Goal: Task Accomplishment & Management: Use online tool/utility

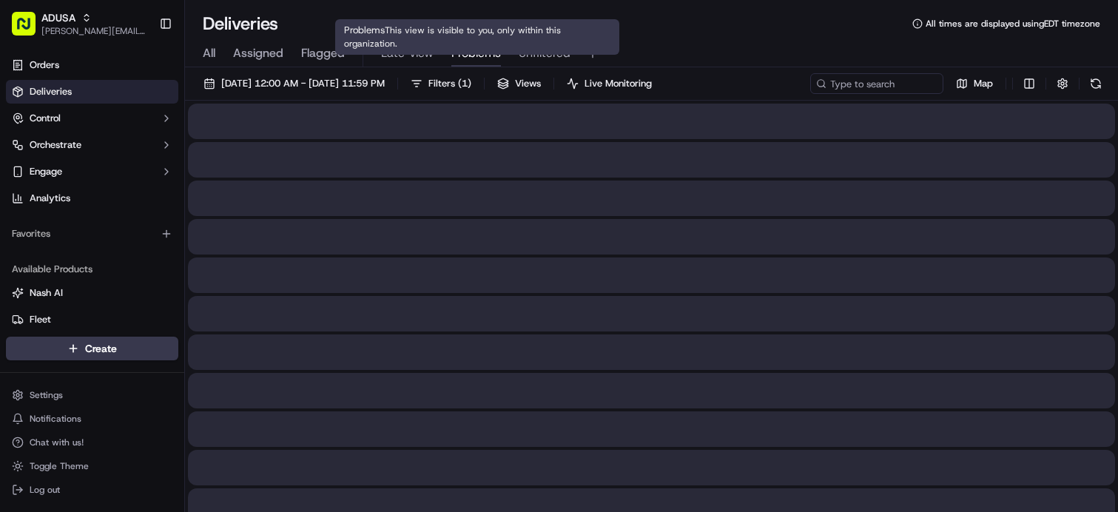
click at [469, 54] on span "Problems" at bounding box center [476, 53] width 50 height 18
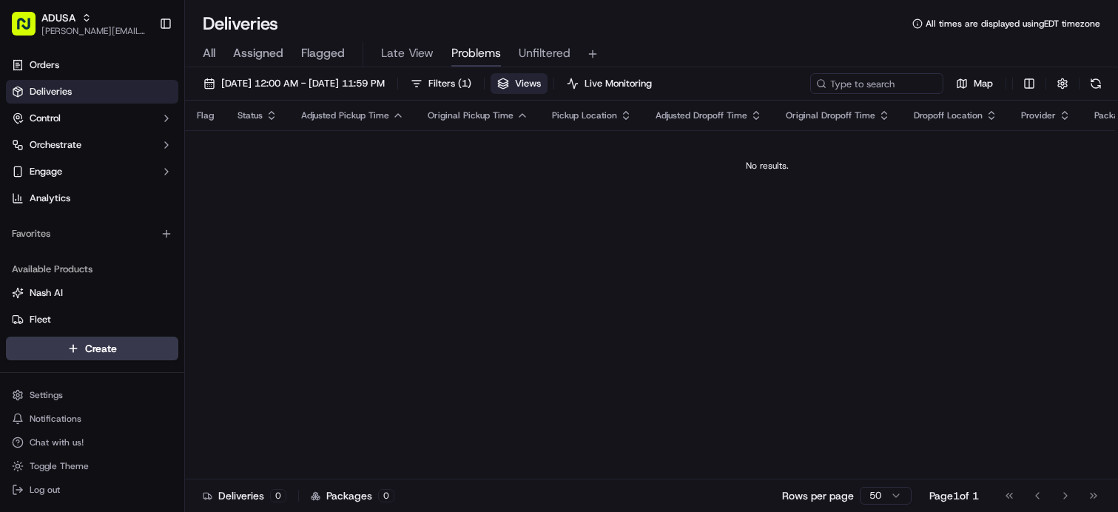
click at [547, 86] on button "Views" at bounding box center [518, 83] width 57 height 21
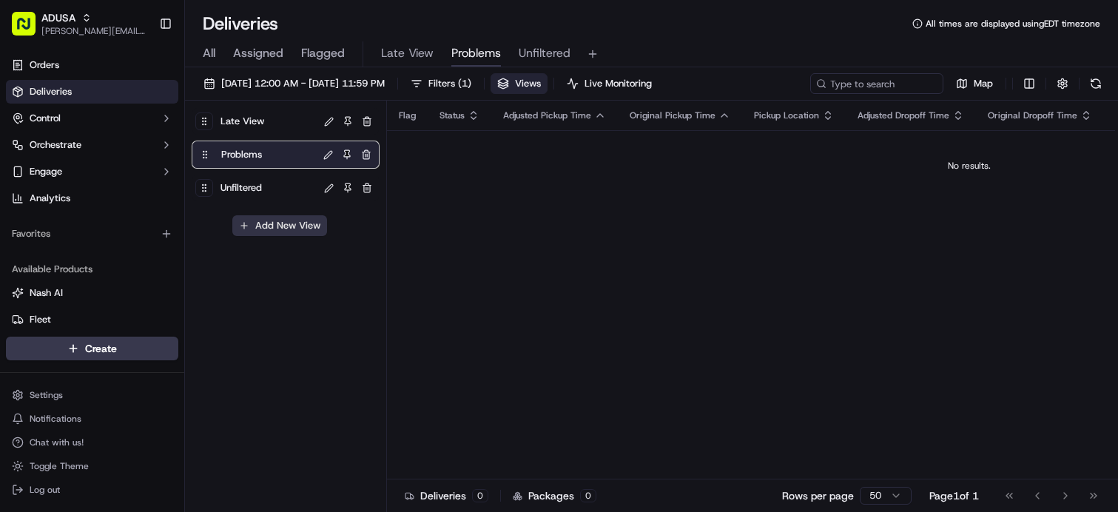
click at [305, 229] on button "Add New View" at bounding box center [279, 225] width 95 height 21
click at [283, 229] on input at bounding box center [254, 230] width 117 height 21
type input "S&S Problems"
click at [318, 229] on button "submit" at bounding box center [325, 231] width 18 height 18
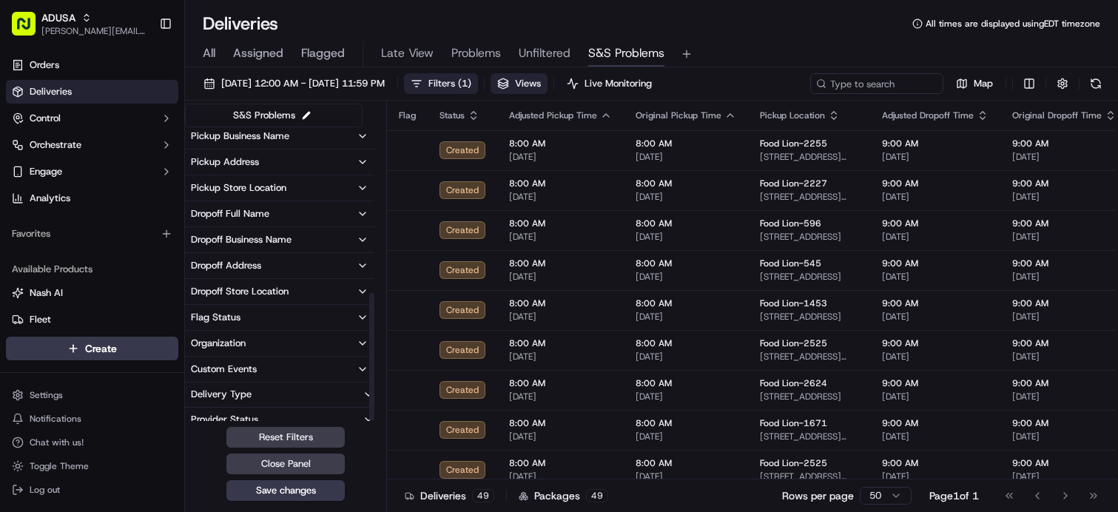
scroll to position [379, 0]
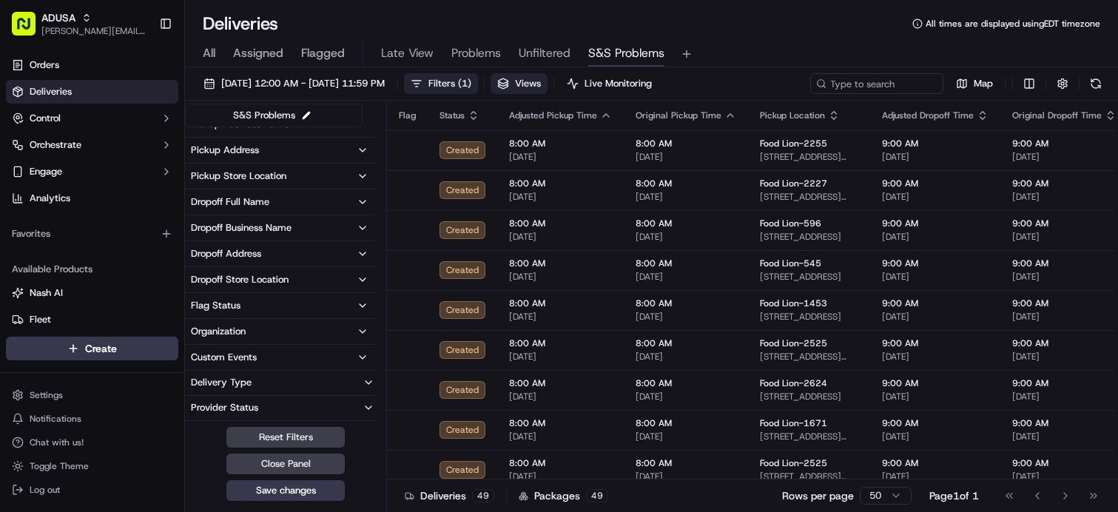
click at [314, 332] on button "Organization" at bounding box center [279, 331] width 189 height 25
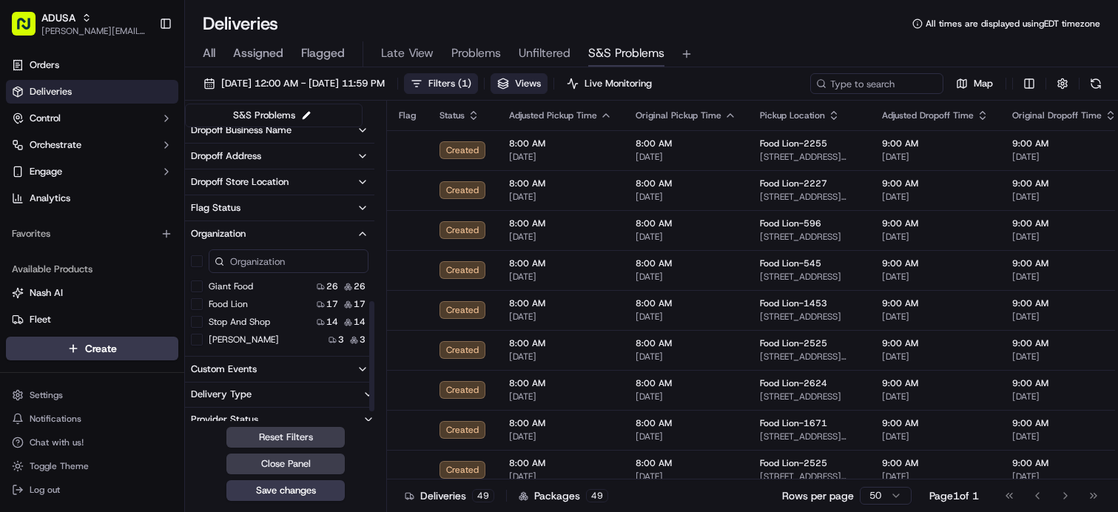
scroll to position [489, 0]
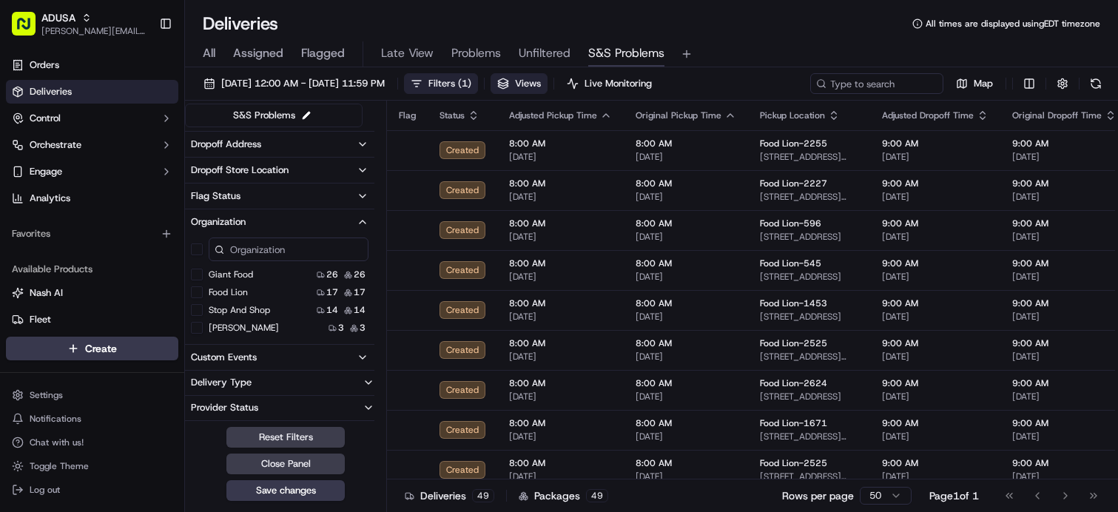
click at [198, 309] on button "Stop and Shop" at bounding box center [197, 310] width 12 height 12
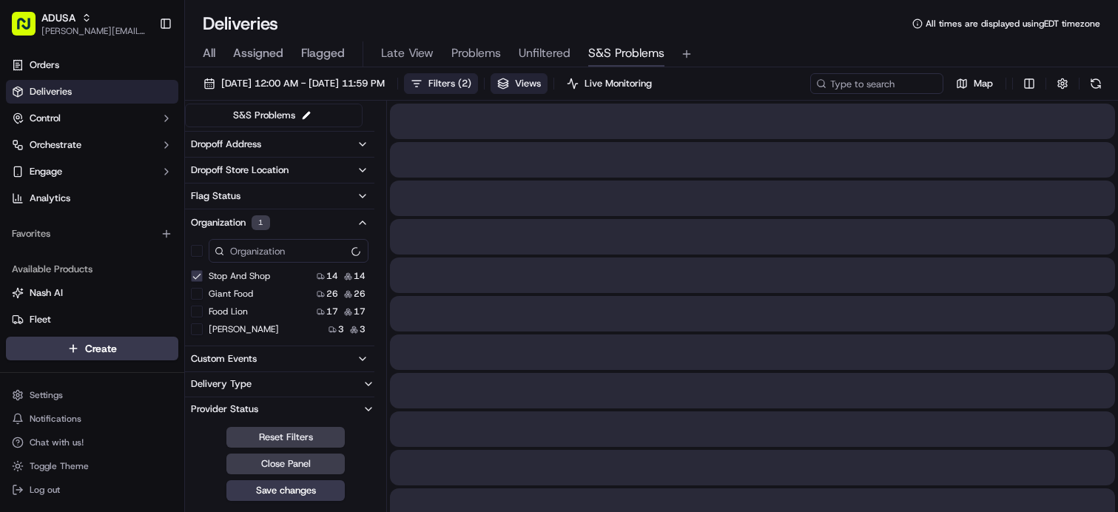
scroll to position [473, 0]
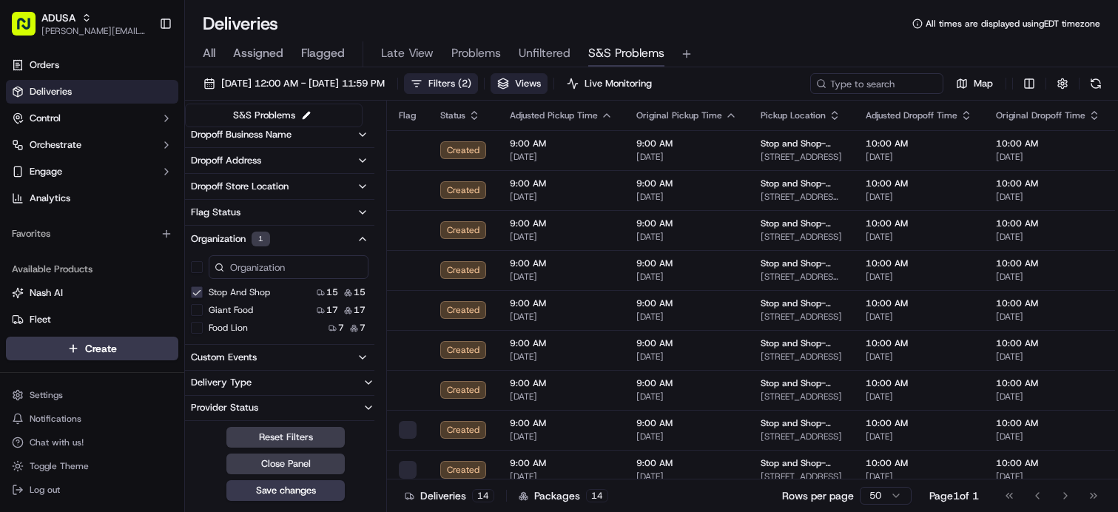
click at [200, 308] on button "Giant Food" at bounding box center [197, 310] width 12 height 12
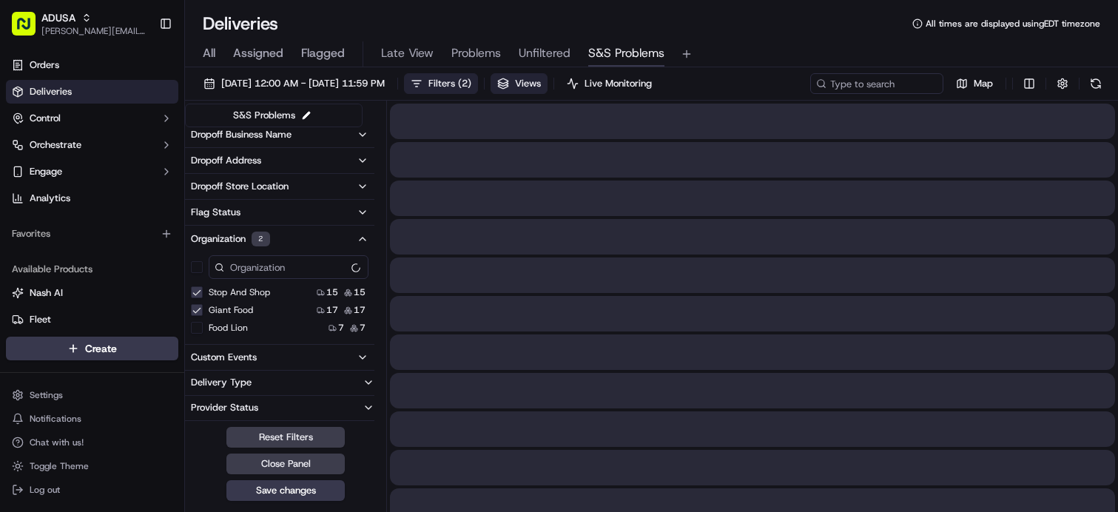
scroll to position [455, 0]
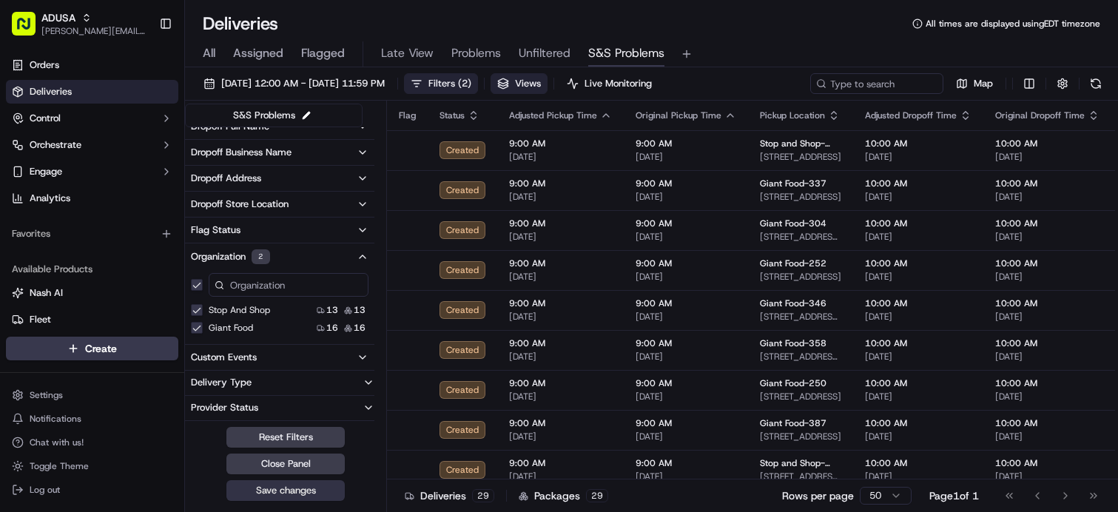
click at [321, 490] on button "Save changes" at bounding box center [285, 490] width 118 height 21
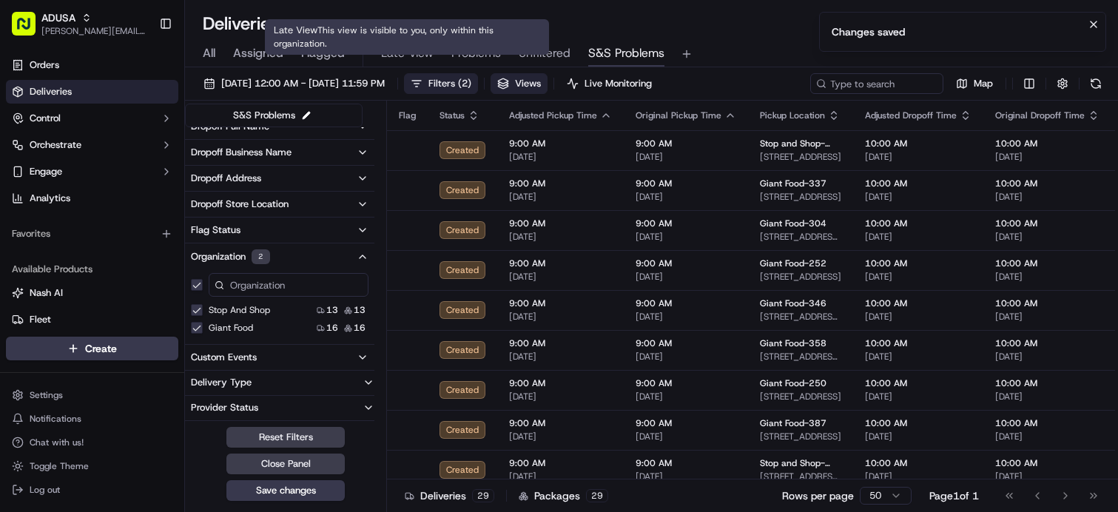
click at [400, 49] on span "Late View" at bounding box center [407, 53] width 53 height 18
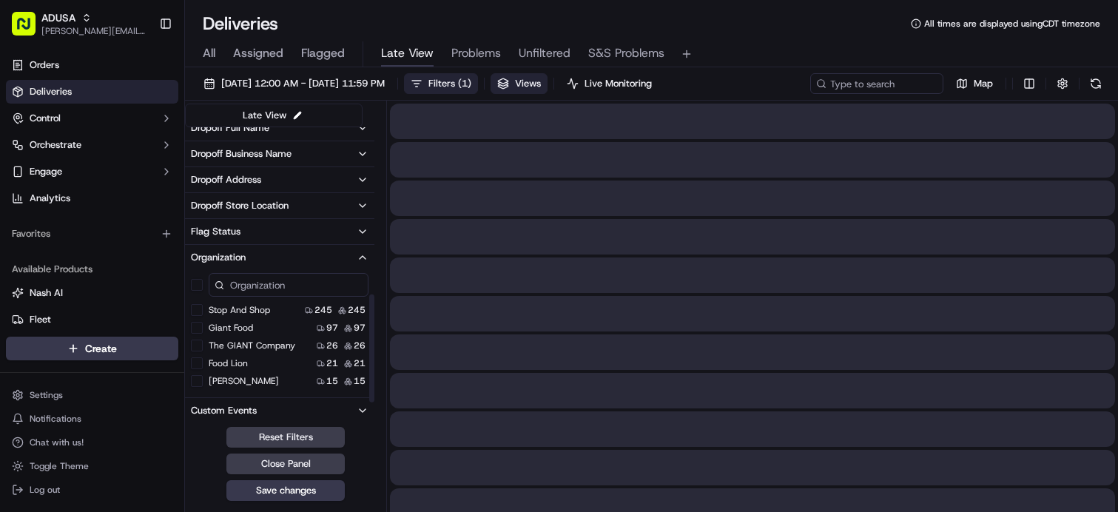
scroll to position [455, 0]
click at [471, 80] on span "( 1 )" at bounding box center [464, 83] width 13 height 13
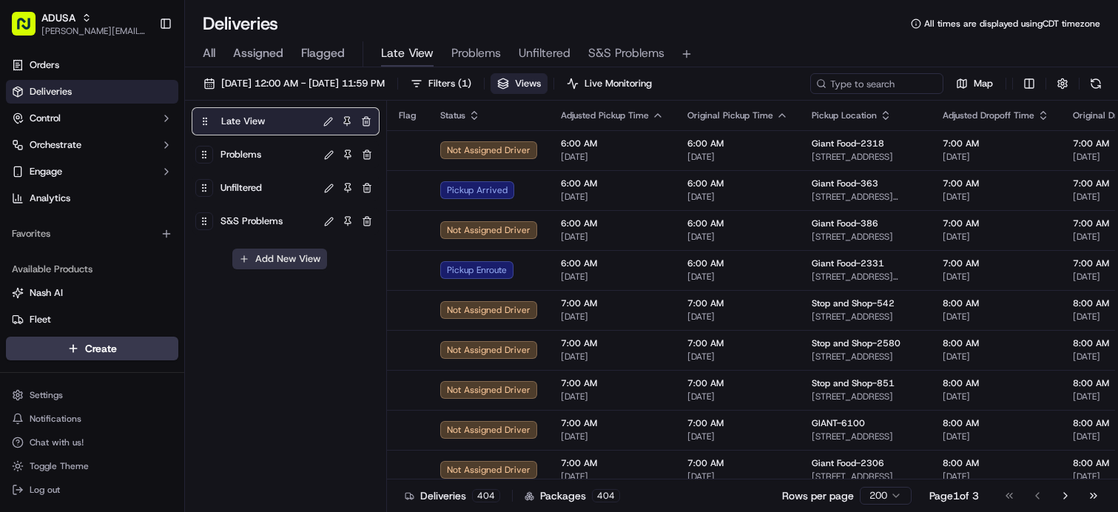
click at [271, 261] on button "Add New View" at bounding box center [279, 259] width 95 height 21
click at [271, 261] on input at bounding box center [254, 264] width 117 height 21
click at [262, 264] on input at bounding box center [254, 264] width 117 height 21
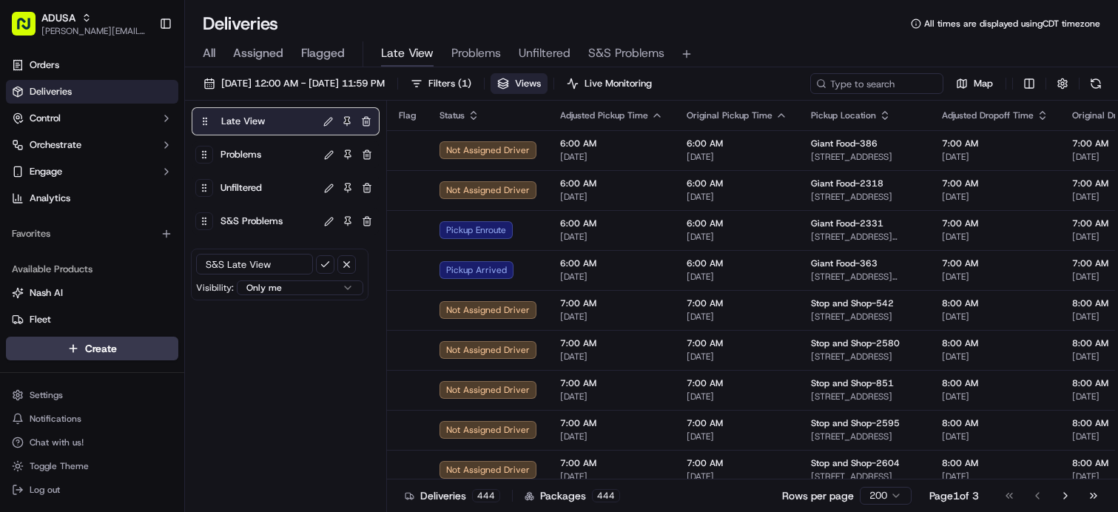
type input "S&S Late View"
click at [316, 255] on button "submit" at bounding box center [325, 264] width 18 height 18
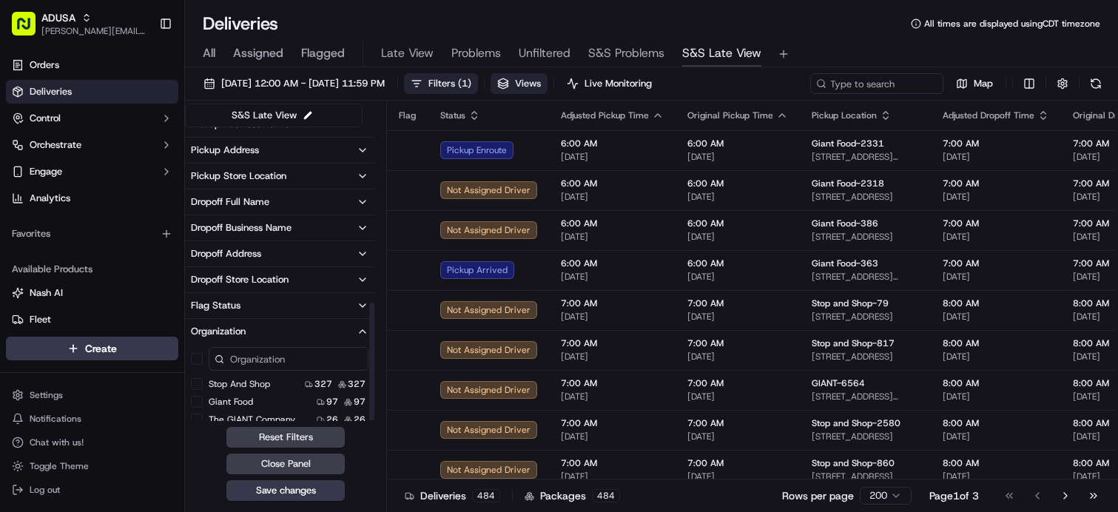
scroll to position [433, 0]
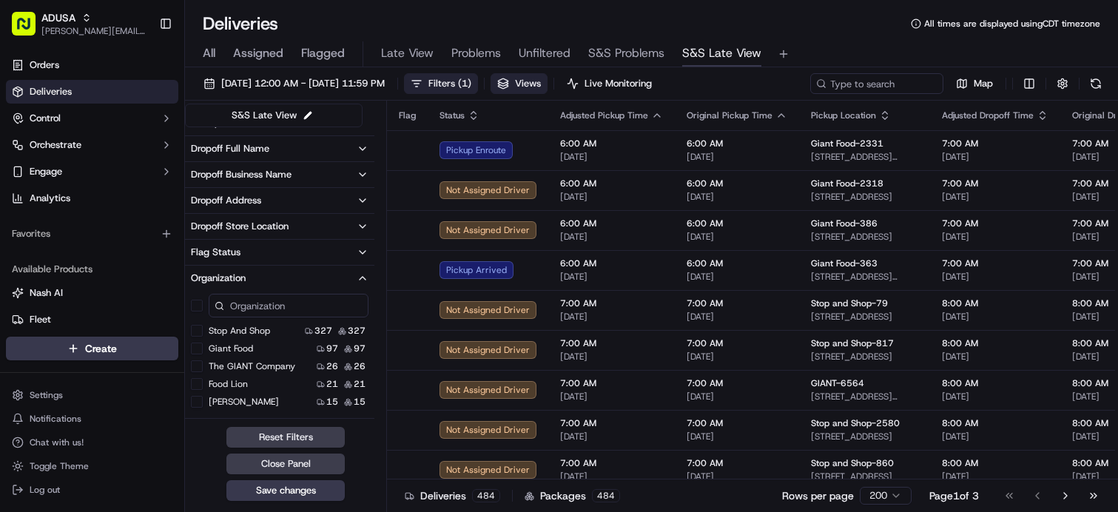
click at [198, 329] on button "Stop and Shop" at bounding box center [197, 331] width 12 height 12
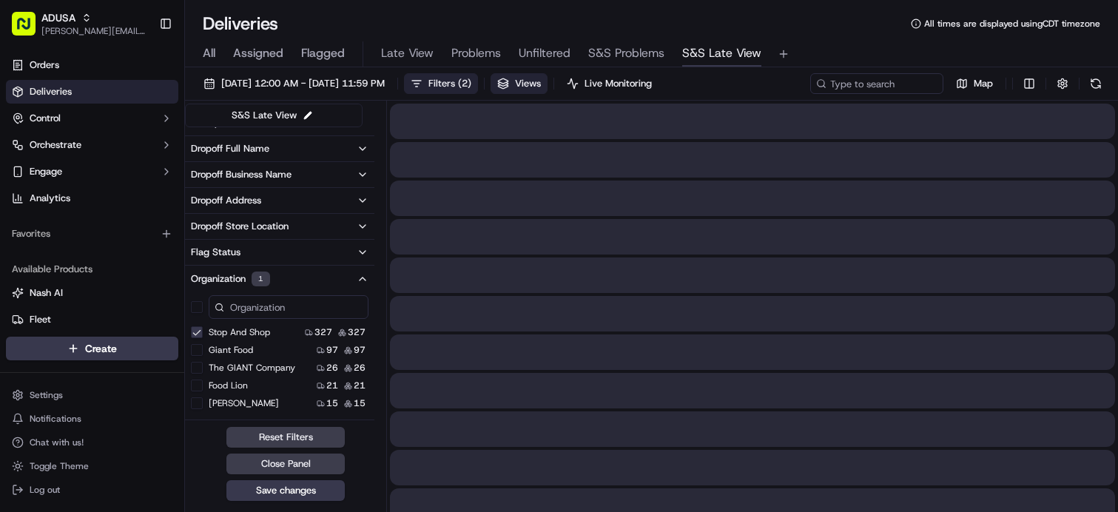
click at [197, 348] on button "Giant Food" at bounding box center [197, 350] width 12 height 12
click at [195, 344] on button "Giant Food" at bounding box center [197, 350] width 12 height 12
click at [200, 345] on button "Giant Food" at bounding box center [197, 350] width 12 height 12
click at [310, 494] on button "Save changes" at bounding box center [285, 490] width 118 height 21
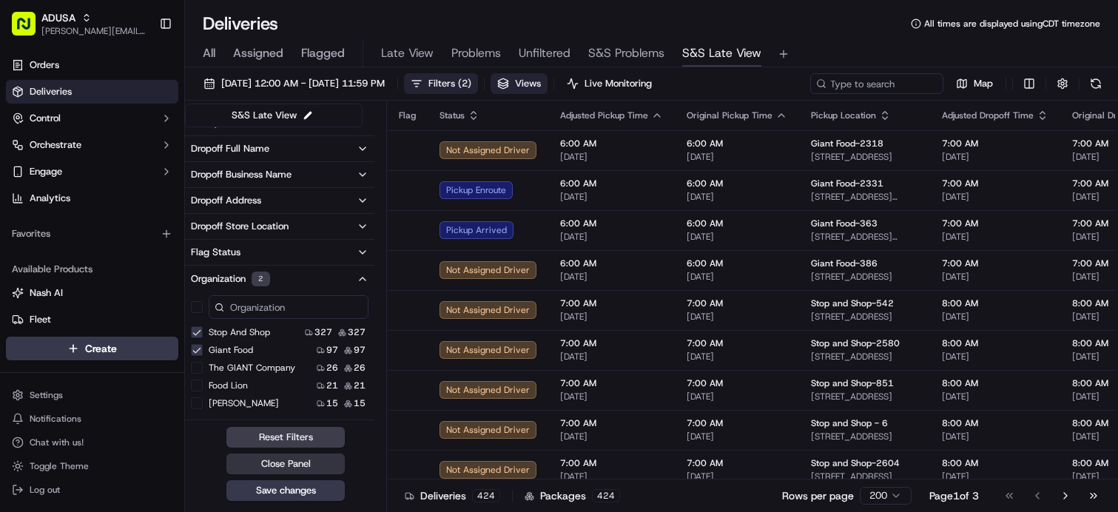
click at [306, 464] on button "Close Panel" at bounding box center [285, 463] width 118 height 21
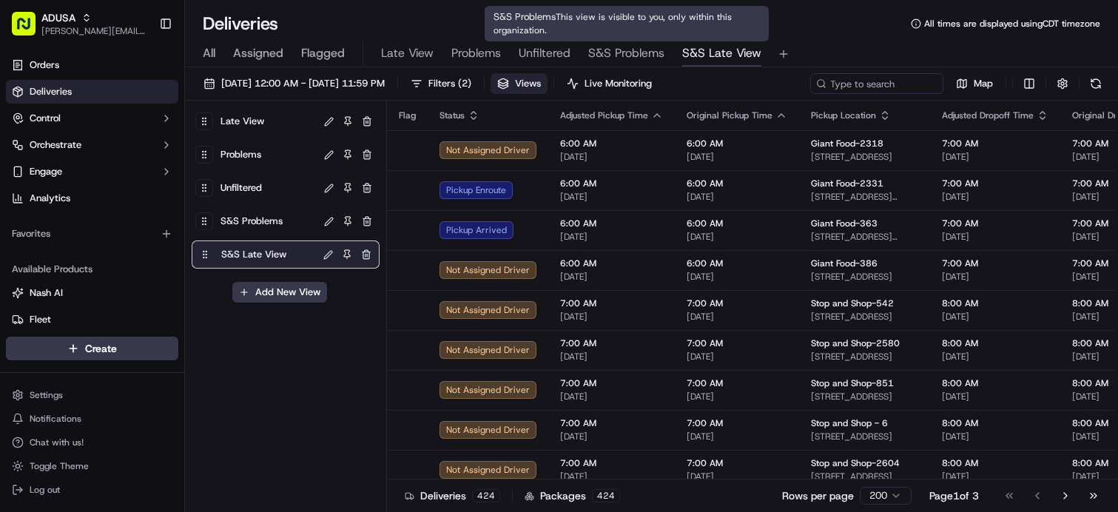
click at [644, 48] on span "S&S Problems" at bounding box center [626, 53] width 76 height 18
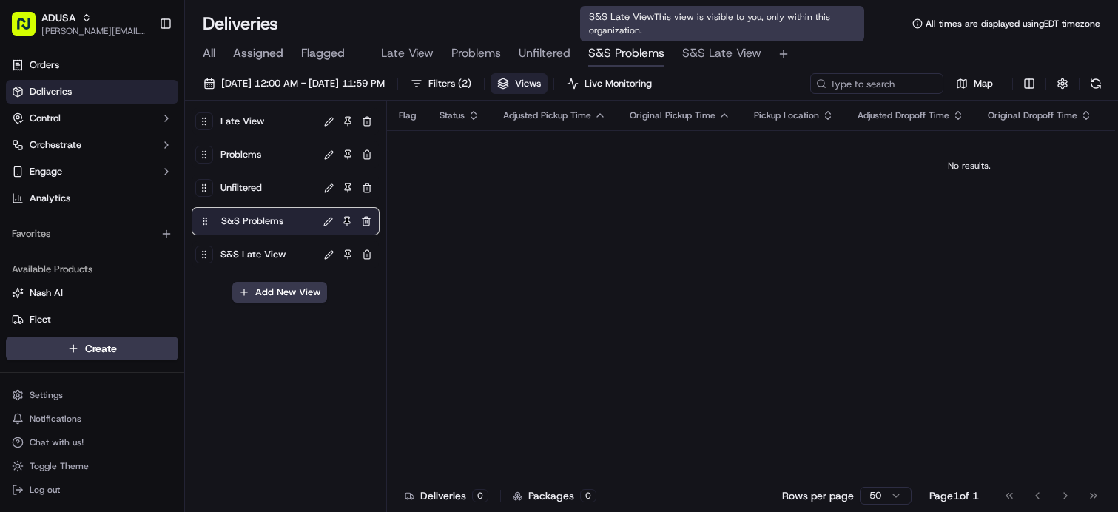
click at [710, 58] on span "S&S Late View" at bounding box center [721, 53] width 79 height 18
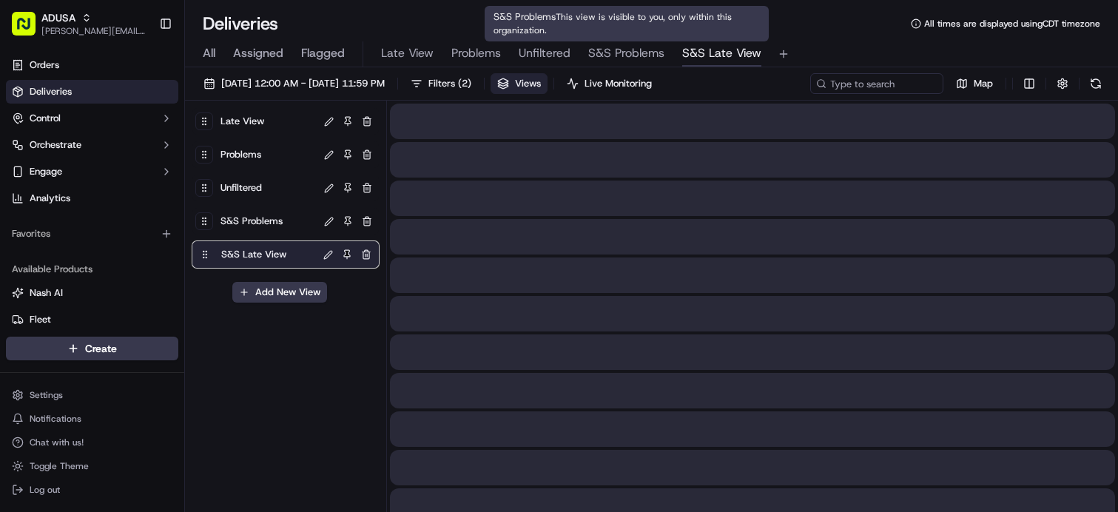
click at [647, 56] on span "S&S Problems" at bounding box center [626, 53] width 76 height 18
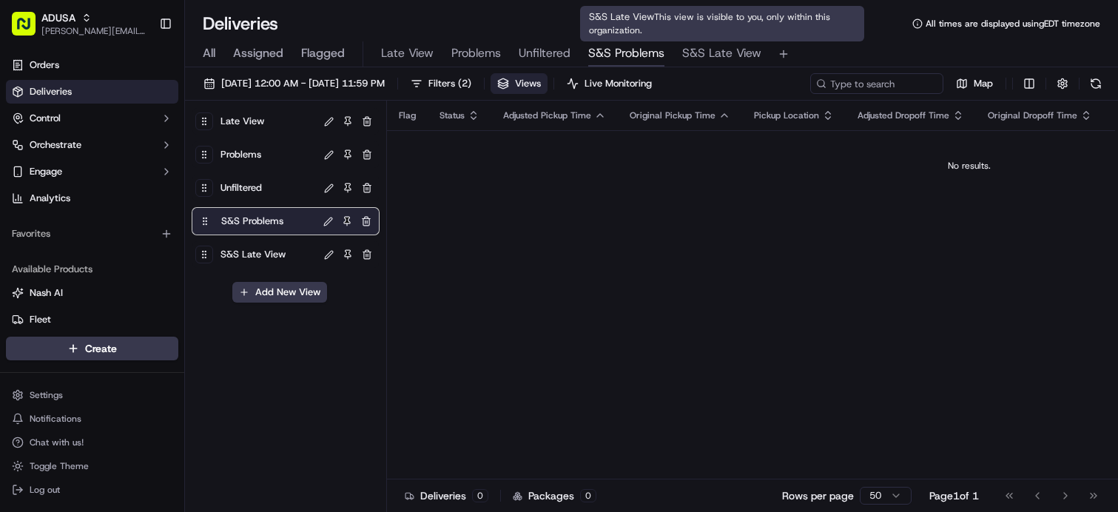
drag, startPoint x: 632, startPoint y: 55, endPoint x: 768, endPoint y: 55, distance: 135.4
click at [768, 55] on div "All Assigned Flagged Late View Problems Unfiltered S&S Problems S&S Late View" at bounding box center [651, 54] width 933 height 26
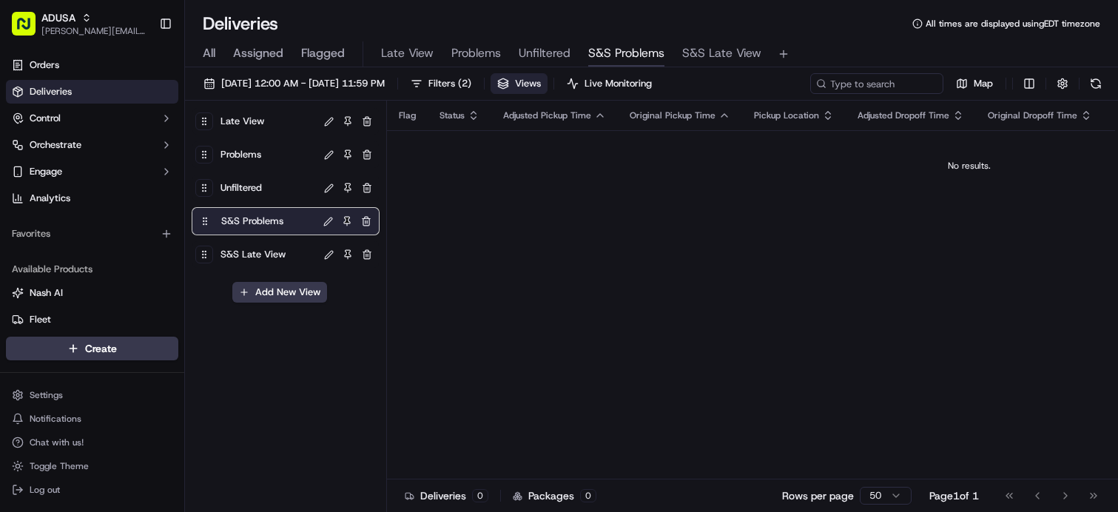
drag, startPoint x: 621, startPoint y: 50, endPoint x: 968, endPoint y: 53, distance: 346.2
click at [968, 53] on div "All Assigned Flagged Late View Problems Unfiltered S&S Problems S&S Late View" at bounding box center [651, 54] width 933 height 26
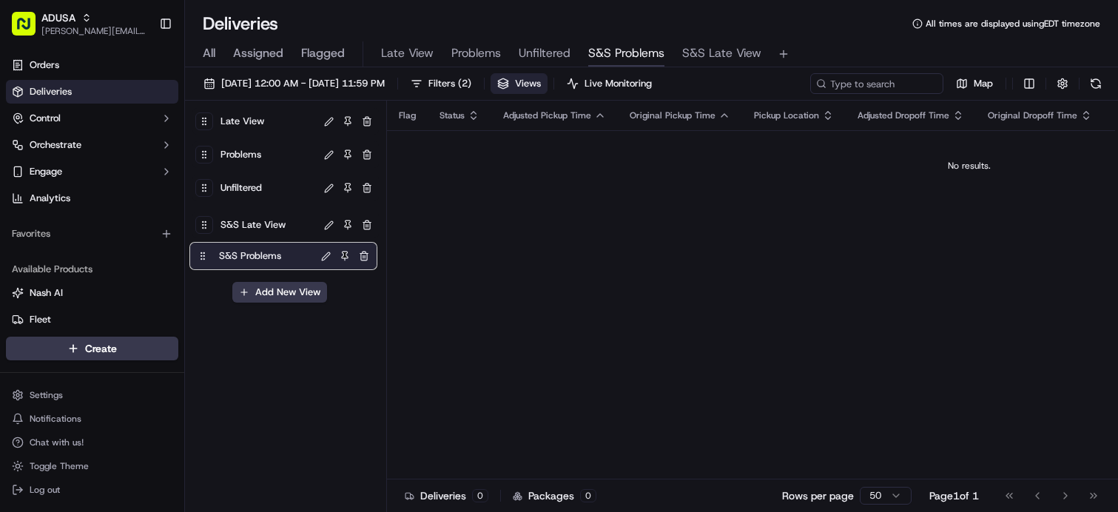
drag, startPoint x: 206, startPoint y: 223, endPoint x: 203, endPoint y: 259, distance: 35.6
click at [203, 259] on div "Late View Problems Unfiltered S&S Problems S&S Late View" at bounding box center [285, 190] width 186 height 166
click at [547, 81] on button "Views" at bounding box center [518, 83] width 57 height 21
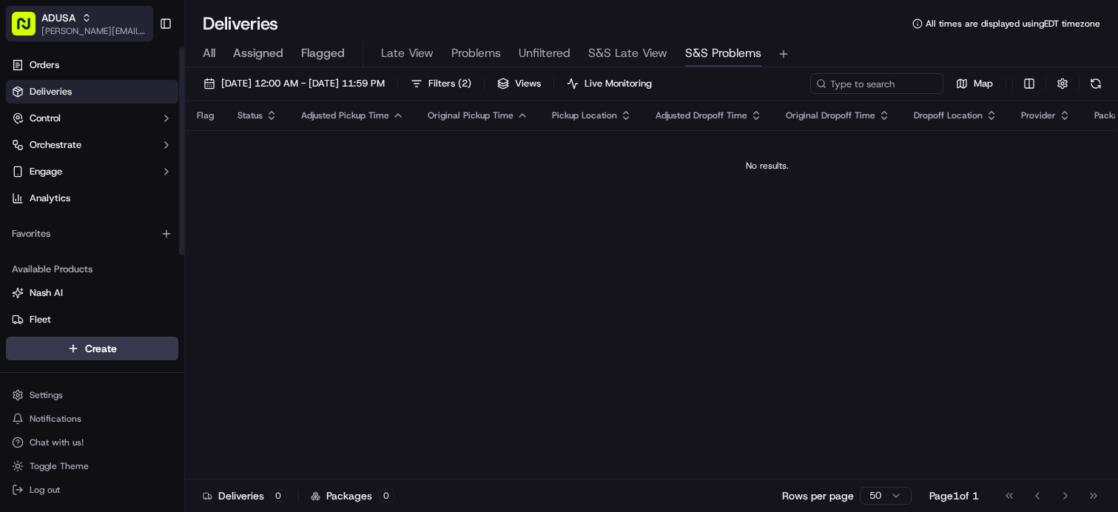
click at [77, 16] on div "ADUSA" at bounding box center [94, 17] width 106 height 15
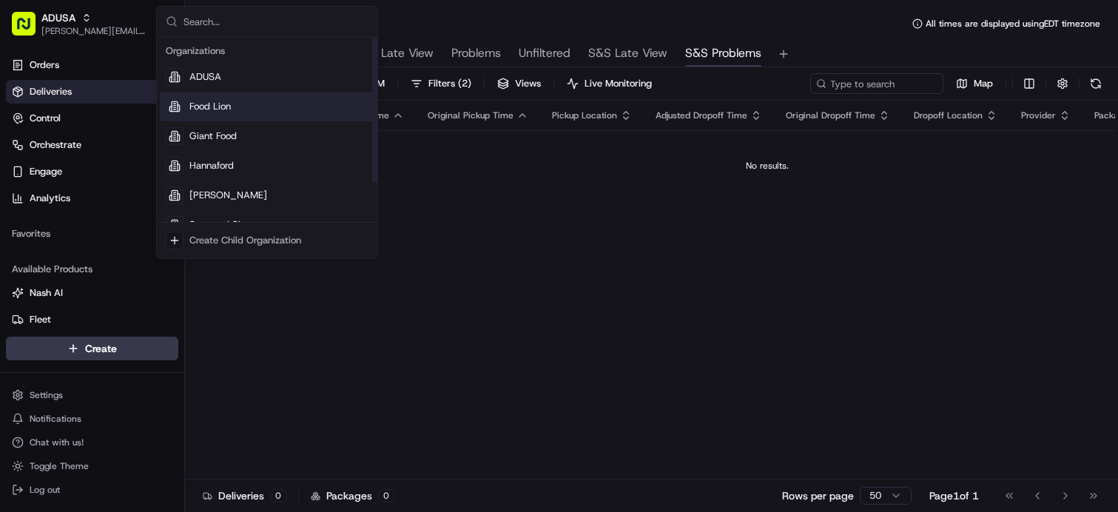
click at [196, 103] on span "Food Lion" at bounding box center [209, 106] width 41 height 13
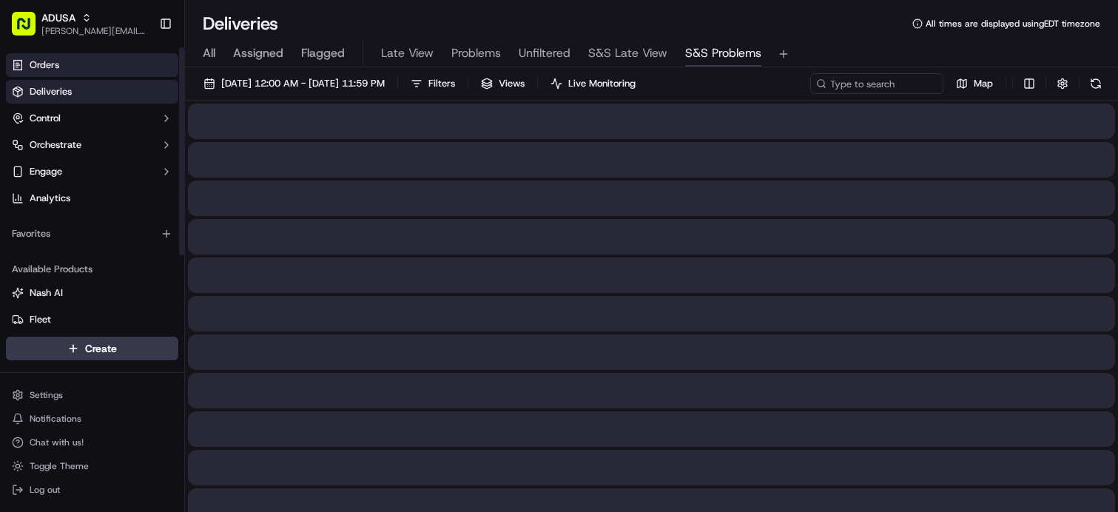
click at [61, 63] on link "Orders" at bounding box center [92, 65] width 172 height 24
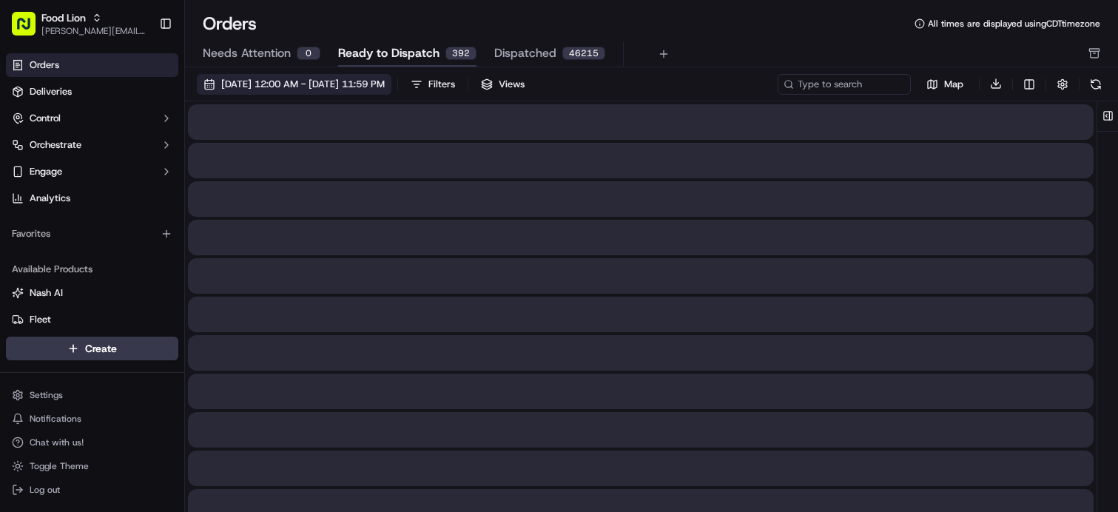
click at [385, 81] on span "[DATE] 12:00 AM - [DATE] 11:59 PM" at bounding box center [302, 84] width 163 height 13
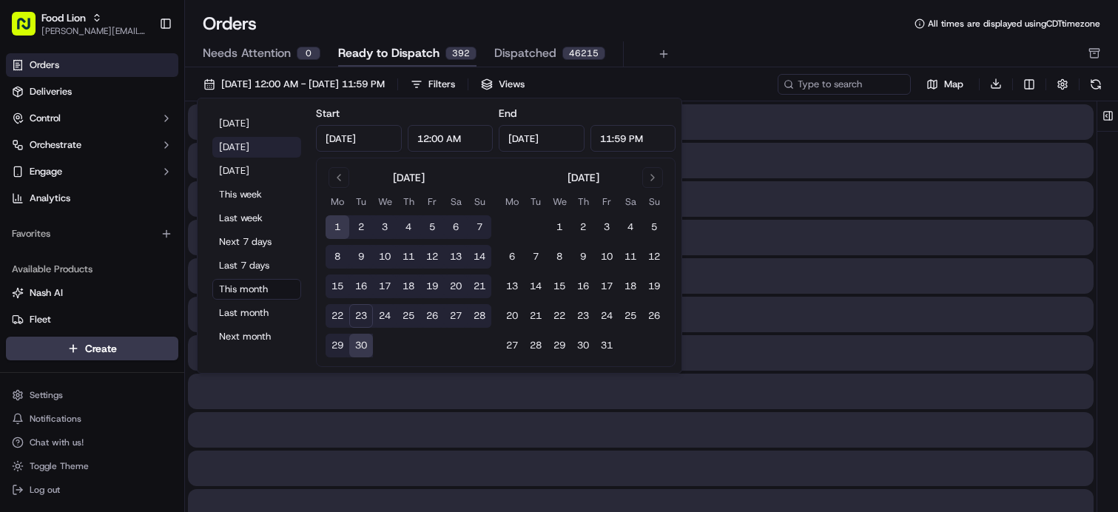
click at [252, 149] on button "[DATE]" at bounding box center [256, 147] width 89 height 21
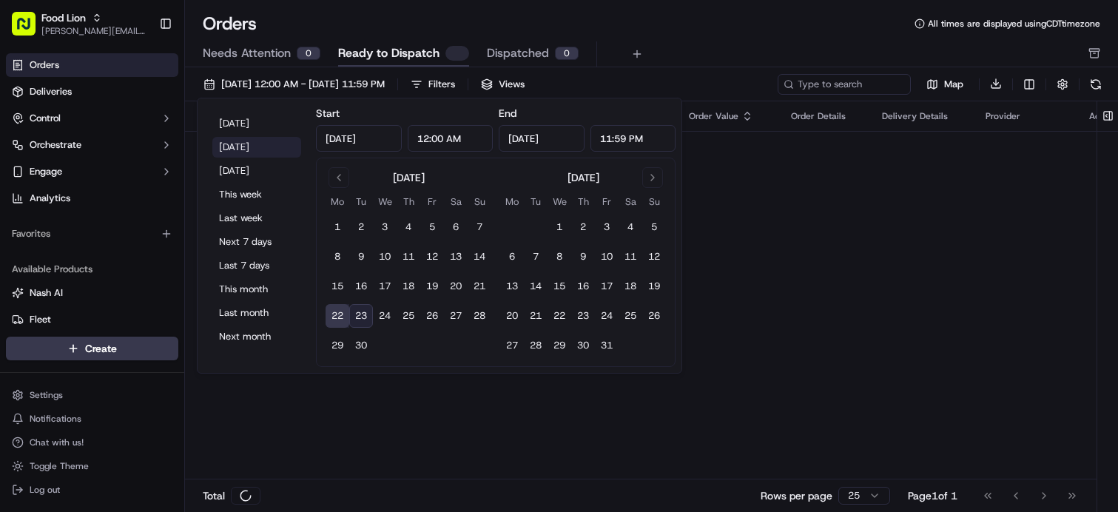
type input "[DATE]"
click at [698, 48] on div "Needs Attention 0 Ready to Dispatch 0 Dispatched 1883" at bounding box center [641, 53] width 877 height 25
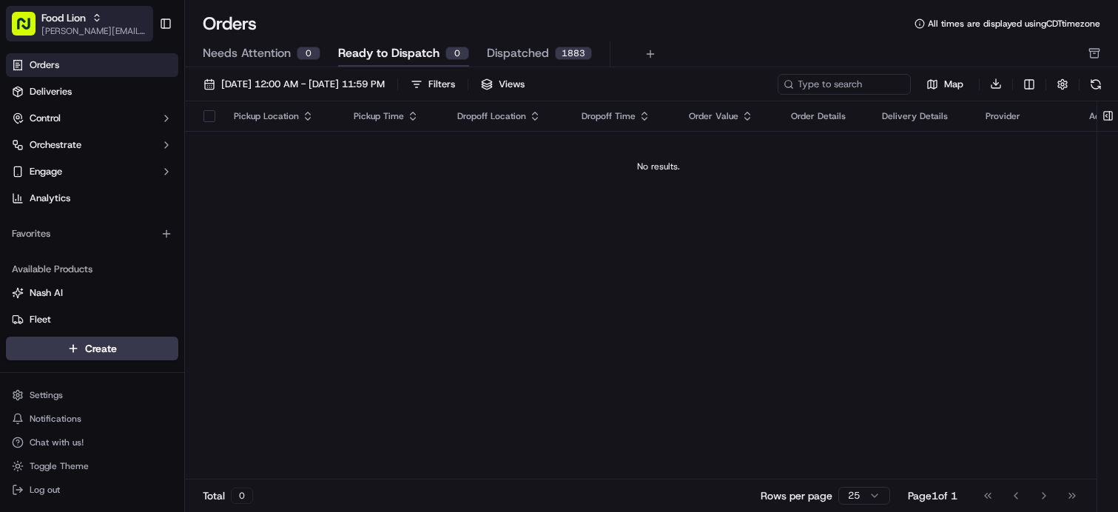
click at [84, 28] on span "[PERSON_NAME][EMAIL_ADDRESS][PERSON_NAME][DOMAIN_NAME]" at bounding box center [94, 31] width 106 height 12
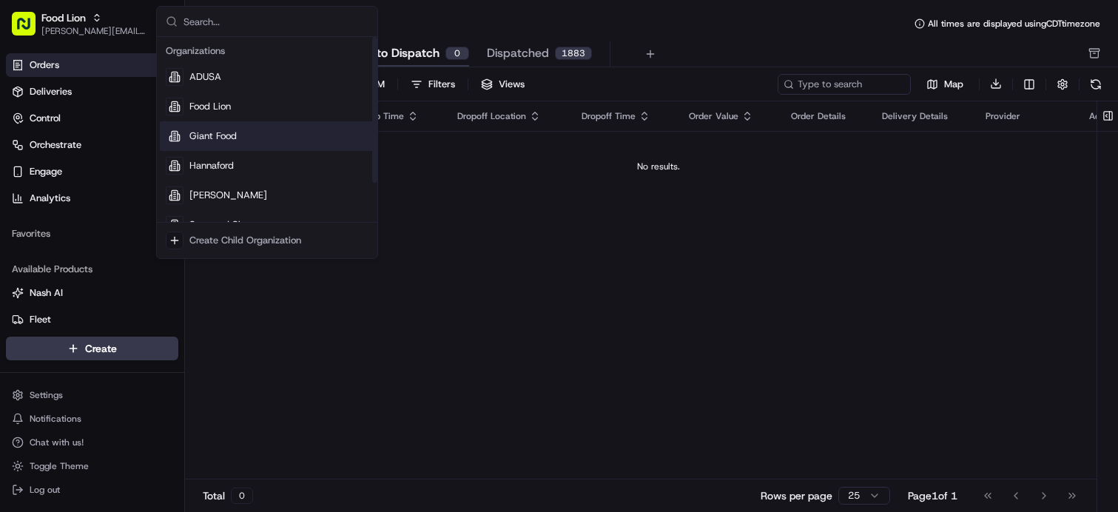
click at [211, 132] on span "Giant Food" at bounding box center [212, 135] width 47 height 13
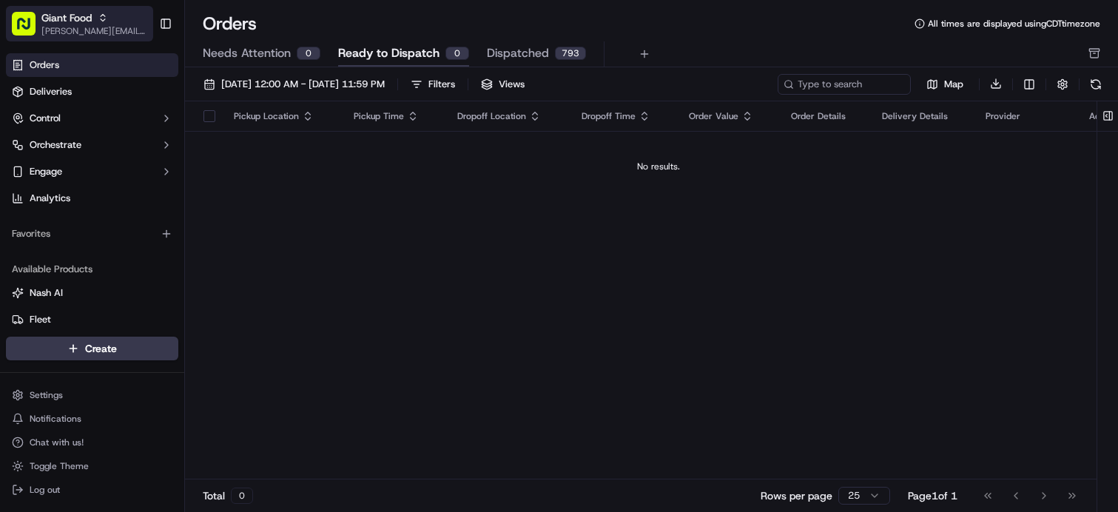
click at [78, 30] on span "[PERSON_NAME][EMAIL_ADDRESS][PERSON_NAME][DOMAIN_NAME]" at bounding box center [94, 31] width 106 height 12
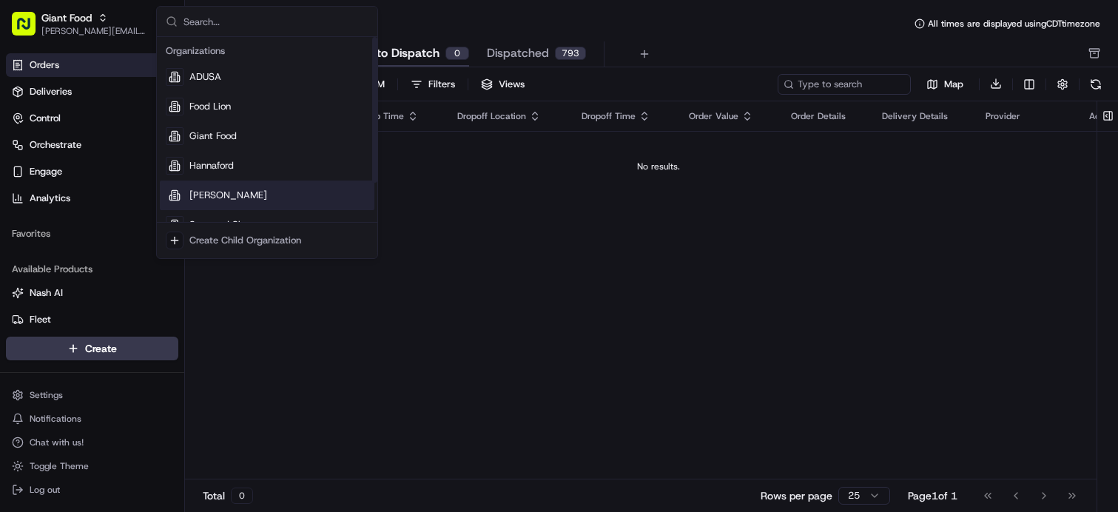
click at [209, 197] on span "[PERSON_NAME]" at bounding box center [228, 195] width 78 height 13
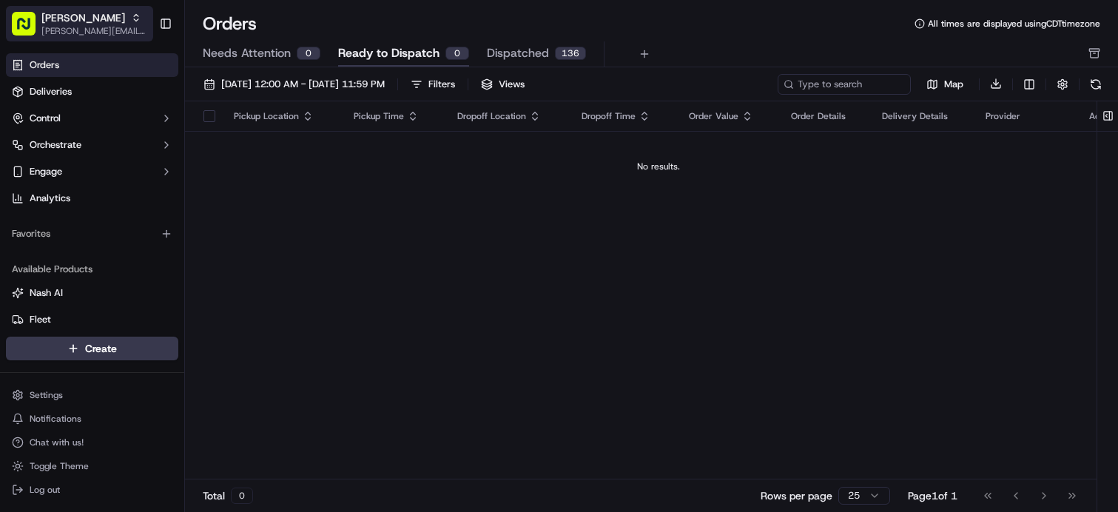
click at [94, 32] on span "[PERSON_NAME][EMAIL_ADDRESS][PERSON_NAME][DOMAIN_NAME]" at bounding box center [94, 31] width 106 height 12
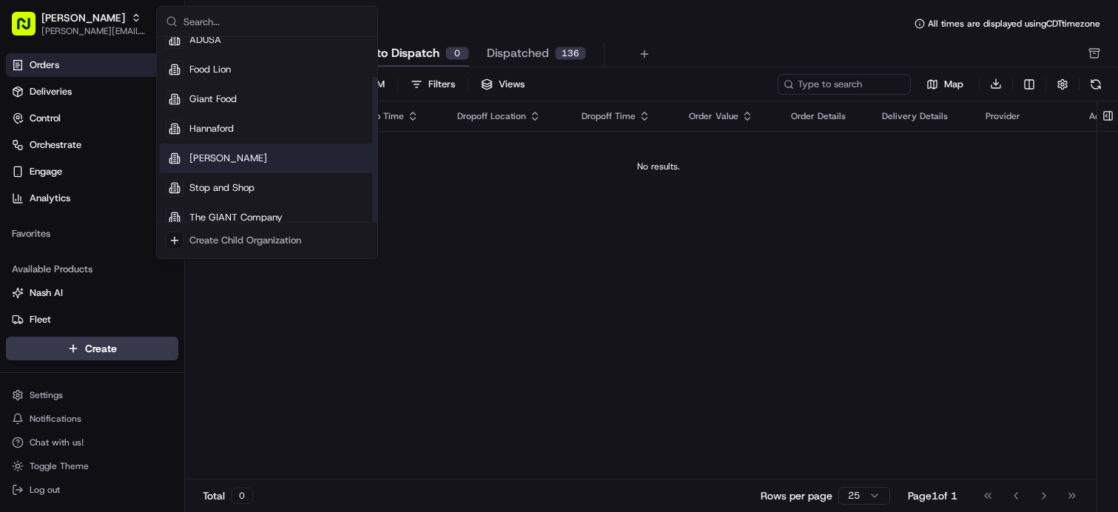
scroll to position [50, 0]
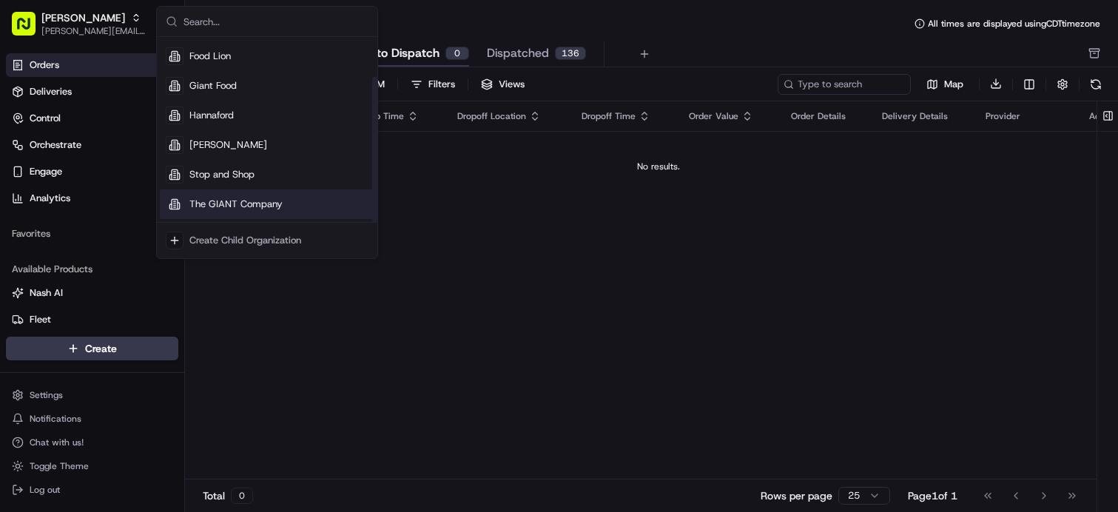
click at [259, 194] on div "The GIANT Company" at bounding box center [267, 204] width 215 height 30
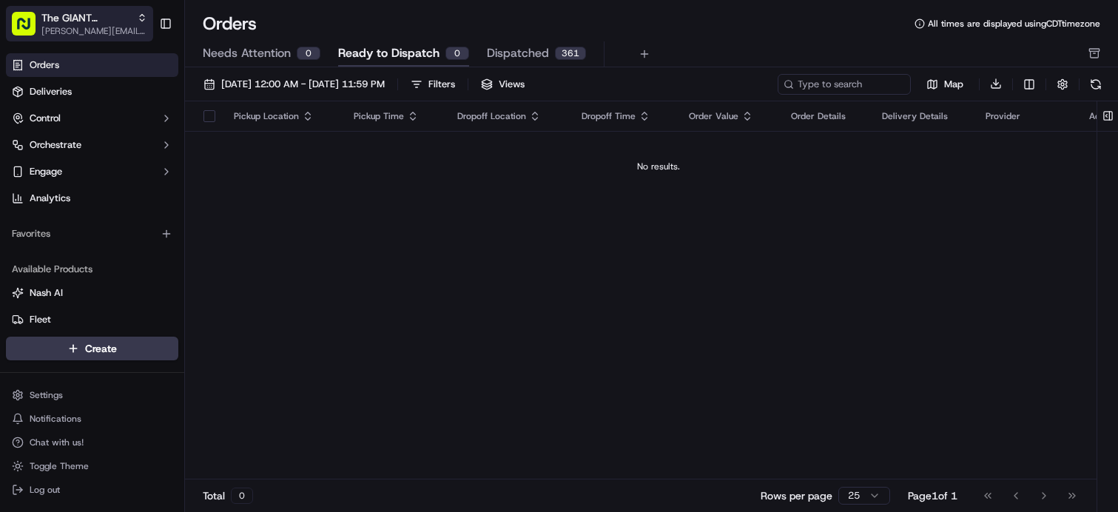
click at [89, 30] on span "[PERSON_NAME][EMAIL_ADDRESS][PERSON_NAME][DOMAIN_NAME]" at bounding box center [94, 31] width 106 height 12
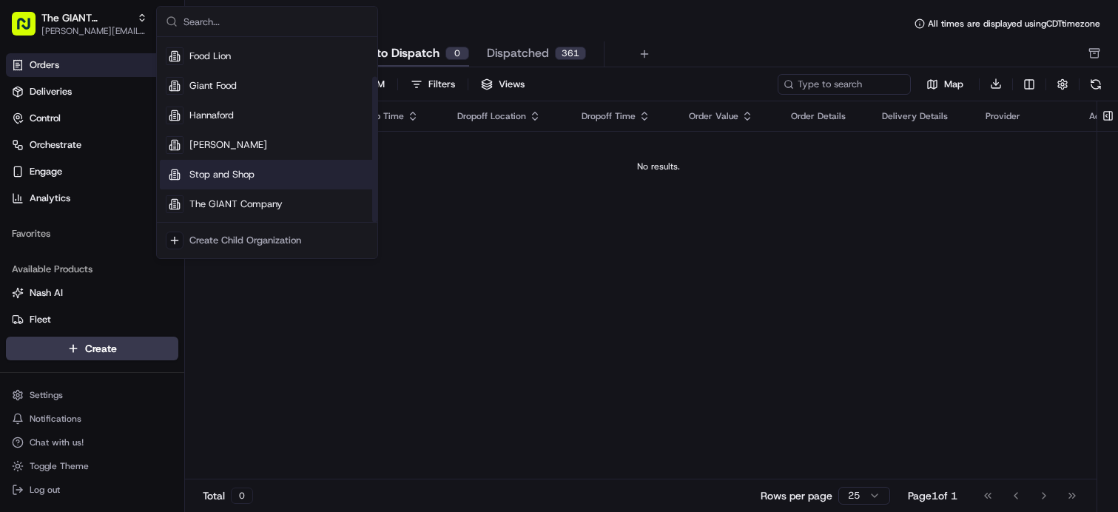
click at [252, 182] on div "Stop and Shop" at bounding box center [267, 175] width 215 height 30
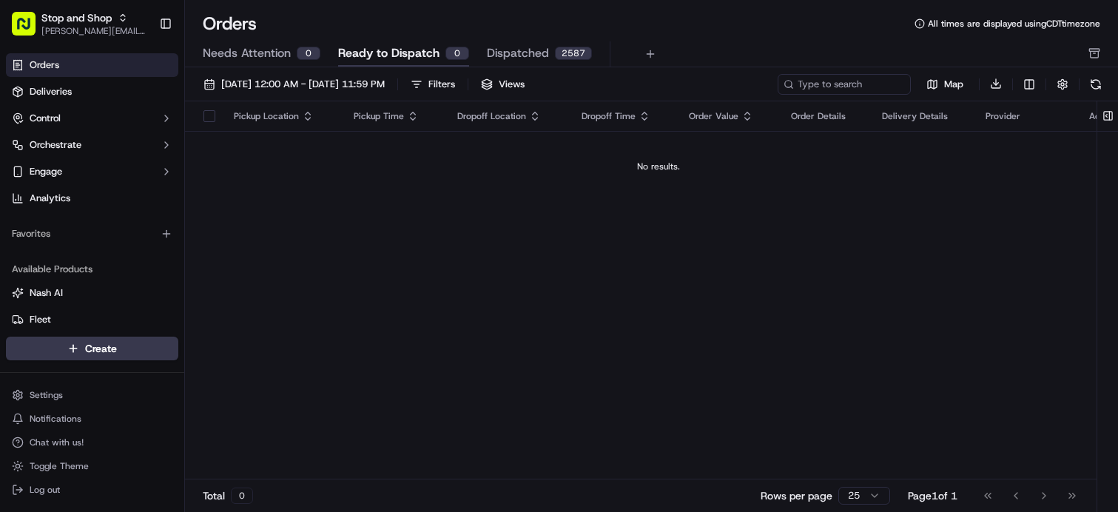
click at [719, 38] on div "Orders All times are displayed using CDT timezone Needs Attention 0 Ready to Di…" at bounding box center [651, 39] width 933 height 55
click at [113, 27] on span "[PERSON_NAME][EMAIL_ADDRESS][PERSON_NAME][DOMAIN_NAME]" at bounding box center [94, 31] width 106 height 12
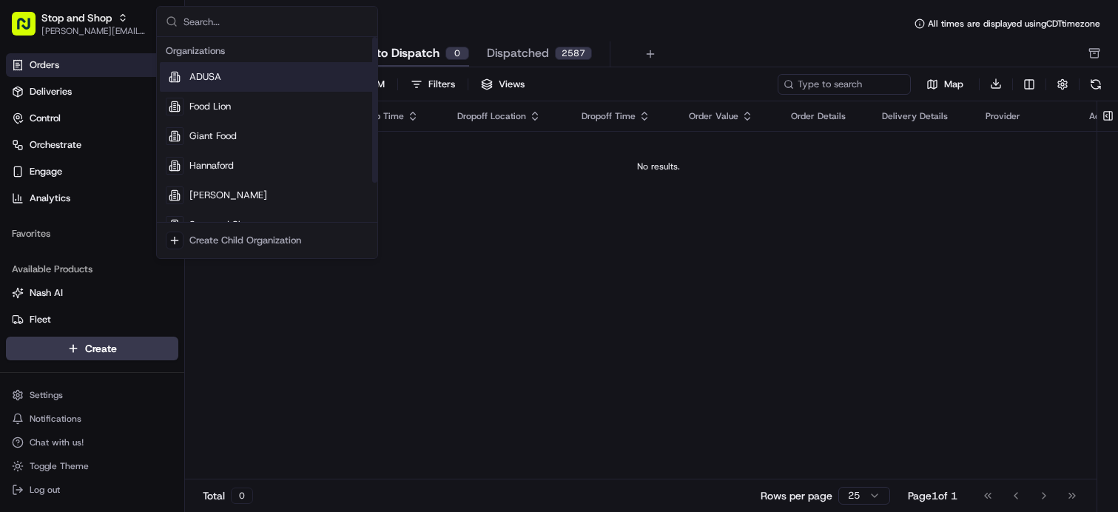
click at [195, 76] on span "ADUSA" at bounding box center [205, 76] width 32 height 13
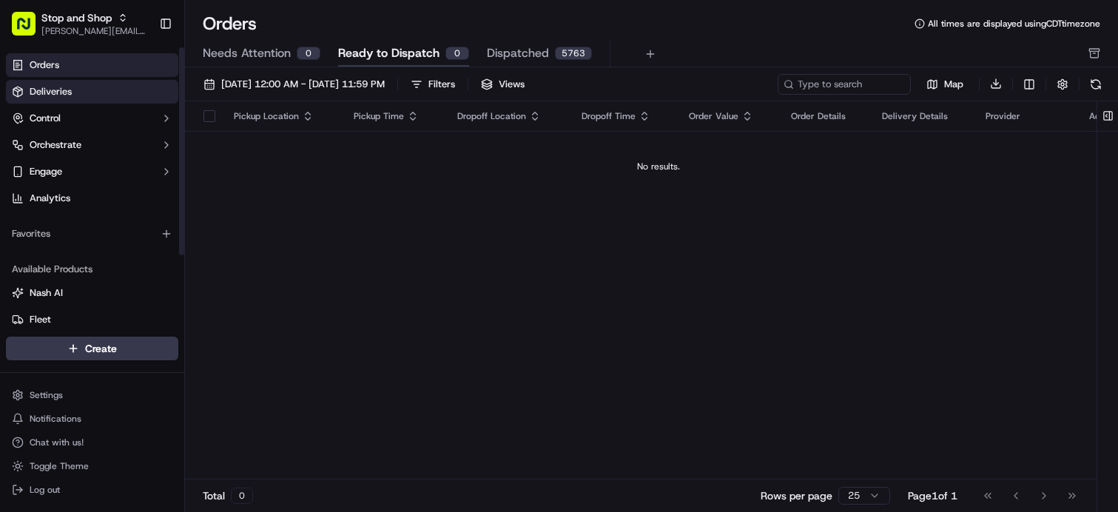
drag, startPoint x: 83, startPoint y: 87, endPoint x: 53, endPoint y: 89, distance: 29.7
click at [53, 89] on span "Deliveries" at bounding box center [51, 91] width 42 height 13
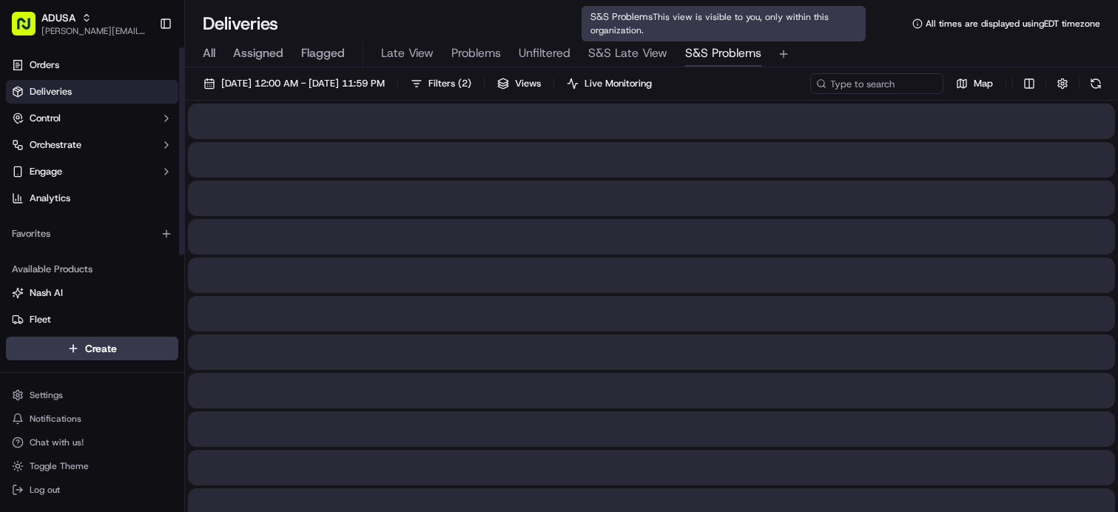
click at [695, 50] on span "S&S Problems" at bounding box center [723, 53] width 76 height 18
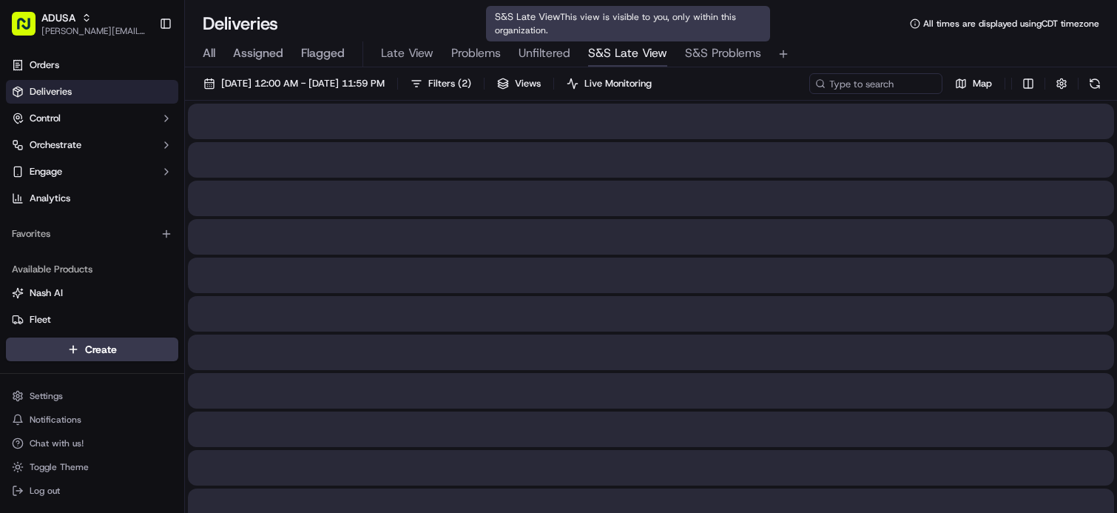
click at [605, 47] on span "S&S Late View" at bounding box center [627, 53] width 79 height 18
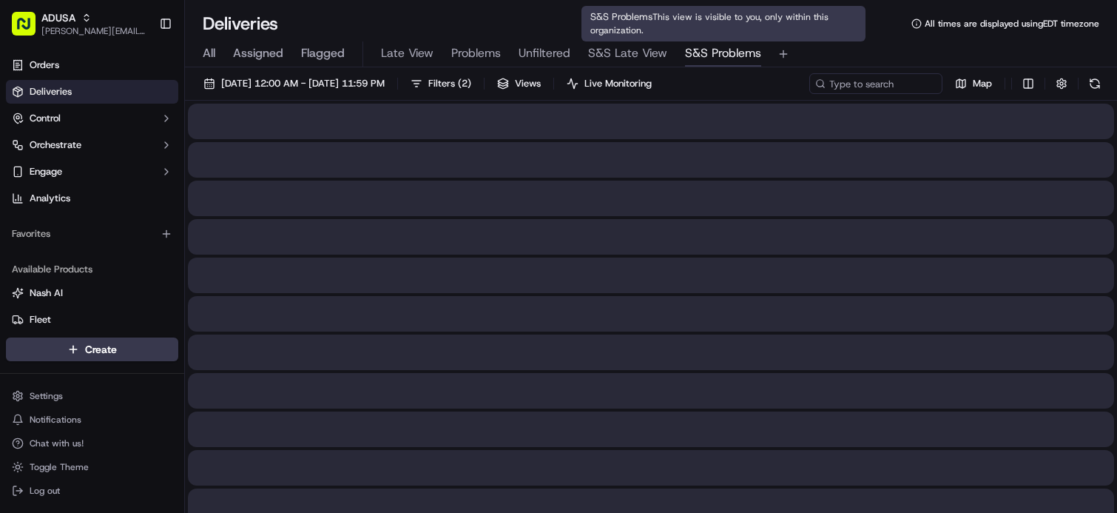
click at [714, 56] on span "S&S Problems" at bounding box center [723, 53] width 76 height 18
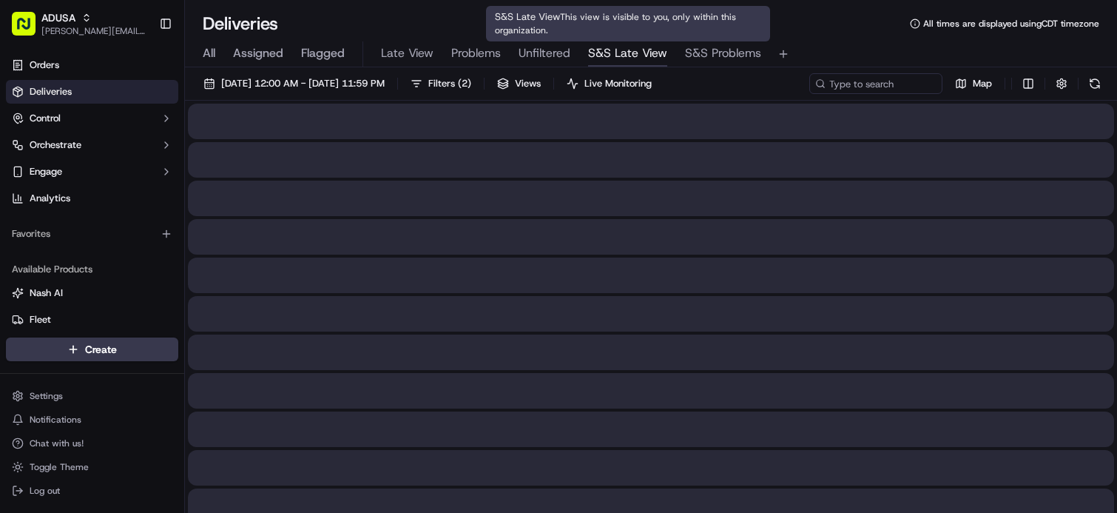
click at [657, 53] on span "S&S Late View" at bounding box center [627, 53] width 79 height 18
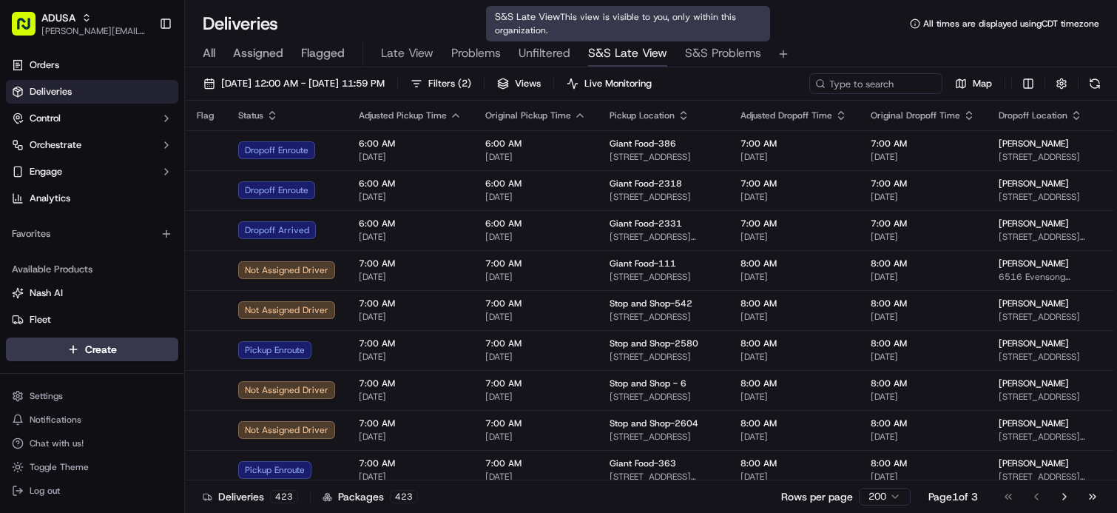
click at [747, 53] on span "S&S Problems" at bounding box center [723, 53] width 76 height 18
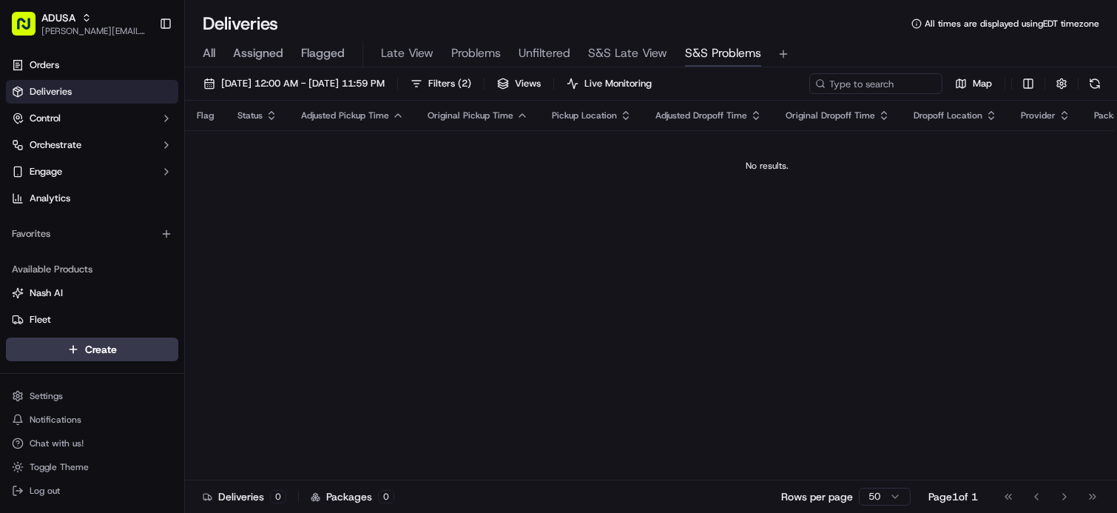
click at [126, 509] on div "Create Settings Notifications Chat with us! Toggle Theme Log out" at bounding box center [92, 418] width 184 height 187
click at [488, 200] on td "No results." at bounding box center [767, 165] width 1164 height 71
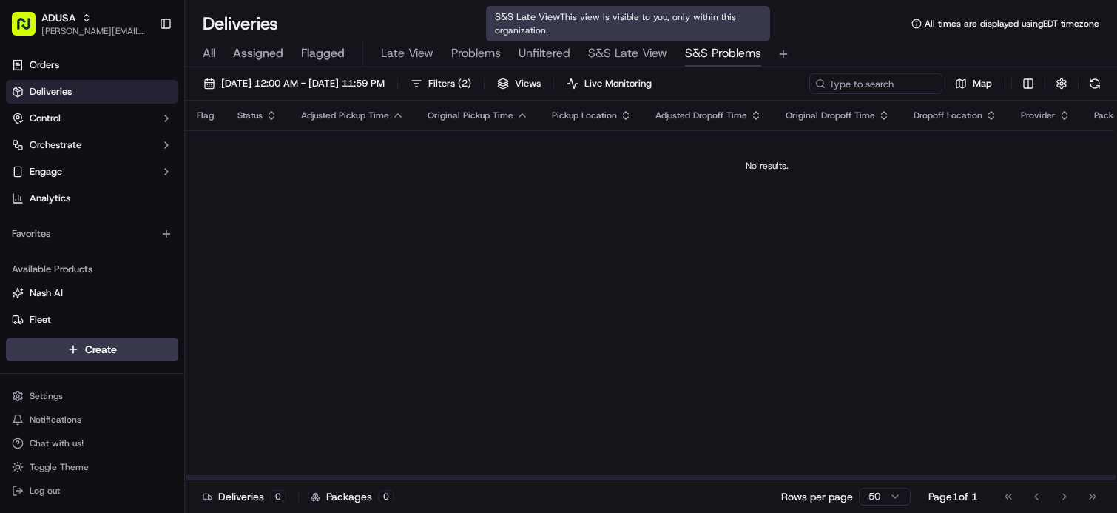
click at [636, 47] on span "S&S Late View" at bounding box center [627, 53] width 79 height 18
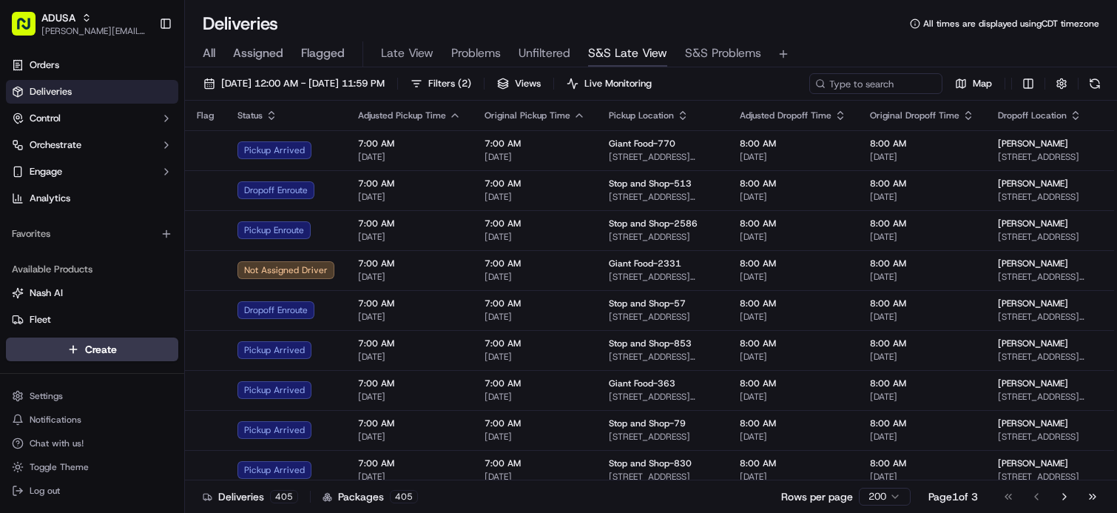
click at [703, 50] on span "S&S Problems" at bounding box center [723, 53] width 76 height 18
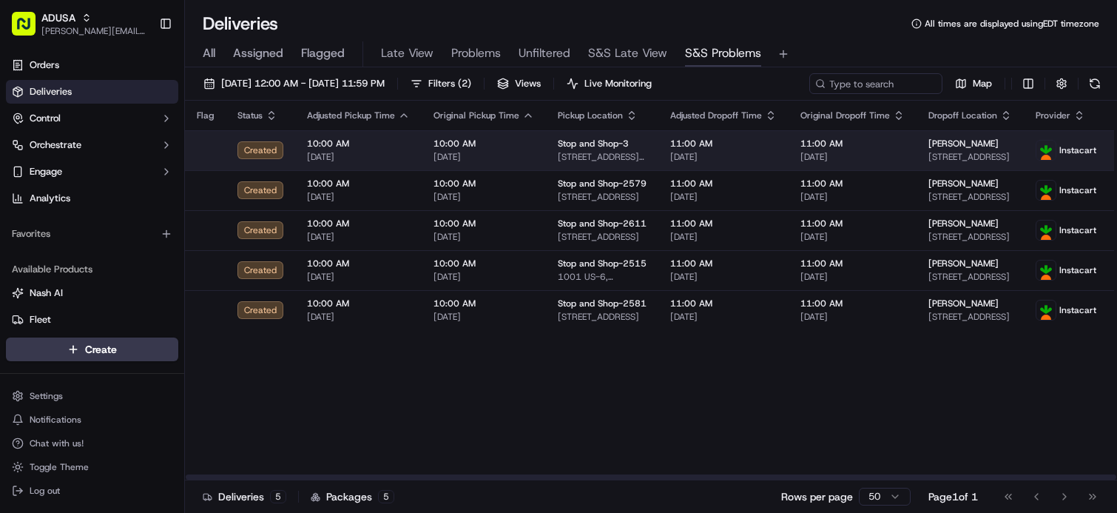
click at [524, 152] on span "[DATE]" at bounding box center [483, 157] width 101 height 12
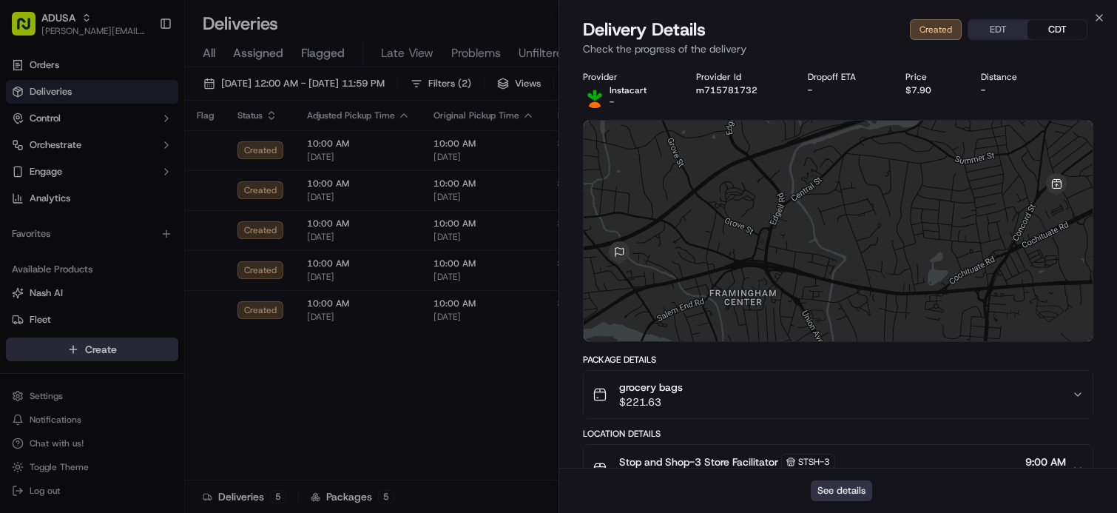
click at [845, 490] on button "See details" at bounding box center [841, 490] width 61 height 21
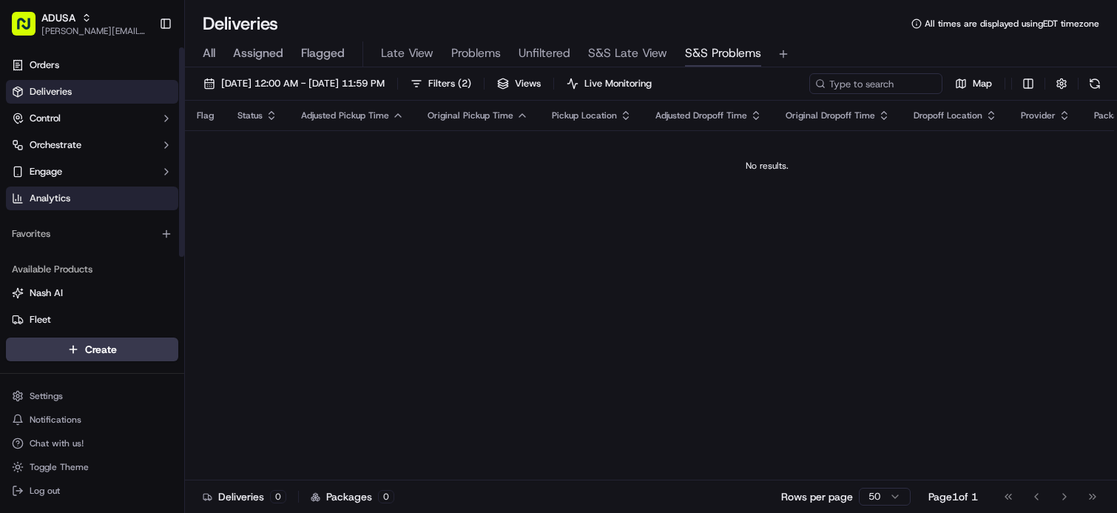
click at [68, 200] on span "Analytics" at bounding box center [50, 198] width 41 height 13
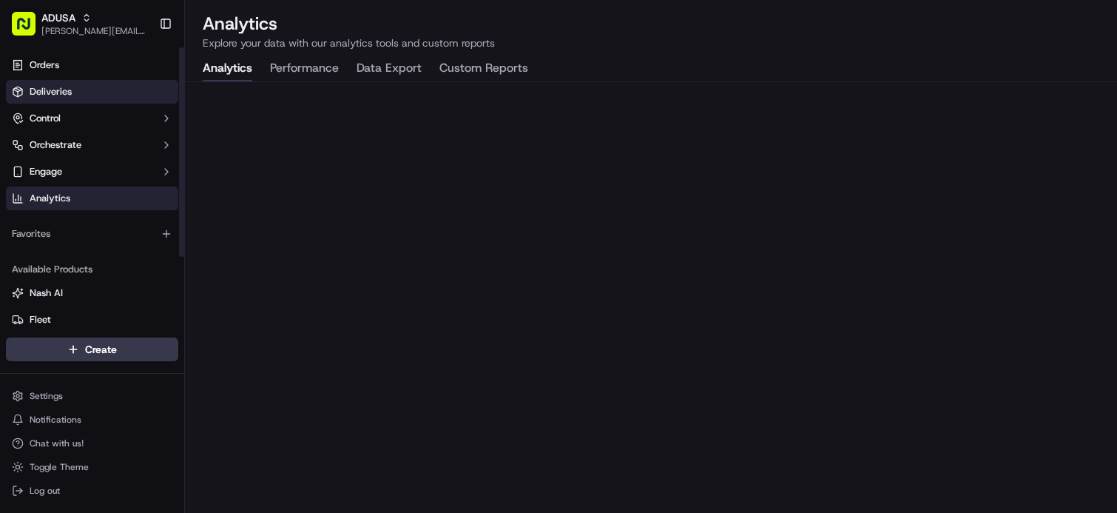
click at [92, 96] on link "Deliveries" at bounding box center [92, 92] width 172 height 24
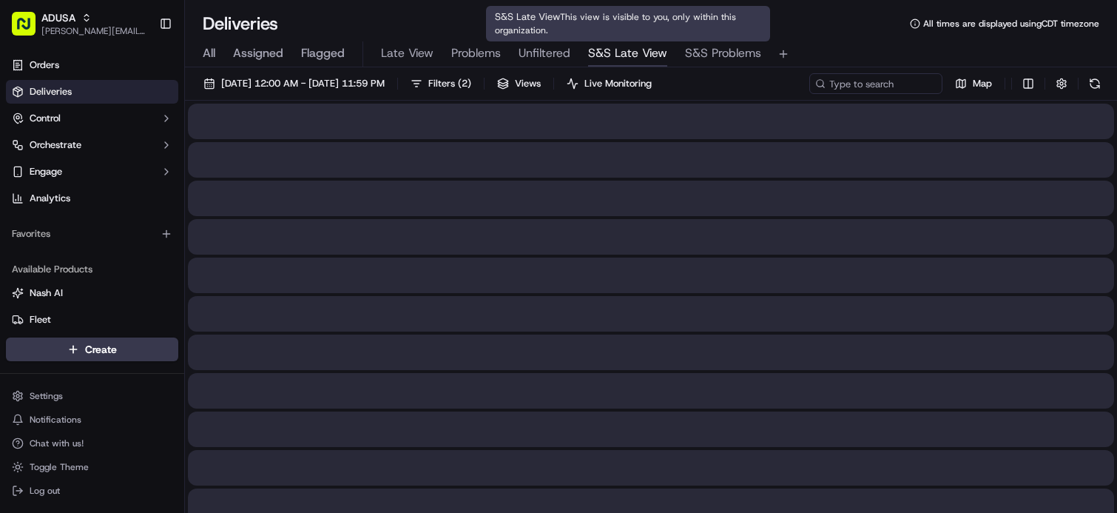
click at [631, 48] on span "S&S Late View" at bounding box center [627, 53] width 79 height 18
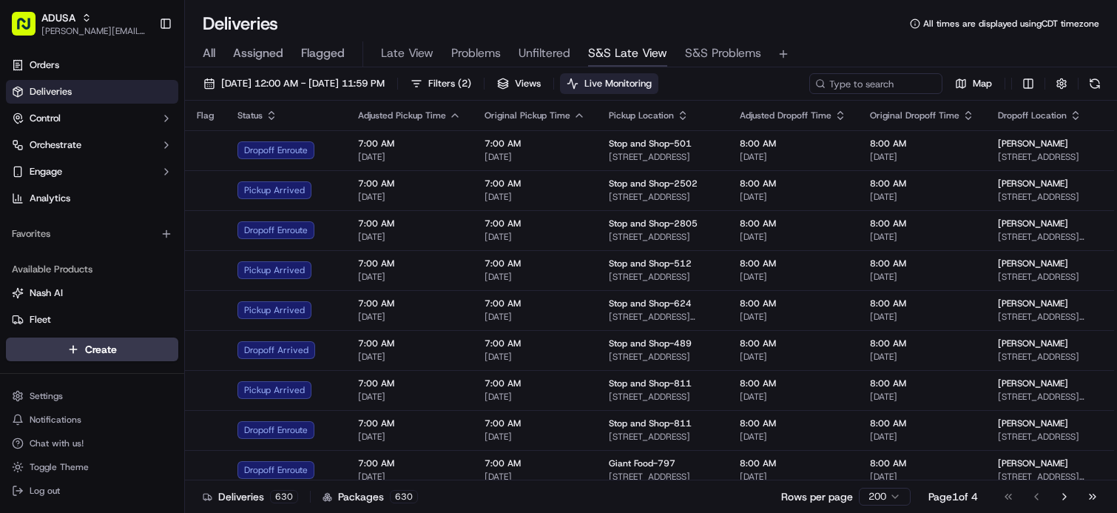
click at [652, 88] on span "Live Monitoring" at bounding box center [617, 83] width 67 height 13
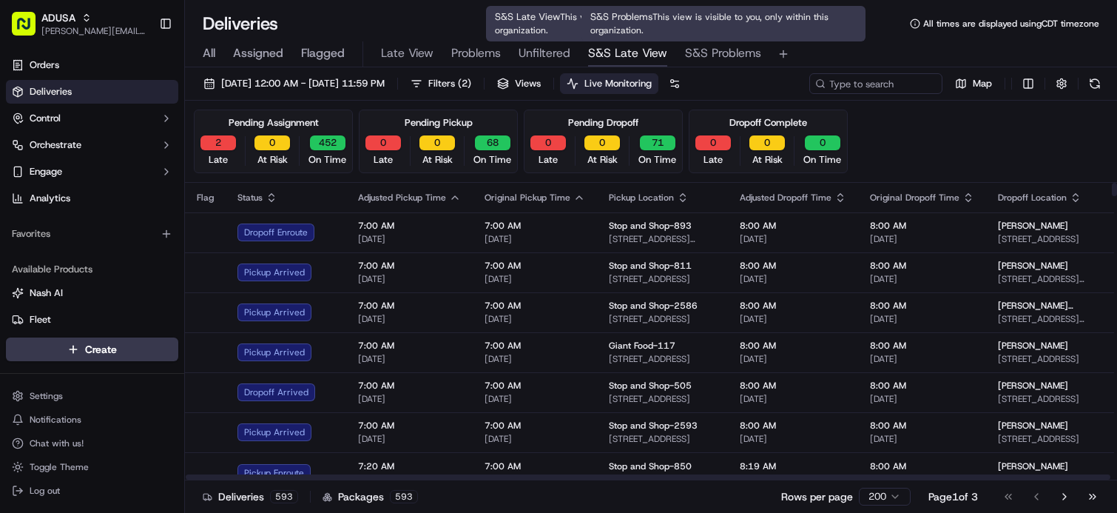
click at [732, 58] on span "S&S Problems" at bounding box center [723, 53] width 76 height 18
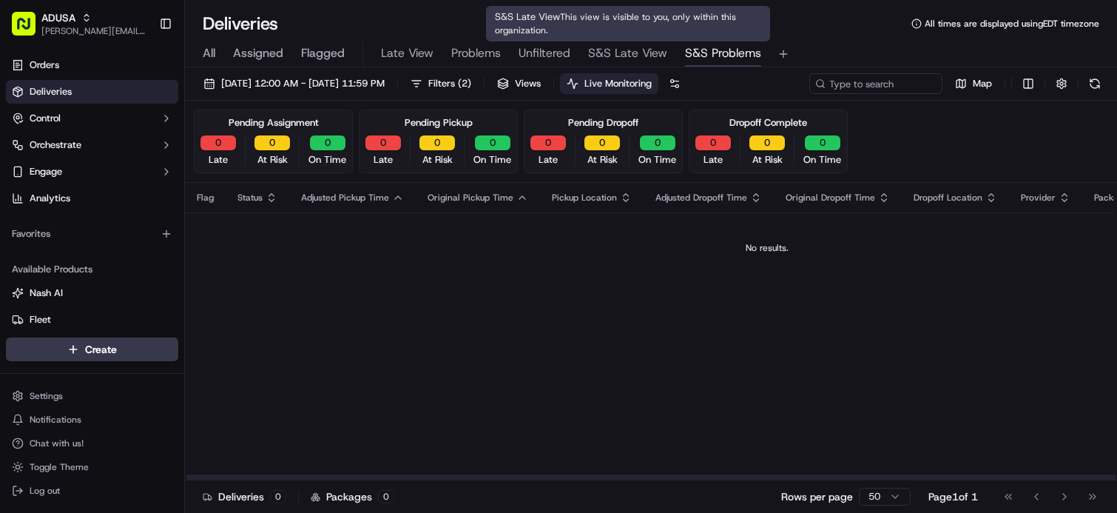
click at [661, 62] on button "S&S Late View" at bounding box center [627, 53] width 79 height 25
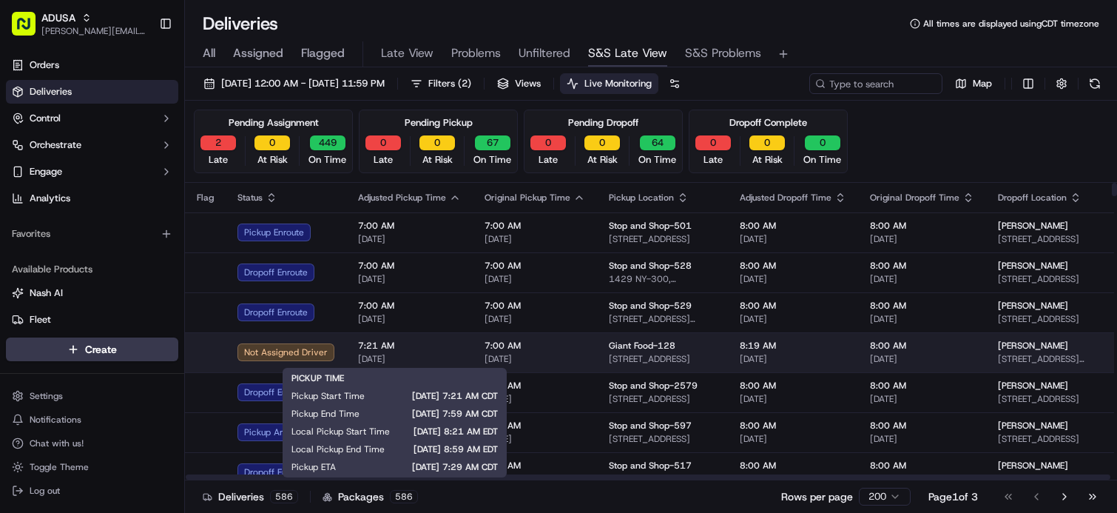
click at [435, 350] on span "7:21 AM" at bounding box center [409, 346] width 103 height 12
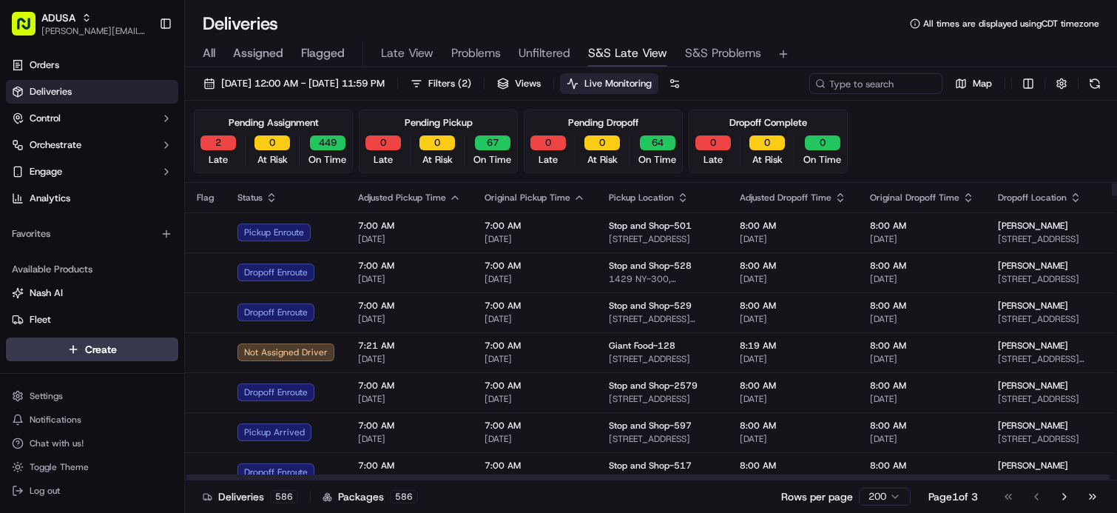
click at [640, 477] on div at bounding box center [648, 476] width 925 height 5
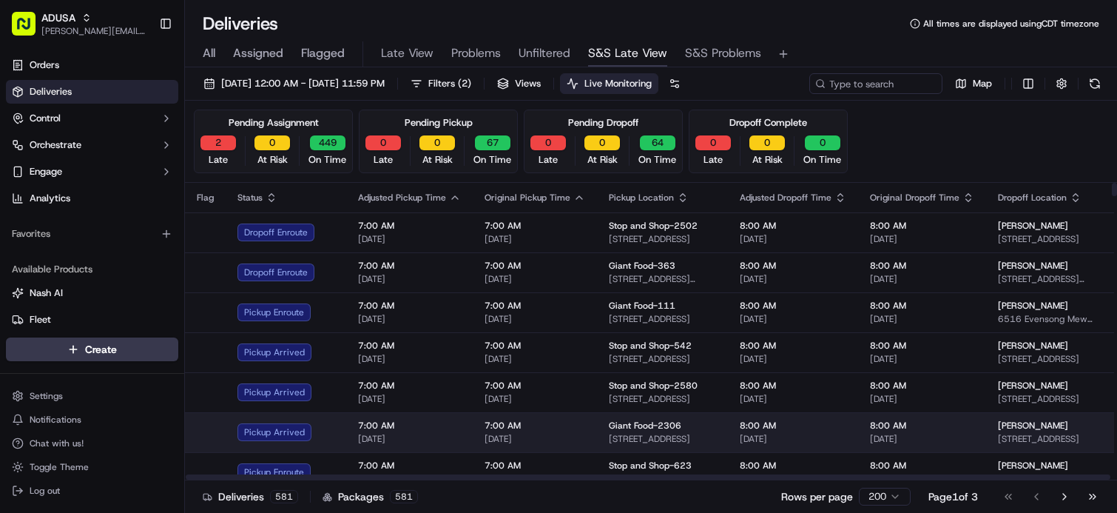
drag, startPoint x: 657, startPoint y: 475, endPoint x: 518, endPoint y: 448, distance: 141.7
click at [505, 474] on div at bounding box center [648, 476] width 925 height 5
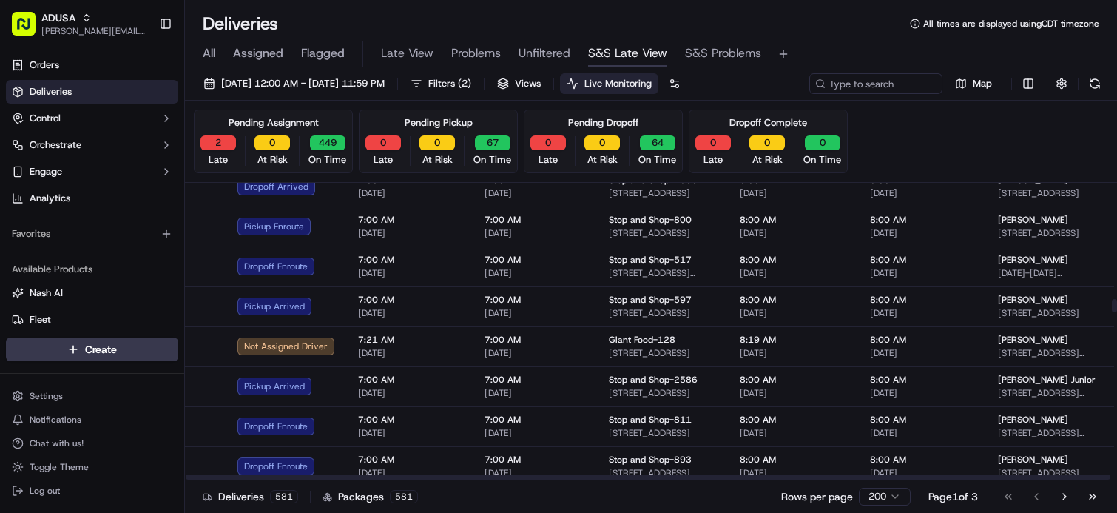
scroll to position [3255, 0]
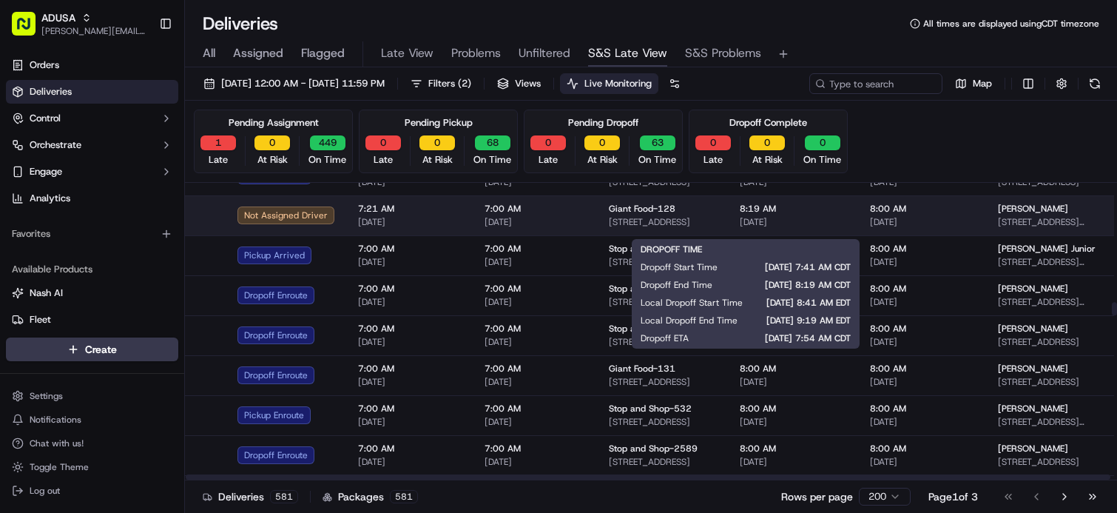
click at [801, 213] on span "8:19 AM" at bounding box center [793, 209] width 107 height 12
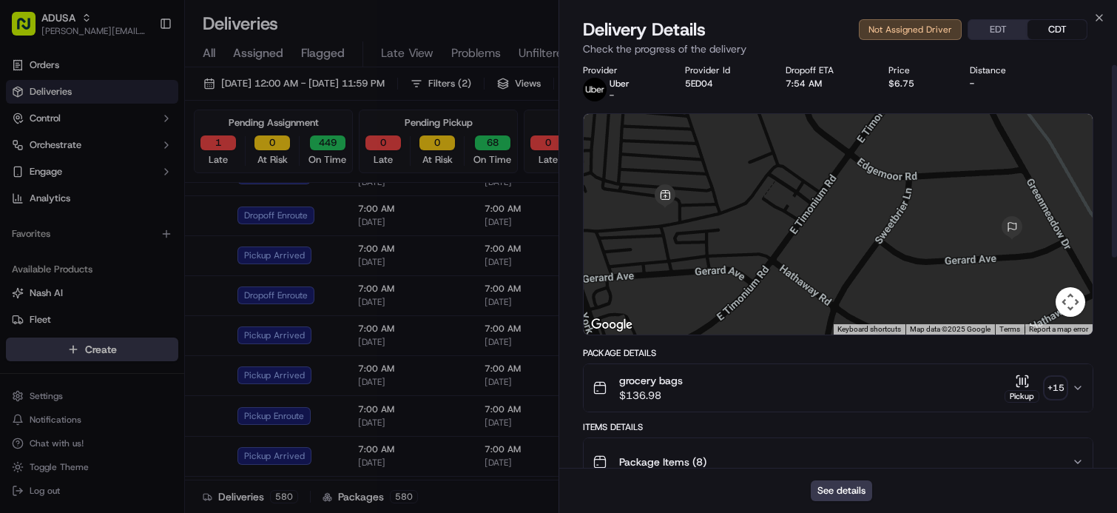
scroll to position [6, 0]
click at [841, 487] on button "See details" at bounding box center [841, 490] width 61 height 21
click at [487, 26] on div "Deliveries All times are displayed using CDT timezone" at bounding box center [651, 24] width 932 height 24
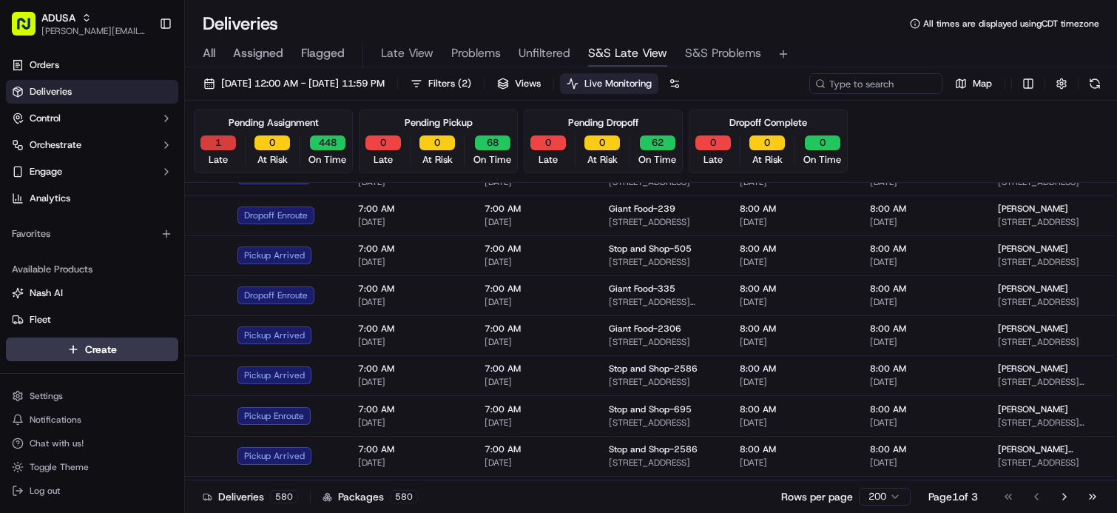
click at [220, 144] on button "1" at bounding box center [218, 142] width 36 height 15
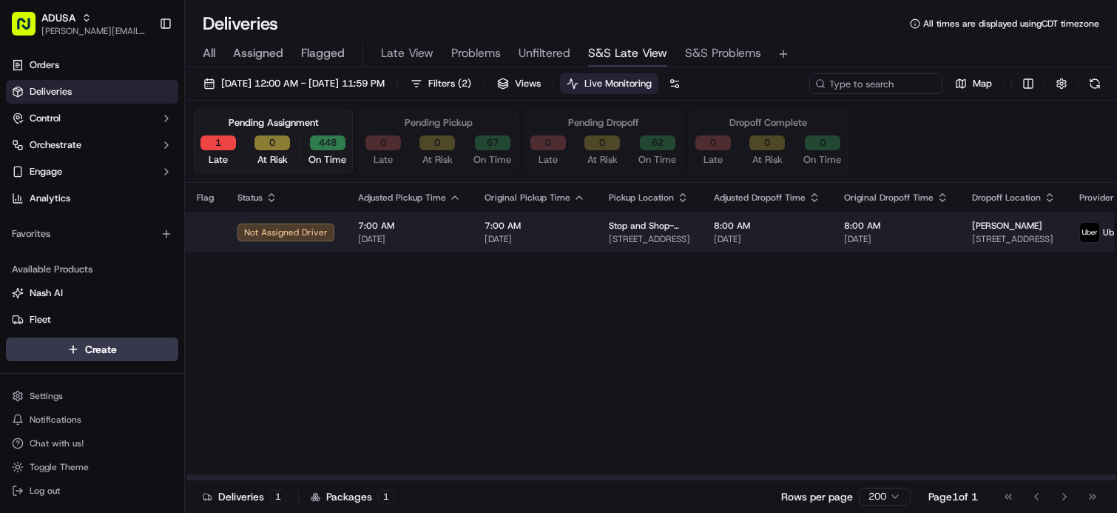
click at [946, 230] on td "8:00 AM 09/23/2025" at bounding box center [896, 232] width 128 height 40
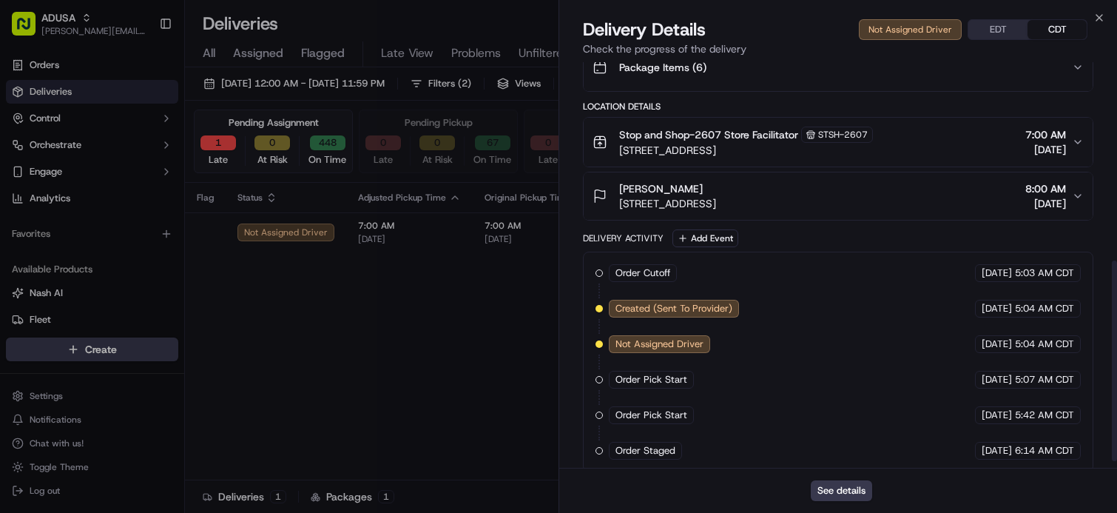
scroll to position [414, 0]
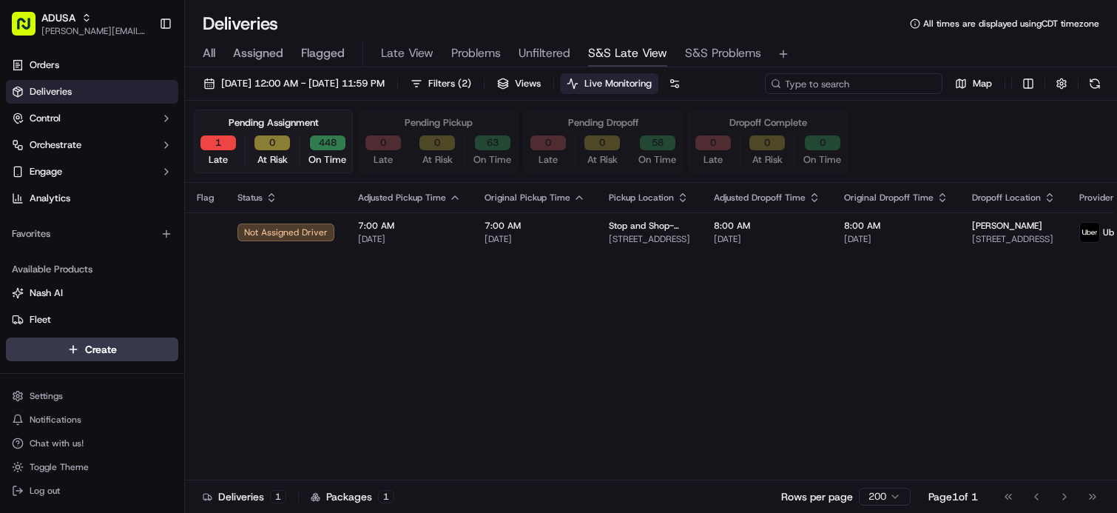
click at [874, 87] on input at bounding box center [854, 83] width 178 height 21
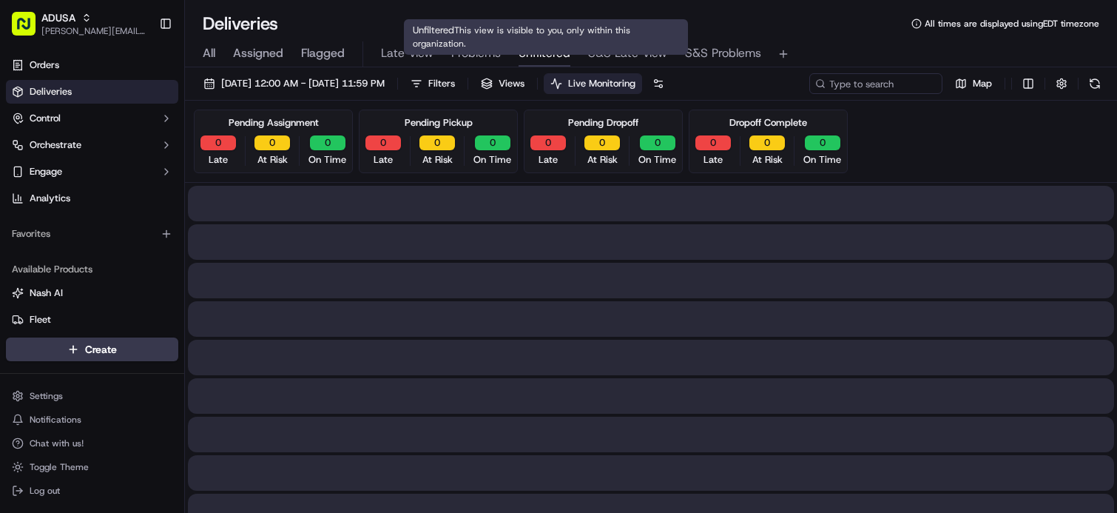
click at [541, 50] on span "Unfiltered" at bounding box center [545, 53] width 52 height 18
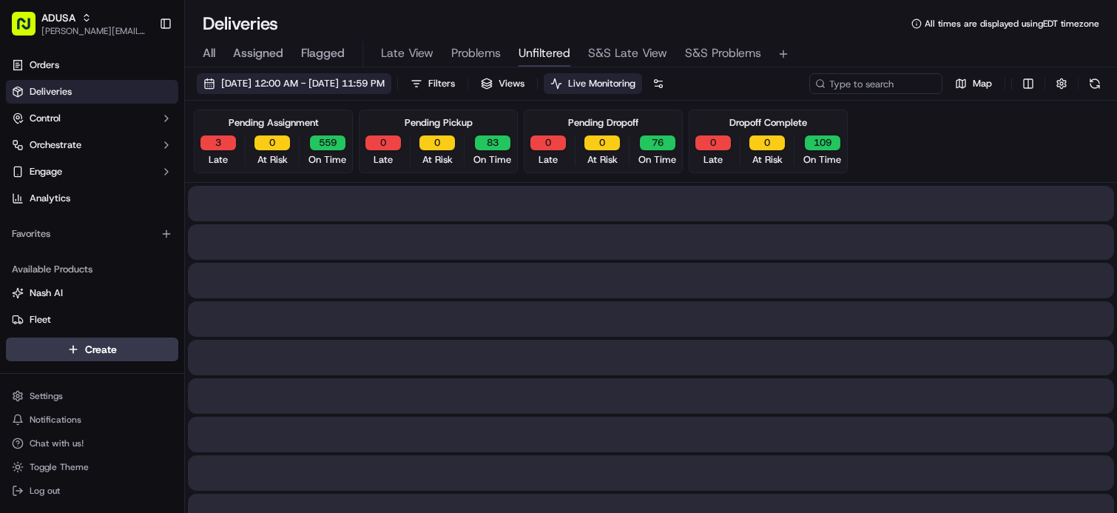
click at [317, 82] on span "[DATE] 12:00 AM - [DATE] 11:59 PM" at bounding box center [302, 83] width 163 height 13
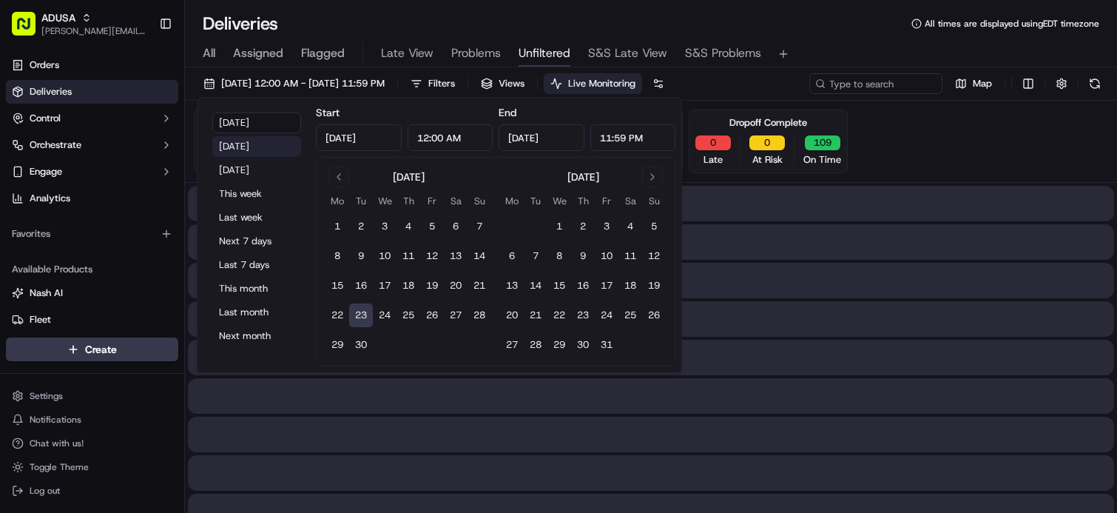
click at [243, 152] on button "[DATE]" at bounding box center [256, 146] width 89 height 21
click at [249, 146] on button "[DATE]" at bounding box center [256, 146] width 89 height 21
type input "[DATE]"
click at [249, 146] on button "[DATE]" at bounding box center [256, 146] width 89 height 21
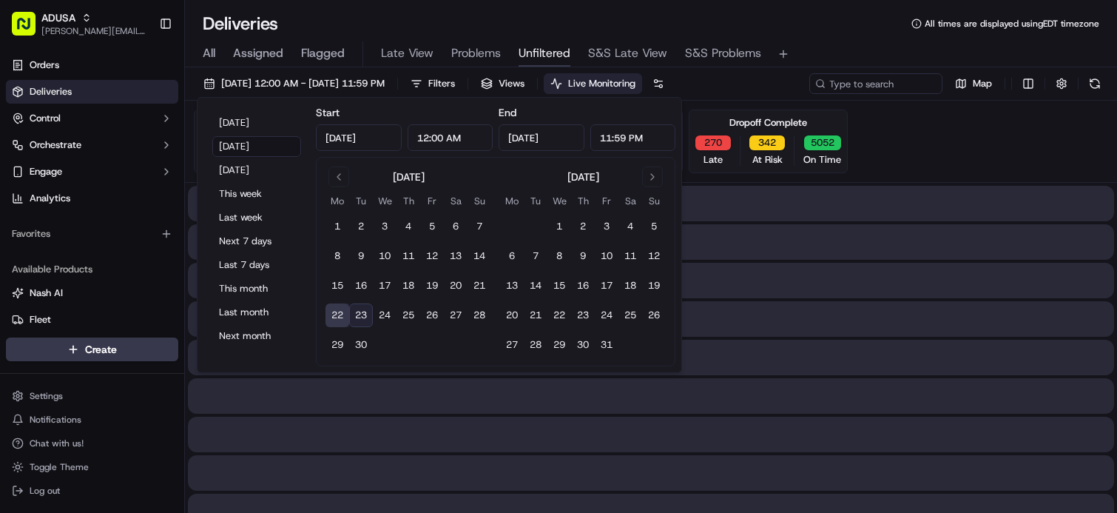
click at [904, 52] on div "All Assigned Flagged Late View Problems Unfiltered S&S Late View S&S Problems" at bounding box center [651, 54] width 932 height 26
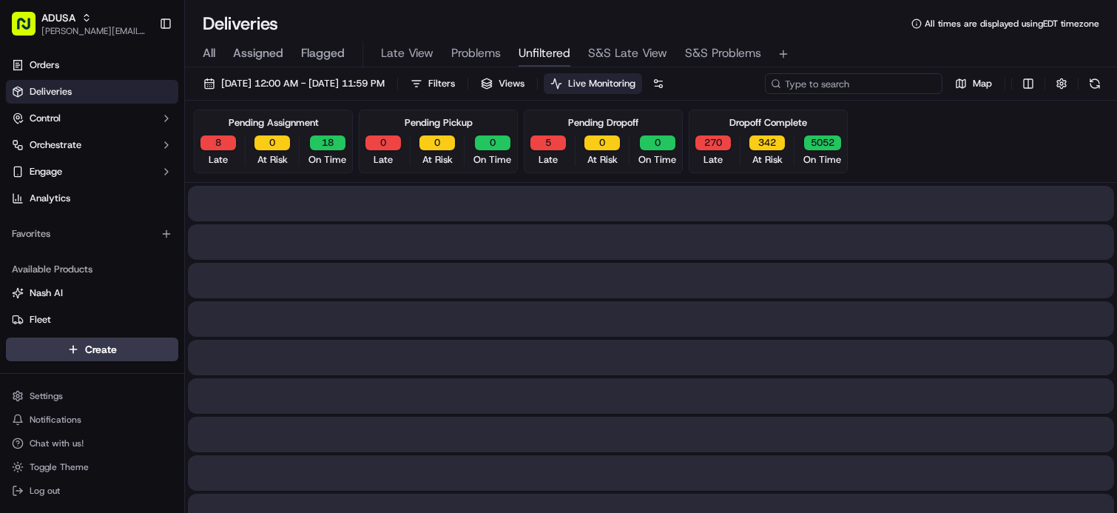
click at [877, 88] on input at bounding box center [854, 83] width 178 height 21
paste input "m714161778"
type input "m714161778"
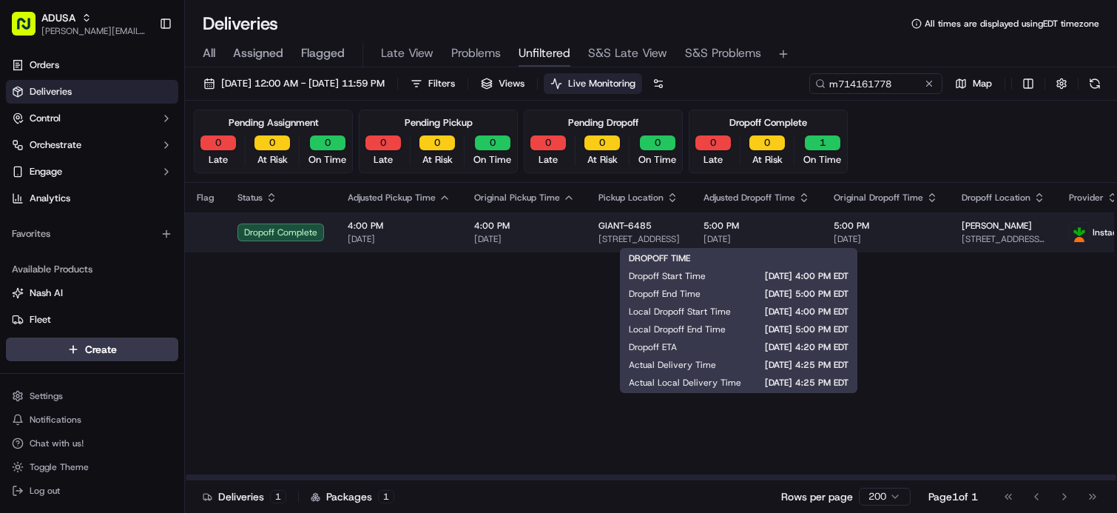
click at [757, 231] on span "5:00 PM" at bounding box center [756, 226] width 107 height 12
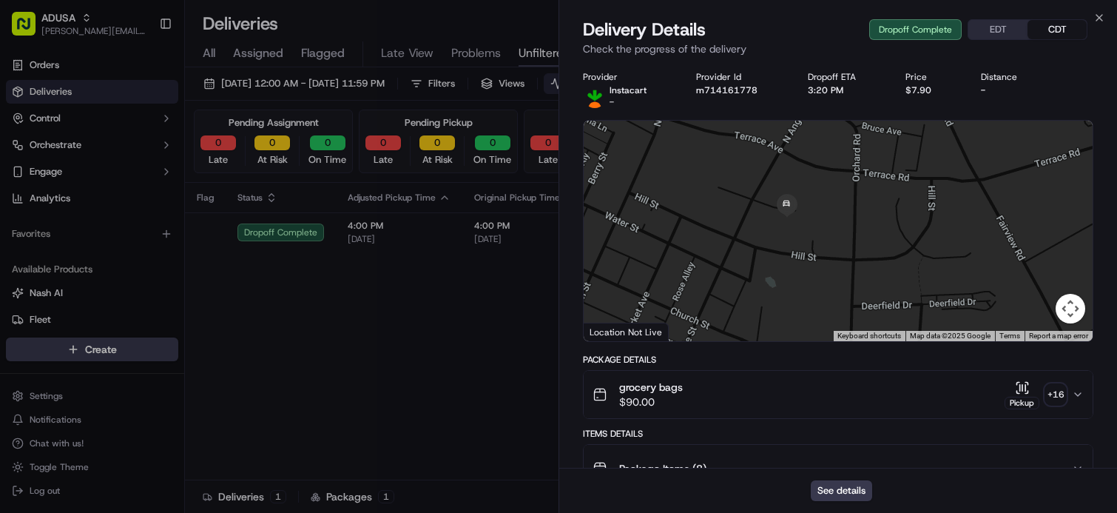
drag, startPoint x: 763, startPoint y: 226, endPoint x: 803, endPoint y: 249, distance: 45.4
click at [798, 249] on div at bounding box center [838, 231] width 509 height 220
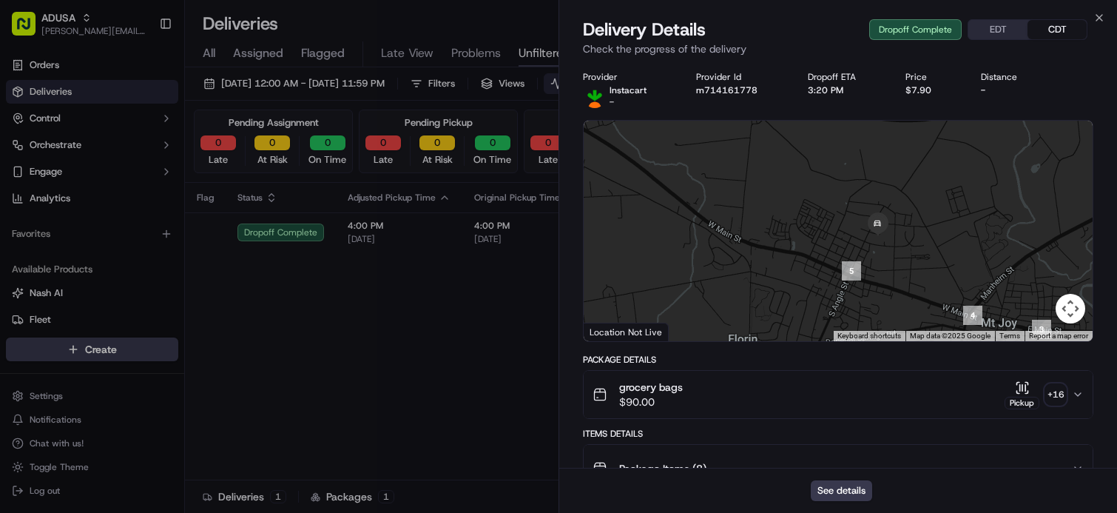
drag, startPoint x: 942, startPoint y: 263, endPoint x: 849, endPoint y: 230, distance: 98.0
click at [849, 230] on div at bounding box center [838, 231] width 509 height 220
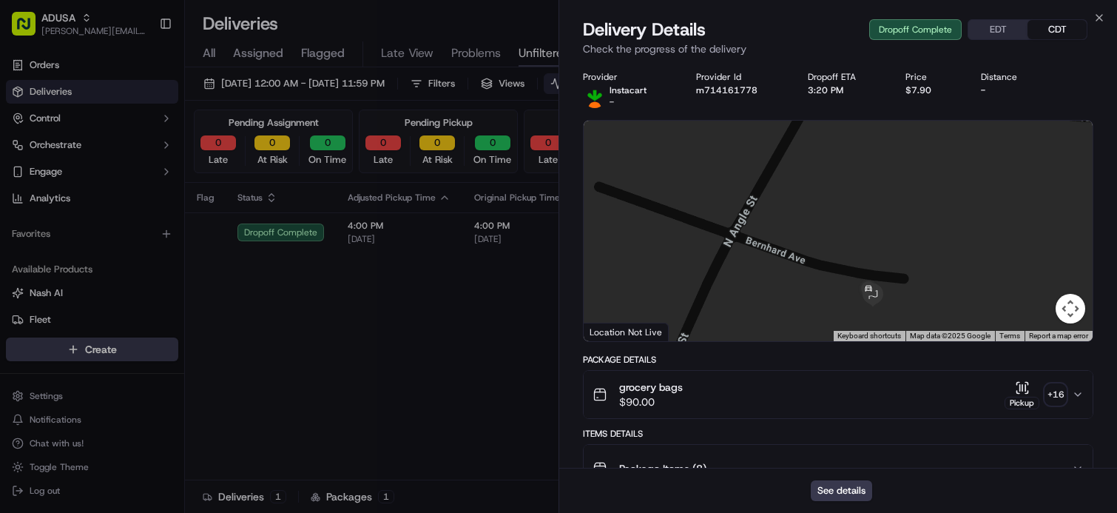
drag, startPoint x: 830, startPoint y: 221, endPoint x: 822, endPoint y: 186, distance: 35.7
click at [822, 186] on div at bounding box center [838, 231] width 509 height 220
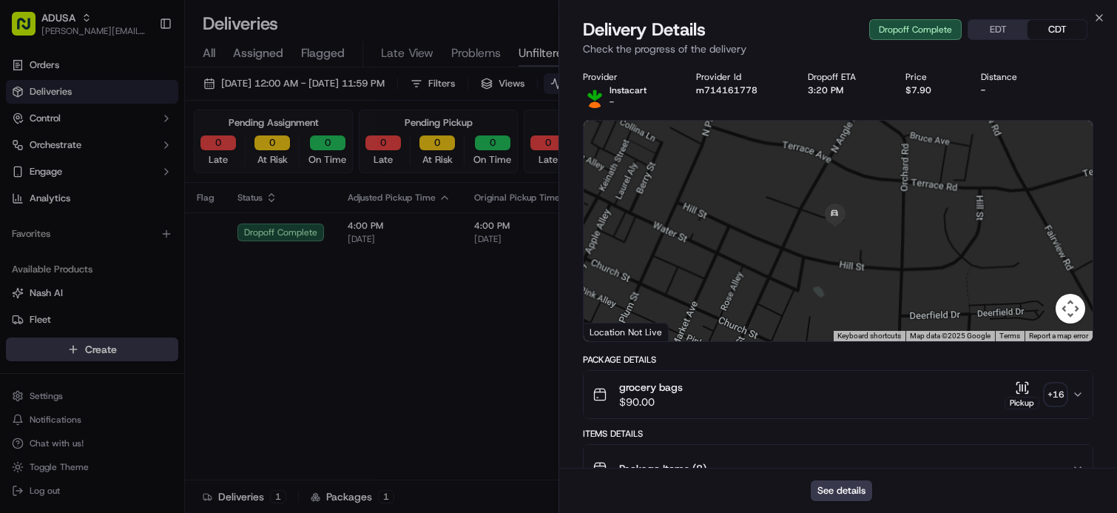
drag, startPoint x: 902, startPoint y: 286, endPoint x: 837, endPoint y: 198, distance: 109.3
click at [837, 198] on div at bounding box center [838, 231] width 509 height 220
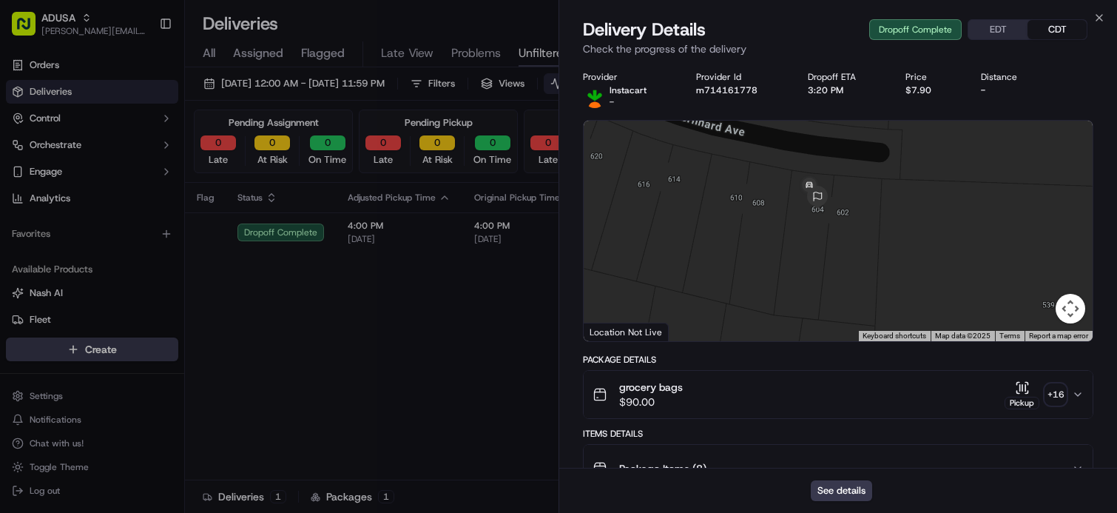
drag, startPoint x: 809, startPoint y: 232, endPoint x: 801, endPoint y: 259, distance: 27.8
click at [801, 259] on div at bounding box center [838, 231] width 509 height 220
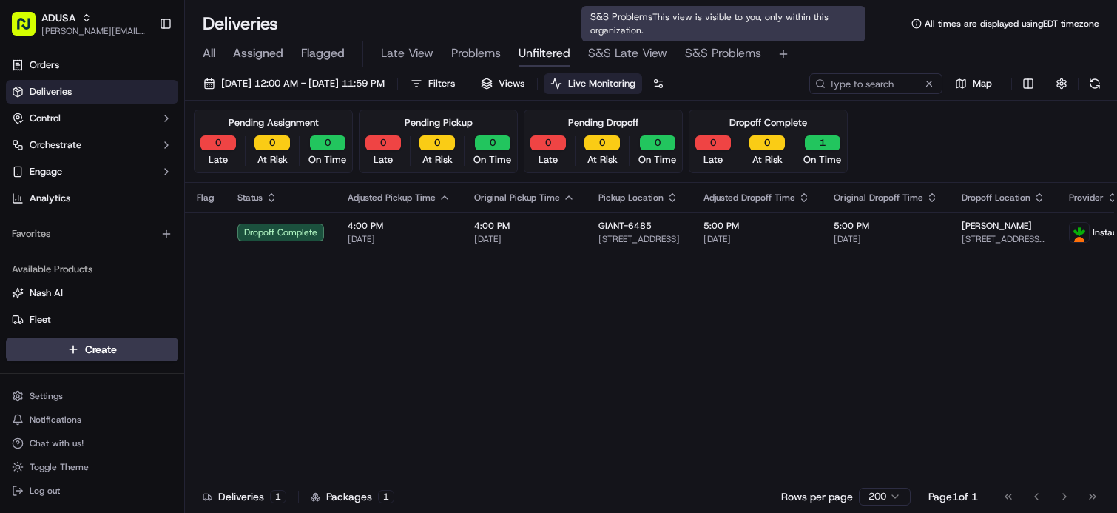
click at [751, 56] on span "S&S Problems" at bounding box center [723, 53] width 76 height 18
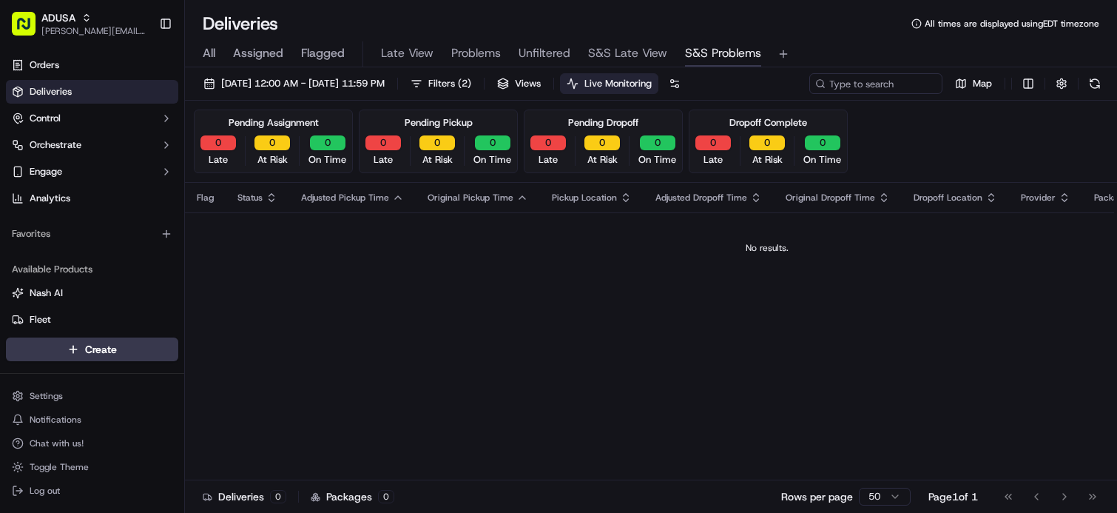
click at [659, 63] on button "S&S Late View" at bounding box center [627, 53] width 79 height 25
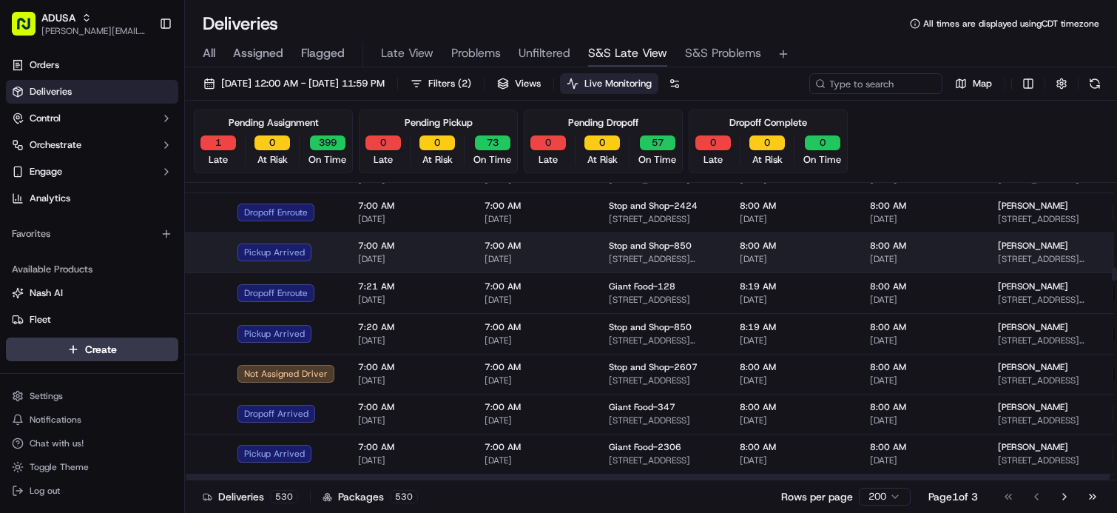
scroll to position [2293, 0]
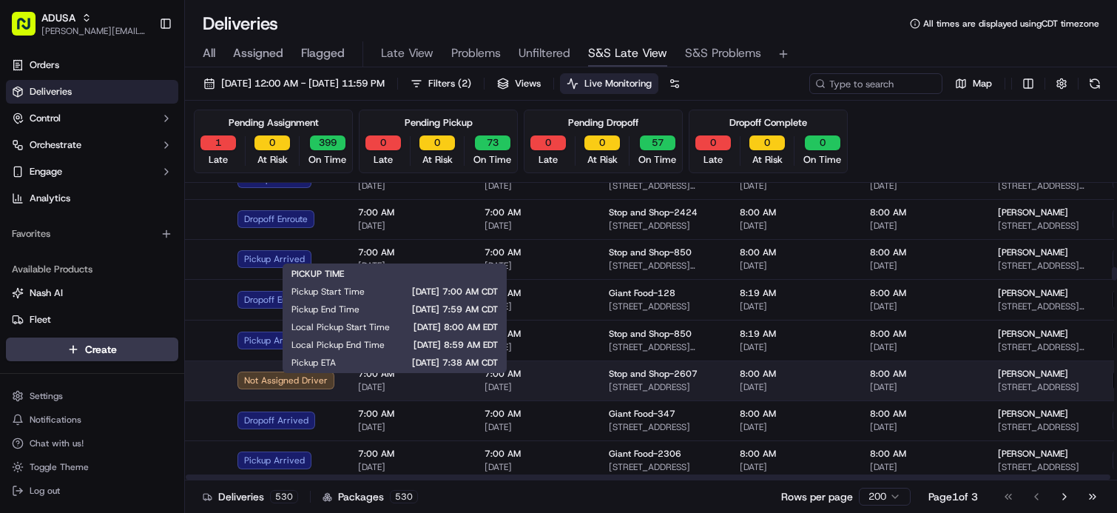
click at [445, 389] on span "[DATE]" at bounding box center [409, 387] width 103 height 12
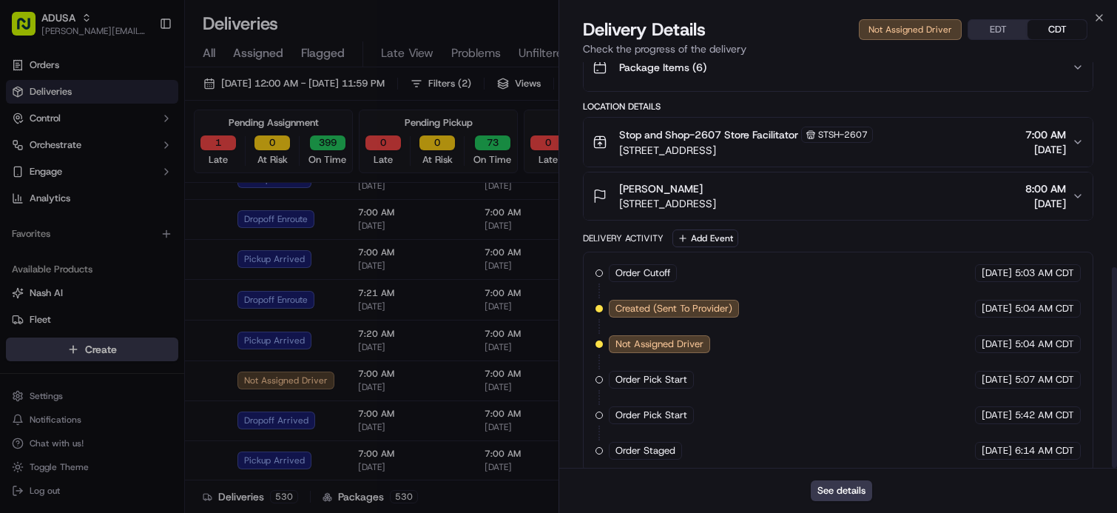
scroll to position [414, 0]
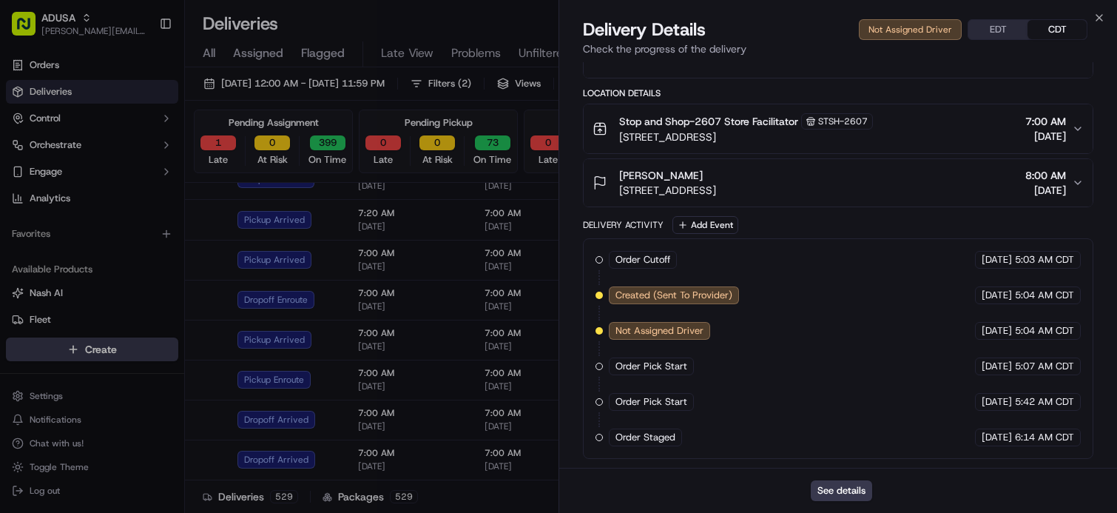
click at [476, 13] on div "Deliveries All times are displayed using CDT timezone" at bounding box center [651, 24] width 932 height 24
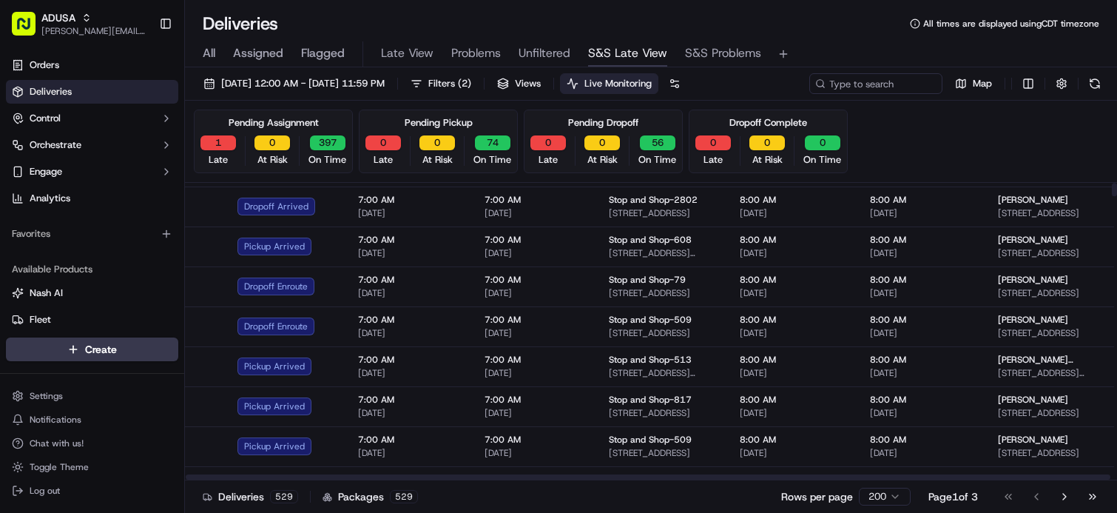
scroll to position [0, 0]
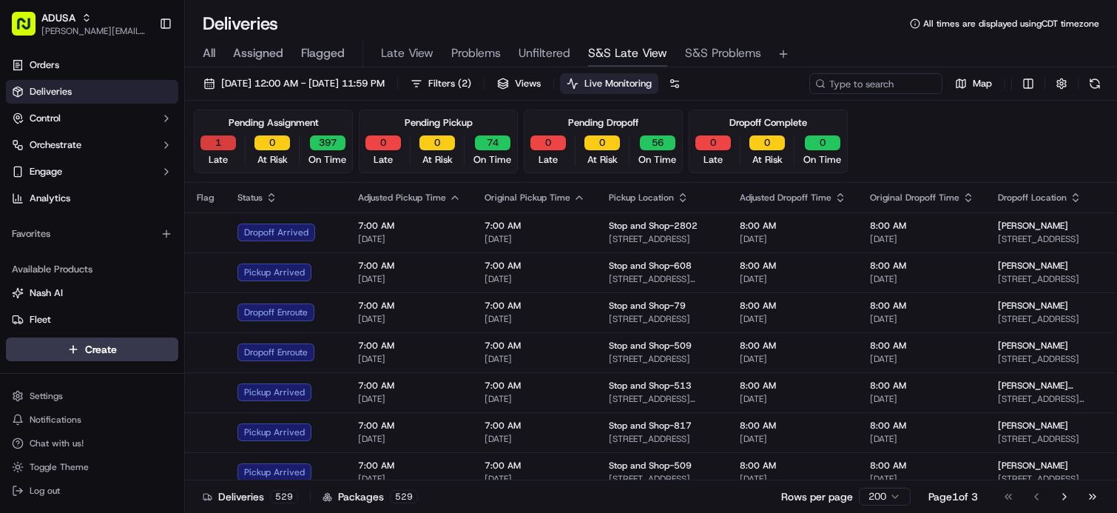
click at [225, 141] on button "1" at bounding box center [218, 142] width 36 height 15
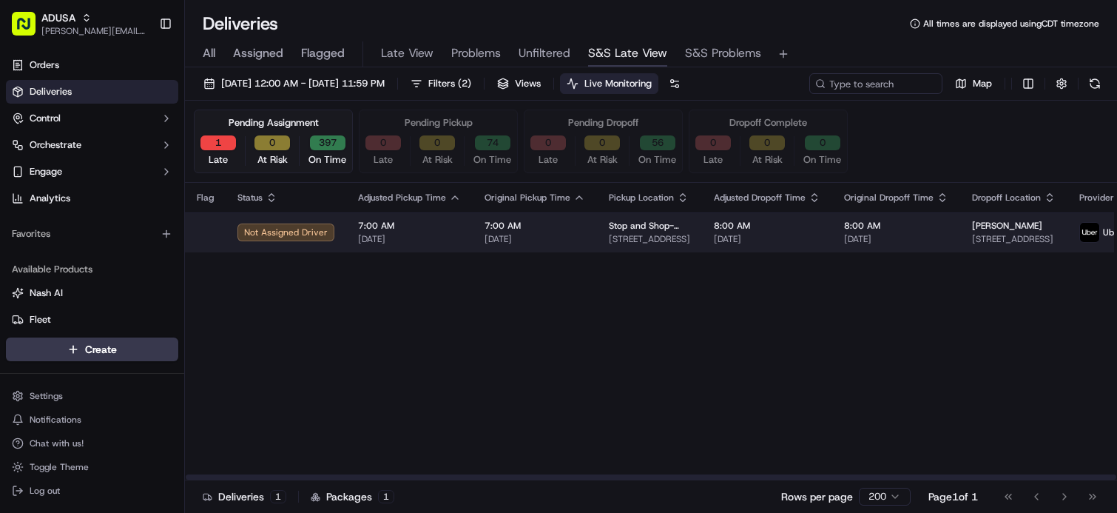
click at [943, 241] on td "8:00 AM 09/23/2025" at bounding box center [896, 232] width 128 height 40
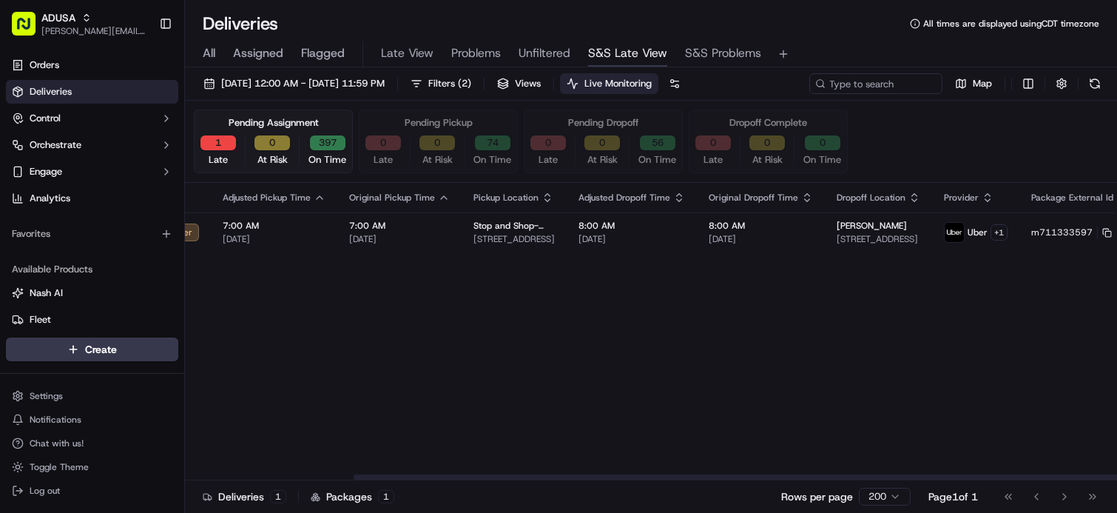
scroll to position [0, 294]
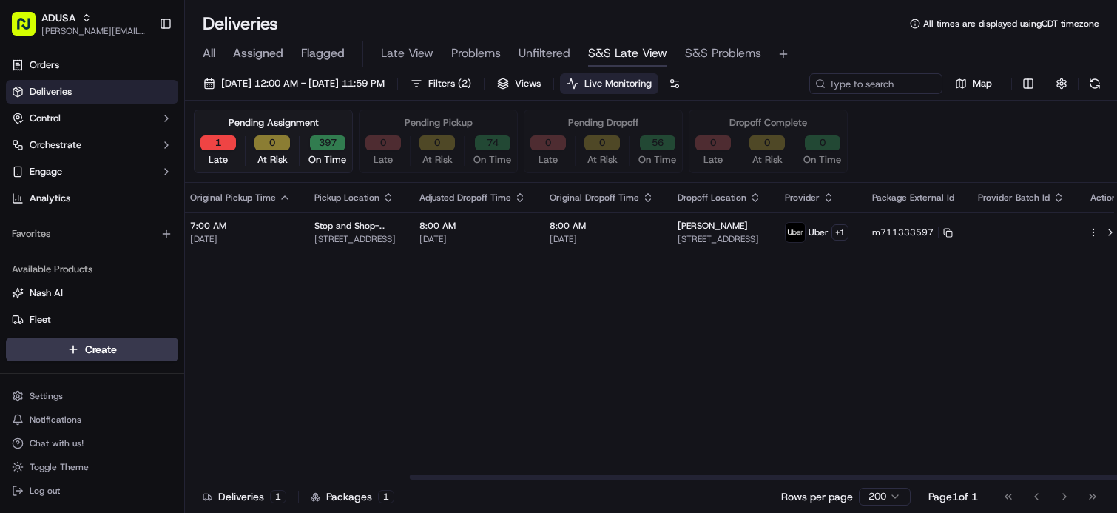
drag, startPoint x: 451, startPoint y: 299, endPoint x: 495, endPoint y: 297, distance: 44.4
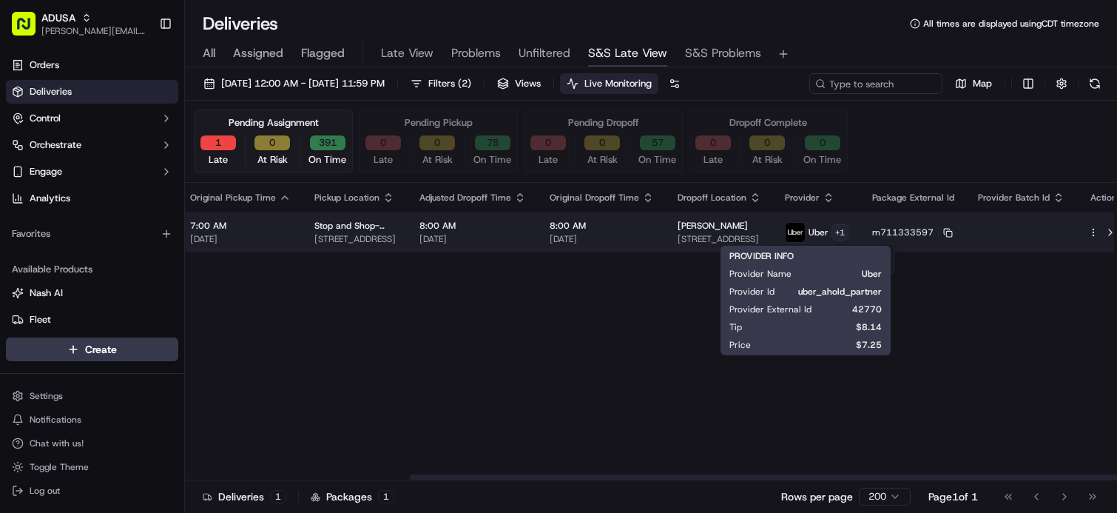
click at [828, 229] on html "ADUSA james.swiontek@adusa.com Toggle Sidebar Orders Deliveries Control Orchest…" at bounding box center [558, 256] width 1117 height 513
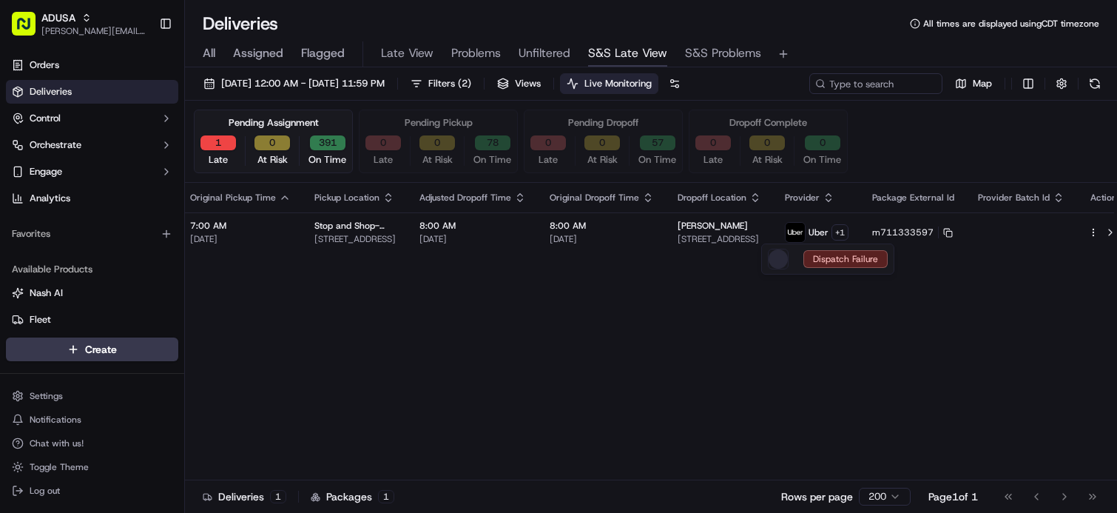
click at [914, 280] on html "ADUSA james.swiontek@adusa.com Toggle Sidebar Orders Deliveries Control Orchest…" at bounding box center [558, 256] width 1117 height 513
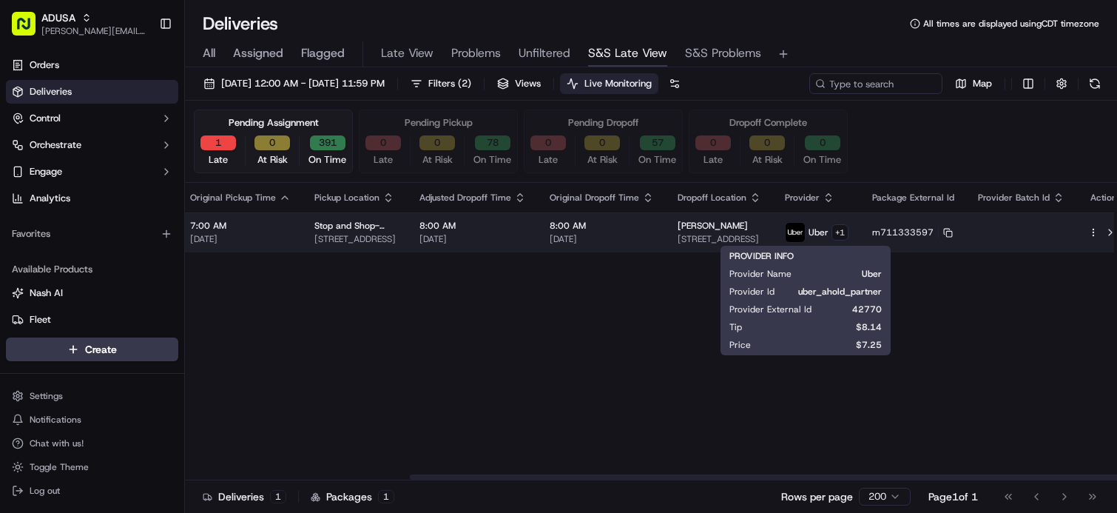
click at [966, 229] on td at bounding box center [1021, 232] width 110 height 40
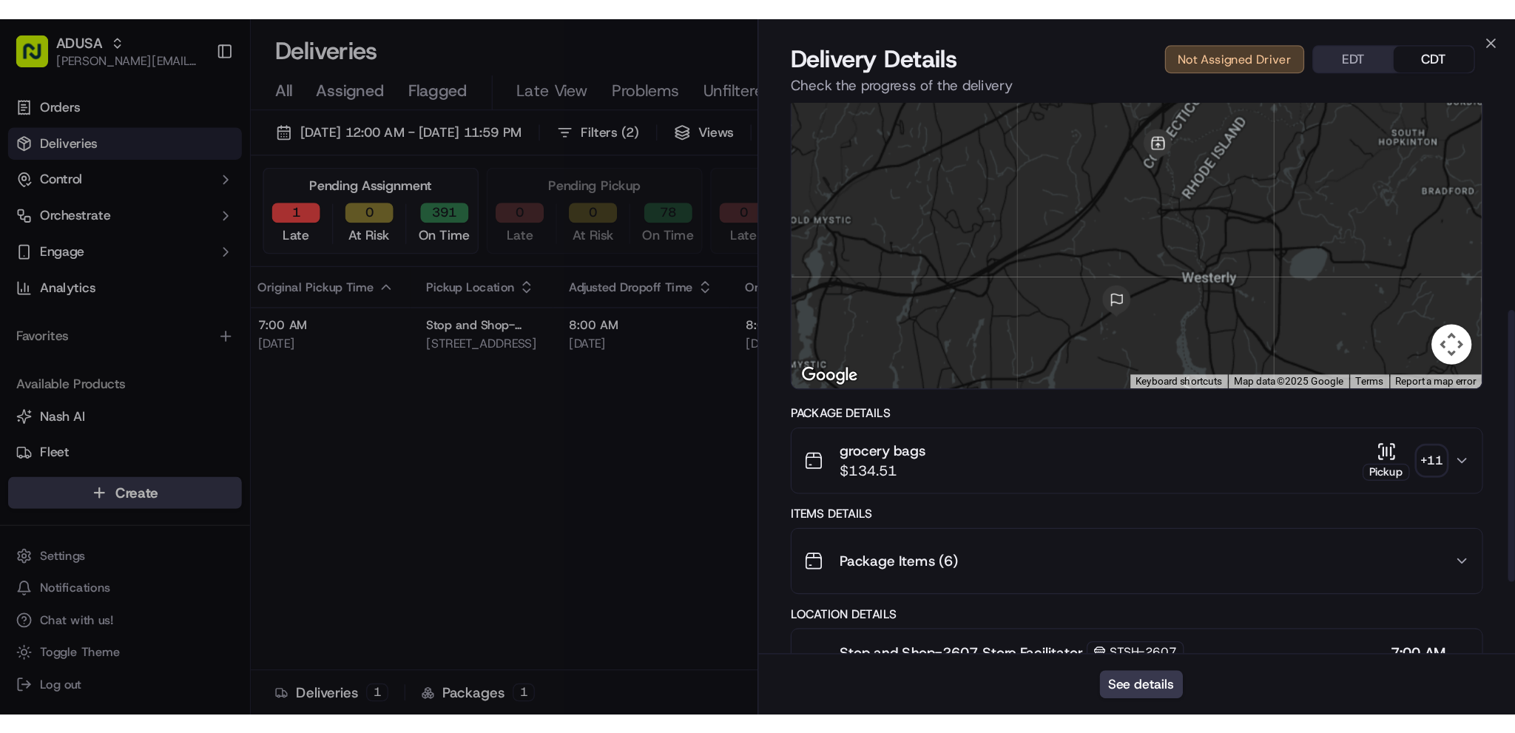
scroll to position [0, 0]
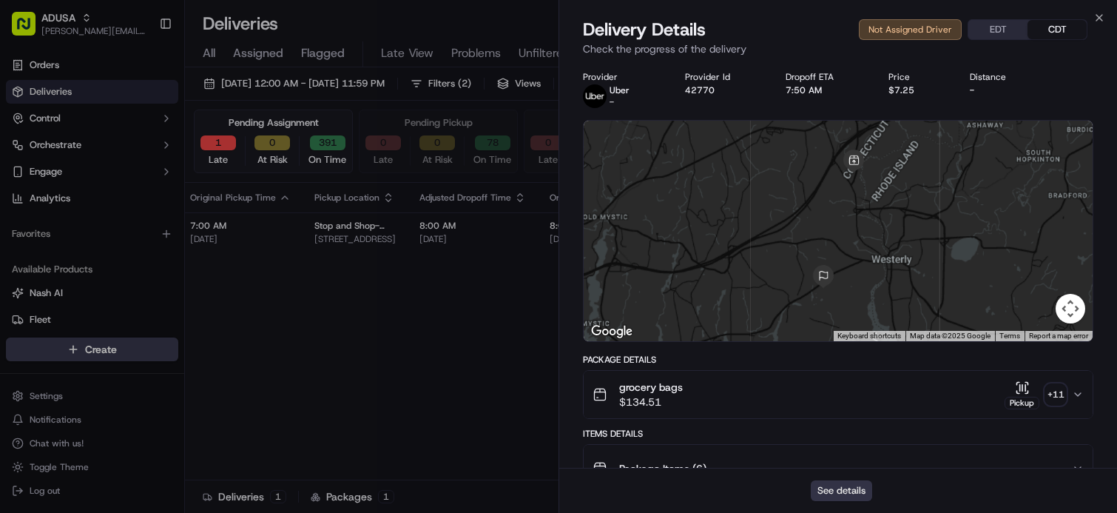
click at [837, 491] on button "See details" at bounding box center [841, 490] width 61 height 21
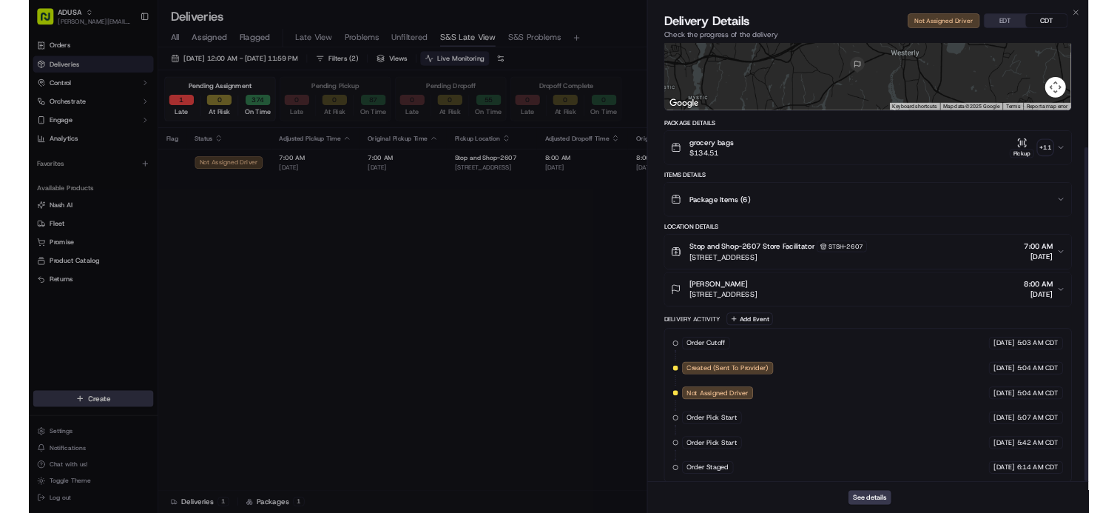
scroll to position [194, 0]
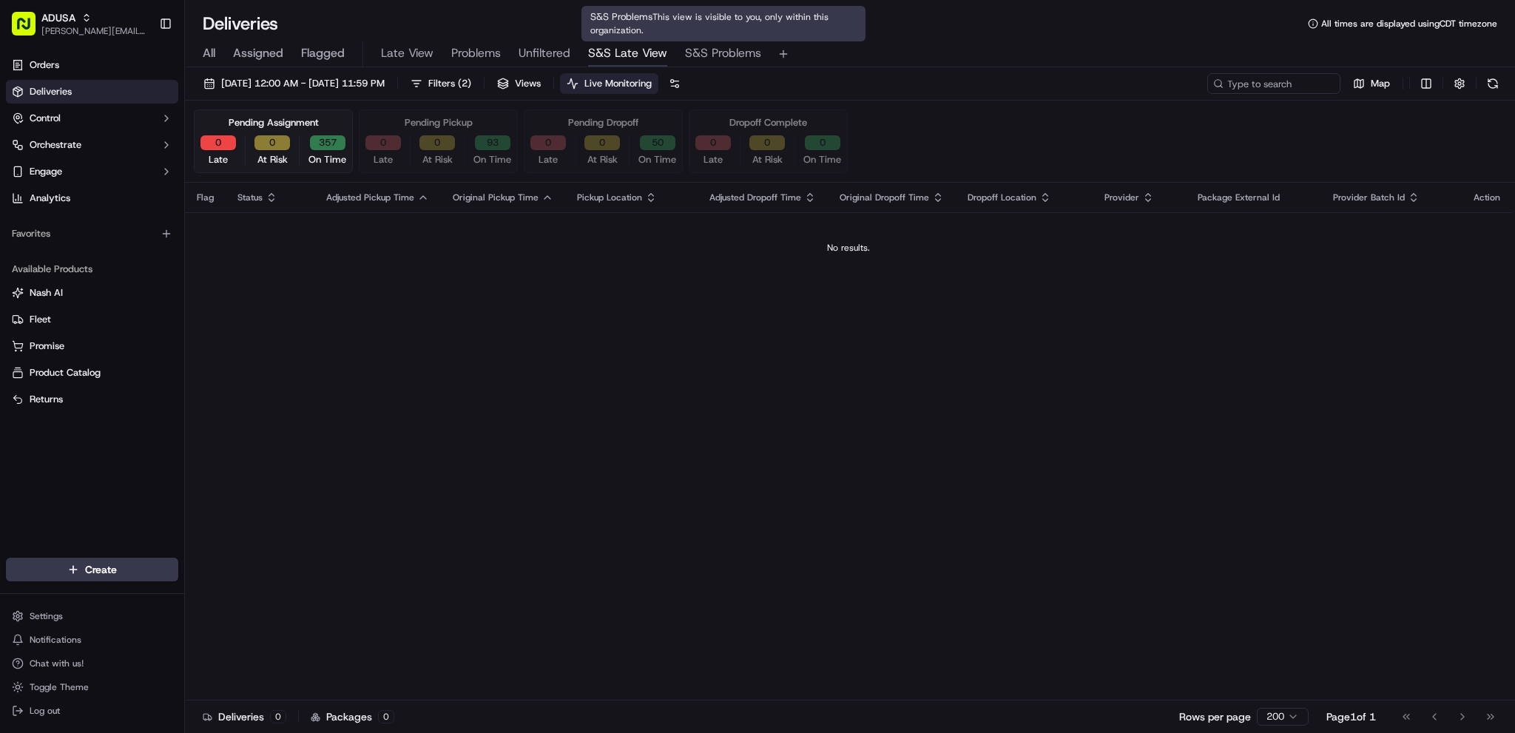
click at [702, 56] on span "S&S Problems" at bounding box center [723, 53] width 76 height 18
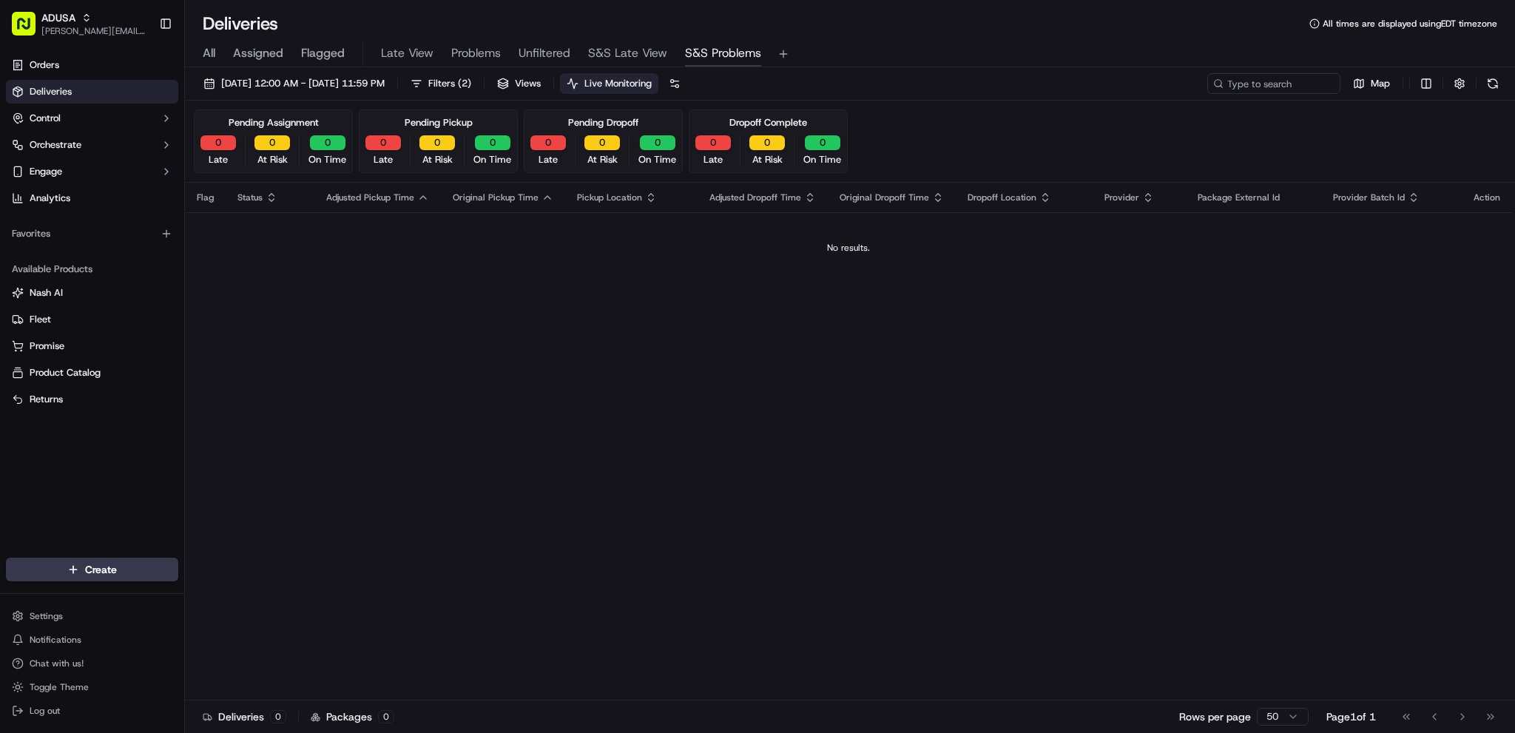
click at [652, 81] on span "Live Monitoring" at bounding box center [617, 83] width 67 height 13
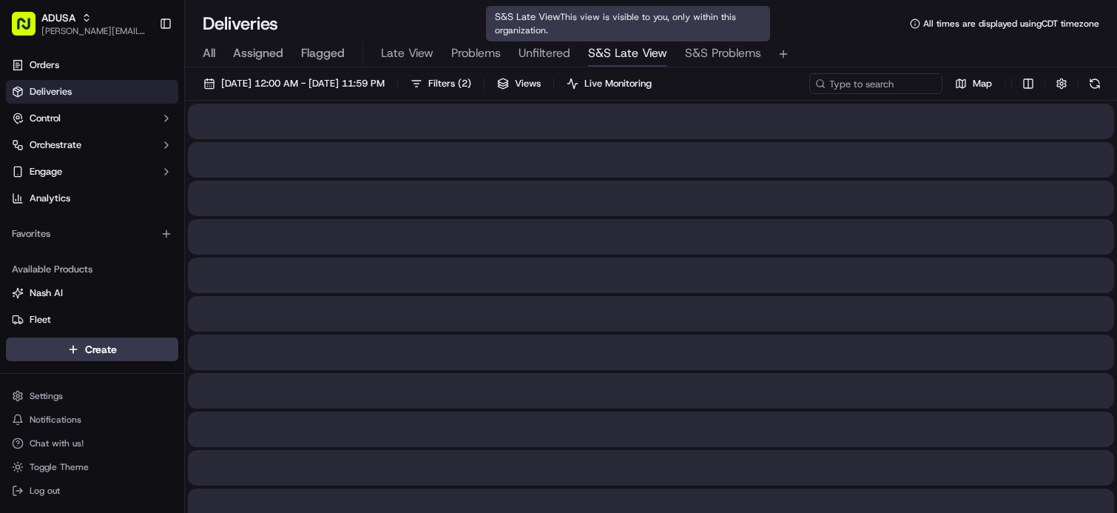
click at [652, 50] on span "S&S Late View" at bounding box center [627, 53] width 79 height 18
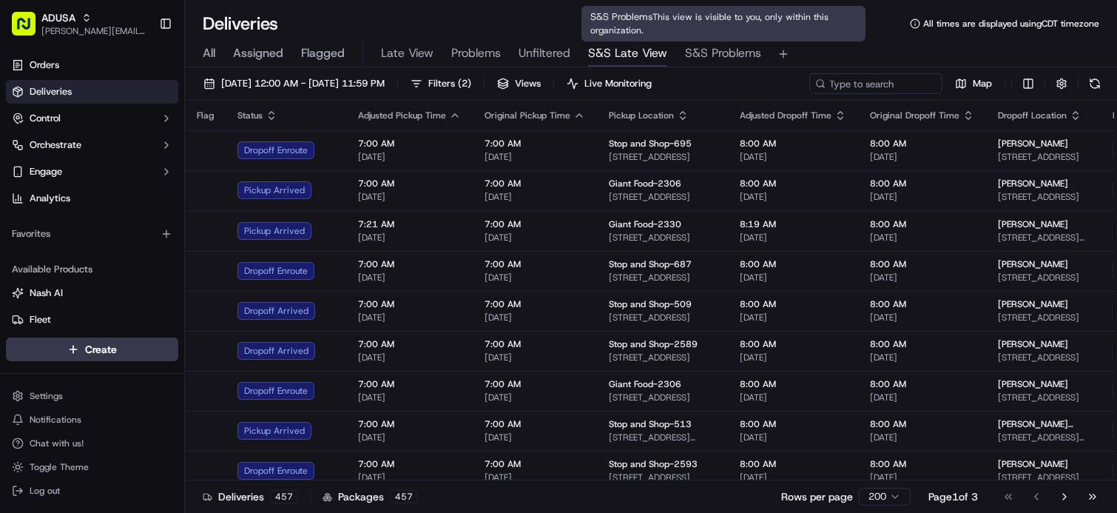
click at [706, 56] on span "S&S Problems" at bounding box center [723, 53] width 76 height 18
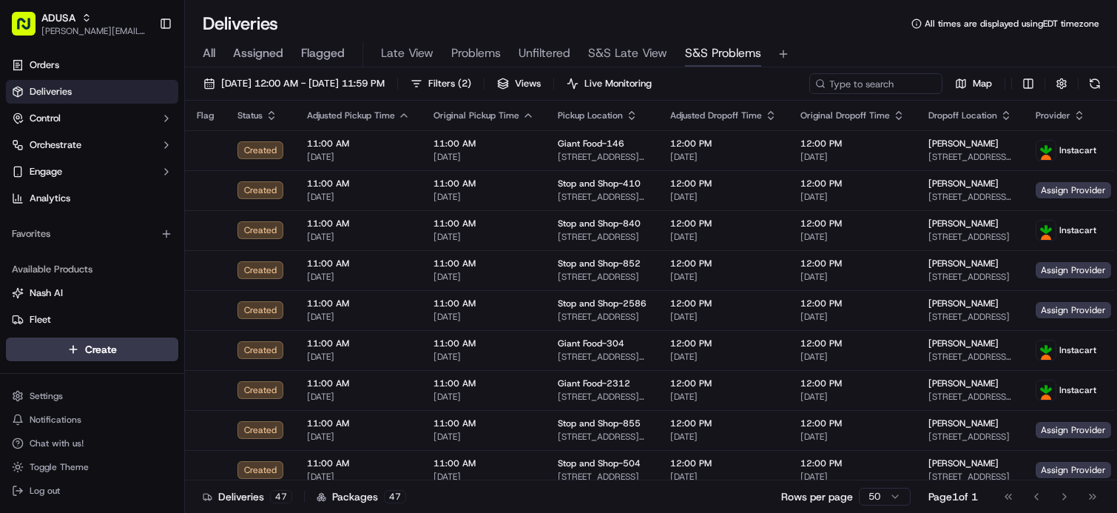
click at [861, 51] on div "All Assigned Flagged Late View Problems Unfiltered S&S Late View S&S Problems" at bounding box center [651, 54] width 932 height 26
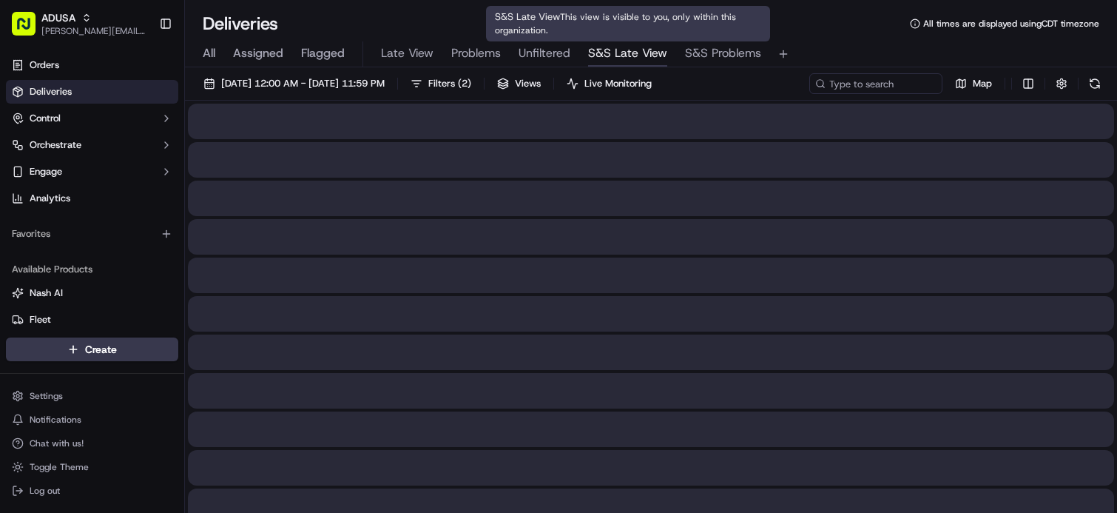
click at [627, 59] on span "S&S Late View" at bounding box center [627, 53] width 79 height 18
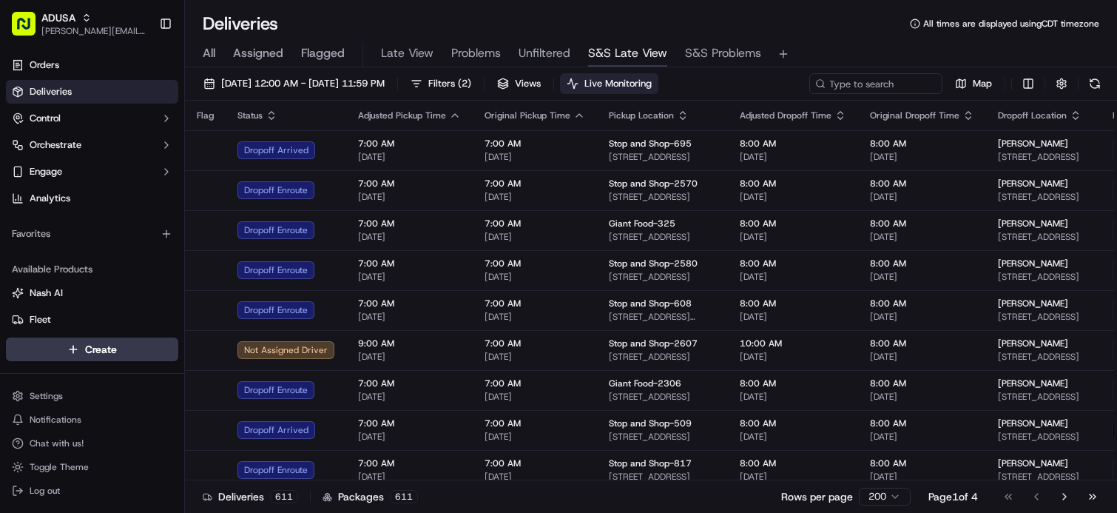
click at [658, 75] on button "Live Monitoring" at bounding box center [609, 83] width 98 height 21
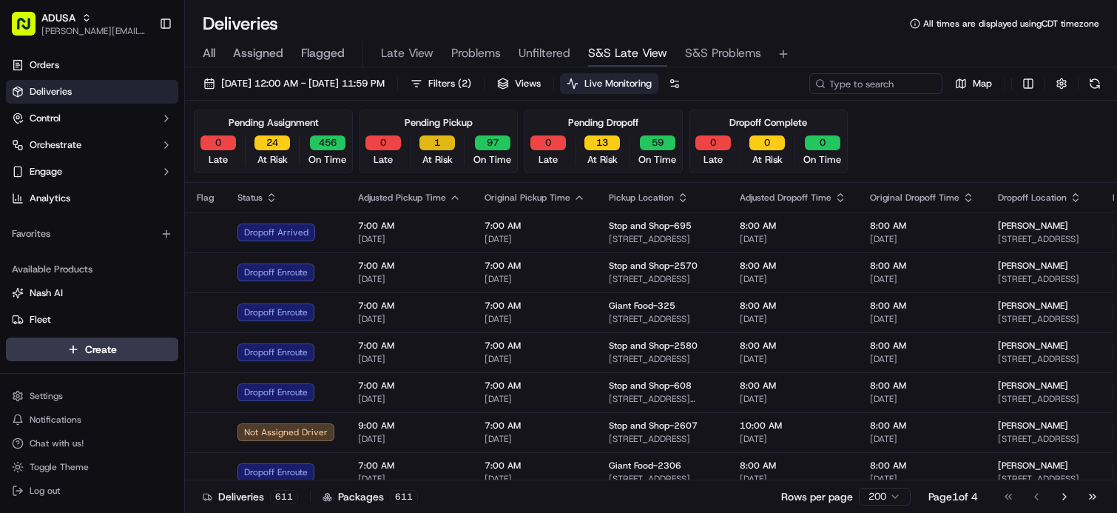
click at [439, 144] on button "1" at bounding box center [437, 142] width 36 height 15
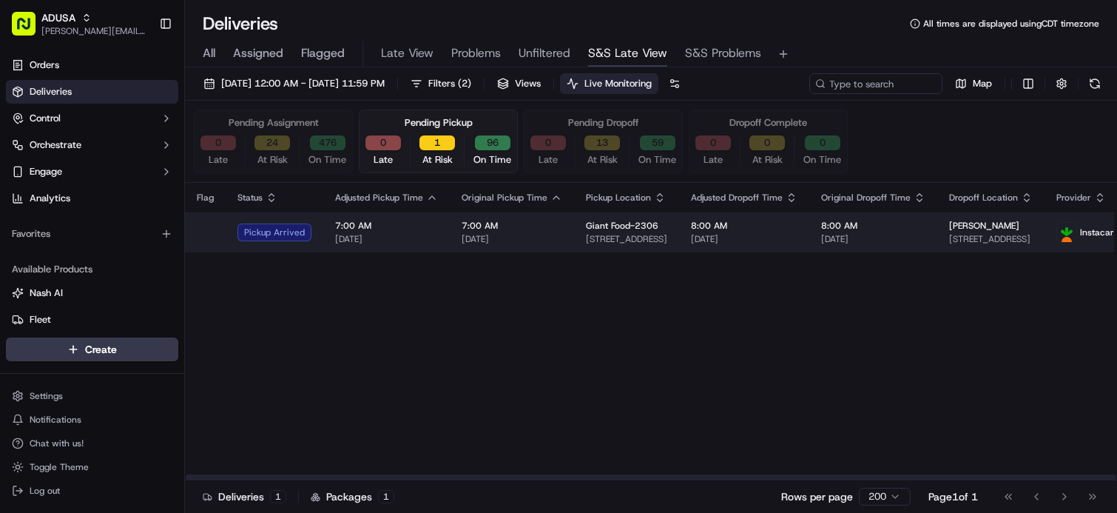
click at [541, 223] on span "7:00 AM" at bounding box center [512, 226] width 101 height 12
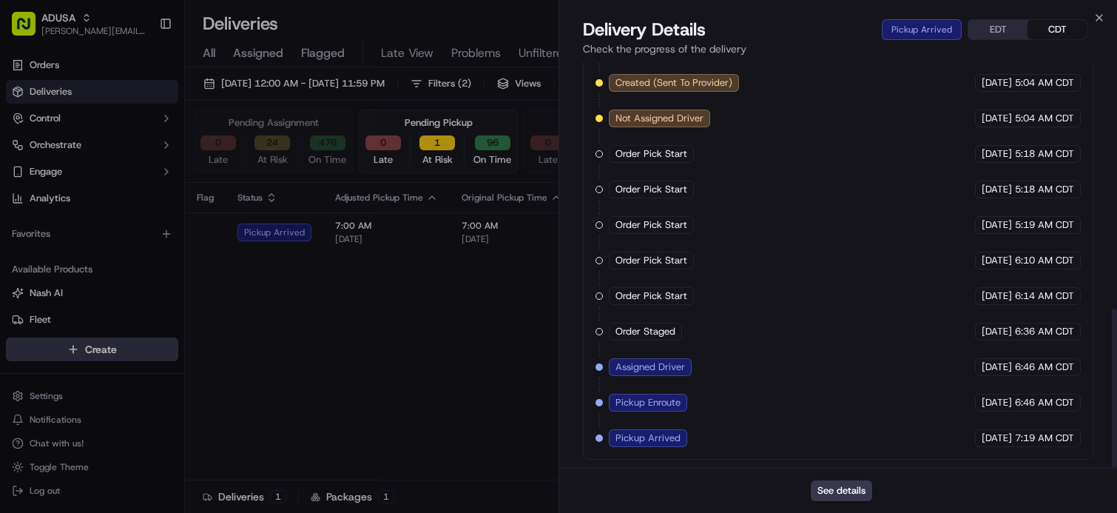
scroll to position [627, 0]
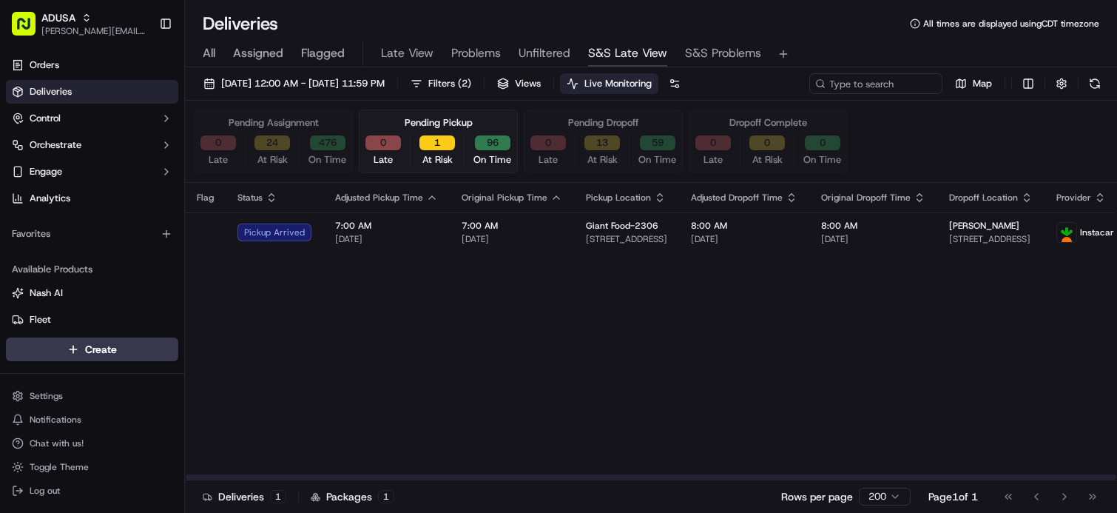
click at [444, 351] on div "Flag Status Adjusted Pickup Time Original Pickup Time Pickup Location Adjusted …" at bounding box center [792, 331] width 1215 height 297
click at [593, 147] on button "13" at bounding box center [602, 142] width 36 height 15
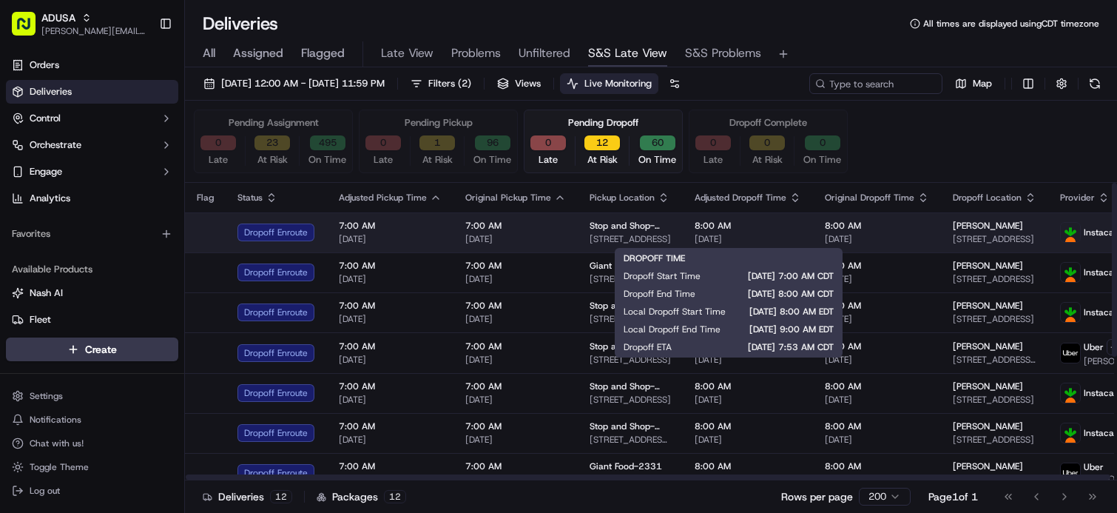
click at [773, 230] on span "8:00 AM" at bounding box center [748, 226] width 107 height 12
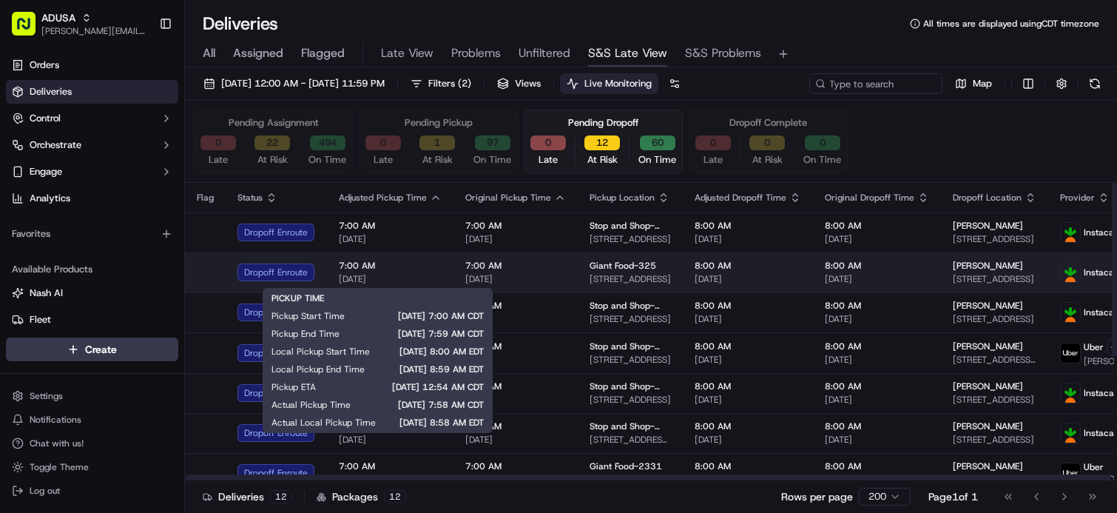
click at [428, 278] on span "[DATE]" at bounding box center [390, 279] width 103 height 12
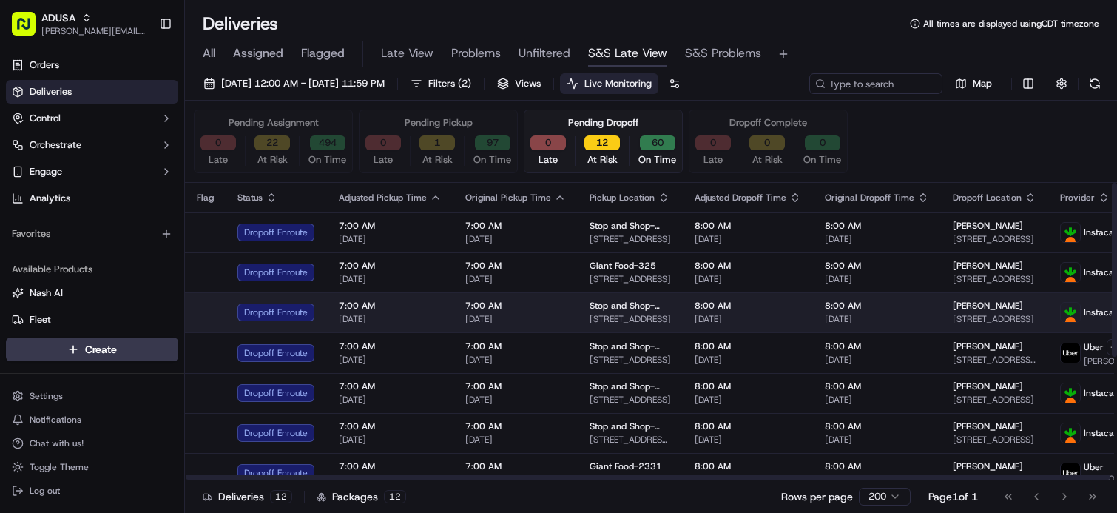
click at [414, 308] on span "7:00 AM" at bounding box center [390, 306] width 103 height 12
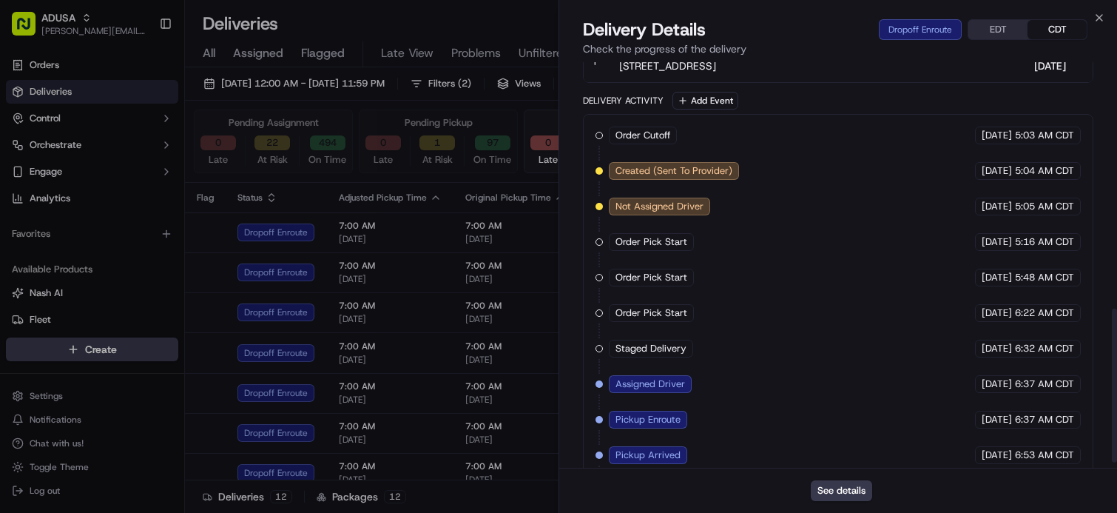
scroll to position [663, 0]
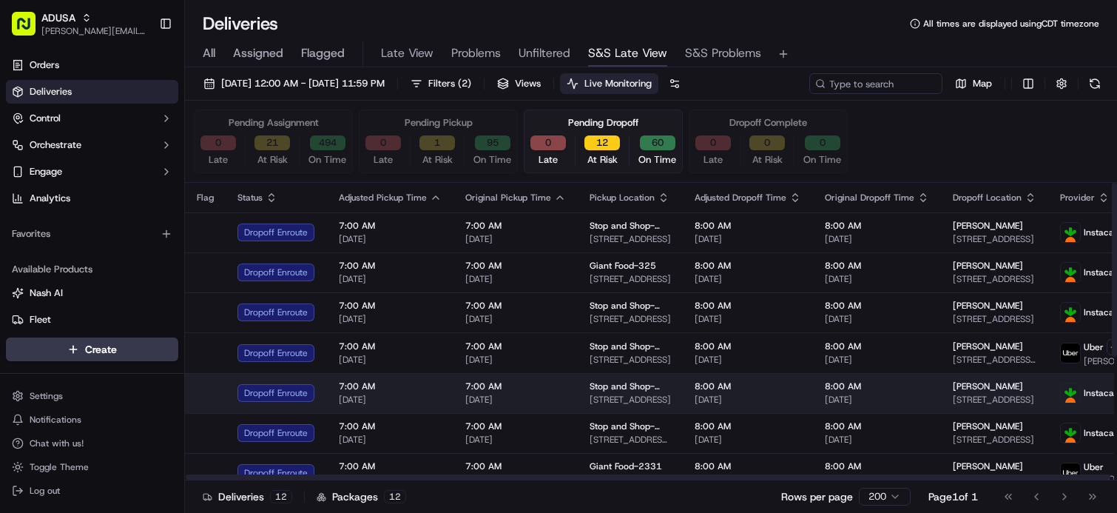
click at [444, 392] on td "7:00 AM 09/23/2025" at bounding box center [390, 393] width 126 height 40
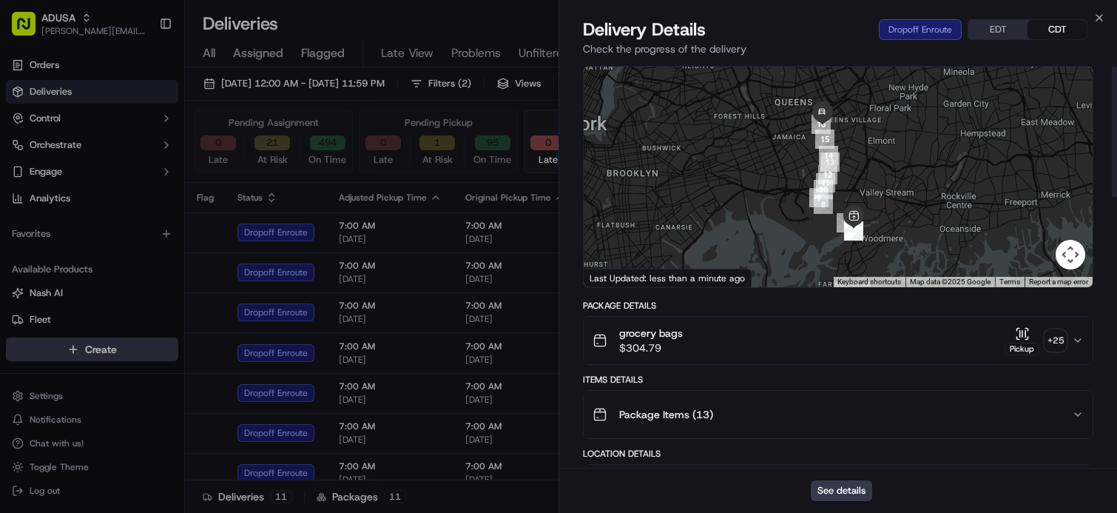
scroll to position [0, 0]
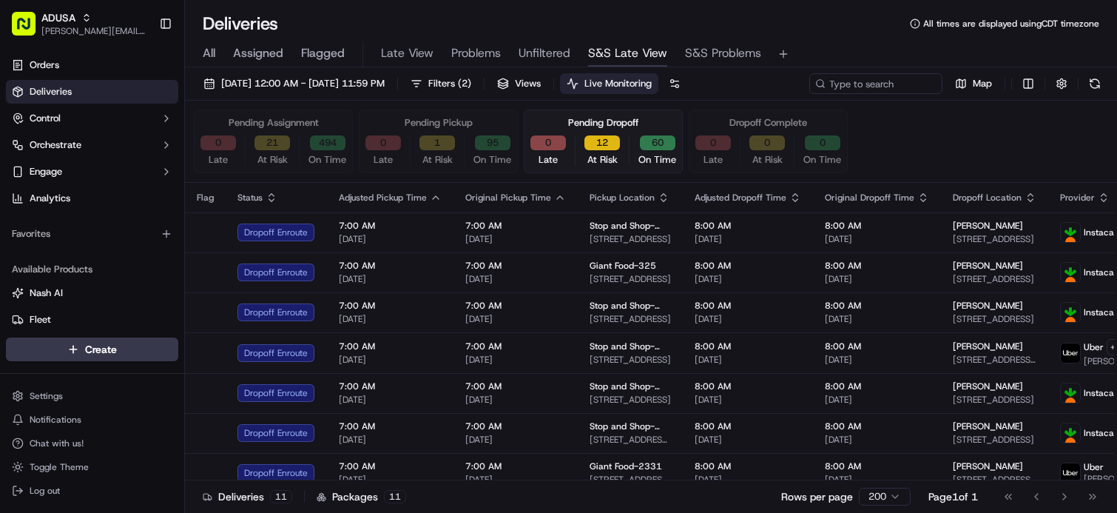
click at [595, 139] on button "12" at bounding box center [602, 142] width 36 height 15
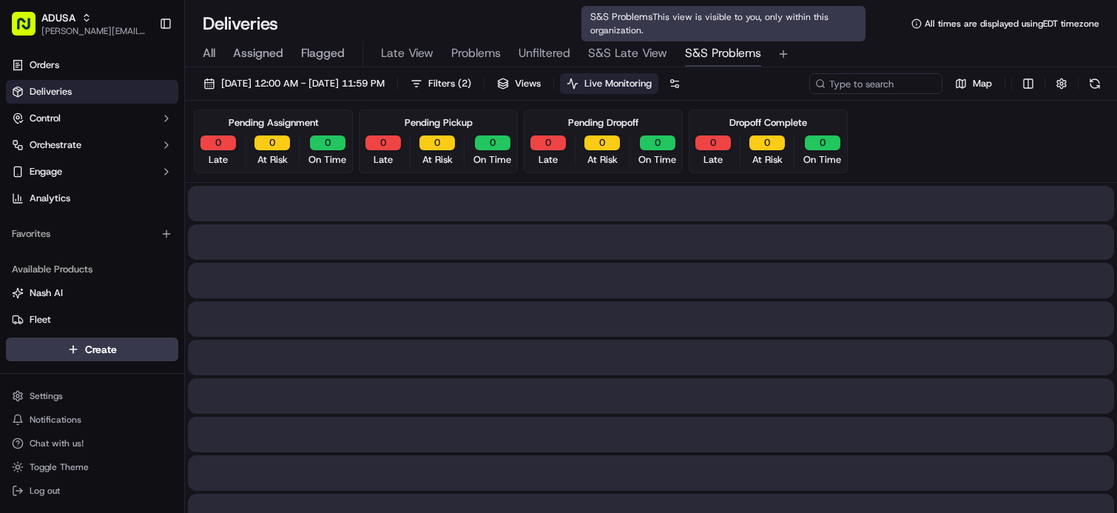
click at [731, 58] on span "S&S Problems" at bounding box center [723, 53] width 76 height 18
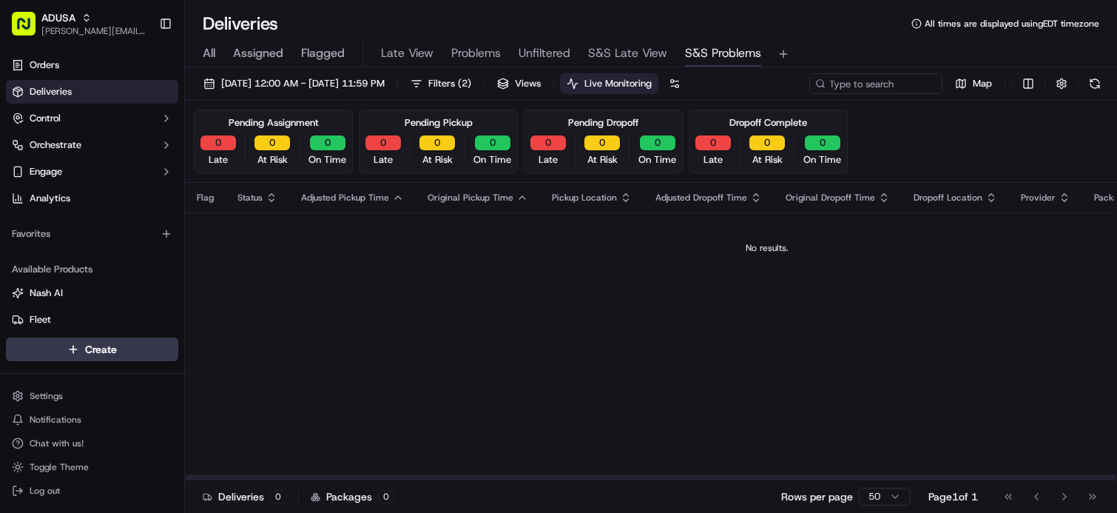
click at [455, 337] on div "Flag Status Adjusted Pickup Time Original Pickup Time Pickup Location Adjusted …" at bounding box center [767, 331] width 1164 height 297
click at [550, 44] on button "Unfiltered" at bounding box center [545, 53] width 52 height 25
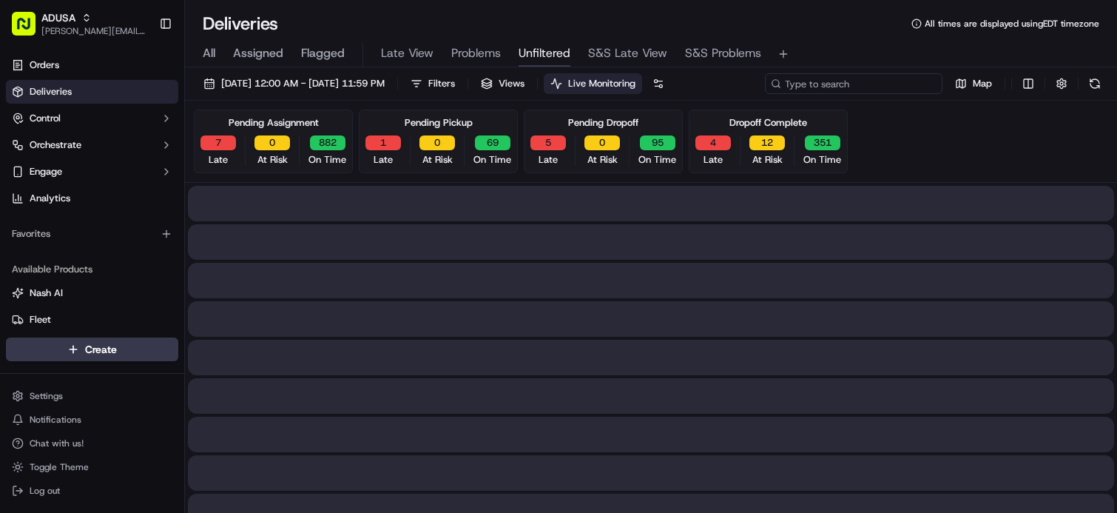
click at [881, 84] on input at bounding box center [854, 83] width 178 height 21
paste input "m714161778"
type input "m714161778"
click at [354, 103] on div "Pending Assignment 7 Late 0 At Risk 882 On Time Pending Pickup 1 Late 0 At Risk…" at bounding box center [651, 142] width 932 height 82
click at [355, 90] on button "[DATE] 12:00 AM - [DATE] 11:59 PM" at bounding box center [294, 83] width 195 height 21
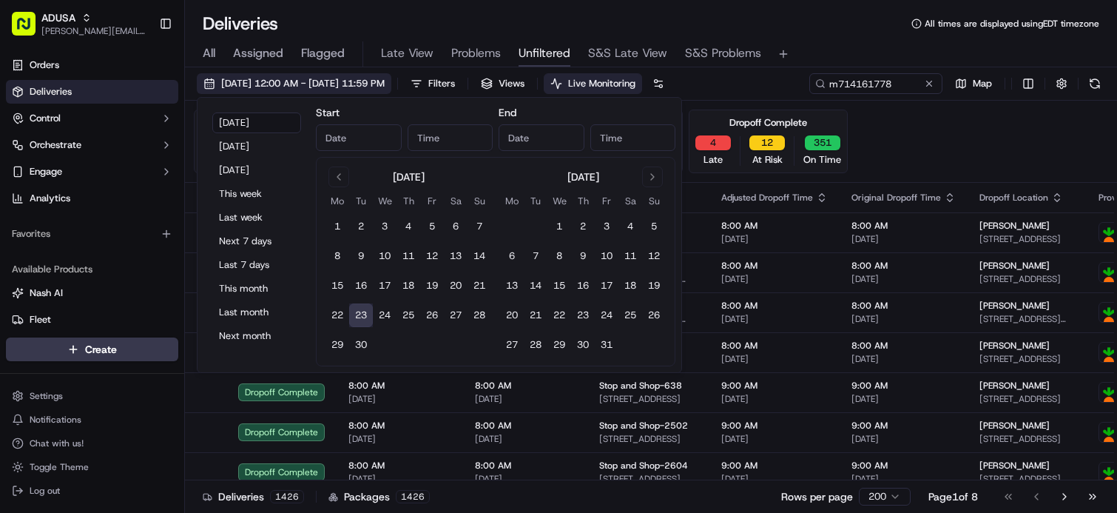
click at [374, 87] on span "[DATE] 12:00 AM - [DATE] 11:59 PM" at bounding box center [302, 83] width 163 height 13
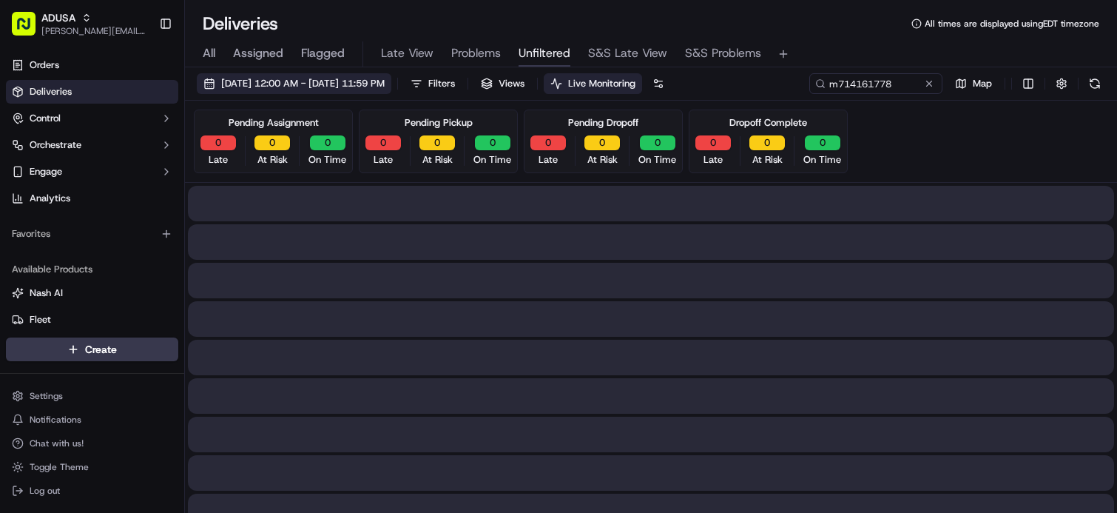
click at [385, 90] on span "[DATE] 12:00 AM - [DATE] 11:59 PM" at bounding box center [302, 83] width 163 height 13
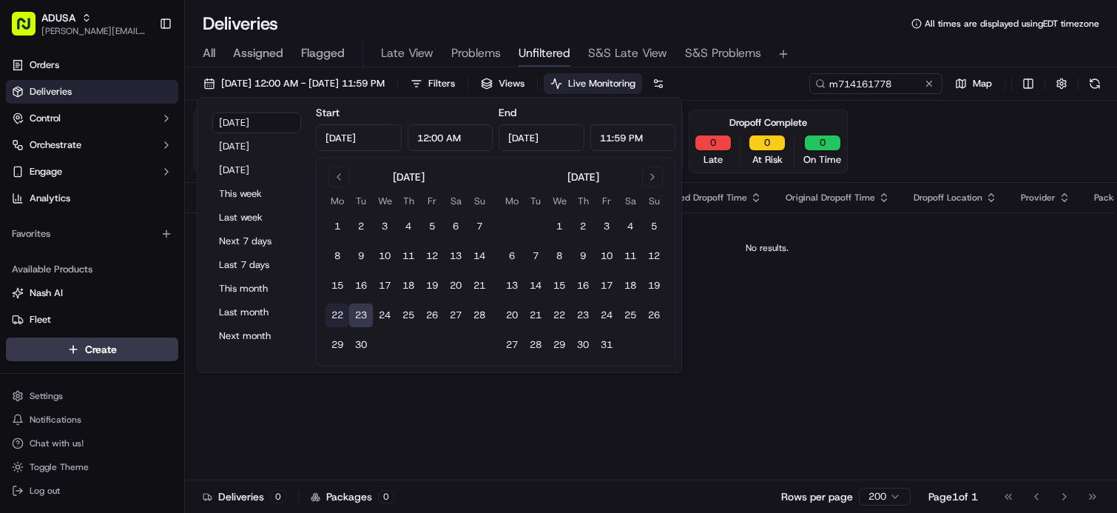
click at [339, 304] on button "22" at bounding box center [337, 315] width 24 height 24
type input "Sep 22, 2025"
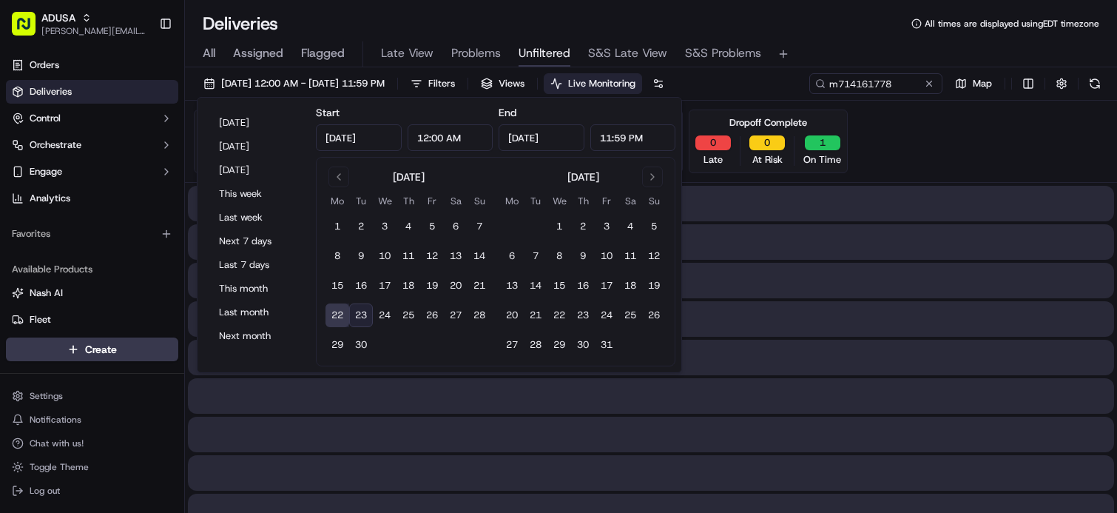
click at [834, 28] on div "Deliveries All times are displayed using EDT timezone" at bounding box center [651, 24] width 932 height 24
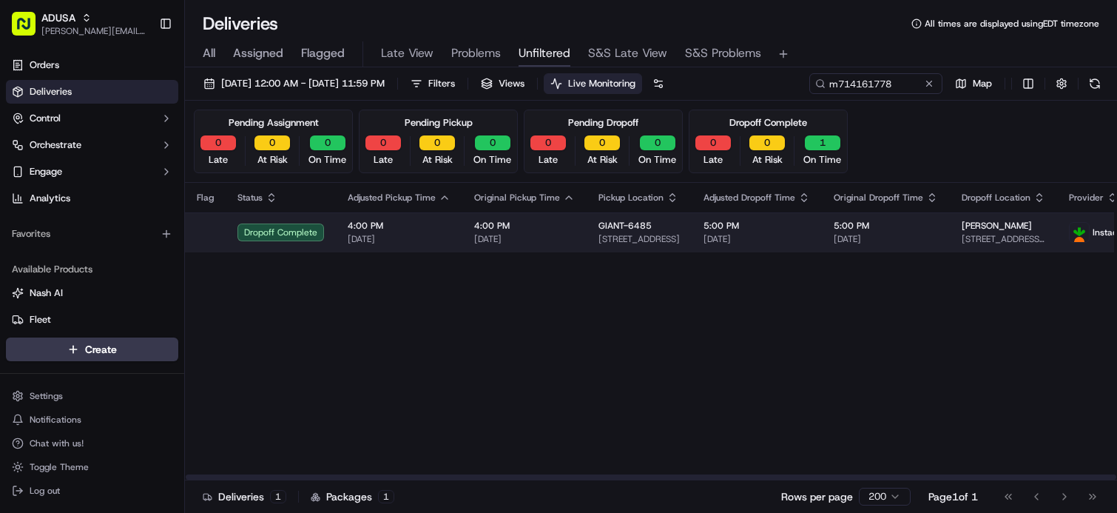
click at [692, 238] on td "5:00 PM 09/22/2025" at bounding box center [757, 232] width 130 height 40
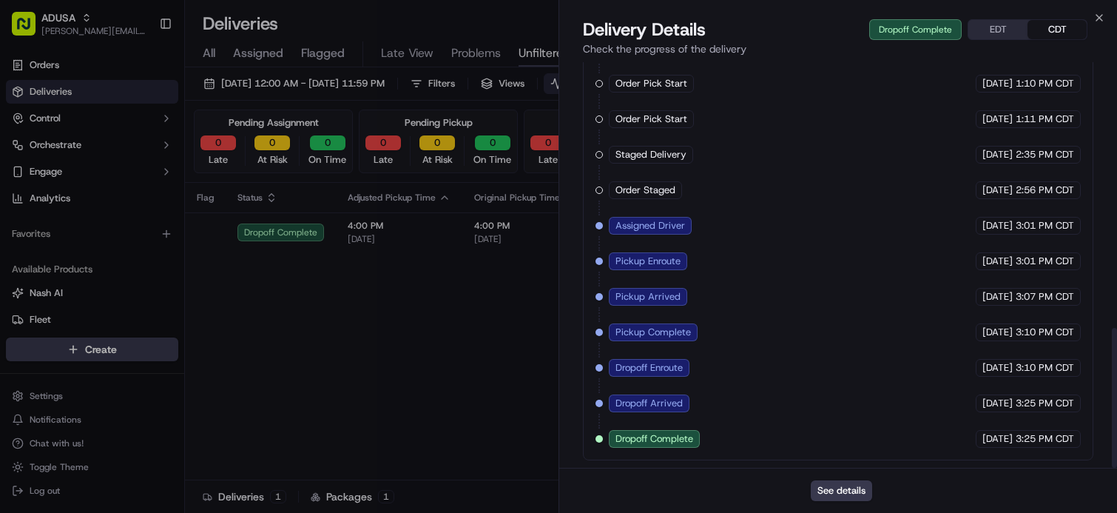
scroll to position [769, 0]
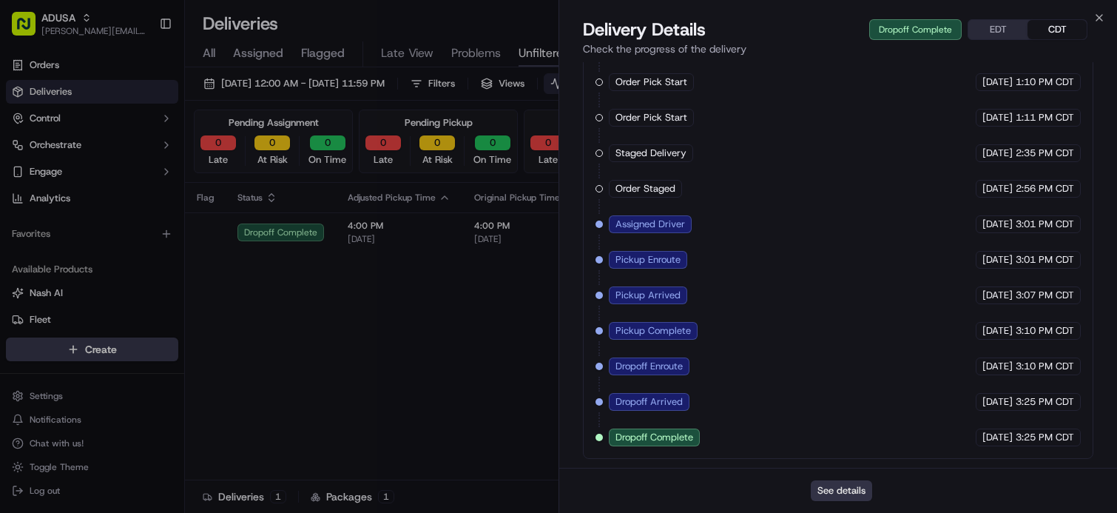
click at [857, 485] on button "See details" at bounding box center [841, 490] width 61 height 21
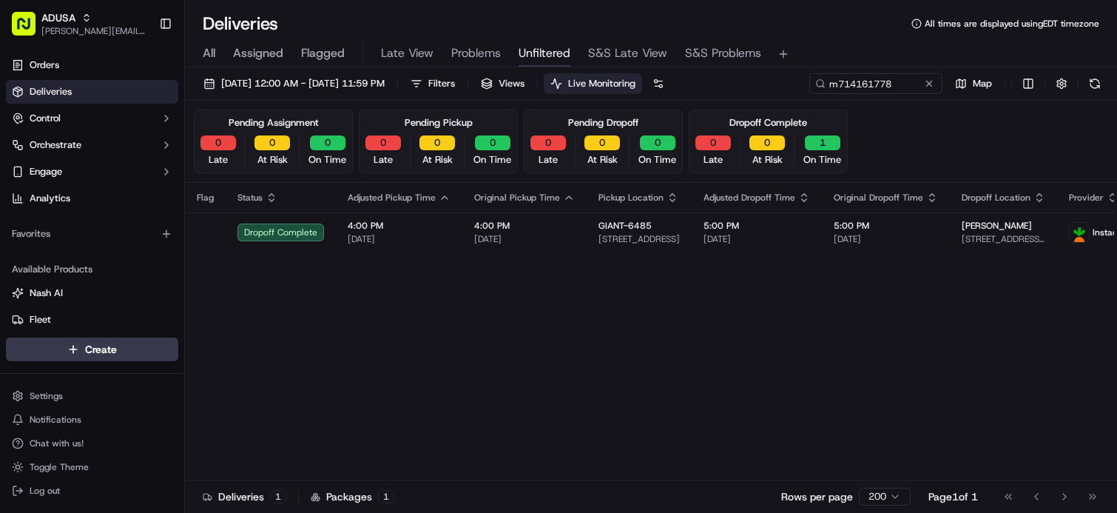
drag, startPoint x: 378, startPoint y: 376, endPoint x: 322, endPoint y: 377, distance: 56.2
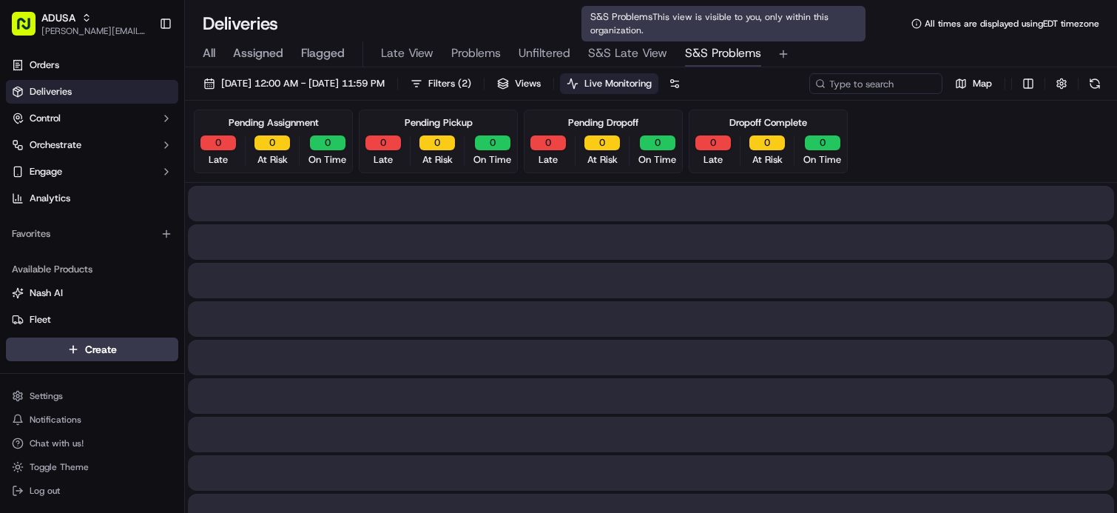
click at [711, 54] on span "S&S Problems" at bounding box center [723, 53] width 76 height 18
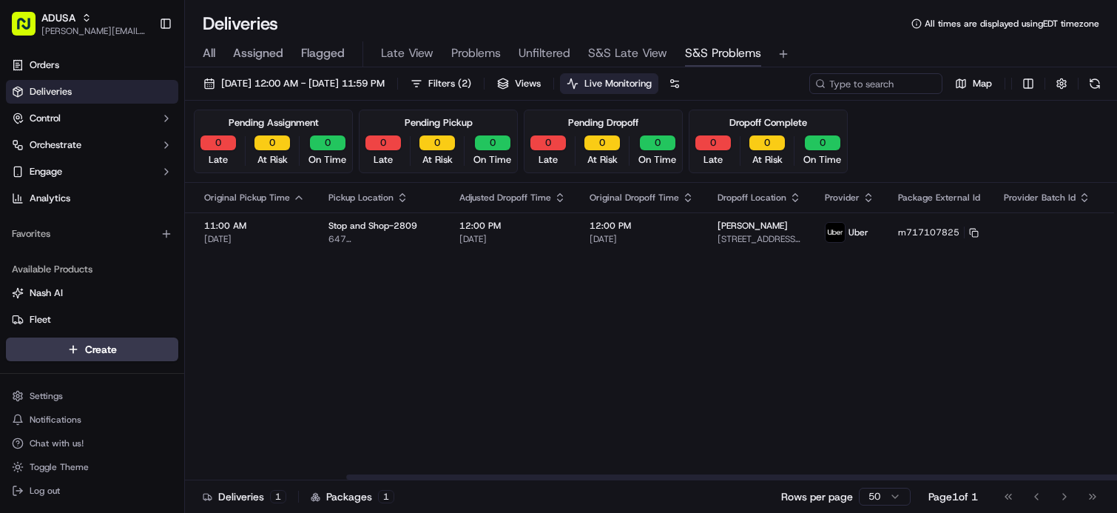
drag, startPoint x: 564, startPoint y: 311, endPoint x: 684, endPoint y: 298, distance: 120.5
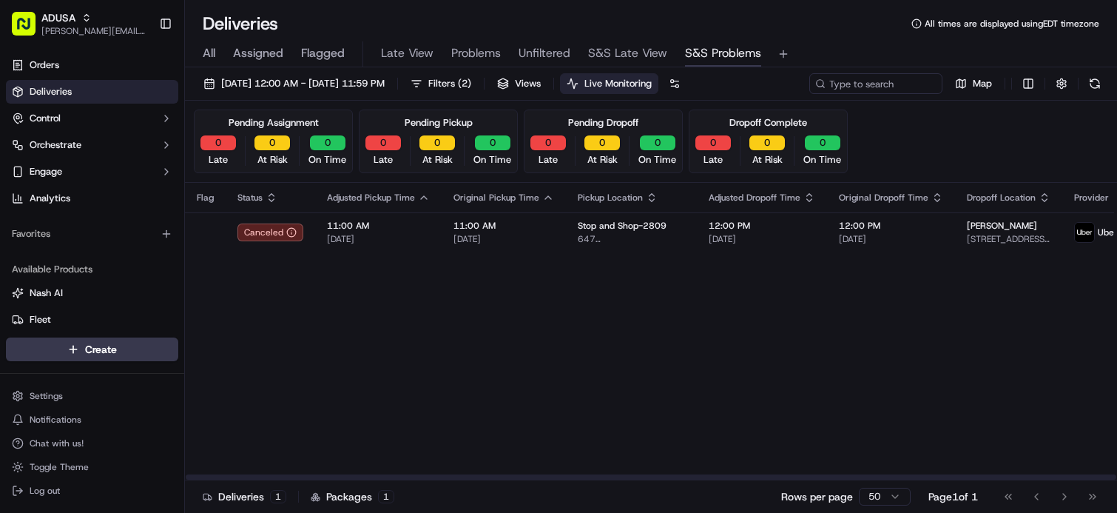
drag, startPoint x: 786, startPoint y: 330, endPoint x: 654, endPoint y: 290, distance: 137.6
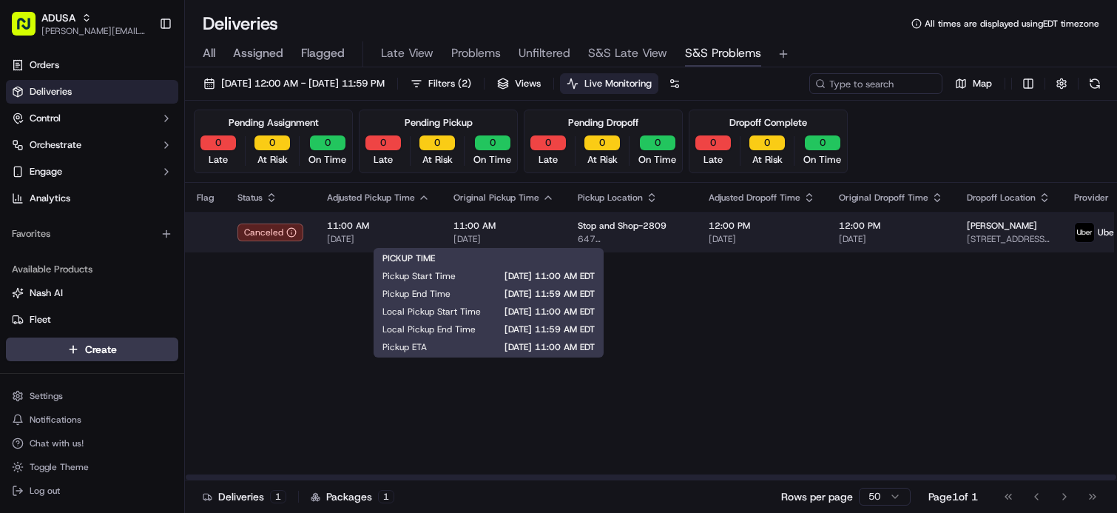
click at [541, 234] on span "[DATE]" at bounding box center [503, 239] width 101 height 12
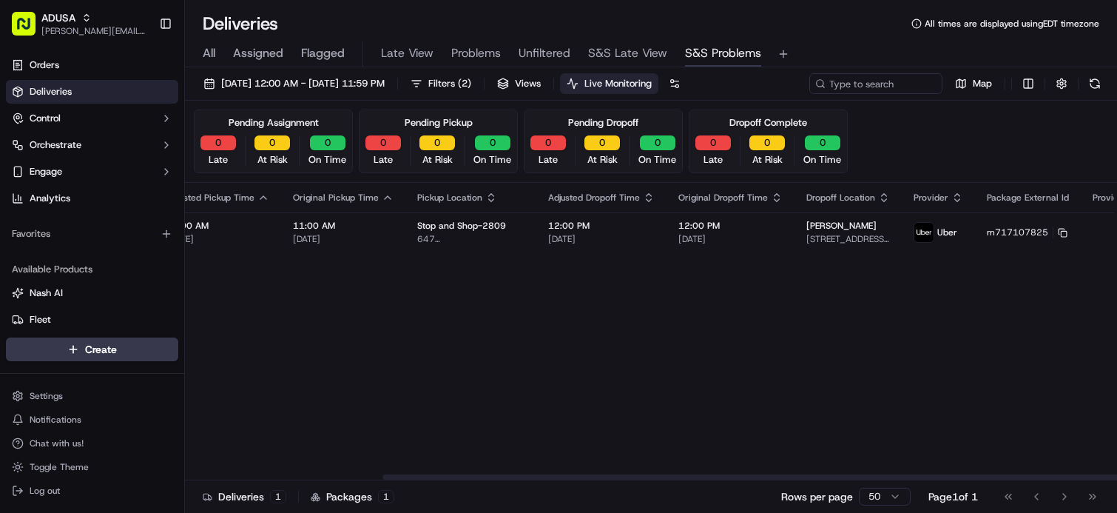
scroll to position [0, 249]
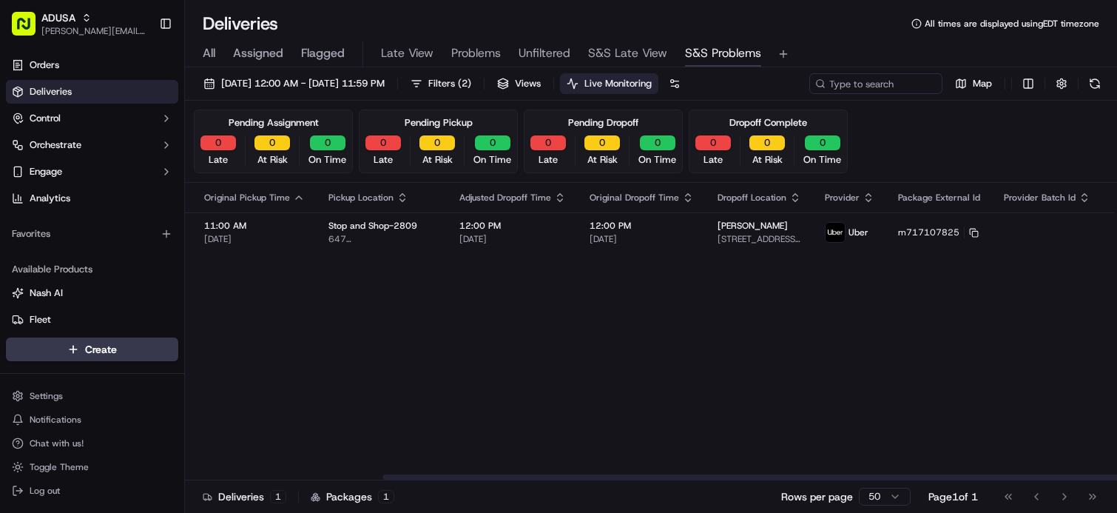
drag, startPoint x: 693, startPoint y: 342, endPoint x: 960, endPoint y: 313, distance: 268.6
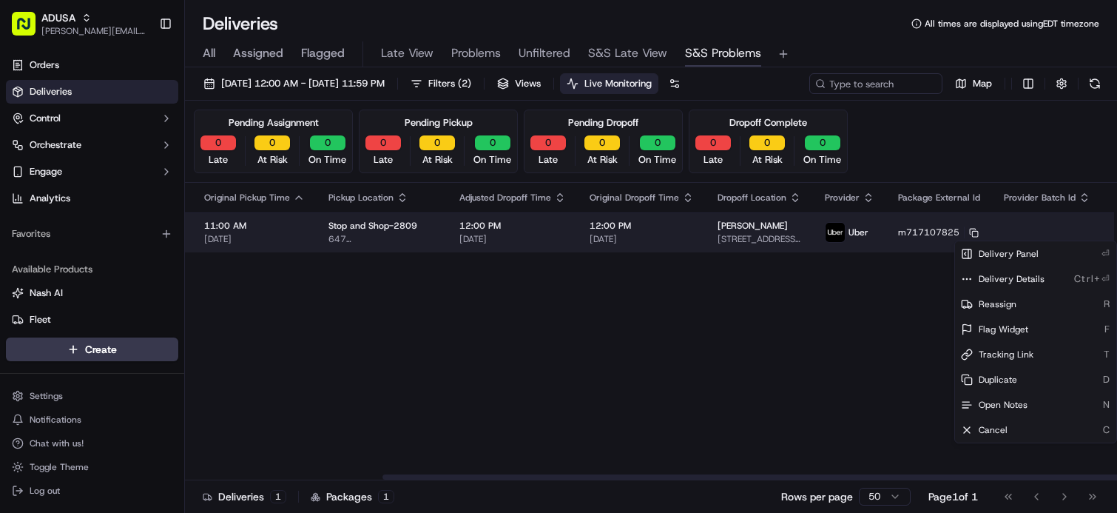
click at [1076, 234] on html "ADUSA james.swiontek@adusa.com Toggle Sidebar Orders Deliveries Control Orchest…" at bounding box center [558, 256] width 1117 height 513
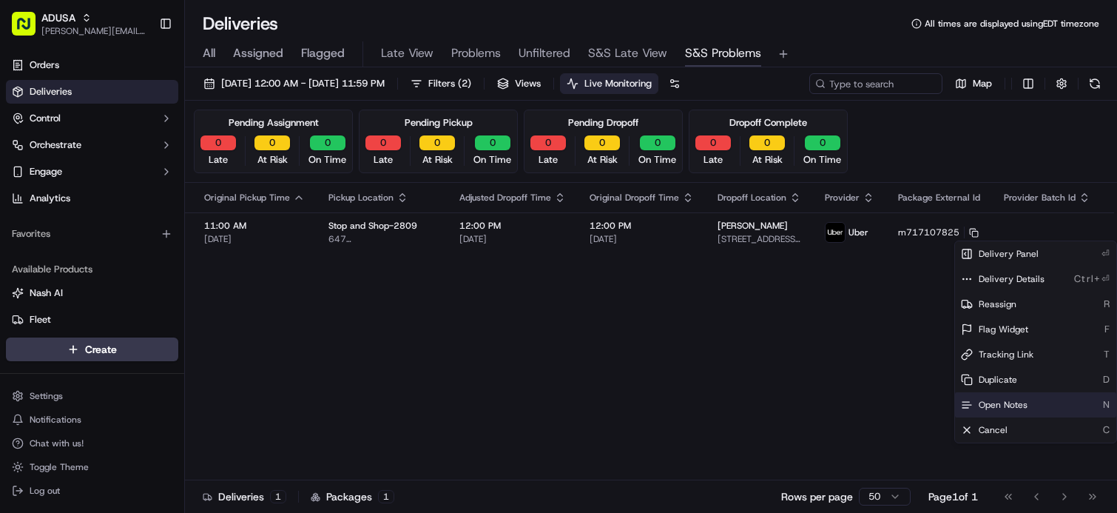
click at [1019, 397] on div "Open Notes N" at bounding box center [1035, 404] width 161 height 25
drag, startPoint x: 823, startPoint y: 291, endPoint x: 812, endPoint y: 297, distance: 11.9
click at [812, 297] on div "Flag Status Adjusted Pickup Time Original Pickup Time Pickup Location Adjusted …" at bounding box center [546, 331] width 1221 height 297
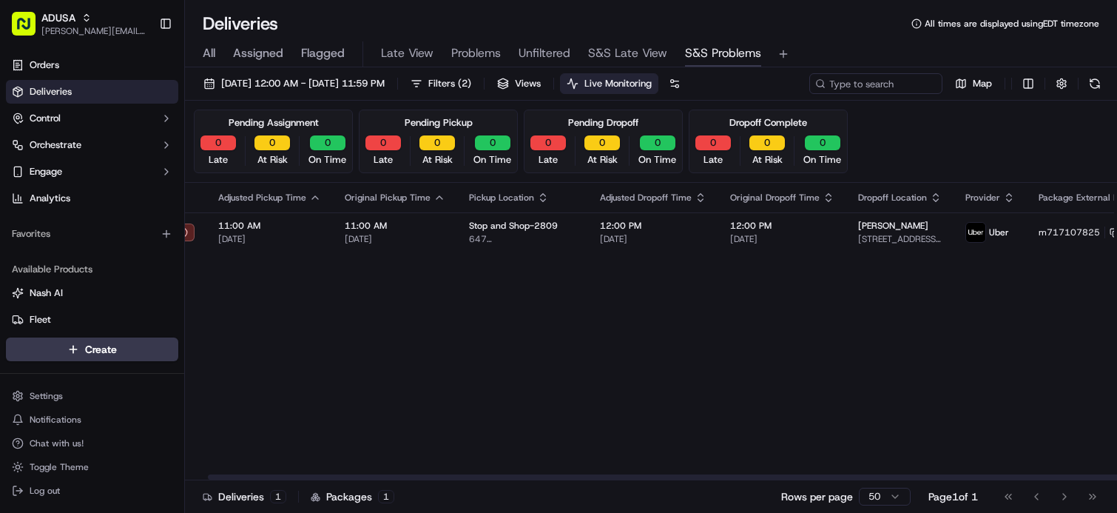
scroll to position [0, 0]
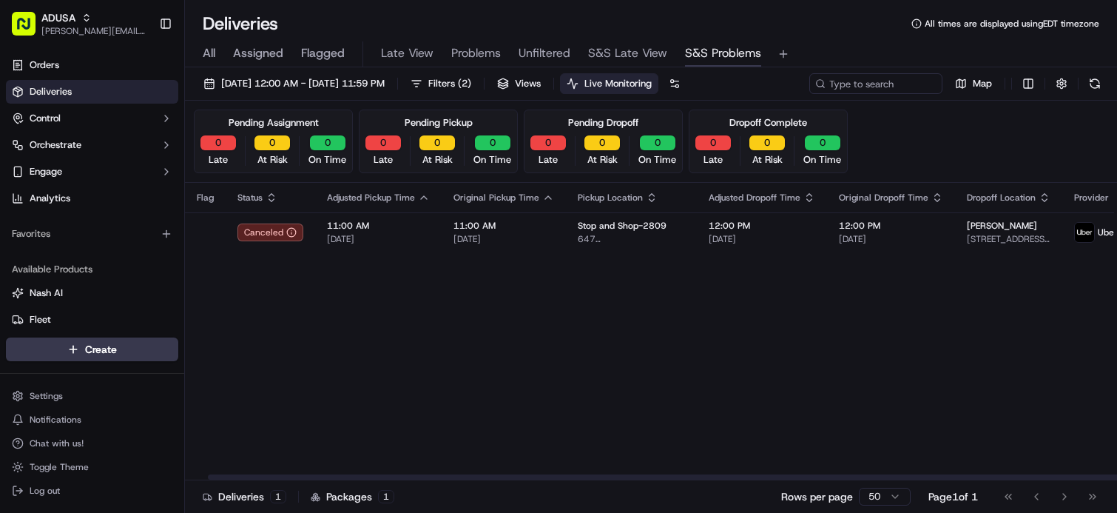
drag, startPoint x: 797, startPoint y: 298, endPoint x: 703, endPoint y: 280, distance: 94.9
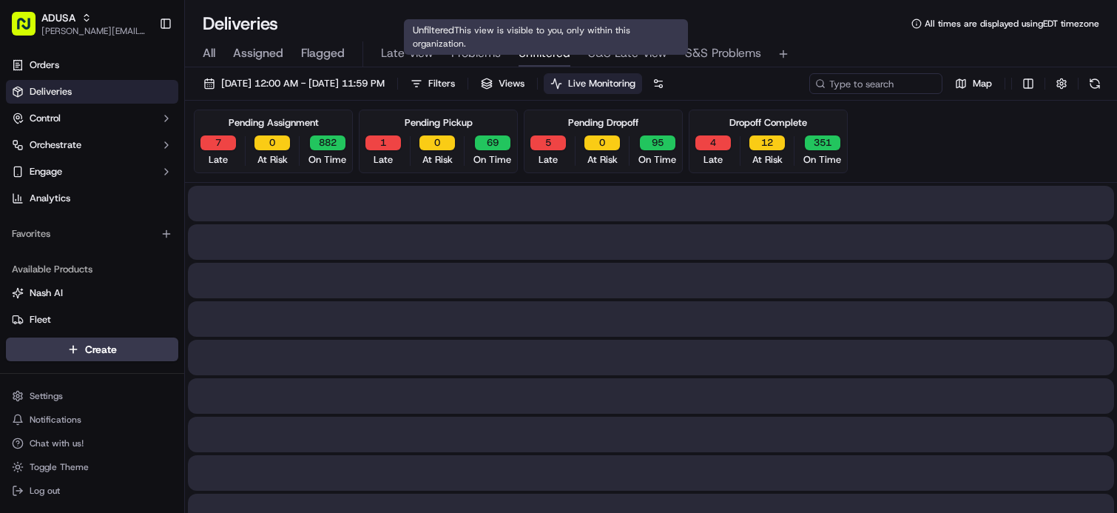
click at [539, 52] on span "Unfiltered" at bounding box center [545, 53] width 52 height 18
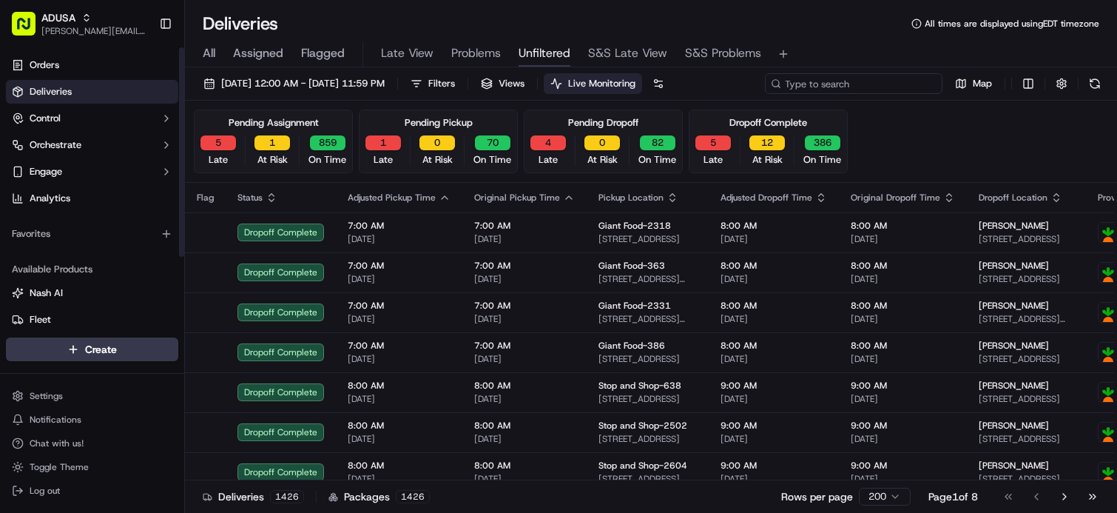
click at [866, 89] on input at bounding box center [854, 83] width 178 height 21
paste input "m715817511"
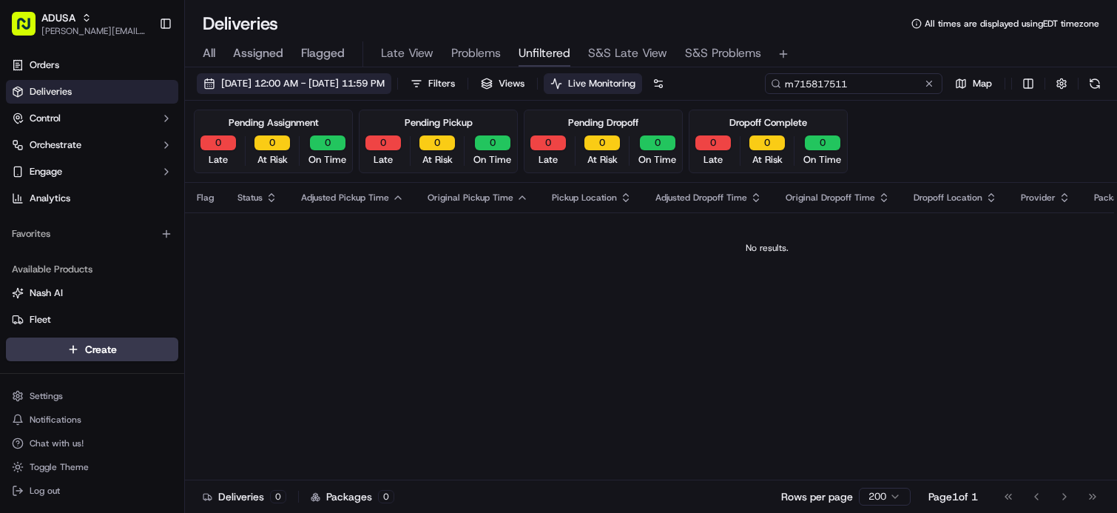
type input "m715817511"
click at [385, 84] on span "[DATE] 12:00 AM - [DATE] 11:59 PM" at bounding box center [302, 83] width 163 height 13
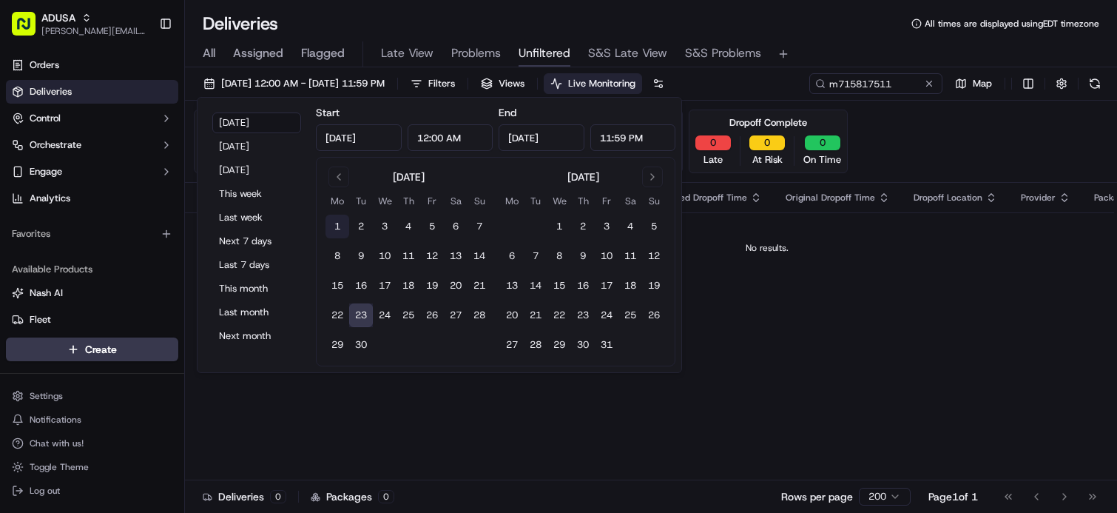
click at [336, 227] on button "1" at bounding box center [337, 227] width 24 height 24
type input "Sep 1, 2025"
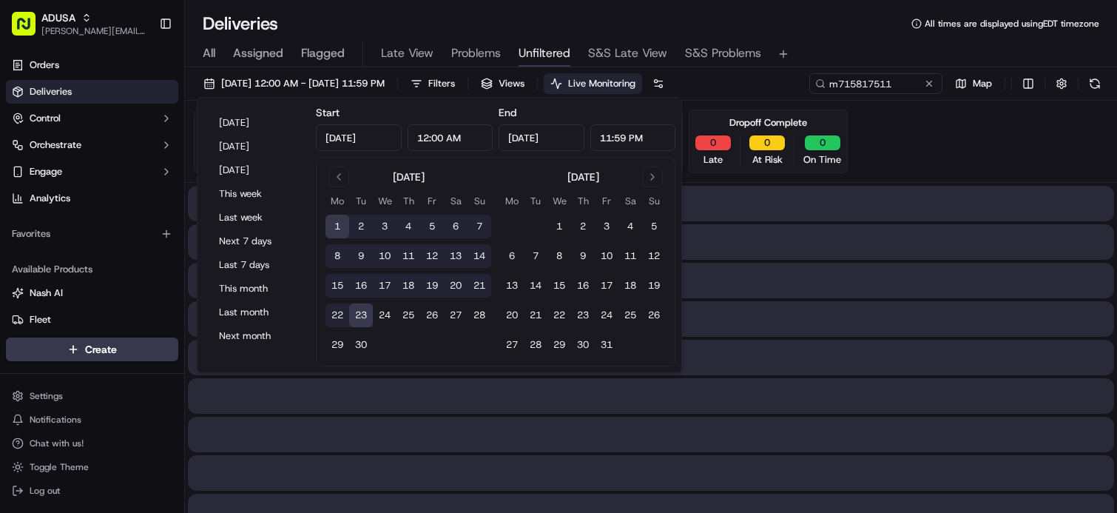
click at [989, 151] on div "Pending Assignment 0 Late 0 At Risk 0 On Time Pending Pickup 0 Late 0 At Risk 0…" at bounding box center [651, 141] width 914 height 64
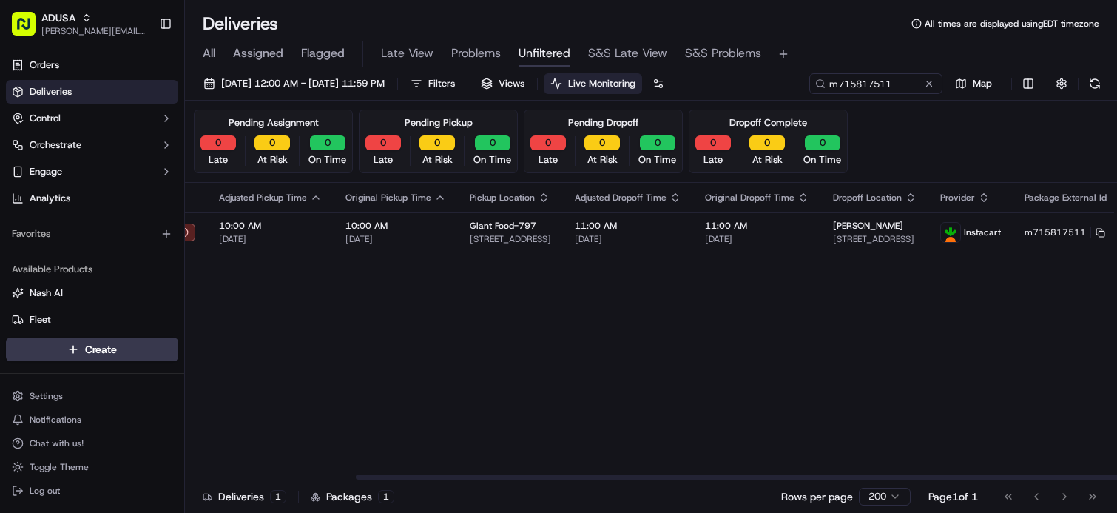
scroll to position [0, 245]
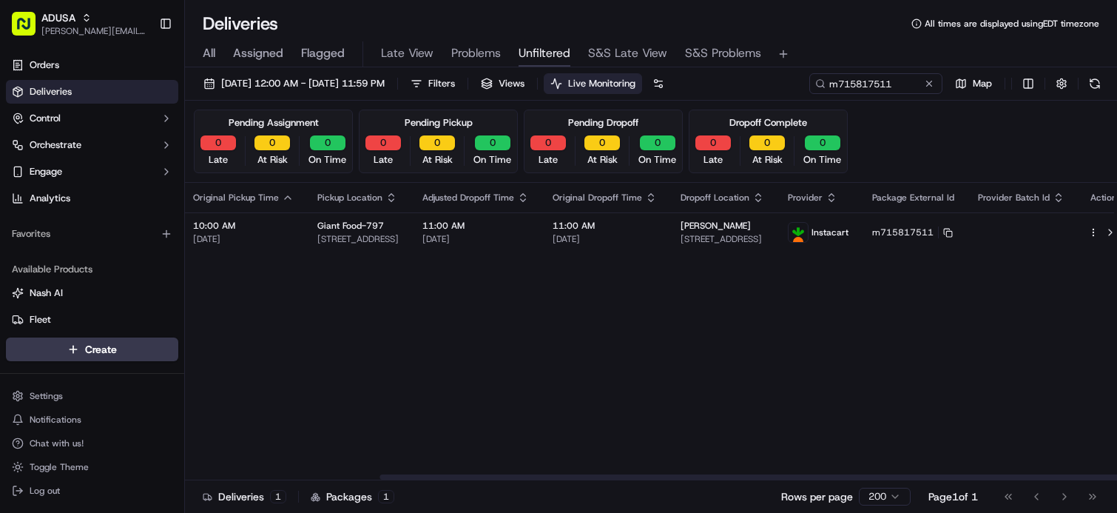
drag, startPoint x: 760, startPoint y: 297, endPoint x: 884, endPoint y: 293, distance: 124.4
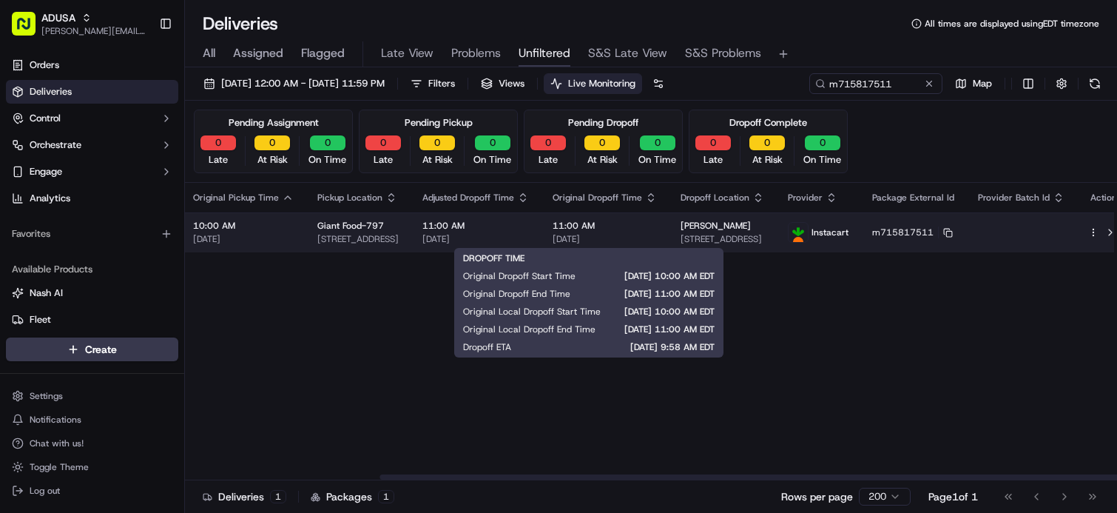
click at [631, 230] on span "11:00 AM" at bounding box center [605, 226] width 104 height 12
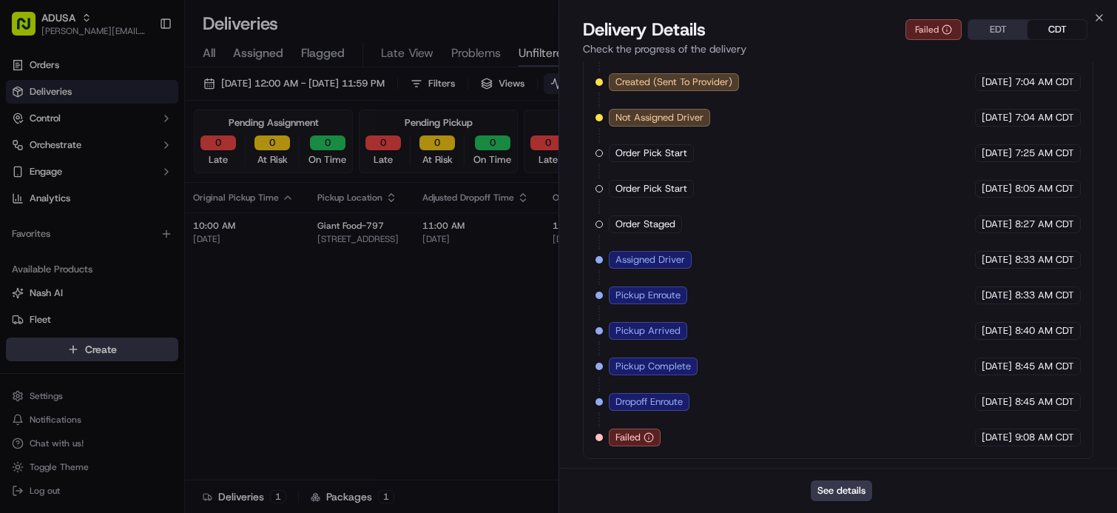
scroll to position [598, 0]
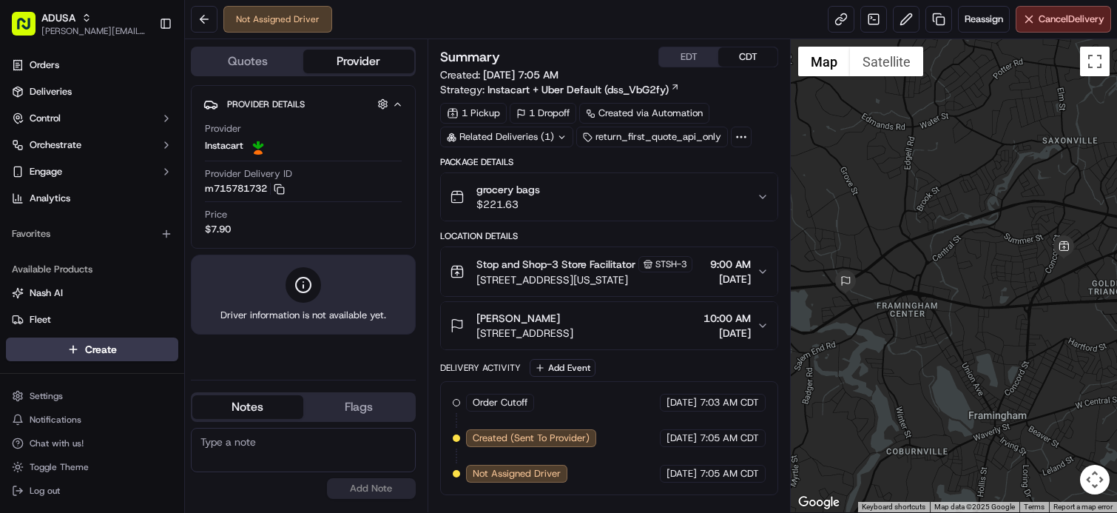
drag, startPoint x: 204, startPoint y: 318, endPoint x: 404, endPoint y: 40, distance: 342.4
click at [404, 40] on div "Quotes Provider Provider Details Hidden ( 4 ) Provider Instacart Provider Deliv…" at bounding box center [306, 275] width 243 height 473
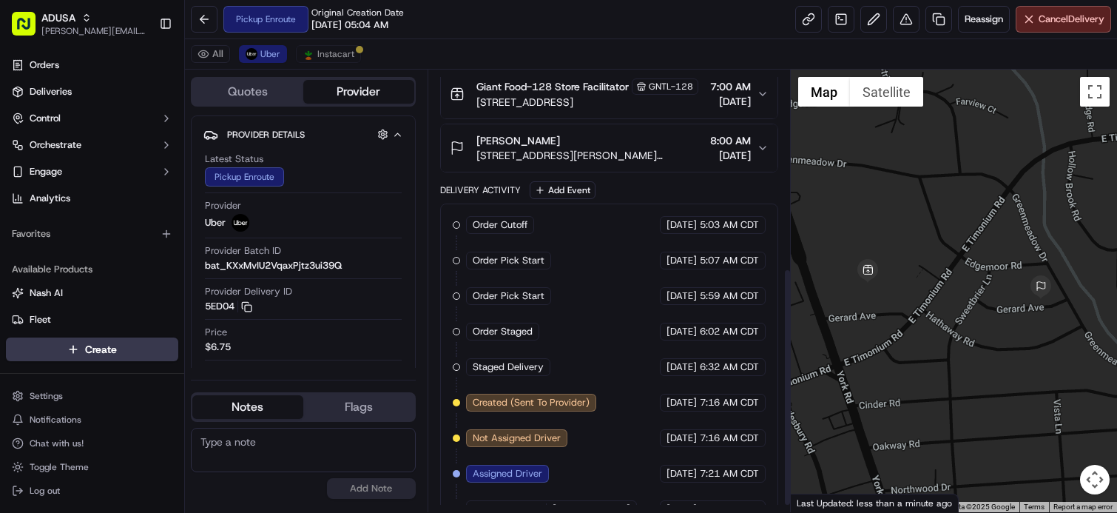
scroll to position [380, 0]
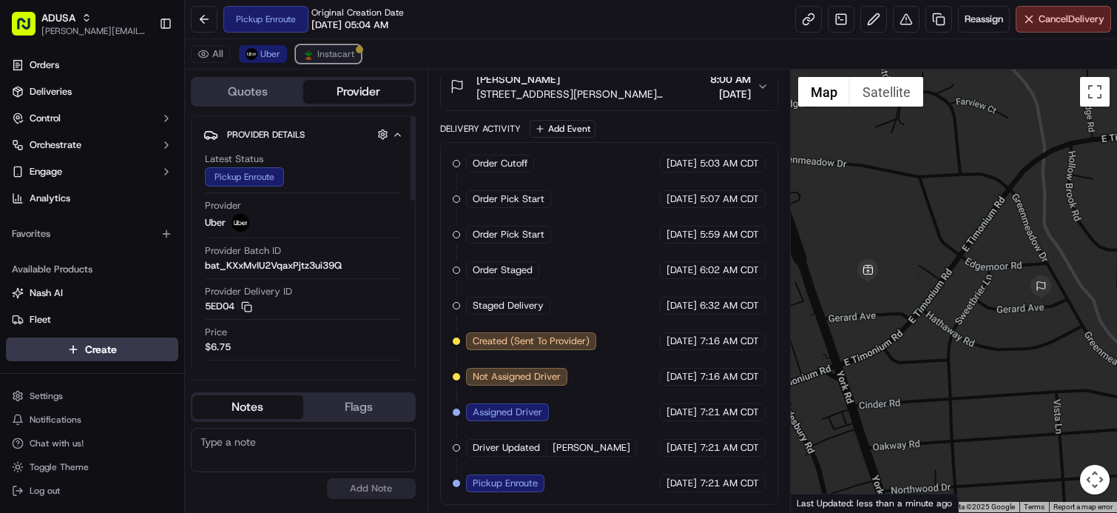
click at [312, 56] on img at bounding box center [309, 54] width 12 height 12
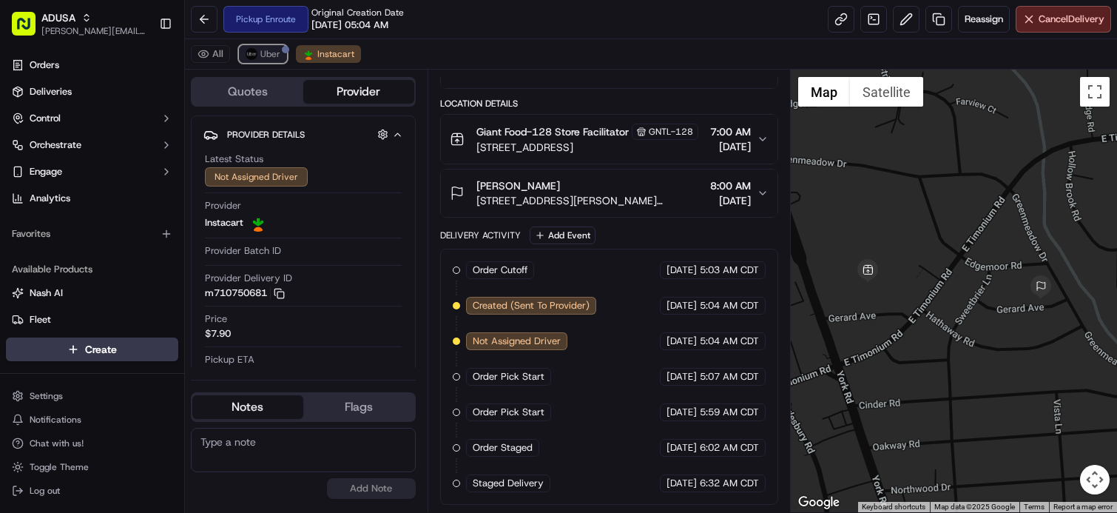
click at [271, 53] on span "Uber" at bounding box center [270, 54] width 20 height 12
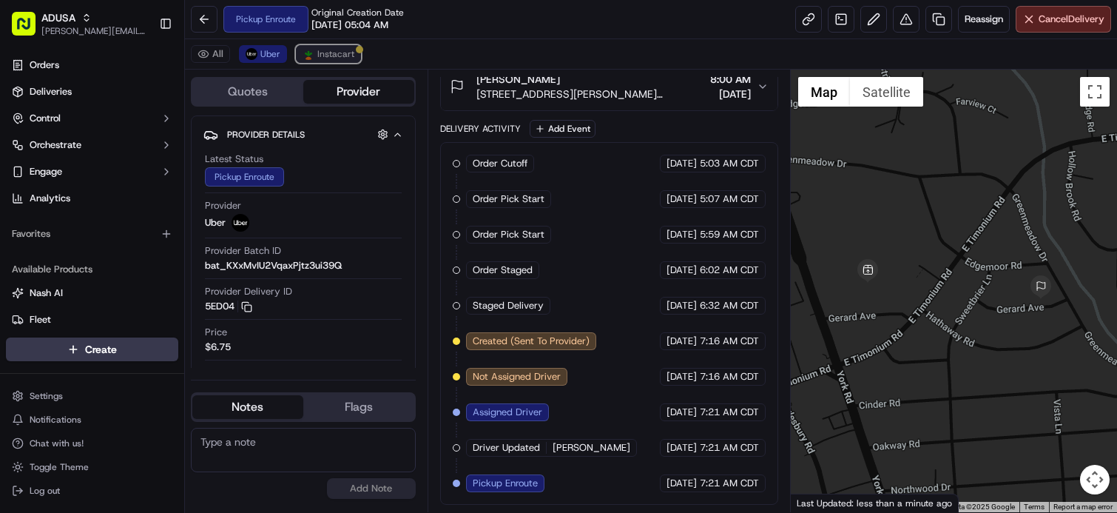
click at [330, 59] on span "Instacart" at bounding box center [335, 54] width 37 height 12
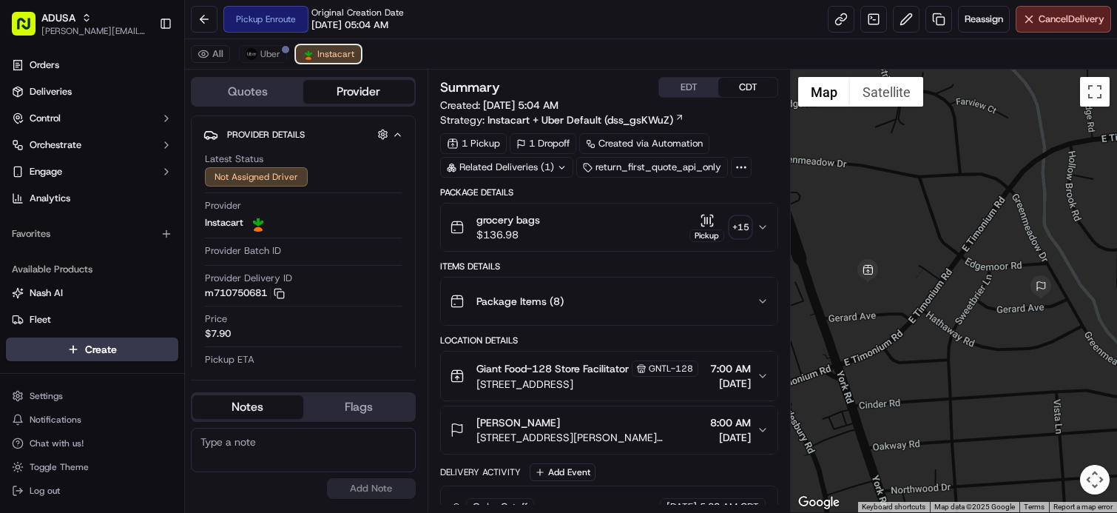
scroll to position [250, 0]
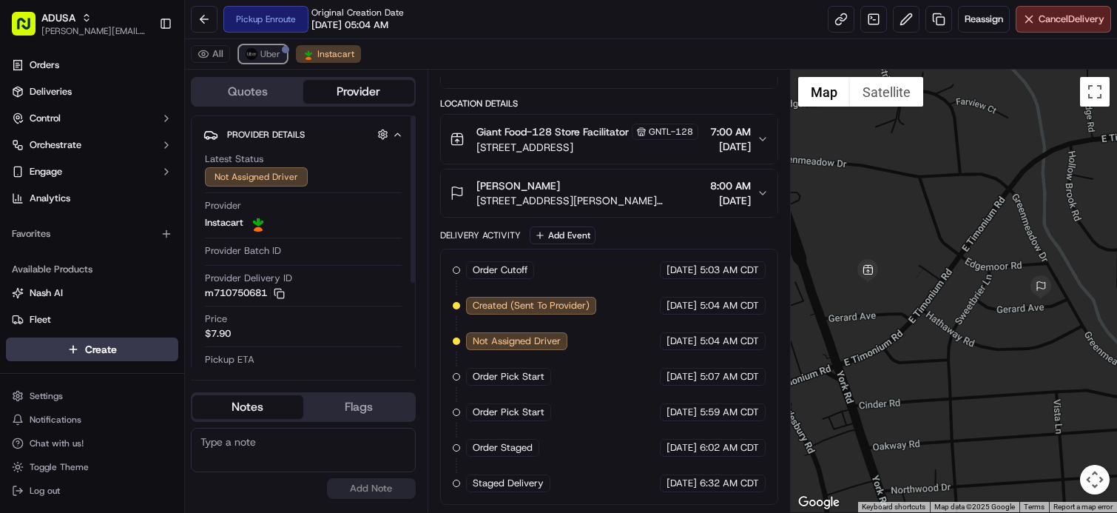
click at [264, 56] on span "Uber" at bounding box center [270, 54] width 20 height 12
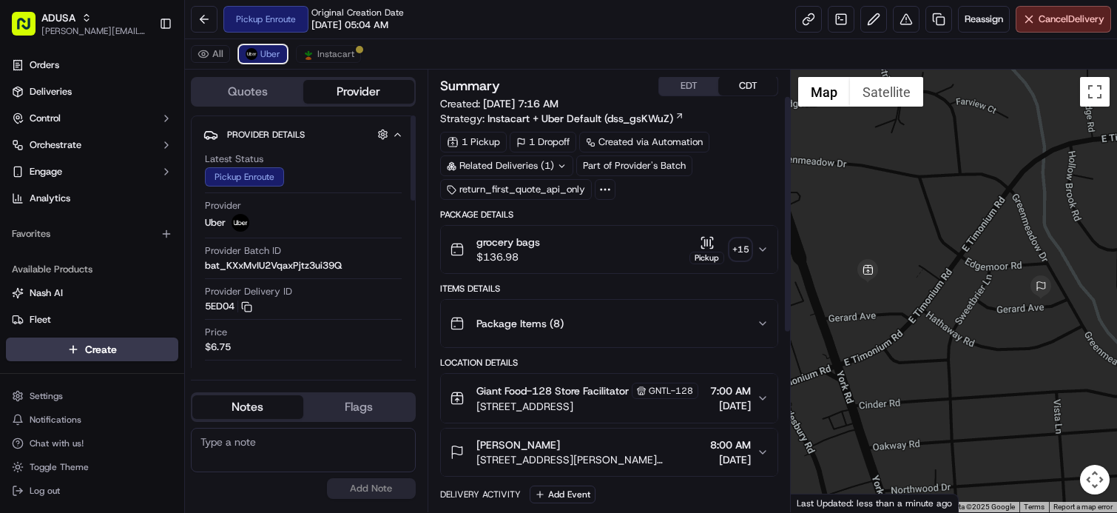
scroll to position [0, 0]
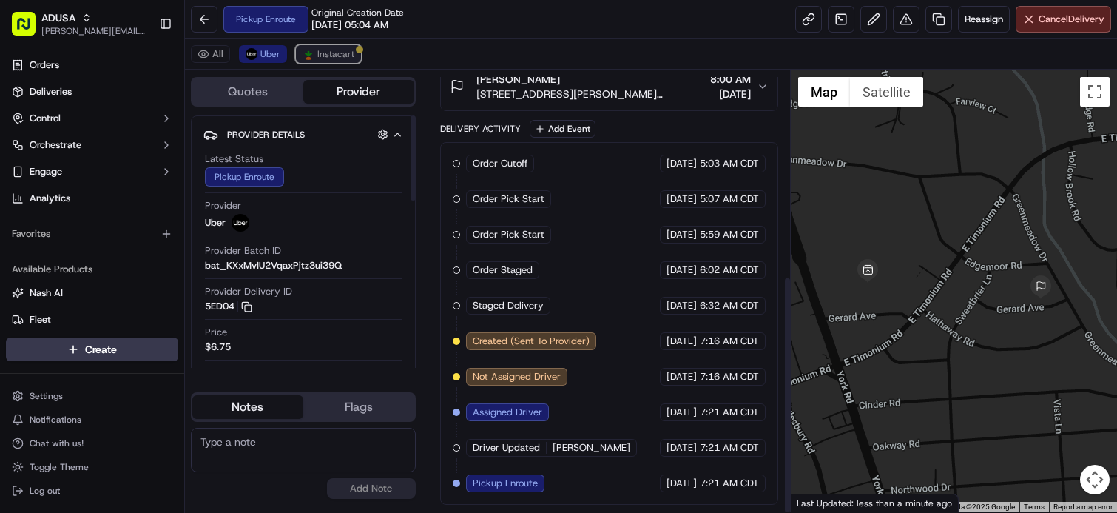
click at [332, 54] on span "Instacart" at bounding box center [335, 54] width 37 height 12
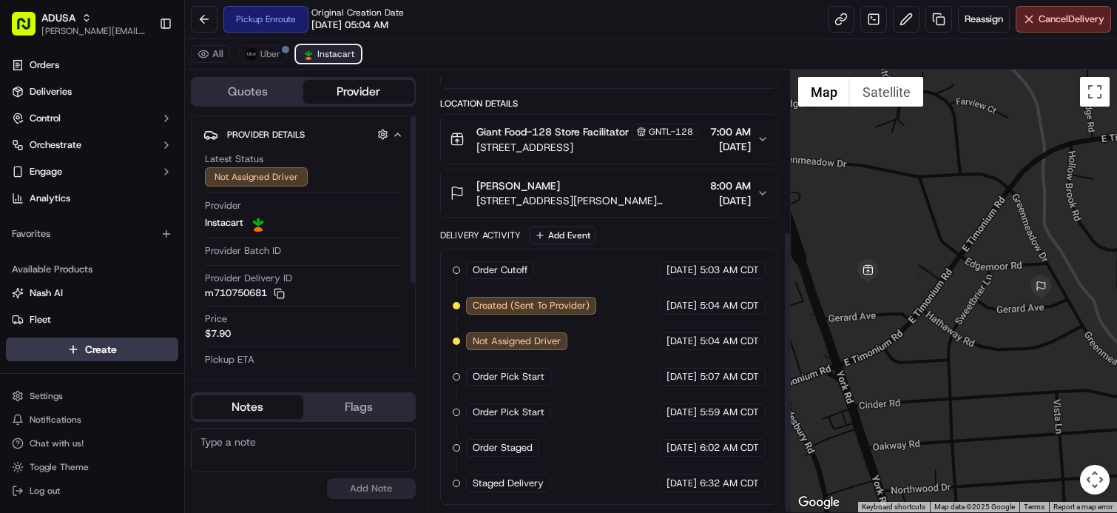
scroll to position [250, 0]
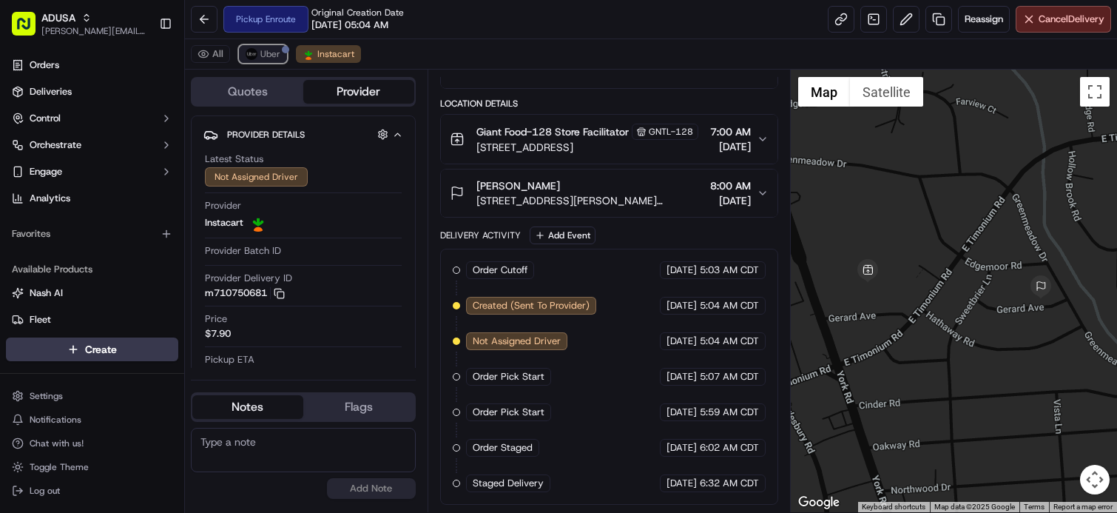
click at [269, 53] on span "Uber" at bounding box center [270, 54] width 20 height 12
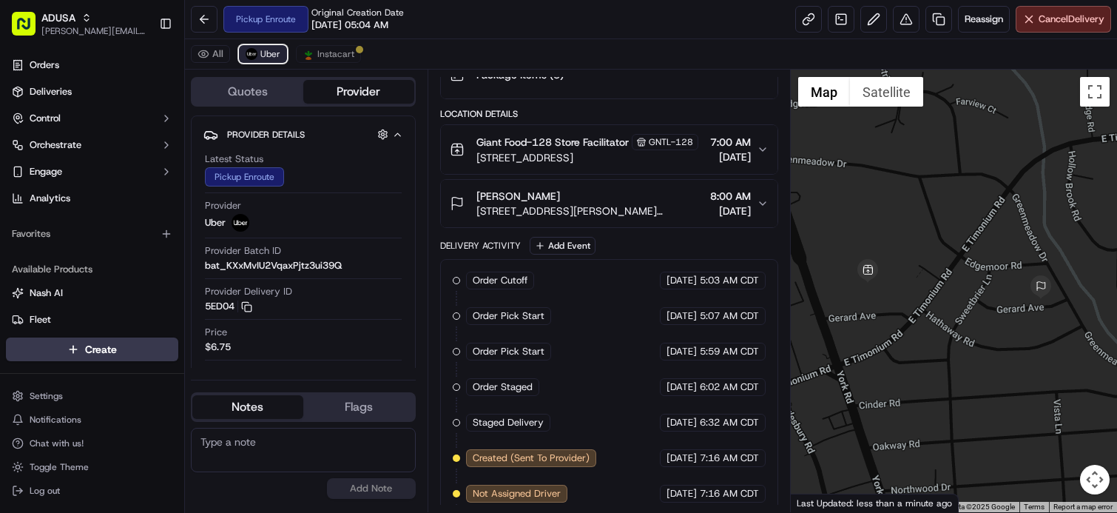
scroll to position [380, 0]
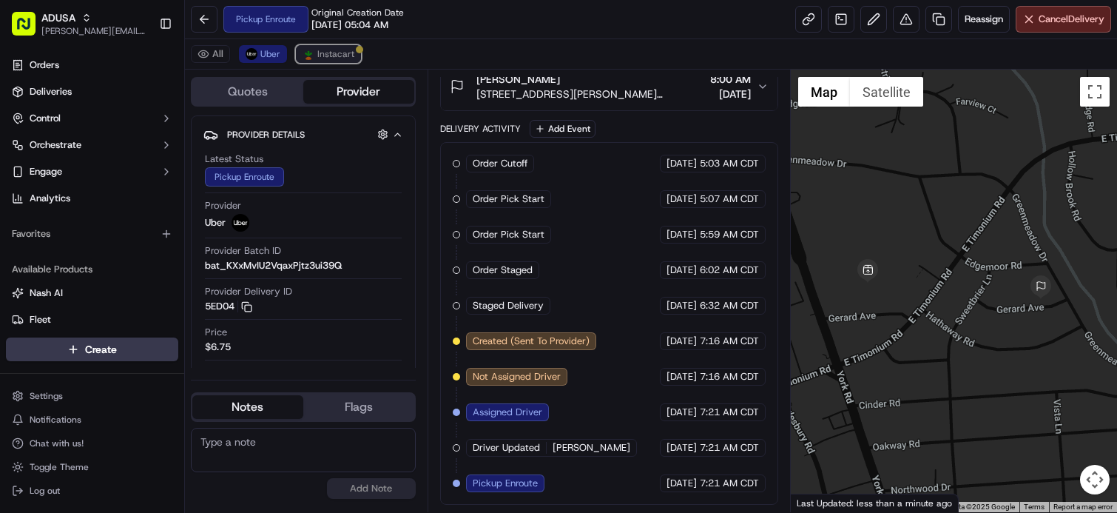
click at [338, 58] on span "Instacart" at bounding box center [335, 54] width 37 height 12
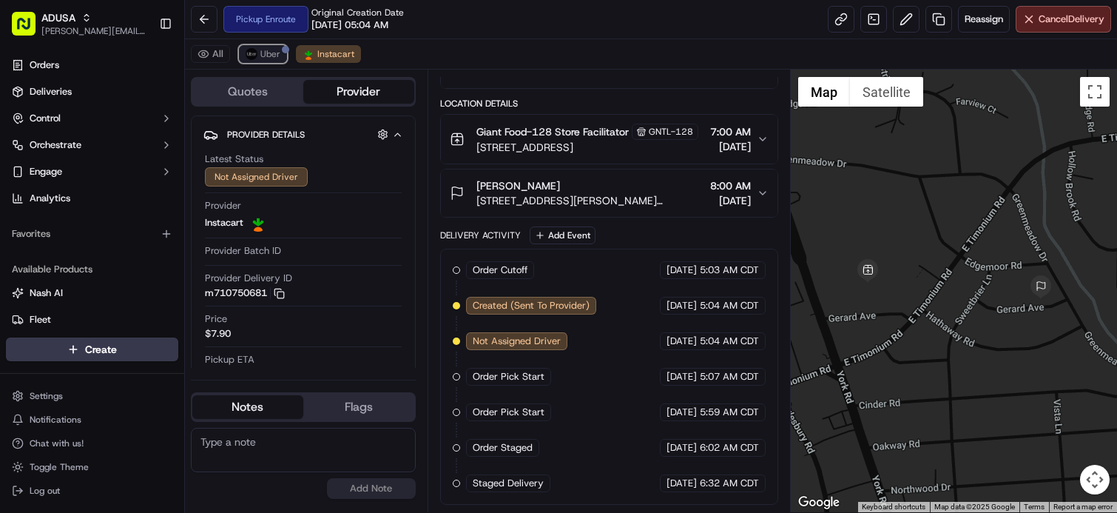
click at [272, 58] on span "Uber" at bounding box center [270, 54] width 20 height 12
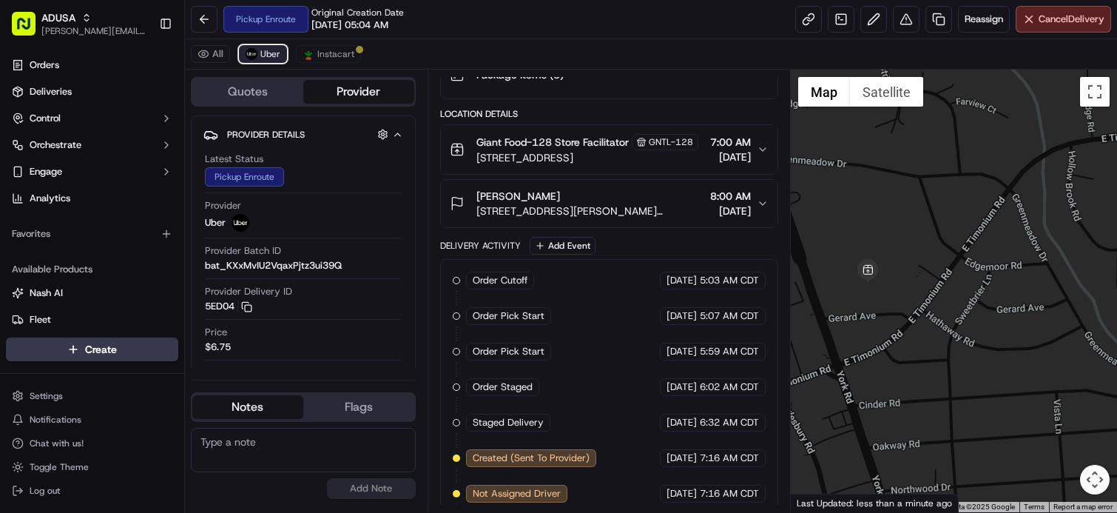
scroll to position [380, 0]
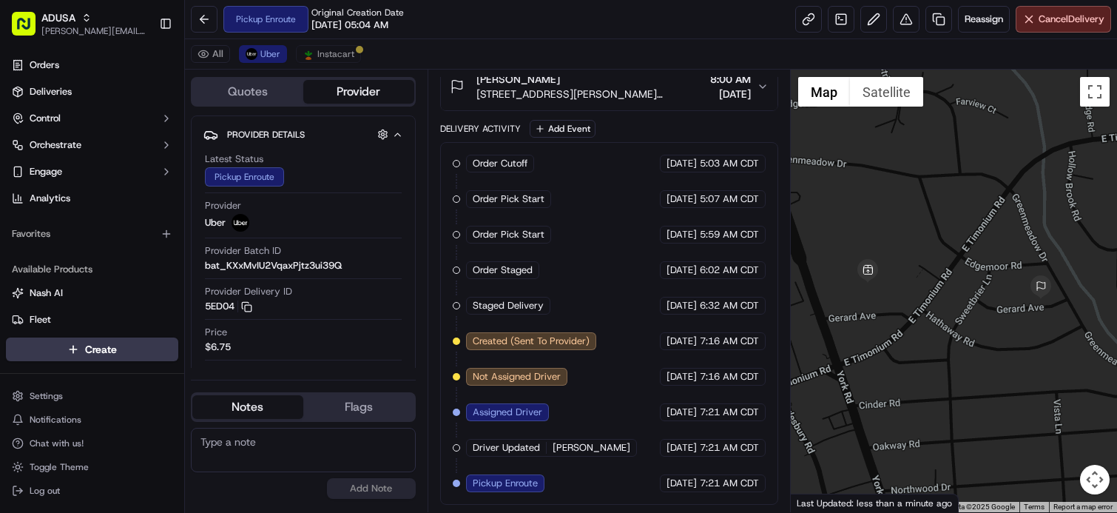
click at [573, 38] on div "Pickup Enroute Original Creation Date 09/23/2025 05:04 AM Reassign Cancel Deliv…" at bounding box center [651, 19] width 932 height 39
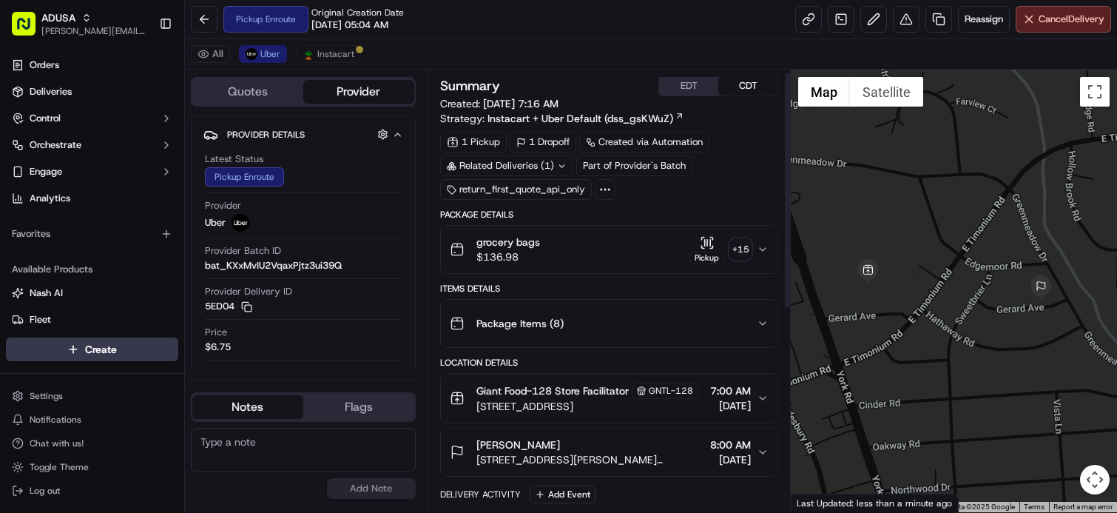
scroll to position [0, 0]
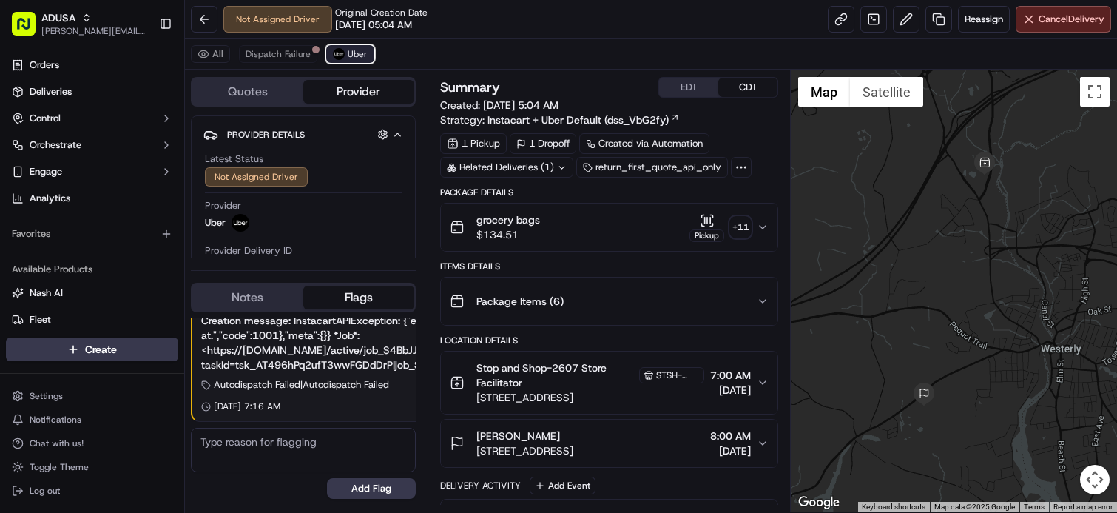
click at [339, 54] on img at bounding box center [339, 54] width 12 height 12
click at [280, 50] on span "Dispatch Failure" at bounding box center [278, 54] width 65 height 12
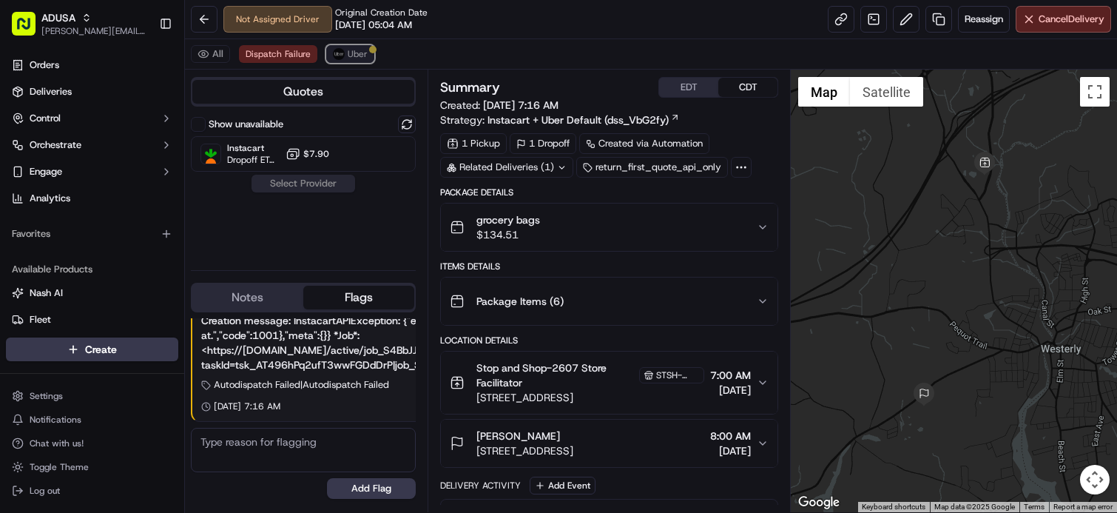
click at [344, 53] on button "Uber" at bounding box center [350, 54] width 48 height 18
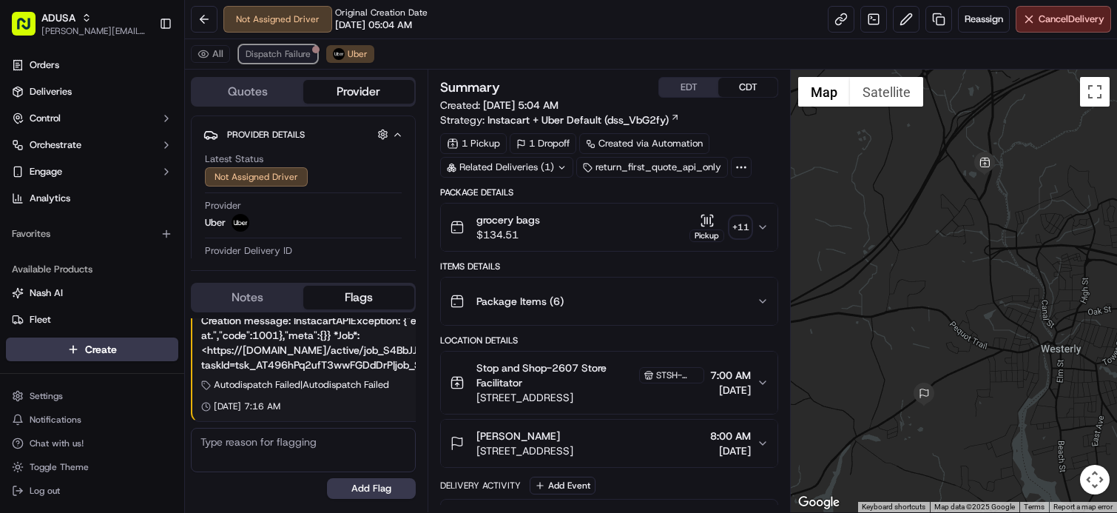
click at [301, 57] on span "Dispatch Failure" at bounding box center [278, 54] width 65 height 12
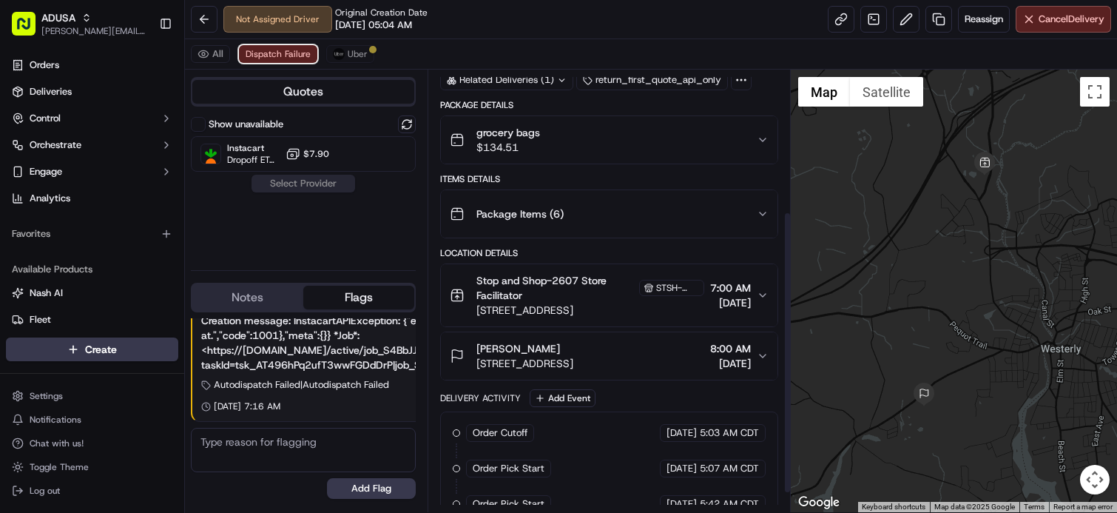
scroll to position [250, 0]
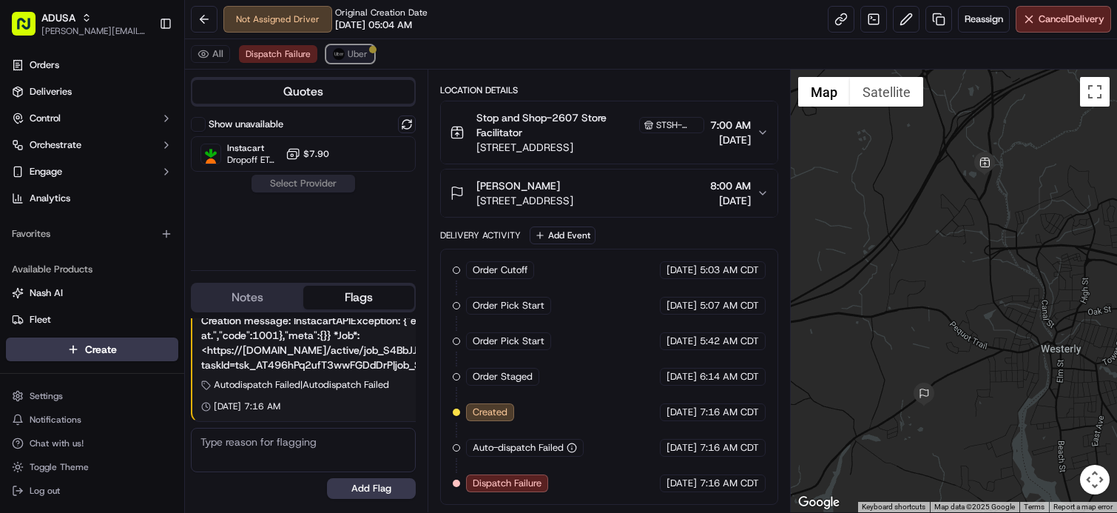
click at [337, 61] on button "Uber" at bounding box center [350, 54] width 48 height 18
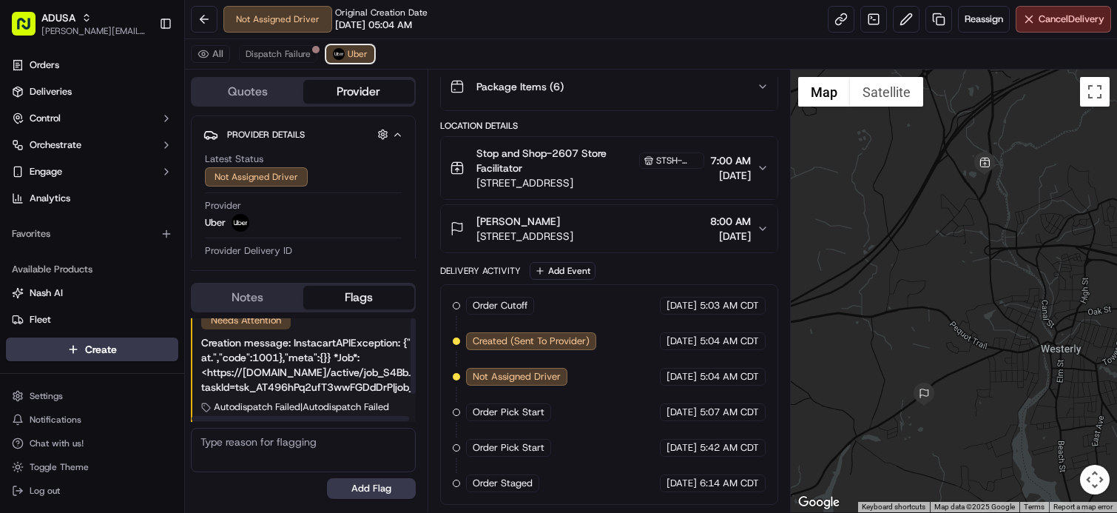
scroll to position [0, 0]
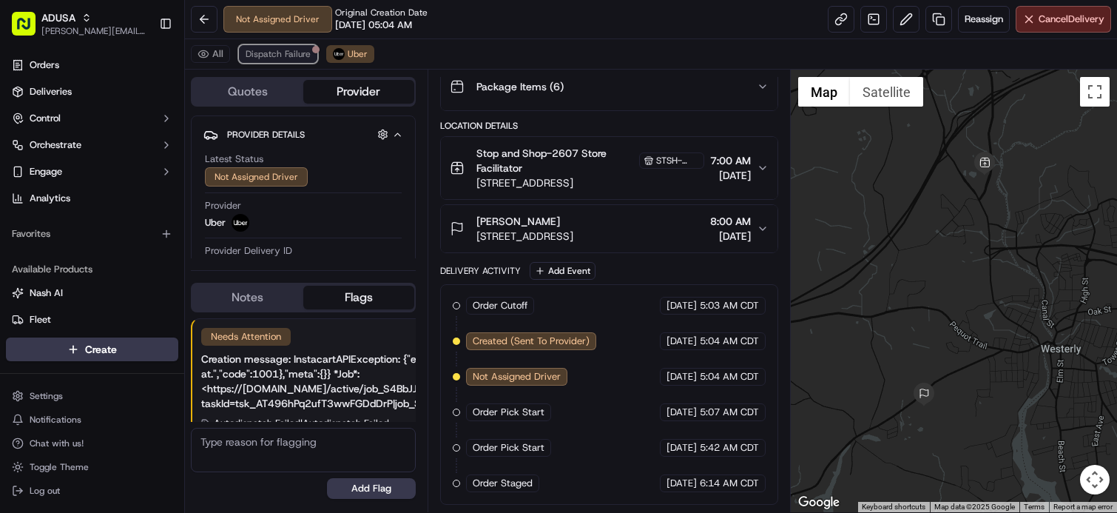
click at [275, 54] on span "Dispatch Failure" at bounding box center [278, 54] width 65 height 12
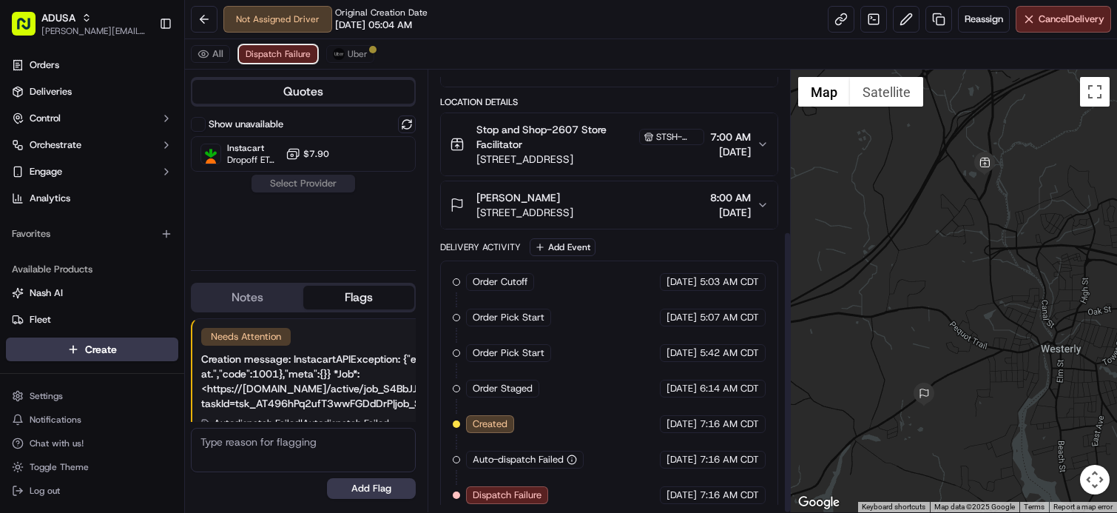
scroll to position [250, 0]
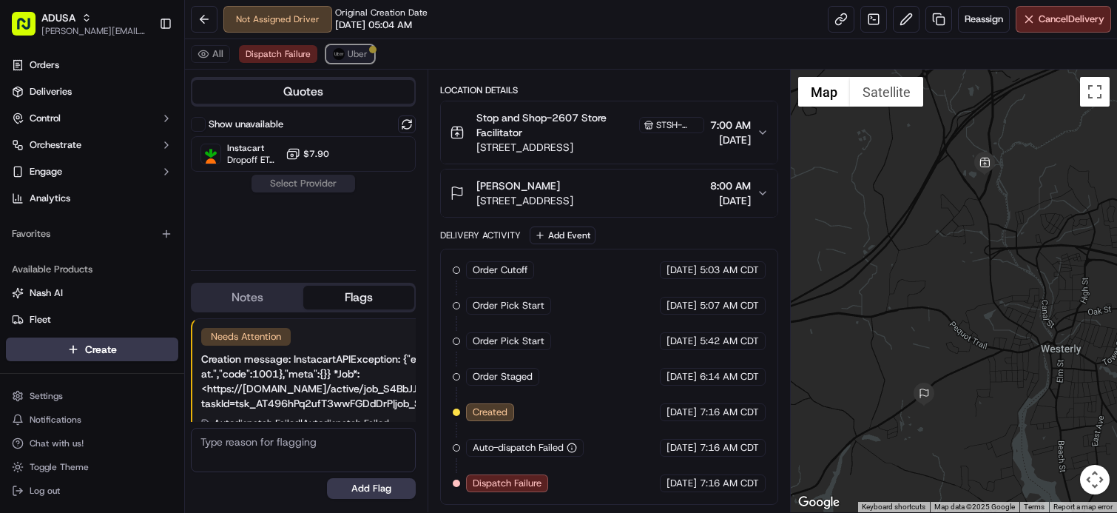
click at [348, 51] on span "Uber" at bounding box center [358, 54] width 20 height 12
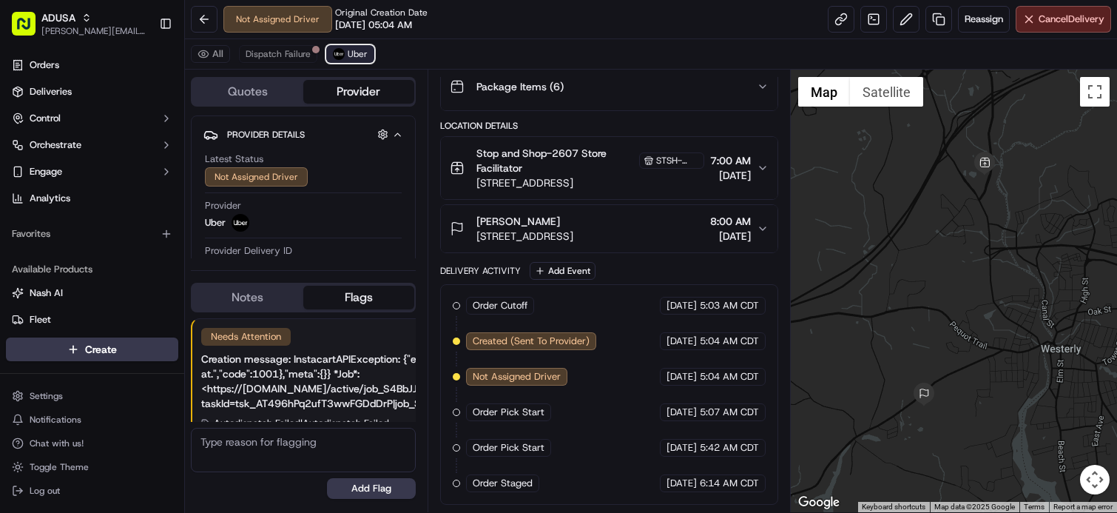
scroll to position [215, 0]
click at [293, 55] on span "Dispatch Failure" at bounding box center [278, 54] width 65 height 12
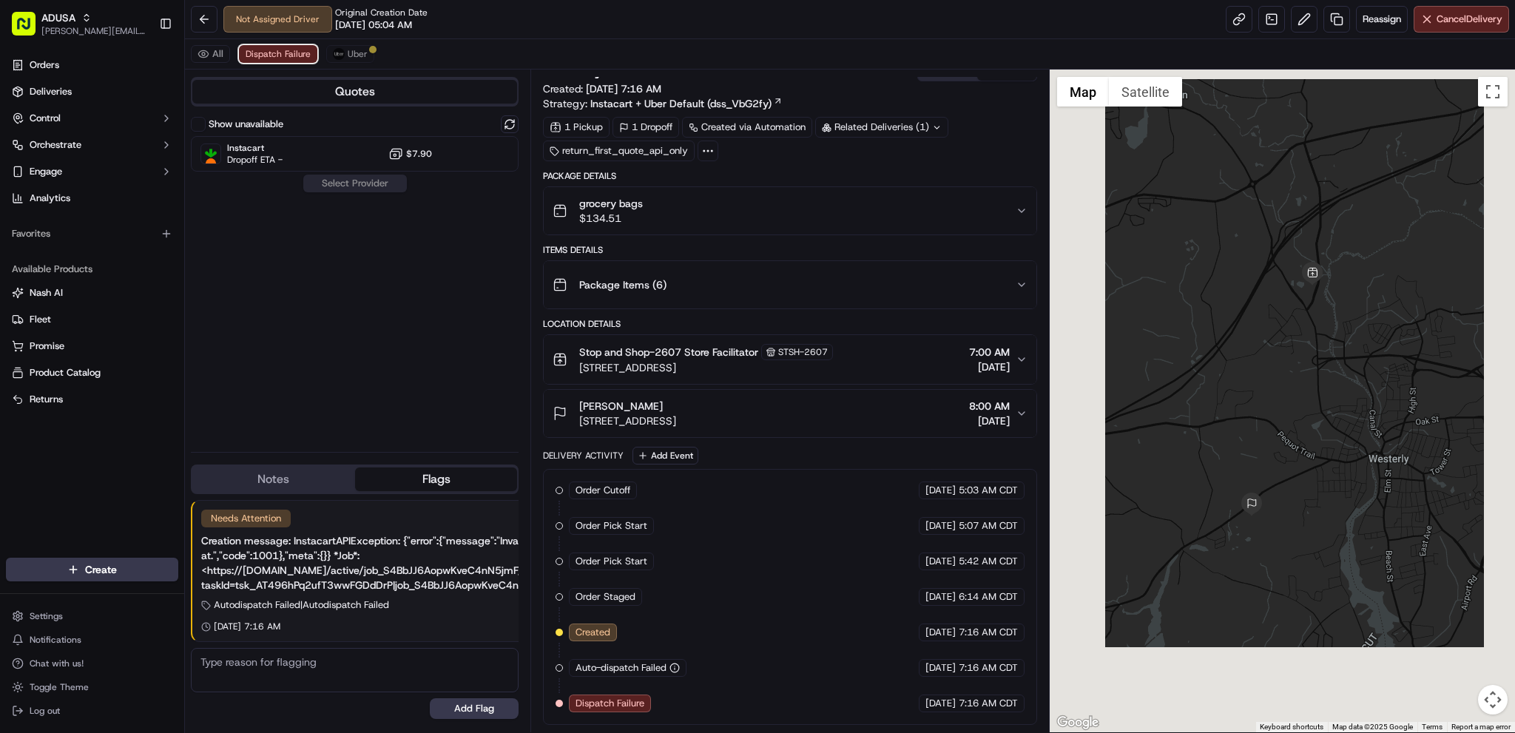
scroll to position [16, 0]
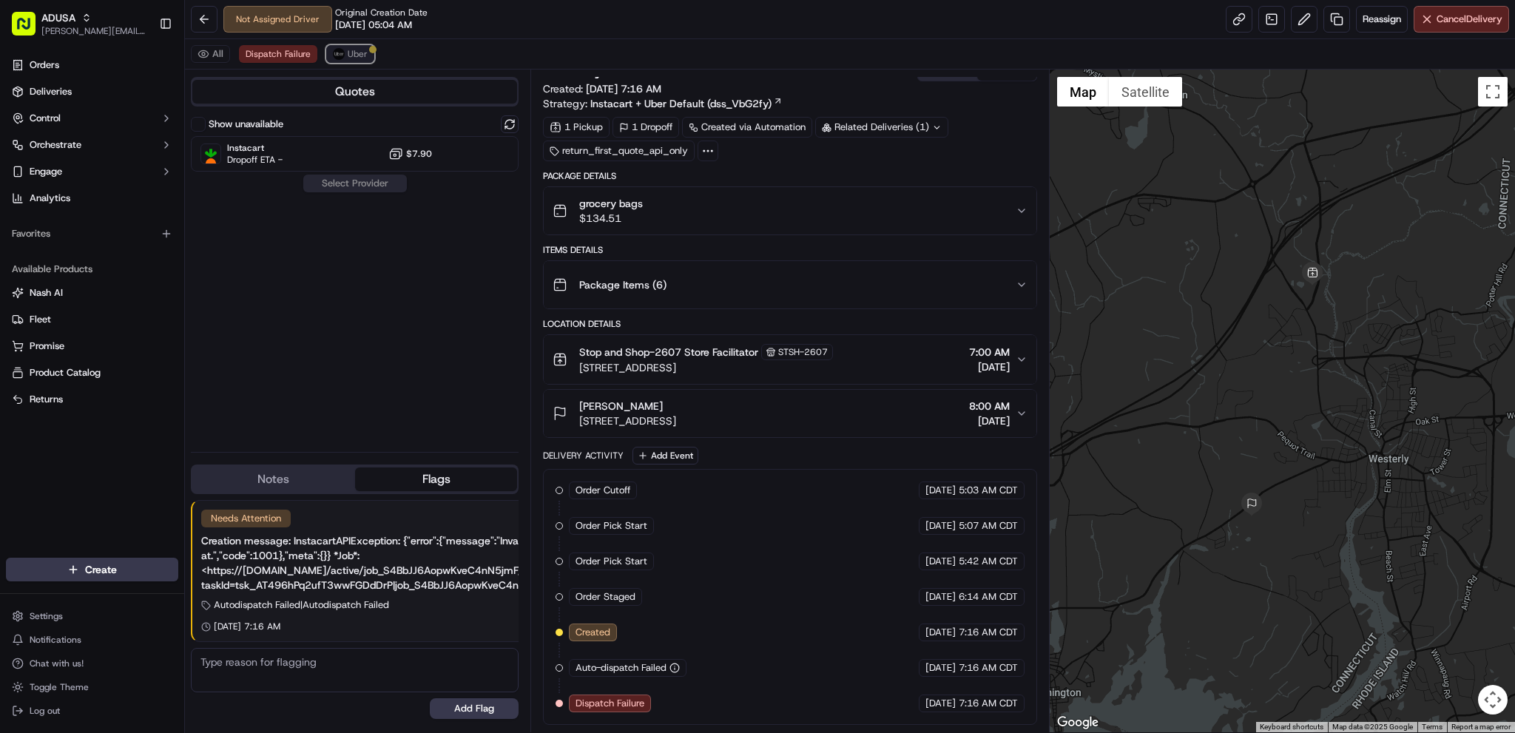
click at [352, 52] on span "Uber" at bounding box center [358, 54] width 20 height 12
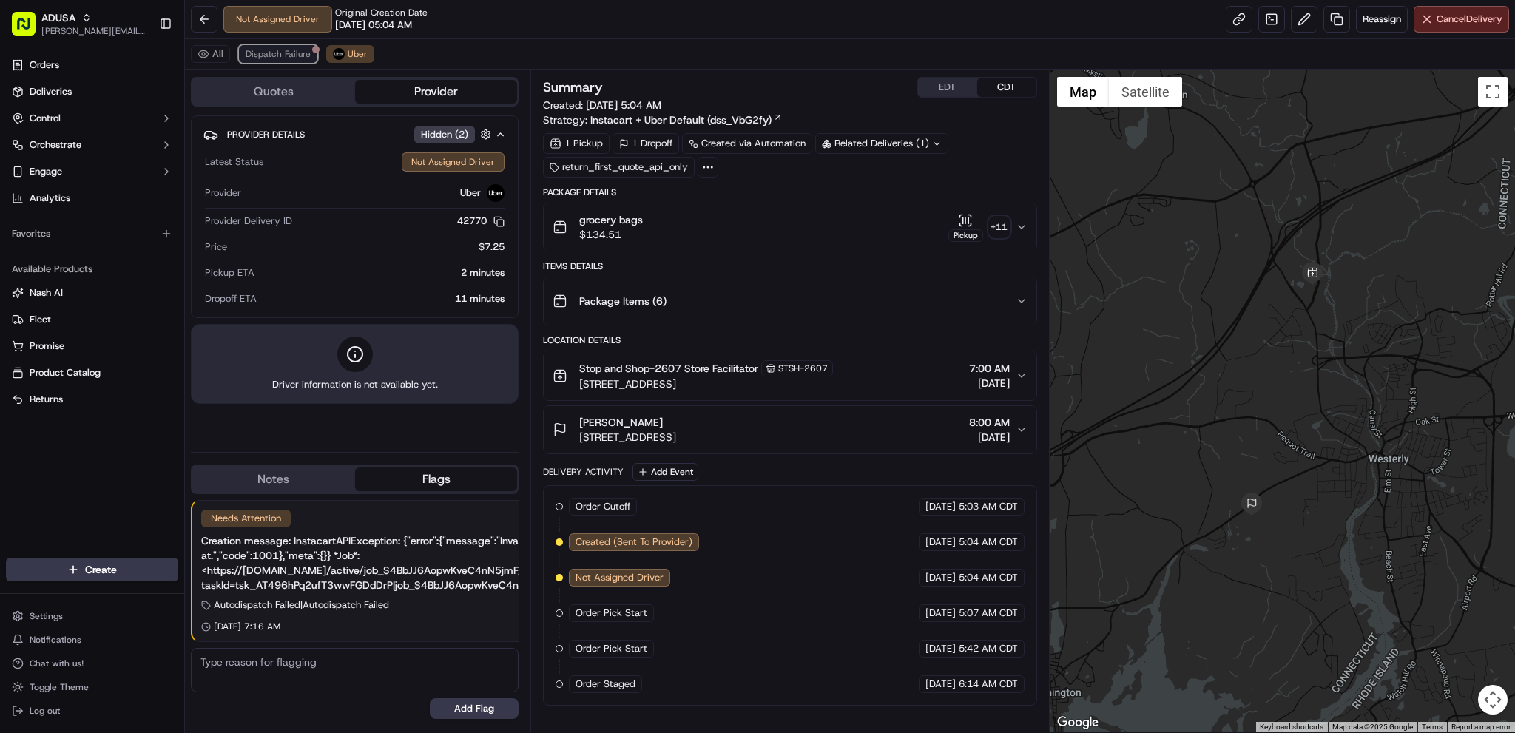
click at [301, 55] on span "Dispatch Failure" at bounding box center [278, 54] width 65 height 12
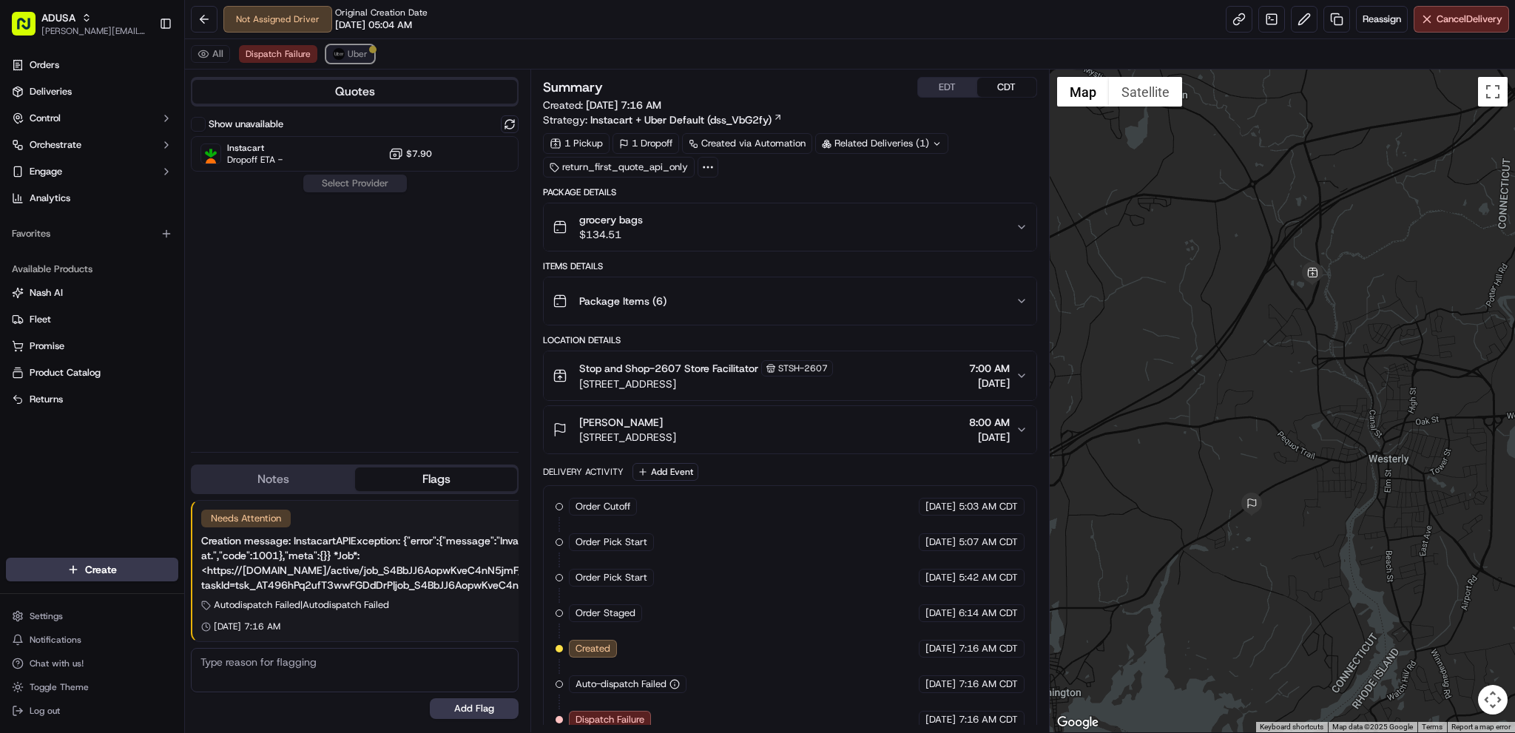
click at [356, 46] on button "Uber" at bounding box center [350, 54] width 48 height 18
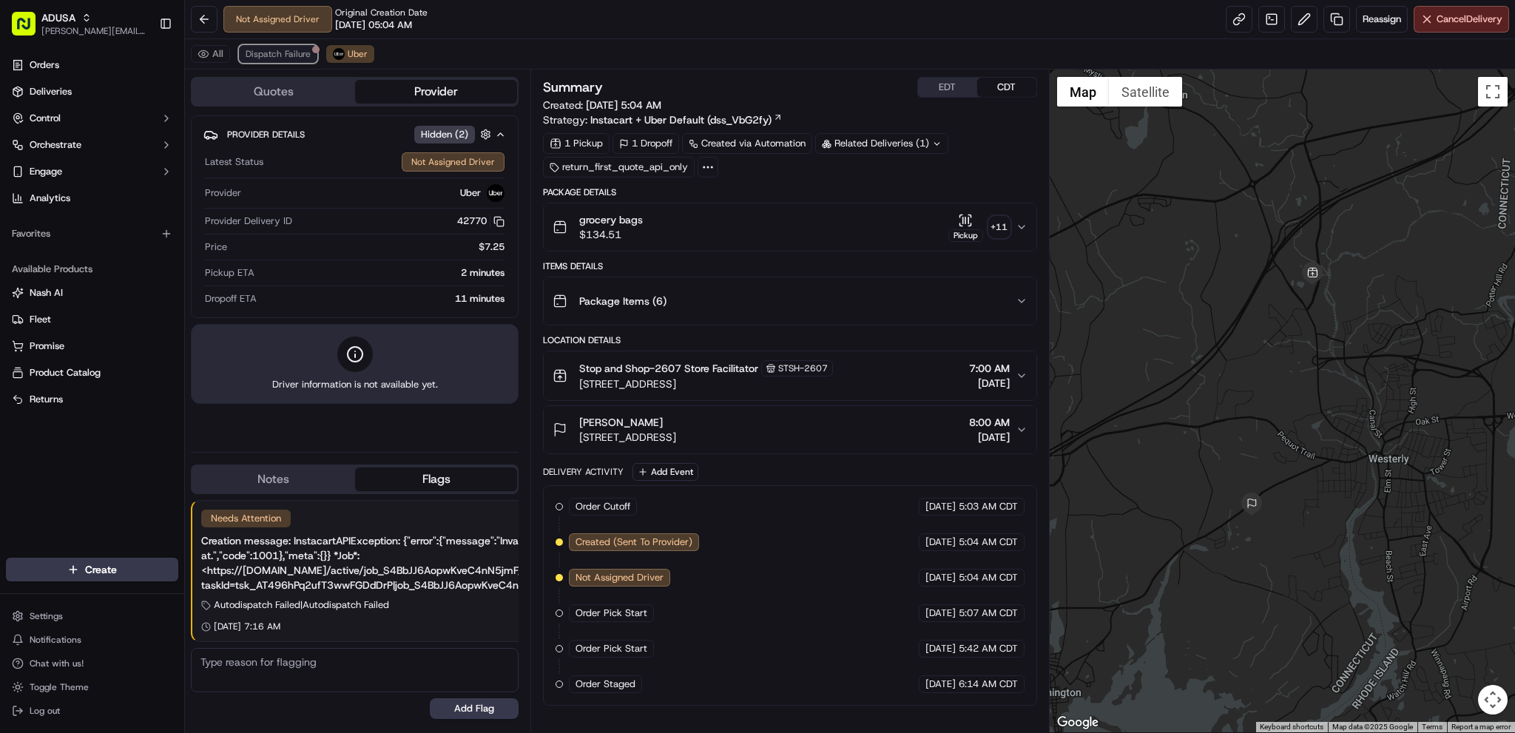
click at [280, 51] on span "Dispatch Failure" at bounding box center [278, 54] width 65 height 12
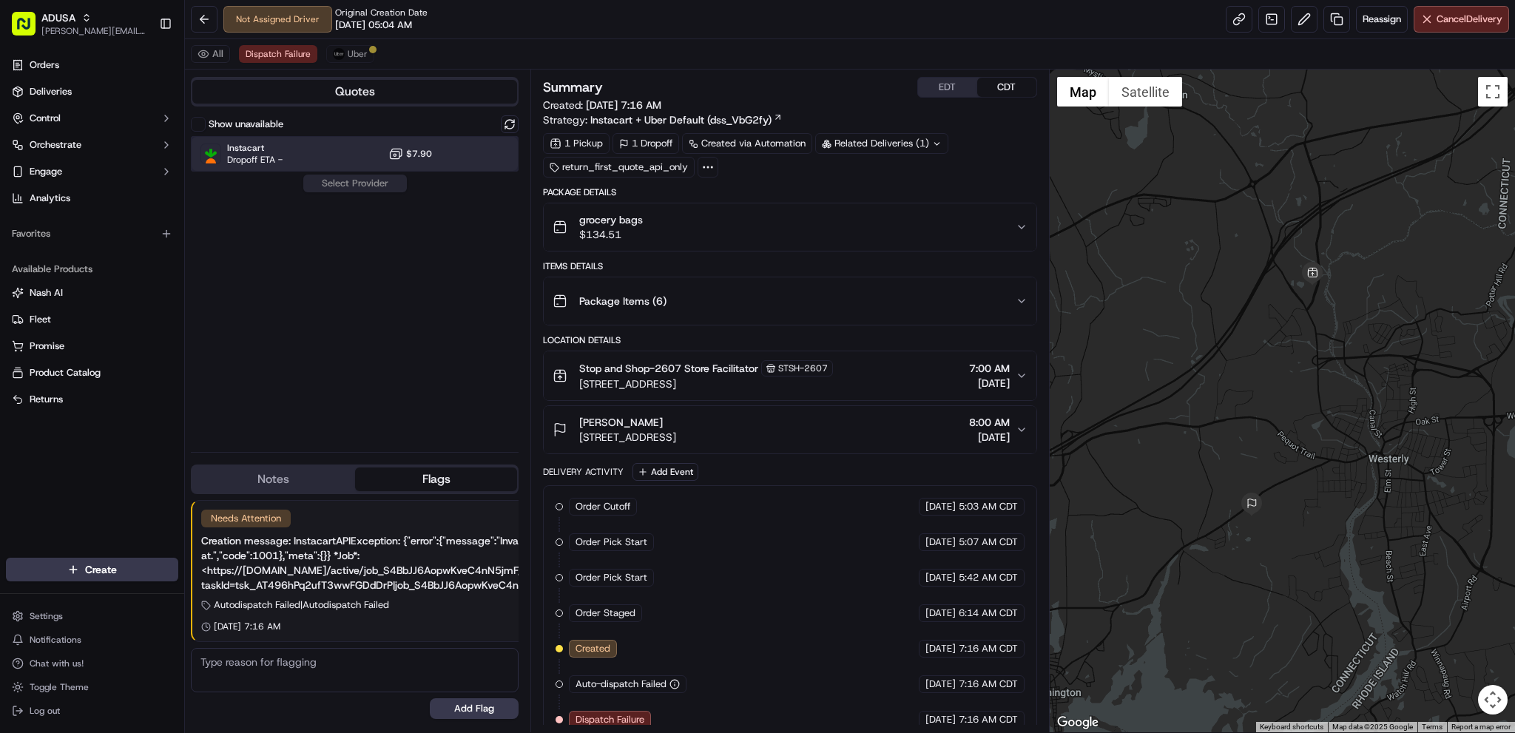
click at [453, 162] on div "Instacart Dropoff ETA - $7.90" at bounding box center [355, 154] width 328 height 36
click at [387, 183] on button "Assign Provider" at bounding box center [355, 184] width 105 height 18
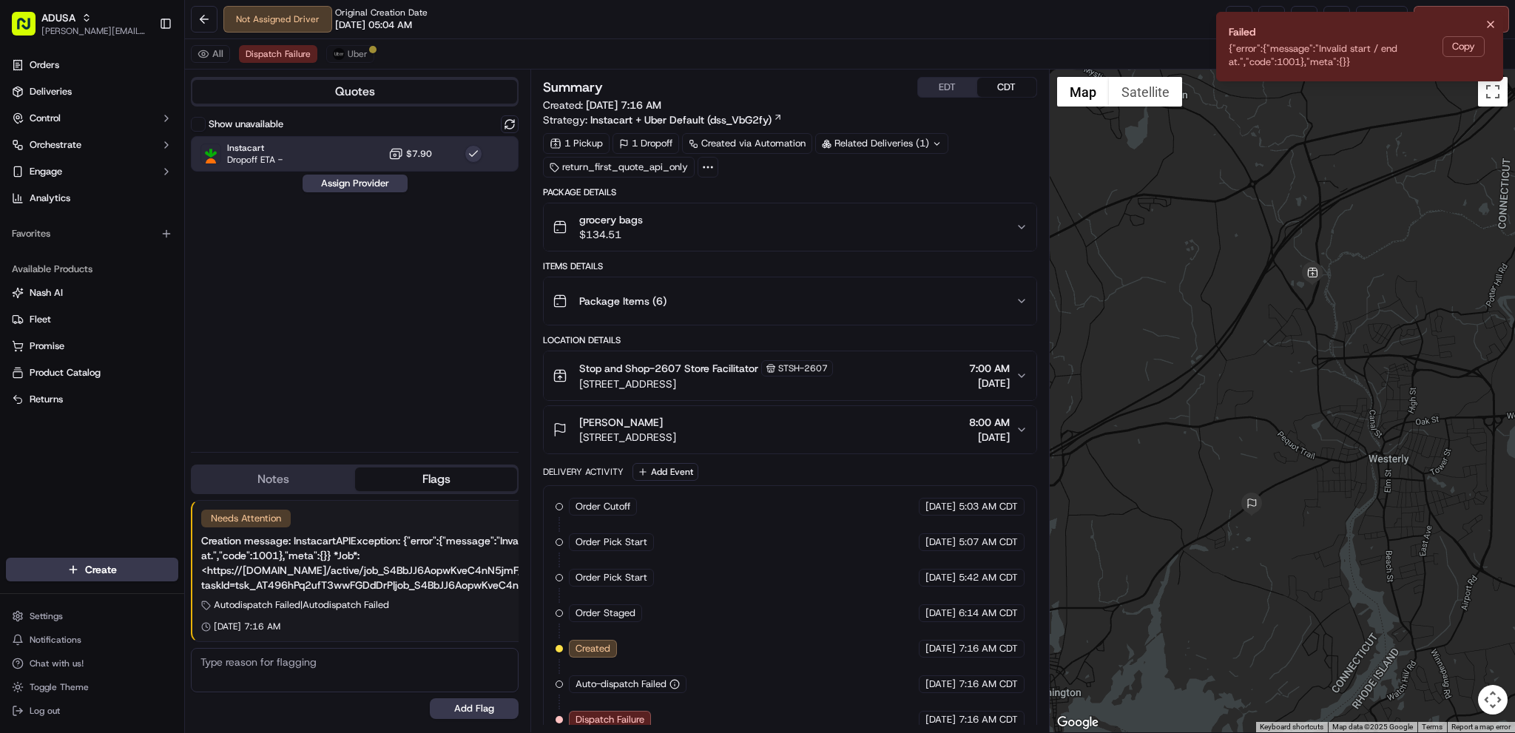
click at [902, 377] on div "Stop and Shop-2607 Store Facilitator STSH-2607 91 Voluntown Rd, Stonington, CT …" at bounding box center [784, 375] width 462 height 31
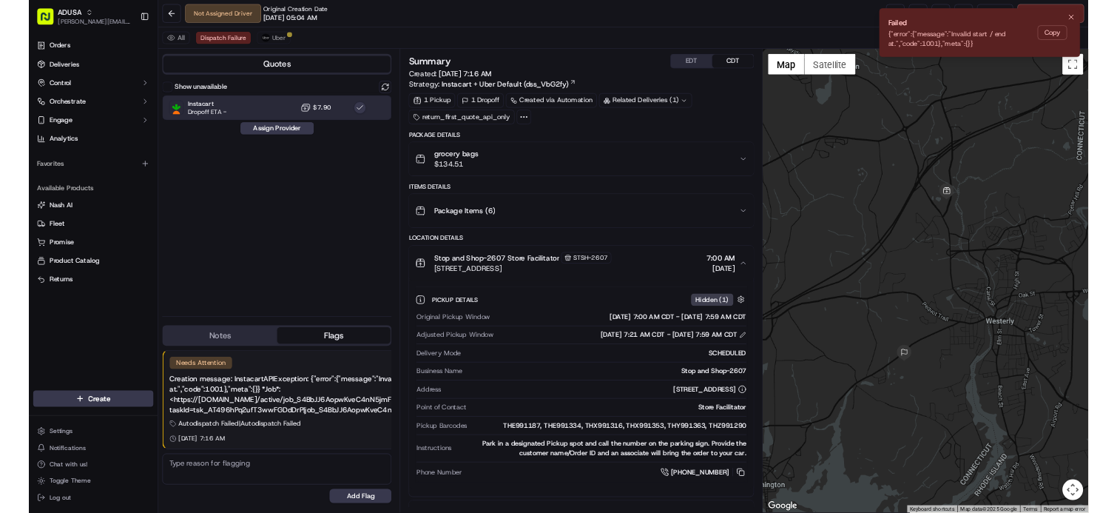
scroll to position [74, 0]
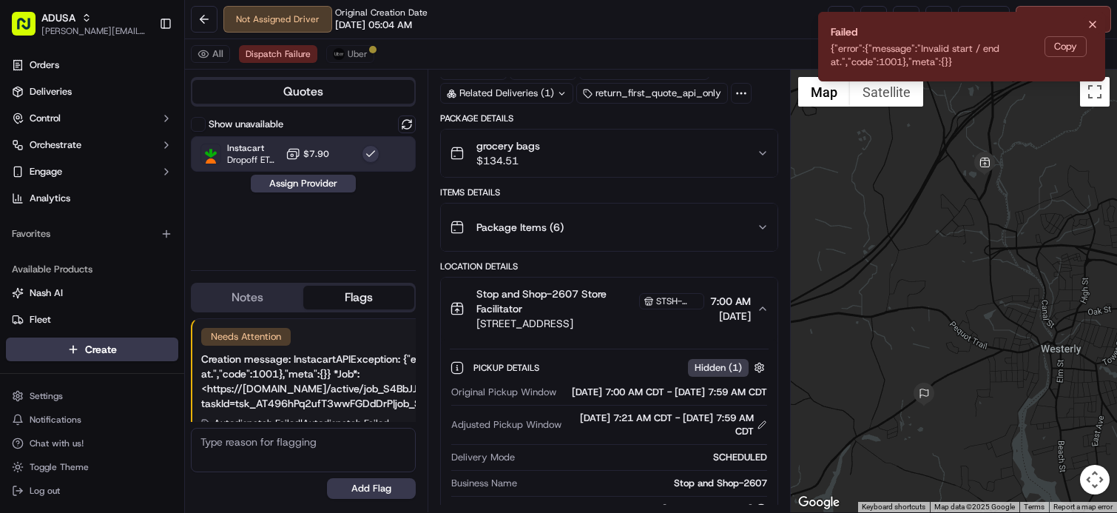
click at [1092, 22] on icon "Notifications (F8)" at bounding box center [1093, 24] width 12 height 12
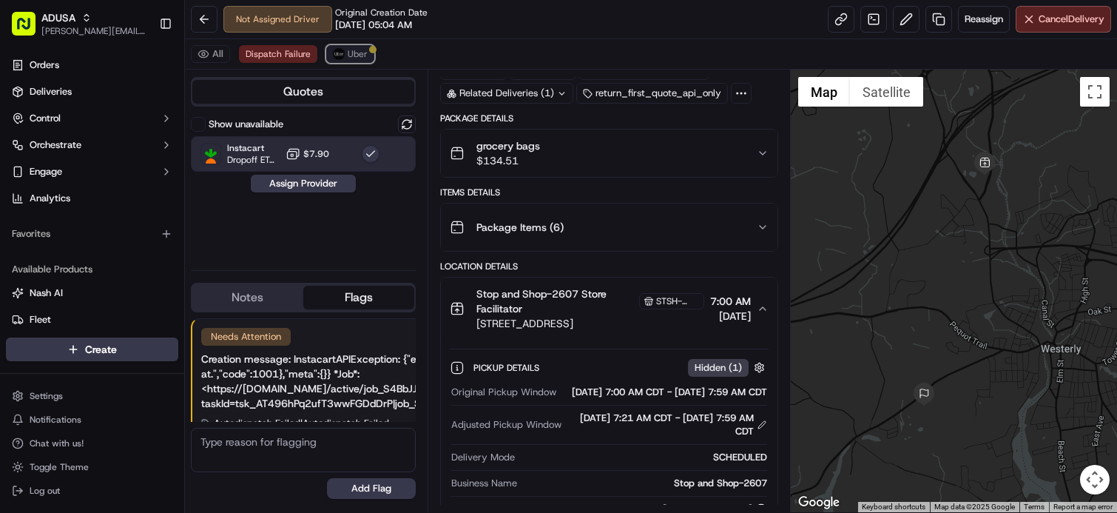
click at [354, 55] on span "Uber" at bounding box center [358, 54] width 20 height 12
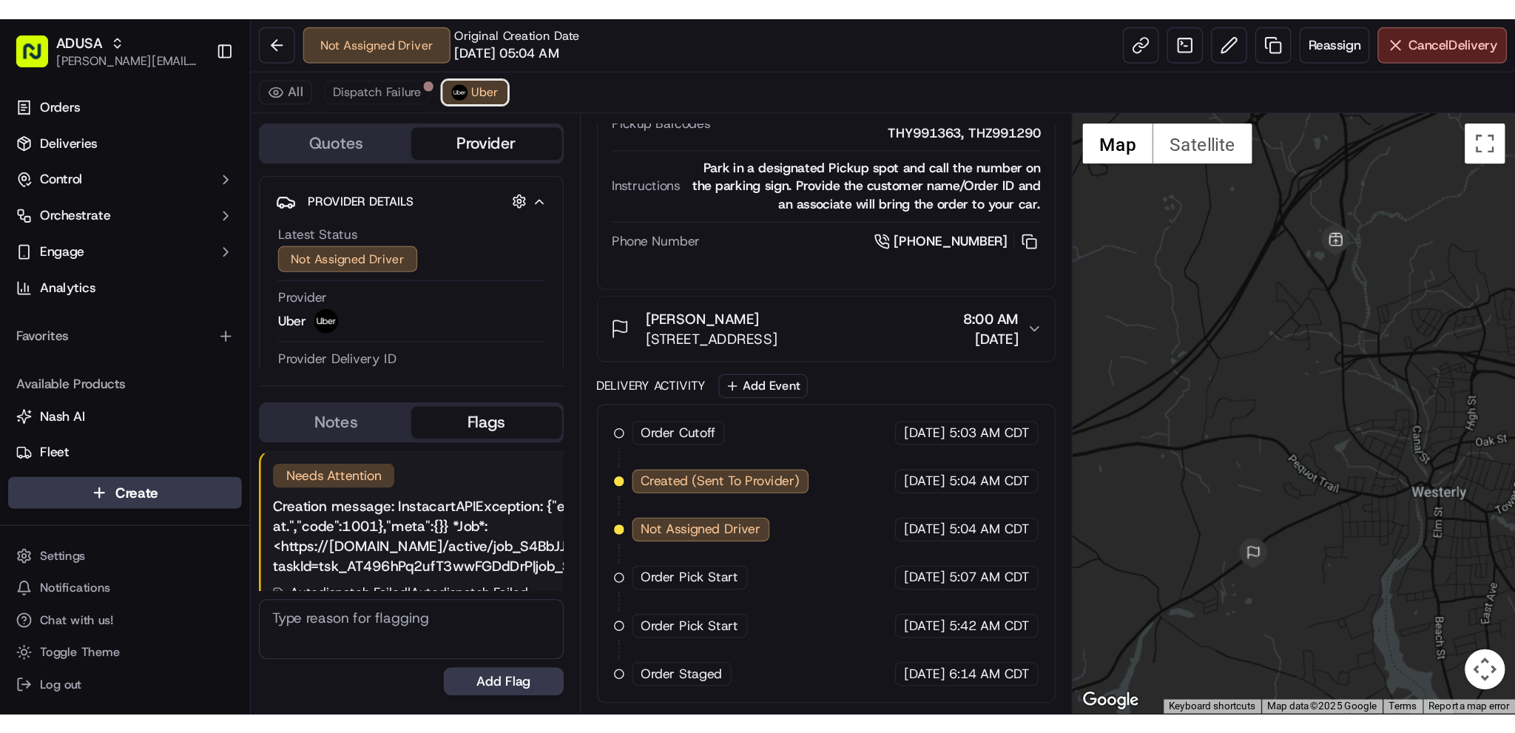
scroll to position [264, 0]
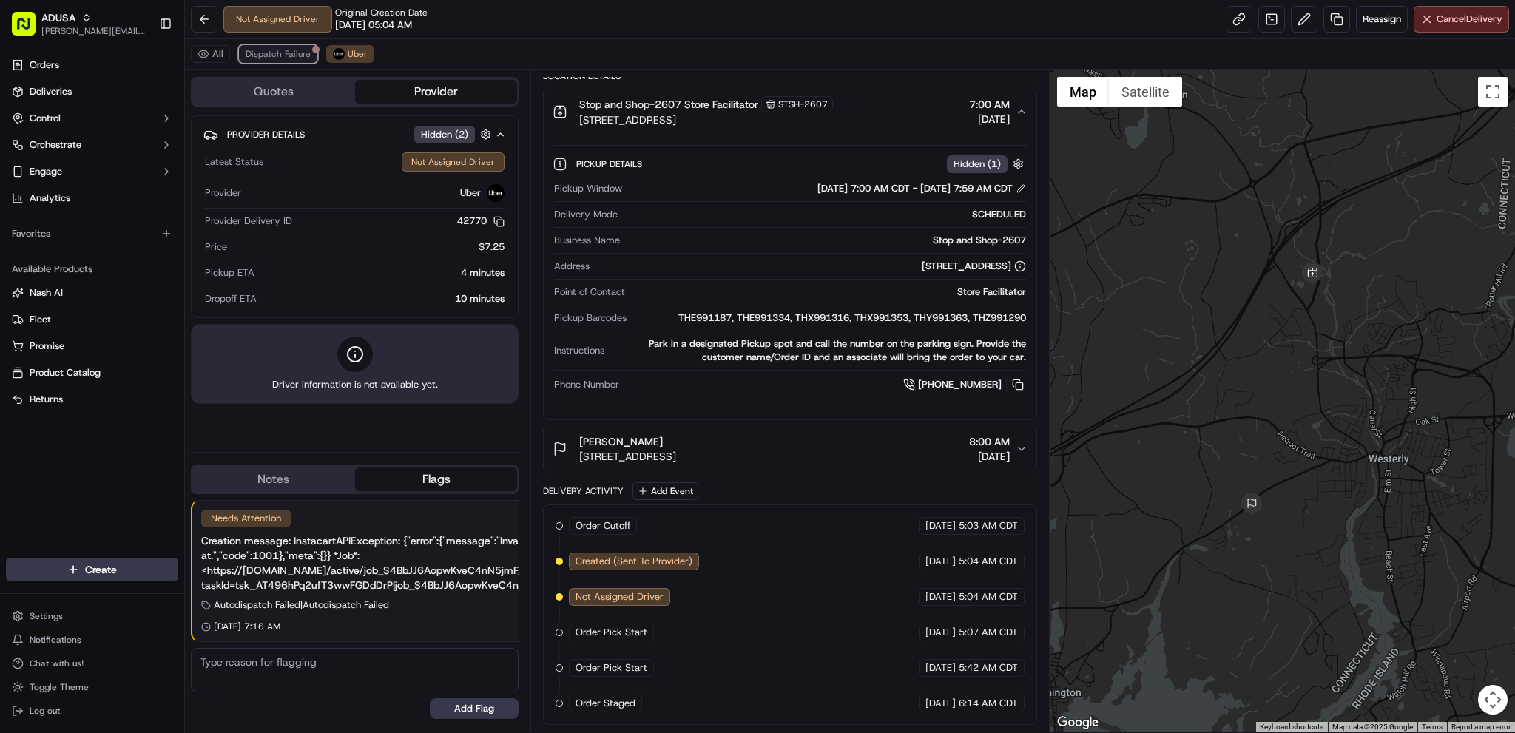
click at [268, 54] on span "Dispatch Failure" at bounding box center [278, 54] width 65 height 12
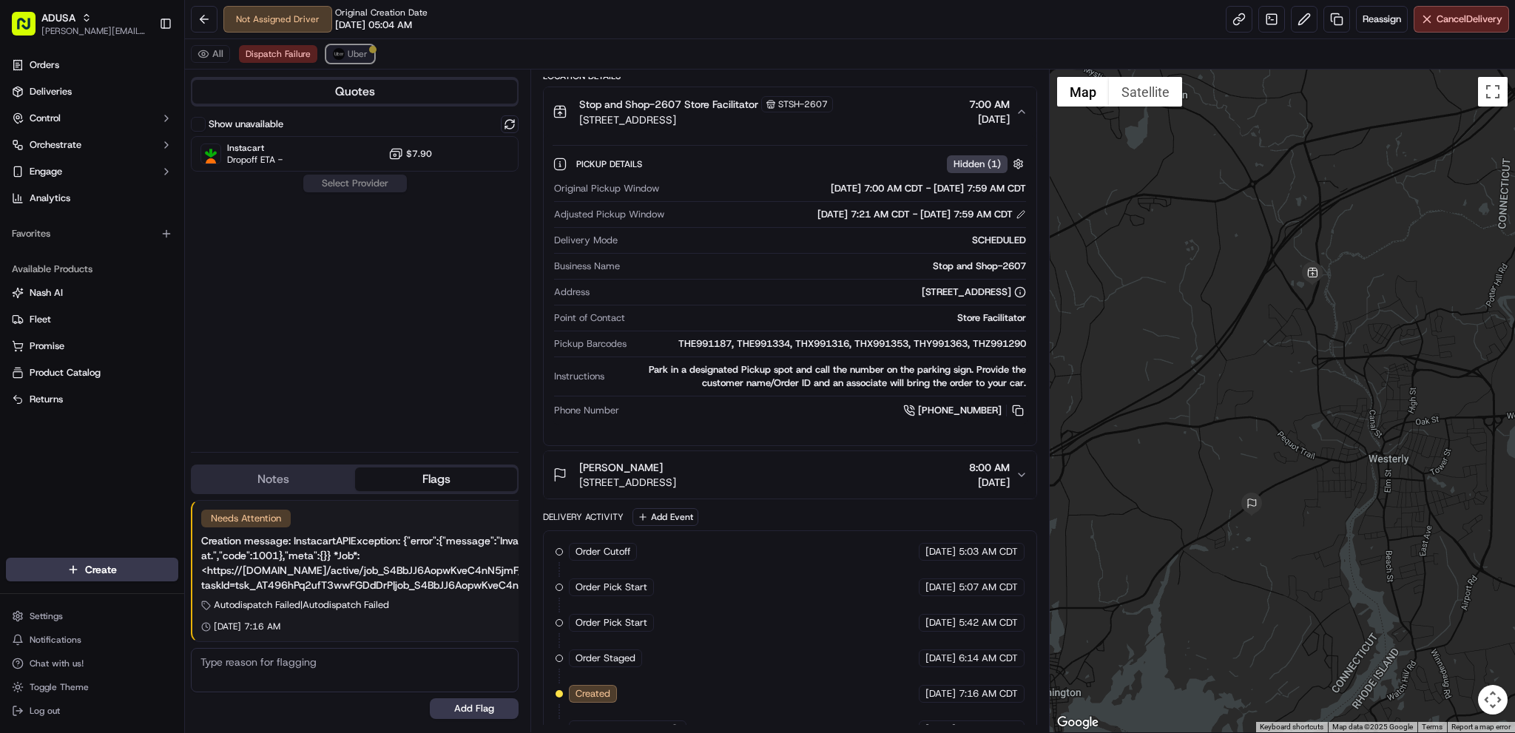
click at [326, 58] on button "Uber" at bounding box center [350, 54] width 48 height 18
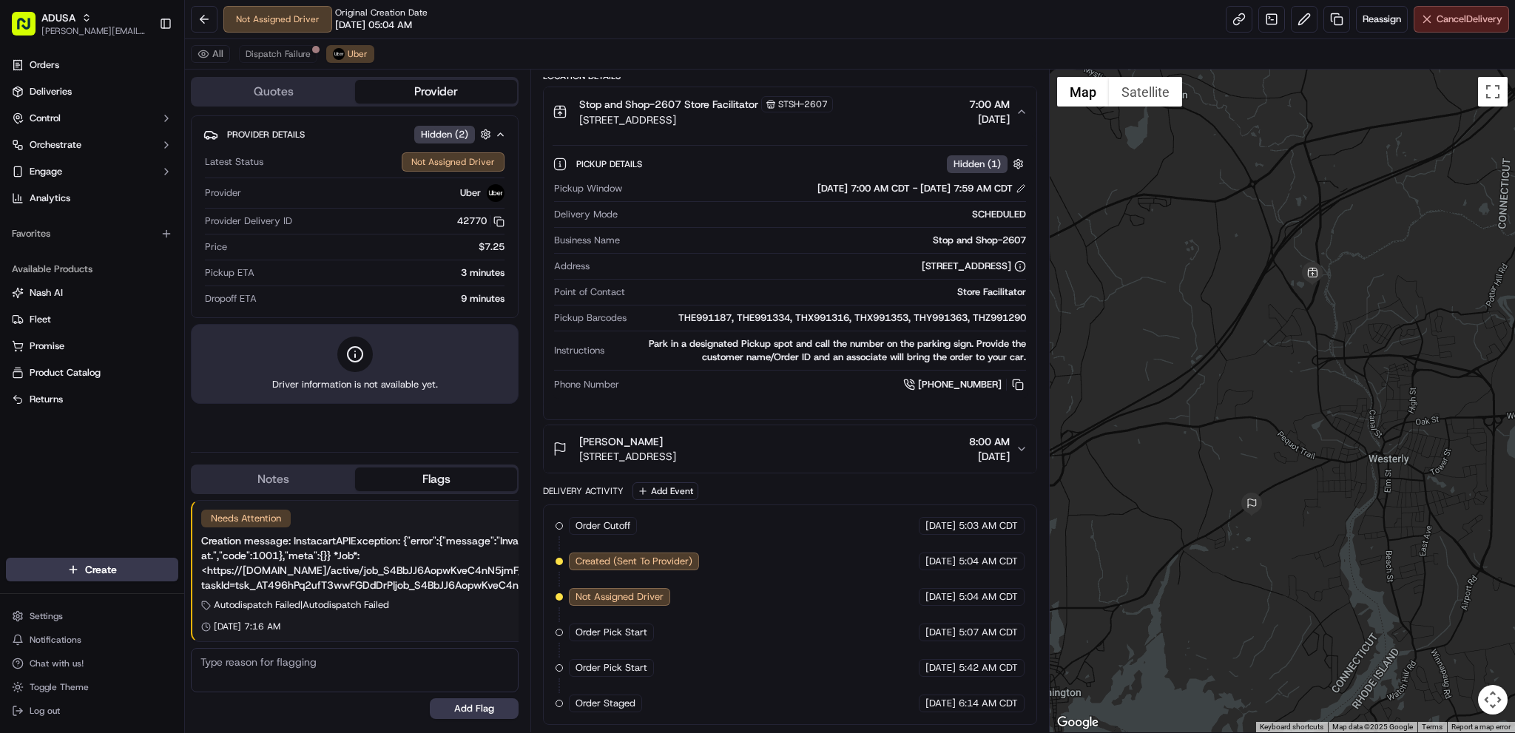
click at [1116, 21] on span "Cancel Delivery" at bounding box center [1470, 19] width 66 height 13
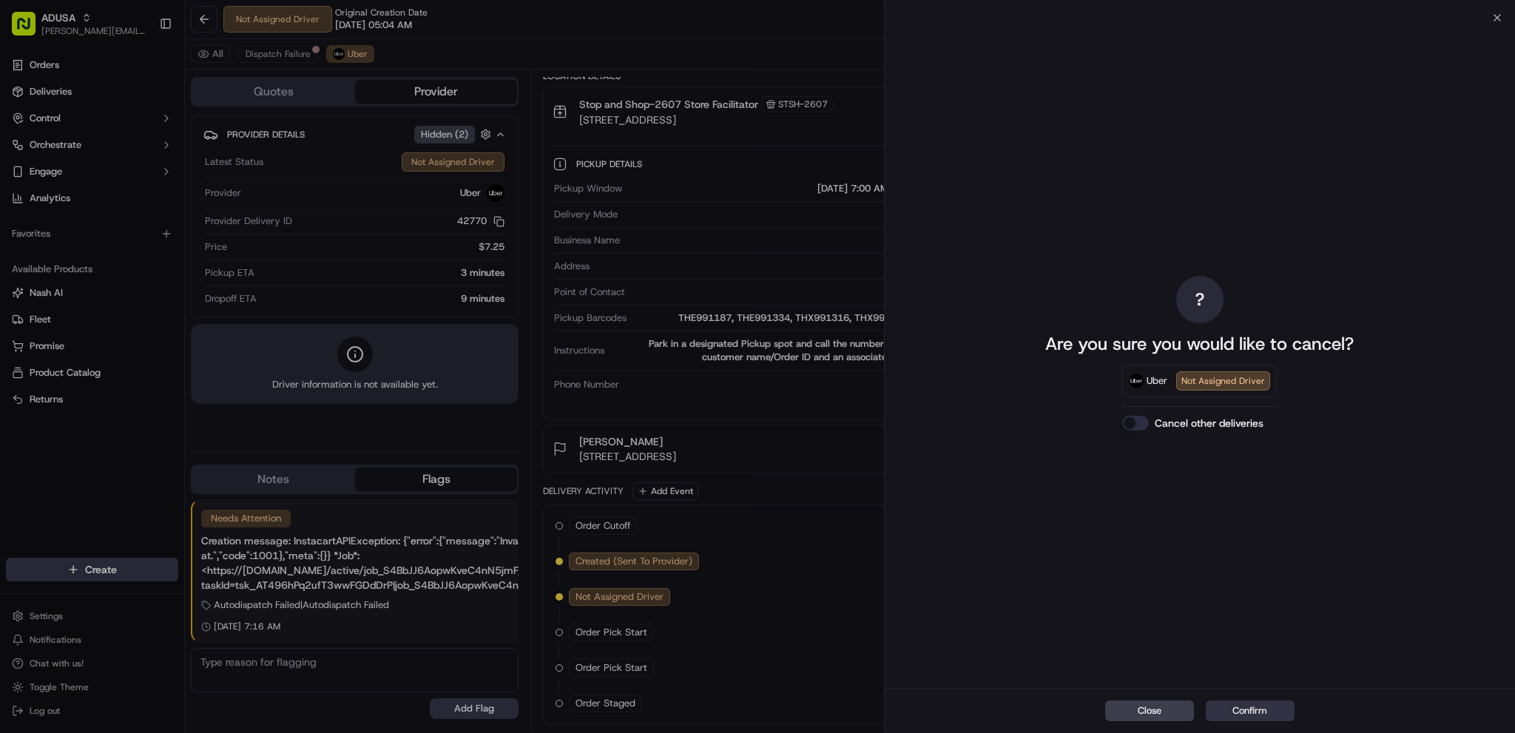
click at [1116, 512] on button "Confirm" at bounding box center [1250, 711] width 89 height 21
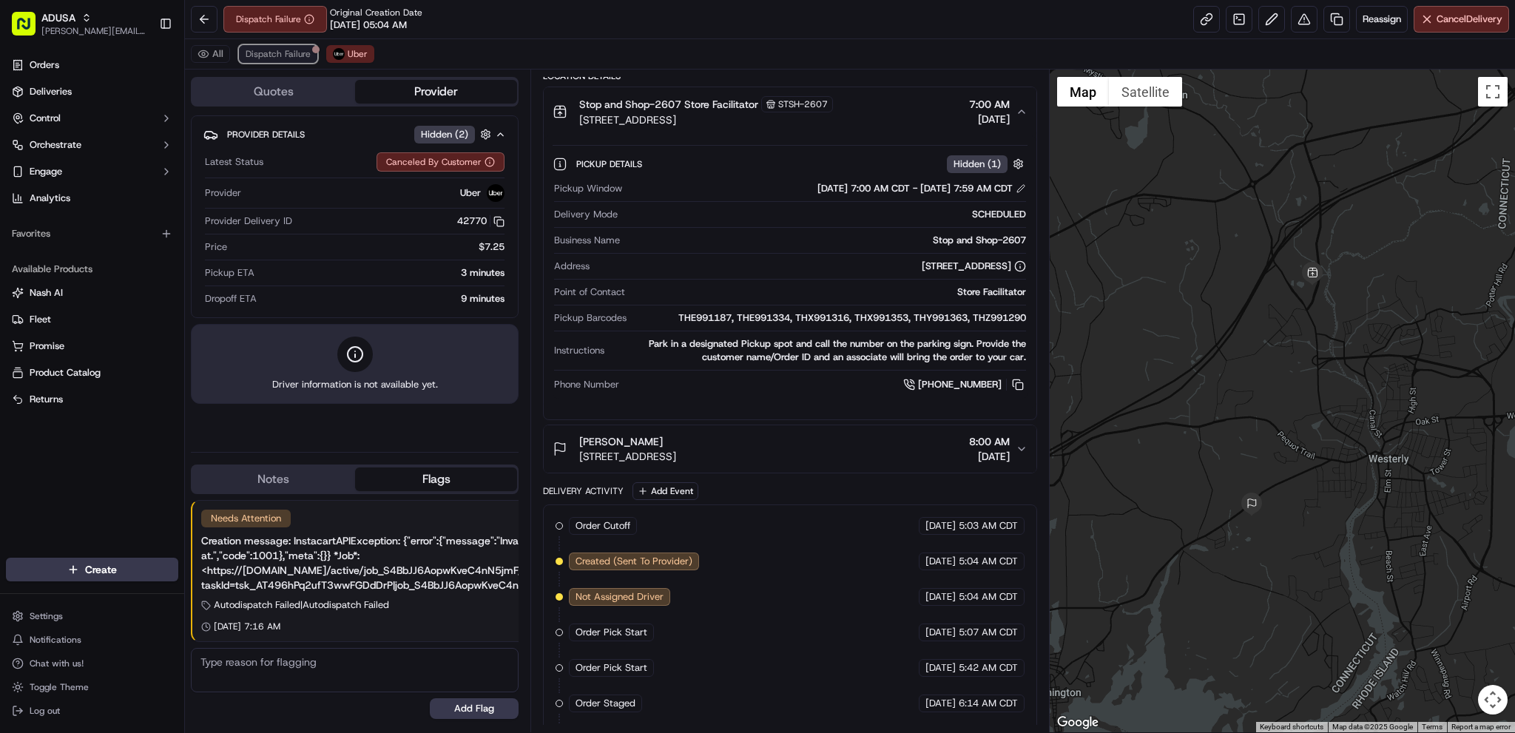
click at [278, 55] on span "Dispatch Failure" at bounding box center [278, 54] width 65 height 12
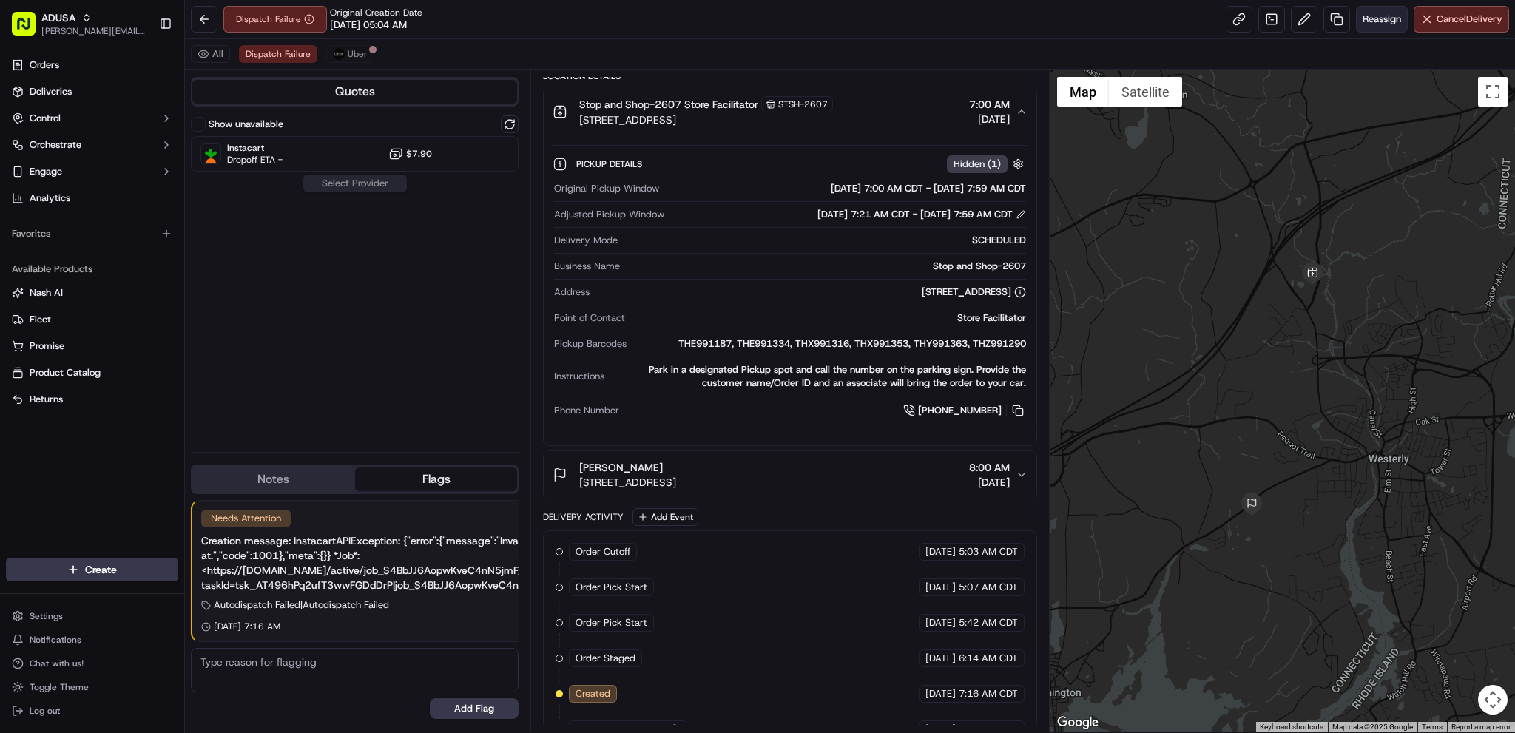
click at [1116, 21] on span "Reassign" at bounding box center [1382, 19] width 38 height 13
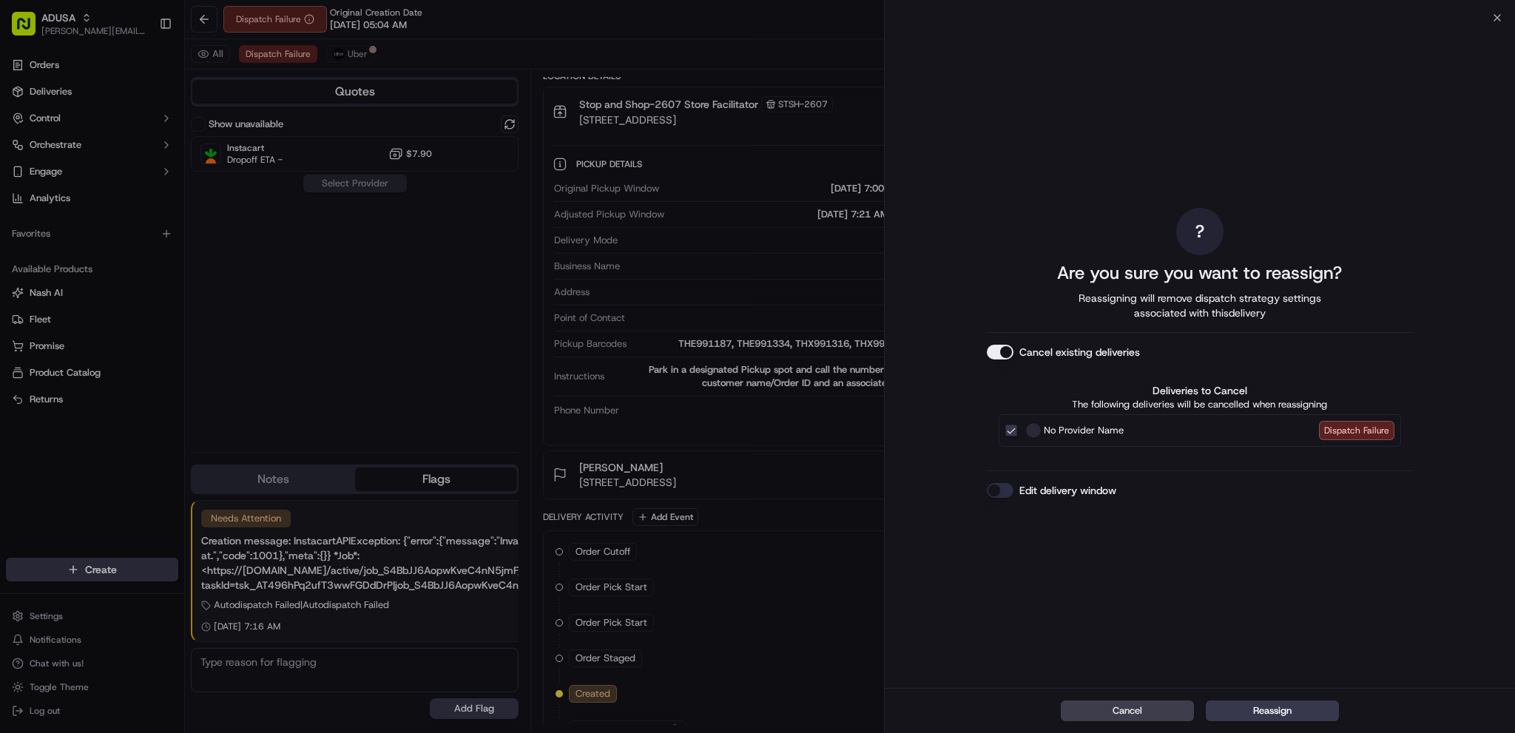
click at [1002, 354] on button "Cancel existing deliveries" at bounding box center [1000, 352] width 27 height 15
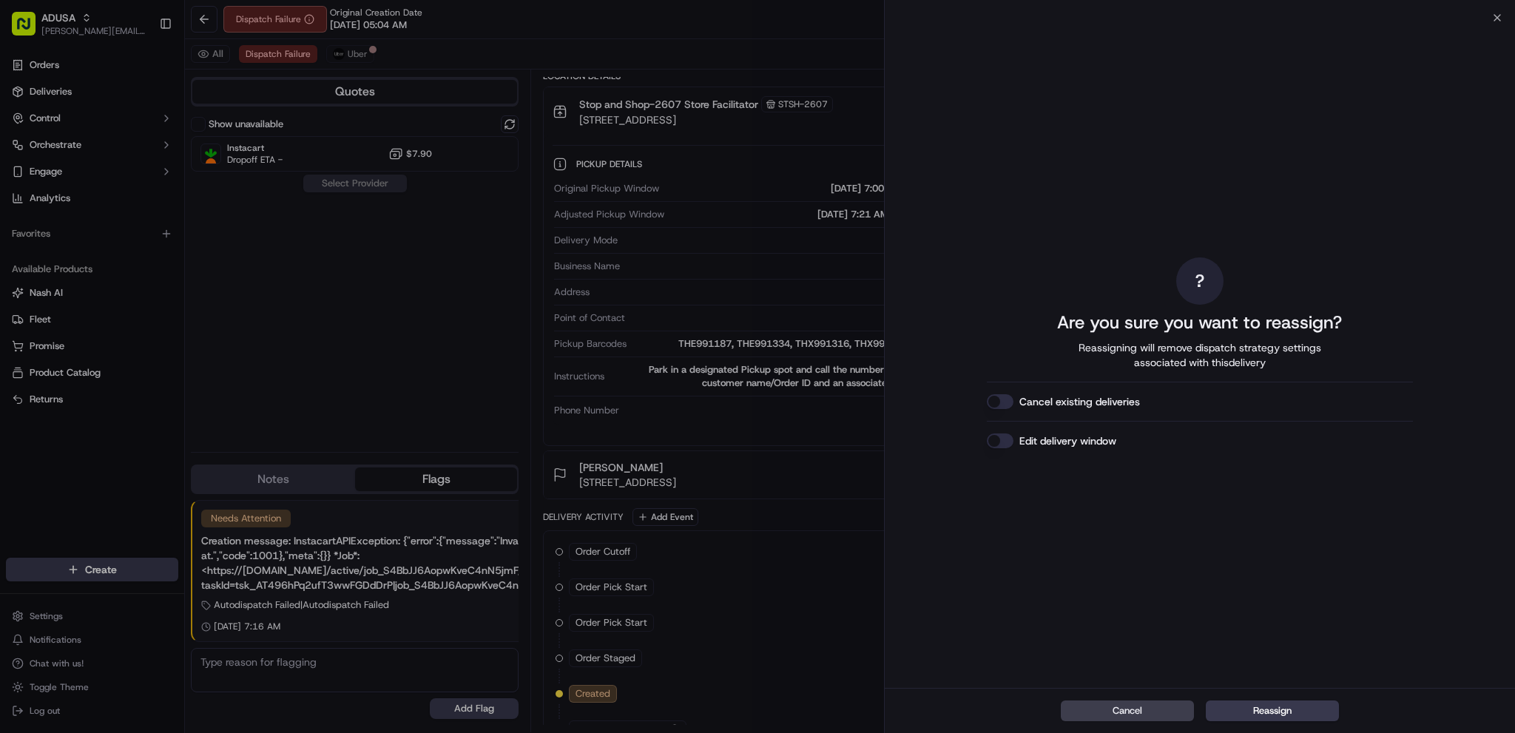
click at [992, 401] on button "Cancel existing deliveries" at bounding box center [1000, 401] width 27 height 15
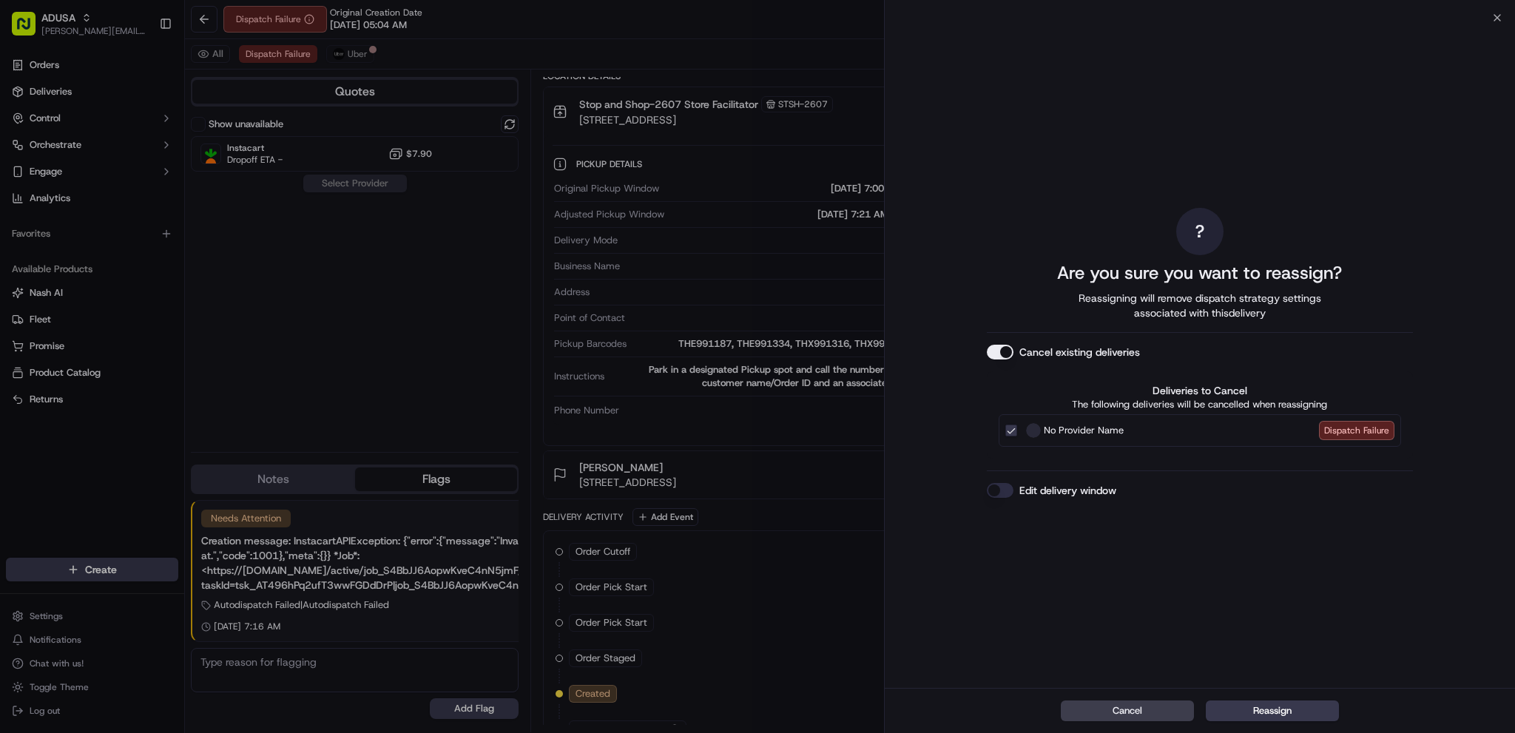
click at [996, 487] on button "Edit delivery window" at bounding box center [1000, 490] width 27 height 15
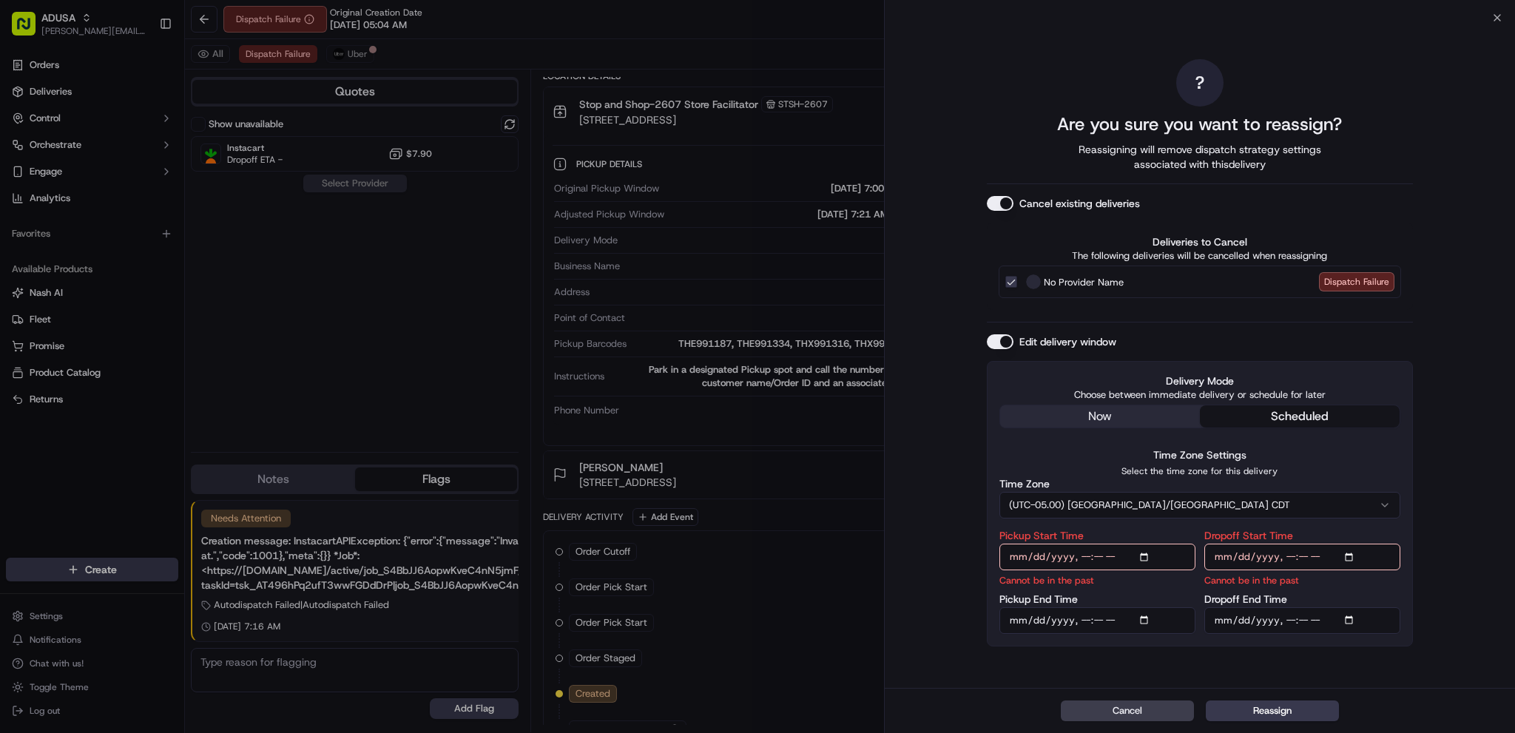
click at [1116, 512] on input "Pickup Start Time" at bounding box center [1097, 557] width 196 height 27
type input "2025-09-23T09:00"
click at [1116, 382] on label "Delivery Mode" at bounding box center [1199, 381] width 401 height 15
click at [1116, 512] on input "Pickup End Time" at bounding box center [1097, 620] width 196 height 27
type input "2025-09-23T09:30"
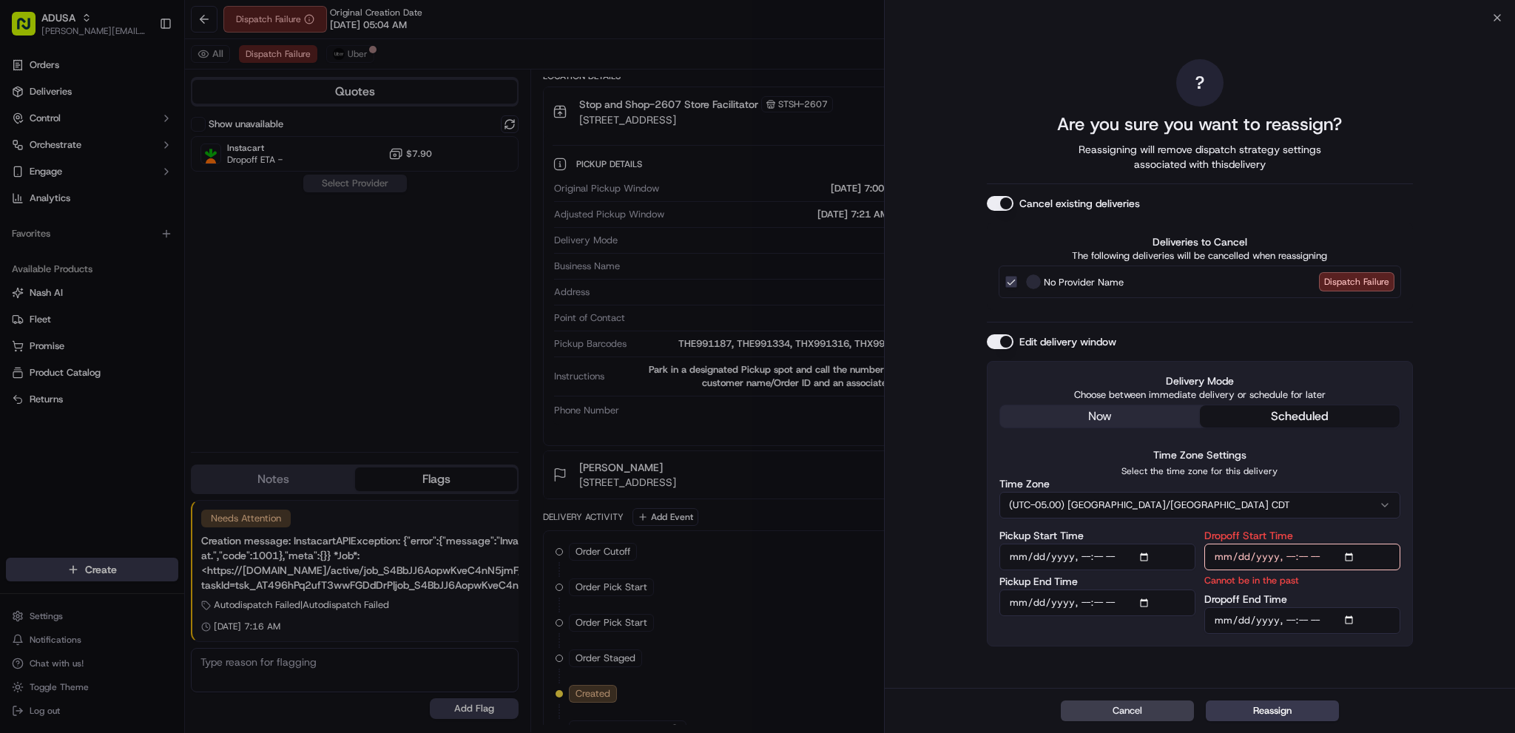
click at [1116, 474] on div "? Are you sure you want to reassign? Reassigning will remove dispatch strategy …" at bounding box center [1200, 353] width 630 height 670
click at [1116, 512] on input "Dropoff Start Time" at bounding box center [1302, 557] width 196 height 27
type input "2025-09-23T09:00"
click at [1116, 286] on div "? Are you sure you want to reassign? Reassigning will remove dispatch strategy …" at bounding box center [1200, 353] width 630 height 670
click at [1116, 512] on input "Dropoff End Time" at bounding box center [1302, 620] width 196 height 27
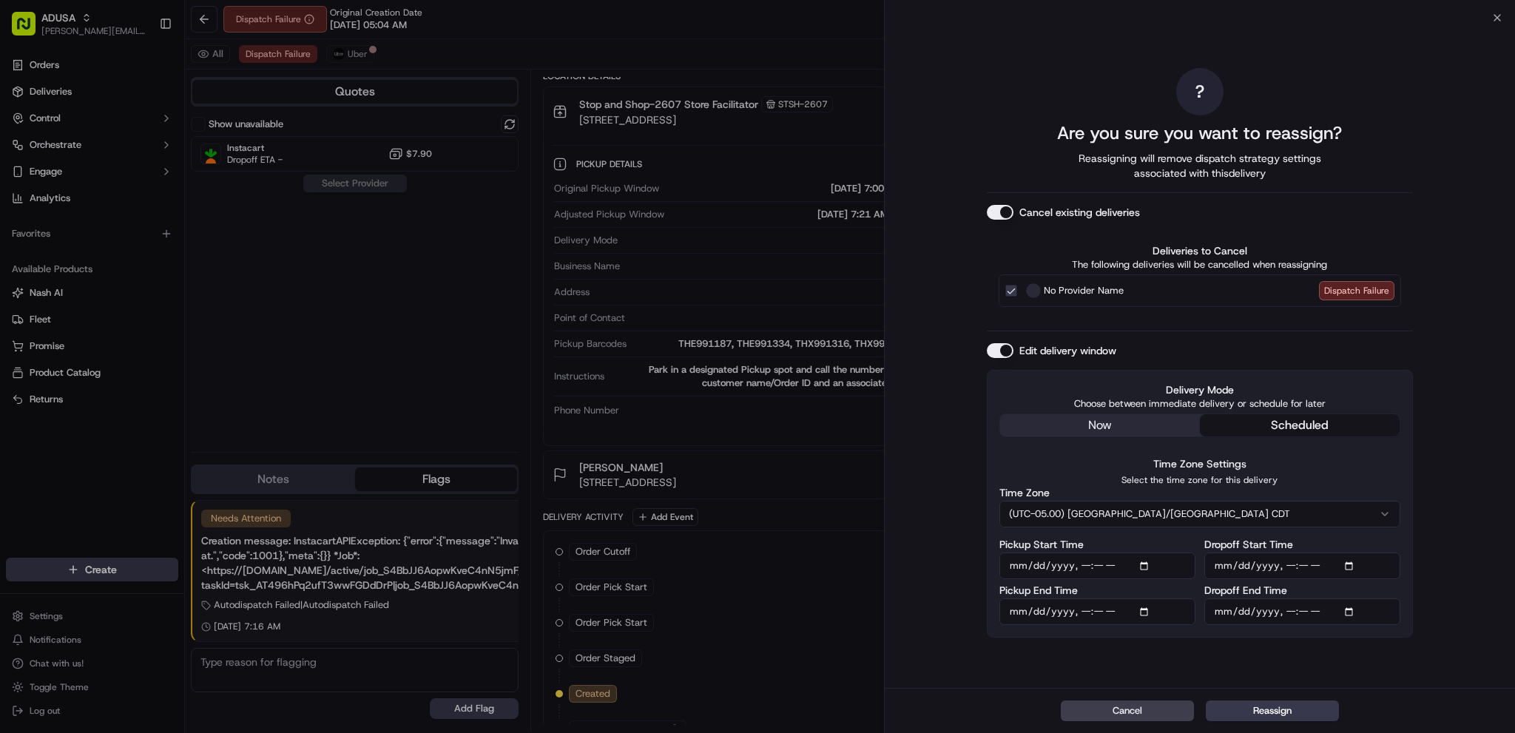
type input "2025-09-23T10:00"
click at [1116, 367] on div "? Are you sure you want to reassign? Reassigning will remove dispatch strategy …" at bounding box center [1200, 353] width 630 height 670
click at [1116, 512] on button "Reassign" at bounding box center [1272, 711] width 133 height 21
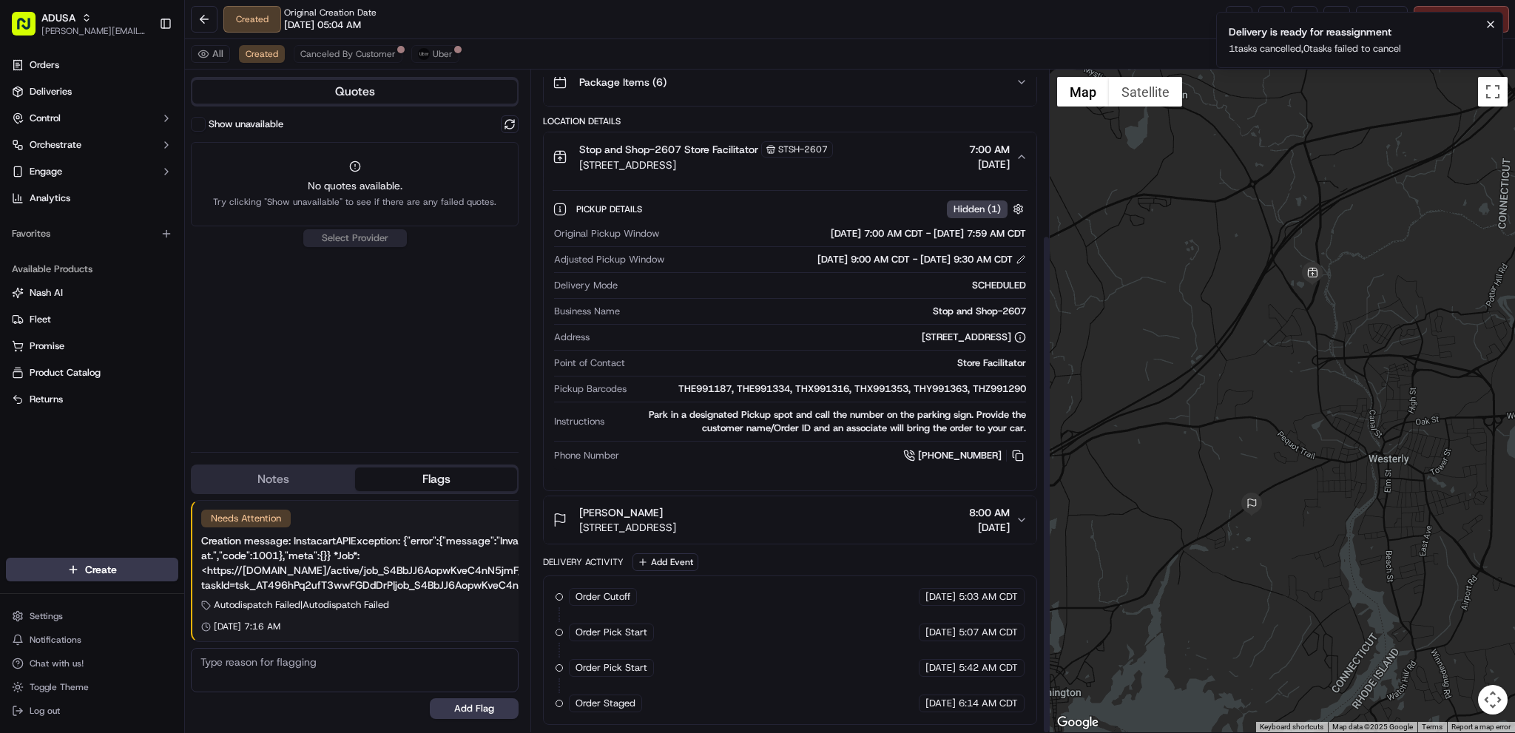
scroll to position [219, 0]
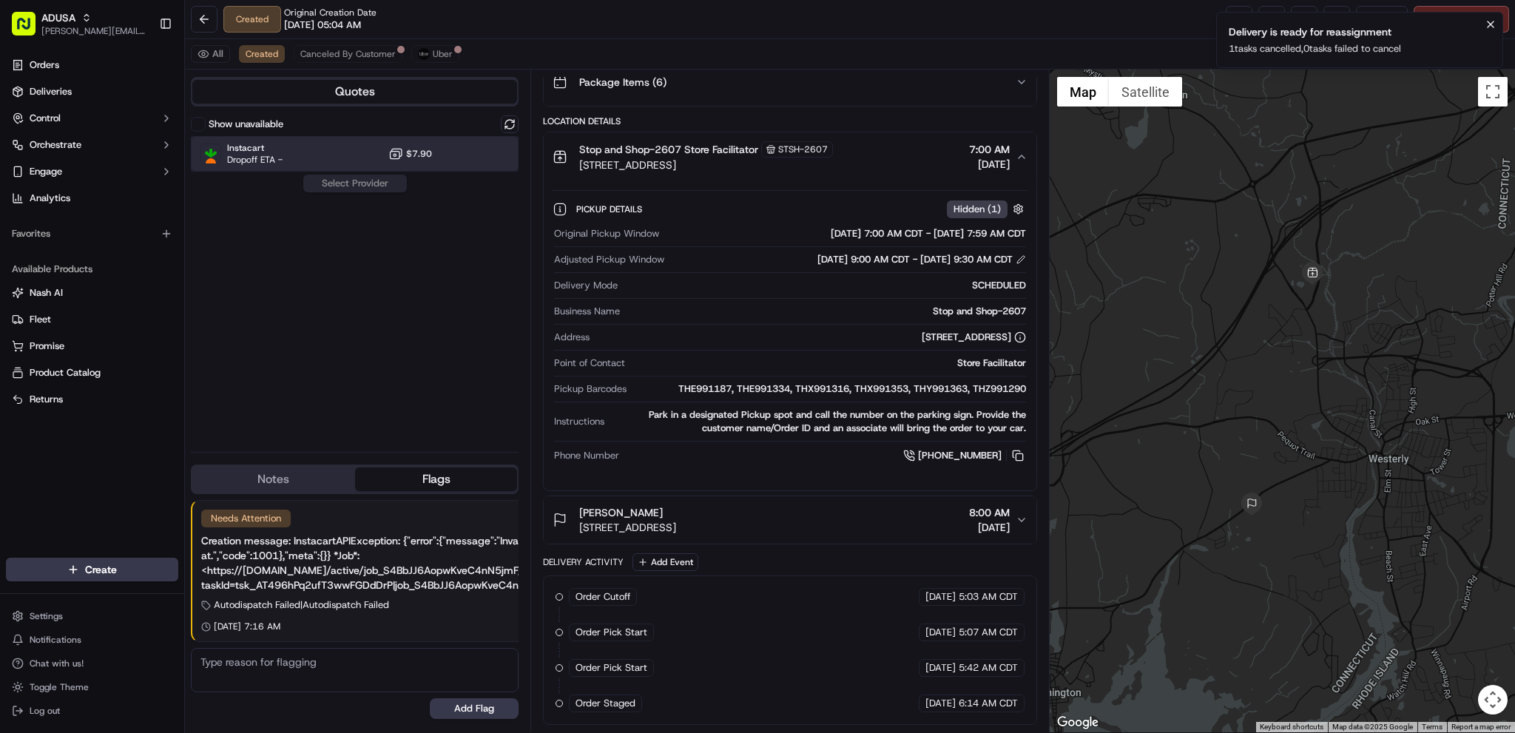
click at [469, 161] on div at bounding box center [474, 154] width 18 height 18
click at [388, 182] on button "Assign Provider" at bounding box center [355, 184] width 105 height 18
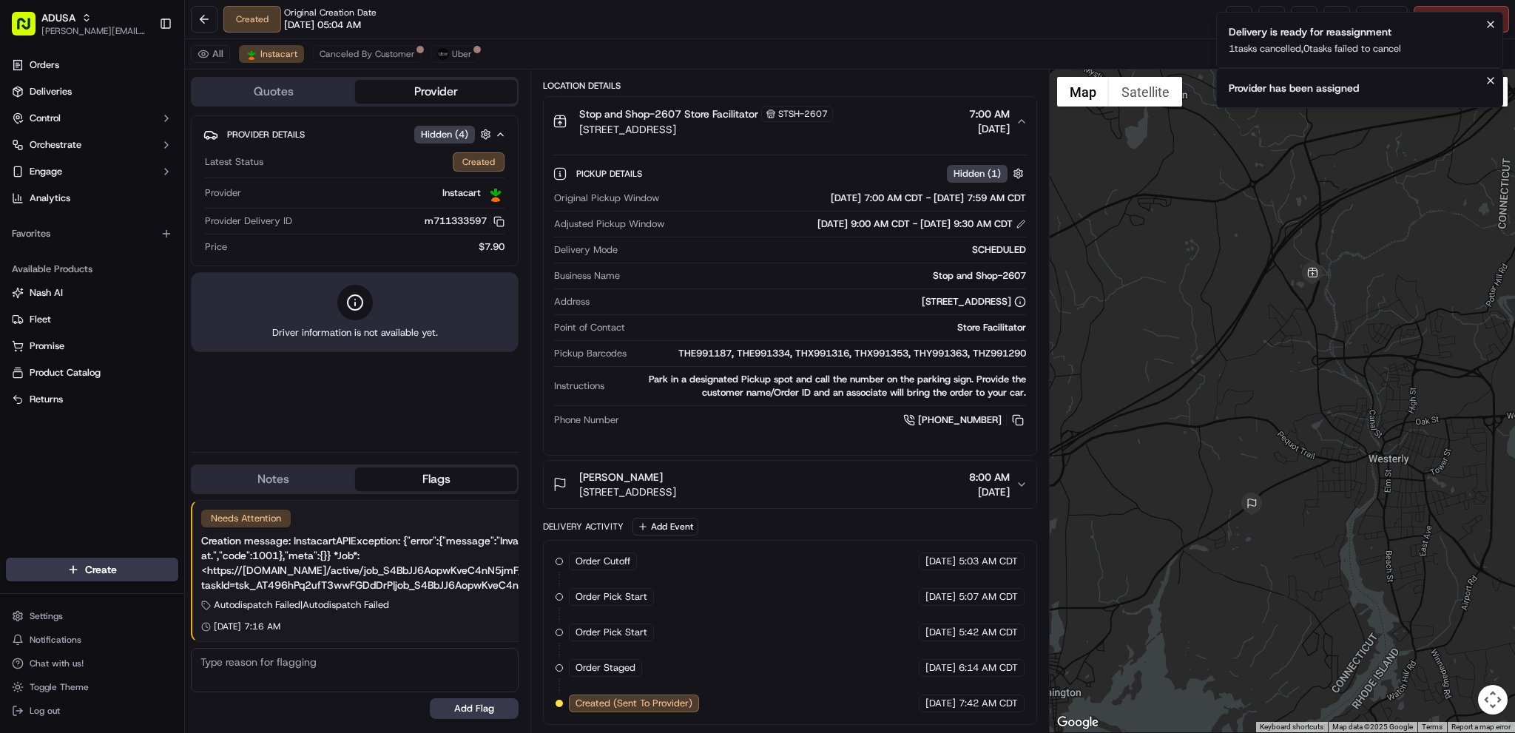
scroll to position [264, 0]
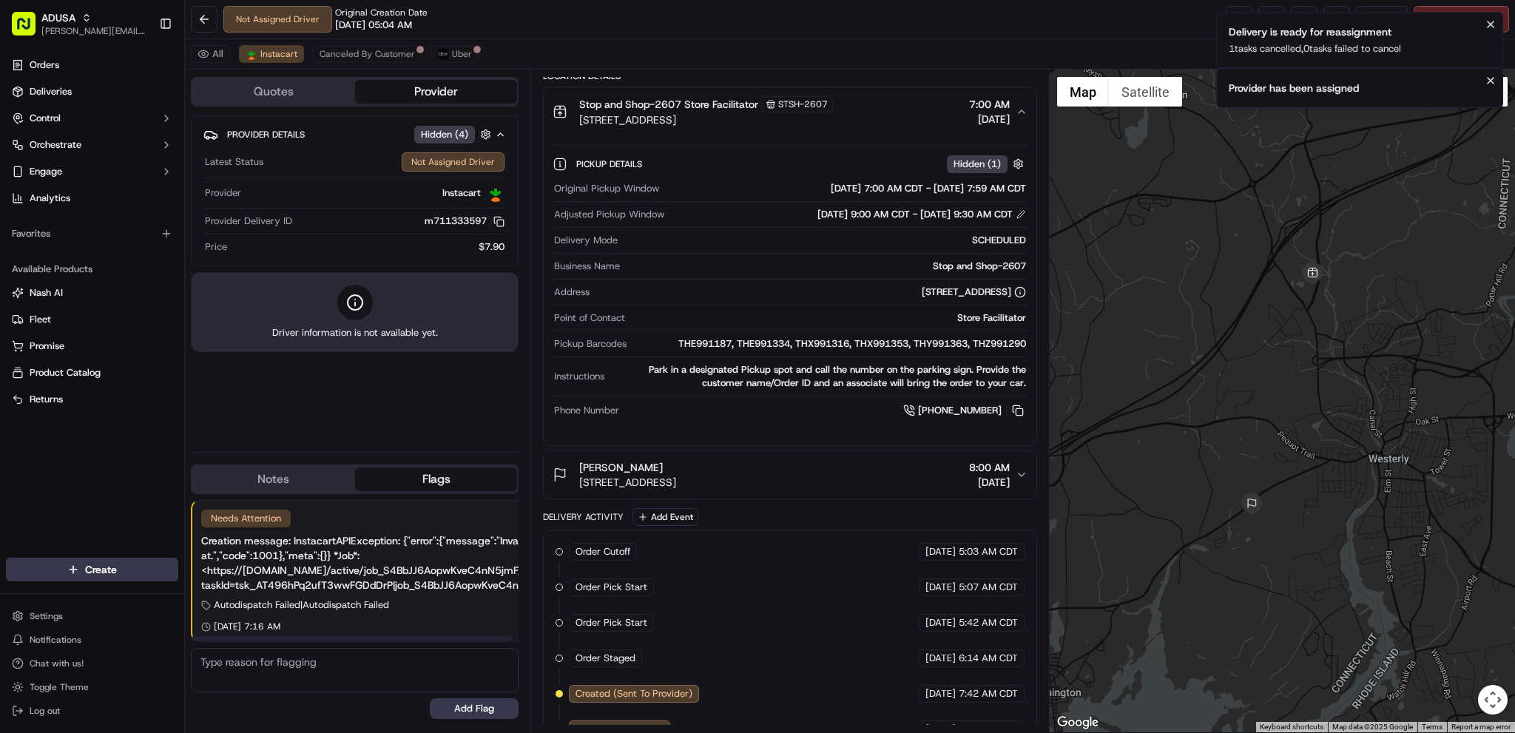
click at [331, 512] on textarea at bounding box center [355, 670] width 328 height 44
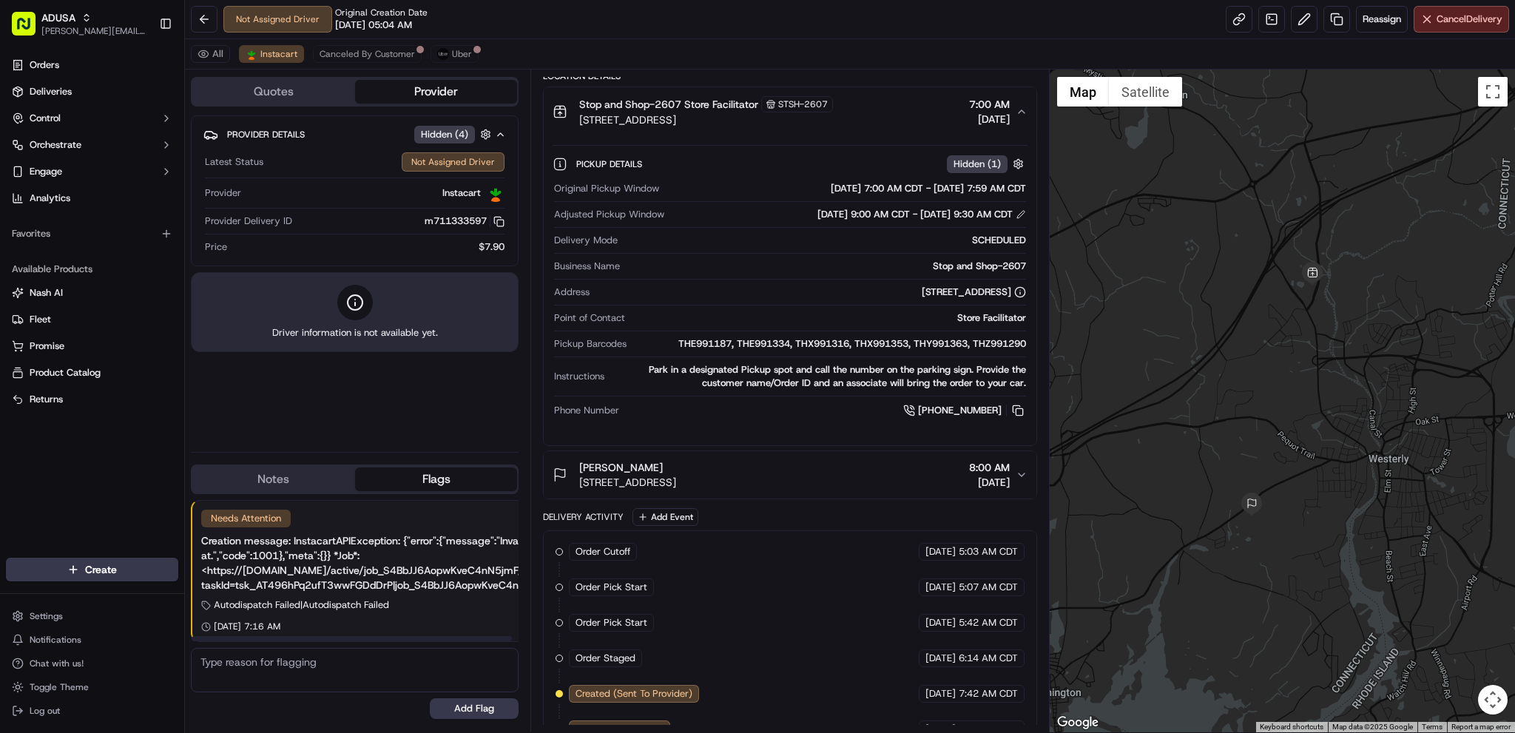
click at [286, 482] on button "Notes" at bounding box center [273, 480] width 163 height 24
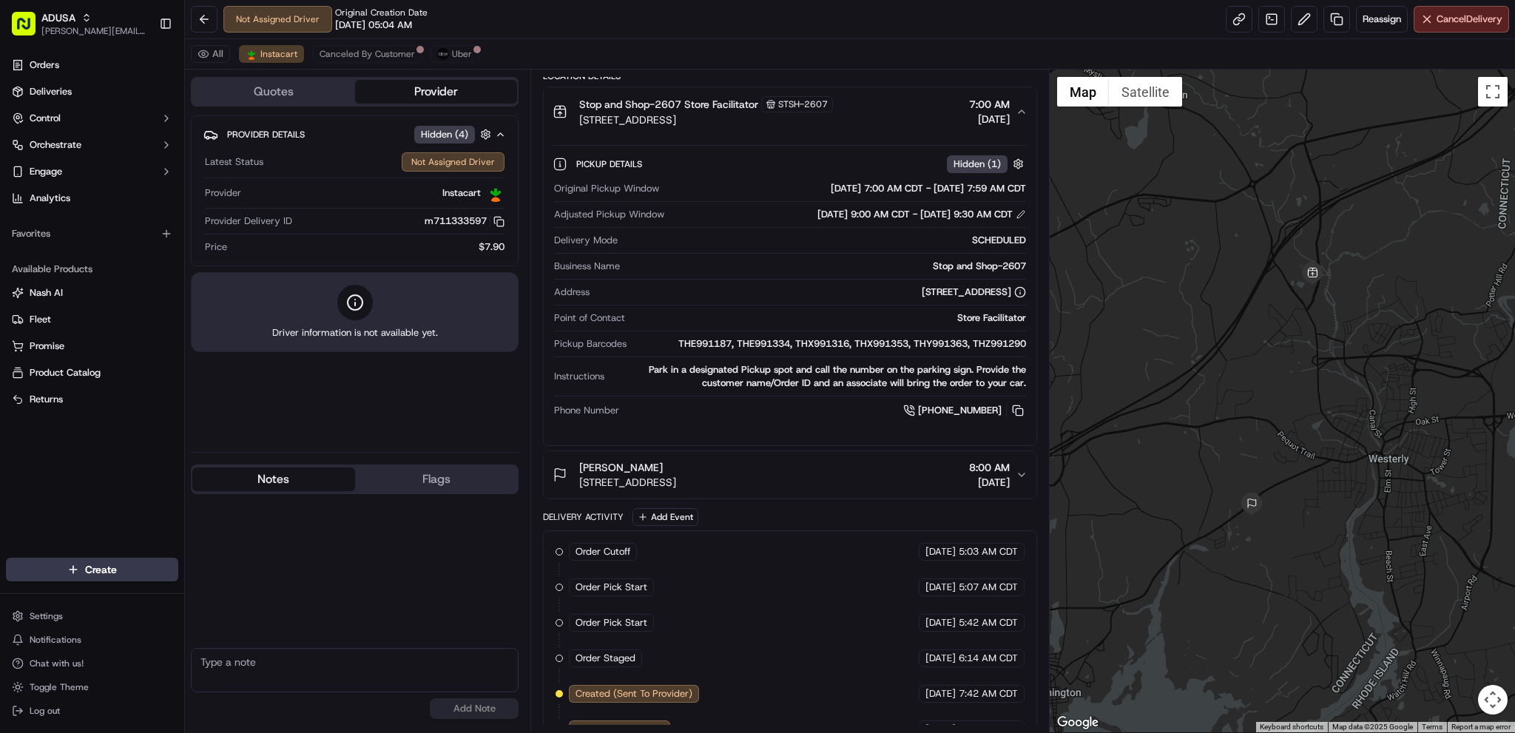
click at [354, 512] on textarea at bounding box center [355, 670] width 328 height 44
type textarea "Seemed to be some Issue with the initial Uber, some auto-function sent a bad ti…"
click at [488, 512] on button "Add Note" at bounding box center [474, 708] width 89 height 21
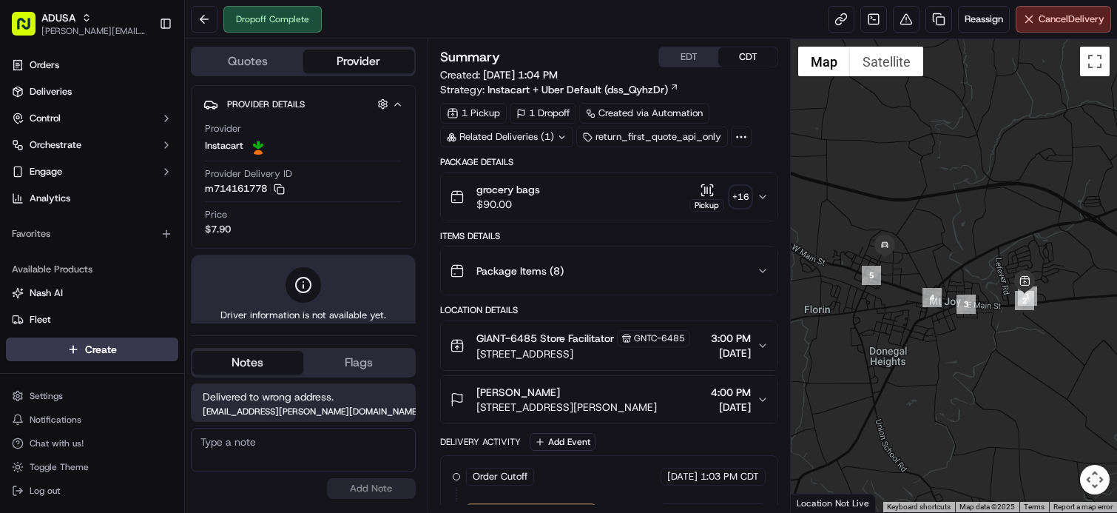
click at [317, 436] on textarea at bounding box center [303, 450] width 225 height 44
click at [427, 413] on span "7:44 AM" at bounding box center [427, 411] width 0 height 9
click at [361, 401] on span "Delivered to wrong address." at bounding box center [303, 396] width 201 height 15
click at [254, 371] on button "Notes" at bounding box center [247, 363] width 111 height 24
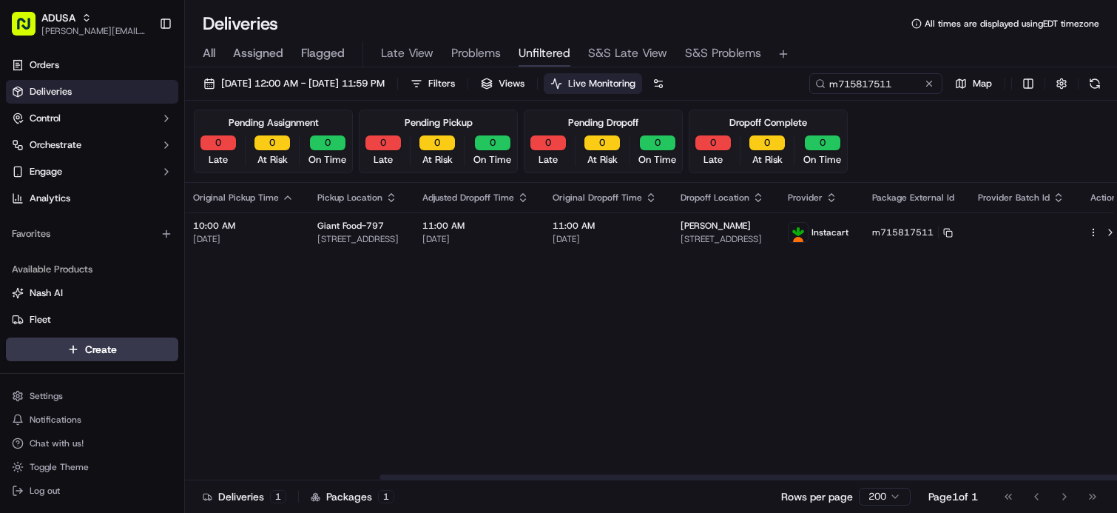
drag, startPoint x: 641, startPoint y: 308, endPoint x: 919, endPoint y: 272, distance: 280.5
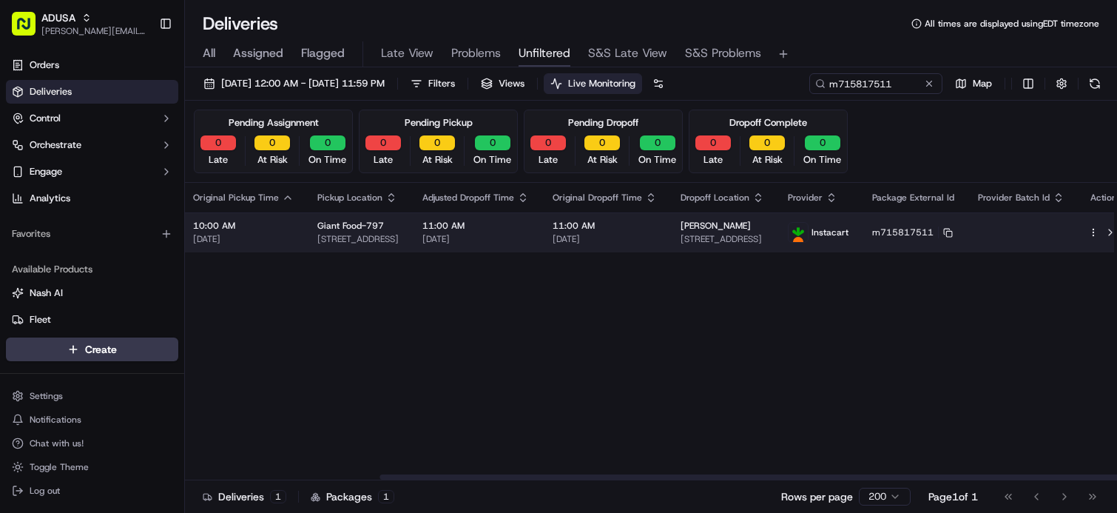
click at [1078, 234] on html "[PERSON_NAME] [PERSON_NAME][EMAIL_ADDRESS][PERSON_NAME][DOMAIN_NAME] Toggle Sid…" at bounding box center [558, 256] width 1117 height 513
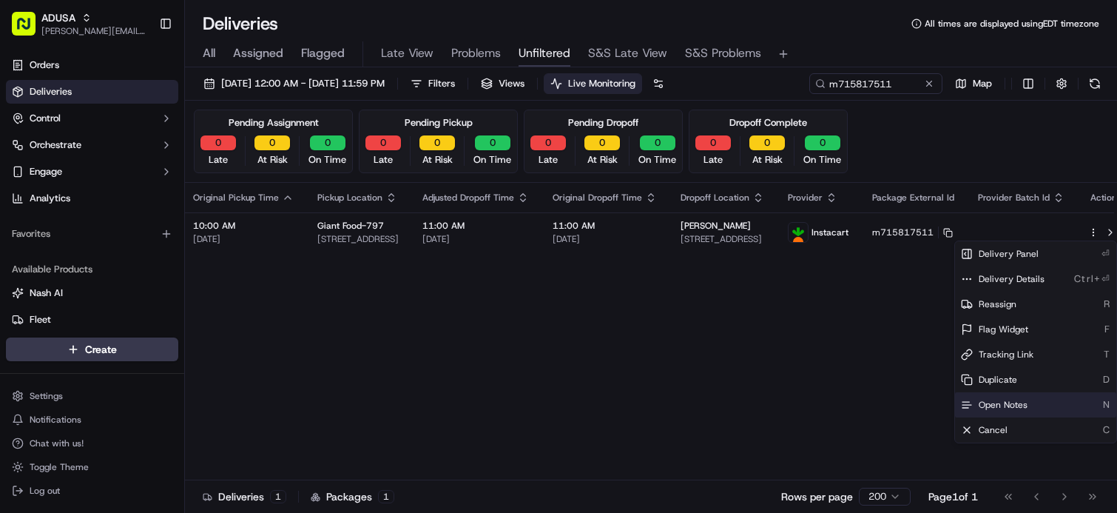
click at [1020, 407] on span "Open Notes" at bounding box center [1003, 405] width 49 height 12
drag, startPoint x: 911, startPoint y: 82, endPoint x: 771, endPoint y: 85, distance: 139.8
click at [777, 82] on div "m715817511" at bounding box center [854, 83] width 178 height 21
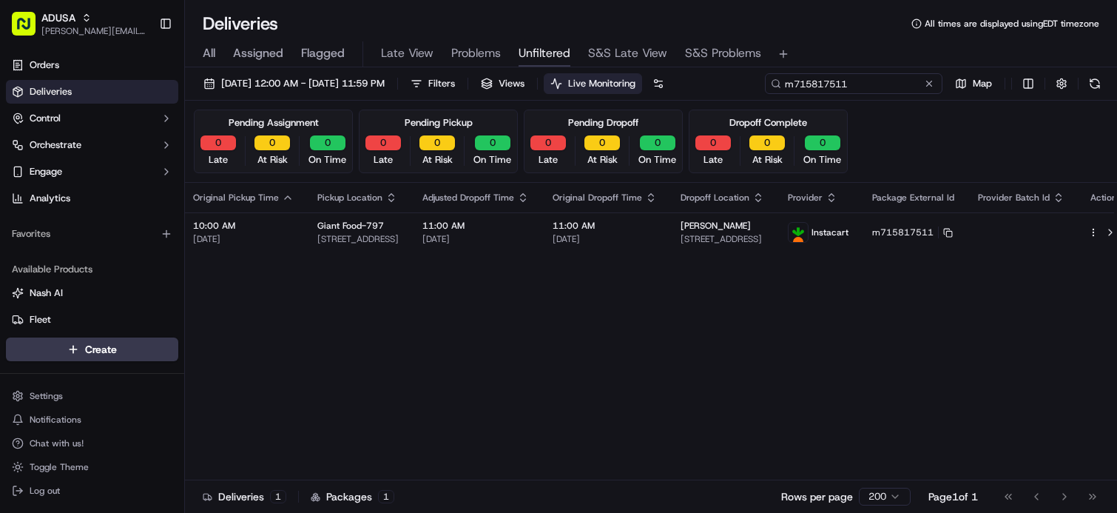
paste input "2367625"
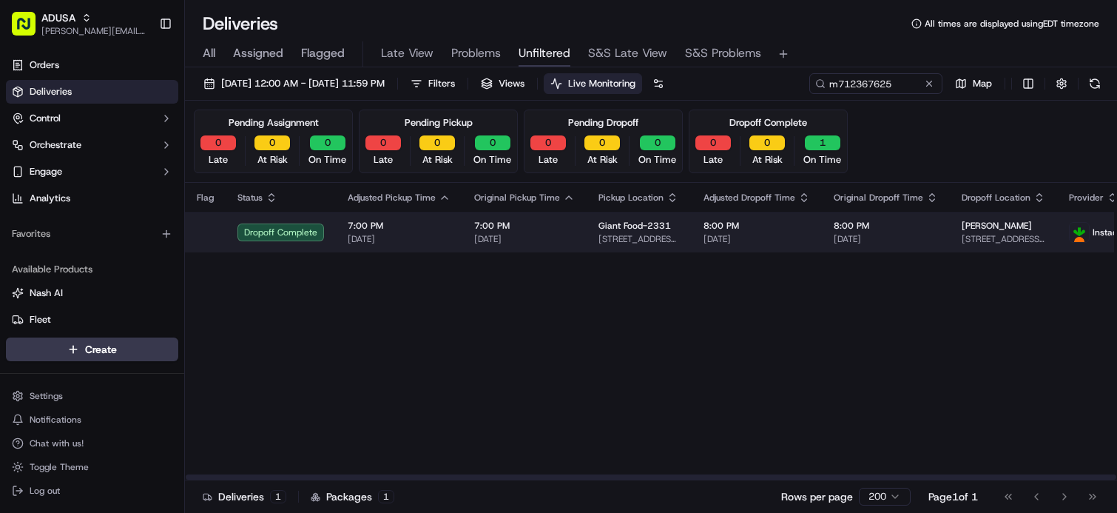
click at [967, 240] on span "[STREET_ADDRESS][PERSON_NAME][PERSON_NAME]" at bounding box center [1004, 239] width 84 height 12
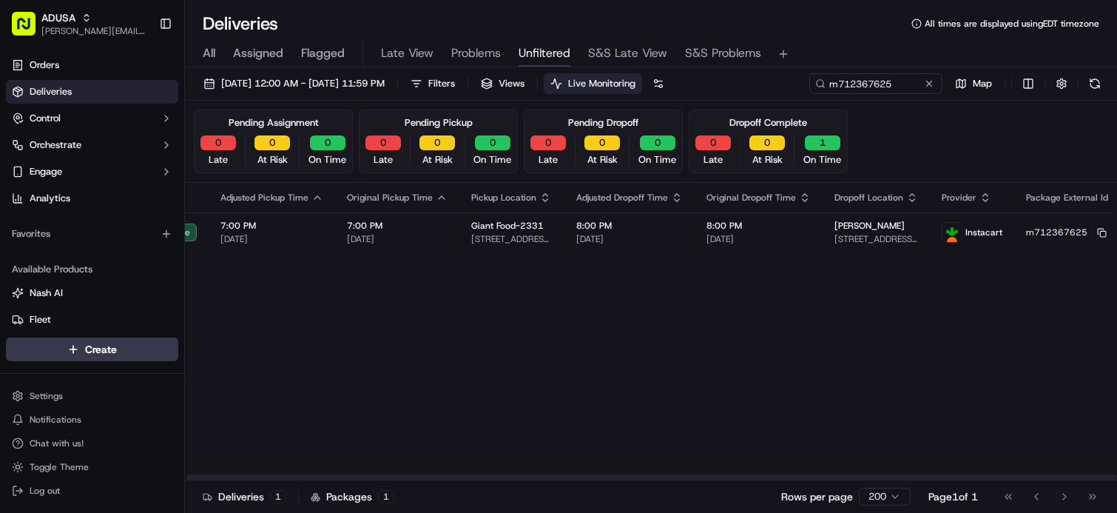
scroll to position [0, 281]
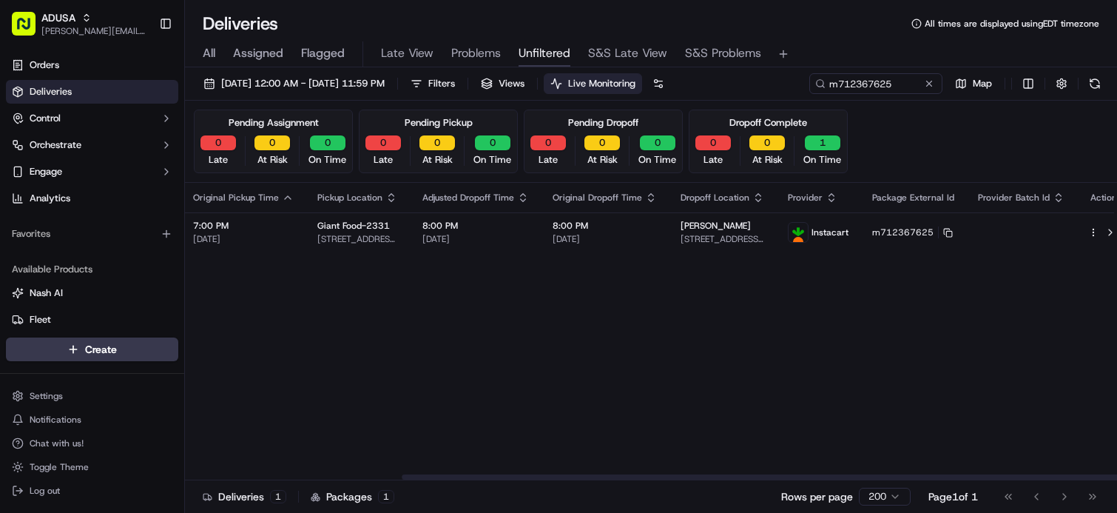
drag, startPoint x: 594, startPoint y: 303, endPoint x: 831, endPoint y: 254, distance: 242.3
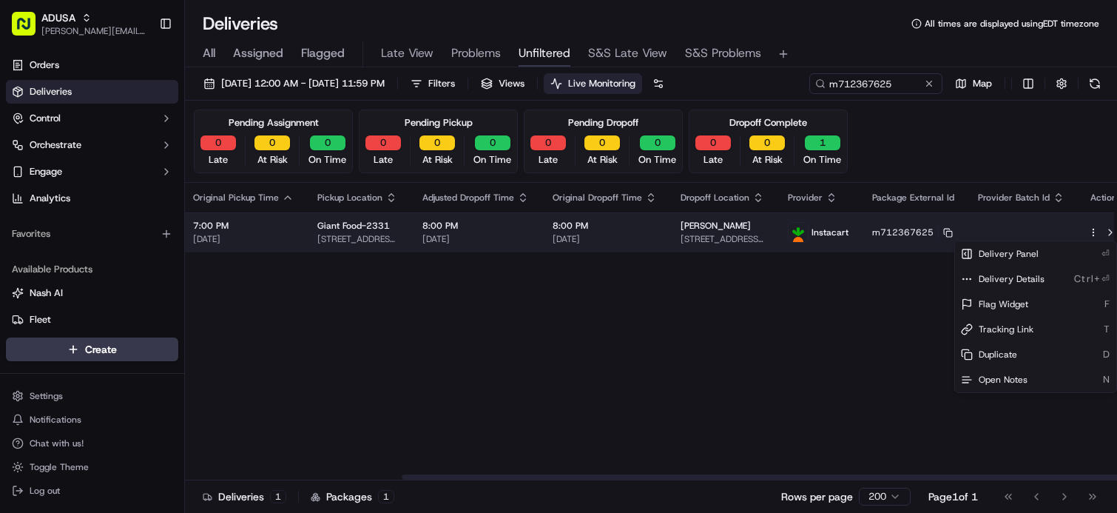
click at [1079, 229] on html "[PERSON_NAME] [PERSON_NAME][EMAIL_ADDRESS][PERSON_NAME][DOMAIN_NAME] Toggle Sid…" at bounding box center [558, 256] width 1117 height 513
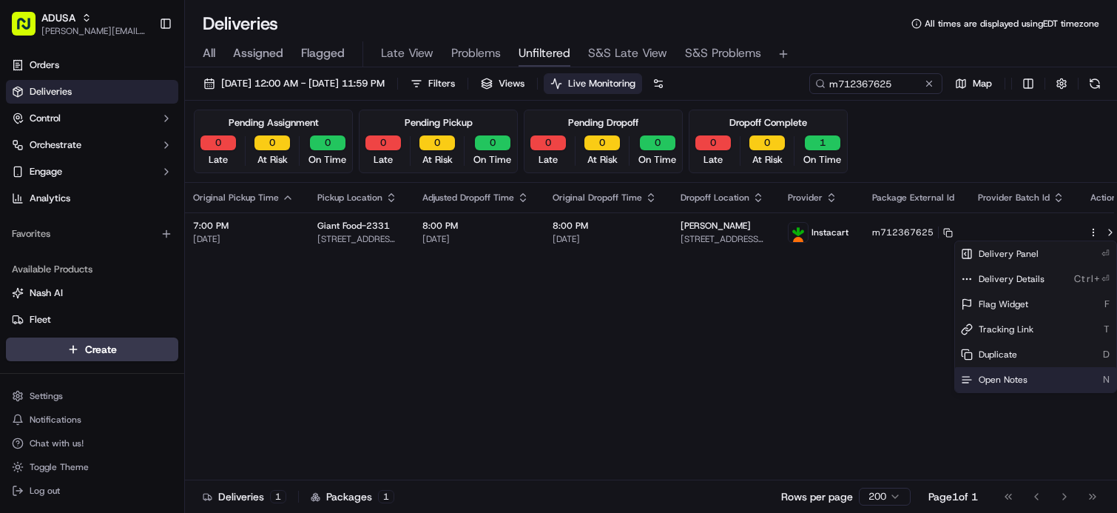
click at [1012, 374] on span "Open Notes" at bounding box center [1003, 380] width 49 height 12
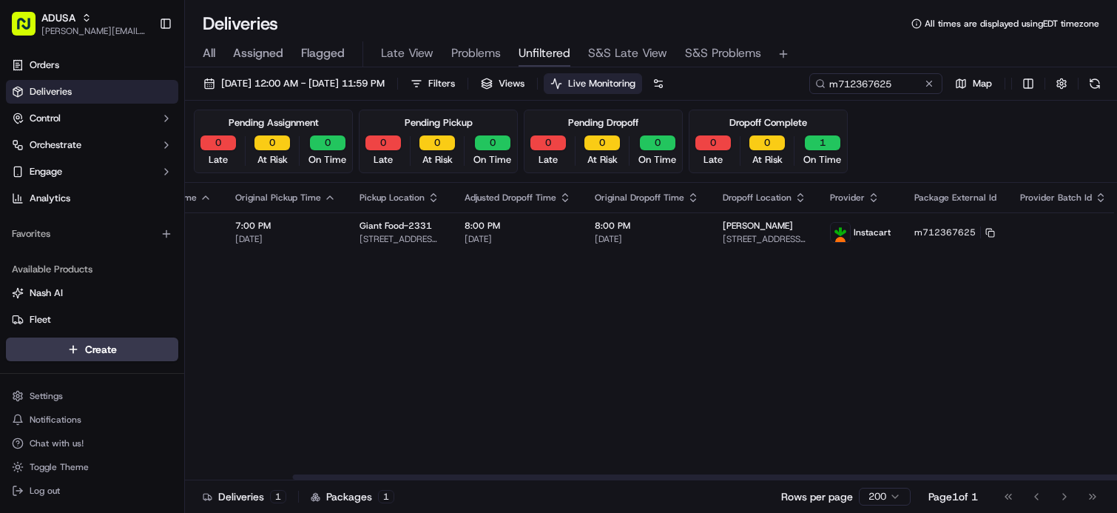
scroll to position [0, 0]
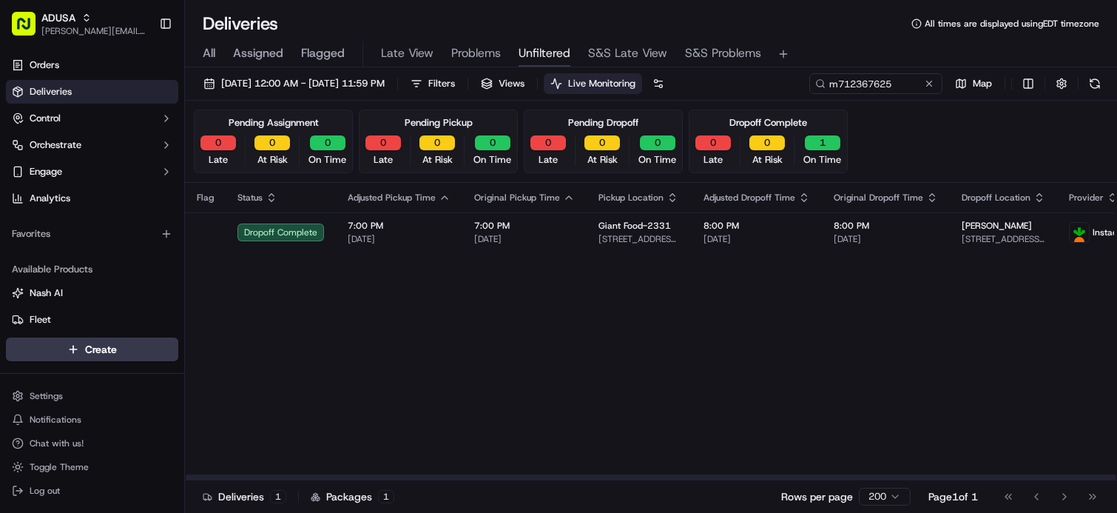
drag, startPoint x: 758, startPoint y: 292, endPoint x: 564, endPoint y: 261, distance: 197.0
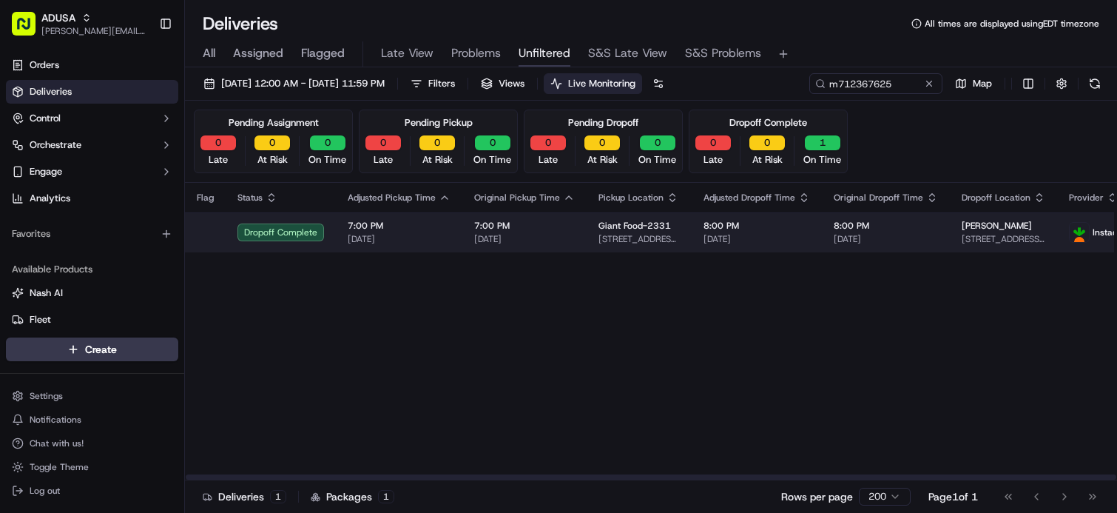
click at [674, 235] on td "Giant Food-2331 810 Fairmont Dr, Bowie, MD 20716, US" at bounding box center [639, 232] width 105 height 40
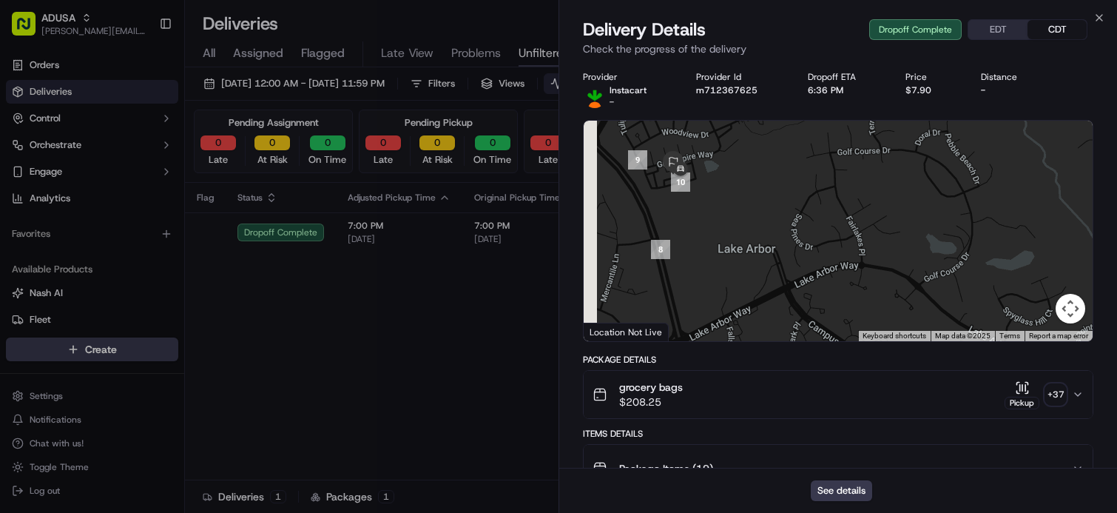
drag, startPoint x: 672, startPoint y: 183, endPoint x: 766, endPoint y: 288, distance: 140.9
click at [766, 288] on div at bounding box center [838, 231] width 509 height 220
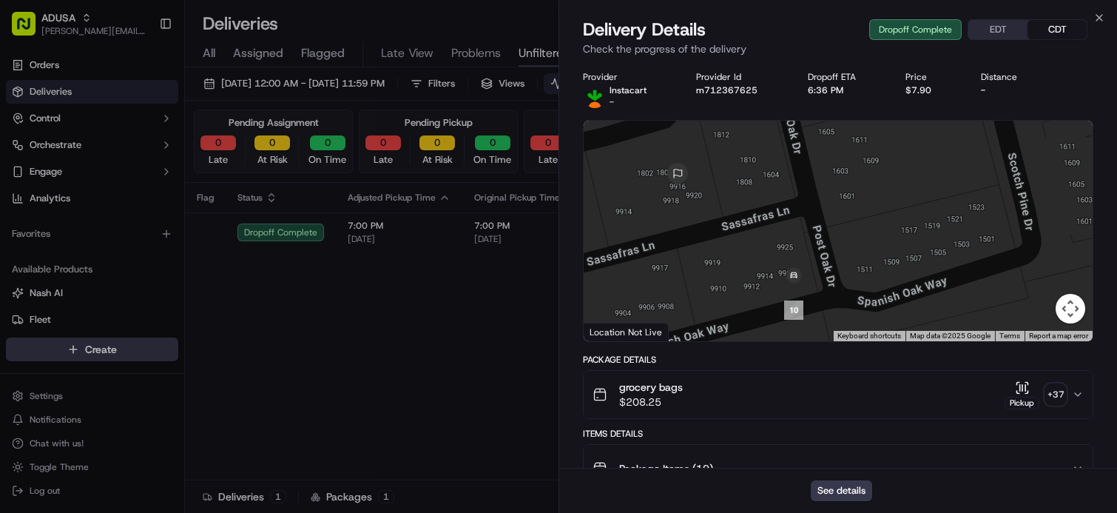
drag, startPoint x: 316, startPoint y: 425, endPoint x: 273, endPoint y: 359, distance: 79.2
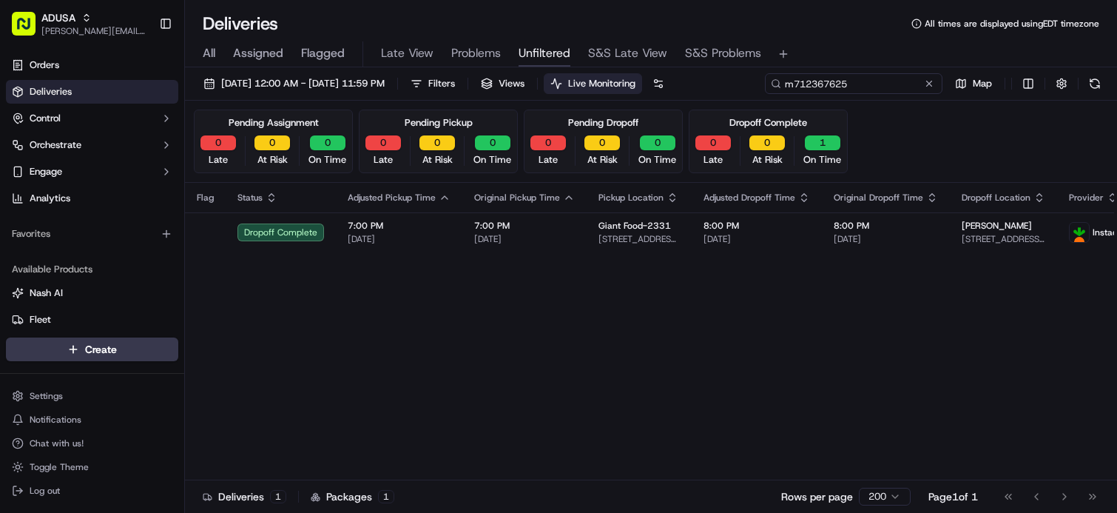
drag, startPoint x: 901, startPoint y: 81, endPoint x: 739, endPoint y: 78, distance: 162.0
click at [741, 77] on div "09/01/2025 12:00 AM - 09/23/2025 11:59 PM Filters Views Live Monitoring m712367…" at bounding box center [651, 86] width 932 height 27
paste input "4704372"
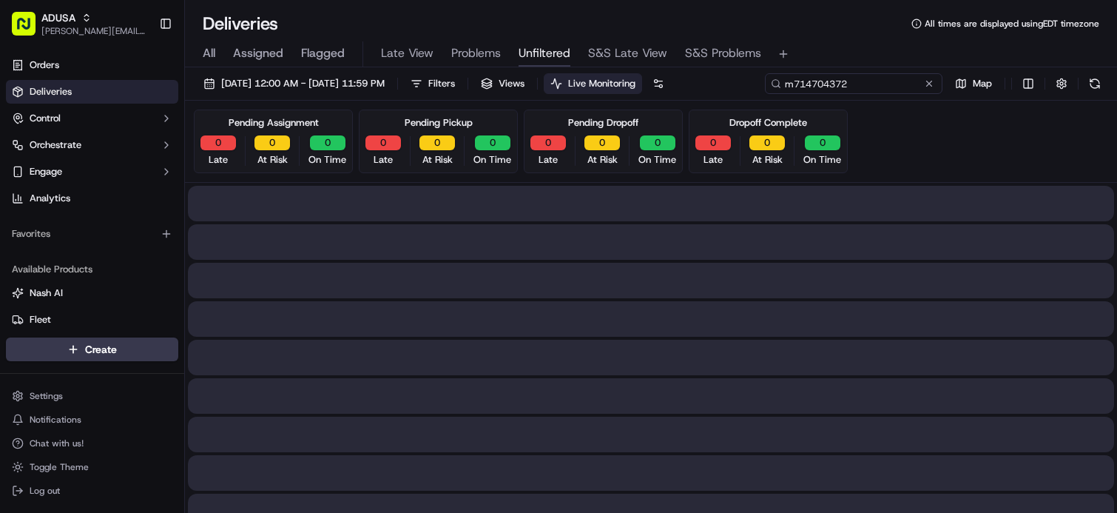
type input "m714704372"
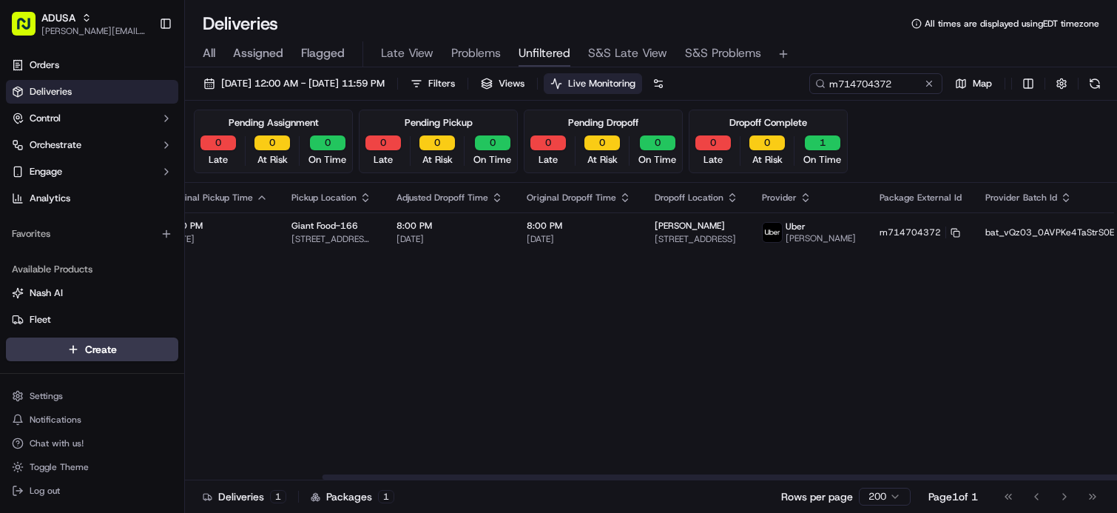
scroll to position [0, 351]
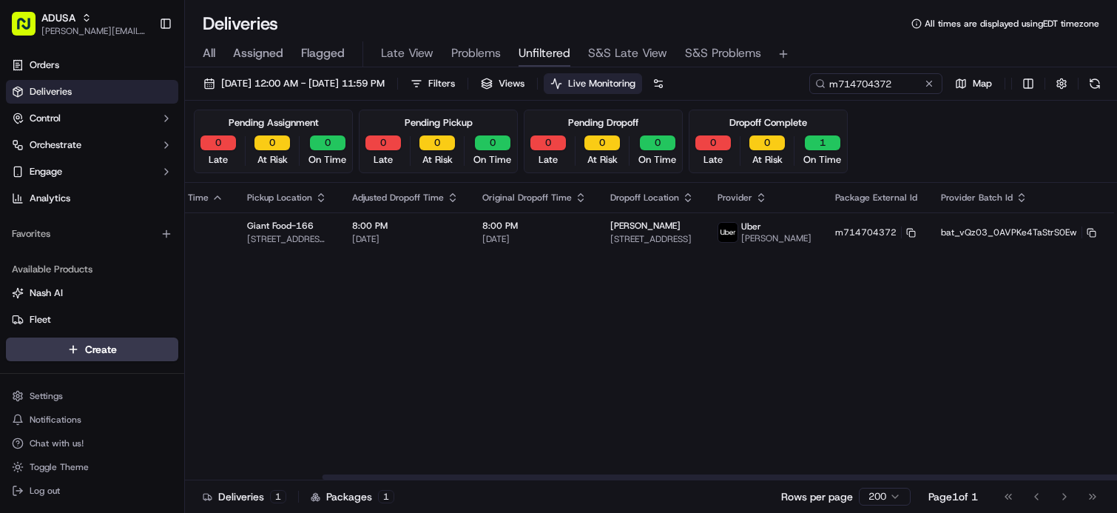
drag, startPoint x: 847, startPoint y: 306, endPoint x: 1003, endPoint y: 271, distance: 159.9
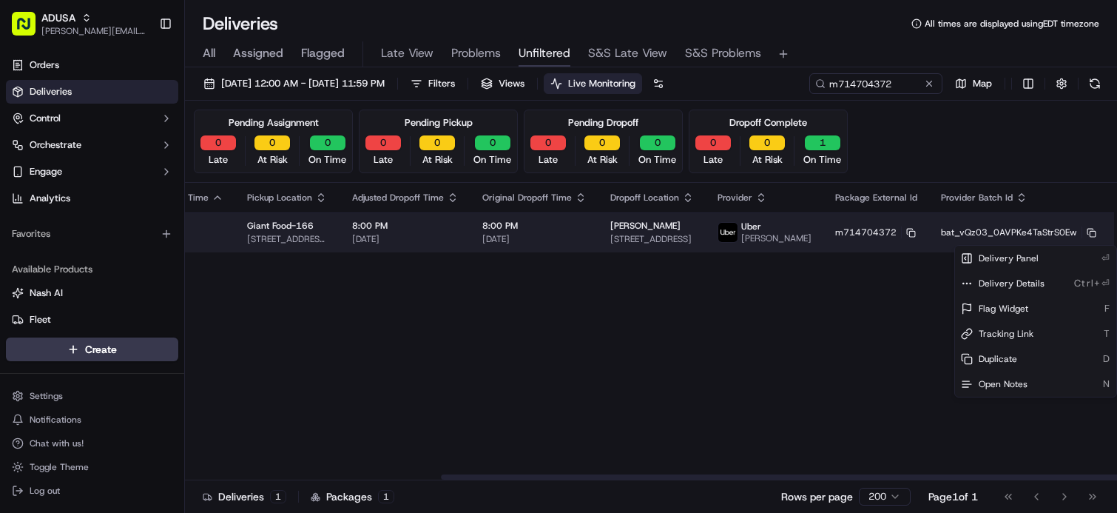
click at [1076, 234] on html "ADUSA james.swiontek@adusa.com Toggle Sidebar Orders Deliveries Control Orchest…" at bounding box center [558, 256] width 1117 height 513
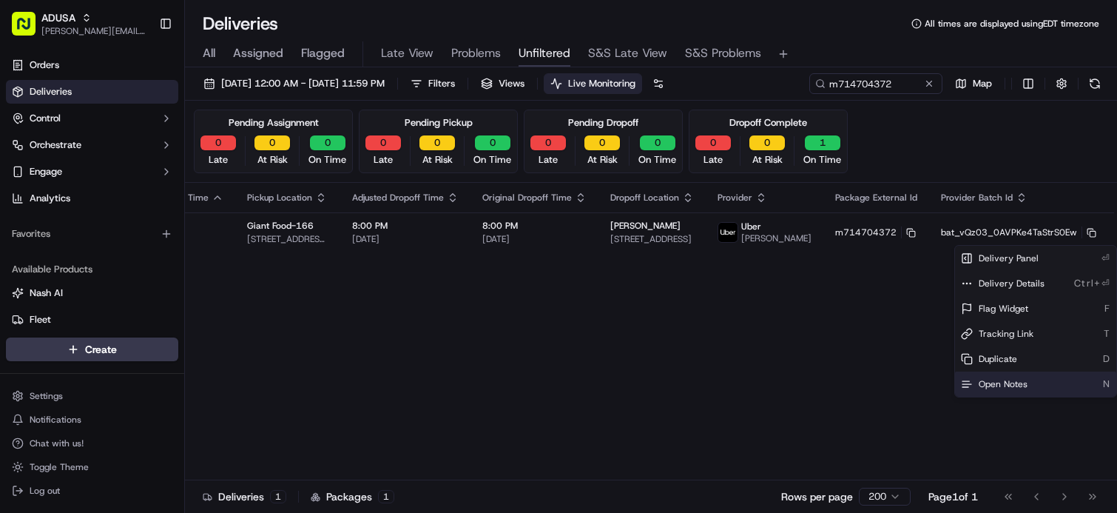
click at [1009, 381] on span "Open Notes" at bounding box center [1003, 384] width 49 height 12
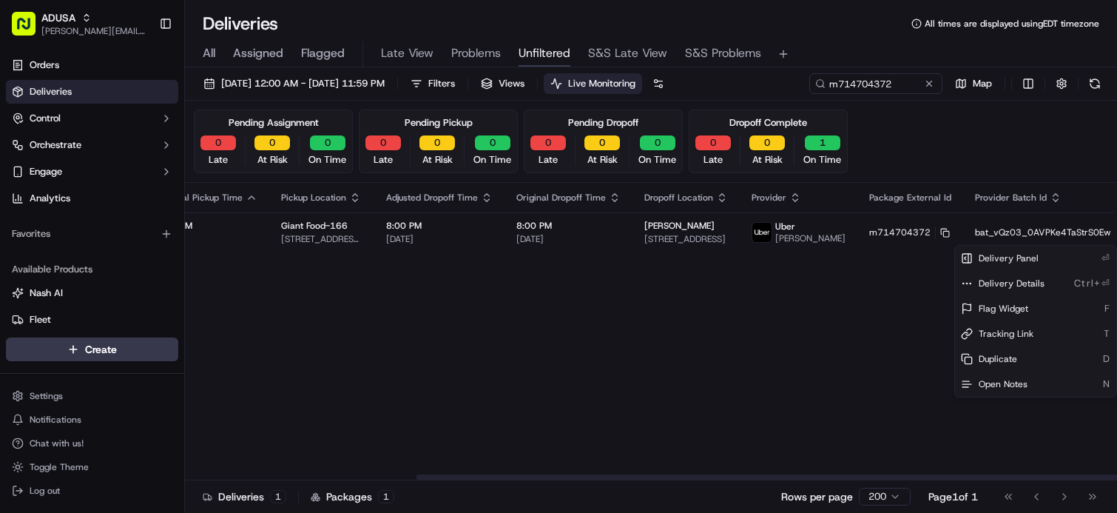
scroll to position [0, 0]
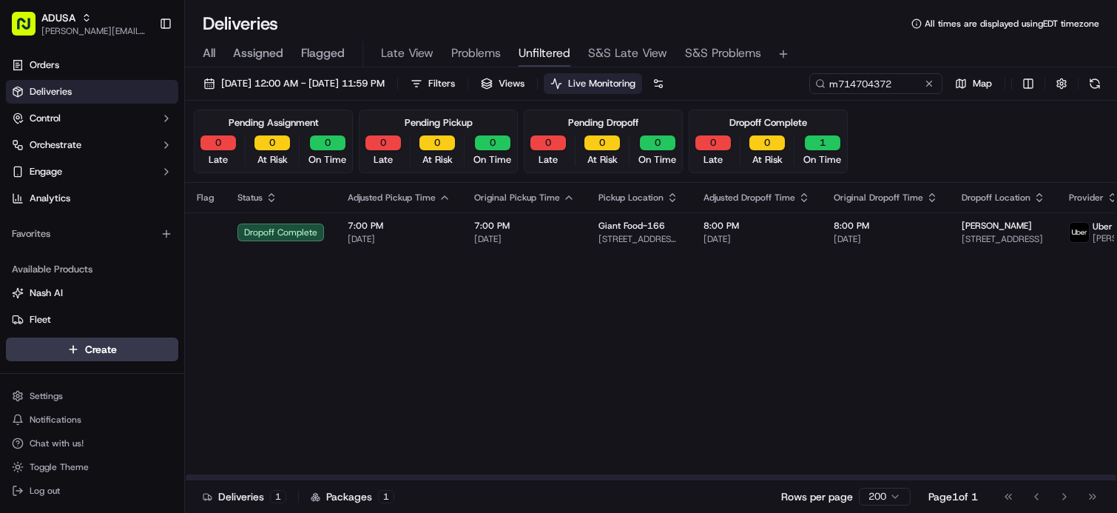
drag, startPoint x: 674, startPoint y: 338, endPoint x: 429, endPoint y: 293, distance: 249.0
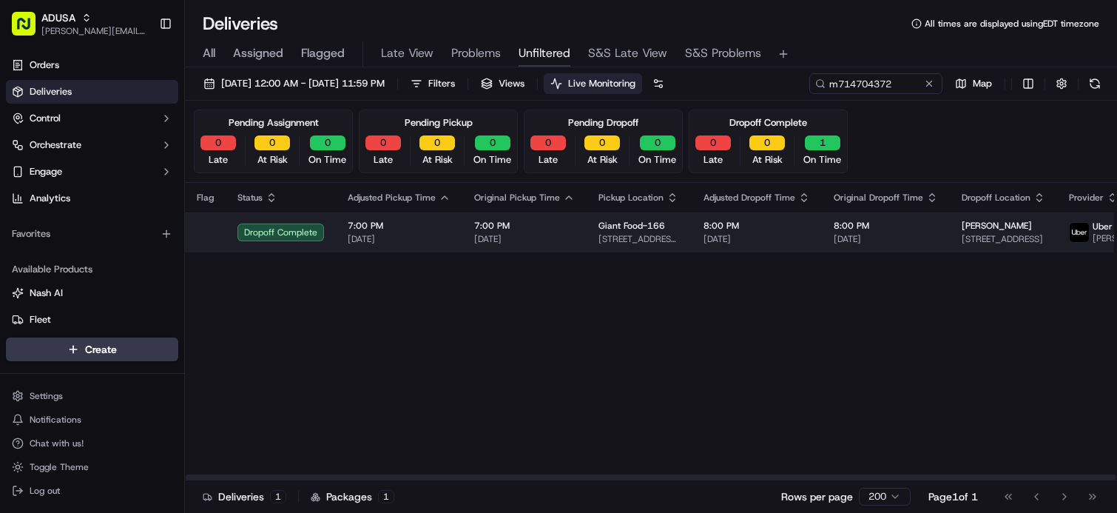
click at [446, 243] on span "09/18/2025" at bounding box center [399, 239] width 103 height 12
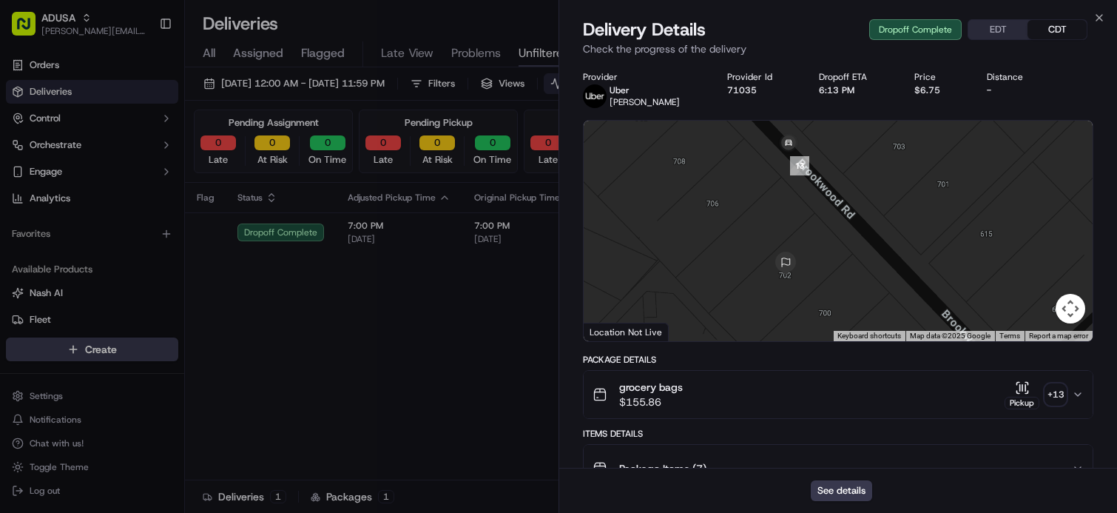
drag, startPoint x: 813, startPoint y: 206, endPoint x: 852, endPoint y: 276, distance: 80.5
click at [852, 274] on div at bounding box center [838, 231] width 509 height 220
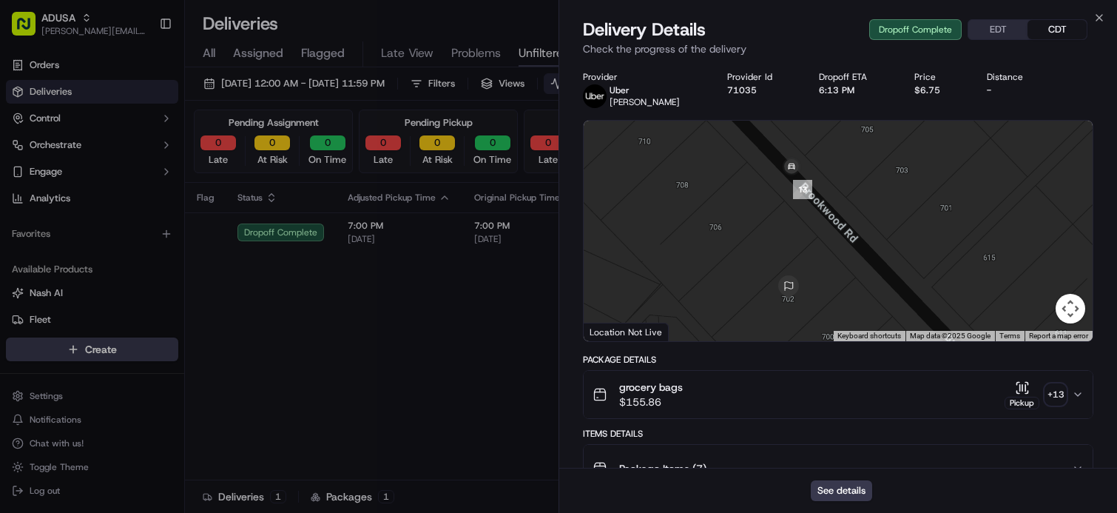
drag, startPoint x: 871, startPoint y: 268, endPoint x: 858, endPoint y: 237, distance: 33.8
click at [858, 237] on div at bounding box center [838, 231] width 509 height 220
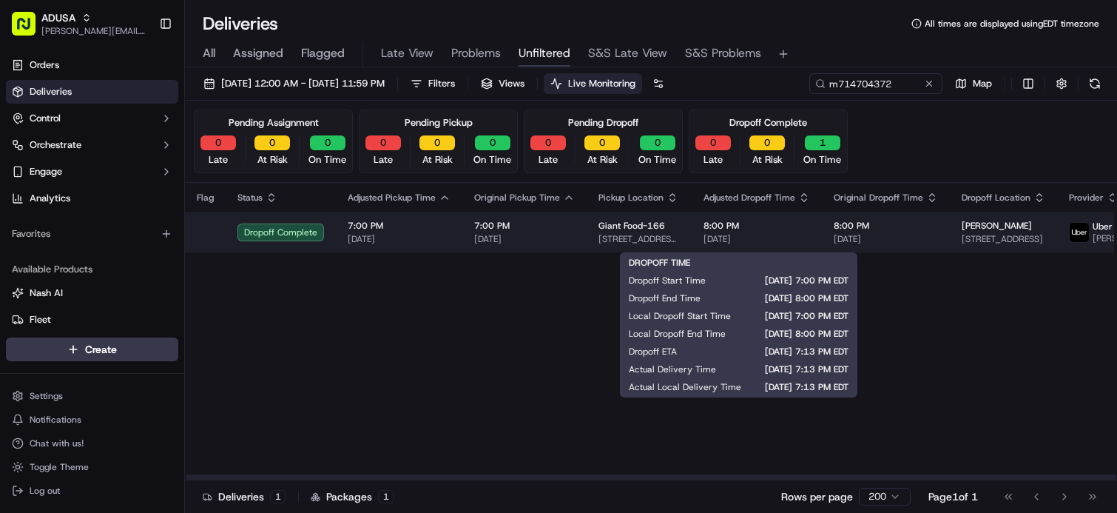
click at [770, 243] on span "09/18/2025" at bounding box center [756, 239] width 107 height 12
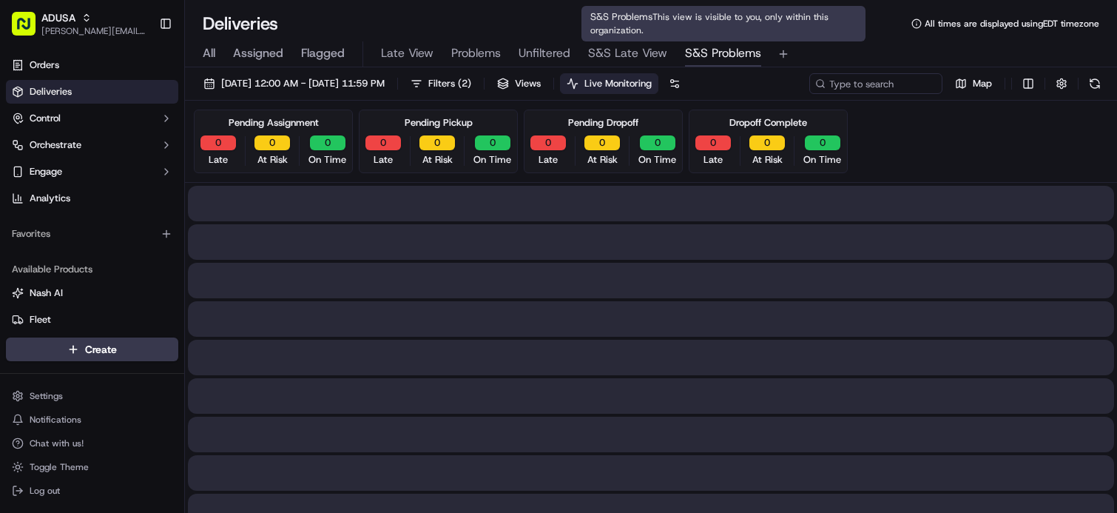
click at [740, 54] on span "S&S Problems" at bounding box center [723, 53] width 76 height 18
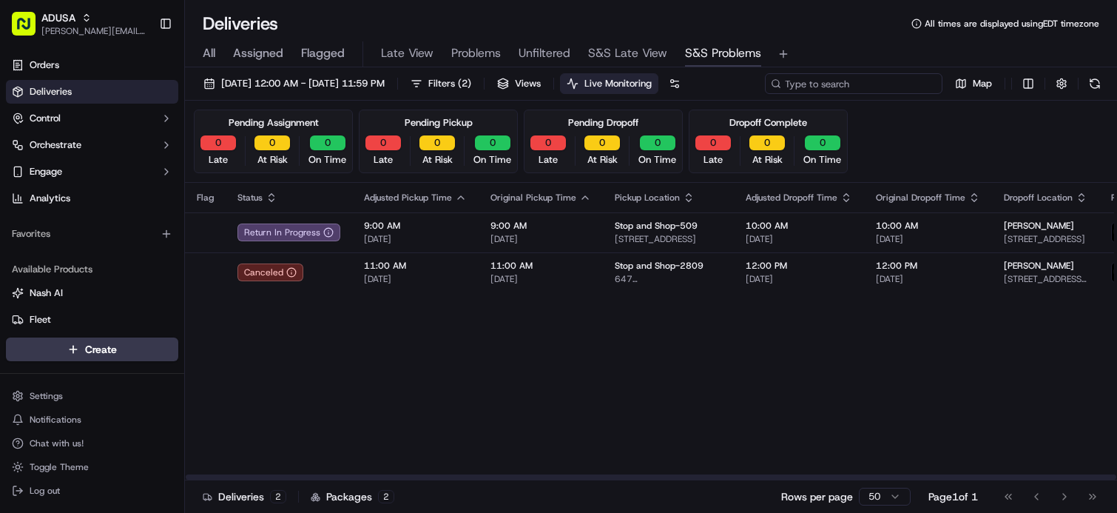
click at [857, 85] on input at bounding box center [854, 83] width 178 height 21
paste input "m714953810"
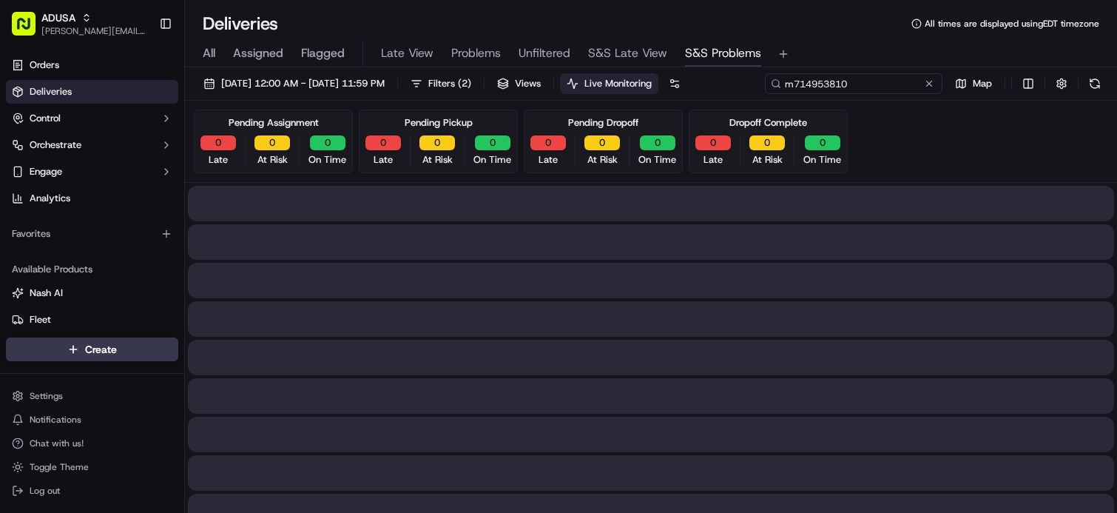
type input "m714953810"
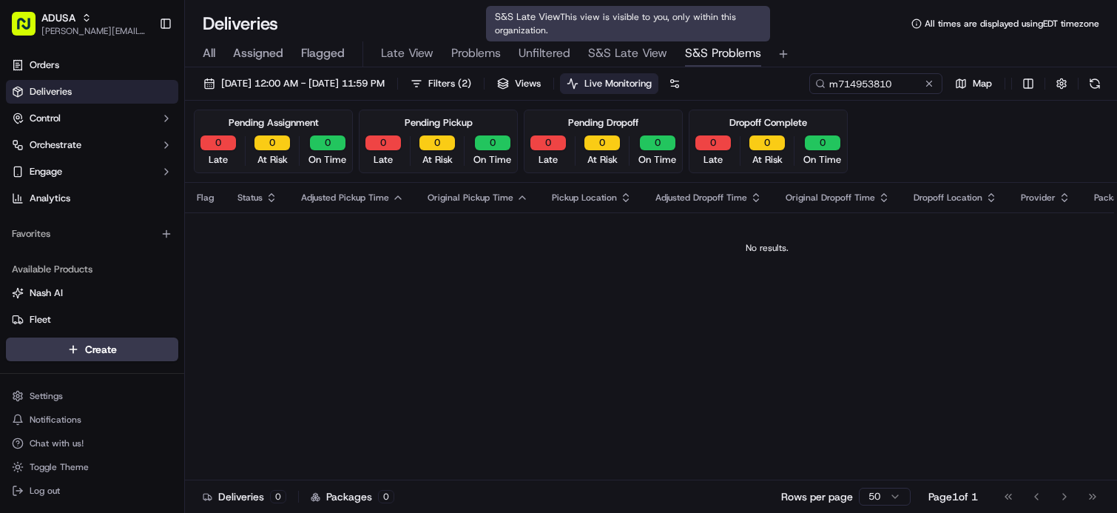
click at [635, 54] on span "S&S Late View" at bounding box center [627, 53] width 79 height 18
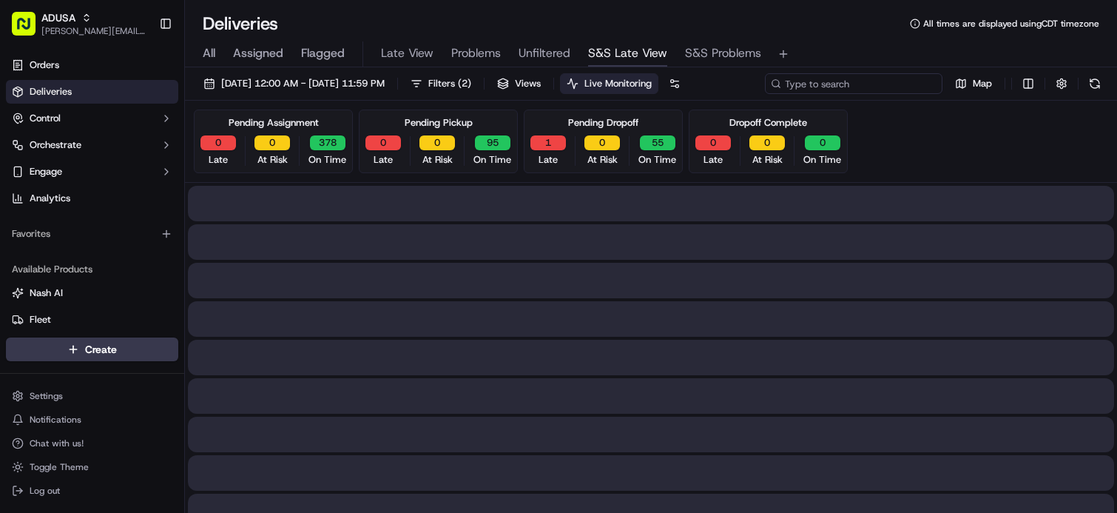
click at [856, 84] on input at bounding box center [854, 83] width 178 height 21
paste input "m714953810"
type input "m714953810"
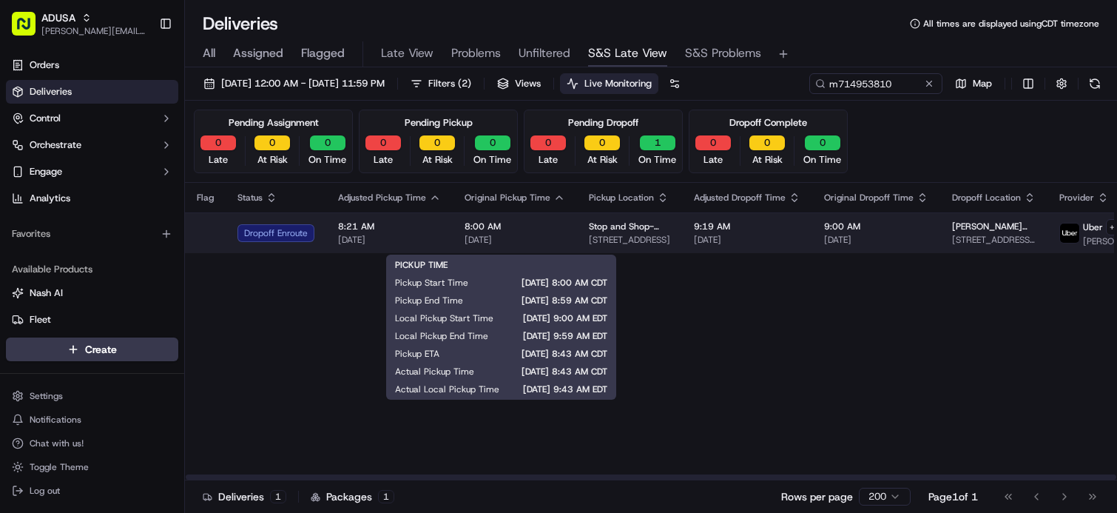
click at [553, 238] on div "8:00 AM 09/23/2025" at bounding box center [515, 232] width 101 height 25
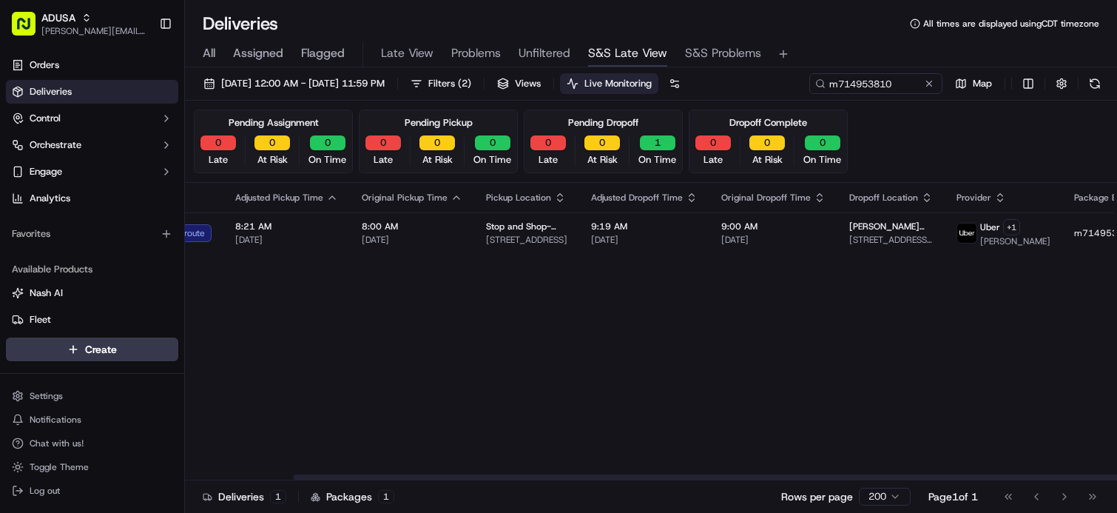
scroll to position [0, 350]
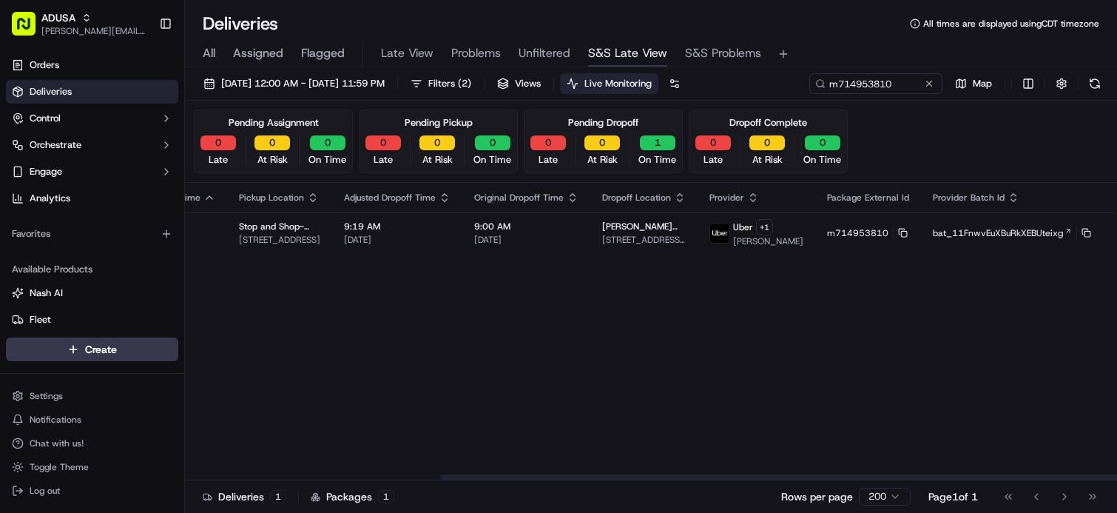
drag, startPoint x: 479, startPoint y: 382, endPoint x: 743, endPoint y: 337, distance: 267.8
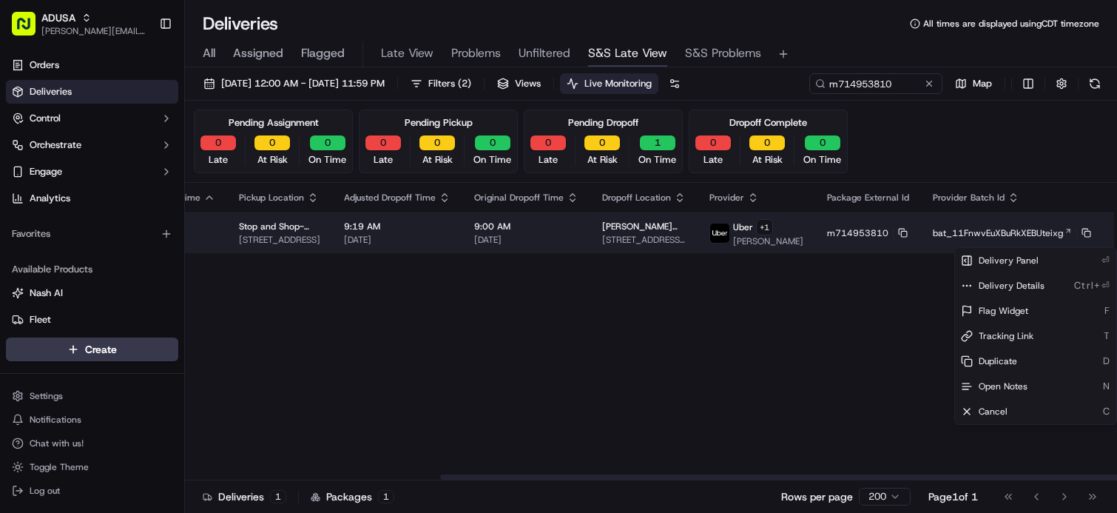
click at [1080, 236] on html "ADUSA james.swiontek@adusa.com Toggle Sidebar Orders Deliveries Control Orchest…" at bounding box center [558, 256] width 1117 height 513
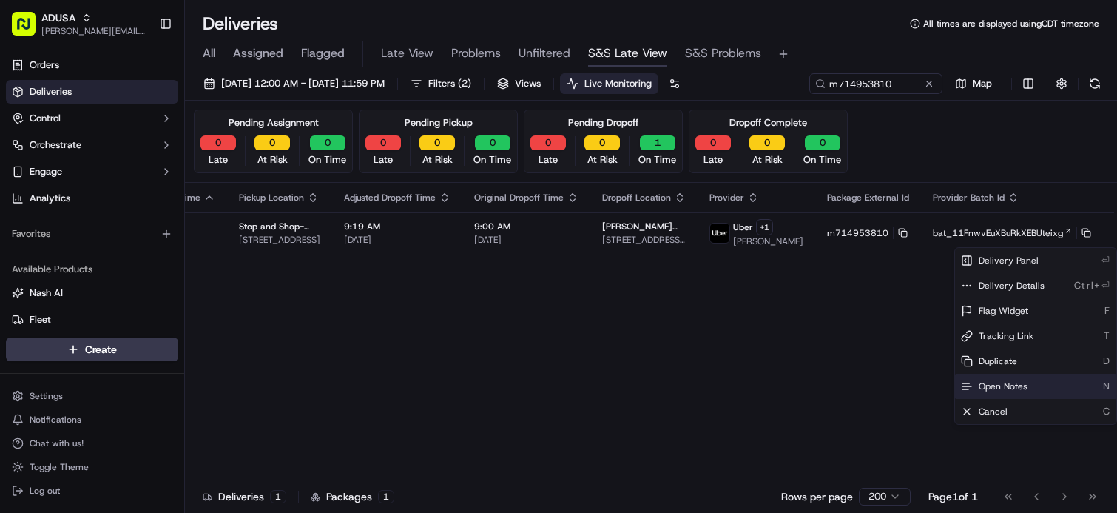
click at [991, 386] on span "Open Notes" at bounding box center [1003, 386] width 49 height 12
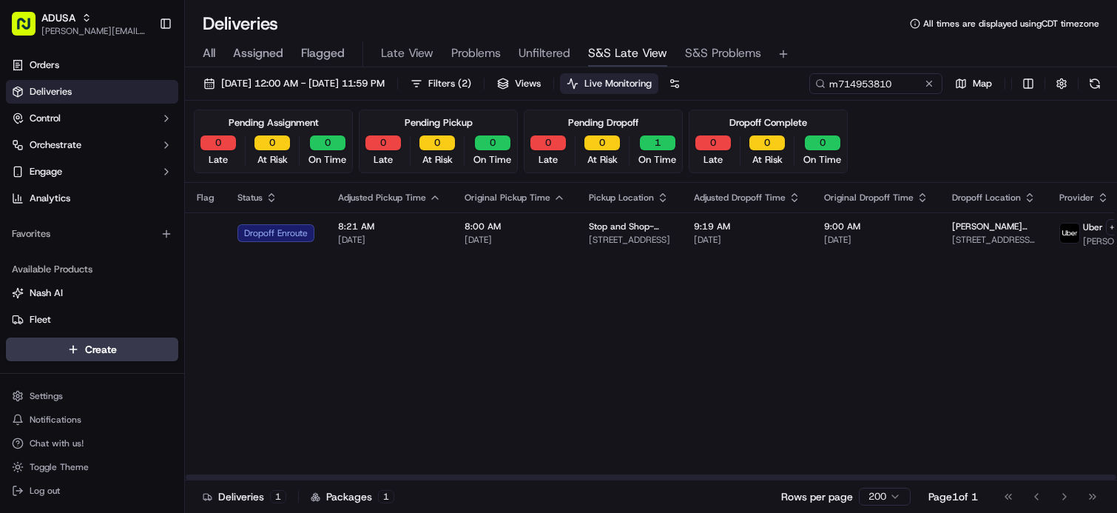
drag, startPoint x: 500, startPoint y: 325, endPoint x: 388, endPoint y: 319, distance: 111.9
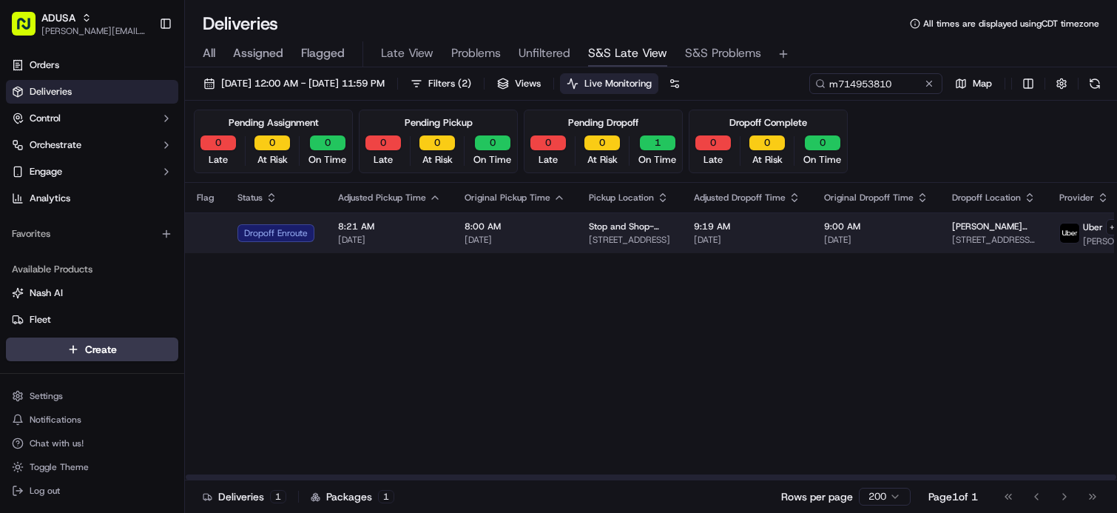
click at [470, 252] on td "8:00 AM 09/23/2025" at bounding box center [515, 232] width 124 height 41
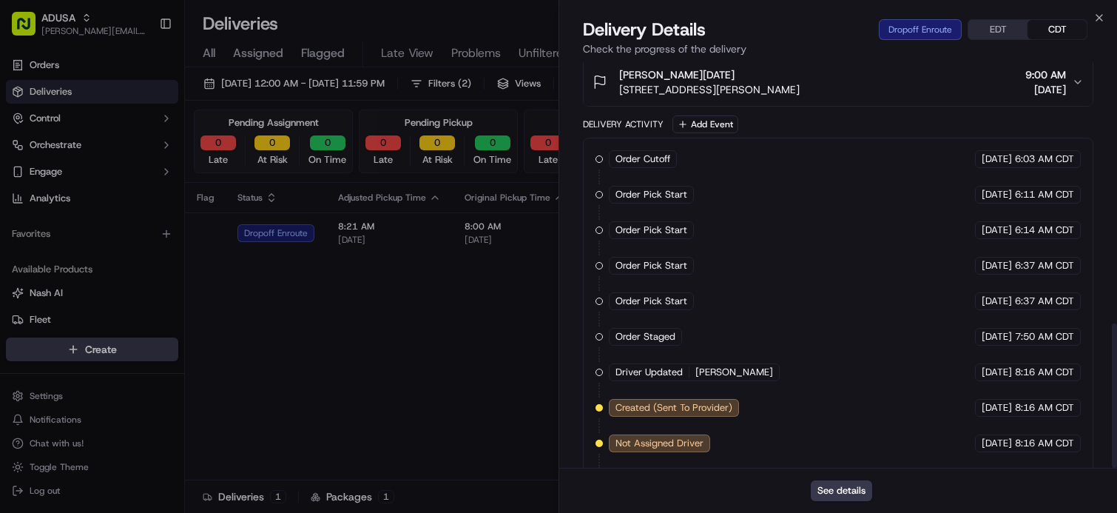
scroll to position [734, 0]
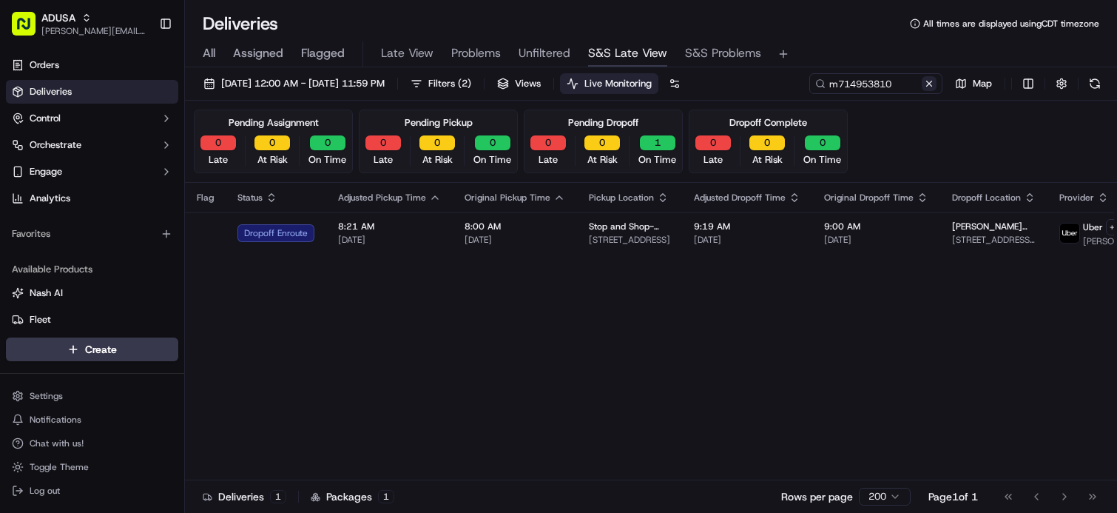
click at [927, 85] on button at bounding box center [929, 83] width 15 height 15
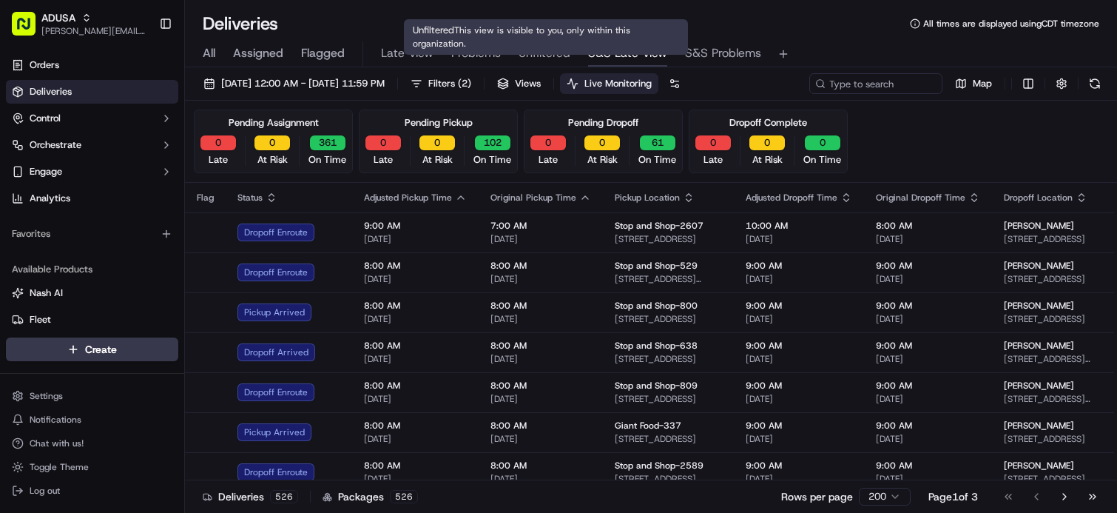
drag, startPoint x: 564, startPoint y: 53, endPoint x: 766, endPoint y: 71, distance: 203.5
click at [564, 53] on span "Unfiltered" at bounding box center [545, 53] width 52 height 18
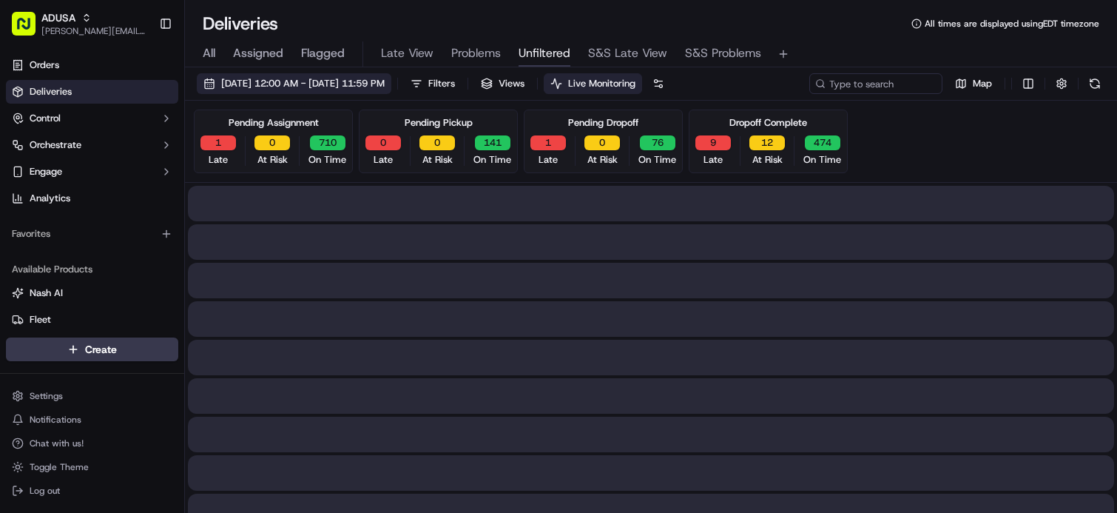
click at [385, 81] on span "[DATE] 12:00 AM - [DATE] 11:59 PM" at bounding box center [302, 83] width 163 height 13
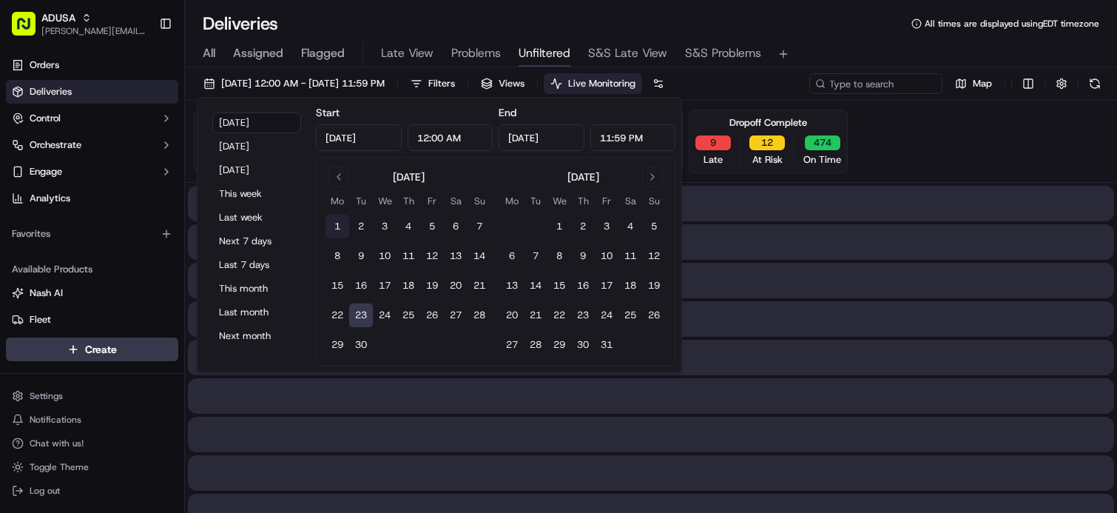
click at [336, 224] on button "1" at bounding box center [337, 227] width 24 height 24
type input "Sep 1, 2025"
click at [364, 318] on button "23" at bounding box center [361, 315] width 24 height 24
type input "Sep 23, 2025"
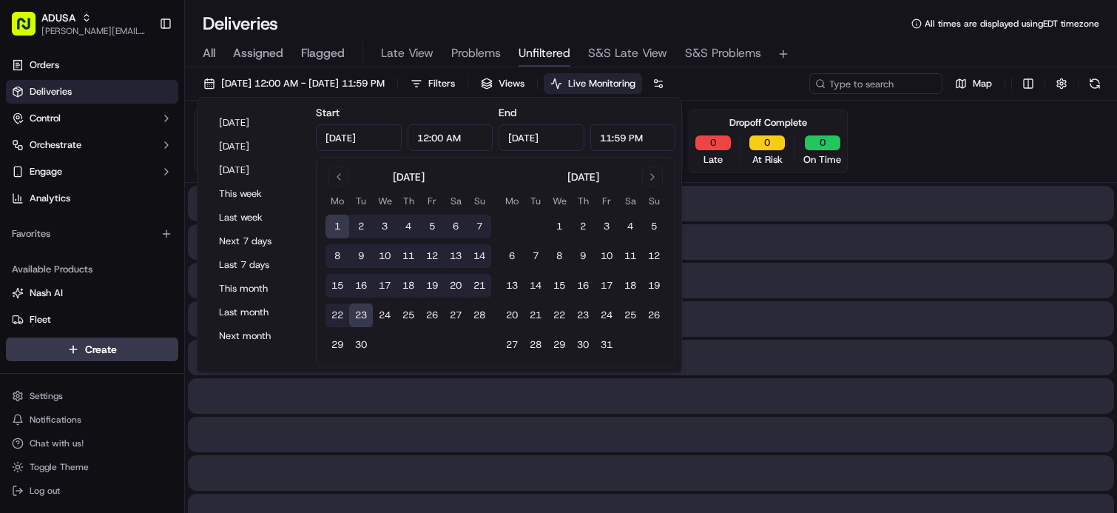
click at [831, 58] on div "All Assigned Flagged Late View Problems Unfiltered S&S Late View S&S Problems" at bounding box center [651, 54] width 932 height 26
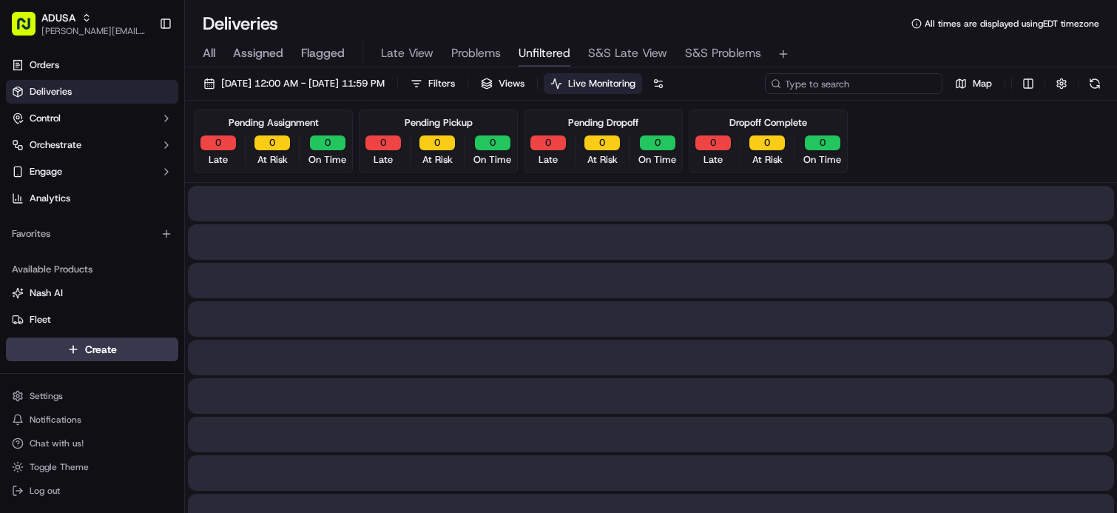
click at [879, 81] on input at bounding box center [854, 83] width 178 height 21
paste input "m714280685"
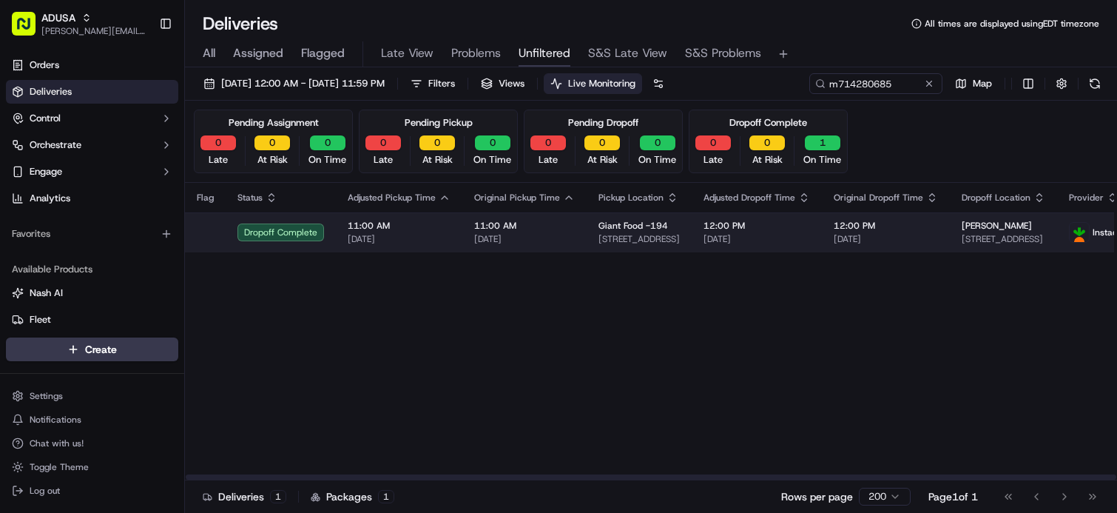
click at [917, 239] on span "09/18/2025" at bounding box center [886, 239] width 104 height 12
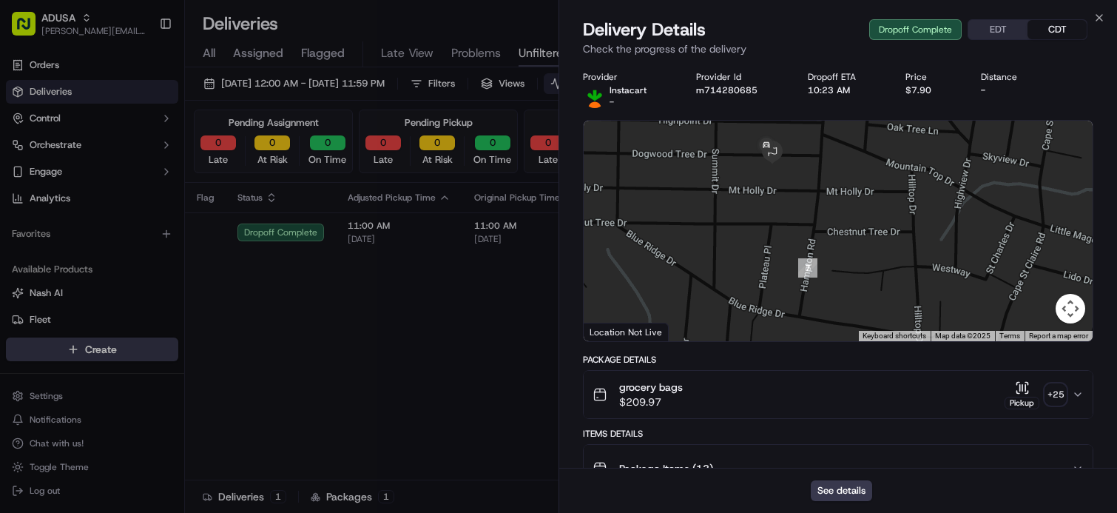
drag, startPoint x: 789, startPoint y: 184, endPoint x: 824, endPoint y: 235, distance: 61.8
click at [824, 235] on div at bounding box center [838, 231] width 509 height 220
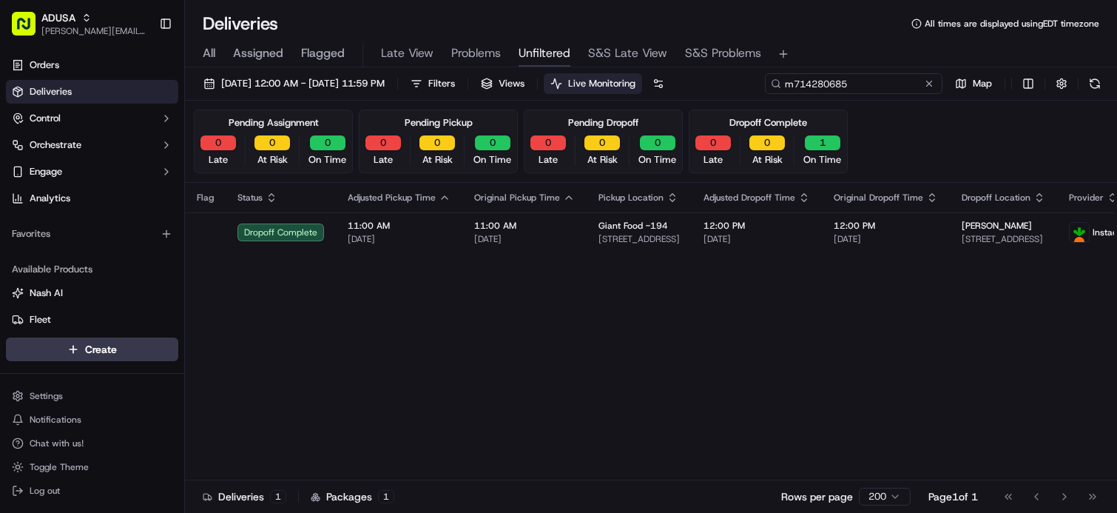
drag, startPoint x: 898, startPoint y: 81, endPoint x: 667, endPoint y: 99, distance: 232.3
click at [667, 99] on div "09/01/2025 12:00 AM - 09/23/2025 11:59 PM Filters Views Live Monitoring m714280…" at bounding box center [651, 86] width 932 height 27
paste input "1597543"
click at [851, 46] on div "All Assigned Flagged Late View Problems Unfiltered S&S Late View S&S Problems" at bounding box center [651, 54] width 932 height 26
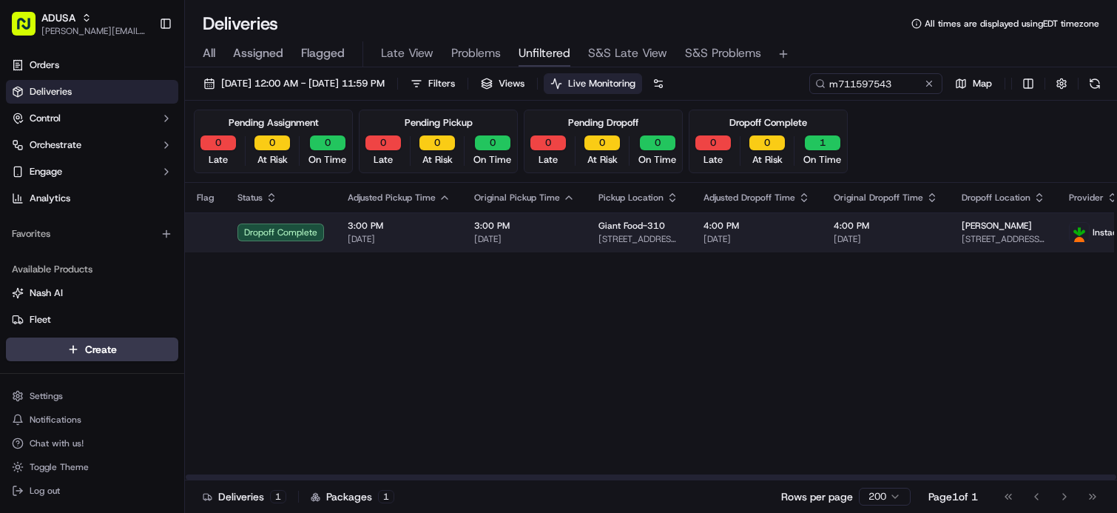
click at [865, 239] on span "09/18/2025" at bounding box center [886, 239] width 104 height 12
click at [924, 234] on span "09/18/2025" at bounding box center [886, 239] width 104 height 12
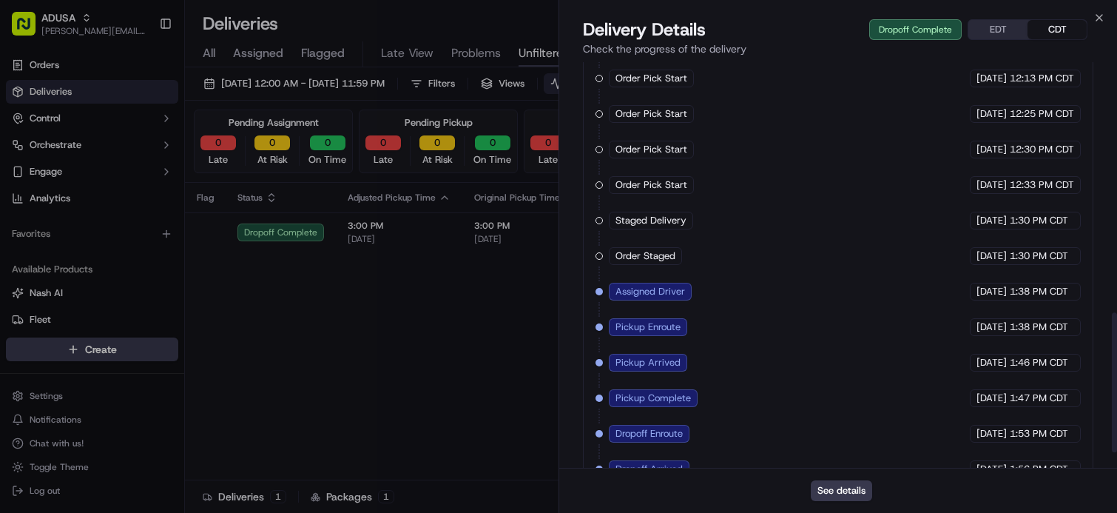
scroll to position [769, 0]
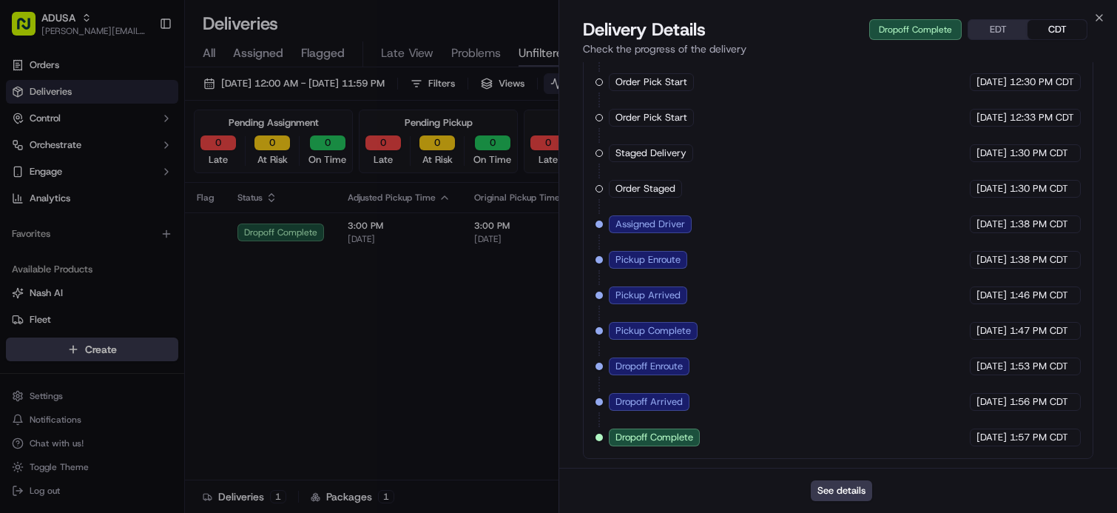
drag, startPoint x: 467, startPoint y: 318, endPoint x: 505, endPoint y: 268, distance: 62.9
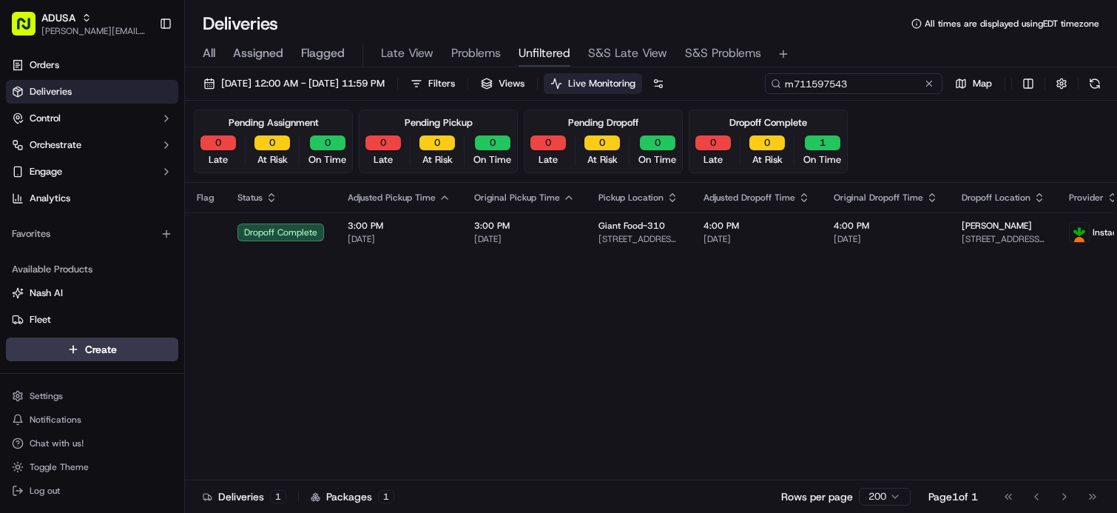
drag, startPoint x: 900, startPoint y: 89, endPoint x: 637, endPoint y: 89, distance: 262.6
click at [640, 89] on div "09/01/2025 12:00 AM - 09/23/2025 11:59 PM Filters Views Live Monitoring m711597…" at bounding box center [651, 86] width 932 height 27
paste input "4556432"
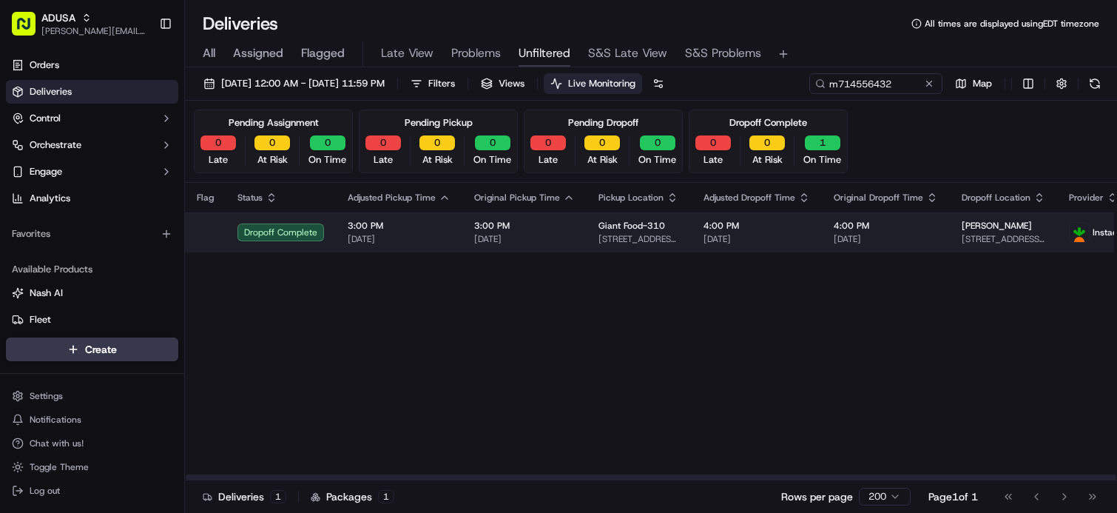
click at [429, 241] on span "09/18/2025" at bounding box center [399, 239] width 103 height 12
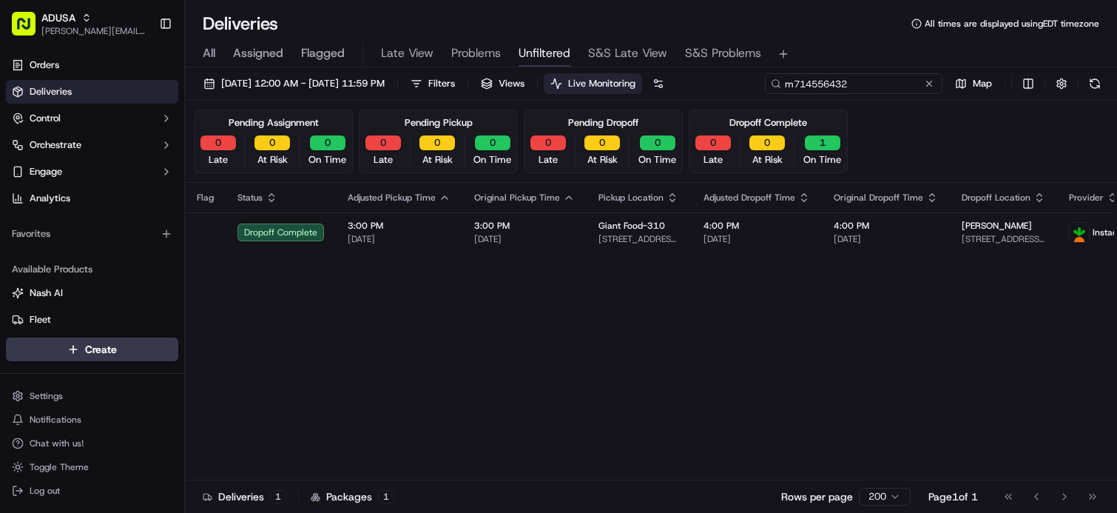
drag, startPoint x: 900, startPoint y: 84, endPoint x: 573, endPoint y: 65, distance: 328.2
click at [576, 64] on div "Deliveries All times are displayed using EDT timezone All Assigned Flagged Late…" at bounding box center [651, 256] width 932 height 513
paste input "3746564"
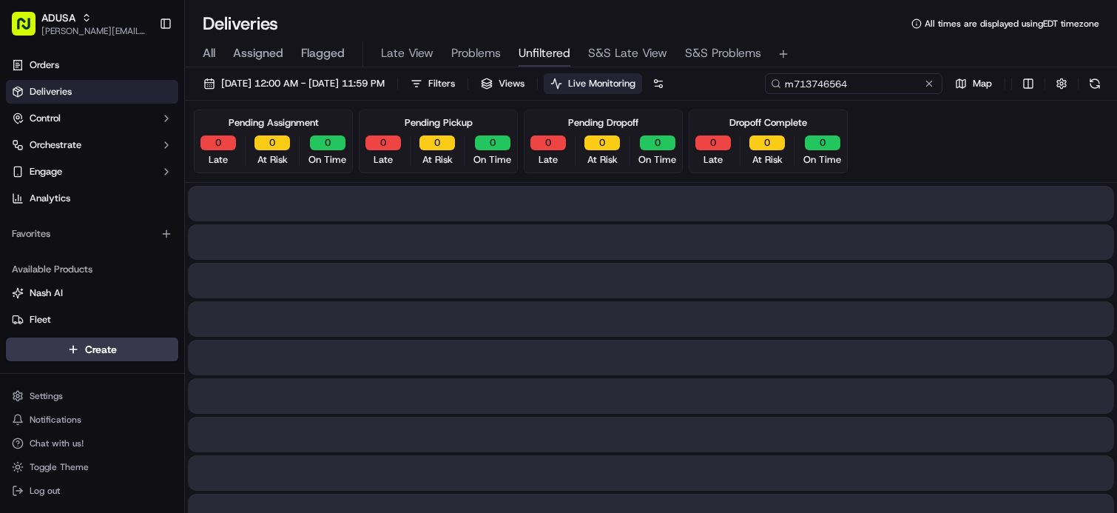
type input "m713746564"
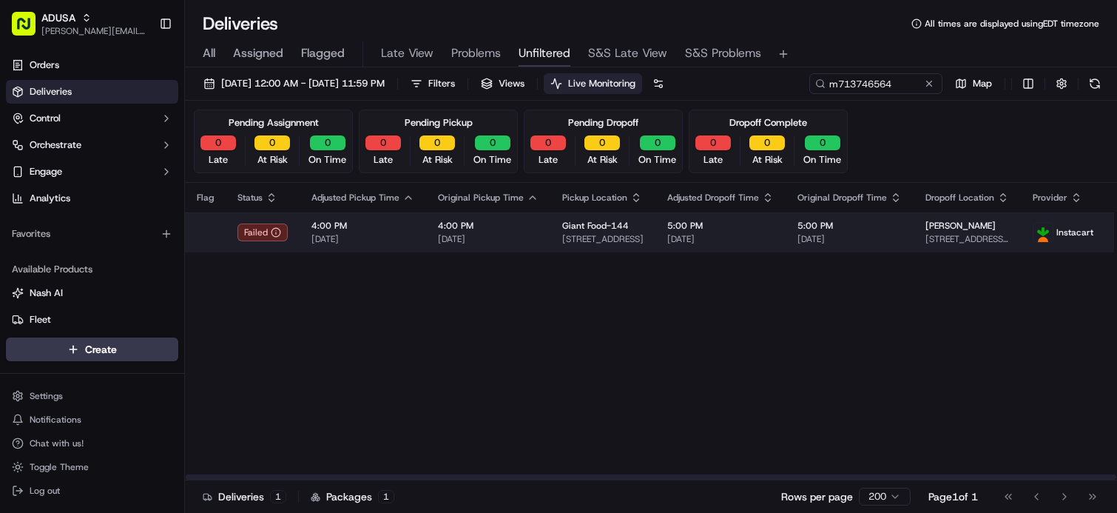
click at [725, 237] on span "09/17/2025" at bounding box center [720, 239] width 107 height 12
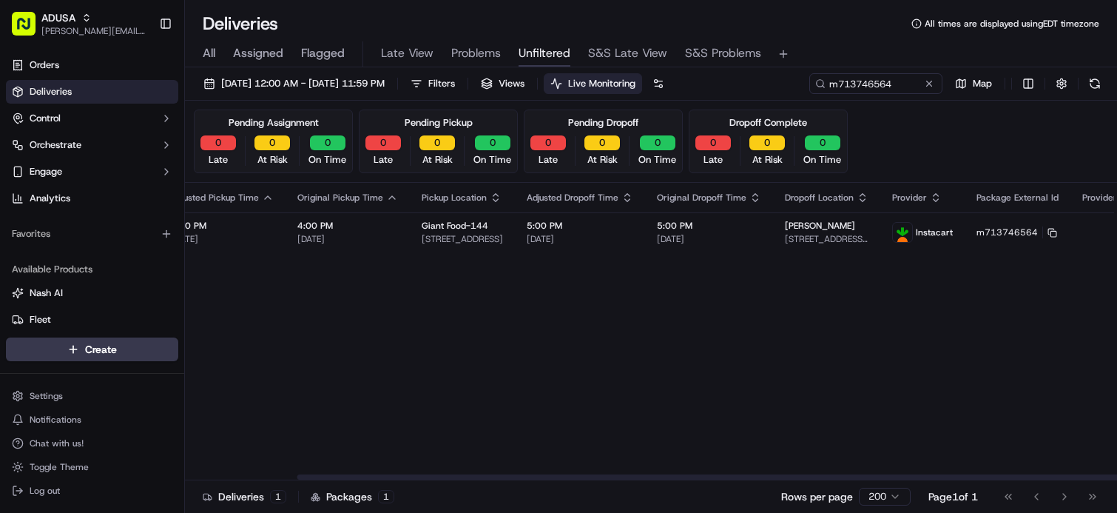
scroll to position [0, 245]
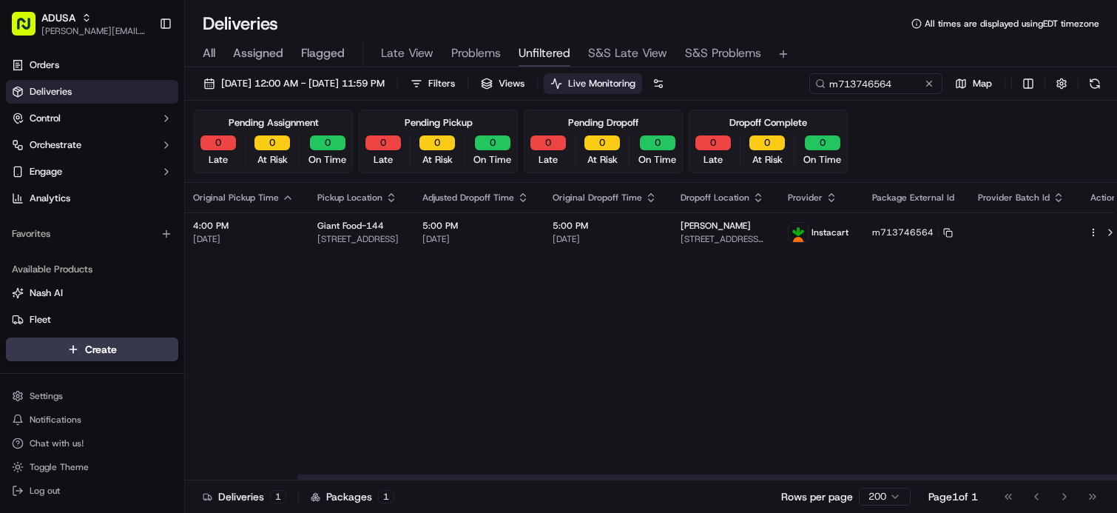
drag, startPoint x: 445, startPoint y: 373, endPoint x: 702, endPoint y: 354, distance: 258.1
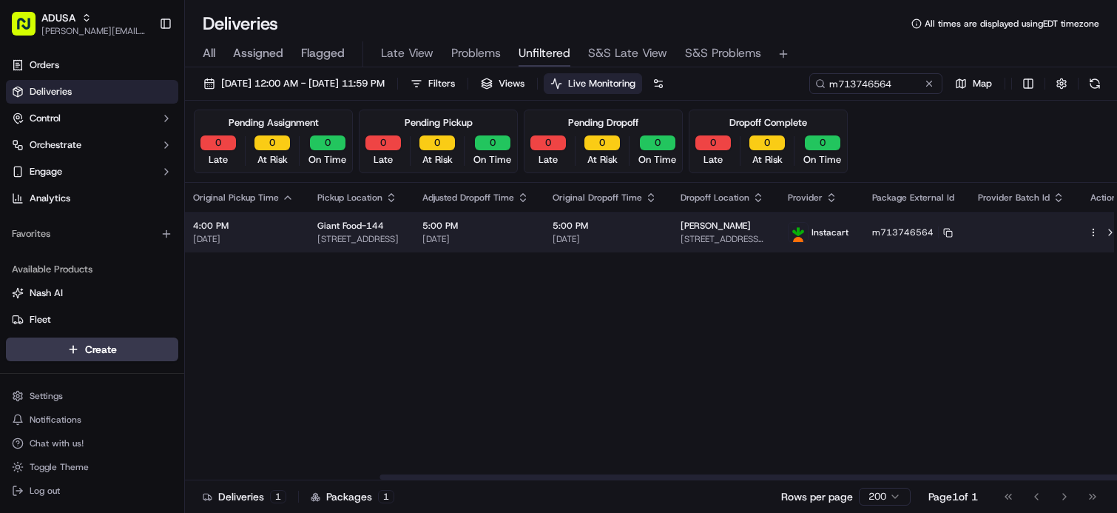
click at [1078, 232] on html "ADUSA james.swiontek@adusa.com Toggle Sidebar Orders Deliveries Control Orchest…" at bounding box center [558, 256] width 1117 height 513
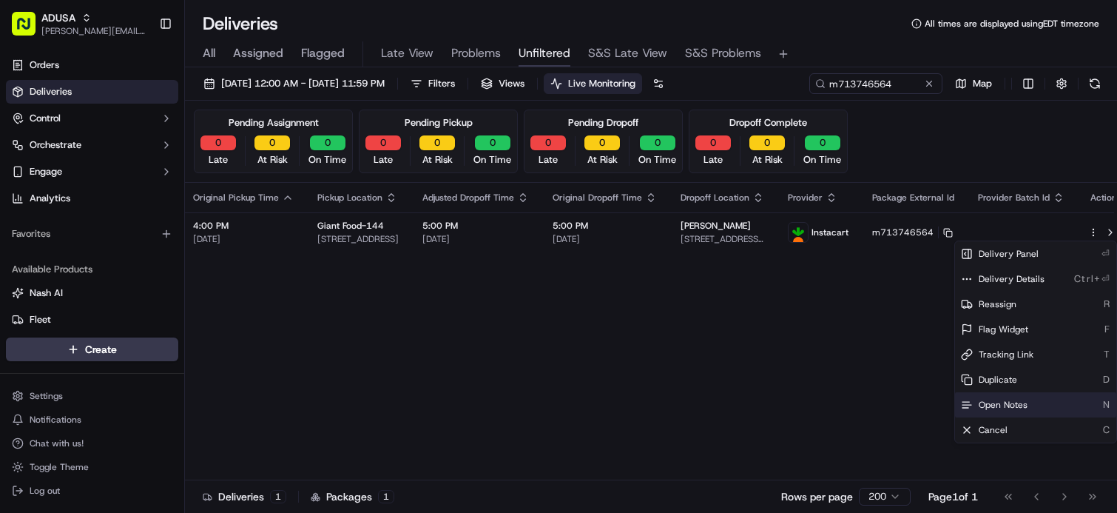
click at [1025, 399] on span "Open Notes" at bounding box center [1003, 405] width 49 height 12
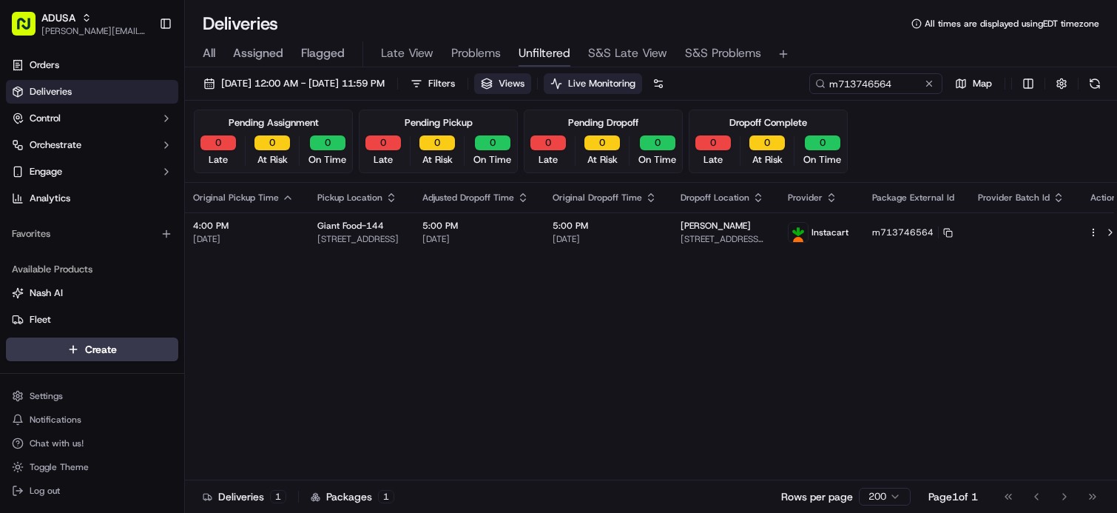
drag, startPoint x: 906, startPoint y: 88, endPoint x: 573, endPoint y: 78, distance: 333.8
click at [573, 78] on div "09/01/2025 12:00 AM - 09/23/2025 11:59 PM Filters Views Live Monitoring m713746…" at bounding box center [651, 86] width 932 height 27
click at [899, 81] on input "m713746564" at bounding box center [854, 83] width 178 height 21
drag, startPoint x: 902, startPoint y: 81, endPoint x: 776, endPoint y: 78, distance: 125.8
click at [776, 78] on div "m713746564" at bounding box center [854, 83] width 178 height 21
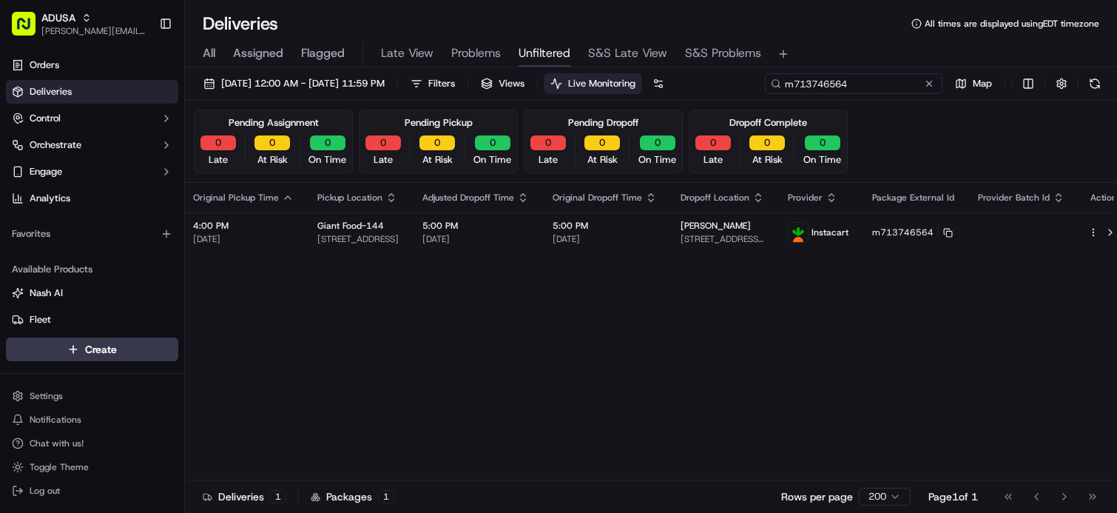
paste input "1302043"
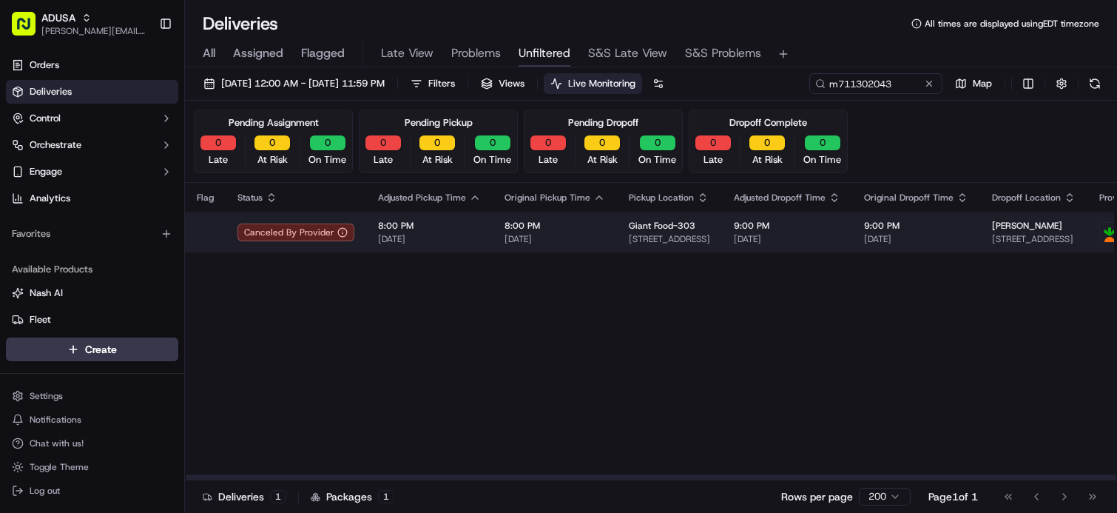
click at [834, 240] on td "9:00 PM 09/16/2025" at bounding box center [787, 232] width 130 height 40
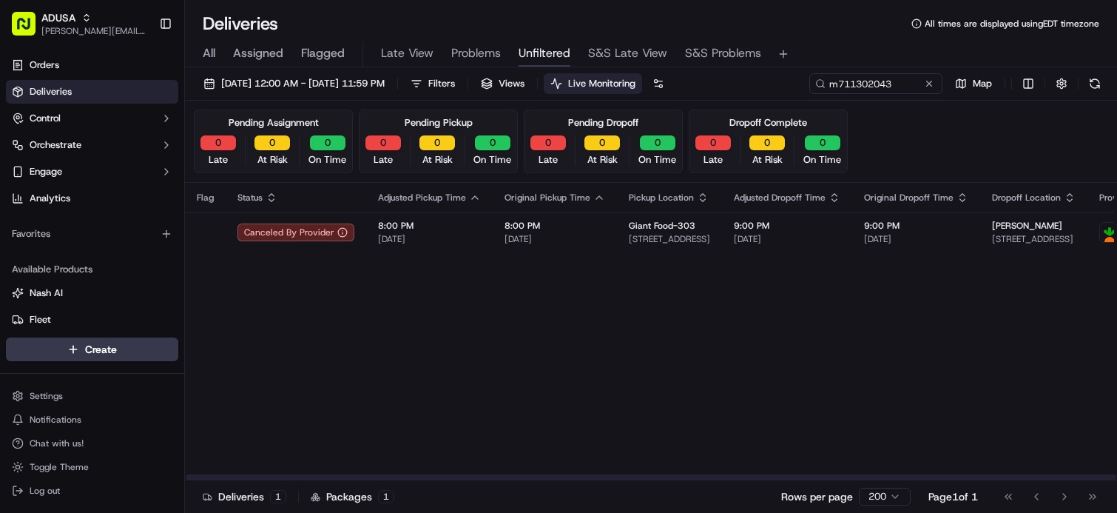
drag, startPoint x: 554, startPoint y: 339, endPoint x: 430, endPoint y: 317, distance: 126.2
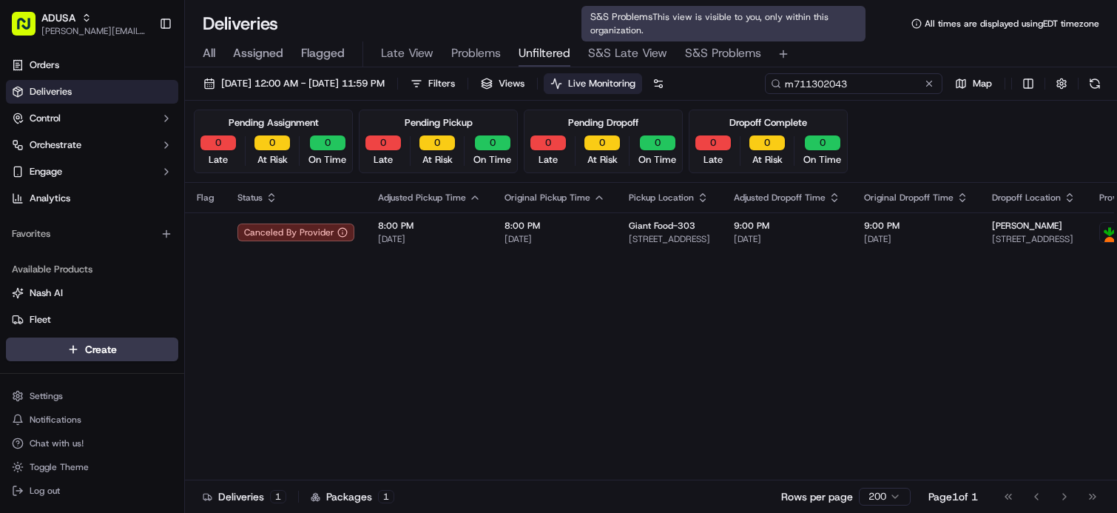
drag, startPoint x: 900, startPoint y: 77, endPoint x: 667, endPoint y: 56, distance: 233.2
click at [667, 56] on div "Deliveries All times are displayed using EDT timezone All Assigned Flagged Late…" at bounding box center [651, 256] width 932 height 513
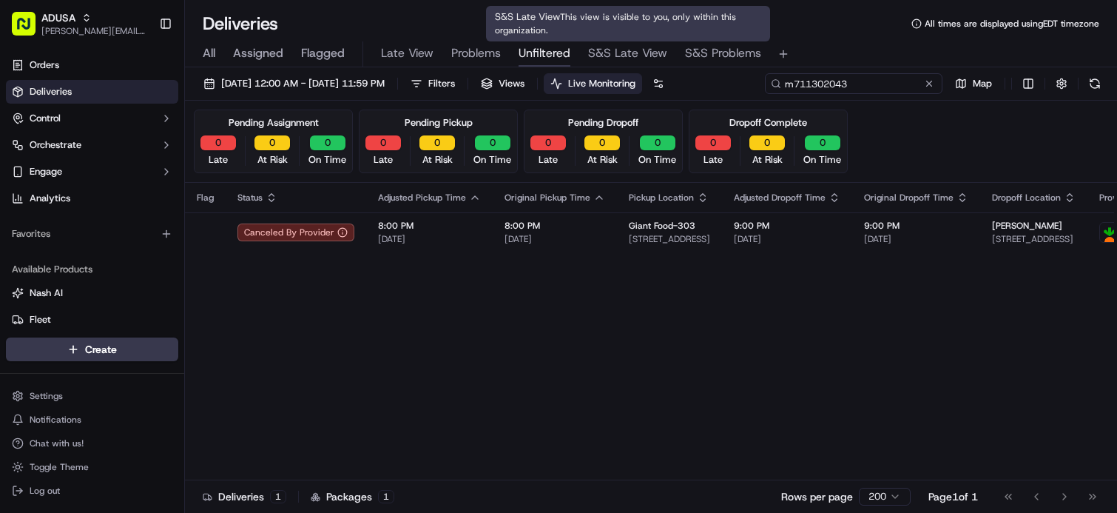
paste input "4409290"
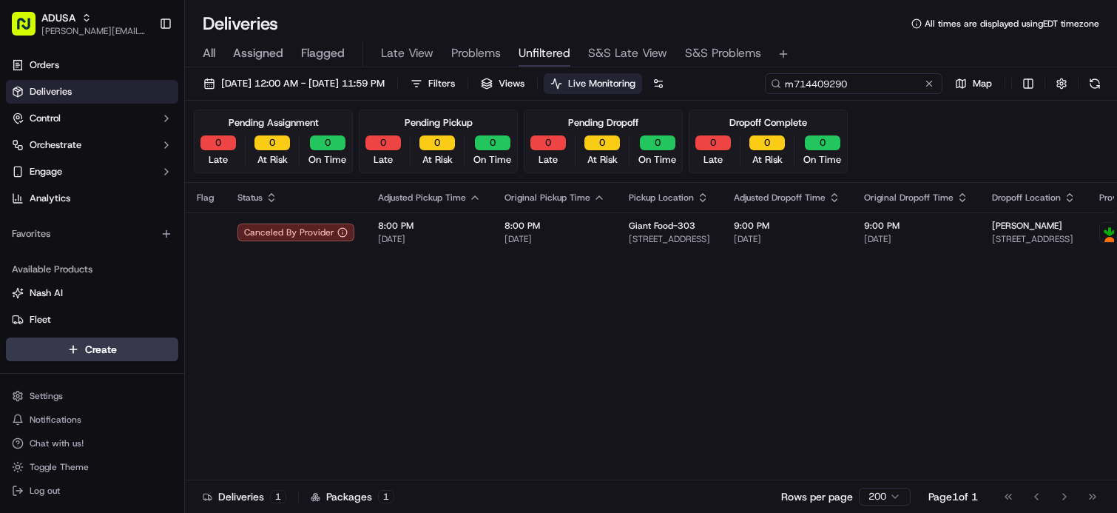
type input "m714409290"
click at [495, 408] on div "Flag Status Adjusted Pickup Time Original Pickup Time Pickup Location Adjusted …" at bounding box center [864, 331] width 1359 height 297
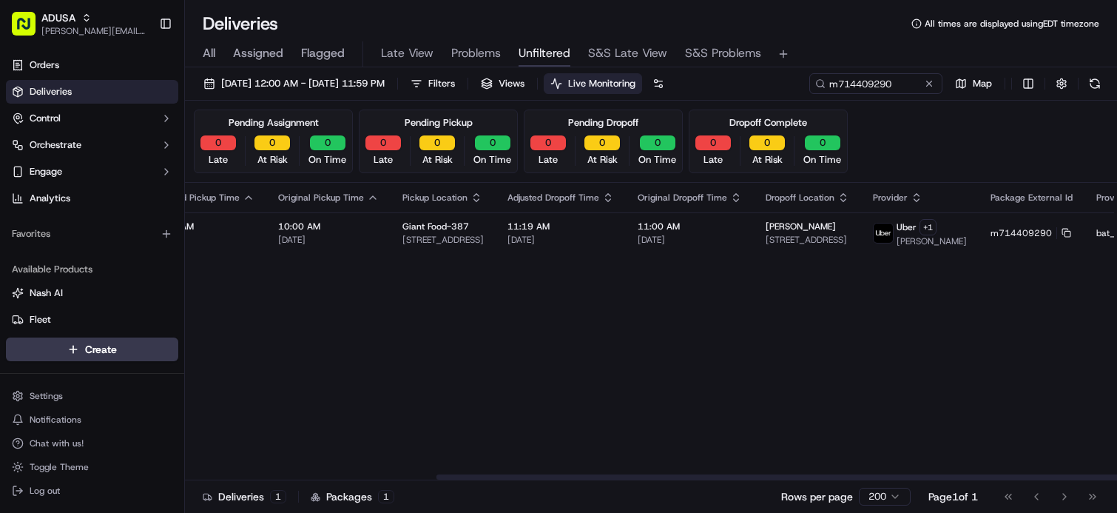
scroll to position [0, 384]
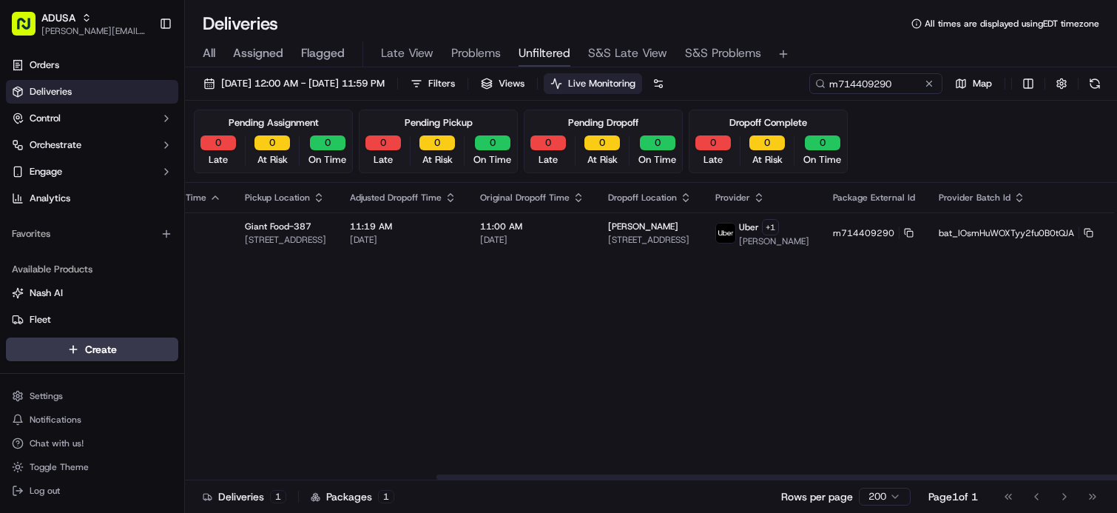
drag, startPoint x: 920, startPoint y: 327, endPoint x: 961, endPoint y: 324, distance: 40.8
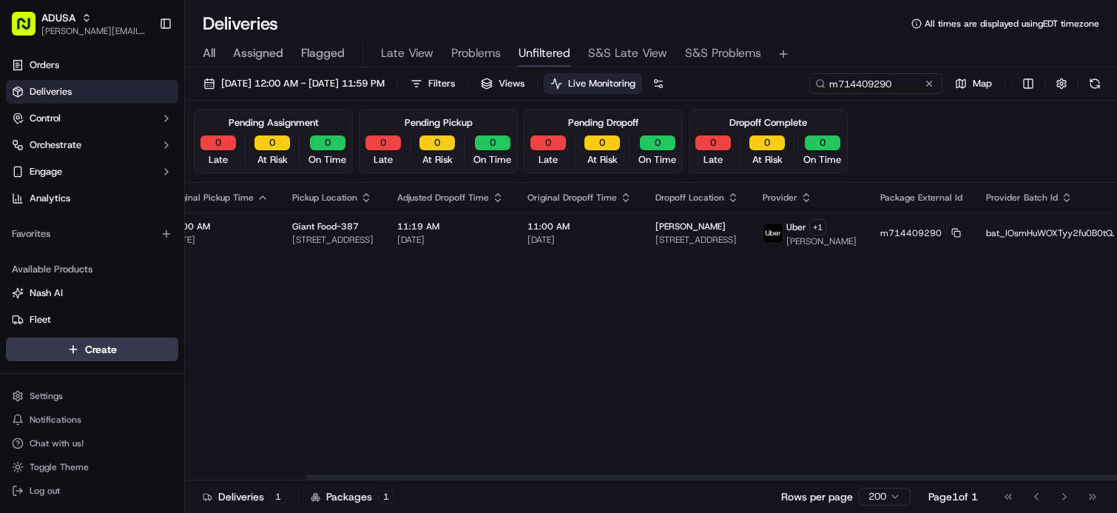
scroll to position [0, 0]
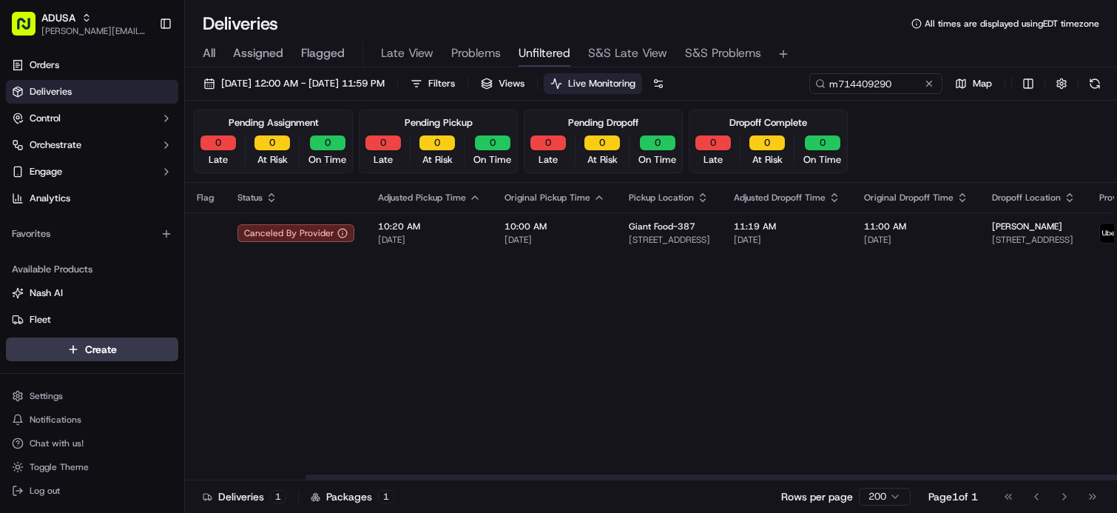
drag, startPoint x: 902, startPoint y: 324, endPoint x: 732, endPoint y: 303, distance: 170.8
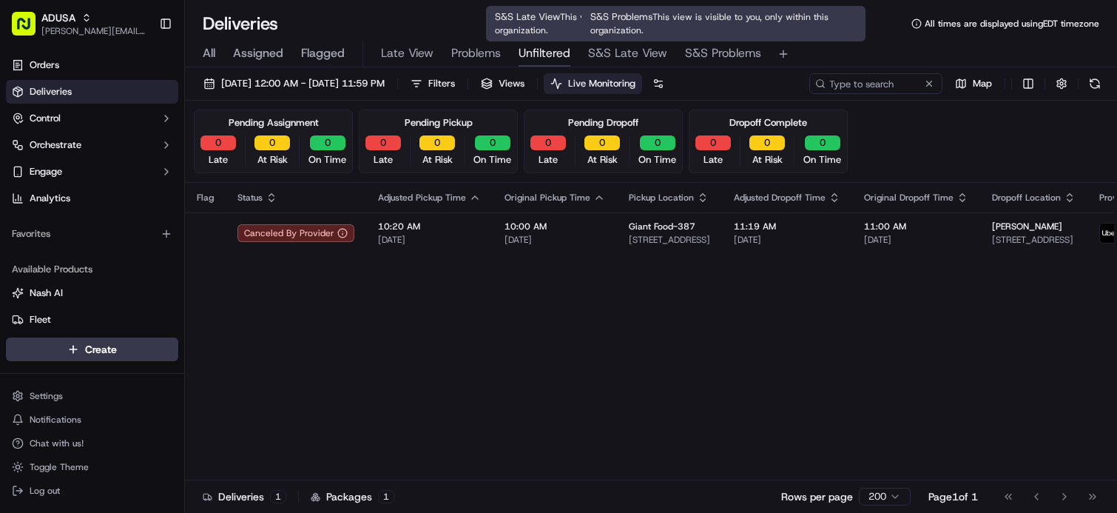
click at [713, 49] on span "S&S Problems" at bounding box center [723, 53] width 76 height 18
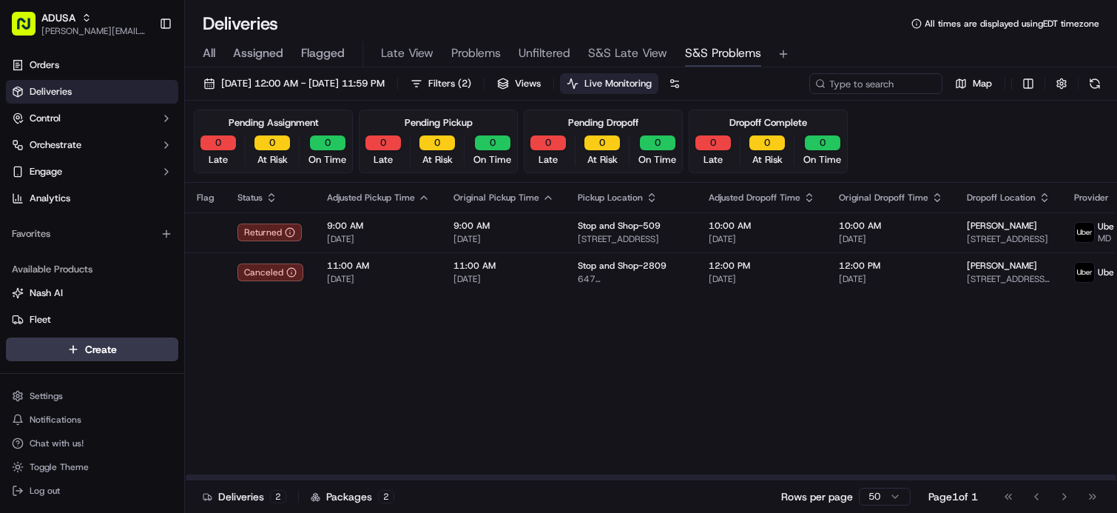
click at [474, 345] on div "Flag Status Adjusted Pickup Time Original Pickup Time Pickup Location Adjusted …" at bounding box center [829, 331] width 1289 height 297
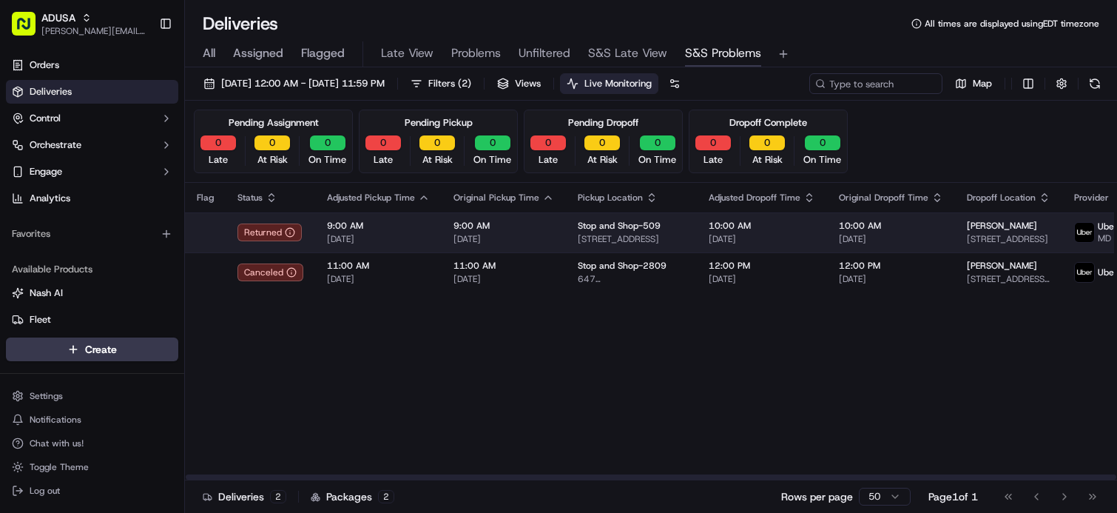
click at [827, 246] on td "10:00 AM 09/23/2025" at bounding box center [891, 232] width 128 height 40
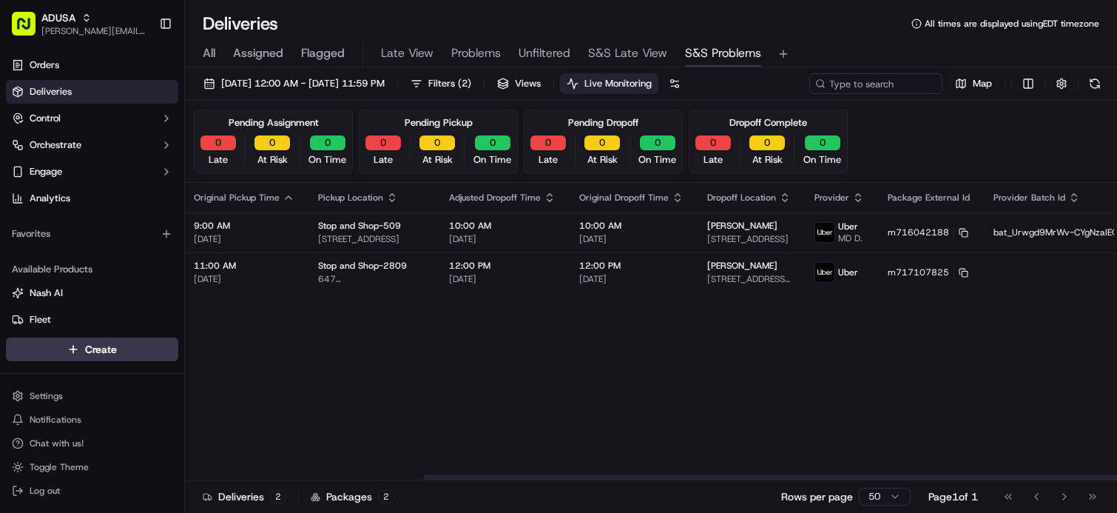
scroll to position [0, 319]
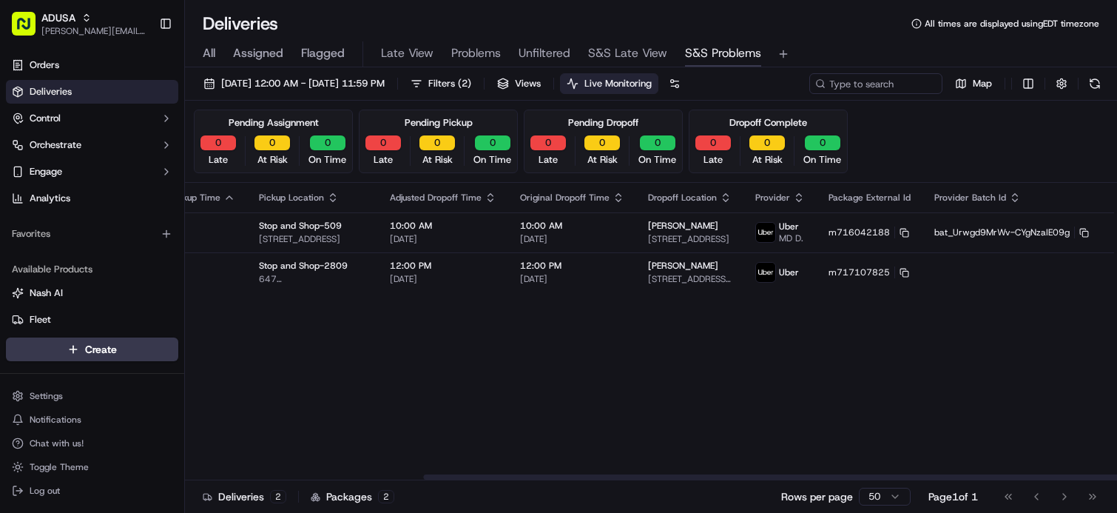
drag, startPoint x: 695, startPoint y: 352, endPoint x: 840, endPoint y: 330, distance: 147.4
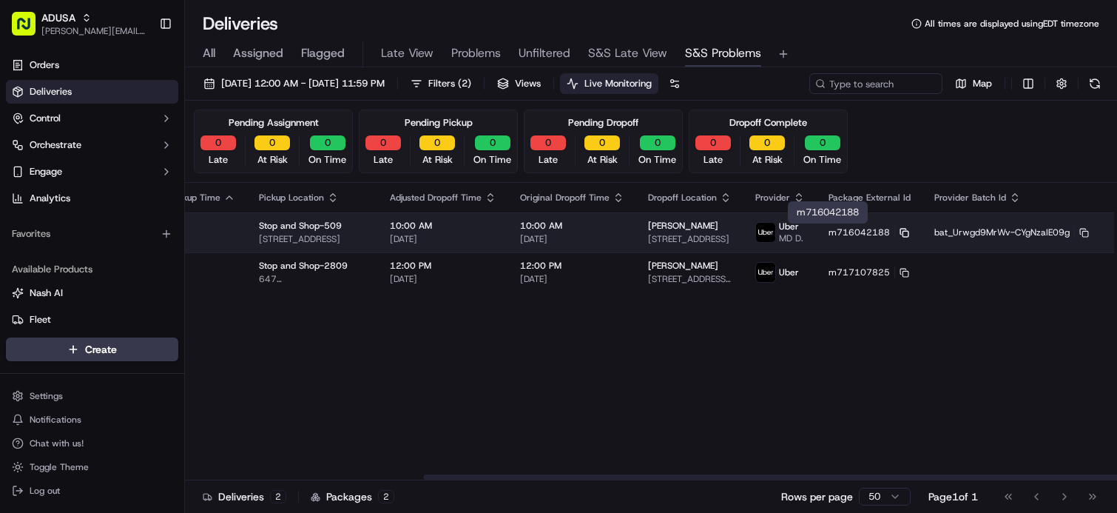
click at [902, 231] on rect at bounding box center [905, 234] width 6 height 6
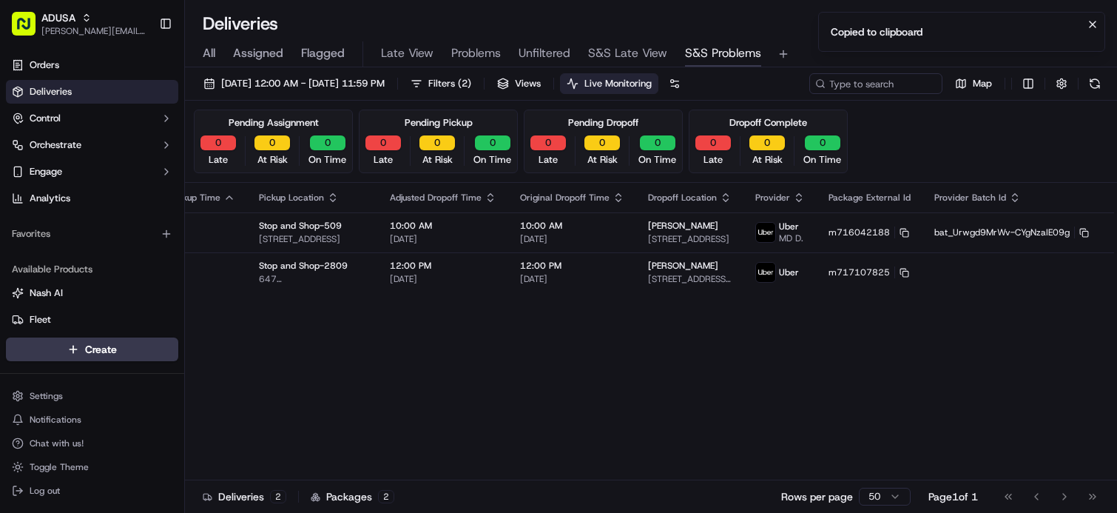
click at [18, 511] on div "Create Settings Notifications Chat with us! Toggle Theme Log out" at bounding box center [92, 418] width 184 height 187
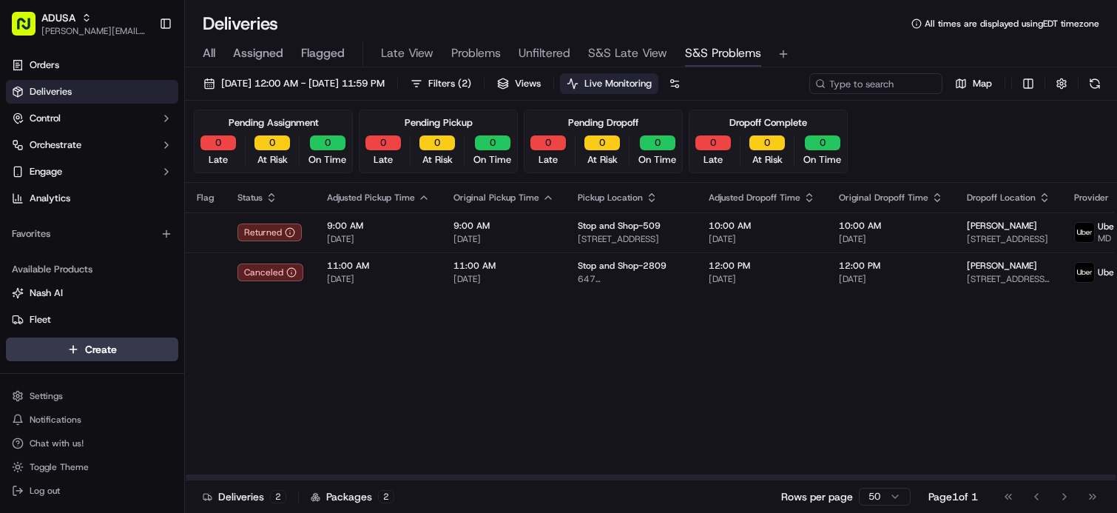
drag, startPoint x: 877, startPoint y: 373, endPoint x: 883, endPoint y: 335, distance: 38.1
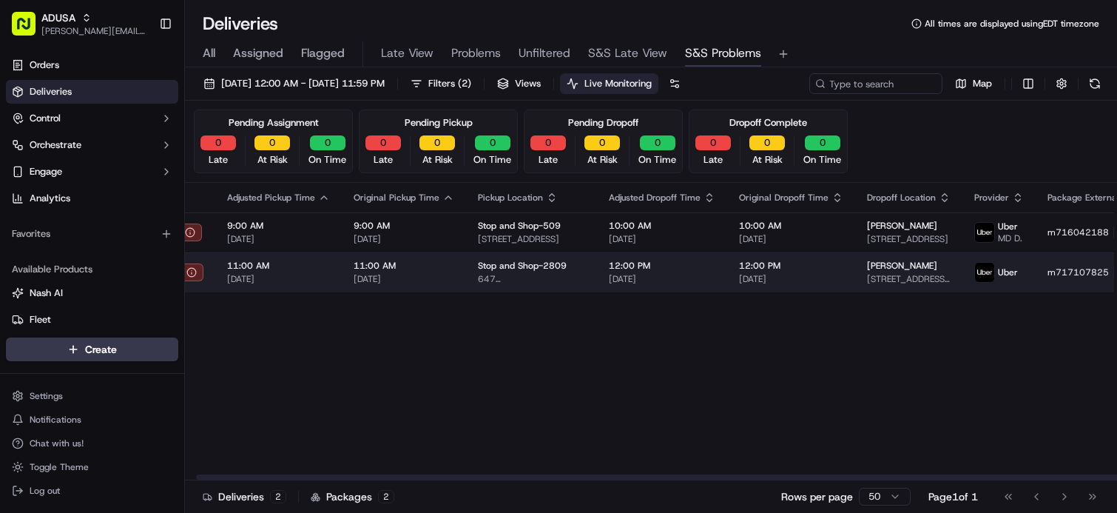
scroll to position [0, 319]
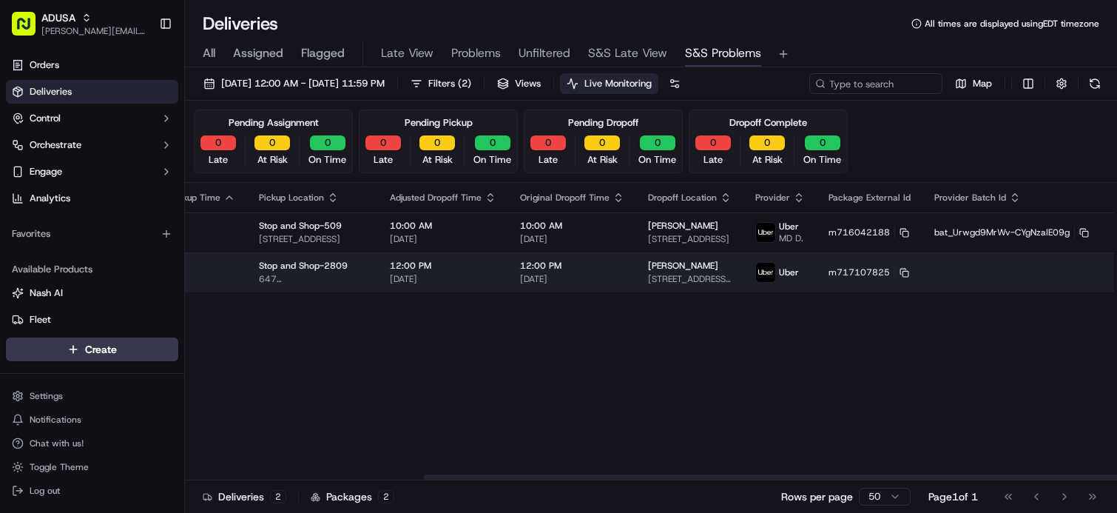
drag, startPoint x: 539, startPoint y: 325, endPoint x: 739, endPoint y: 289, distance: 203.0
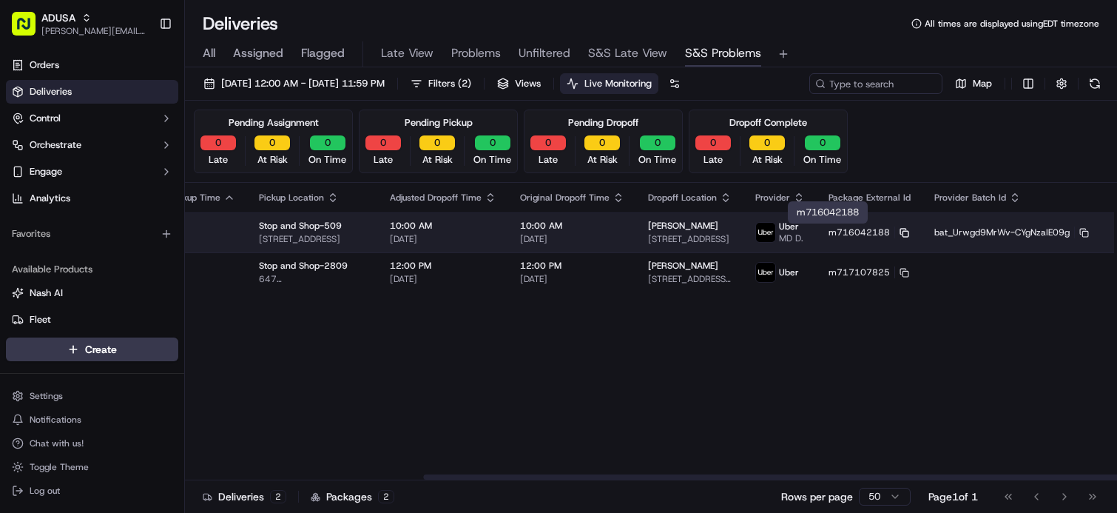
click at [900, 232] on icon at bounding box center [905, 233] width 10 height 10
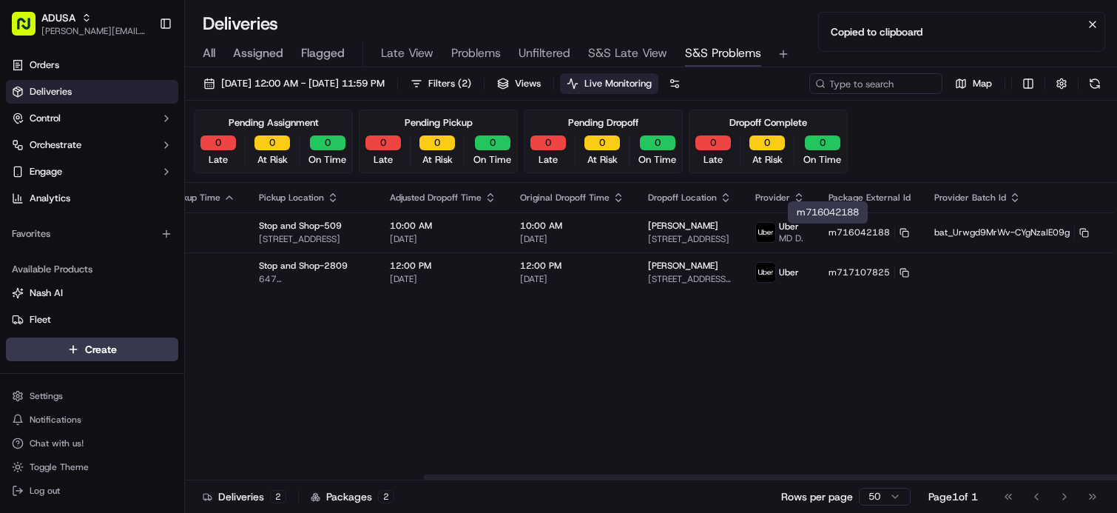
click at [489, 429] on div "Flag Status Adjusted Pickup Time Original Pickup Time Pickup Location Adjusted …" at bounding box center [510, 331] width 1289 height 297
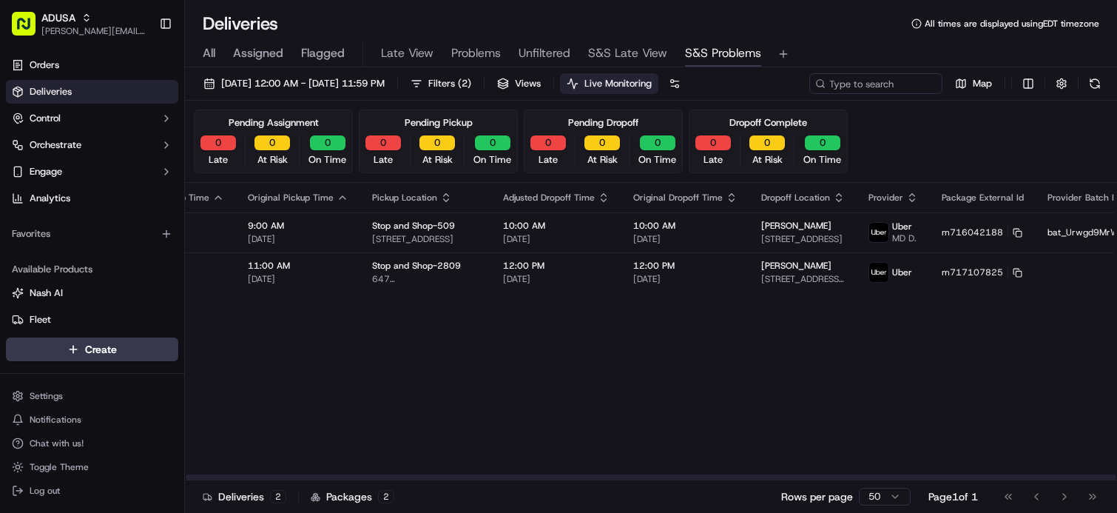
scroll to position [0, 0]
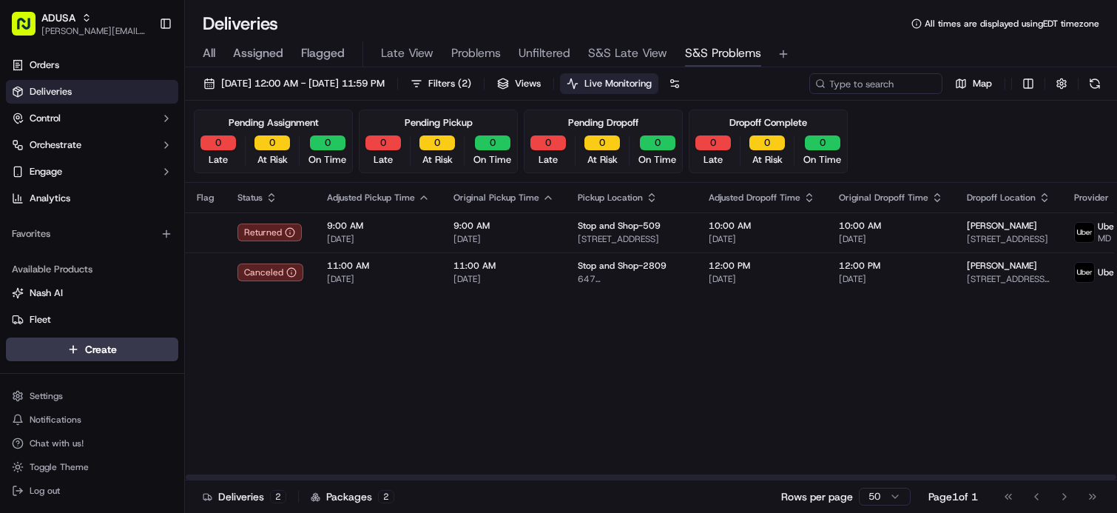
drag, startPoint x: 317, startPoint y: 348, endPoint x: 235, endPoint y: 343, distance: 81.6
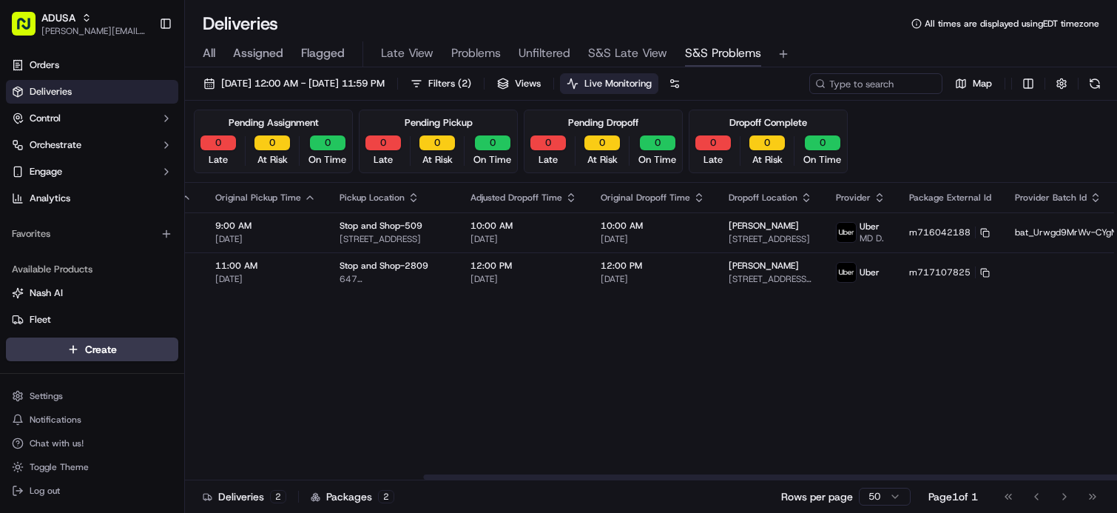
scroll to position [0, 319]
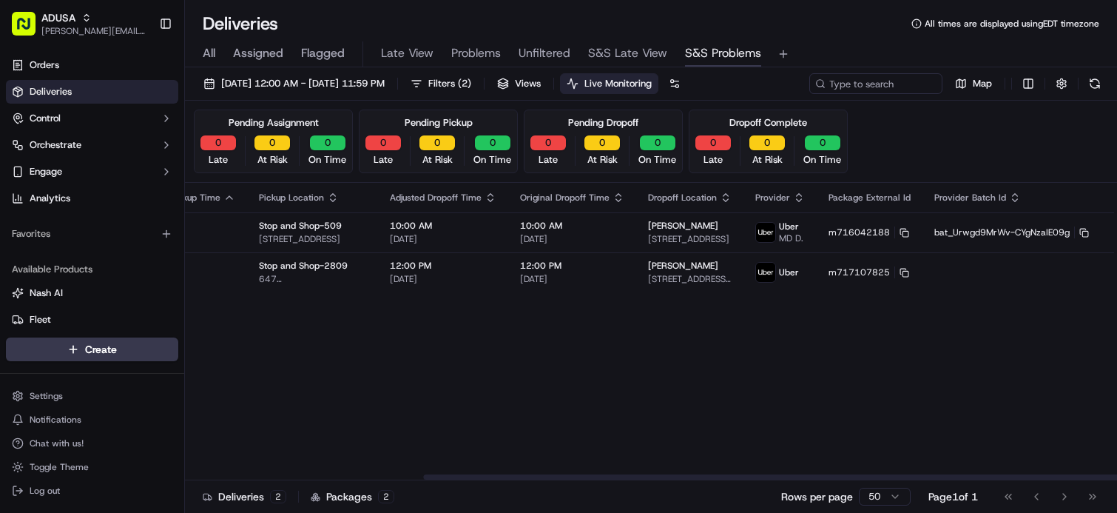
drag, startPoint x: 442, startPoint y: 344, endPoint x: 550, endPoint y: 329, distance: 109.0
click at [421, 420] on div "Flag Status Adjusted Pickup Time Original Pickup Time Pickup Location Adjusted …" at bounding box center [510, 331] width 1289 height 297
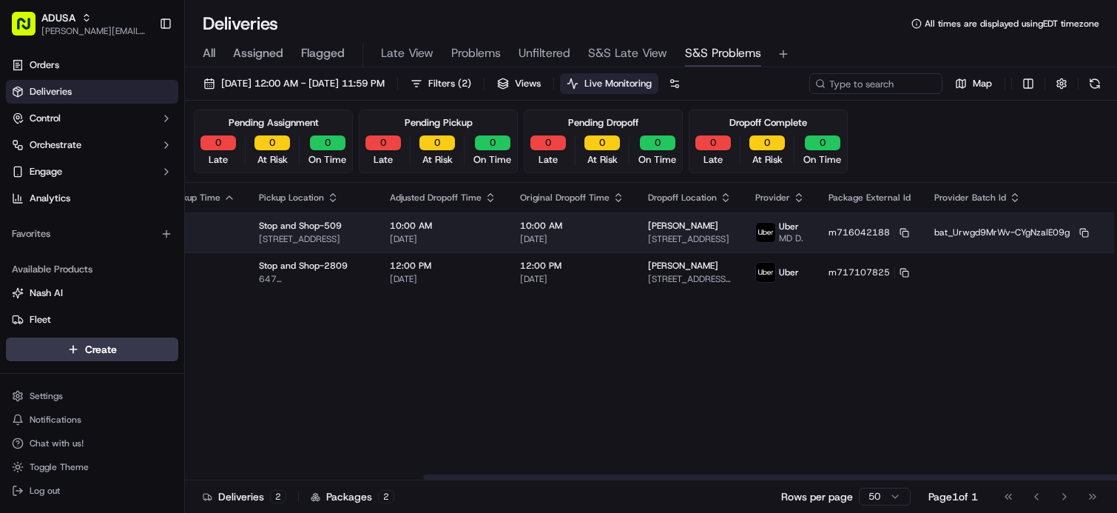
click at [1075, 230] on html "ADUSA james.swiontek@adusa.com Toggle Sidebar Orders Deliveries Control Orchest…" at bounding box center [558, 256] width 1117 height 513
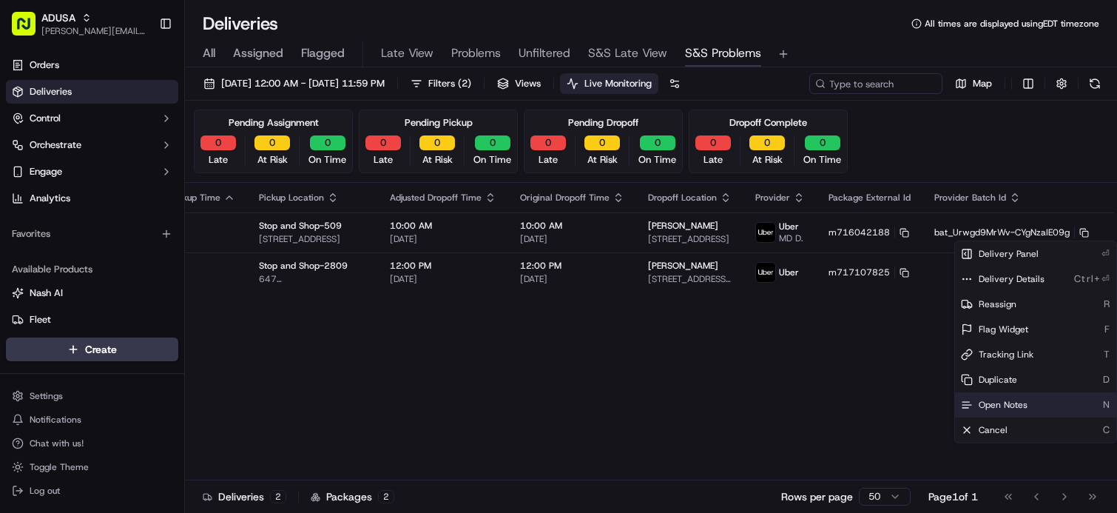
click at [1022, 404] on span "Open Notes" at bounding box center [1003, 405] width 49 height 12
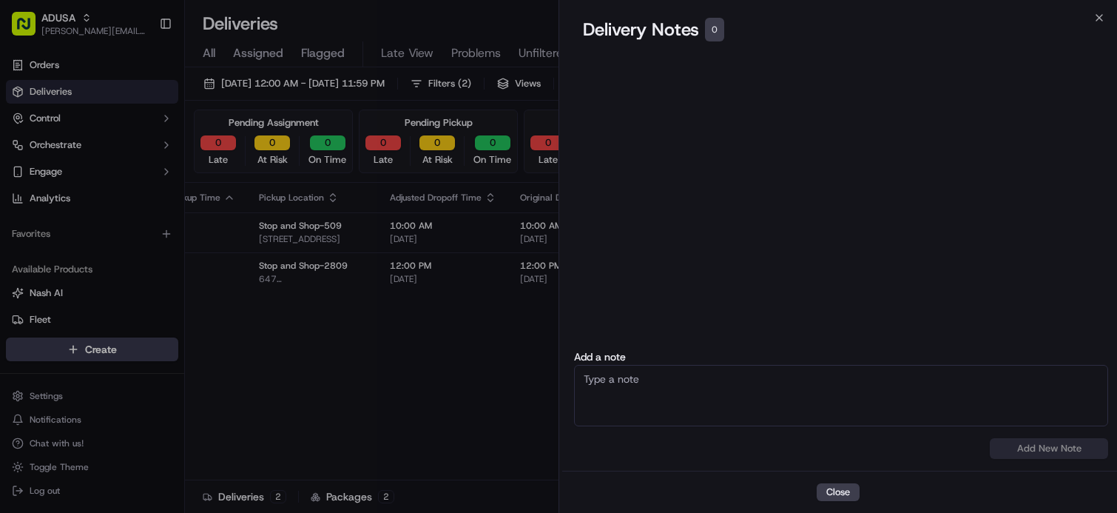
drag, startPoint x: 415, startPoint y: 383, endPoint x: 853, endPoint y: 448, distance: 442.6
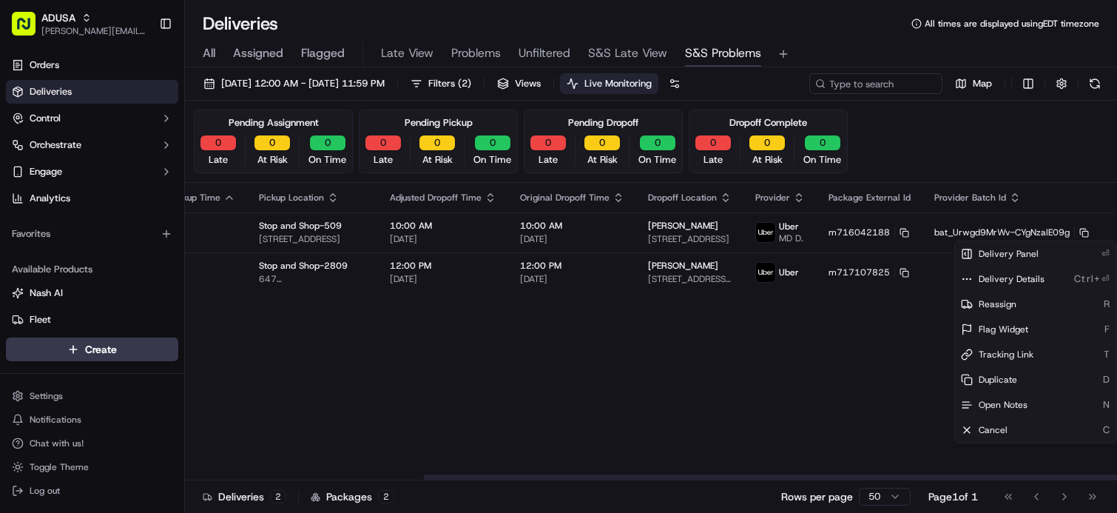
click at [492, 420] on div "Flag Status Adjusted Pickup Time Original Pickup Time Pickup Location Adjusted …" at bounding box center [510, 331] width 1289 height 297
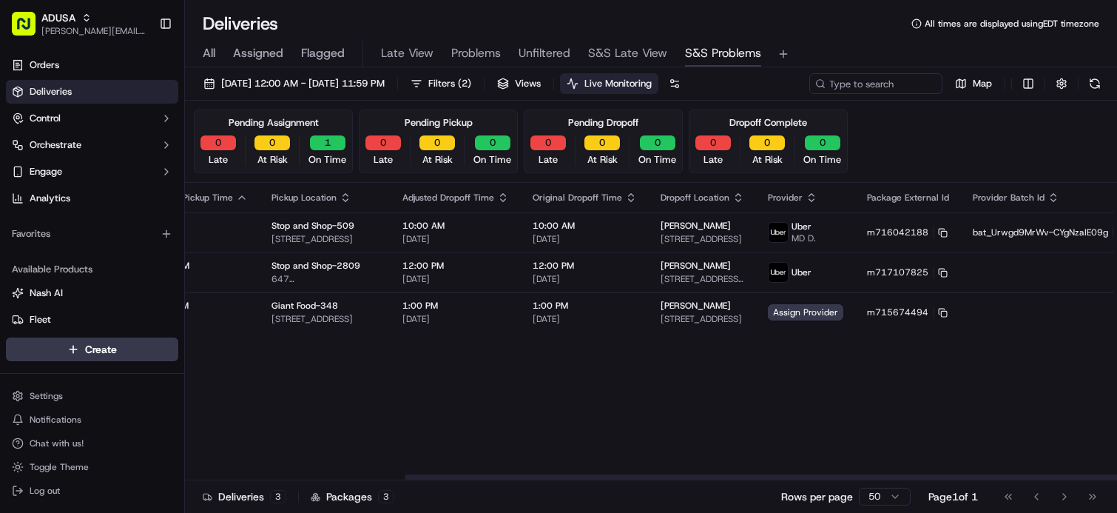
scroll to position [0, 0]
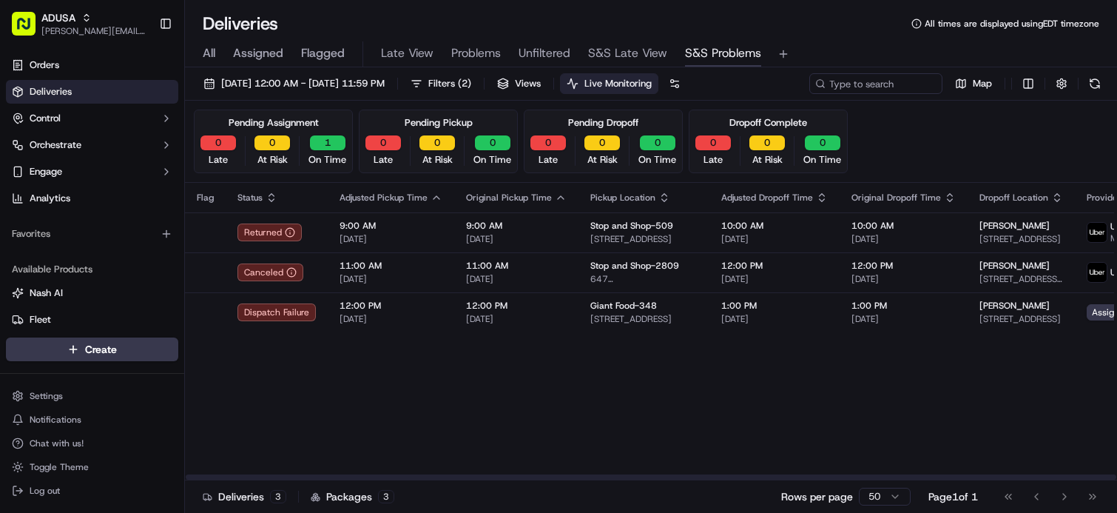
drag, startPoint x: 592, startPoint y: 366, endPoint x: 454, endPoint y: 352, distance: 138.3
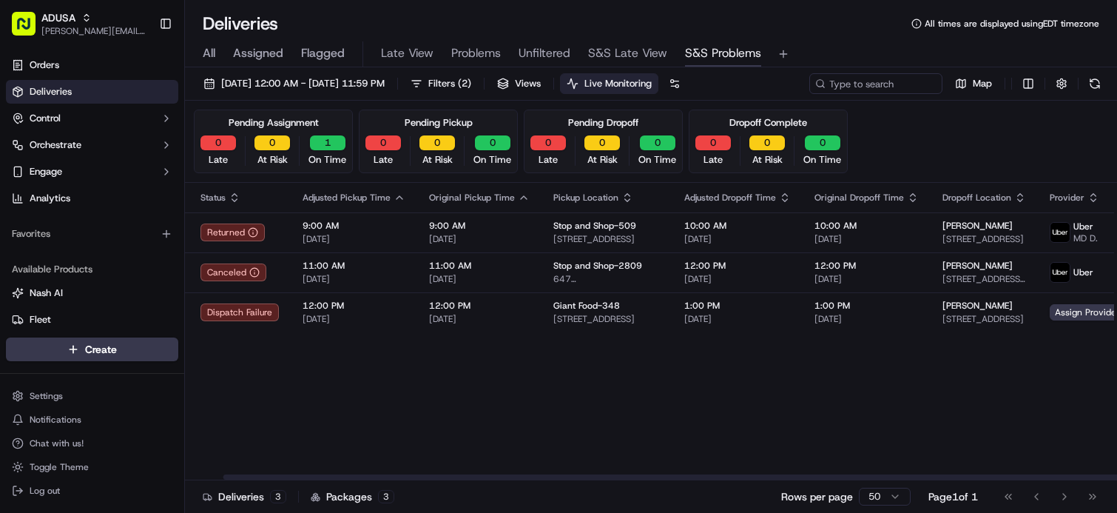
scroll to position [0, 220]
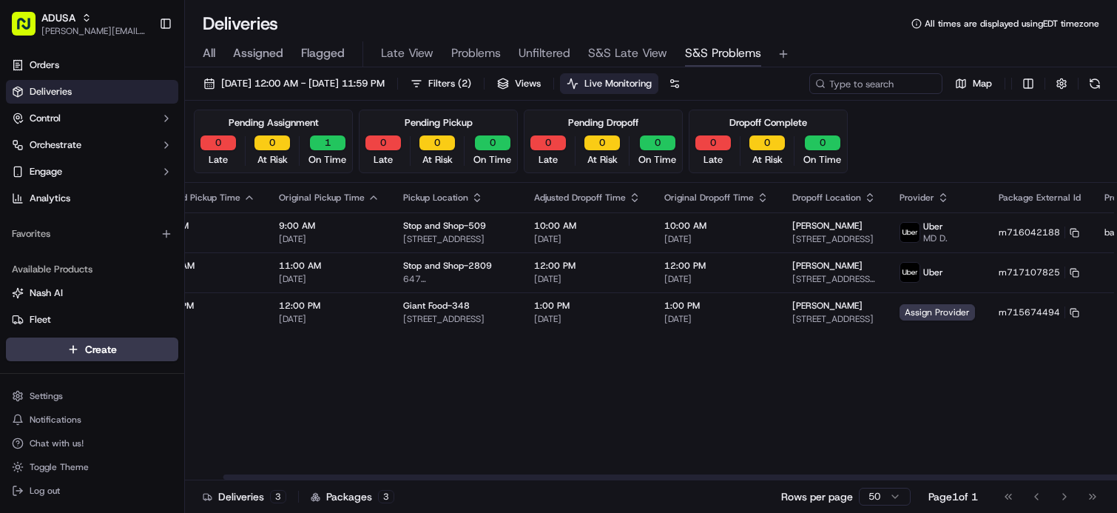
drag, startPoint x: 667, startPoint y: 374, endPoint x: 684, endPoint y: 368, distance: 17.8
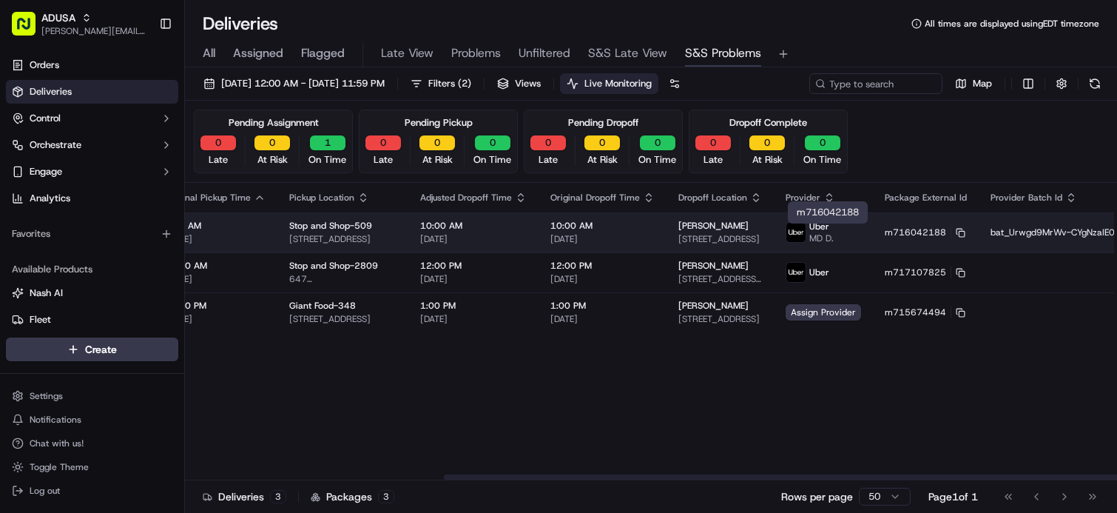
scroll to position [0, 357]
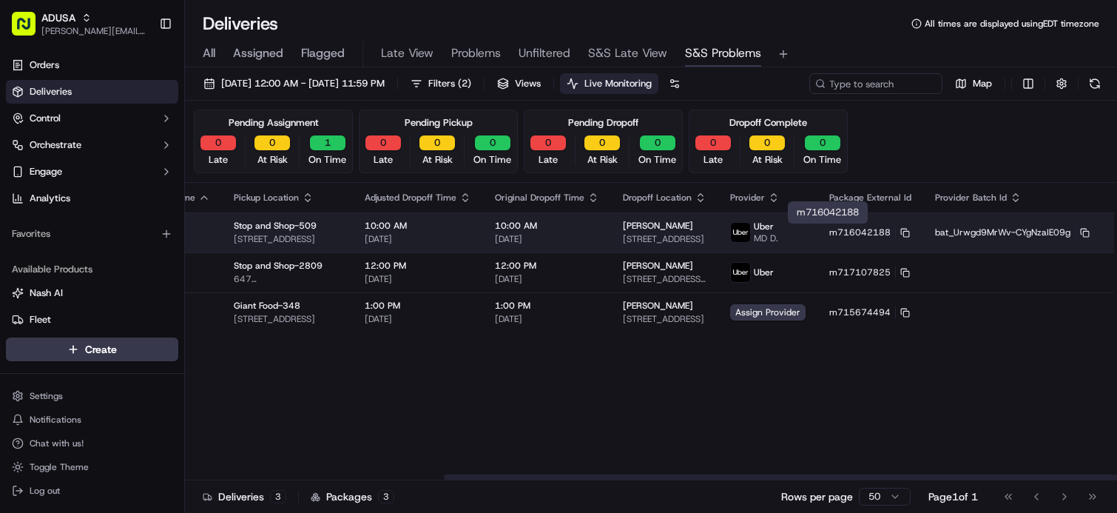
drag, startPoint x: 831, startPoint y: 231, endPoint x: 891, endPoint y: 231, distance: 59.9
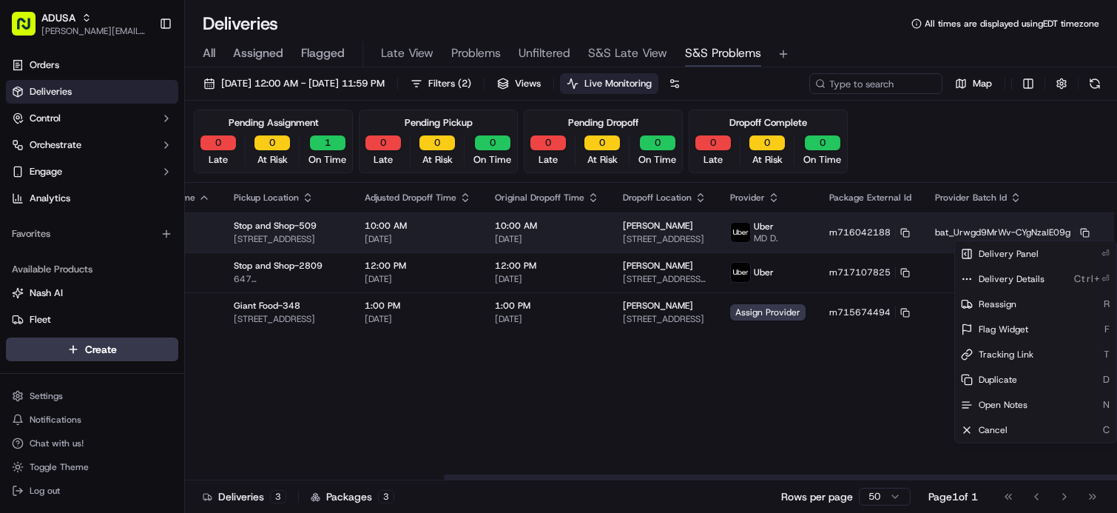
click at [1077, 234] on html "ADUSA james.swiontek@adusa.com Toggle Sidebar Orders Deliveries Control Orchest…" at bounding box center [558, 256] width 1117 height 513
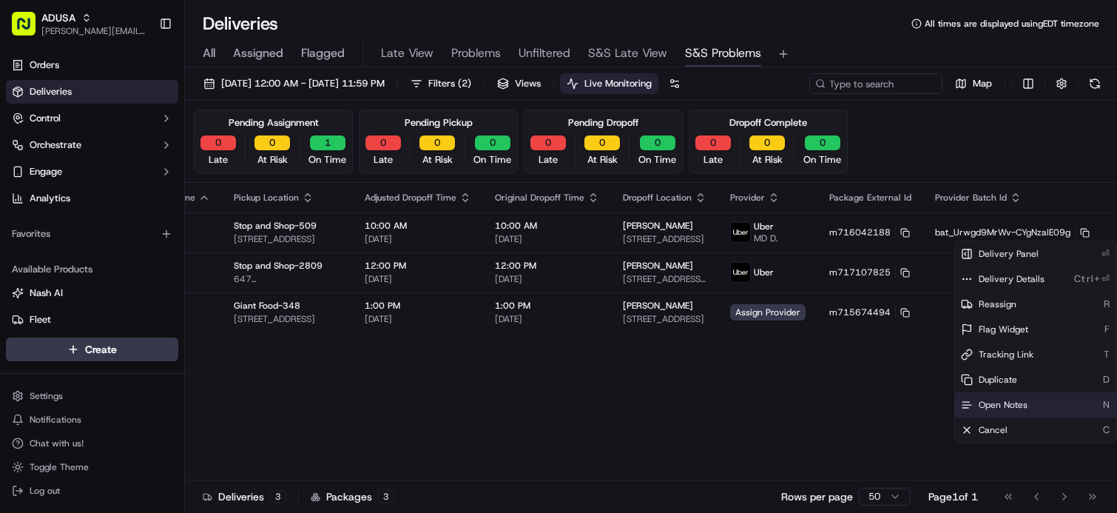
click at [991, 395] on div "Open Notes N" at bounding box center [1035, 404] width 161 height 25
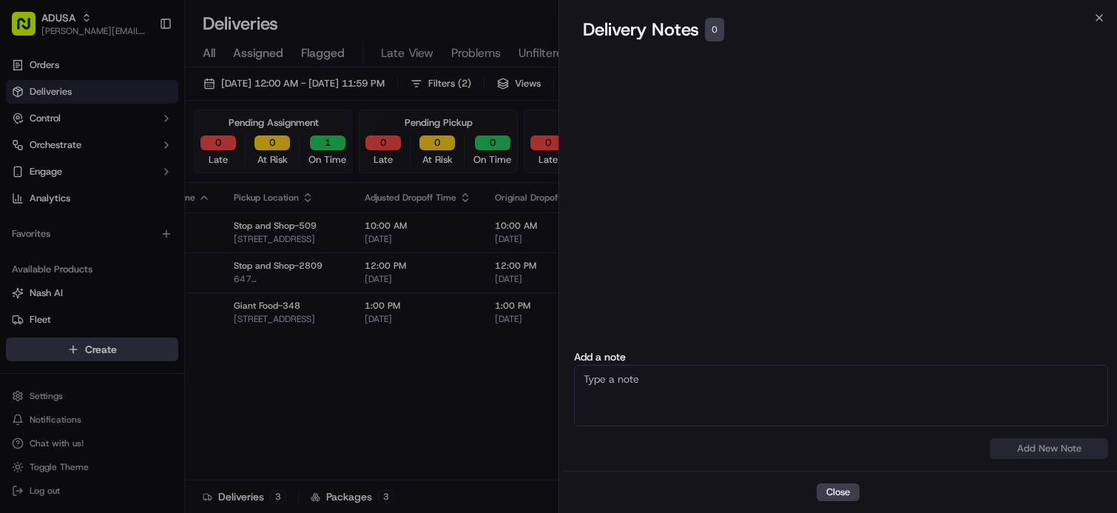
click at [803, 391] on textarea at bounding box center [841, 395] width 534 height 61
type textarea "Address Issue not the same"
click at [820, 381] on textarea "Address Issue not the same" at bounding box center [841, 395] width 534 height 61
drag, startPoint x: 772, startPoint y: 379, endPoint x: 494, endPoint y: 379, distance: 278.1
click at [494, 379] on body "ADUSA james.swiontek@adusa.com Toggle Sidebar Orders Deliveries Control Orchest…" at bounding box center [558, 256] width 1117 height 513
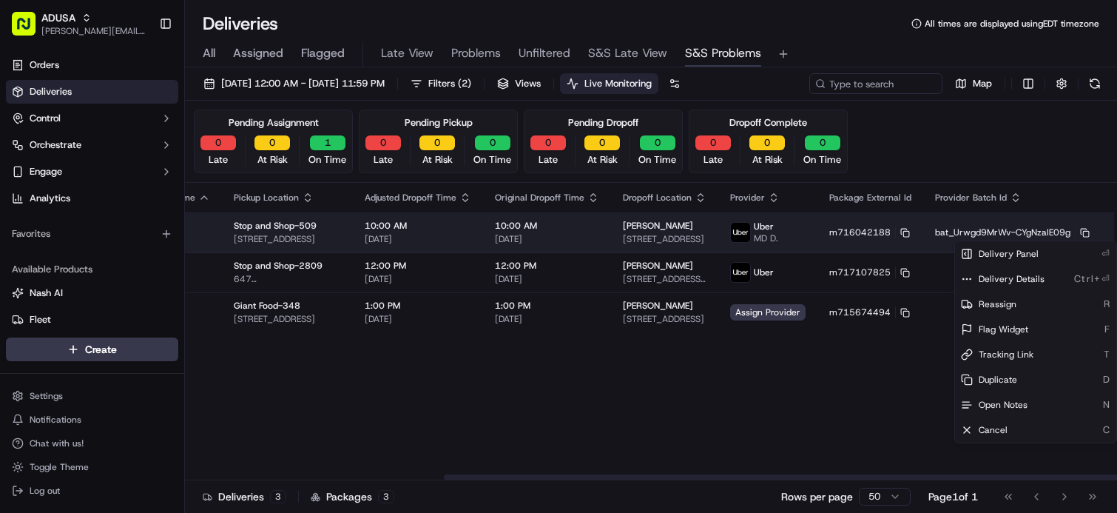
click at [617, 219] on td "Roisin Duffy 58-25 66th St, Flushing, NY 11378, USA" at bounding box center [664, 232] width 107 height 40
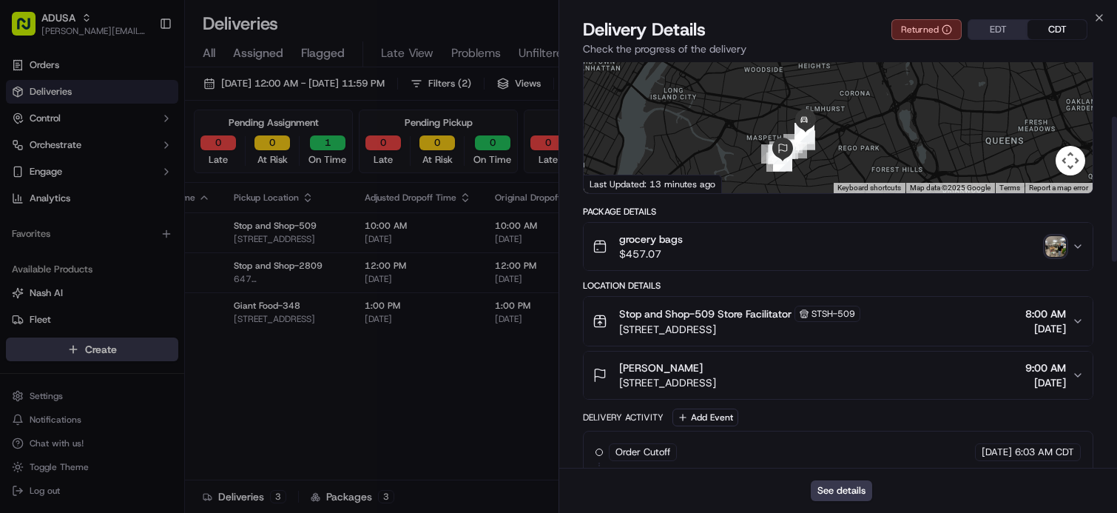
scroll to position [222, 0]
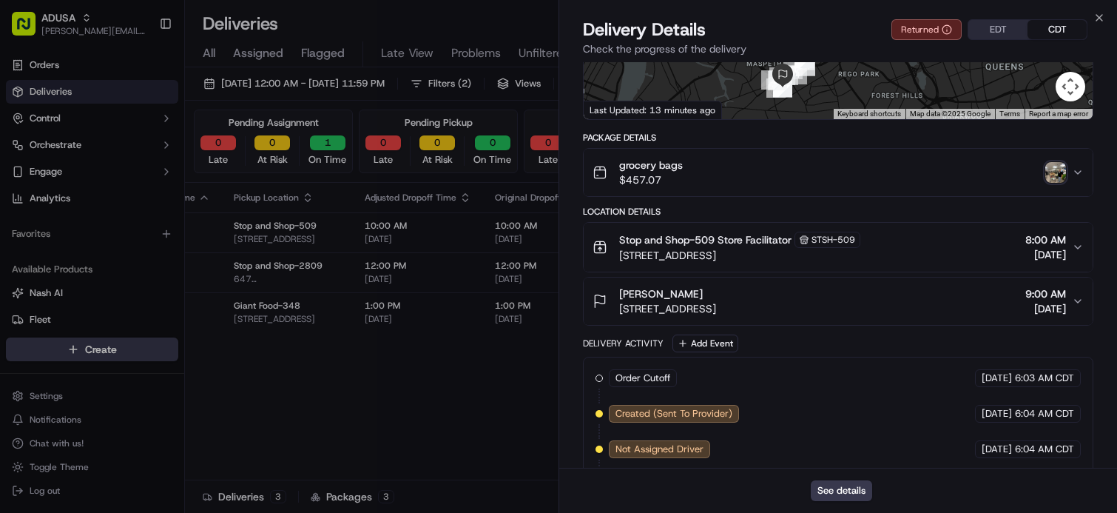
click at [1067, 303] on div "Roisin Duffy 58-25 66th St, Flushing, NY 11378, USA 9:00 AM 09/23/2025" at bounding box center [832, 301] width 479 height 30
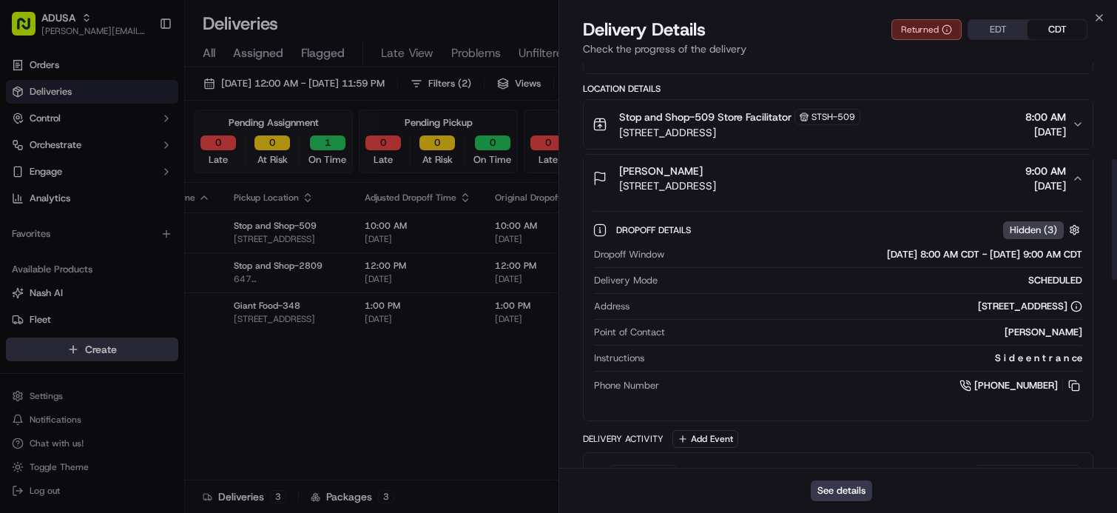
scroll to position [370, 0]
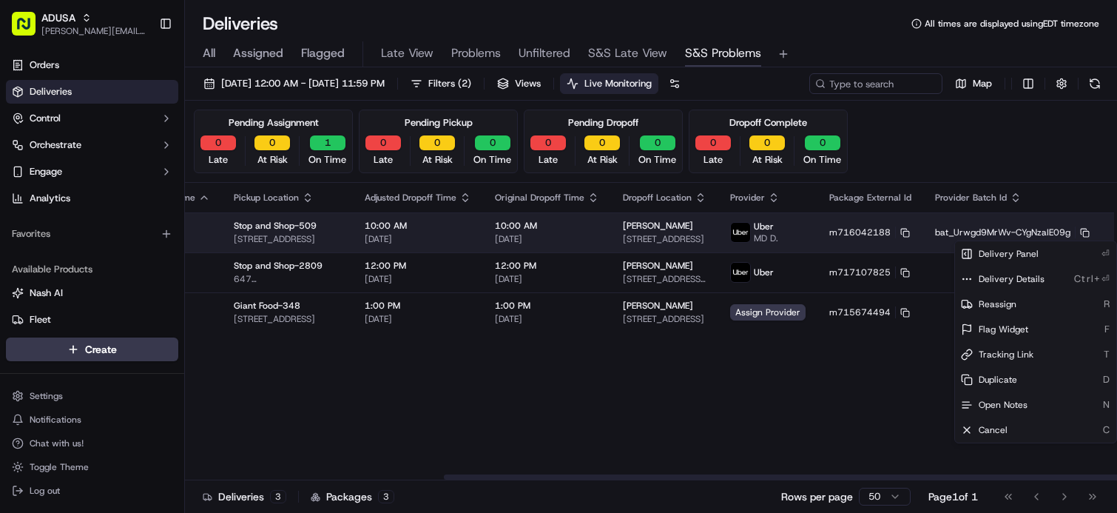
click at [1077, 231] on html "ADUSA james.swiontek@adusa.com Toggle Sidebar Orders Deliveries Control Orchest…" at bounding box center [558, 256] width 1117 height 513
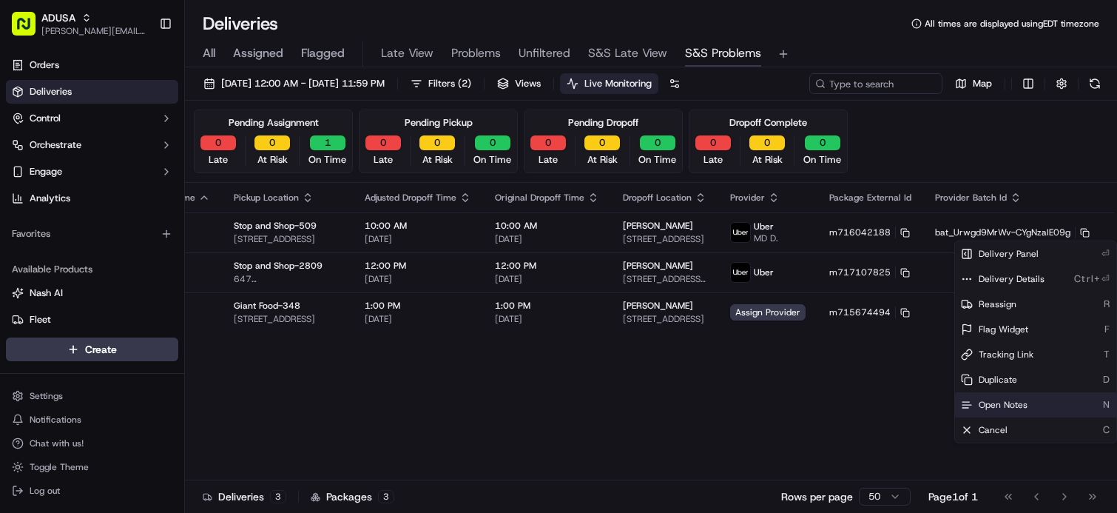
click at [984, 403] on span "Open Notes" at bounding box center [1003, 405] width 49 height 12
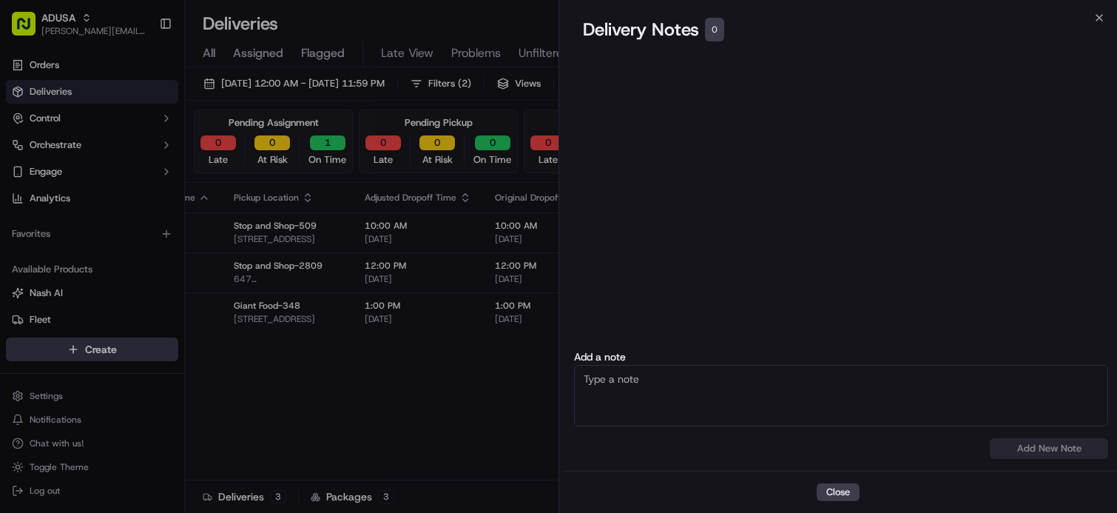
click at [755, 401] on textarea at bounding box center [841, 395] width 534 height 61
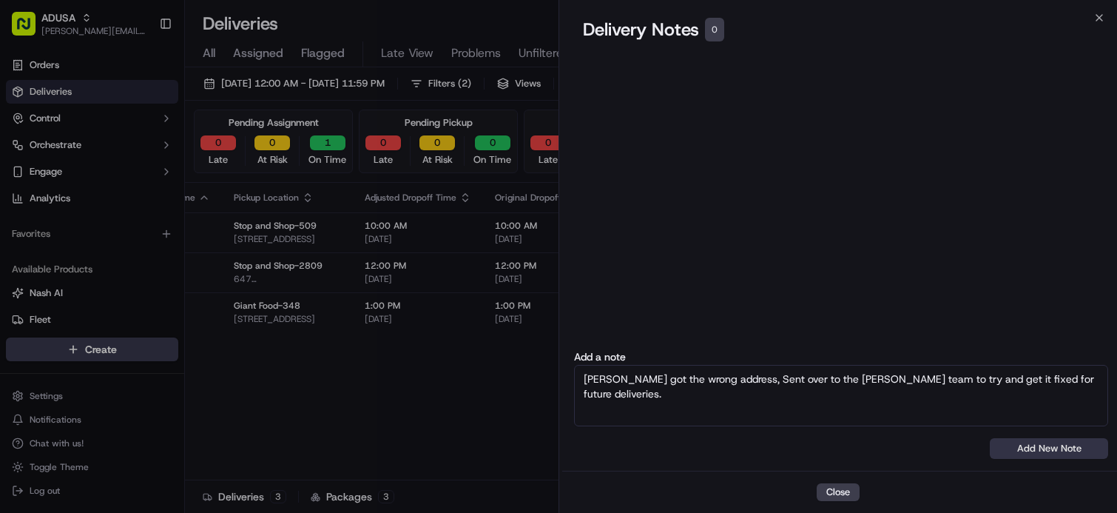
type textarea "Nash got the wrong address, Sent over to the Nash team to try and get it fixed …"
click at [1042, 451] on button "Add New Note" at bounding box center [1049, 448] width 118 height 21
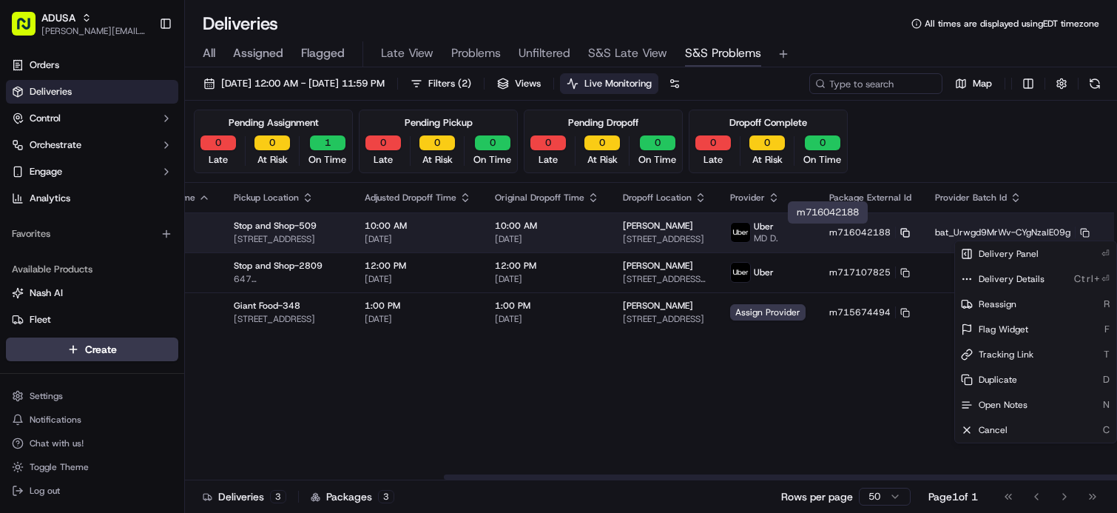
click at [900, 232] on icon at bounding box center [905, 233] width 10 height 10
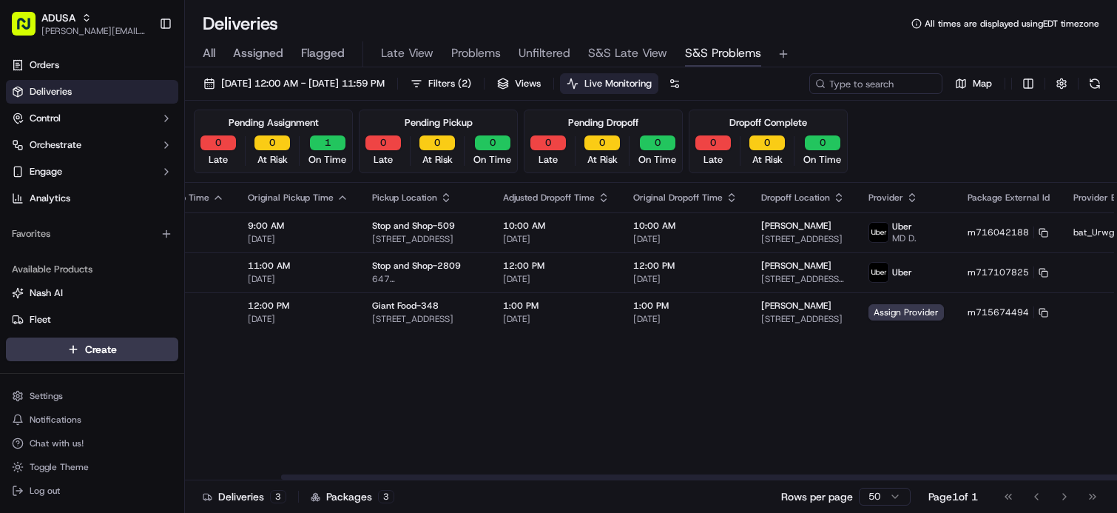
scroll to position [0, 0]
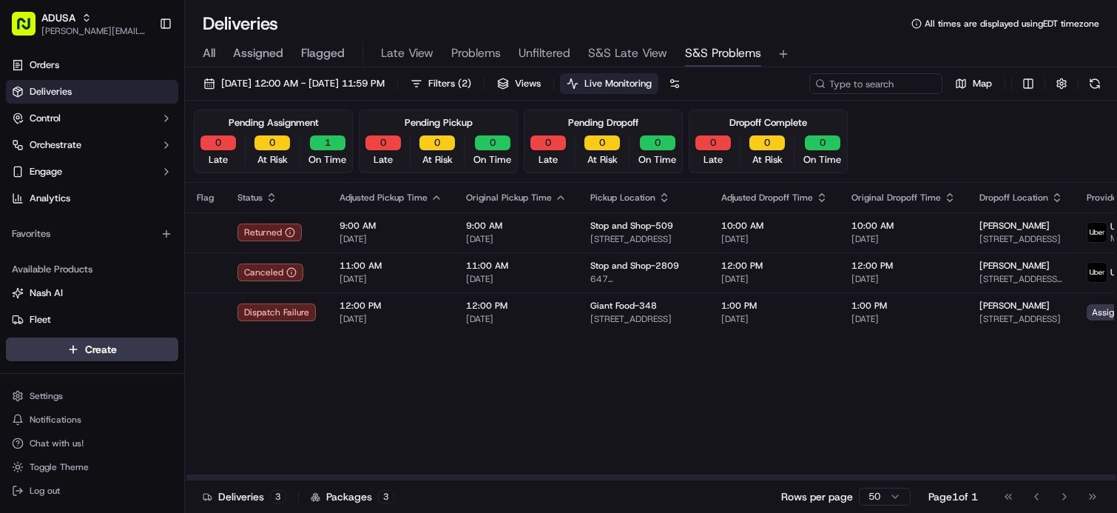
drag, startPoint x: 550, startPoint y: 340, endPoint x: 507, endPoint y: 337, distance: 42.3
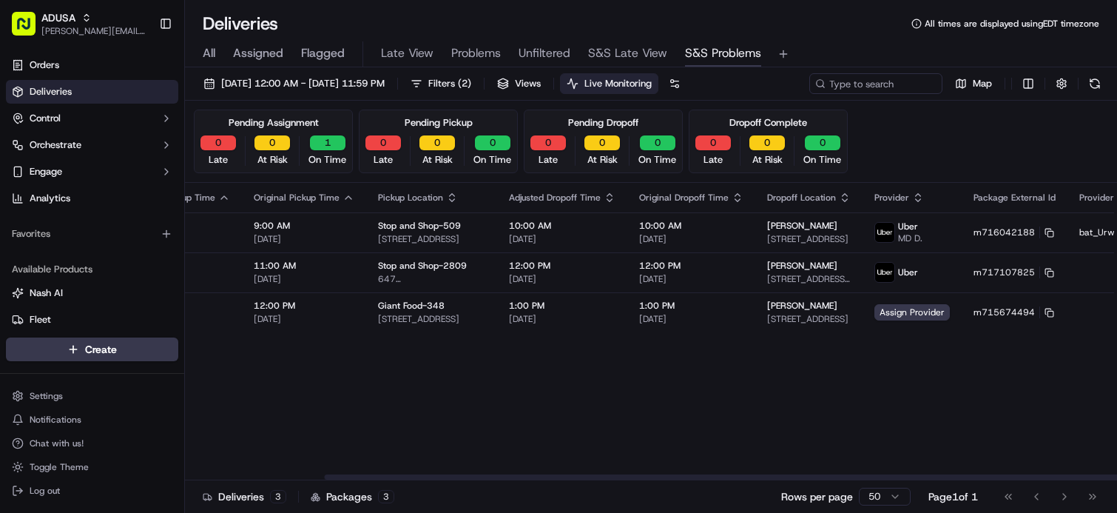
drag, startPoint x: 605, startPoint y: 379, endPoint x: 669, endPoint y: 366, distance: 65.6
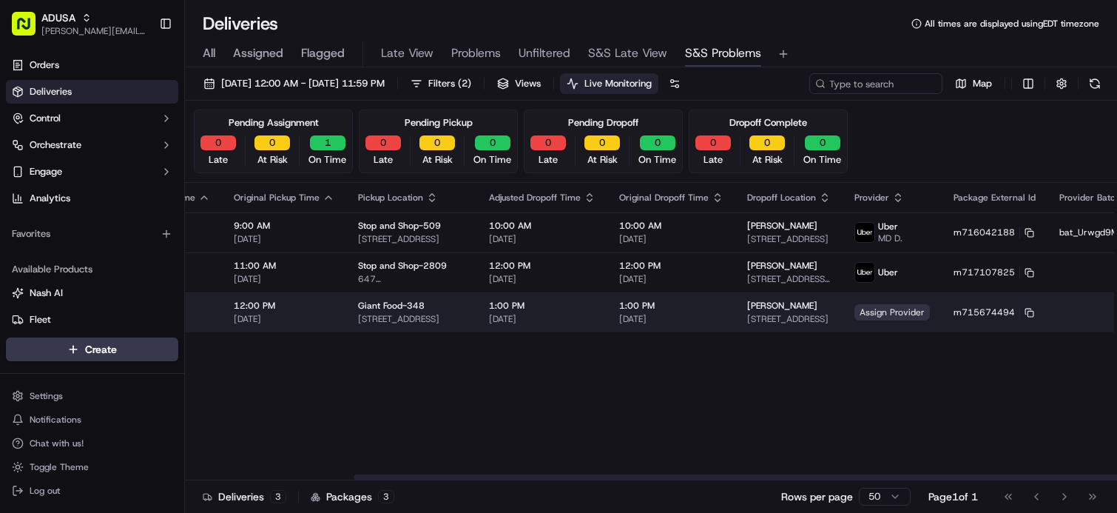
click at [854, 313] on span "Assign Provider" at bounding box center [891, 312] width 75 height 16
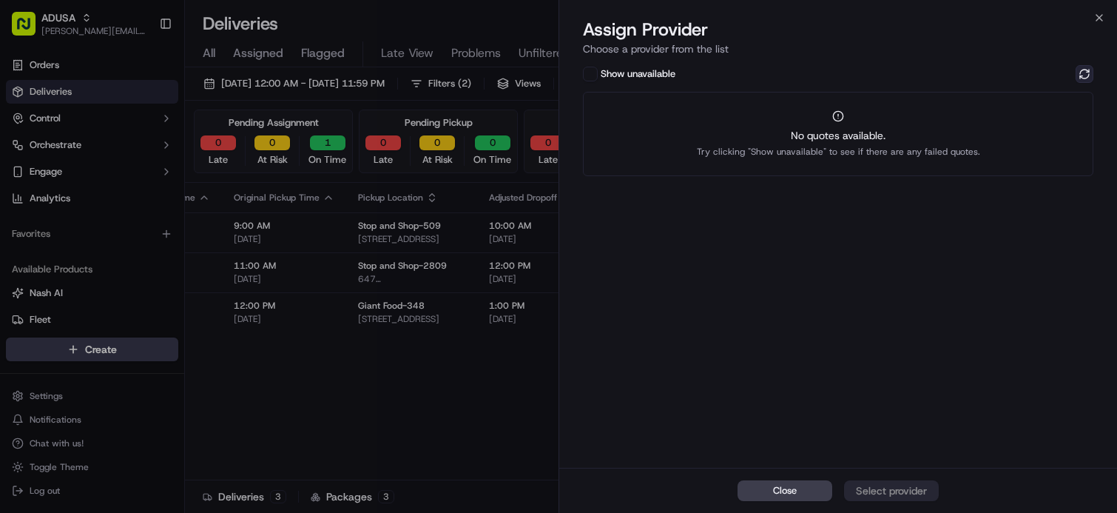
click at [1086, 72] on button at bounding box center [1085, 74] width 18 height 18
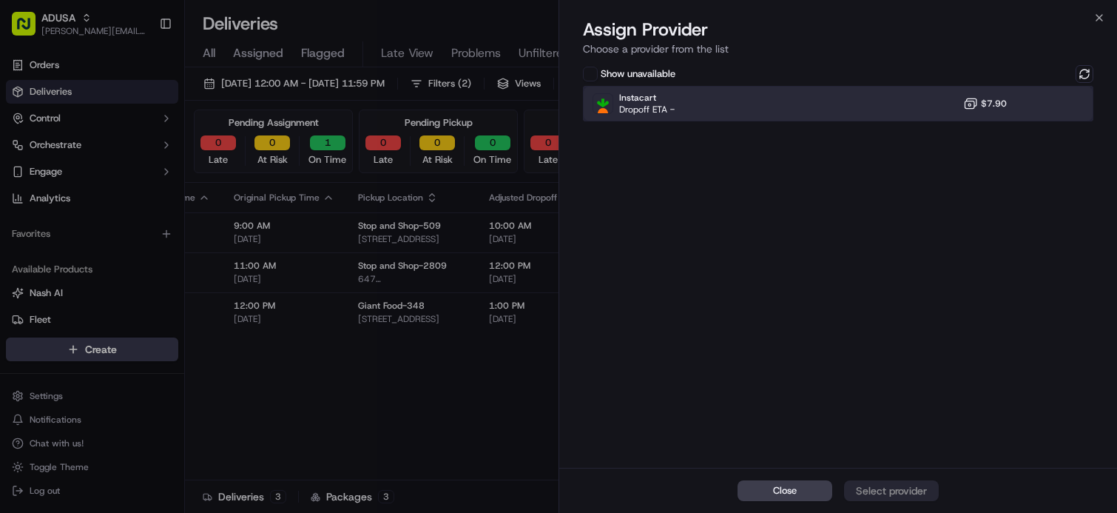
click at [846, 101] on div "Instacart Dropoff ETA - $7.90" at bounding box center [838, 104] width 510 height 36
click at [888, 489] on div "Assign Provider" at bounding box center [891, 490] width 72 height 15
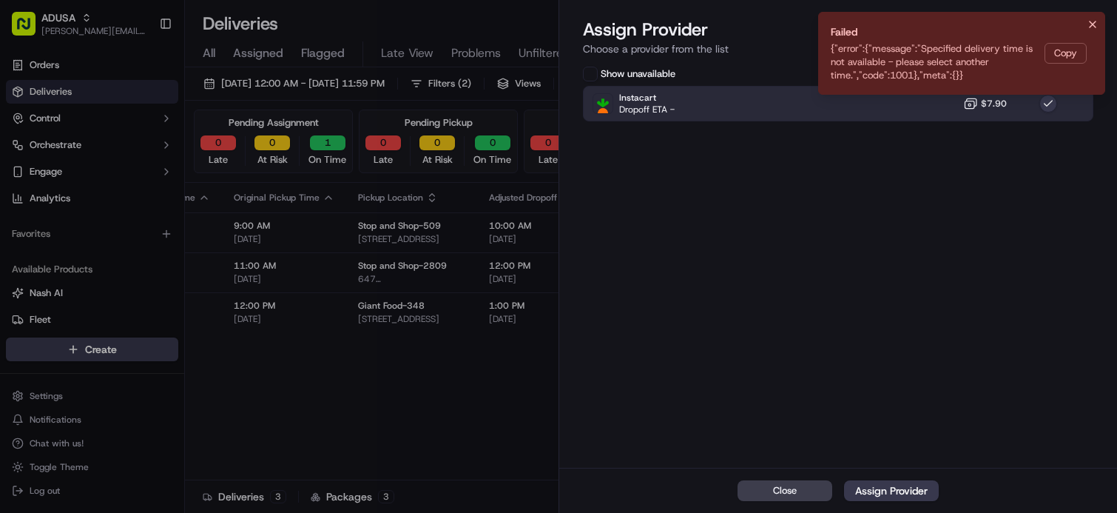
click at [1088, 21] on icon "Notifications (F8)" at bounding box center [1093, 24] width 12 height 12
click at [1090, 21] on icon "Notifications (F8)" at bounding box center [1093, 24] width 12 height 12
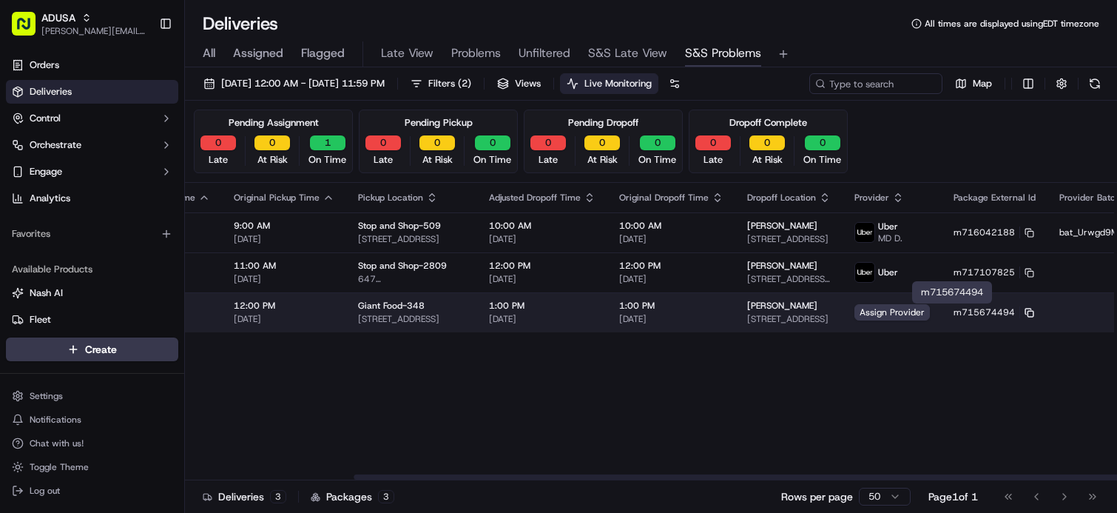
click at [1025, 313] on icon at bounding box center [1030, 313] width 10 height 10
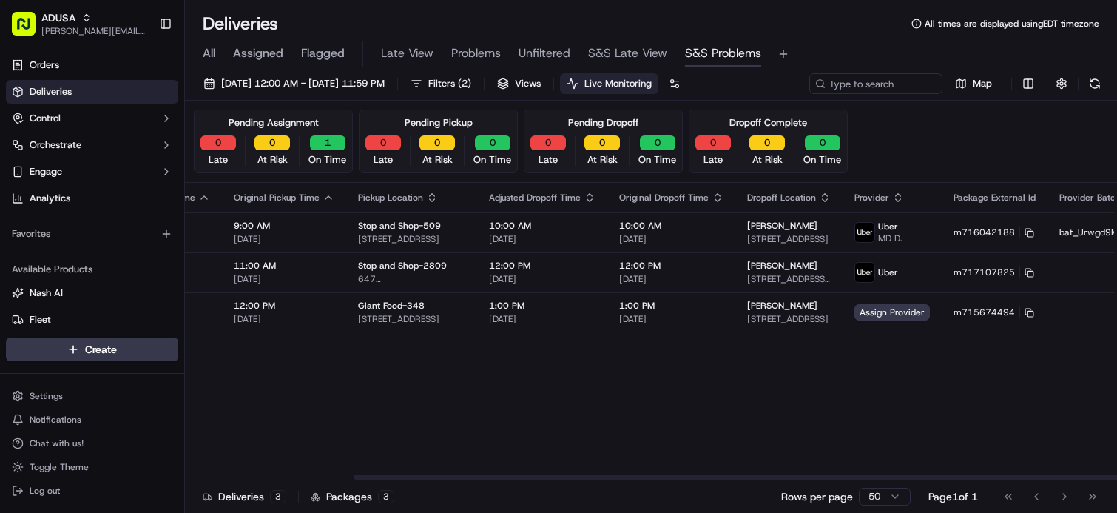
click at [440, 408] on div "Flag Status Adjusted Pickup Time Original Pickup Time Pickup Location Adjusted …" at bounding box center [617, 331] width 1328 height 297
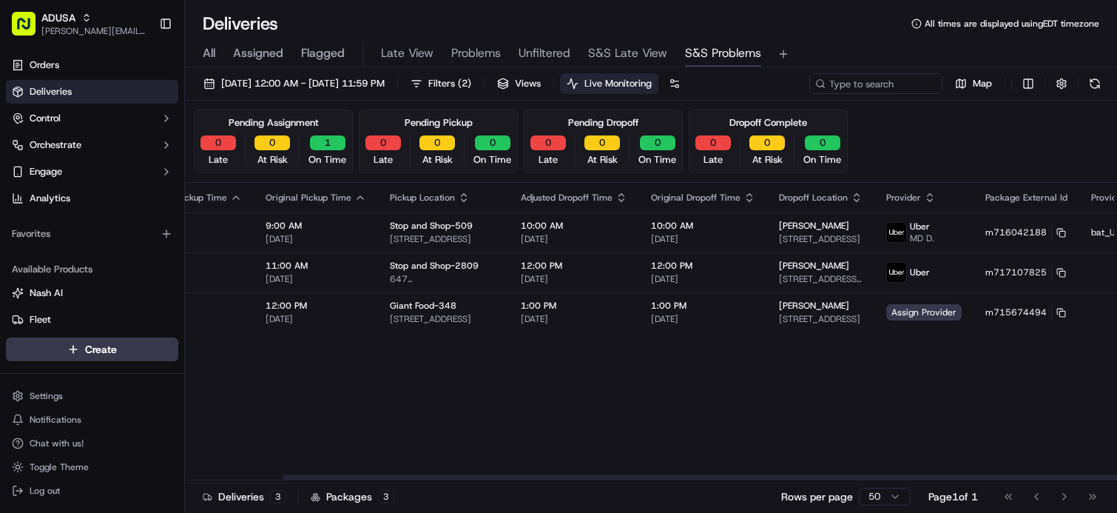
scroll to position [0, 0]
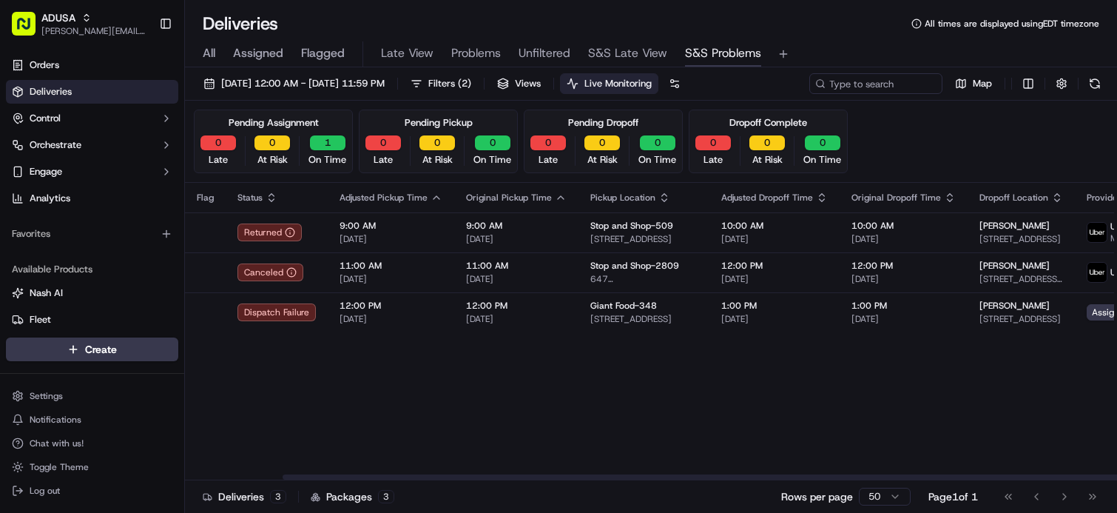
drag, startPoint x: 629, startPoint y: 403, endPoint x: 451, endPoint y: 386, distance: 178.4
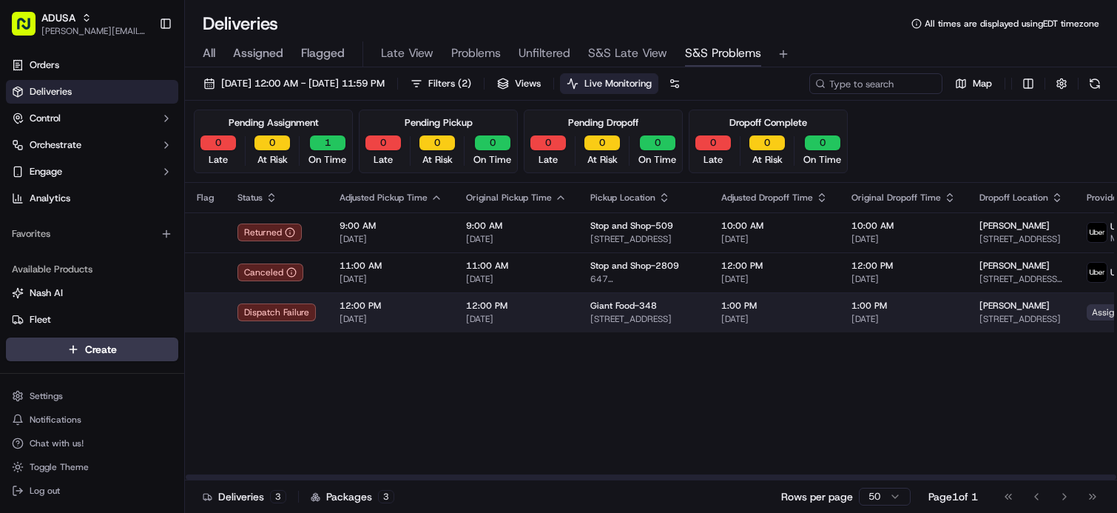
click at [1087, 310] on span "Assign Provider" at bounding box center [1124, 312] width 75 height 16
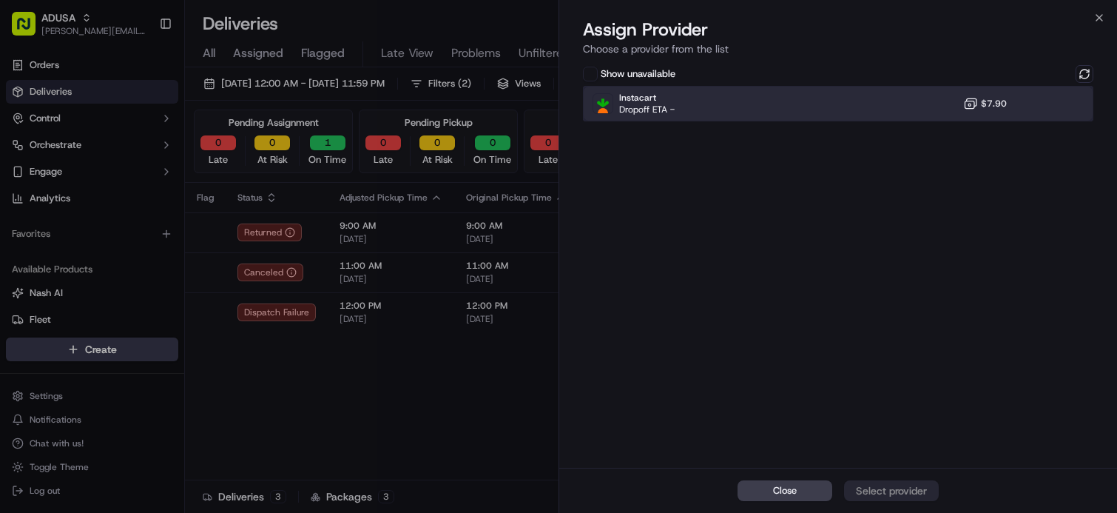
click at [860, 107] on div "Instacart Dropoff ETA - $7.90" at bounding box center [838, 104] width 510 height 36
click at [877, 490] on div "Assign Provider" at bounding box center [891, 490] width 72 height 15
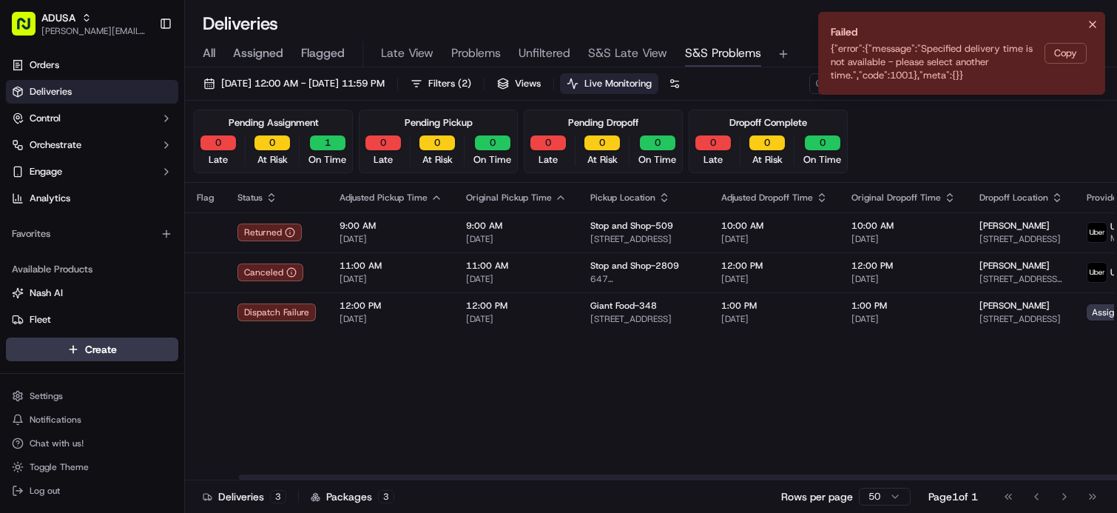
scroll to position [0, 357]
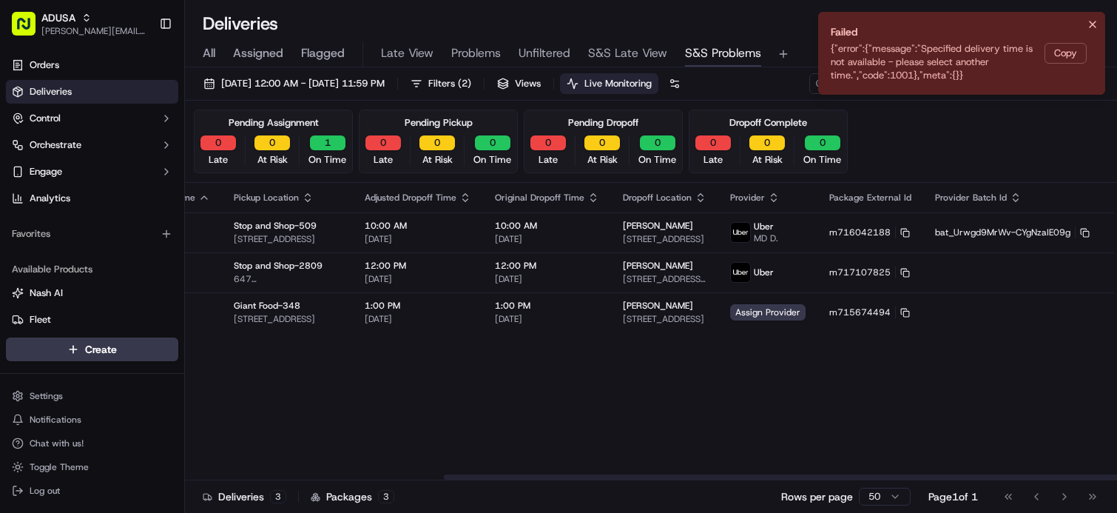
drag, startPoint x: 704, startPoint y: 402, endPoint x: 896, endPoint y: 384, distance: 192.4
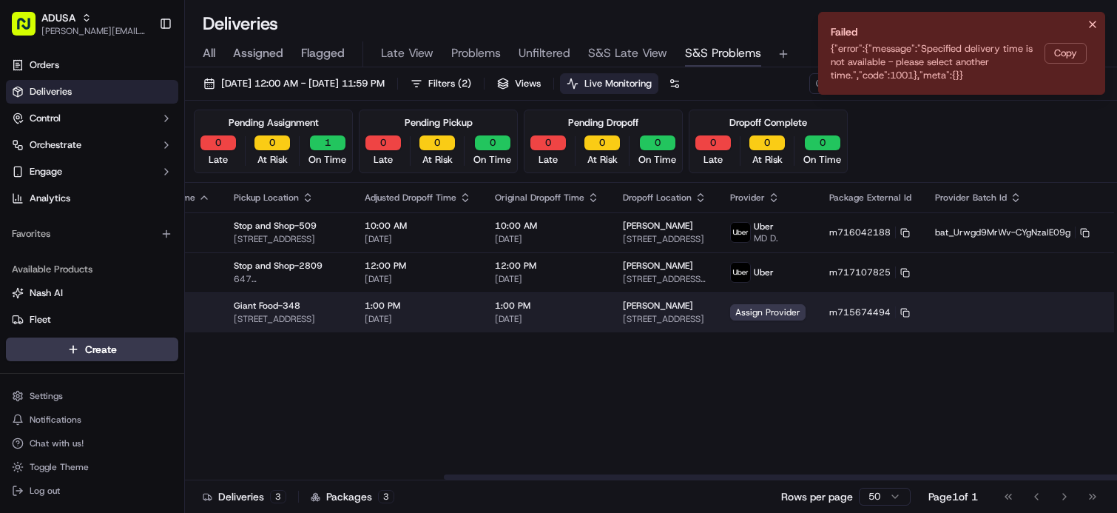
click at [1073, 310] on html "ADUSA james.swiontek@adusa.com Toggle Sidebar Orders Deliveries Control Orchest…" at bounding box center [558, 256] width 1117 height 513
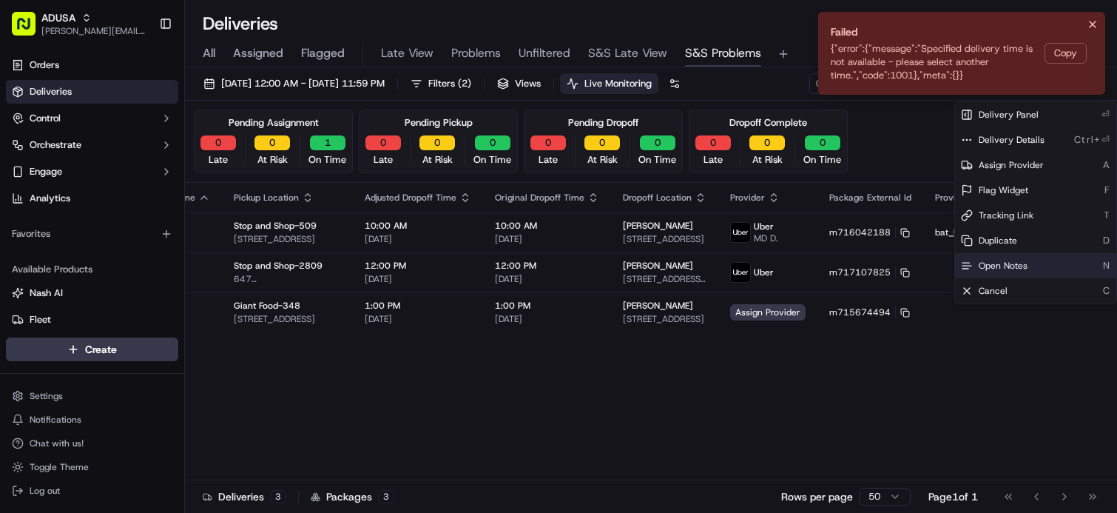
click at [1033, 266] on div "Open Notes N" at bounding box center [1035, 265] width 161 height 25
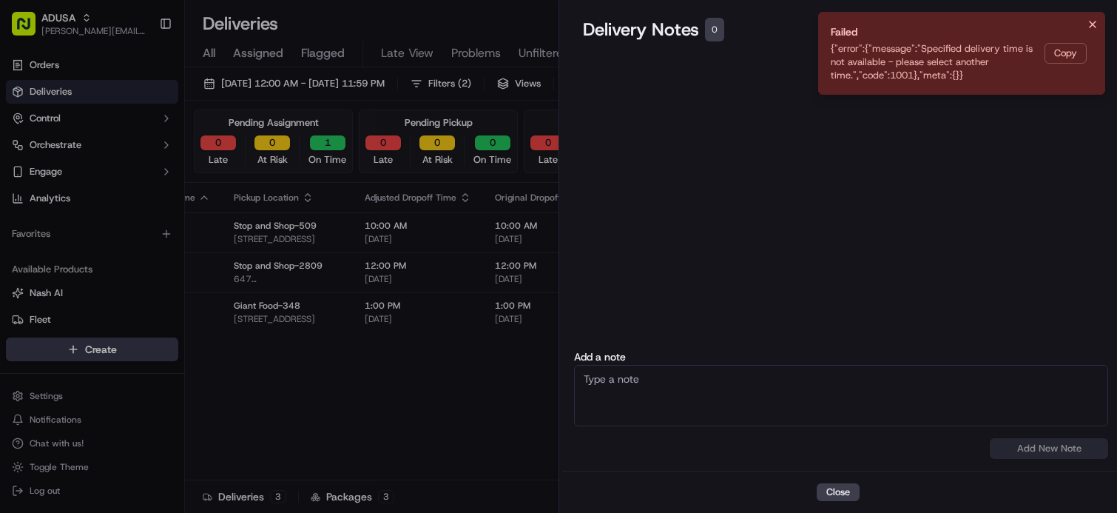
click at [894, 388] on textarea at bounding box center [841, 395] width 534 height 61
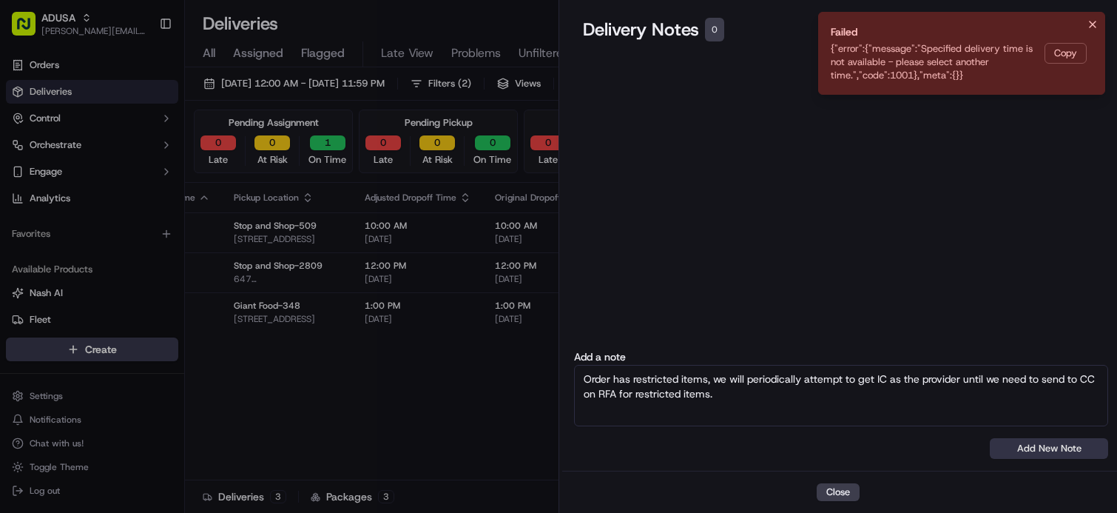
type textarea "Order has restricted items, we will periodically attempt to get IC as the provi…"
click at [1047, 456] on button "Add New Note" at bounding box center [1049, 448] width 118 height 21
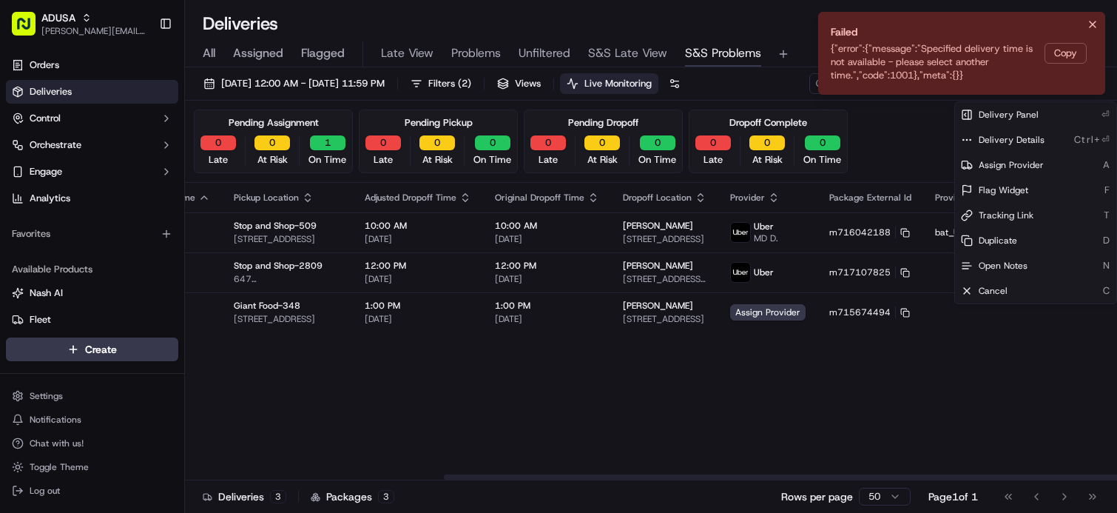
click at [671, 379] on div "Flag Status Adjusted Pickup Time Original Pickup Time Pickup Location Adjusted …" at bounding box center [492, 331] width 1328 height 297
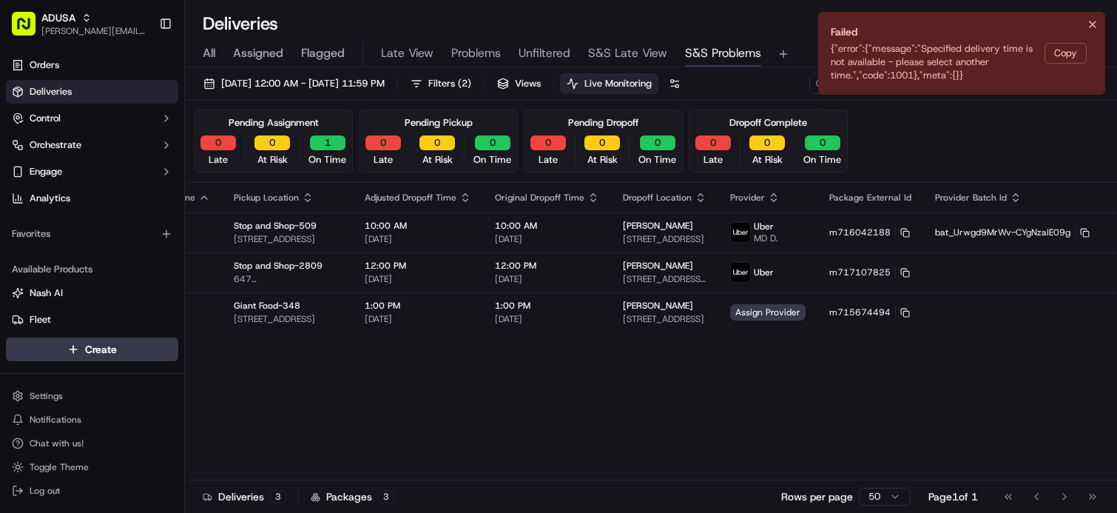
click at [1090, 24] on icon "Notifications (F8)" at bounding box center [1093, 24] width 12 height 12
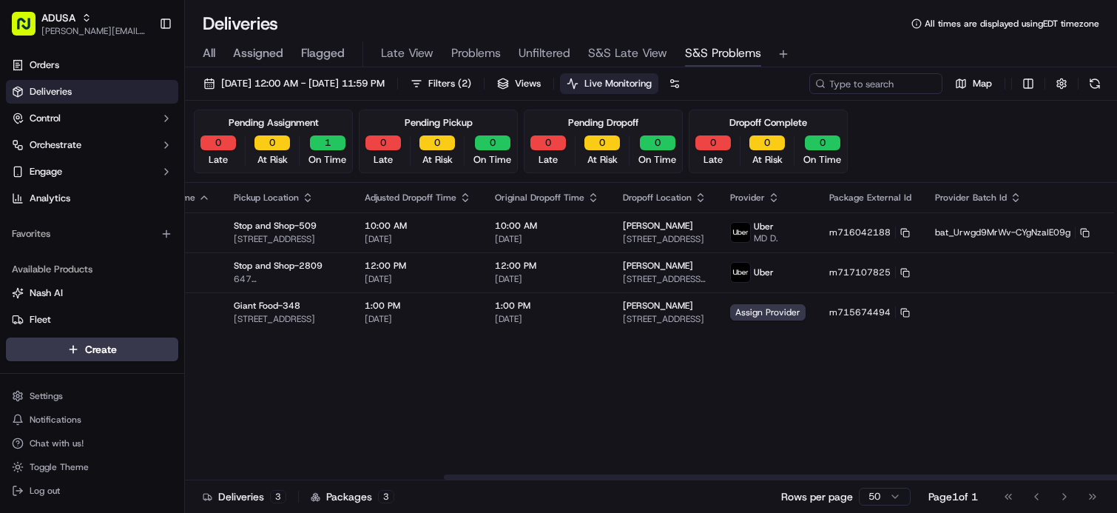
click at [329, 402] on div "Flag Status Adjusted Pickup Time Original Pickup Time Pickup Location Adjusted …" at bounding box center [492, 331] width 1328 height 297
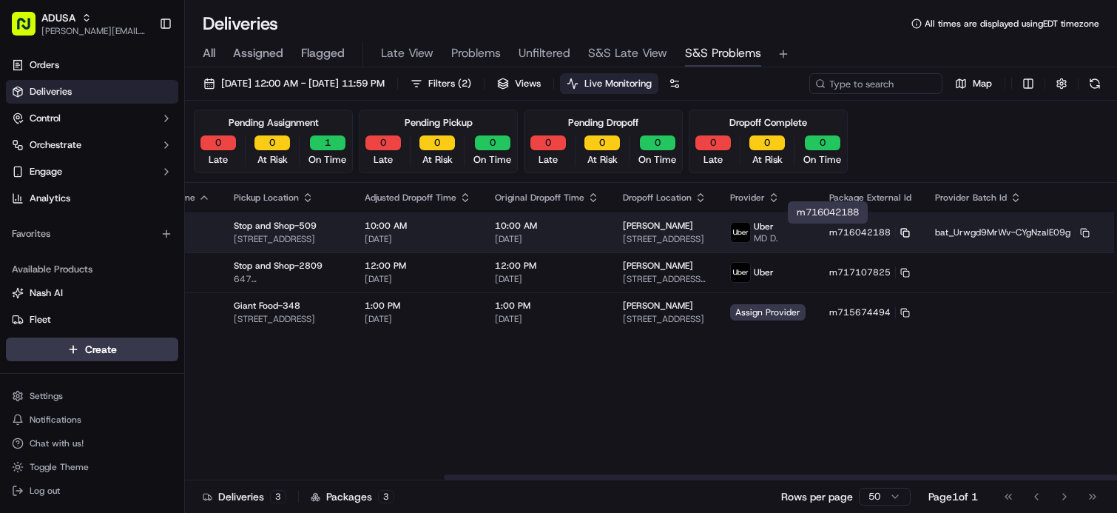
click at [900, 234] on icon at bounding box center [905, 233] width 10 height 10
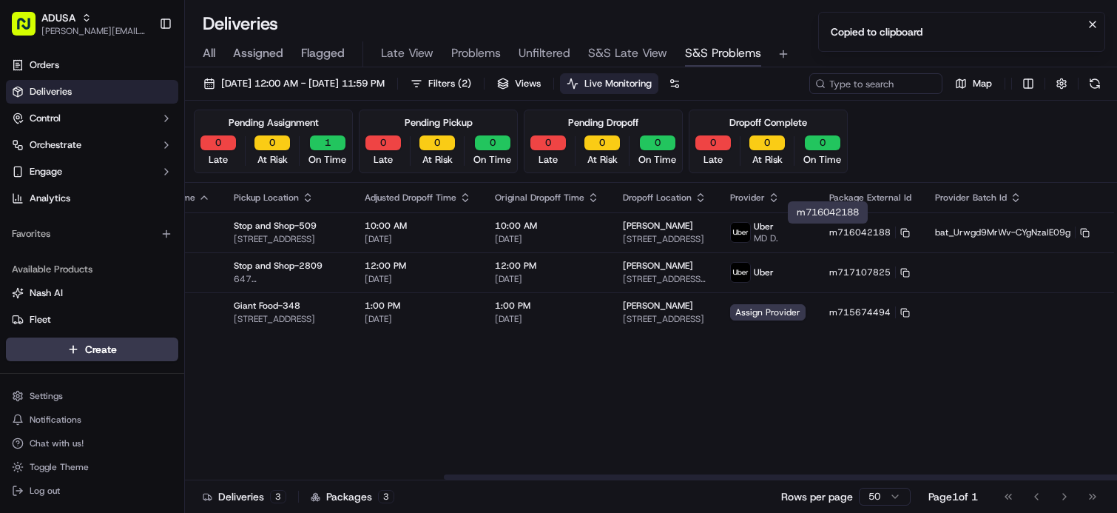
click at [393, 363] on div "Flag Status Adjusted Pickup Time Original Pickup Time Pickup Location Adjusted …" at bounding box center [492, 331] width 1328 height 297
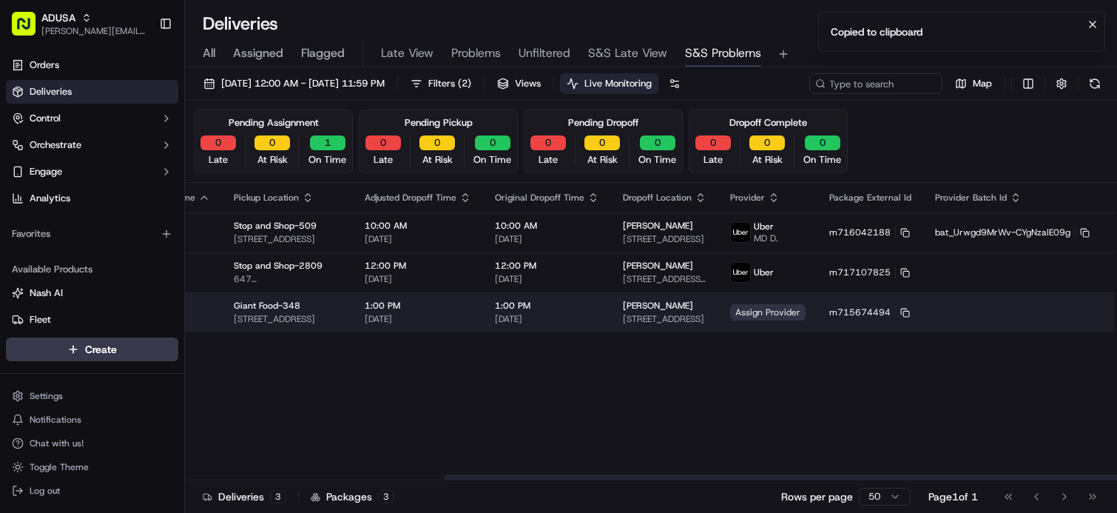
click at [730, 314] on span "Assign Provider" at bounding box center [767, 312] width 75 height 16
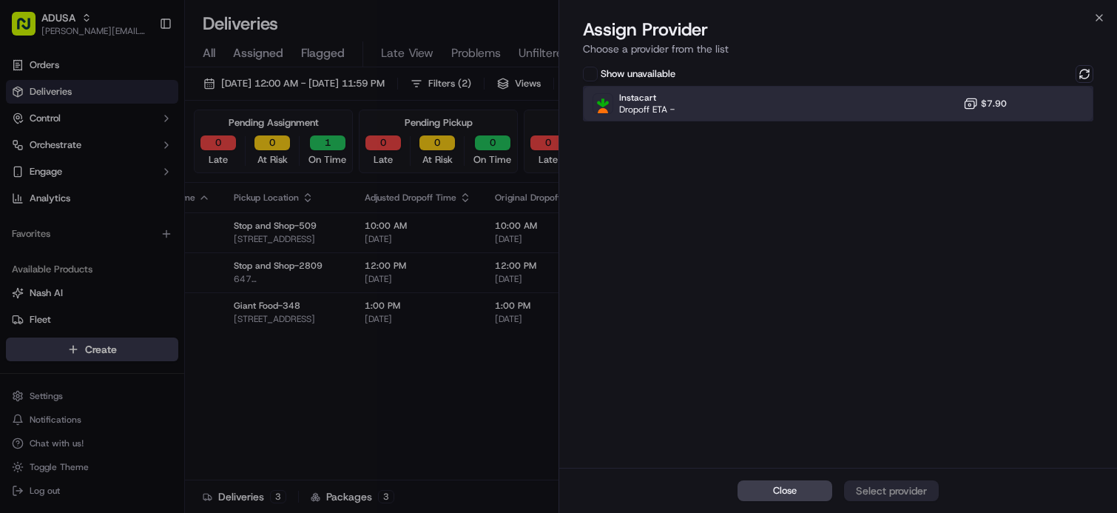
click at [920, 115] on div "Instacart Dropoff ETA - $7.90" at bounding box center [838, 104] width 510 height 36
click at [900, 496] on div "Assign Provider" at bounding box center [891, 490] width 72 height 15
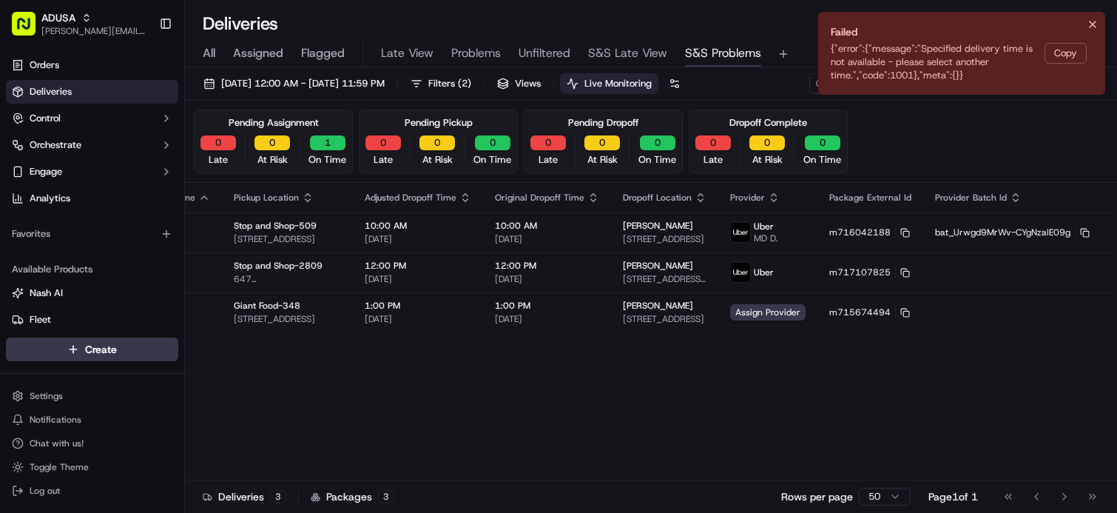
click at [1092, 24] on icon "Notifications (F8)" at bounding box center [1093, 24] width 6 height 6
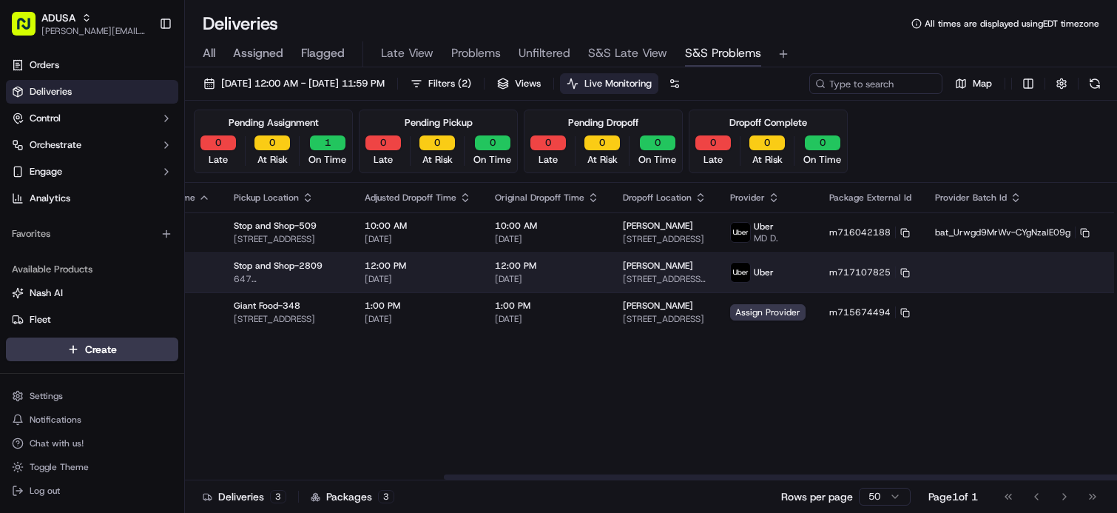
click at [526, 268] on span "12:00 PM" at bounding box center [547, 266] width 104 height 12
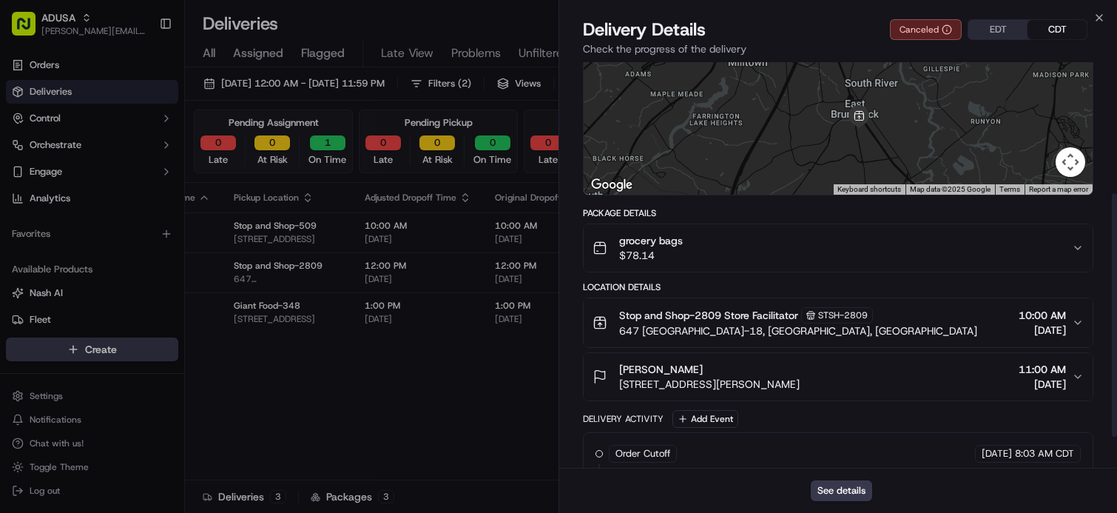
scroll to position [269, 0]
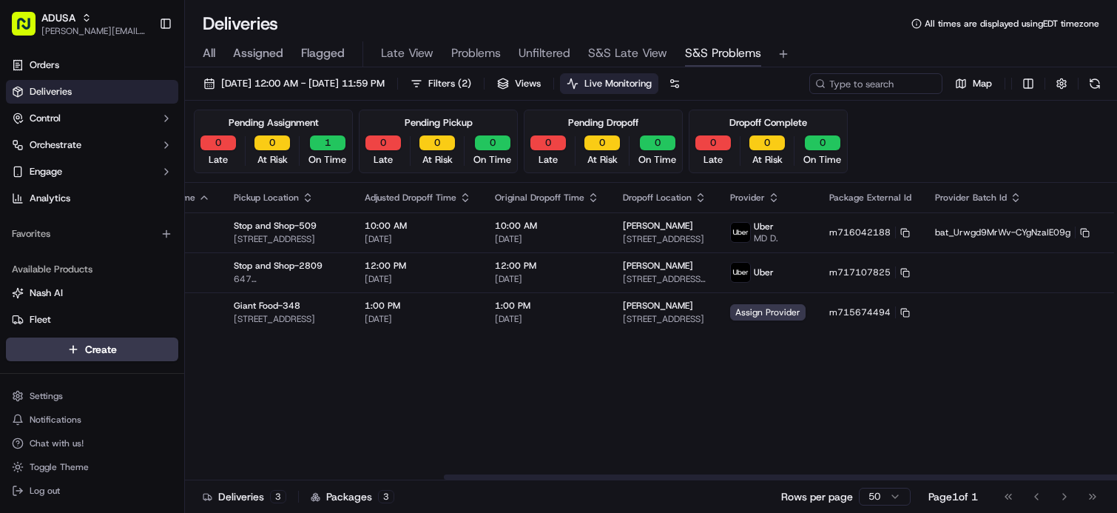
drag, startPoint x: 663, startPoint y: 354, endPoint x: 937, endPoint y: 340, distance: 274.1
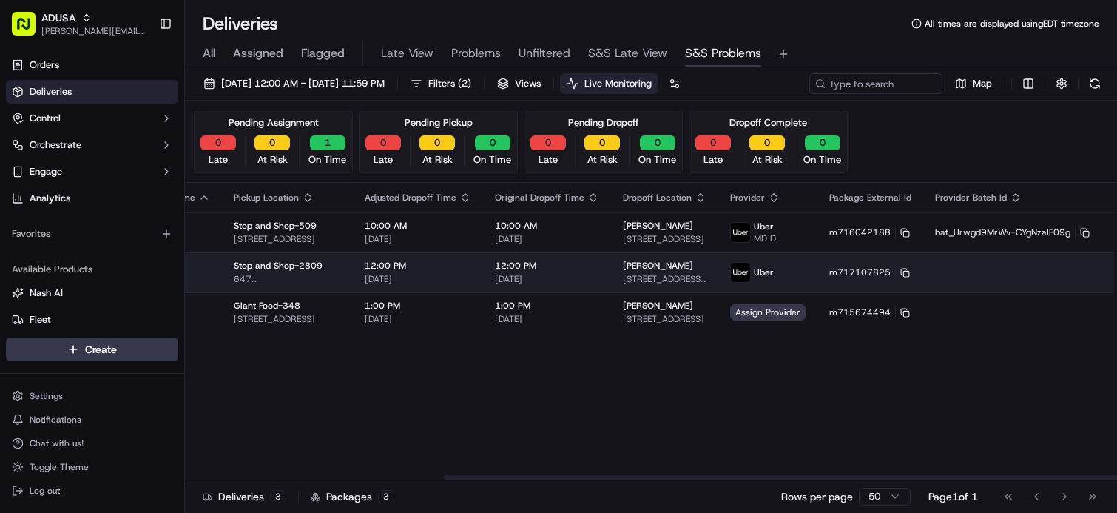
click at [1077, 271] on html "ADUSA james.swiontek@adusa.com Toggle Sidebar Orders Deliveries Control Orchest…" at bounding box center [558, 256] width 1117 height 513
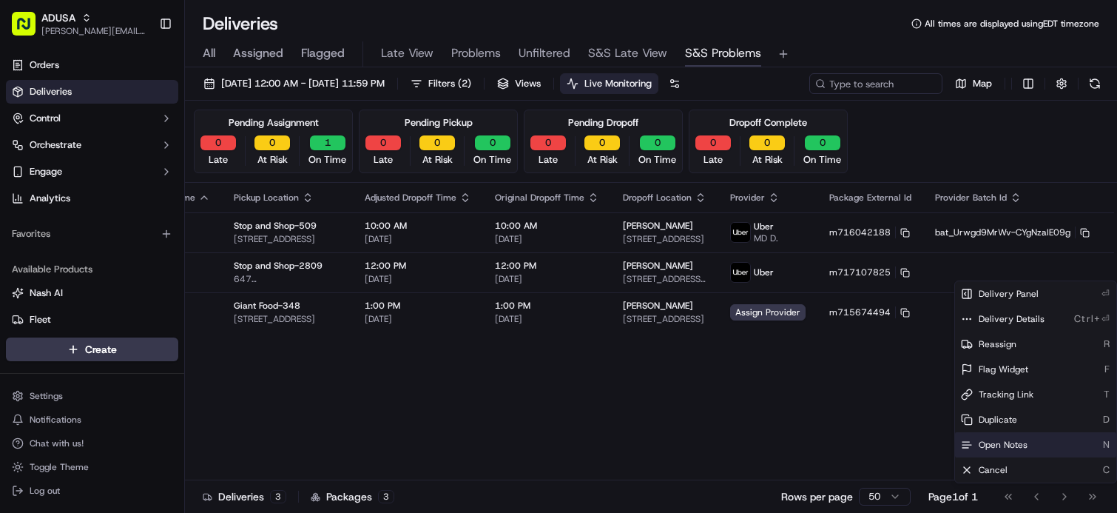
click at [1019, 442] on span "Open Notes" at bounding box center [1003, 445] width 49 height 12
click at [624, 378] on div "Flag Status Adjusted Pickup Time Original Pickup Time Pickup Location Adjusted …" at bounding box center [492, 331] width 1328 height 297
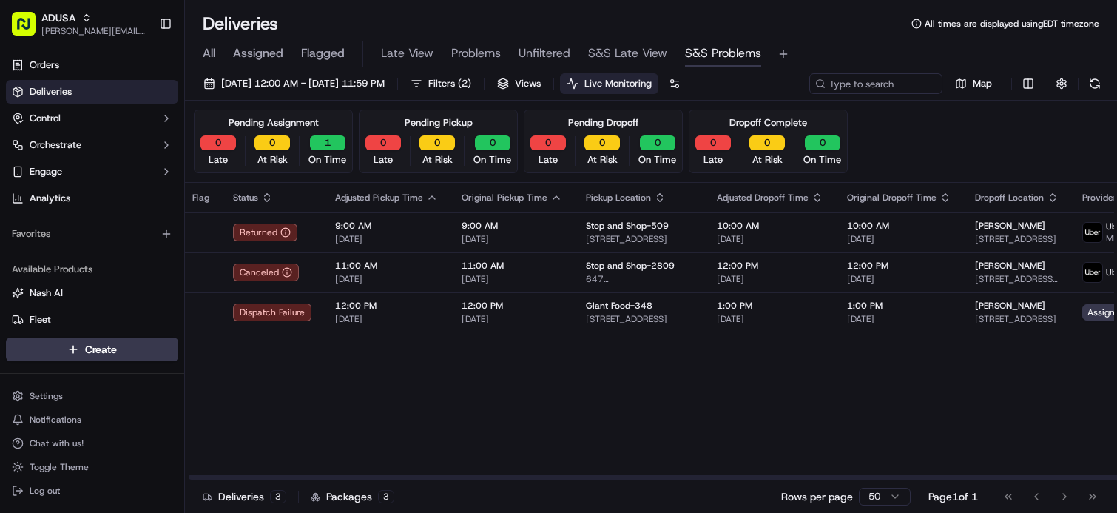
scroll to position [0, 0]
drag, startPoint x: 766, startPoint y: 408, endPoint x: 573, endPoint y: 380, distance: 195.1
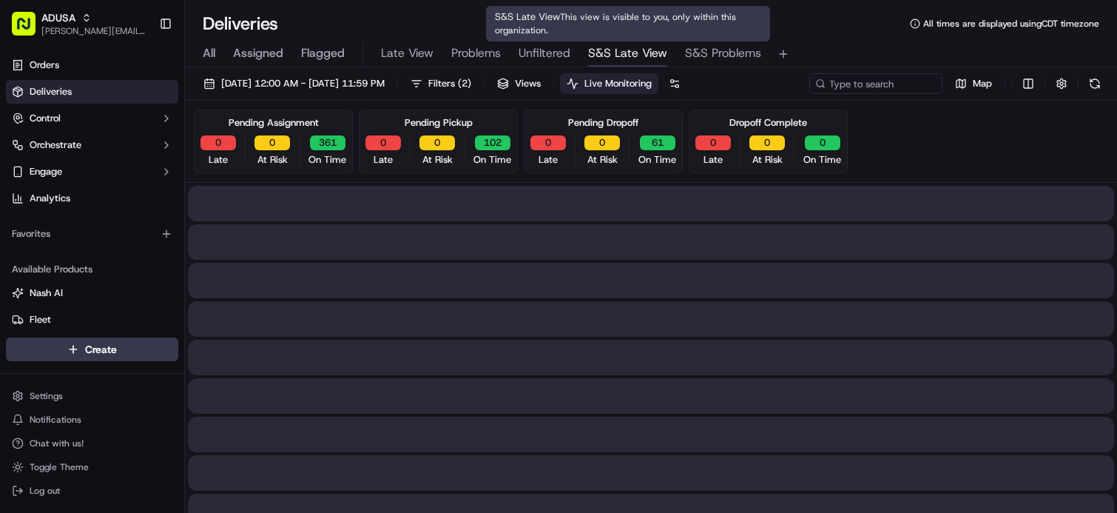
click at [634, 58] on span "S&S Late View" at bounding box center [627, 53] width 79 height 18
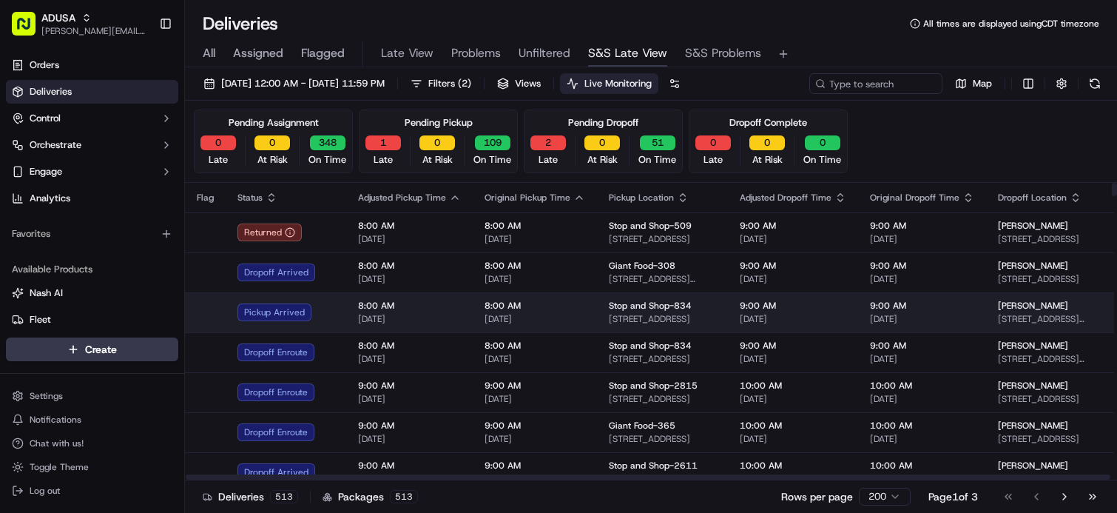
click at [346, 314] on td "8:00 AM 09/23/2025" at bounding box center [409, 312] width 126 height 40
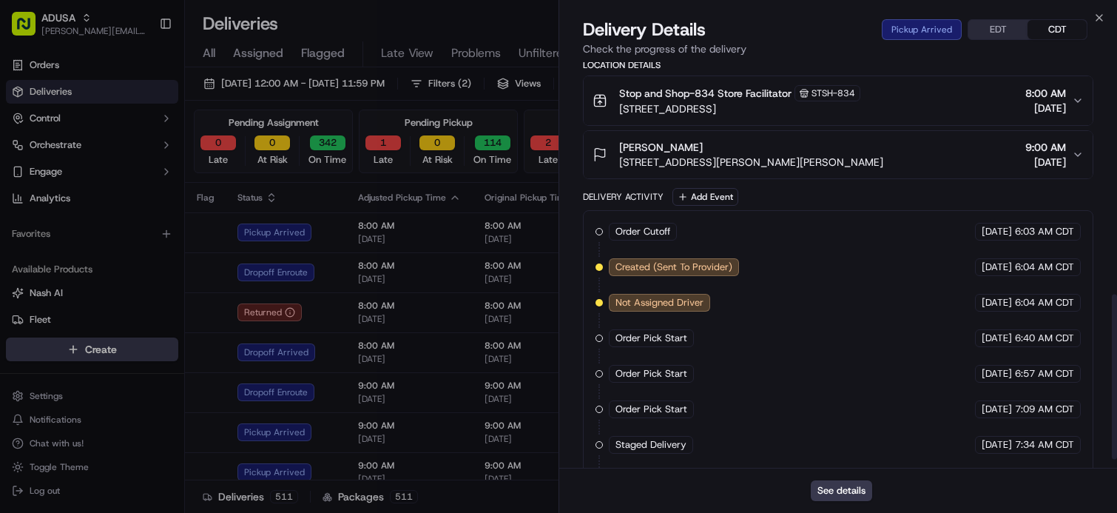
scroll to position [592, 0]
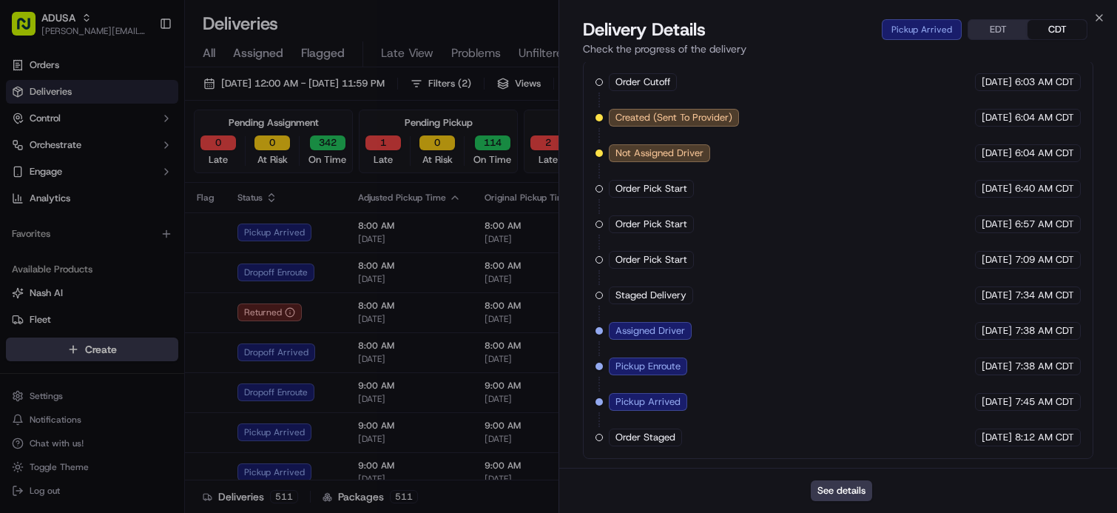
drag, startPoint x: 9, startPoint y: 512, endPoint x: 627, endPoint y: 260, distance: 666.9
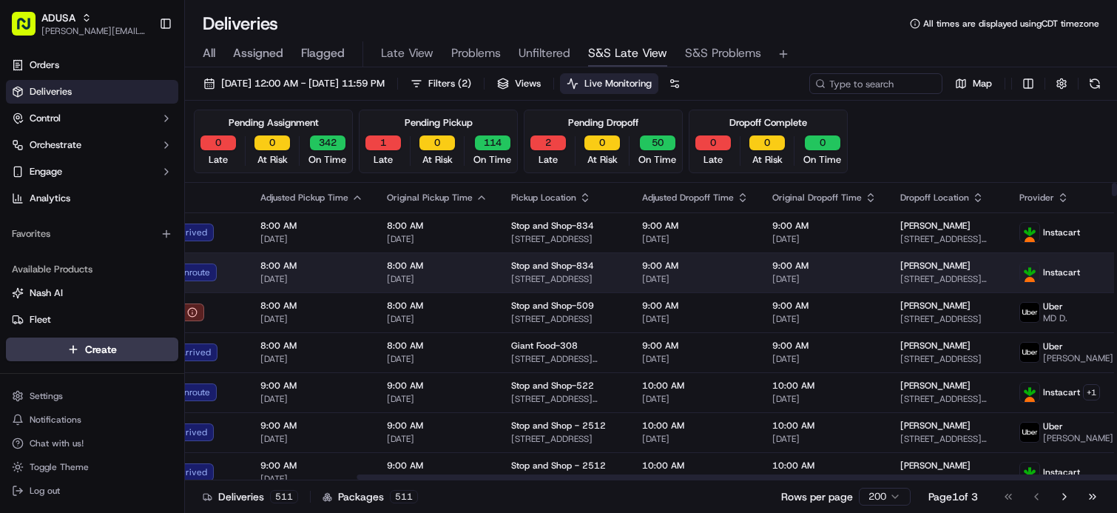
scroll to position [0, 390]
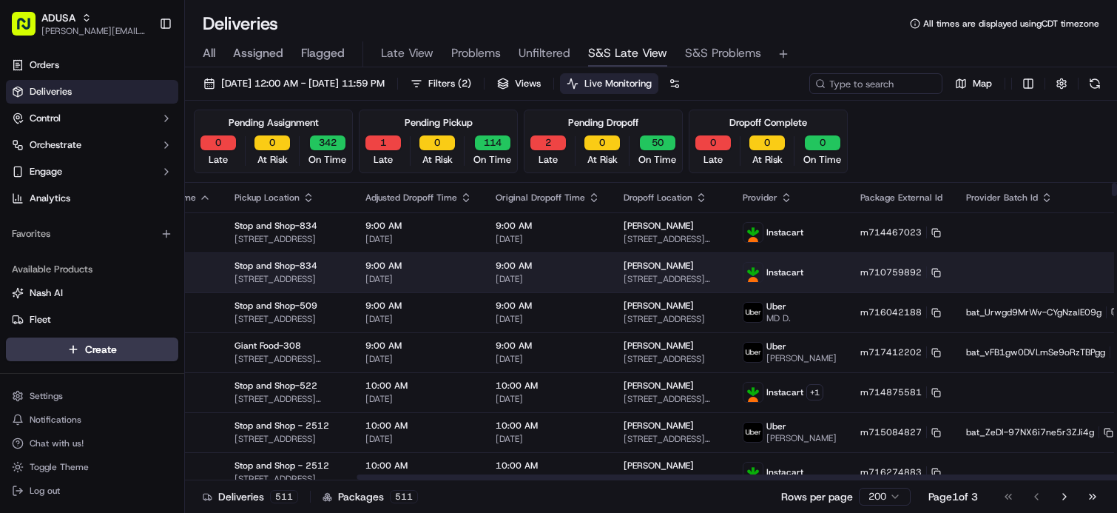
drag, startPoint x: 745, startPoint y: 274, endPoint x: 807, endPoint y: 271, distance: 62.2
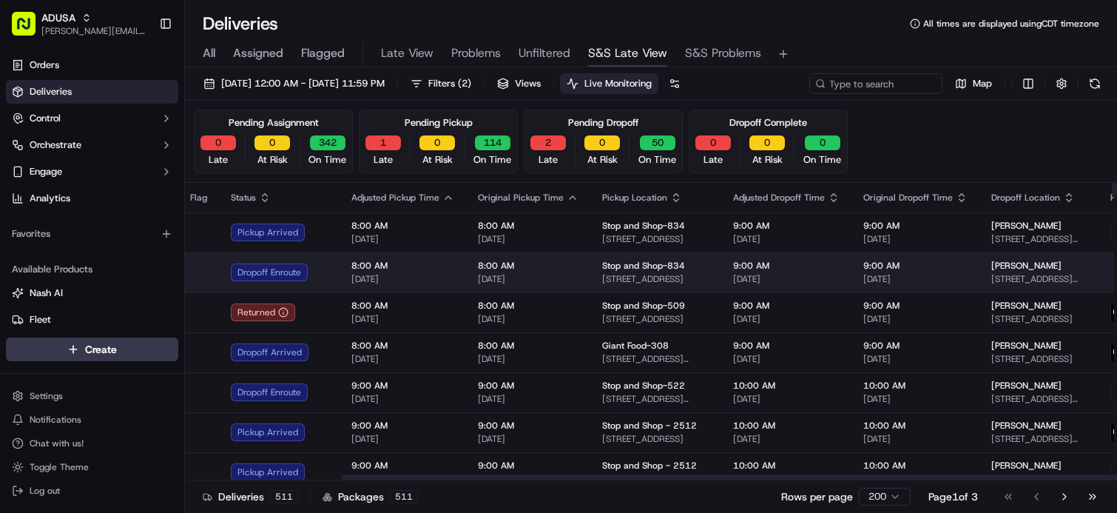
scroll to position [0, 0]
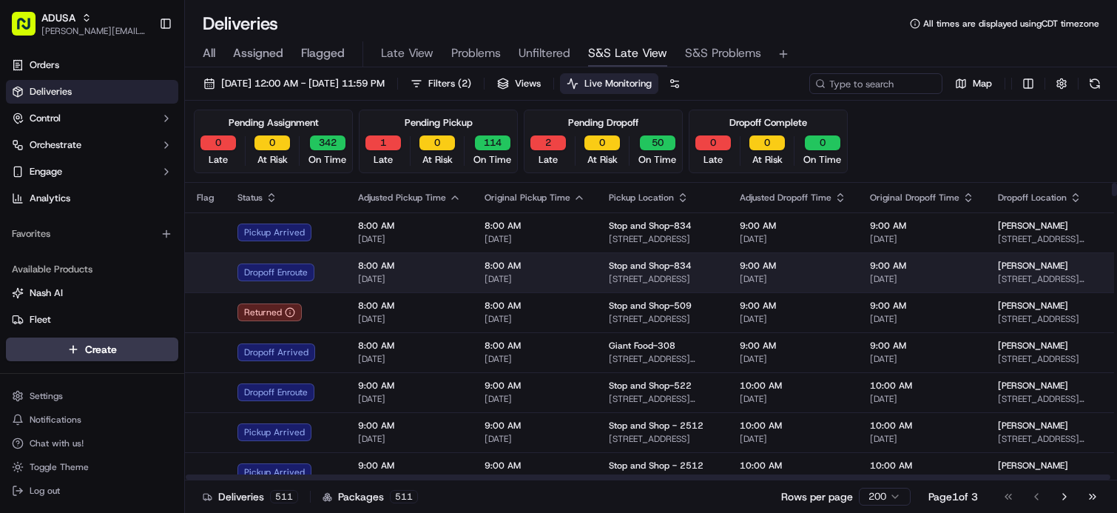
drag, startPoint x: 846, startPoint y: 276, endPoint x: 730, endPoint y: 271, distance: 116.3
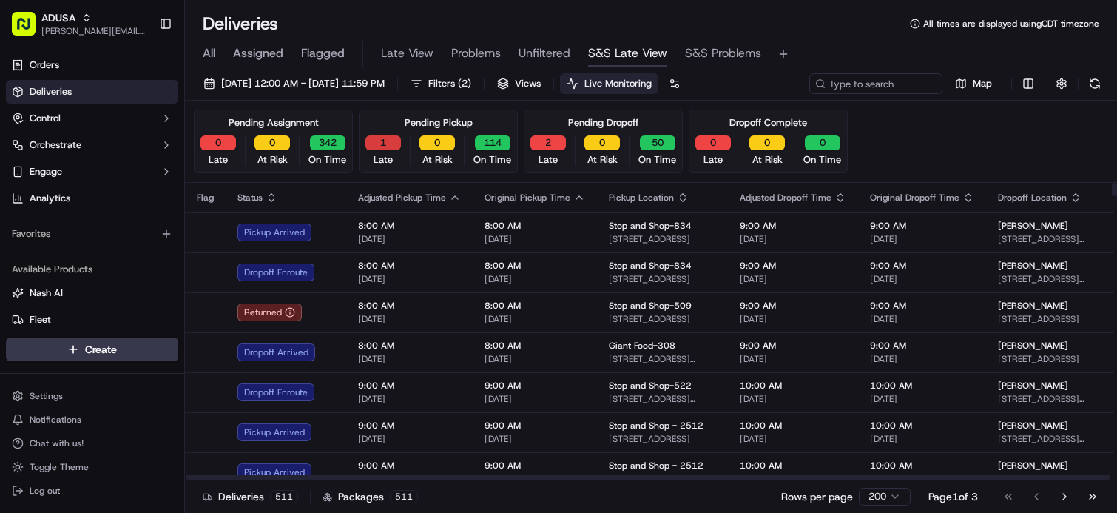
click at [391, 146] on button "1" at bounding box center [383, 142] width 36 height 15
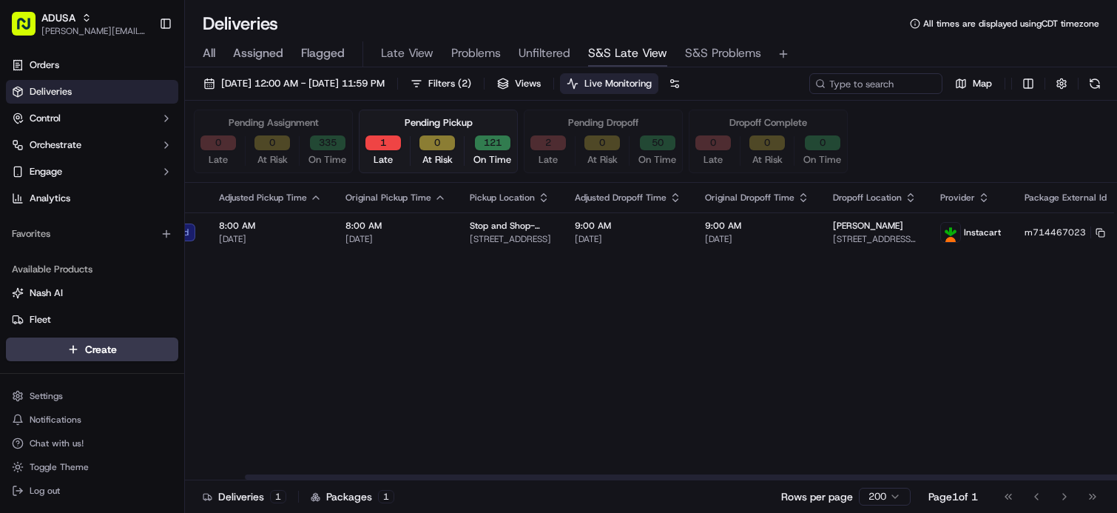
scroll to position [0, 268]
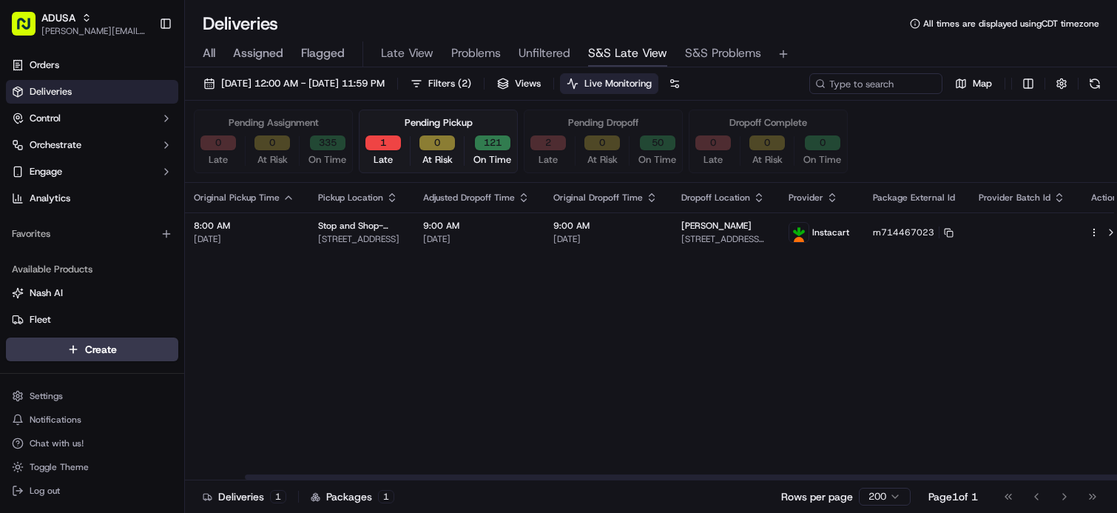
drag, startPoint x: 802, startPoint y: 266, endPoint x: 875, endPoint y: 266, distance: 73.2
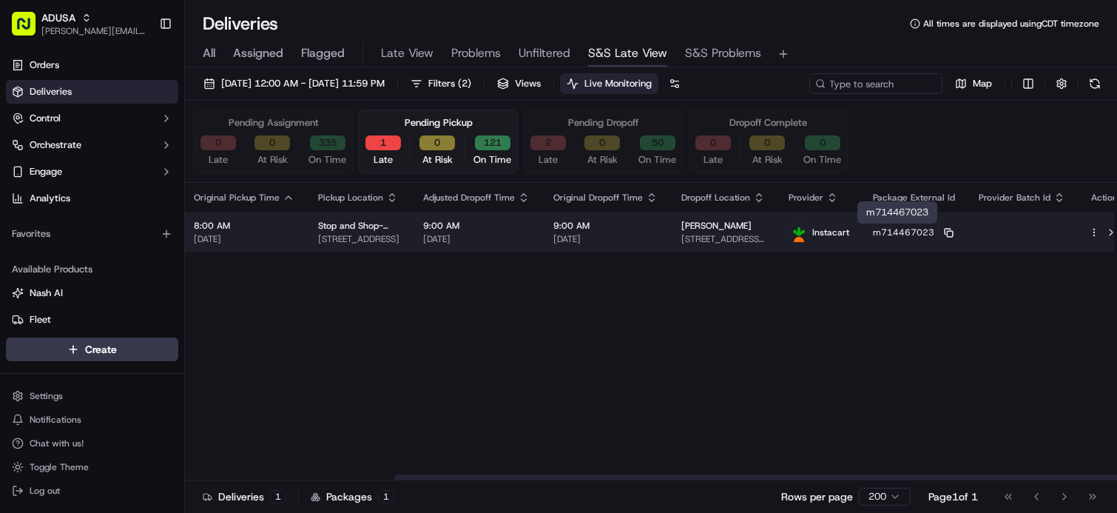
click at [944, 234] on icon at bounding box center [949, 233] width 10 height 10
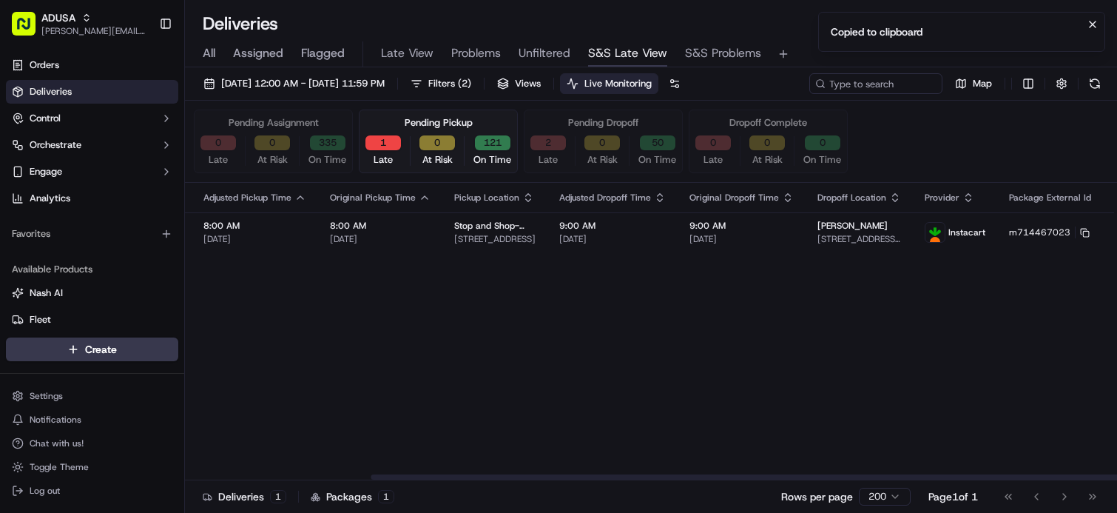
scroll to position [0, 0]
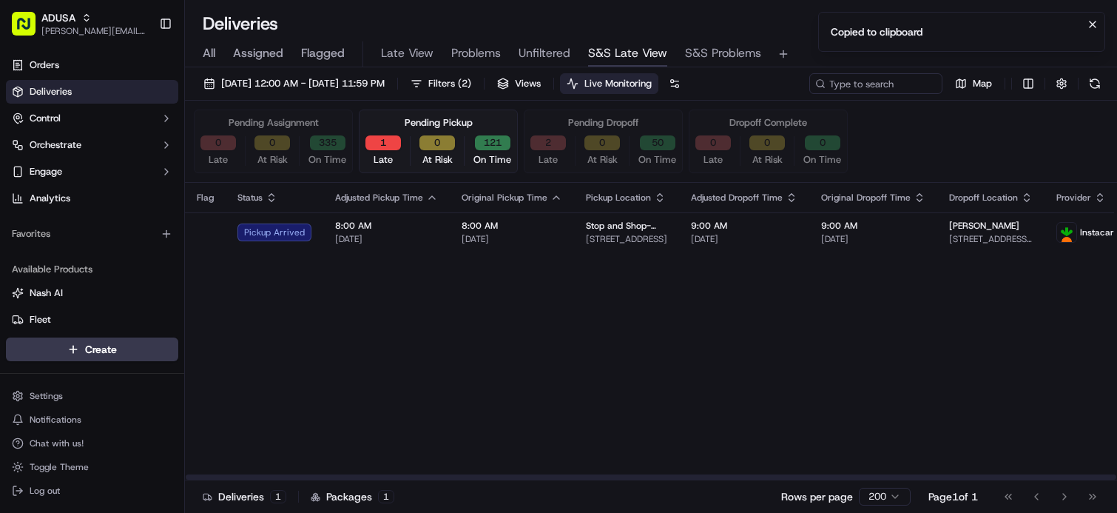
drag, startPoint x: 822, startPoint y: 294, endPoint x: 612, endPoint y: 263, distance: 212.5
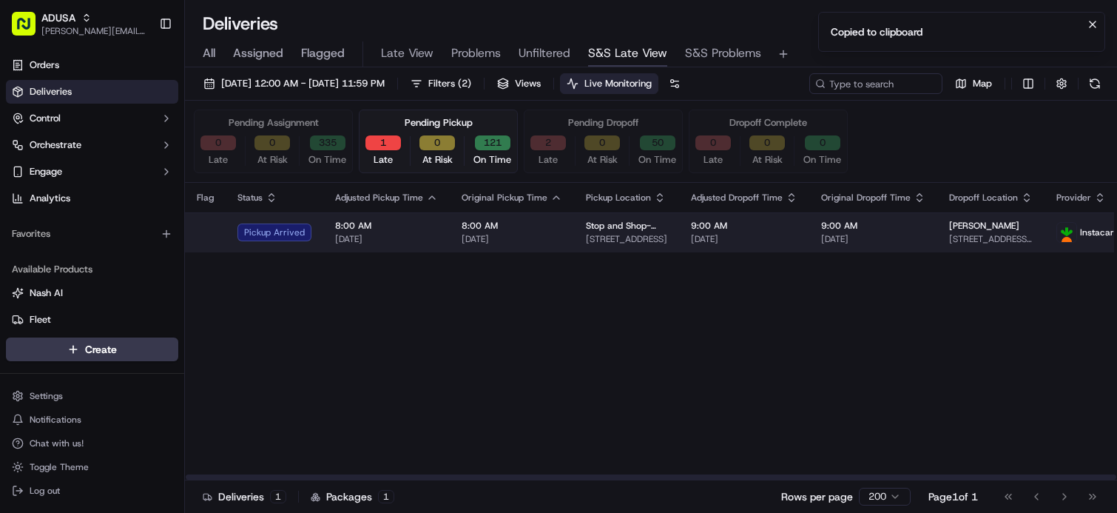
click at [421, 243] on span "[DATE]" at bounding box center [386, 239] width 103 height 12
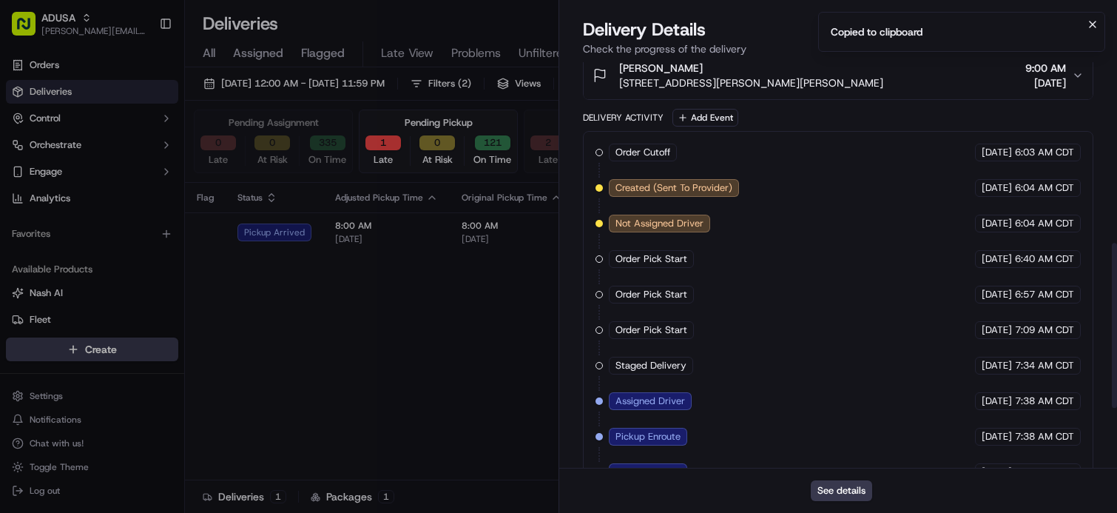
scroll to position [592, 0]
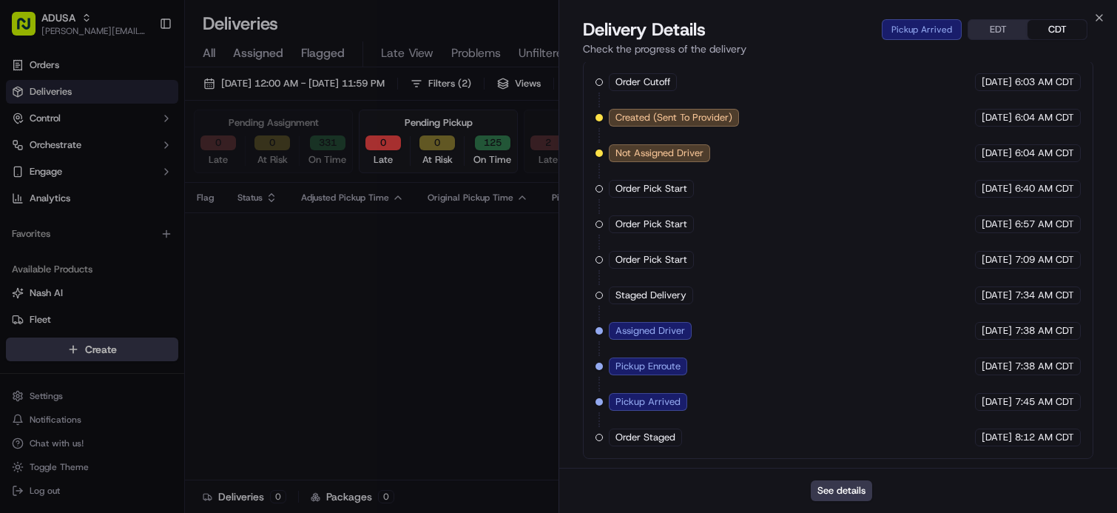
click at [836, 477] on div "See details" at bounding box center [838, 490] width 558 height 45
click at [839, 487] on button "See details" at bounding box center [841, 490] width 61 height 21
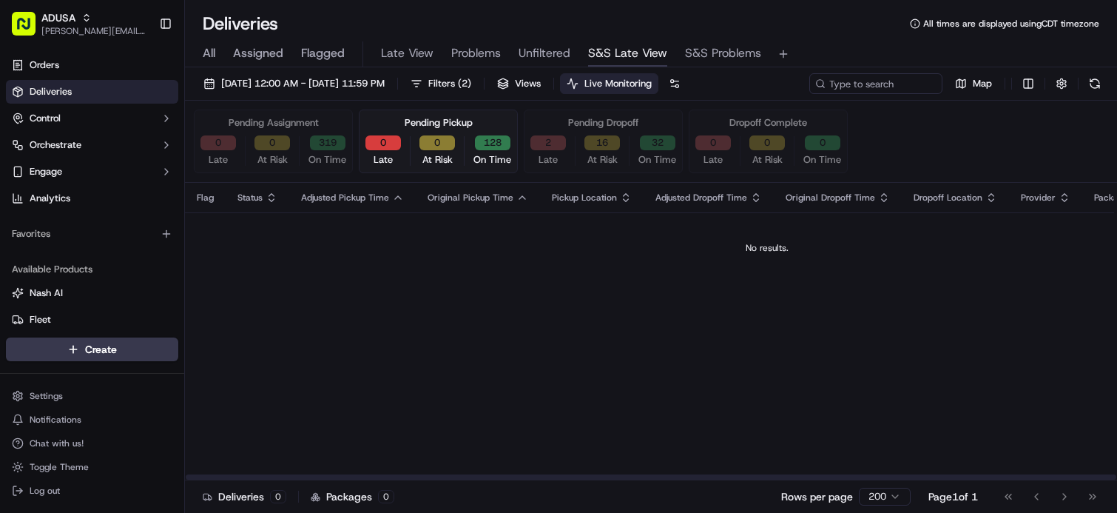
click at [382, 141] on button "0" at bounding box center [383, 142] width 36 height 15
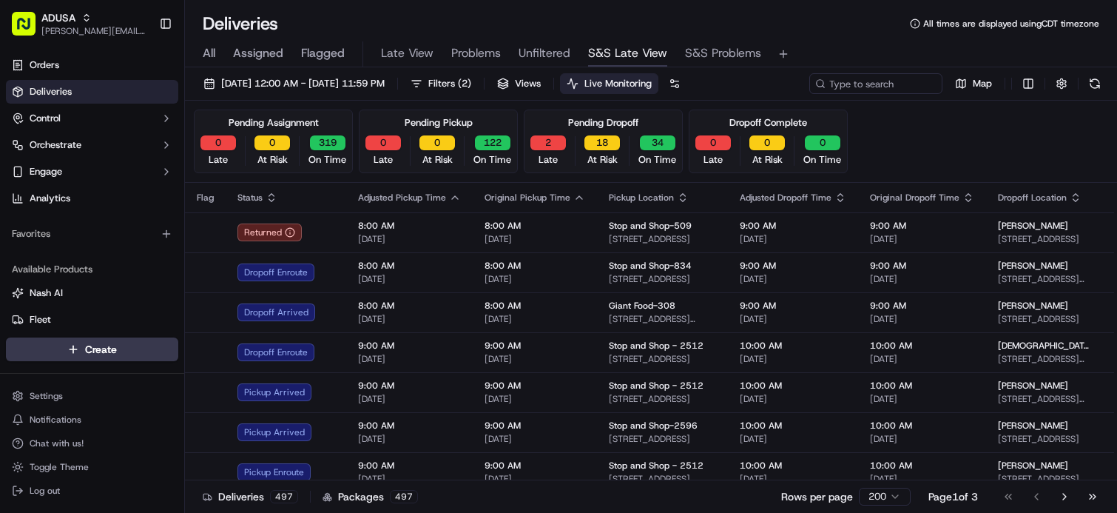
click at [711, 58] on span "S&S Problems" at bounding box center [723, 53] width 76 height 18
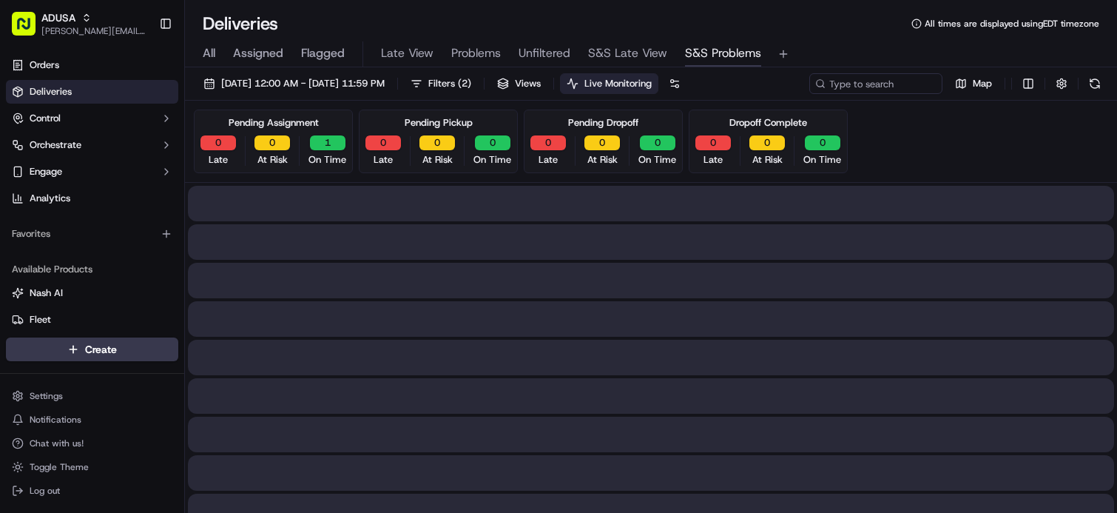
click at [715, 52] on span "S&S Problems" at bounding box center [723, 53] width 76 height 18
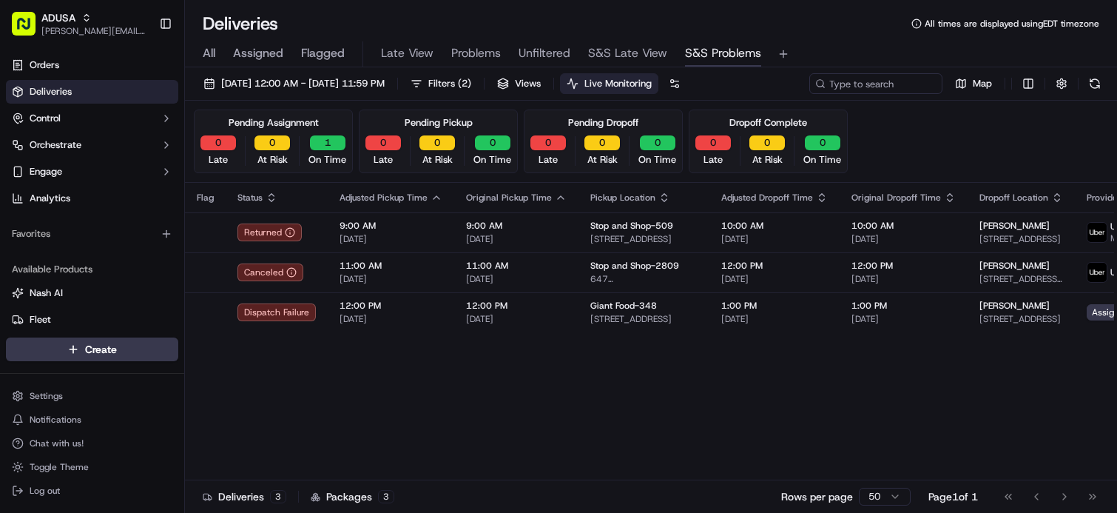
click at [652, 79] on span "Live Monitoring" at bounding box center [617, 83] width 67 height 13
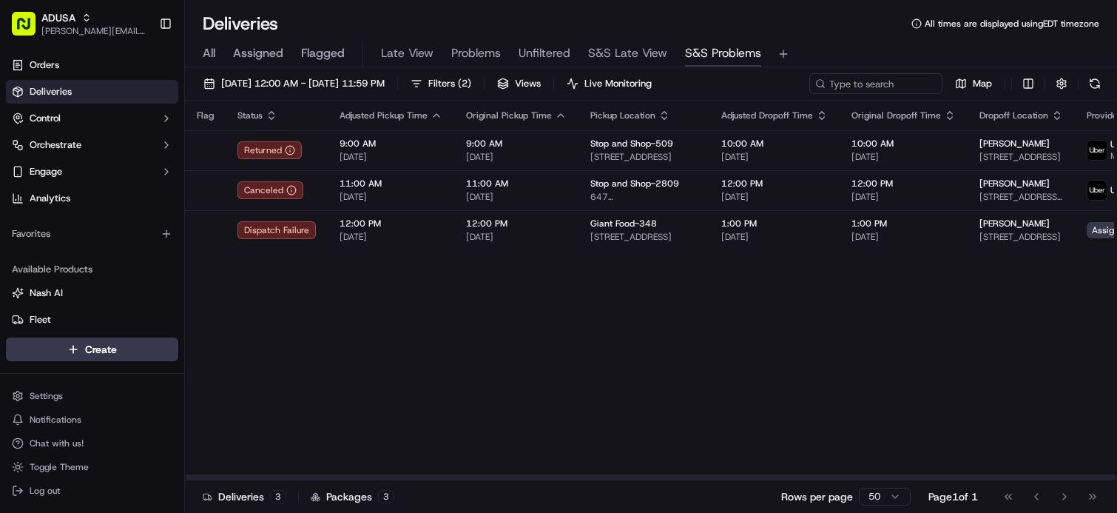
click at [723, 334] on div "Flag Status Adjusted Pickup Time Original Pickup Time Pickup Location Adjusted …" at bounding box center [849, 290] width 1328 height 379
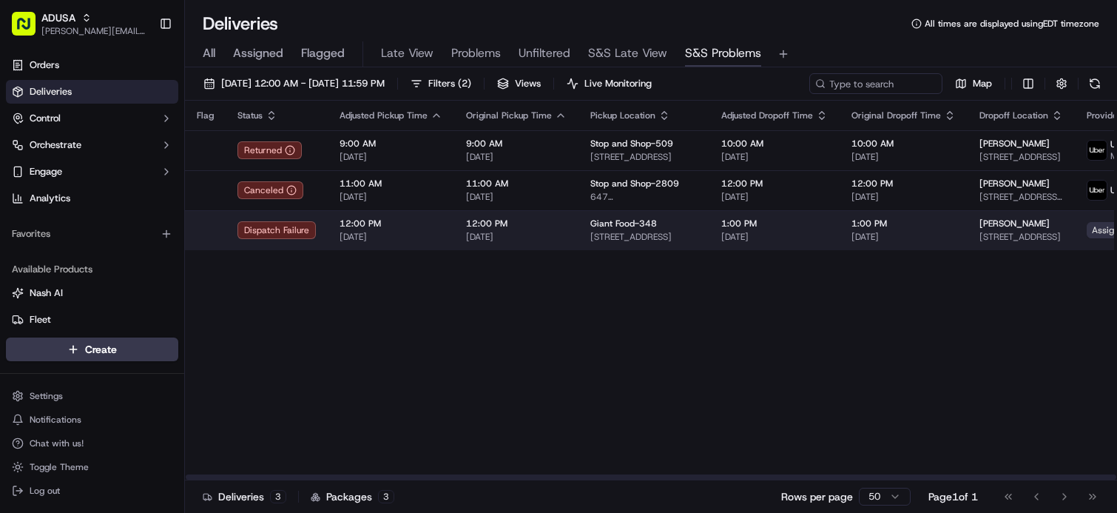
click at [1087, 236] on span "Assign Provider" at bounding box center [1124, 230] width 75 height 16
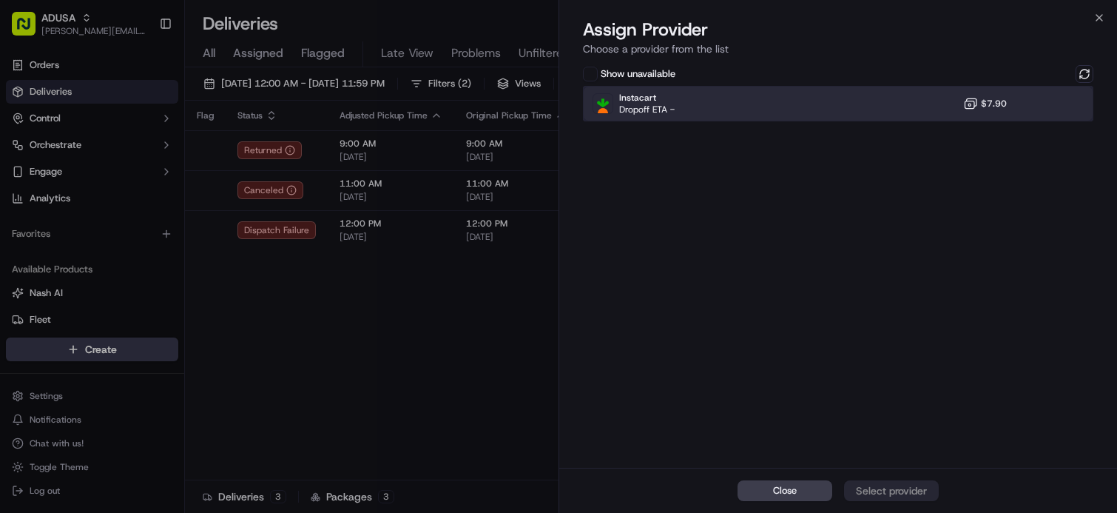
click at [749, 111] on div "Instacart Dropoff ETA - $7.90" at bounding box center [838, 104] width 510 height 36
click at [879, 491] on div "Assign Provider" at bounding box center [891, 490] width 72 height 15
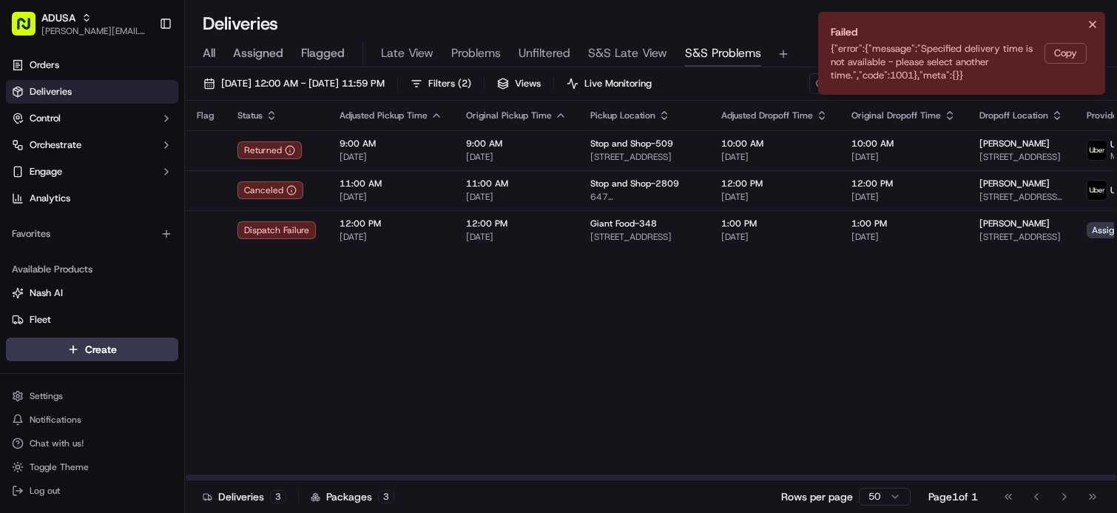
click at [1090, 21] on icon "Notifications (F8)" at bounding box center [1093, 24] width 12 height 12
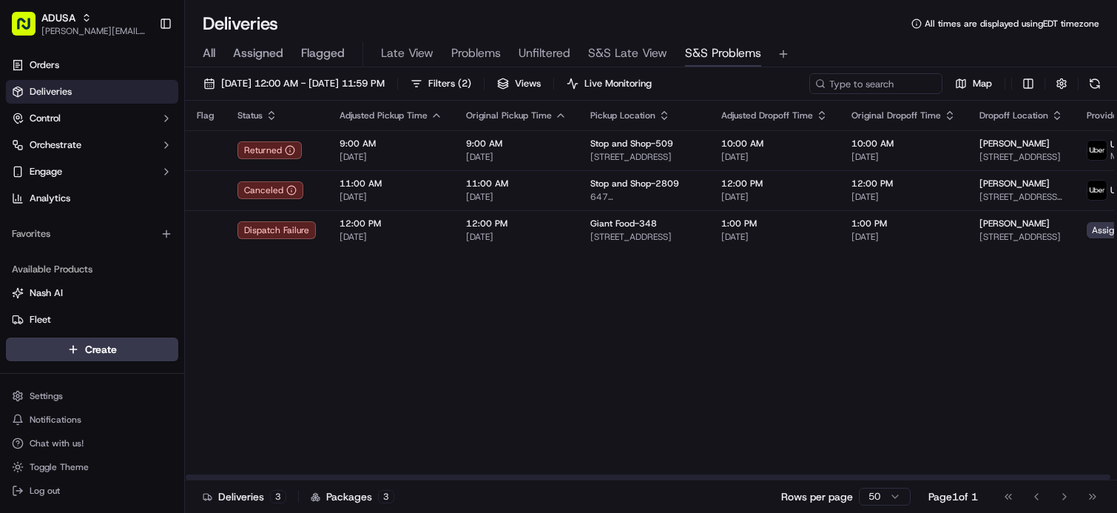
click at [431, 343] on div "Flag Status Adjusted Pickup Time Original Pickup Time Pickup Location Adjusted …" at bounding box center [849, 290] width 1328 height 379
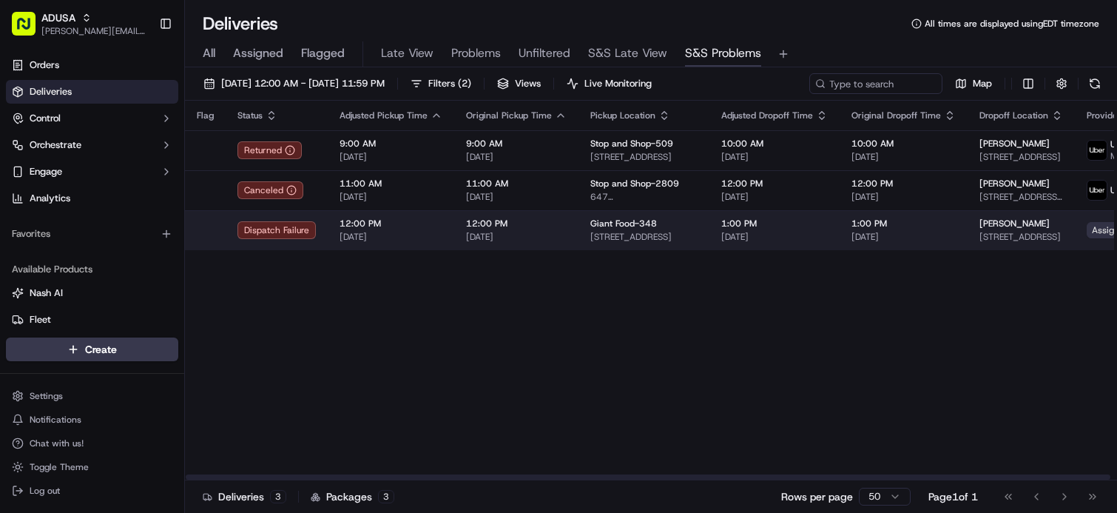
click at [1087, 231] on span "Assign Provider" at bounding box center [1124, 230] width 75 height 16
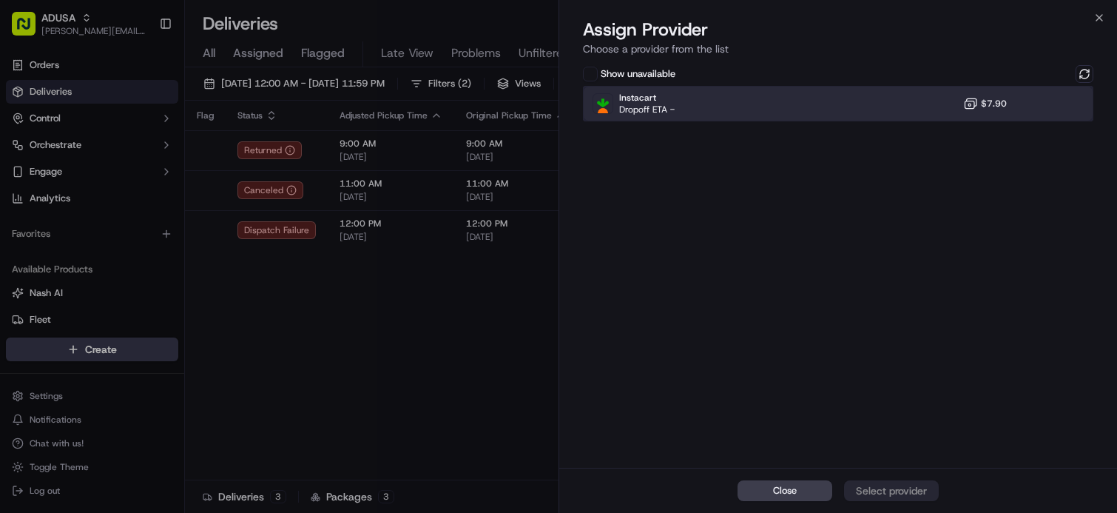
click at [792, 107] on div "Instacart Dropoff ETA - $7.90" at bounding box center [838, 104] width 510 height 36
click at [857, 487] on div "Assign Provider" at bounding box center [891, 490] width 72 height 15
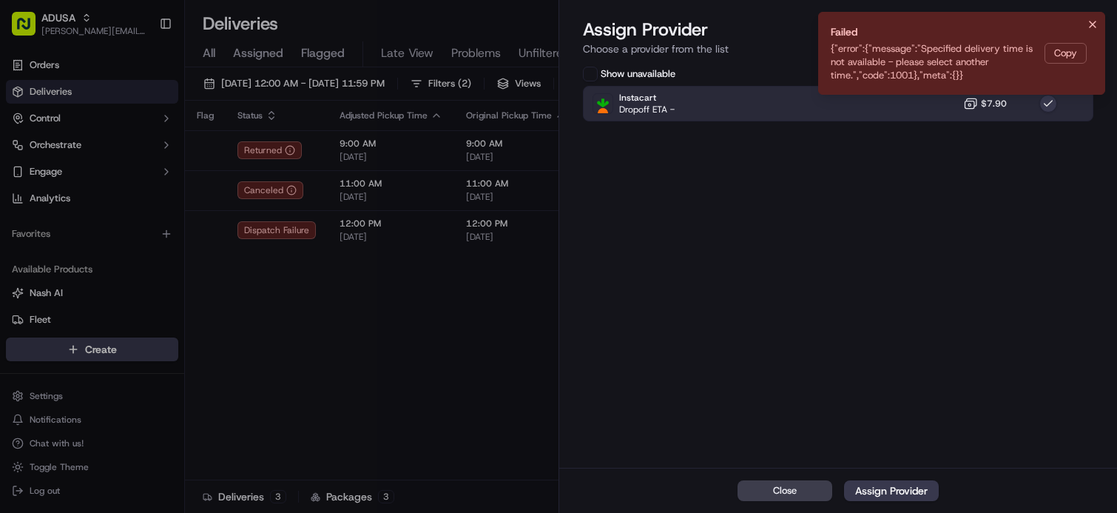
click at [1095, 26] on icon "Notifications (F8)" at bounding box center [1093, 24] width 12 height 12
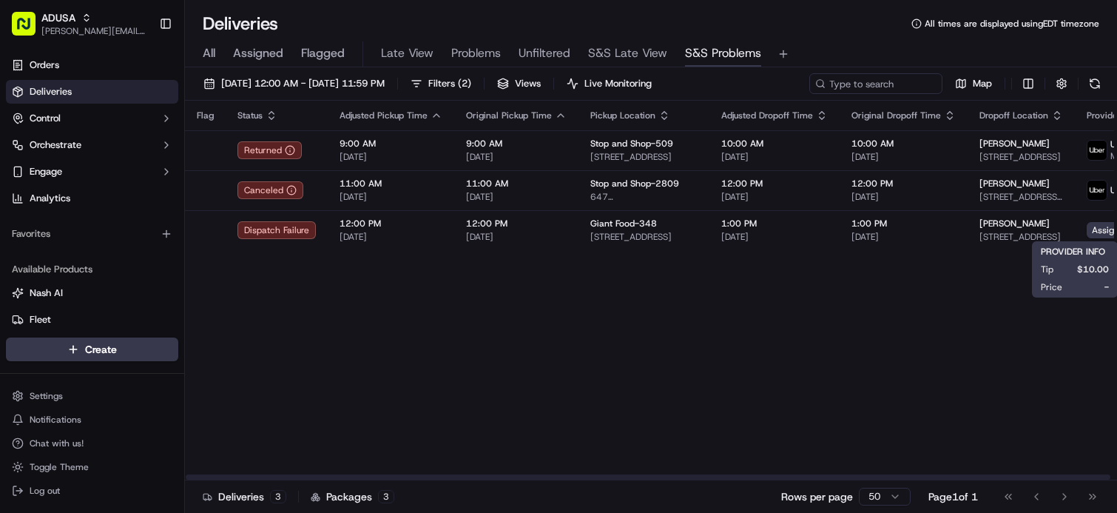
click at [854, 341] on div "Flag Status Adjusted Pickup Time Original Pickup Time Pickup Location Adjusted …" at bounding box center [849, 290] width 1328 height 379
click at [945, 308] on div "Flag Status Adjusted Pickup Time Original Pickup Time Pickup Location Adjusted …" at bounding box center [849, 290] width 1328 height 379
drag, startPoint x: 874, startPoint y: 320, endPoint x: 637, endPoint y: 308, distance: 237.8
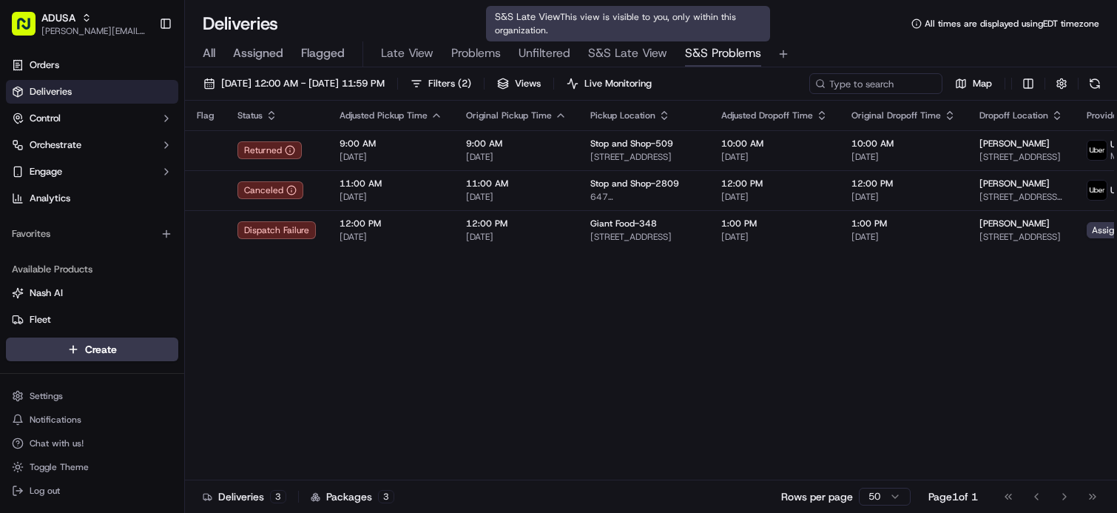
click at [604, 51] on span "S&S Late View" at bounding box center [627, 53] width 79 height 18
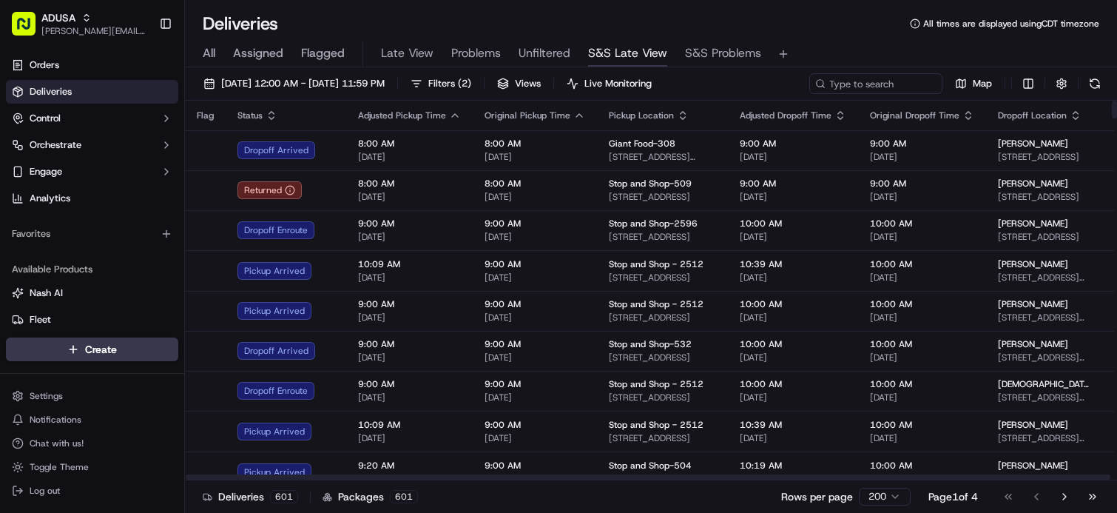
drag, startPoint x: 675, startPoint y: 83, endPoint x: 657, endPoint y: 508, distance: 425.8
click at [652, 83] on span "Live Monitoring" at bounding box center [617, 83] width 67 height 13
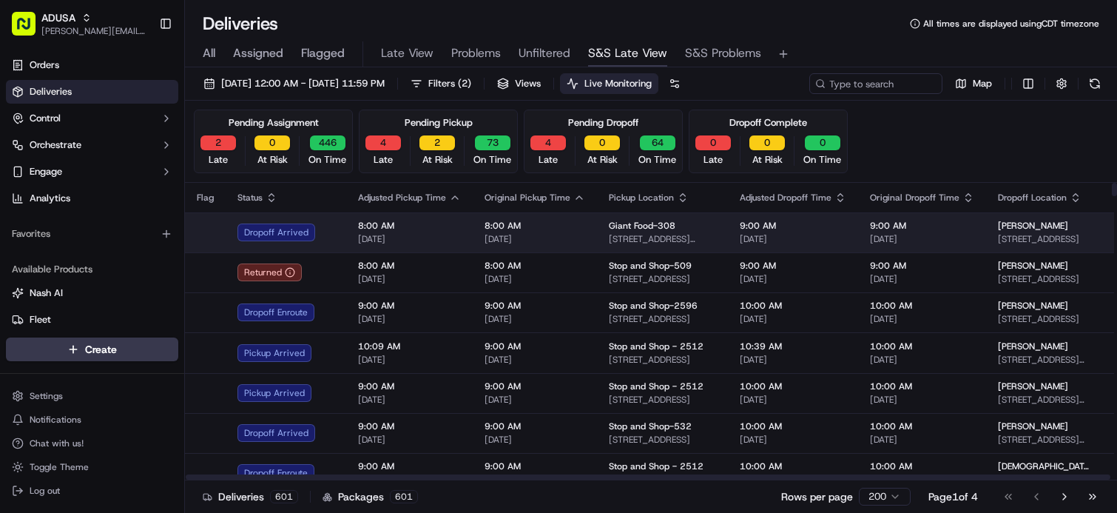
click at [677, 237] on span "[STREET_ADDRESS][PERSON_NAME]" at bounding box center [662, 239] width 107 height 12
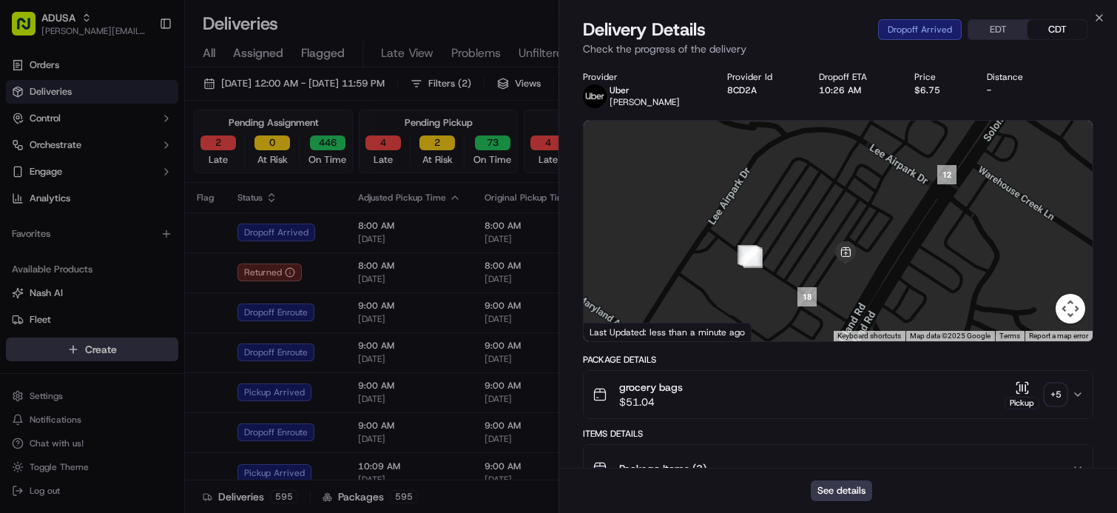
drag, startPoint x: 920, startPoint y: 272, endPoint x: 875, endPoint y: 298, distance: 51.4
click at [878, 296] on div at bounding box center [838, 231] width 509 height 220
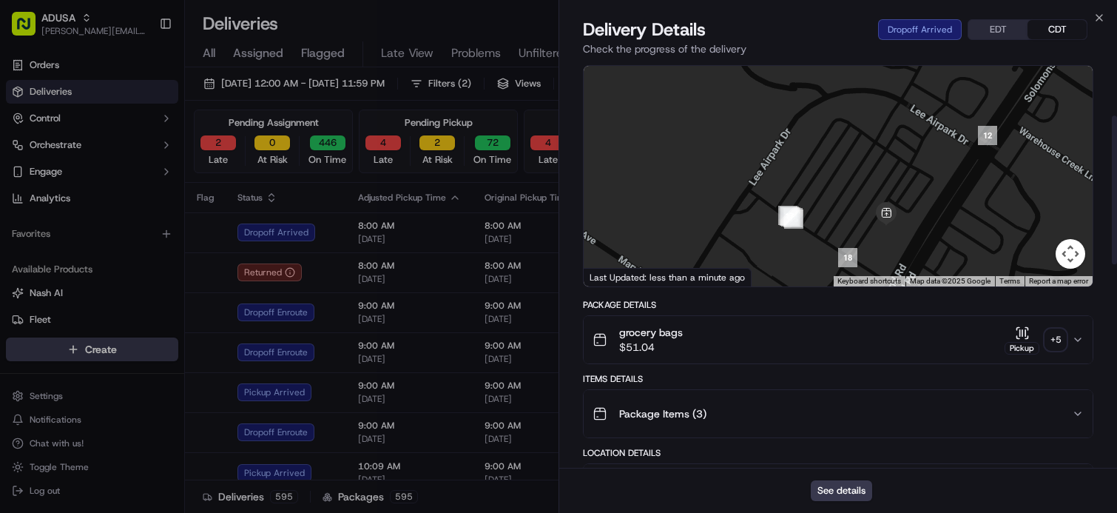
scroll to position [148, 0]
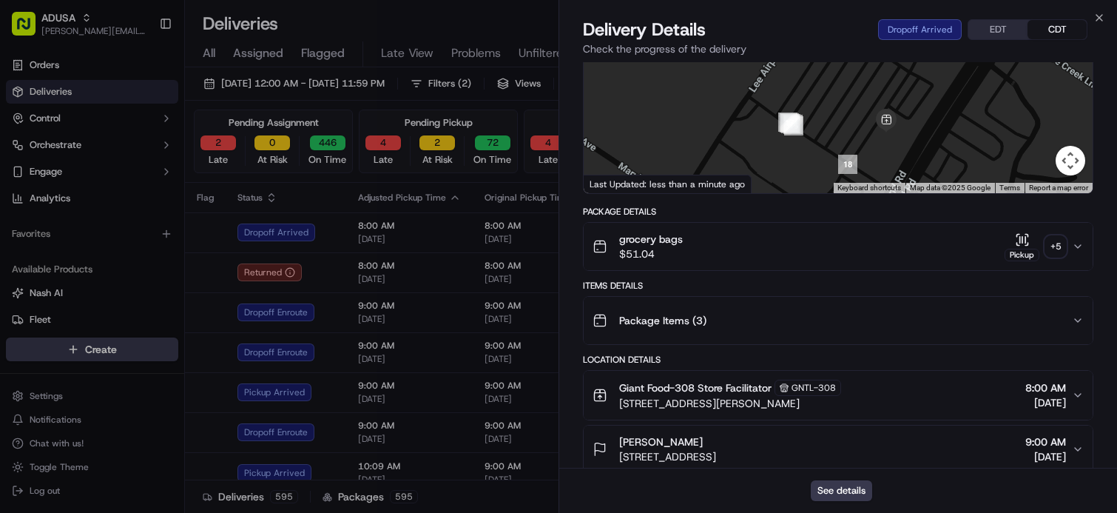
click at [848, 252] on div "grocery bags $51.04 Pickup + 5" at bounding box center [832, 247] width 479 height 30
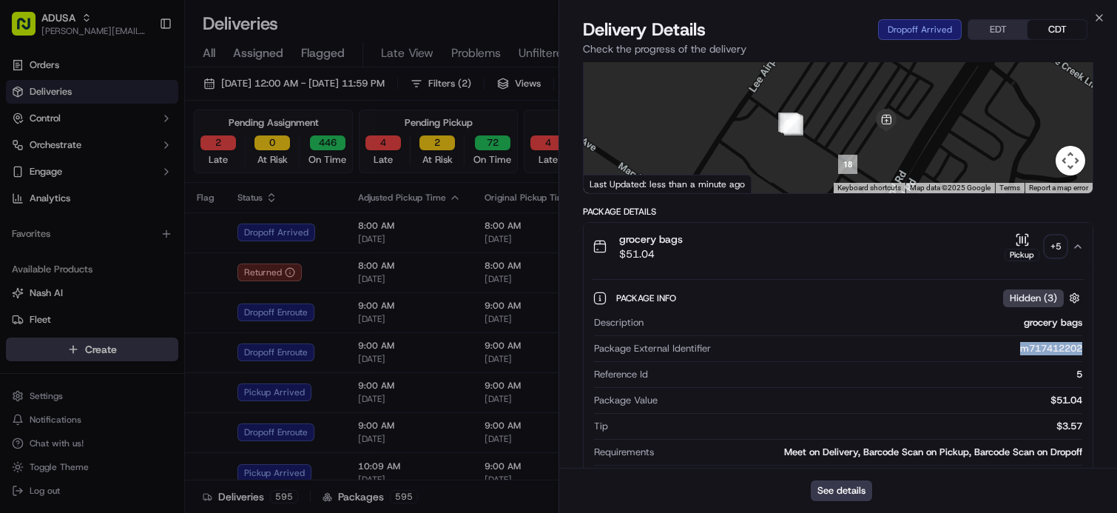
drag, startPoint x: 1015, startPoint y: 348, endPoint x: 1080, endPoint y: 346, distance: 65.1
click at [1080, 346] on div "m717412202" at bounding box center [899, 348] width 365 height 13
copy div "m717412202"
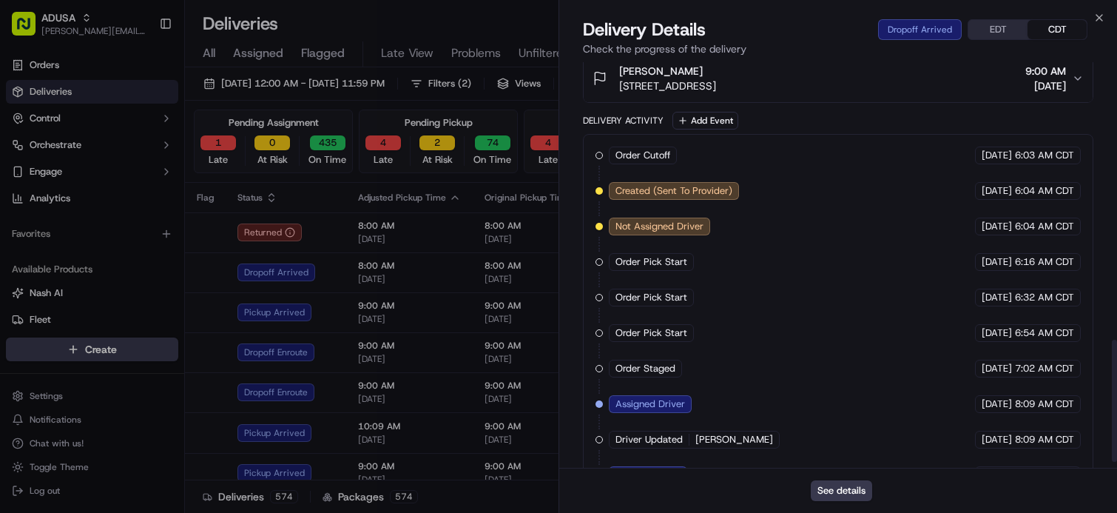
scroll to position [939, 0]
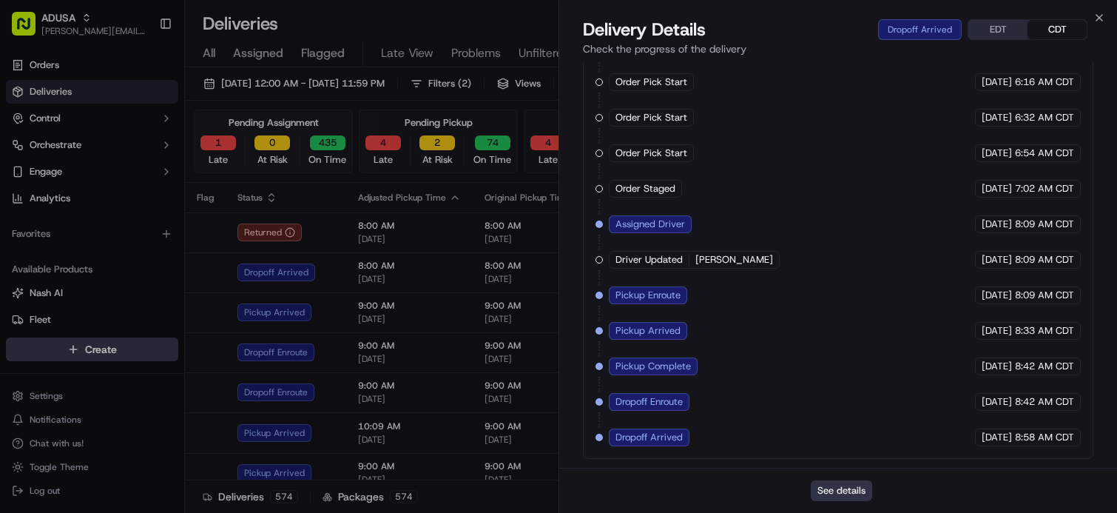
click at [849, 486] on button "See details" at bounding box center [841, 490] width 61 height 21
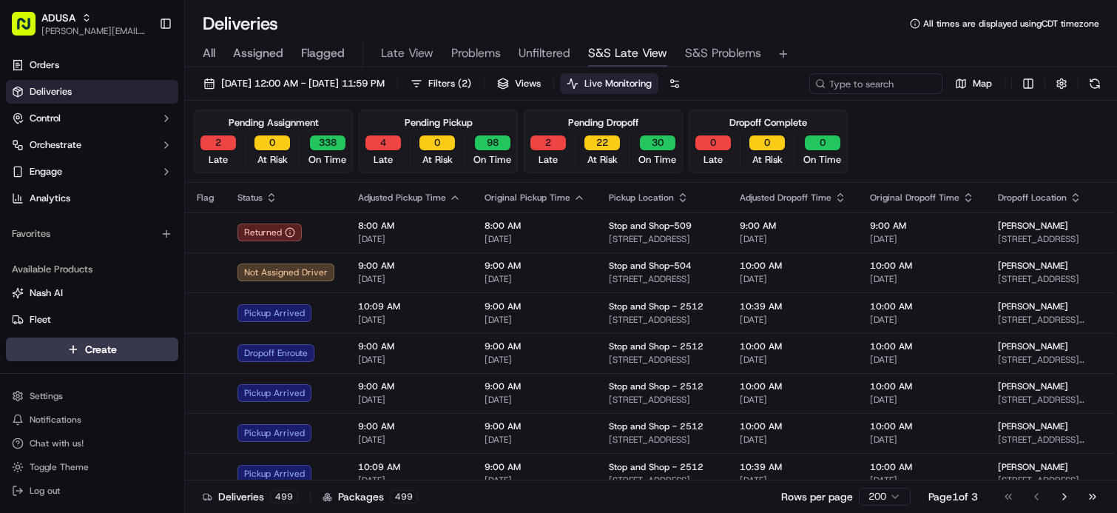
click at [1094, 18] on span "All times are displayed using CDT timezone" at bounding box center [1011, 24] width 176 height 12
click at [1095, 18] on span "All times are displayed using CDT timezone" at bounding box center [1011, 24] width 176 height 12
click at [740, 58] on span "S&S Problems" at bounding box center [723, 53] width 76 height 18
click at [748, 50] on span "S&S Problems" at bounding box center [723, 53] width 76 height 18
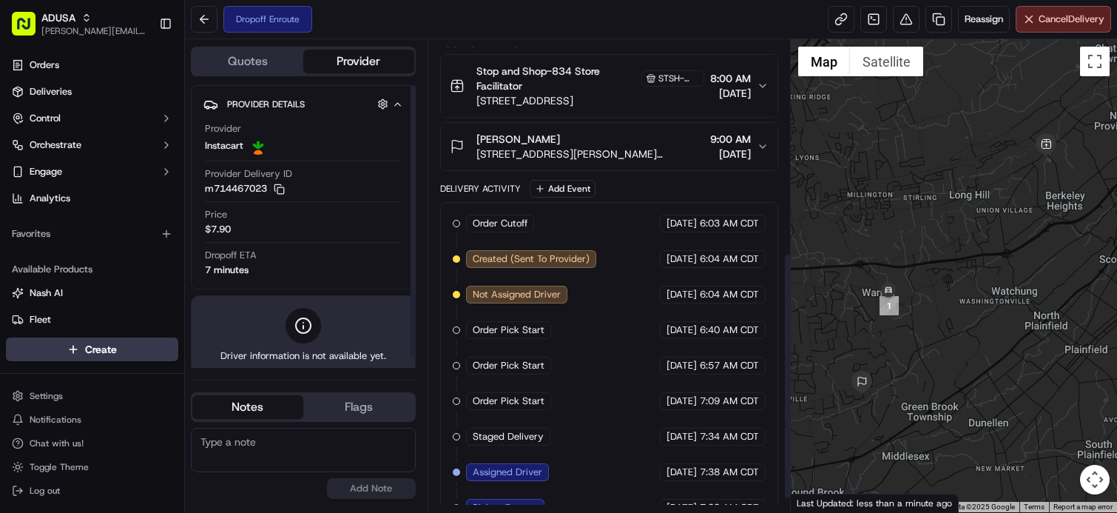
scroll to position [433, 0]
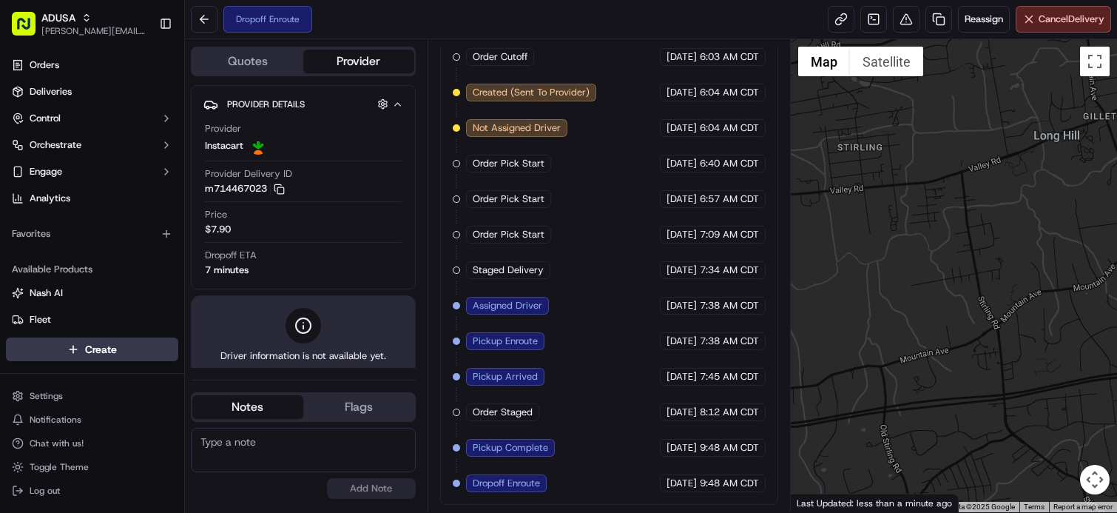
drag, startPoint x: 899, startPoint y: 354, endPoint x: 1143, endPoint y: 151, distance: 317.3
click at [1116, 151] on html "[PERSON_NAME] [PERSON_NAME][EMAIL_ADDRESS][PERSON_NAME][DOMAIN_NAME] Toggle Sid…" at bounding box center [558, 256] width 1117 height 513
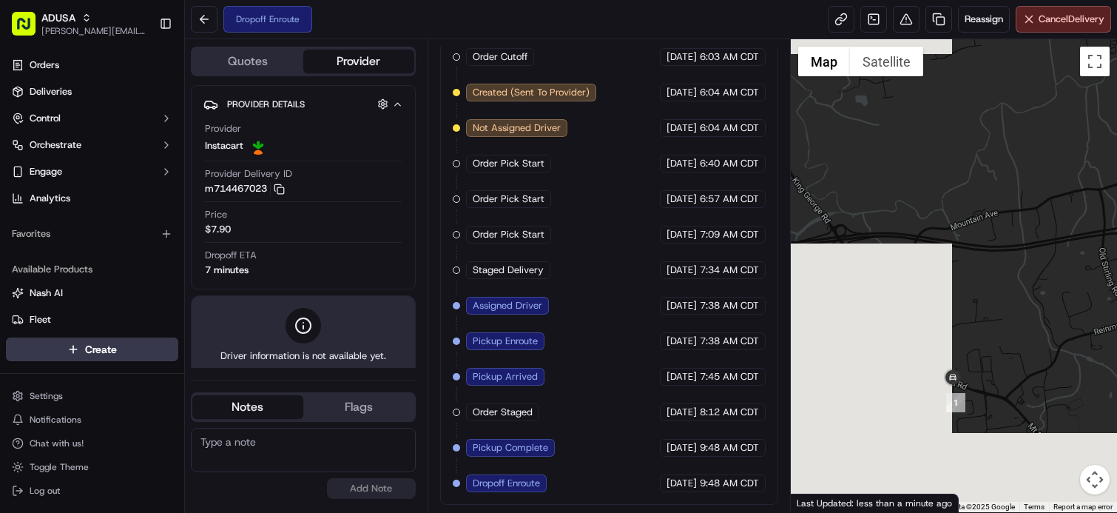
drag, startPoint x: 917, startPoint y: 333, endPoint x: 1082, endPoint y: 238, distance: 190.2
click at [1106, 236] on div at bounding box center [954, 275] width 326 height 473
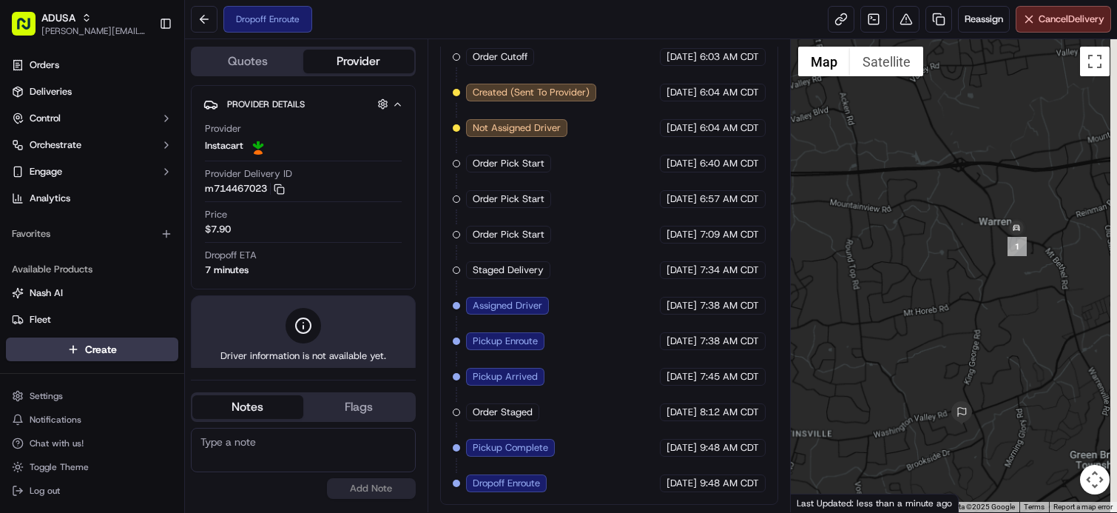
drag, startPoint x: 1056, startPoint y: 382, endPoint x: 979, endPoint y: 277, distance: 130.6
click at [984, 277] on div at bounding box center [954, 275] width 326 height 473
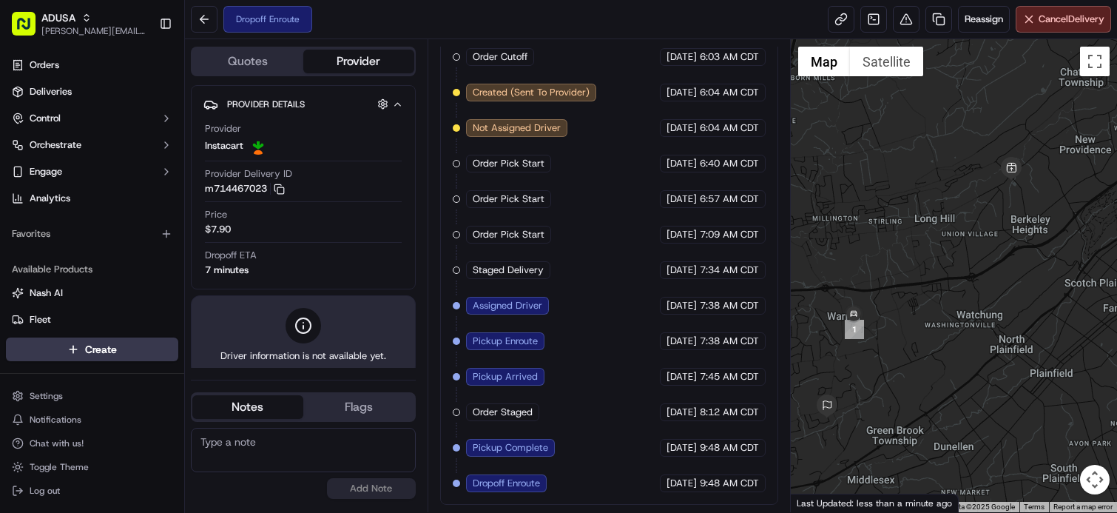
drag, startPoint x: 1022, startPoint y: 291, endPoint x: 930, endPoint y: 360, distance: 115.3
click at [930, 360] on div at bounding box center [954, 275] width 326 height 473
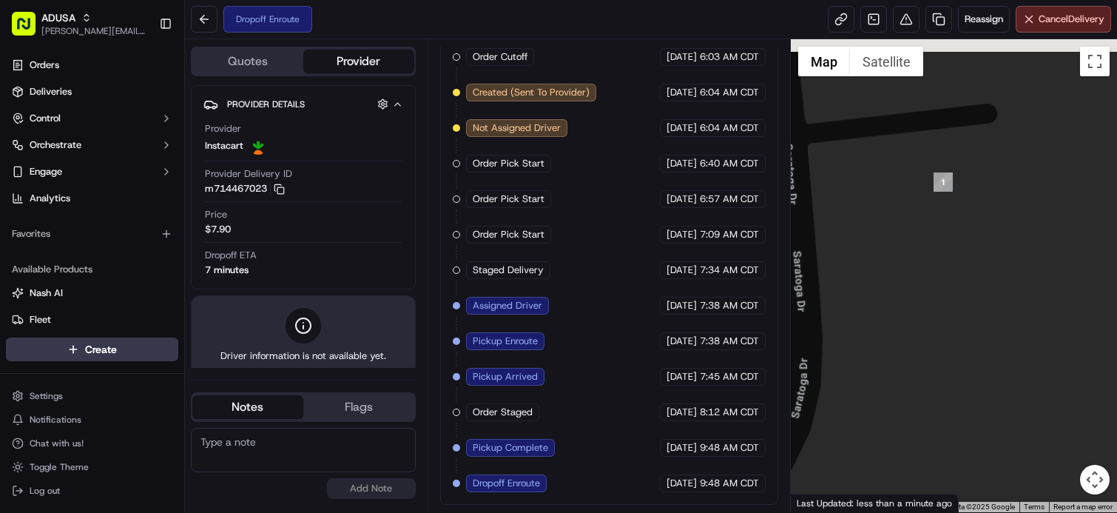
drag, startPoint x: 883, startPoint y: 249, endPoint x: 985, endPoint y: 298, distance: 113.2
click at [985, 298] on div at bounding box center [954, 275] width 326 height 473
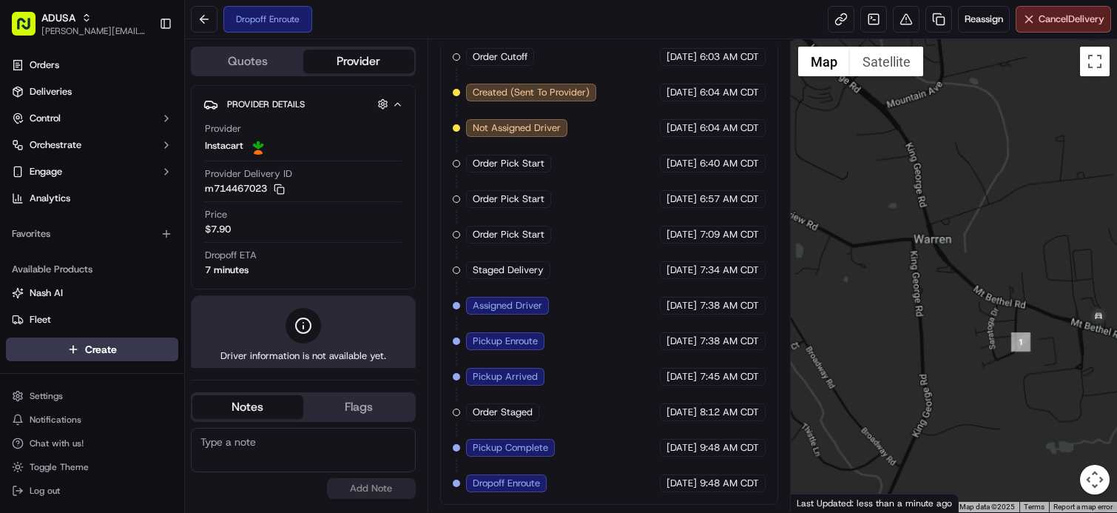
drag, startPoint x: 983, startPoint y: 391, endPoint x: 916, endPoint y: 352, distance: 77.5
click at [917, 352] on div at bounding box center [954, 275] width 326 height 473
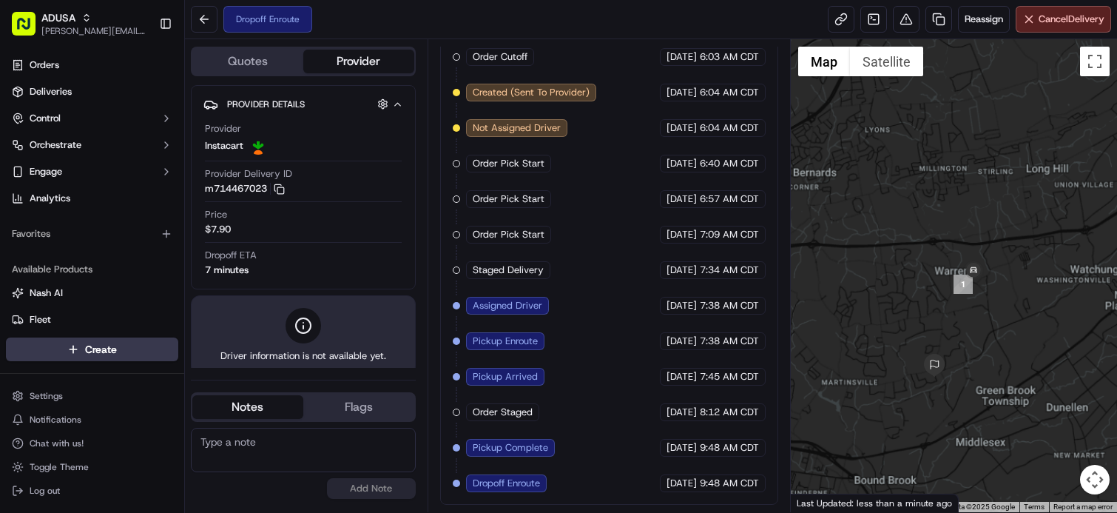
drag, startPoint x: 952, startPoint y: 378, endPoint x: 976, endPoint y: 294, distance: 87.6
click at [975, 294] on div at bounding box center [954, 275] width 326 height 473
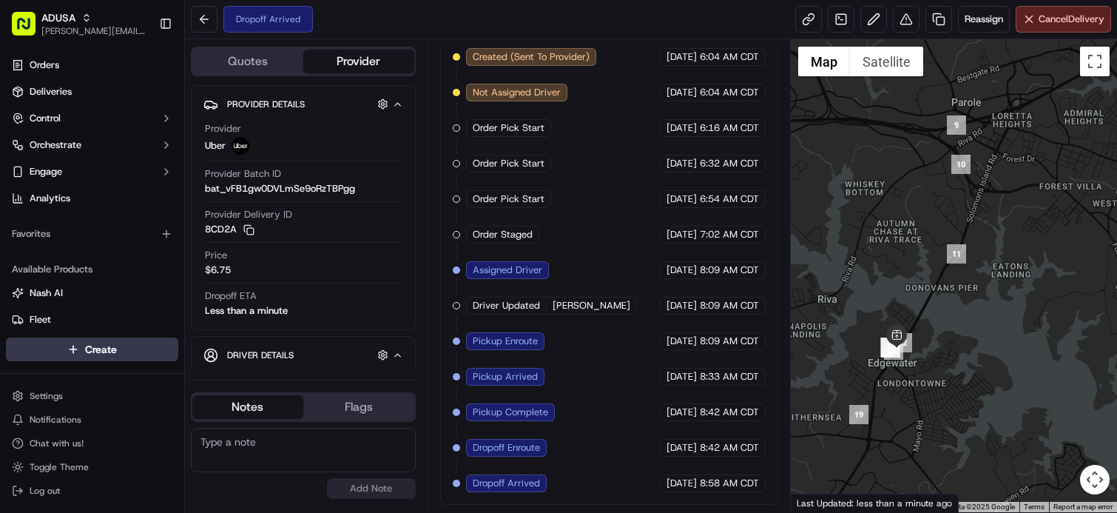
drag, startPoint x: 1026, startPoint y: 172, endPoint x: 871, endPoint y: 294, distance: 197.6
click at [871, 294] on div at bounding box center [954, 275] width 326 height 473
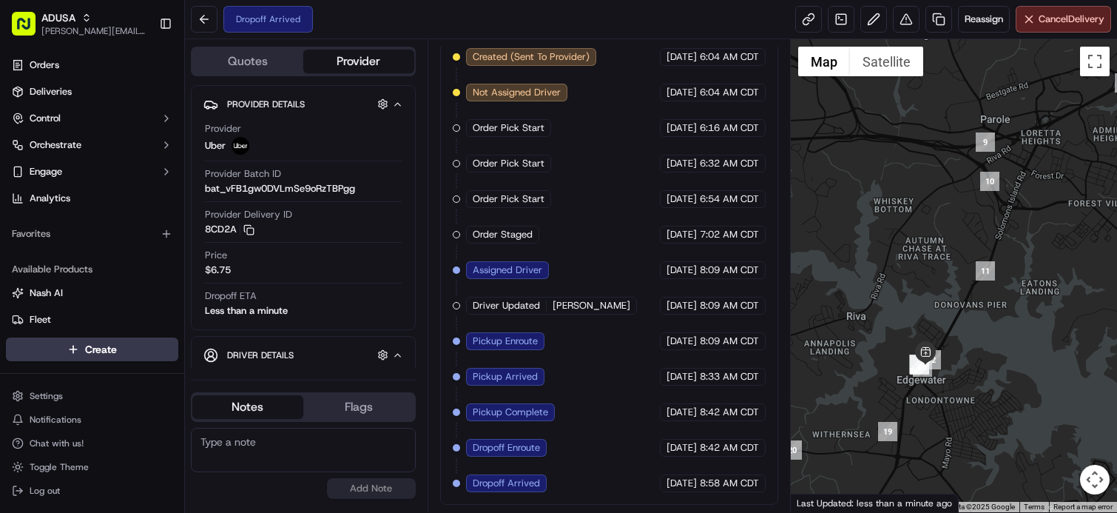
drag, startPoint x: 915, startPoint y: 190, endPoint x: 948, endPoint y: 195, distance: 33.7
click at [942, 198] on div at bounding box center [954, 275] width 326 height 473
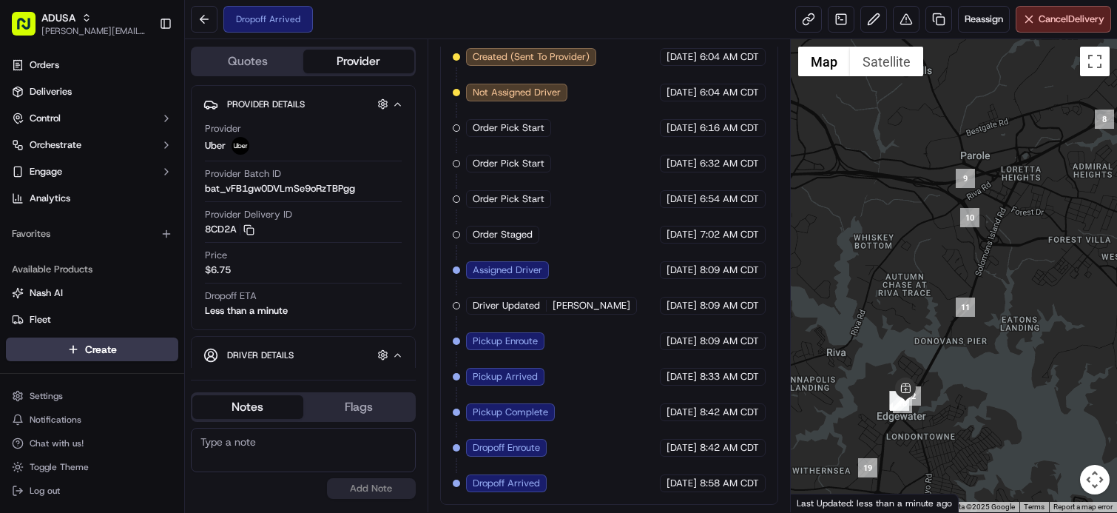
drag, startPoint x: 1010, startPoint y: 178, endPoint x: 983, endPoint y: 198, distance: 34.3
click at [983, 198] on div at bounding box center [954, 275] width 326 height 473
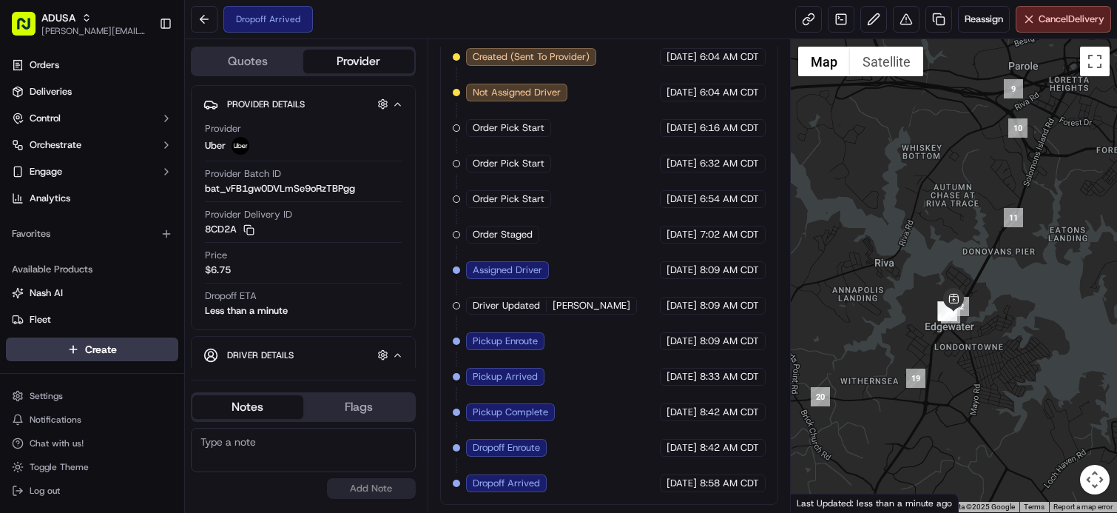
drag, startPoint x: 877, startPoint y: 270, endPoint x: 945, endPoint y: 162, distance: 127.7
click at [947, 158] on div at bounding box center [954, 275] width 326 height 473
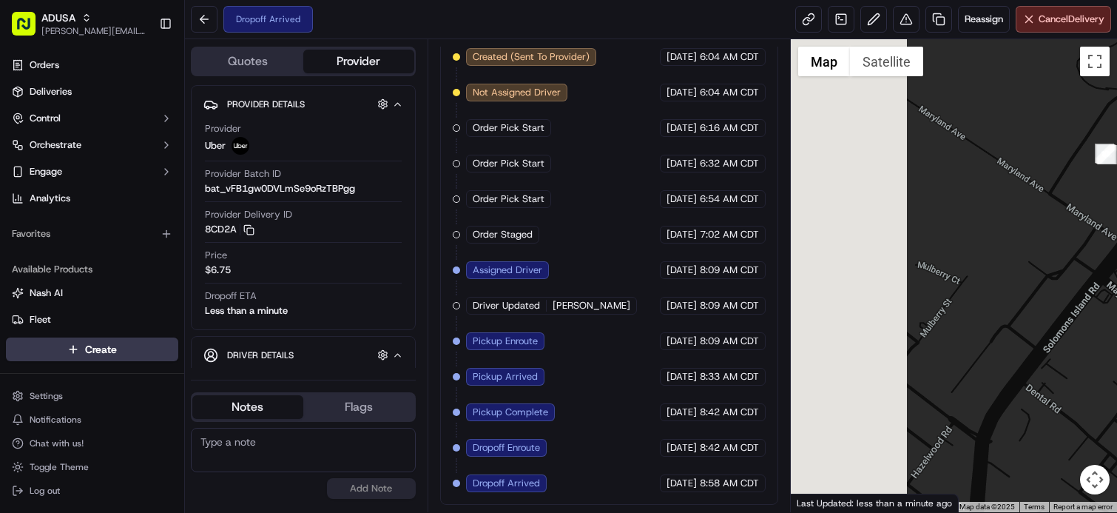
drag, startPoint x: 880, startPoint y: 294, endPoint x: 1094, endPoint y: 180, distance: 242.9
click at [1116, 165] on html "ADUSA james.swiontek@adusa.com Toggle Sidebar Orders Deliveries Control Orchest…" at bounding box center [558, 256] width 1117 height 513
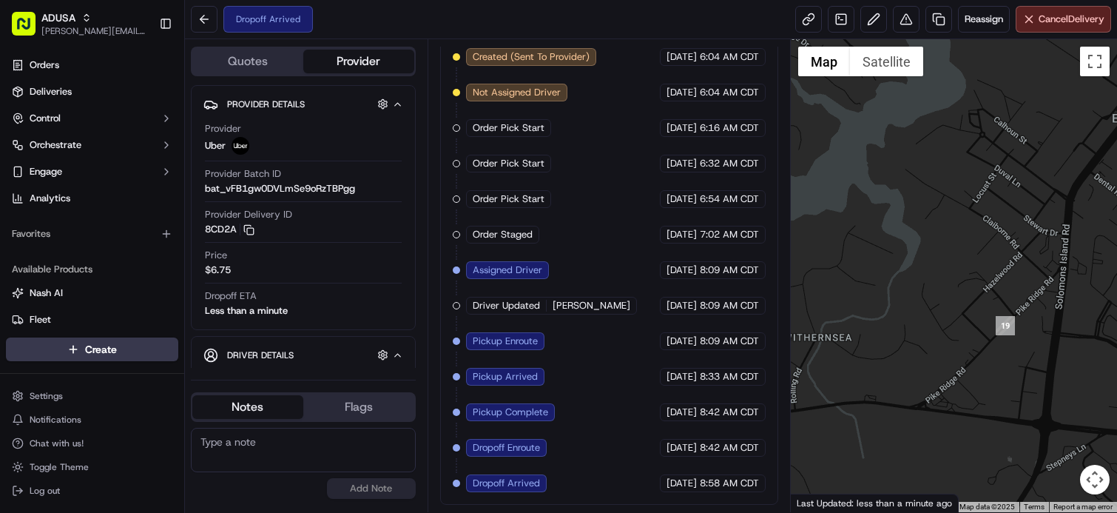
drag, startPoint x: 952, startPoint y: 326, endPoint x: 1024, endPoint y: 210, distance: 136.5
click at [1023, 212] on div "To navigate, press the arrow keys." at bounding box center [954, 275] width 326 height 473
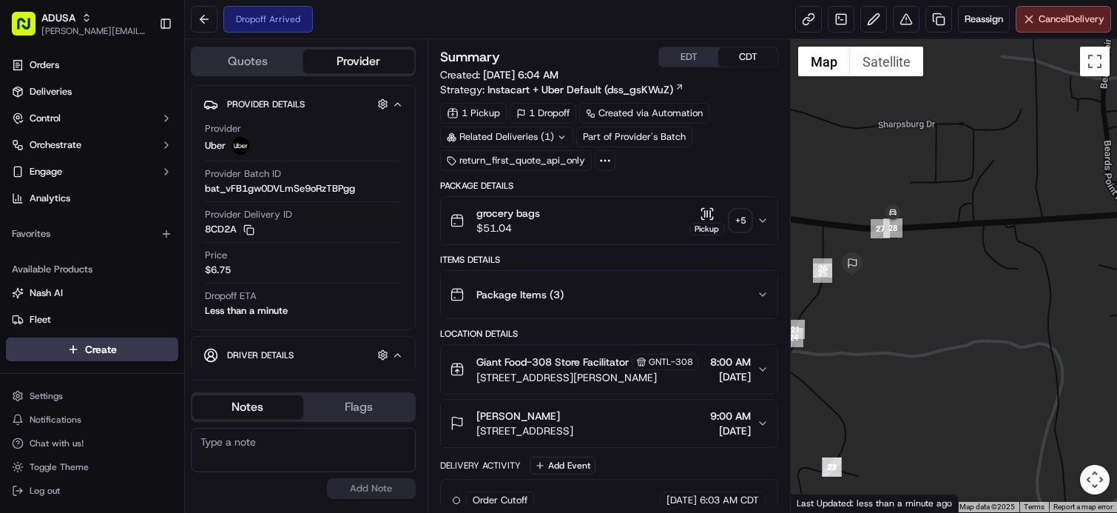
click at [613, 218] on div "grocery bags $51.04 Pickup + 5" at bounding box center [603, 221] width 307 height 30
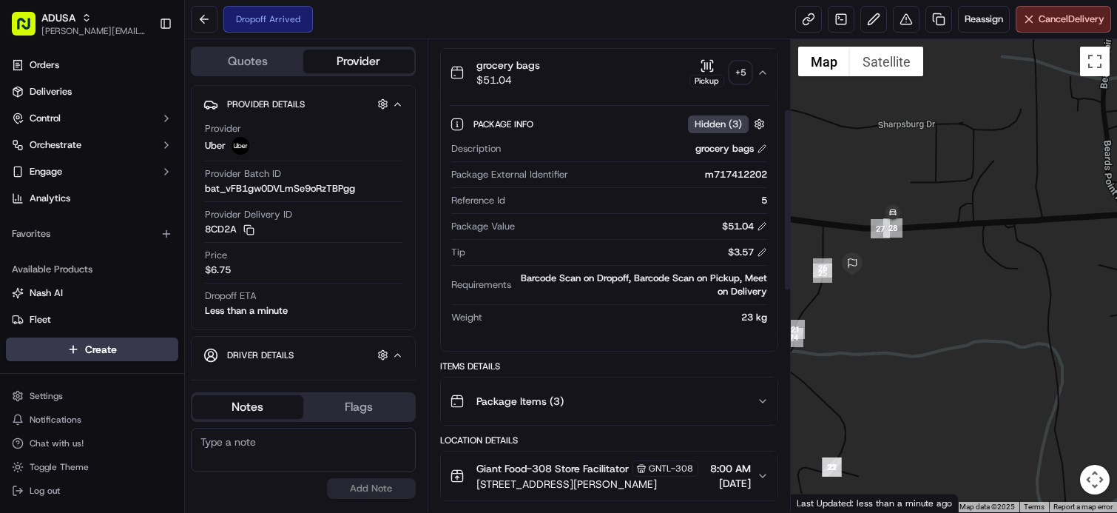
scroll to position [222, 0]
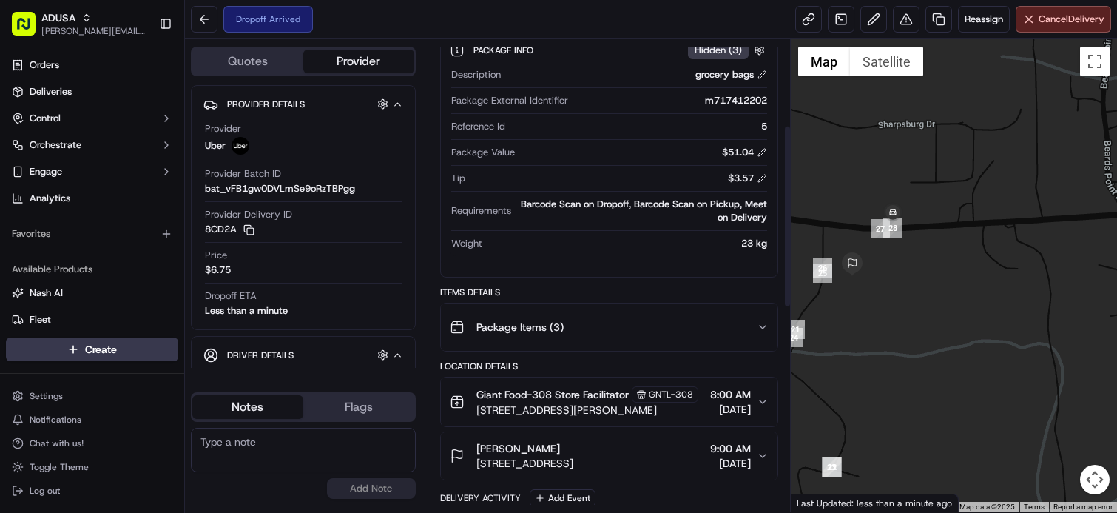
click at [572, 392] on span "Giant Food-308 Store Facilitator" at bounding box center [552, 394] width 152 height 15
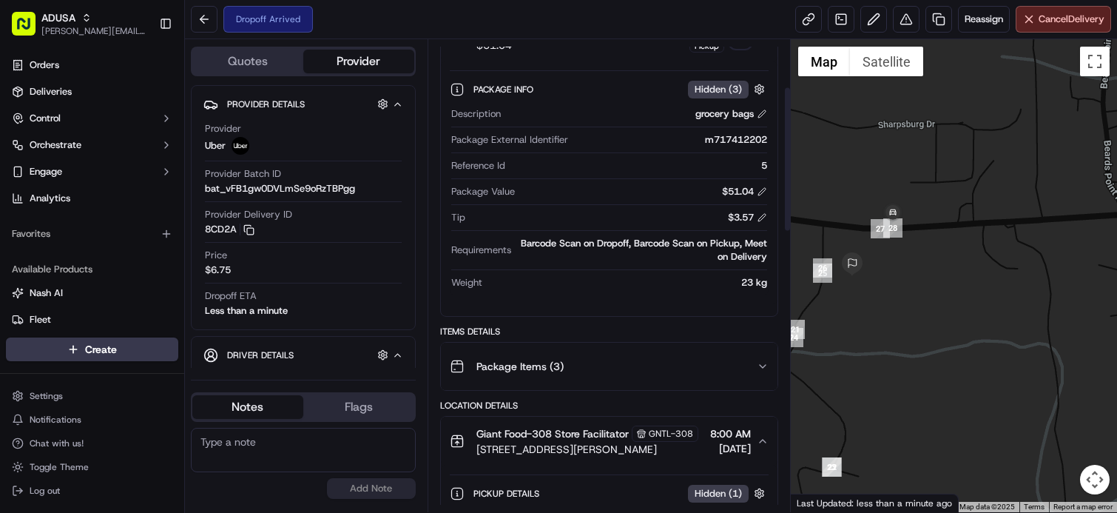
scroll to position [148, 0]
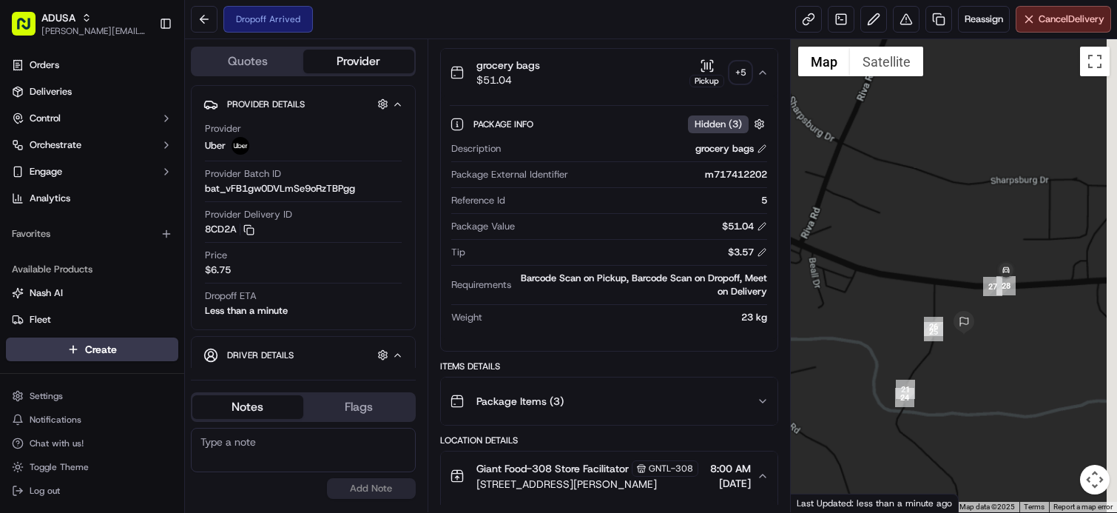
drag, startPoint x: 1054, startPoint y: 320, endPoint x: 997, endPoint y: 320, distance: 57.0
click at [997, 320] on div "To navigate, press the arrow keys." at bounding box center [954, 275] width 326 height 473
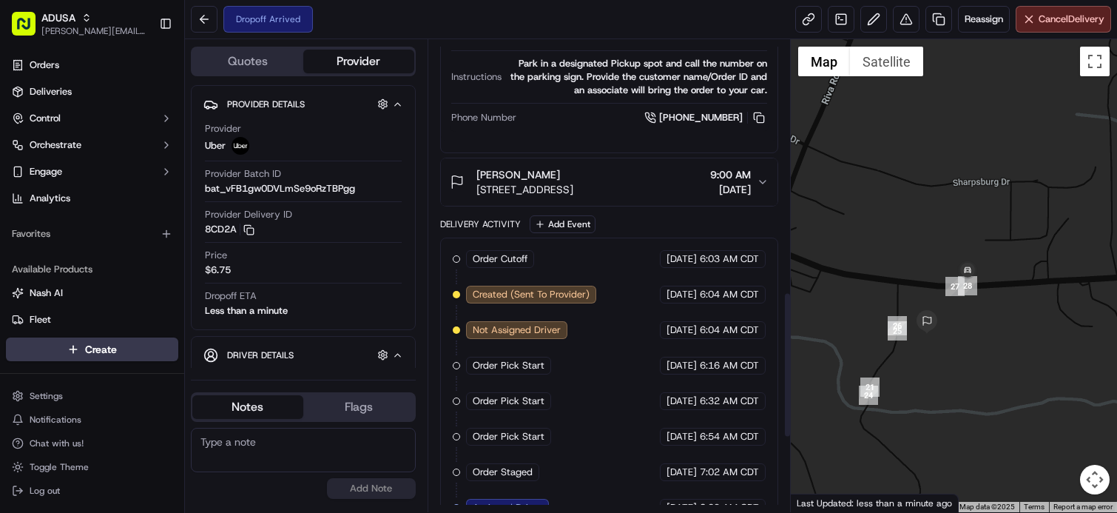
scroll to position [814, 0]
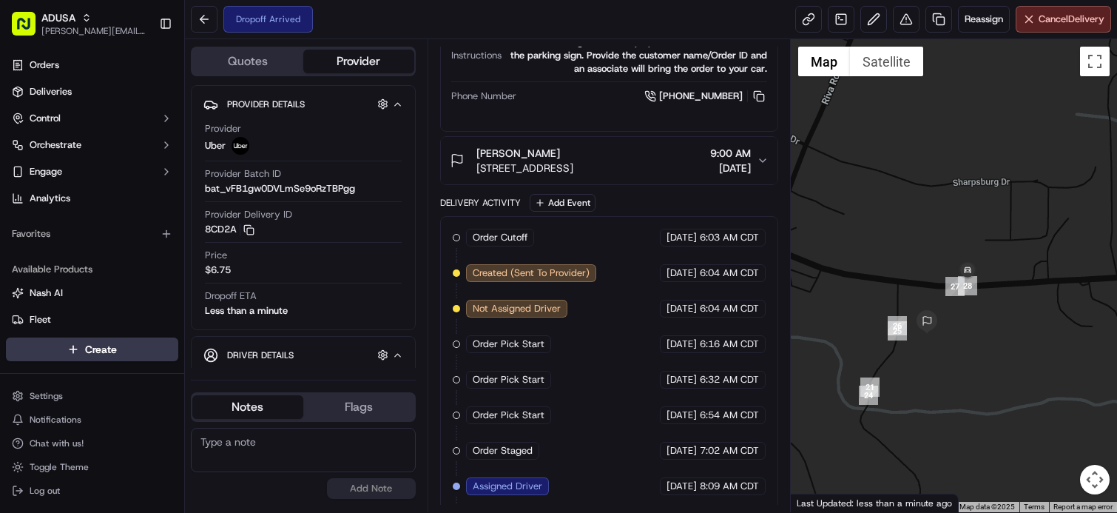
click at [650, 172] on button "Michele Clow 475 W Central Ave, Davidsonville, MD 21035, US 9:00 AM 09/23/2025" at bounding box center [609, 160] width 337 height 47
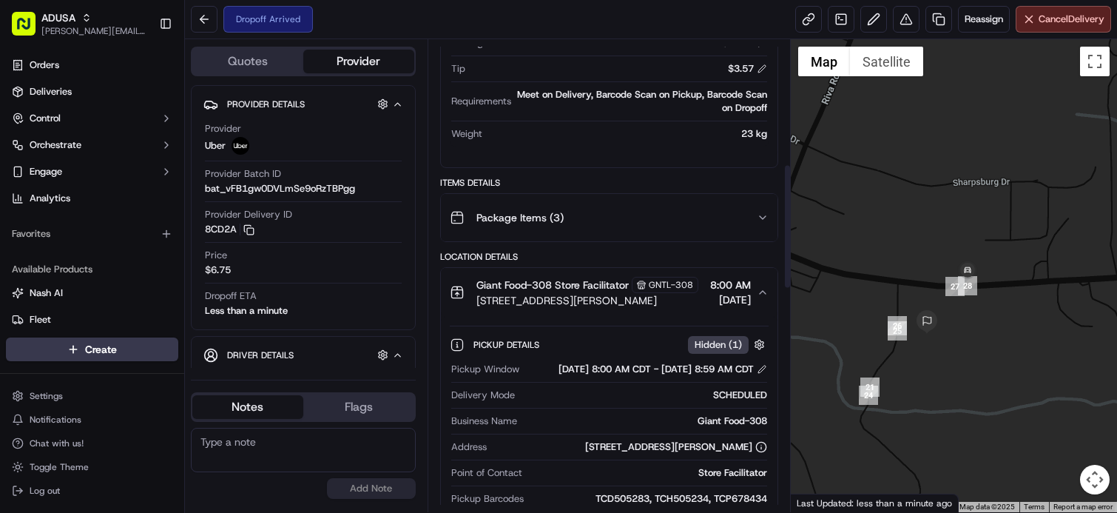
scroll to position [0, 0]
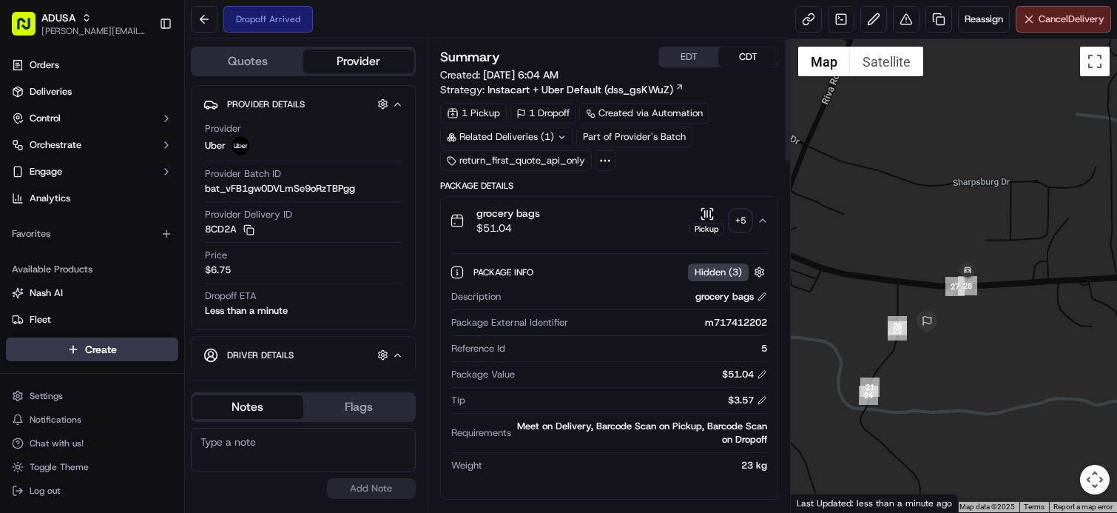
drag, startPoint x: 599, startPoint y: 447, endPoint x: 578, endPoint y: 276, distance: 172.2
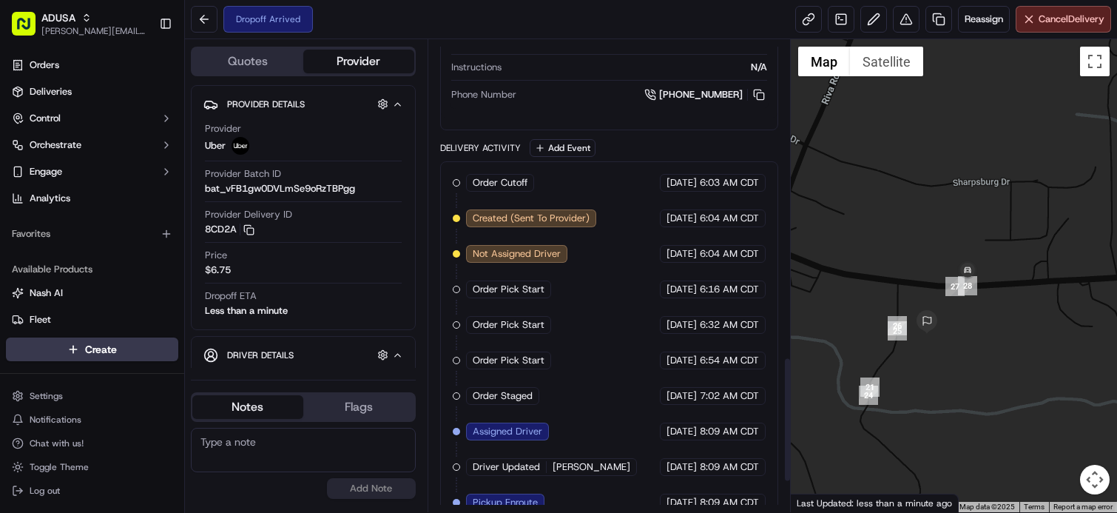
scroll to position [1092, 0]
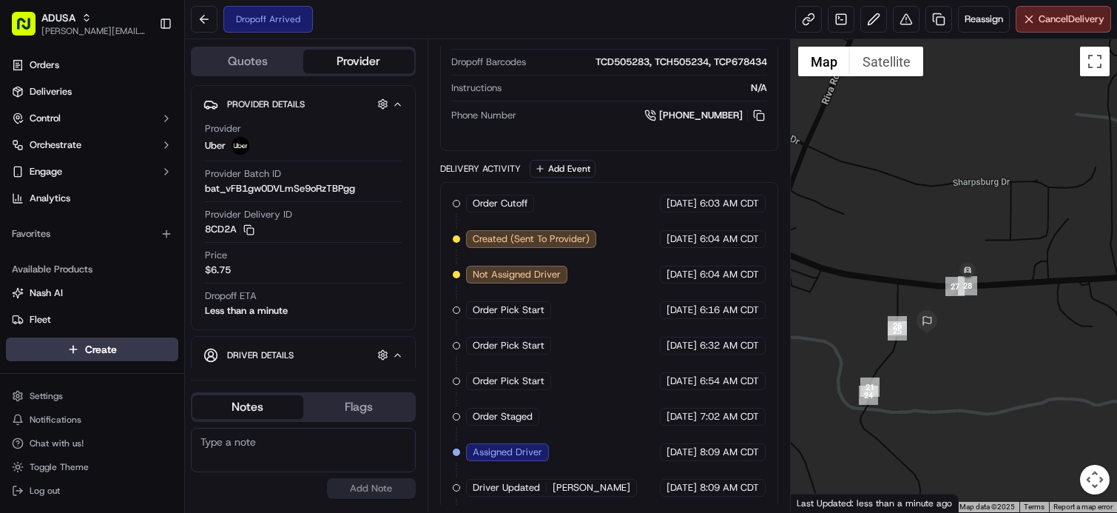
click at [263, 411] on button "Notes" at bounding box center [247, 407] width 111 height 24
click at [270, 452] on textarea at bounding box center [303, 450] width 225 height 44
click at [270, 439] on textarea "Customer recieved the order" at bounding box center [303, 450] width 225 height 44
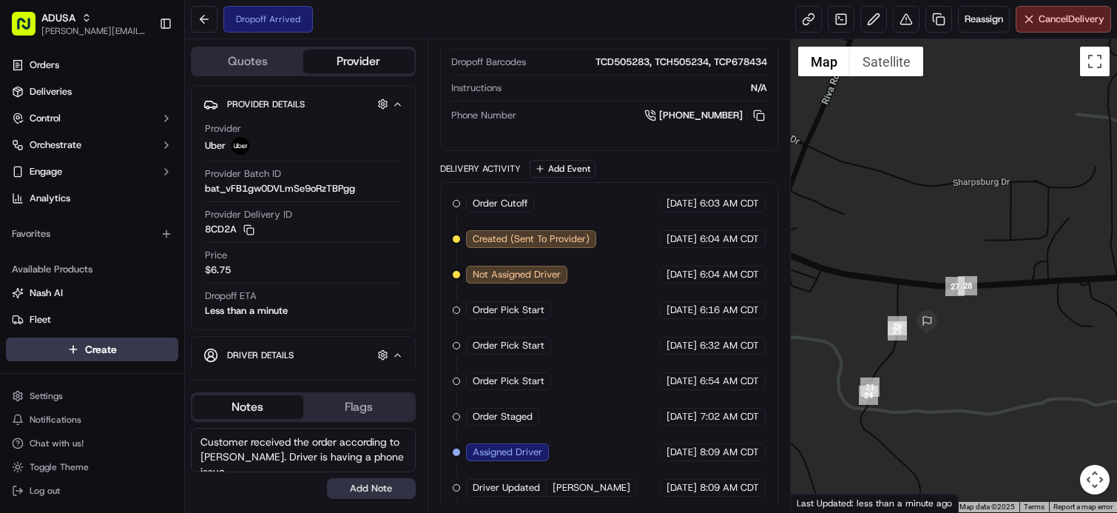
type textarea "Customer received the order according to Uber. Driver is having a phone issue."
click at [381, 485] on button "Add Note" at bounding box center [371, 488] width 89 height 21
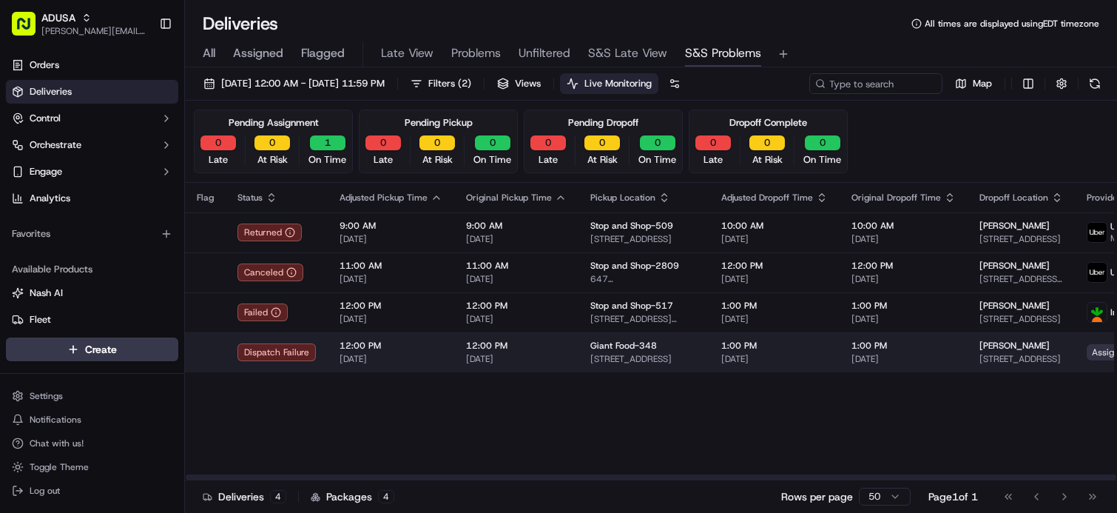
click at [1087, 357] on span "Assign Provider" at bounding box center [1124, 352] width 75 height 16
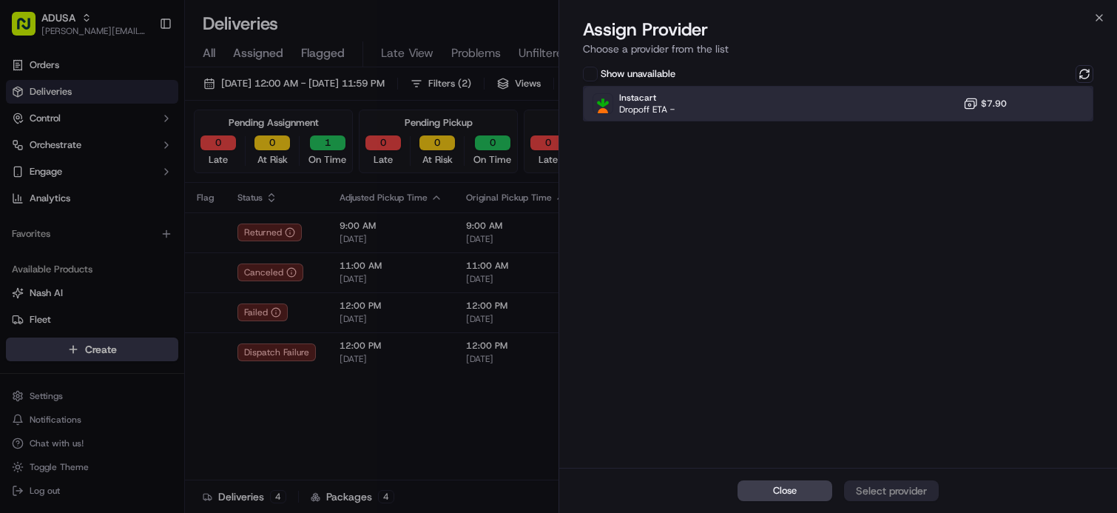
click at [914, 115] on div "Instacart Dropoff ETA - $7.90" at bounding box center [838, 104] width 510 height 36
click at [914, 496] on div "Assign Provider" at bounding box center [891, 490] width 72 height 15
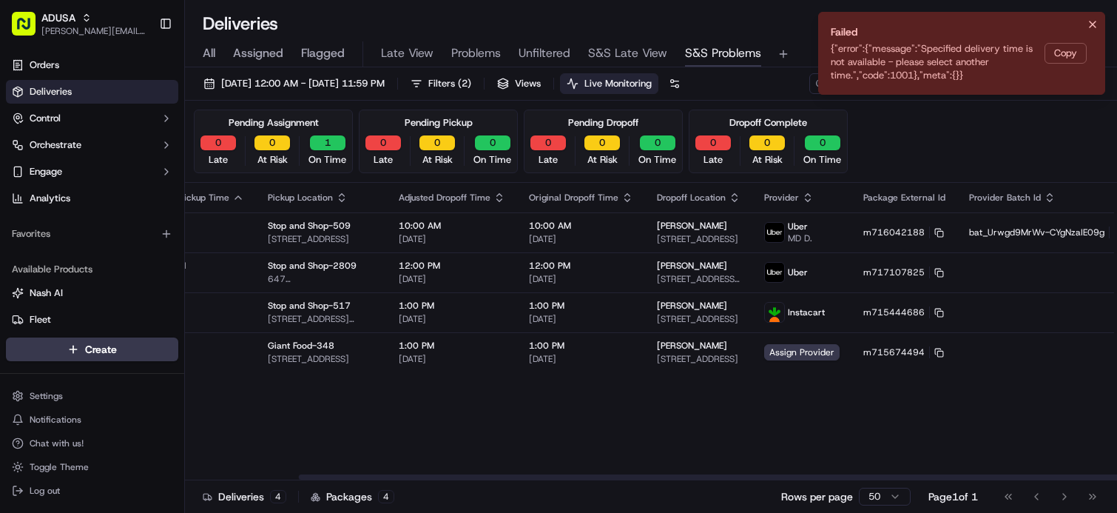
drag, startPoint x: 581, startPoint y: 405, endPoint x: 703, endPoint y: 401, distance: 121.4
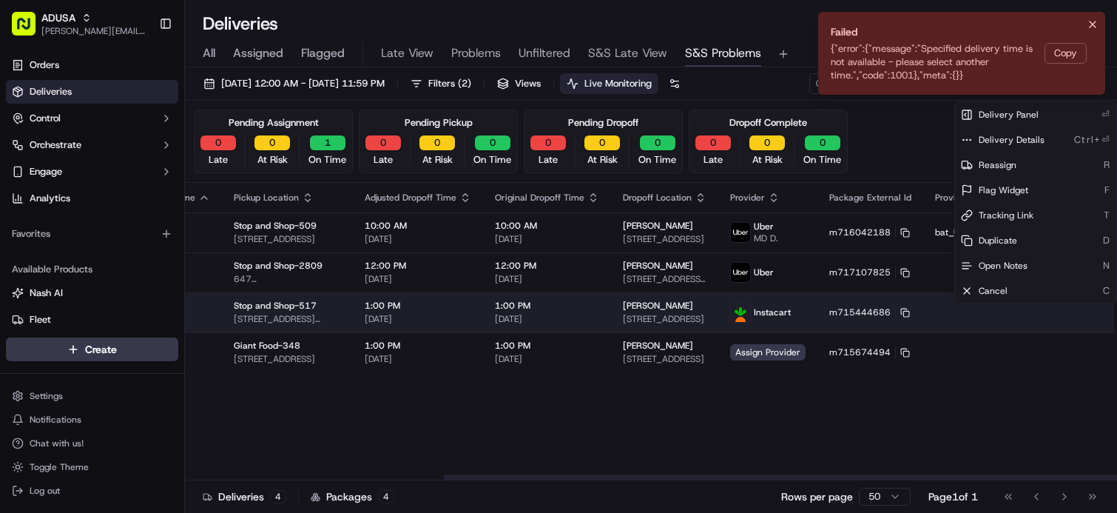
click at [1078, 310] on html "[PERSON_NAME] [PERSON_NAME][EMAIL_ADDRESS][PERSON_NAME][DOMAIN_NAME] Toggle Sid…" at bounding box center [558, 256] width 1117 height 513
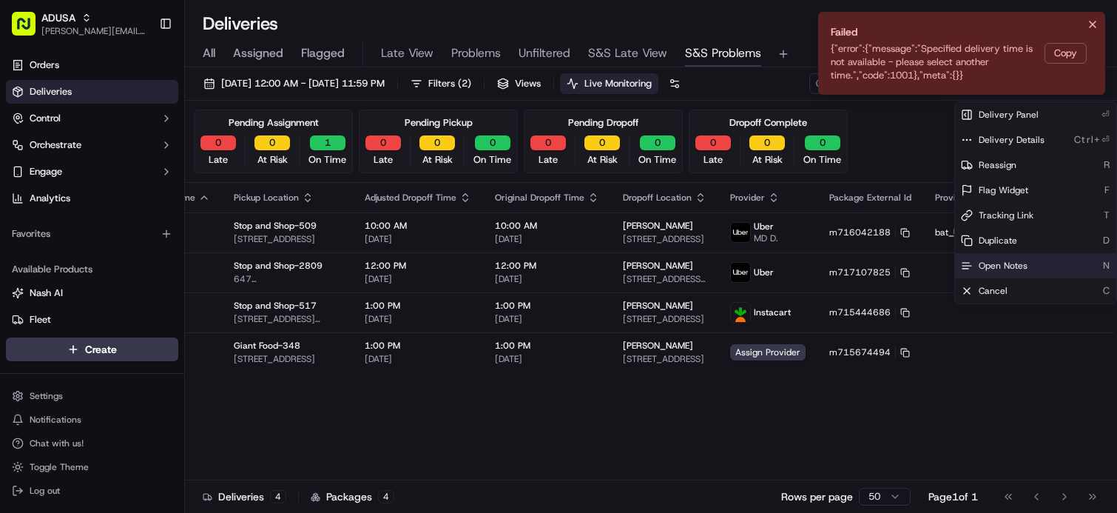
click at [1020, 261] on span "Open Notes" at bounding box center [1003, 266] width 49 height 12
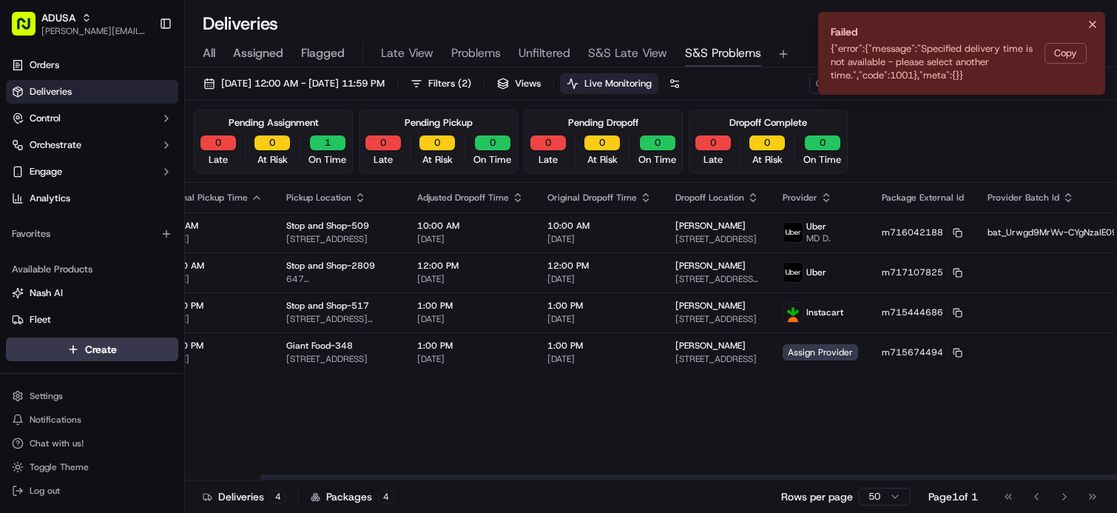
scroll to position [0, 27]
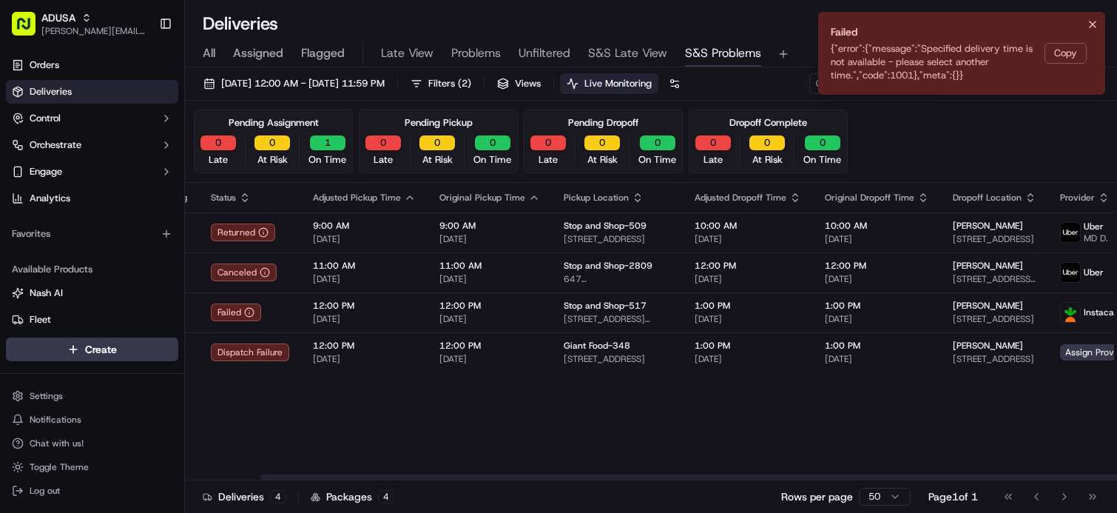
drag, startPoint x: 389, startPoint y: 399, endPoint x: 220, endPoint y: 396, distance: 168.7
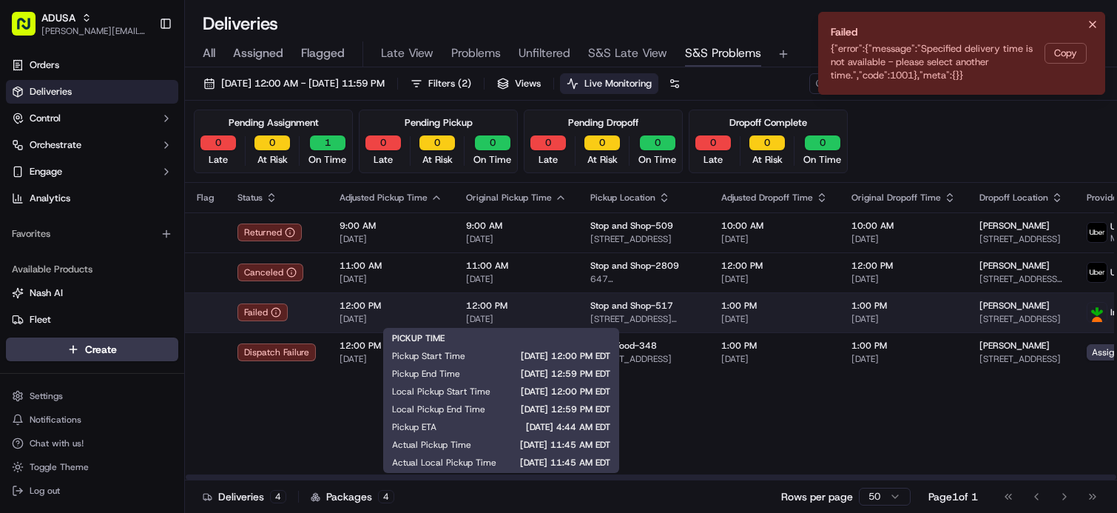
click at [510, 308] on span "12:00 PM" at bounding box center [516, 306] width 101 height 12
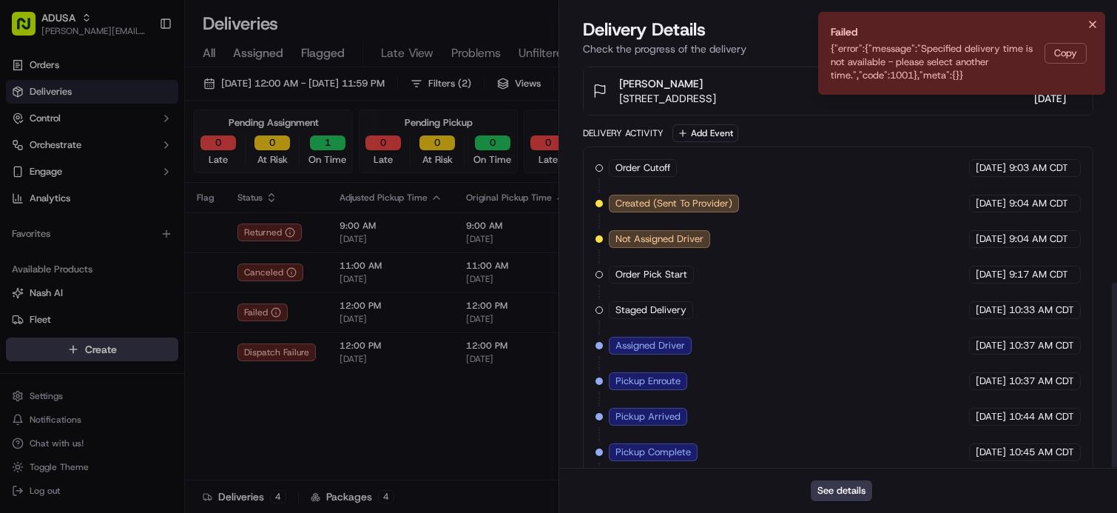
scroll to position [482, 0]
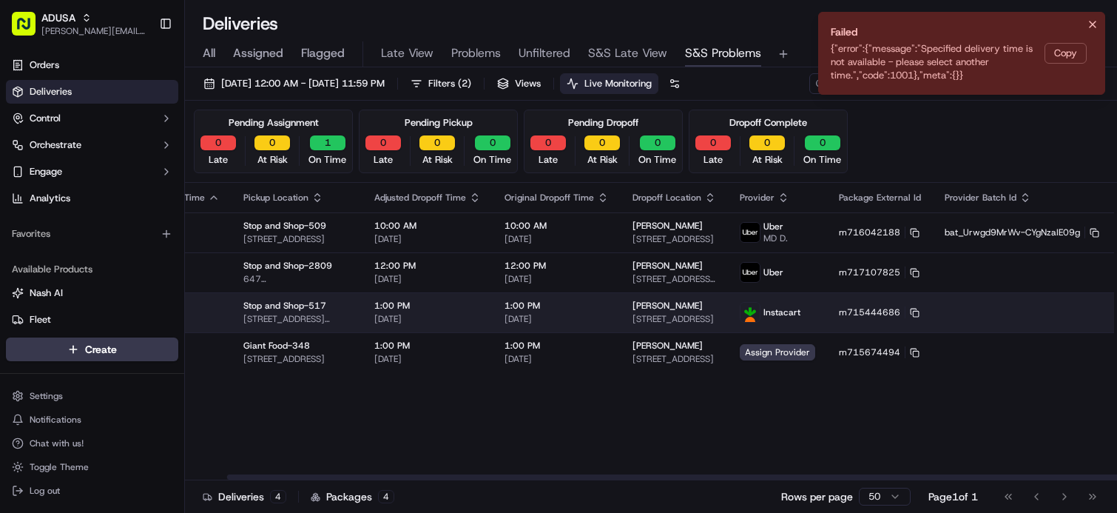
drag, startPoint x: 890, startPoint y: 347, endPoint x: 1013, endPoint y: 328, distance: 124.2
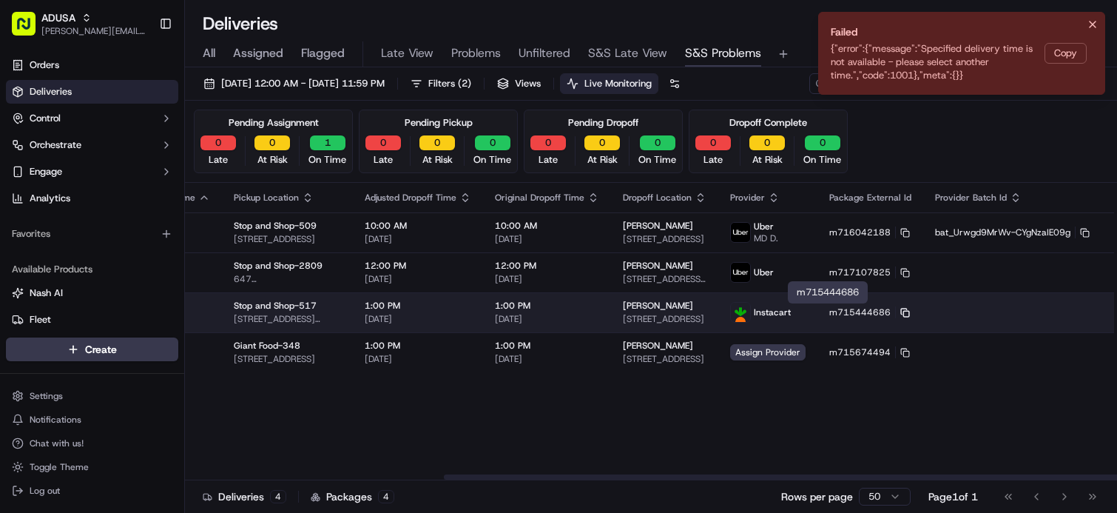
click at [900, 312] on icon at bounding box center [905, 313] width 10 height 10
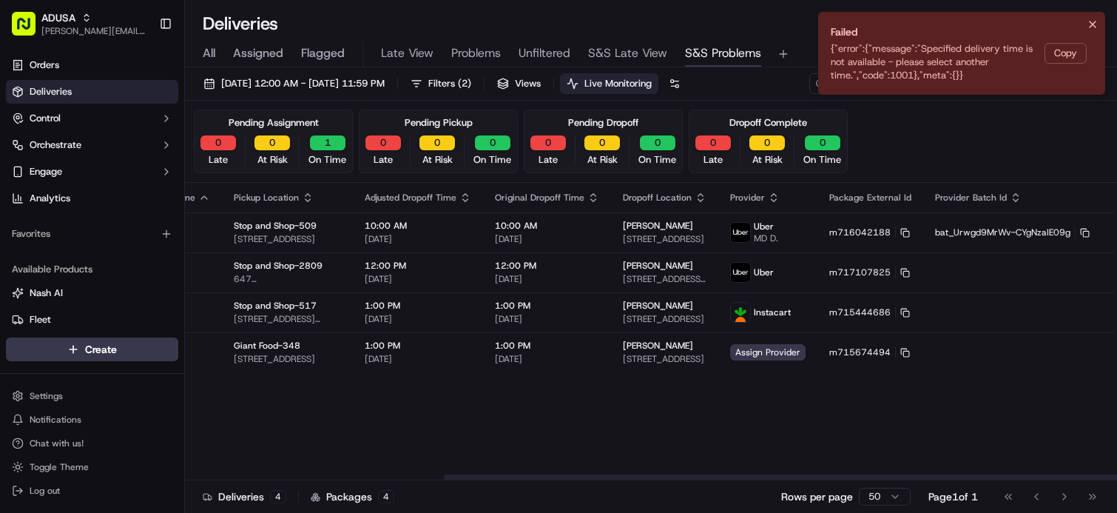
click at [404, 396] on div "Flag Status Adjusted Pickup Time Original Pickup Time Pickup Location Adjusted …" at bounding box center [492, 331] width 1328 height 297
drag, startPoint x: 594, startPoint y: 477, endPoint x: 678, endPoint y: 488, distance: 84.3
click at [678, 479] on div at bounding box center [909, 476] width 931 height 5
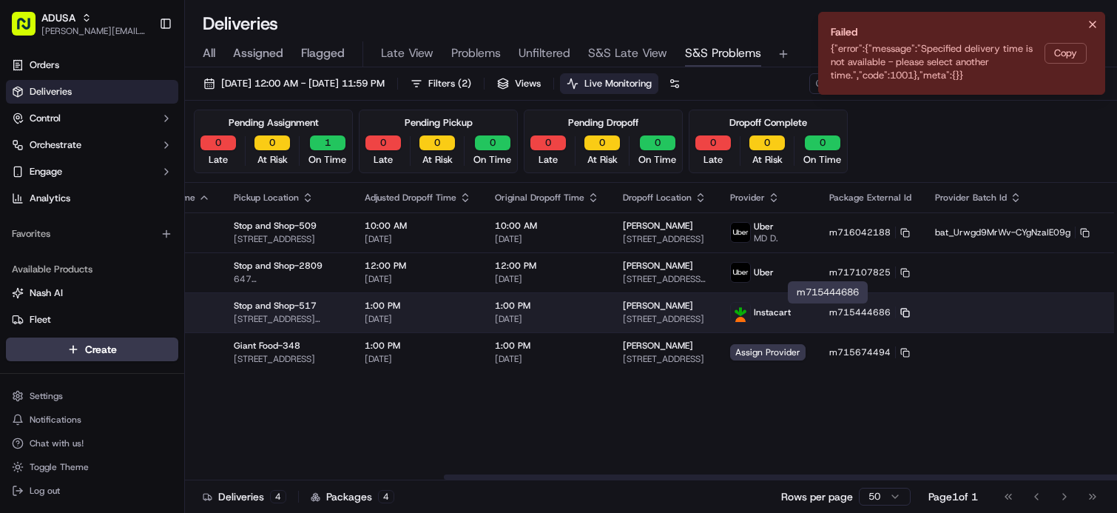
click at [900, 309] on icon at bounding box center [905, 313] width 10 height 10
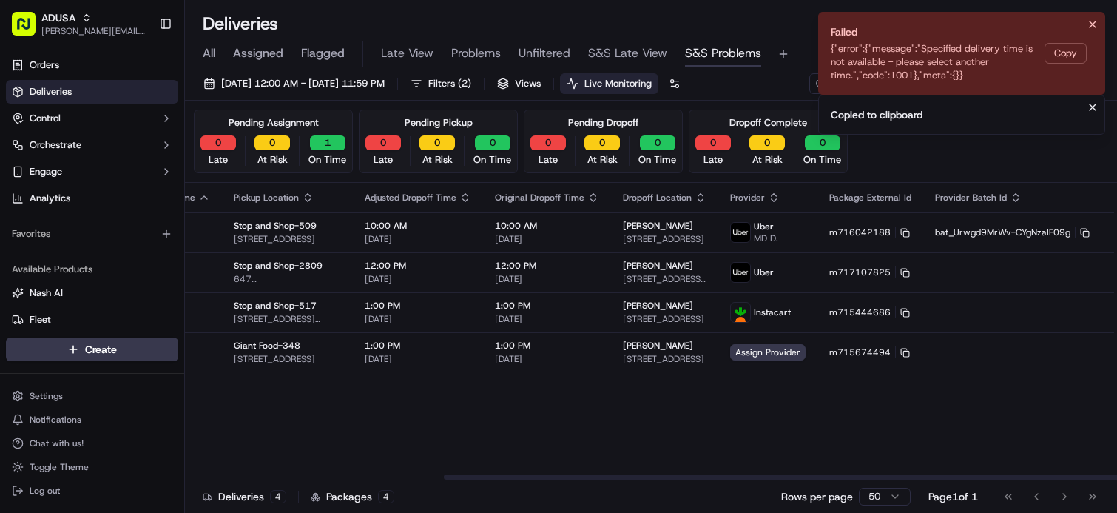
click at [526, 416] on div "Flag Status Adjusted Pickup Time Original Pickup Time Pickup Location Adjusted …" at bounding box center [492, 331] width 1328 height 297
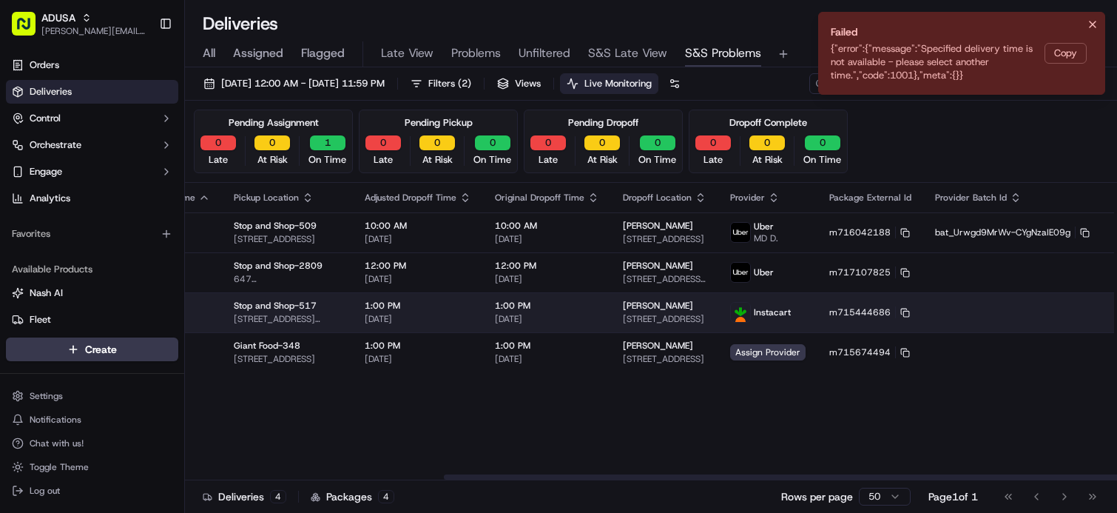
click at [1077, 313] on html "[PERSON_NAME] [PERSON_NAME][EMAIL_ADDRESS][PERSON_NAME][DOMAIN_NAME] Toggle Sid…" at bounding box center [558, 256] width 1117 height 513
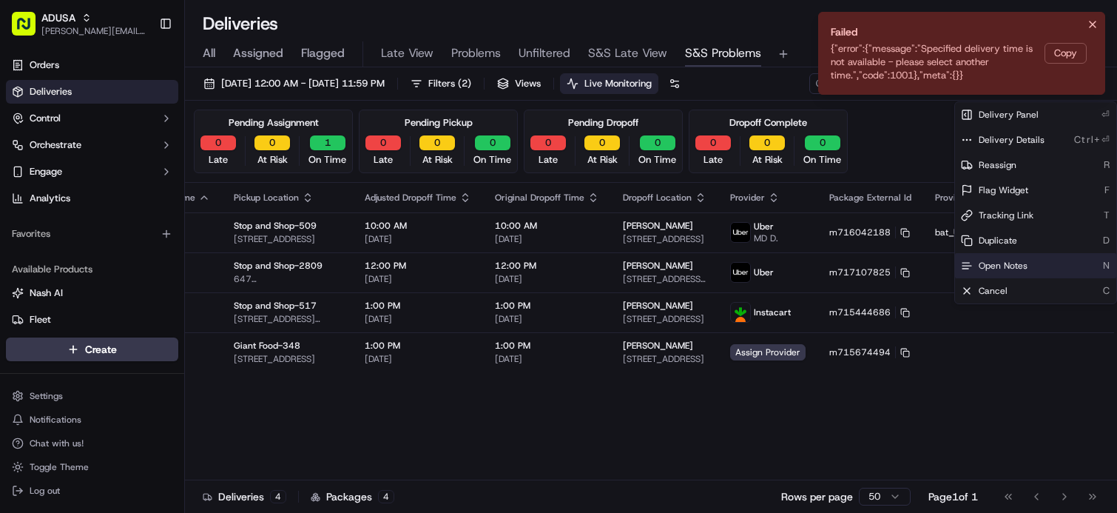
click at [1037, 266] on div "Open Notes N" at bounding box center [1035, 265] width 161 height 25
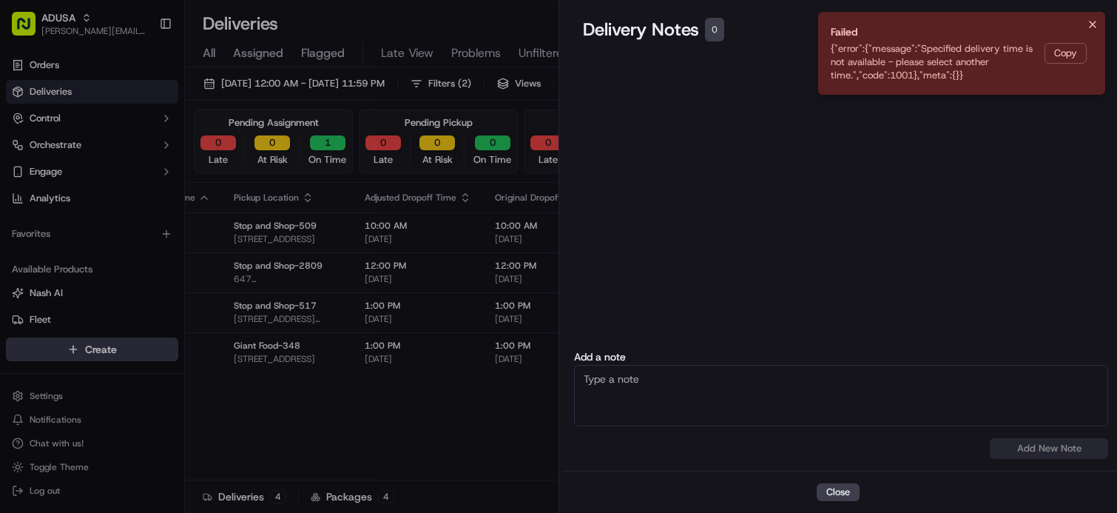
click at [684, 389] on textarea at bounding box center [841, 395] width 534 height 61
type textarea "Order is unable to be shopped due to an issue at the store."
click at [1086, 446] on button "Add New Note" at bounding box center [1049, 448] width 118 height 21
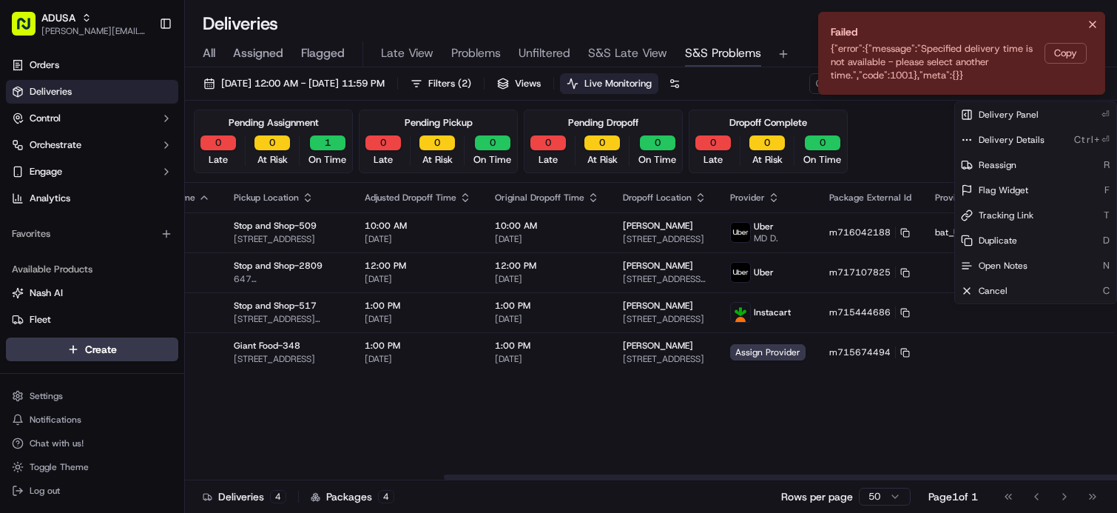
click at [921, 447] on div "Flag Status Adjusted Pickup Time Original Pickup Time Pickup Location Adjusted …" at bounding box center [492, 331] width 1328 height 297
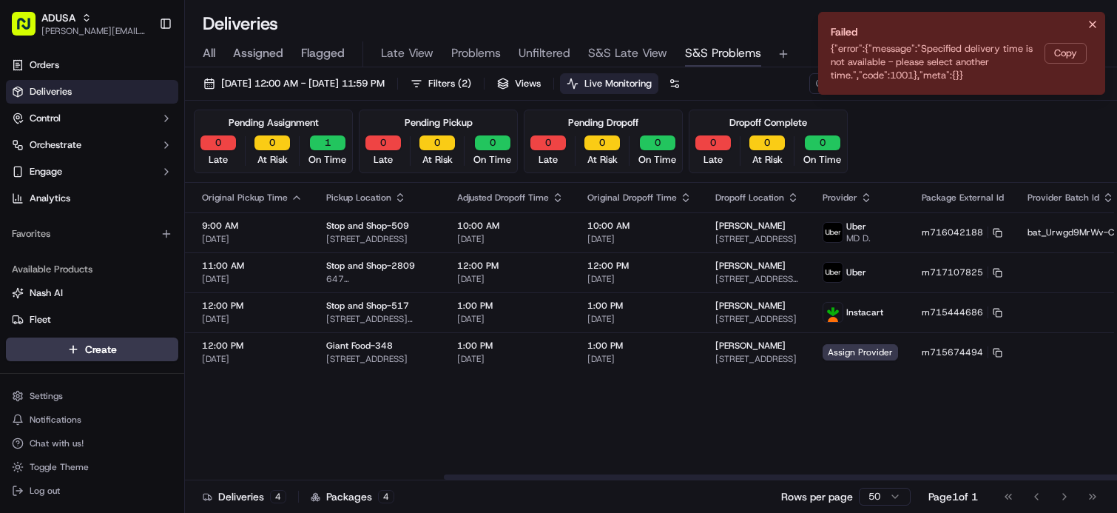
scroll to position [0, 0]
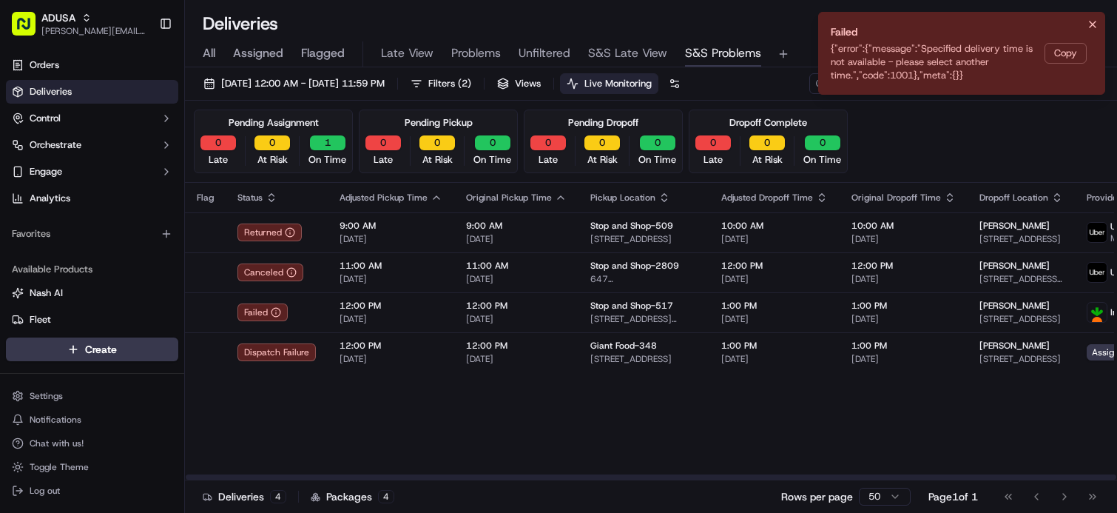
drag, startPoint x: 789, startPoint y: 445, endPoint x: 556, endPoint y: 439, distance: 233.1
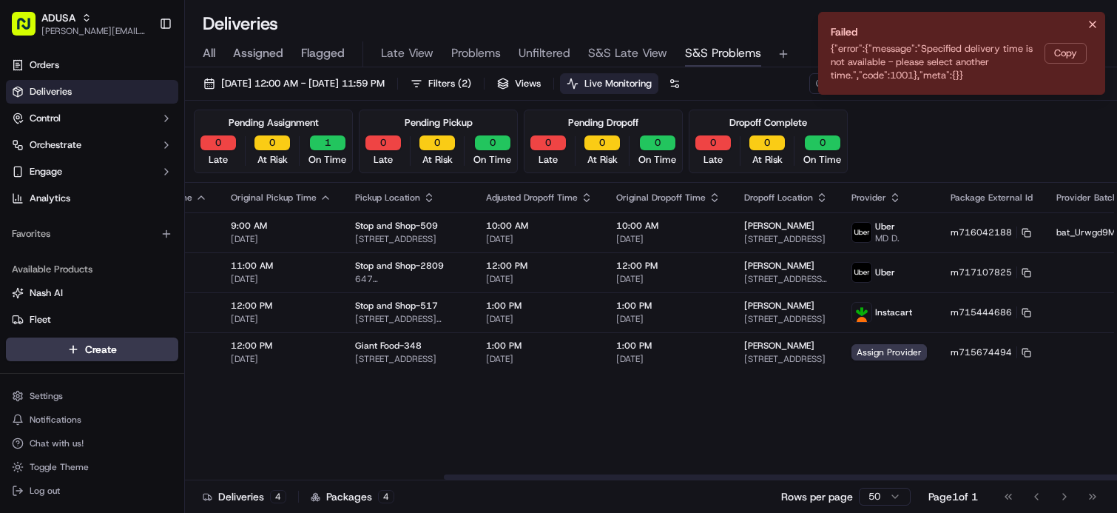
scroll to position [0, 357]
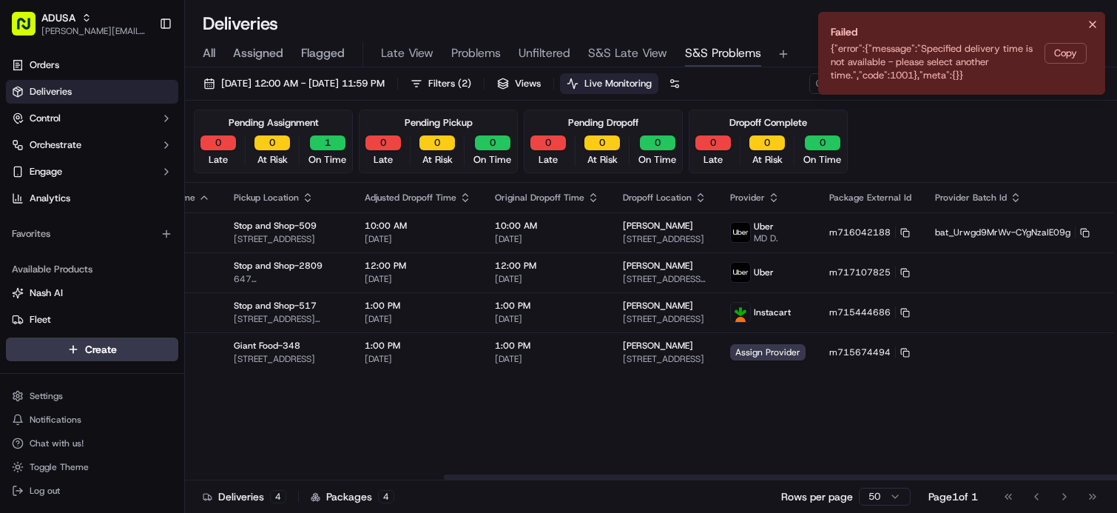
drag, startPoint x: 494, startPoint y: 437, endPoint x: 607, endPoint y: 436, distance: 113.2
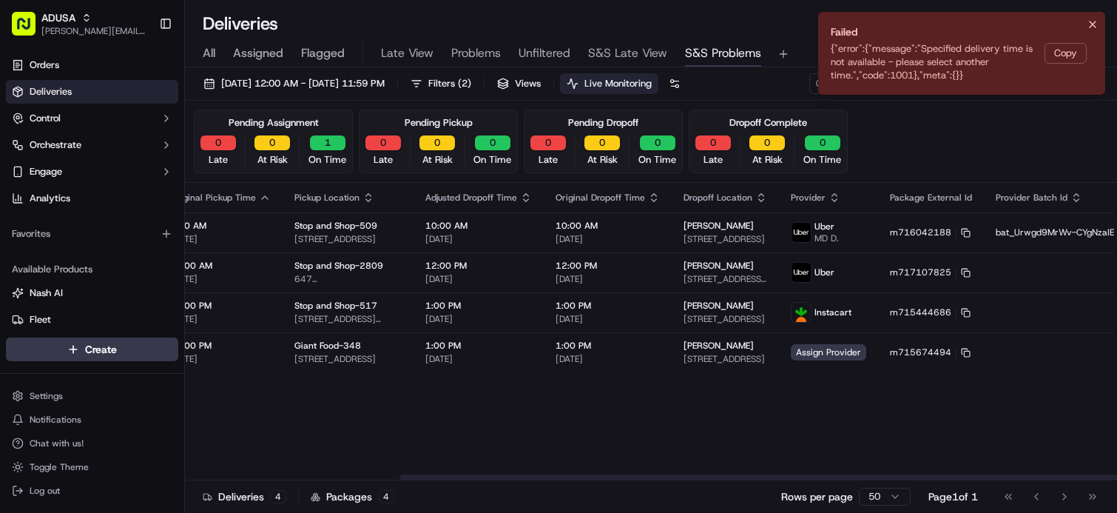
drag, startPoint x: 537, startPoint y: 453, endPoint x: 453, endPoint y: 436, distance: 85.9
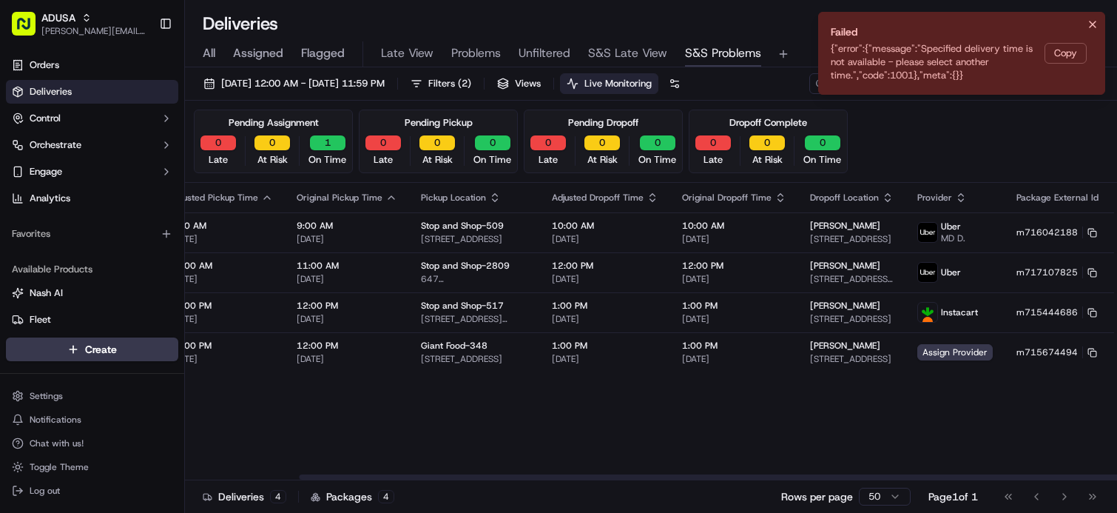
scroll to position [0, 0]
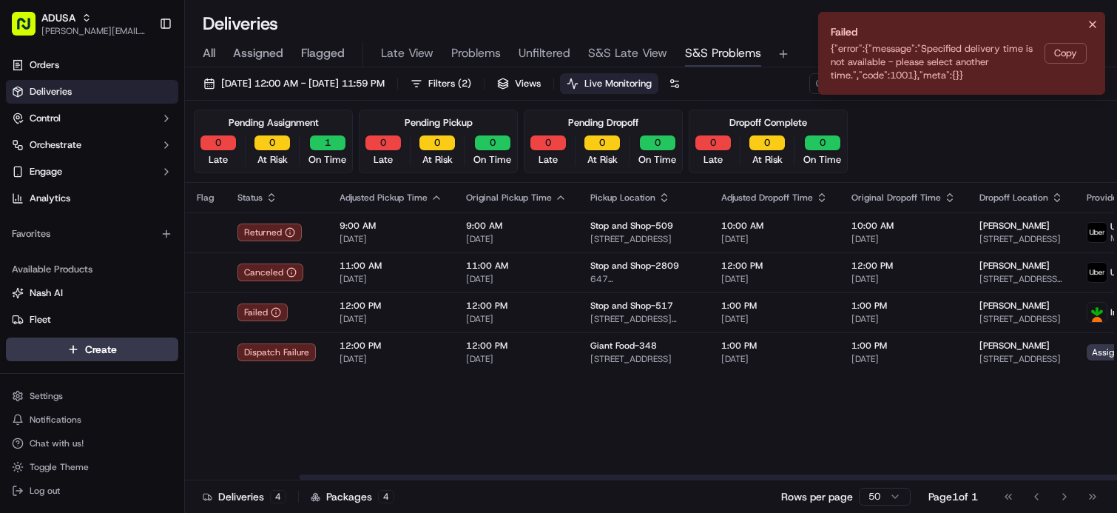
drag, startPoint x: 357, startPoint y: 428, endPoint x: 308, endPoint y: 432, distance: 49.0
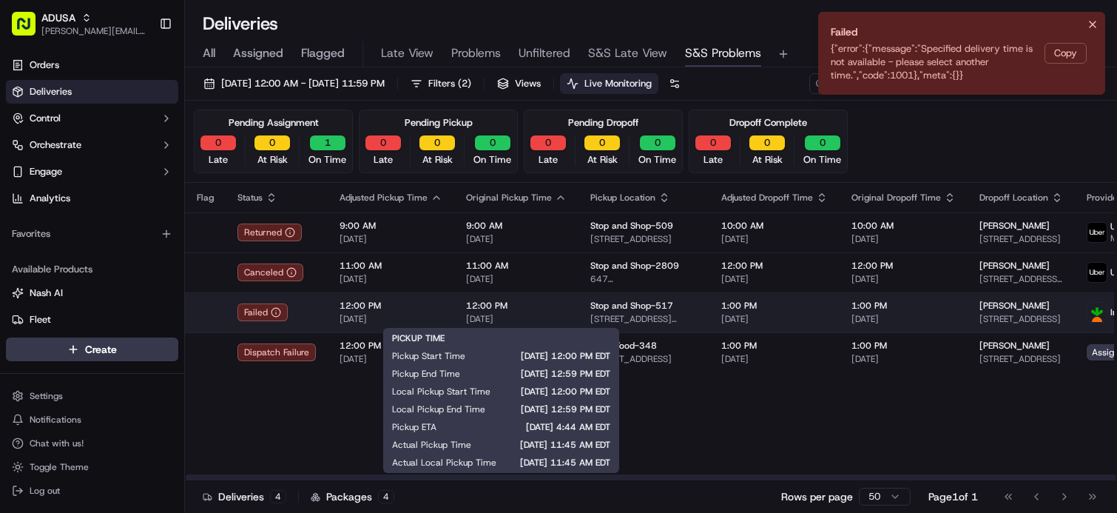
click at [466, 324] on span "[DATE]" at bounding box center [516, 319] width 101 height 12
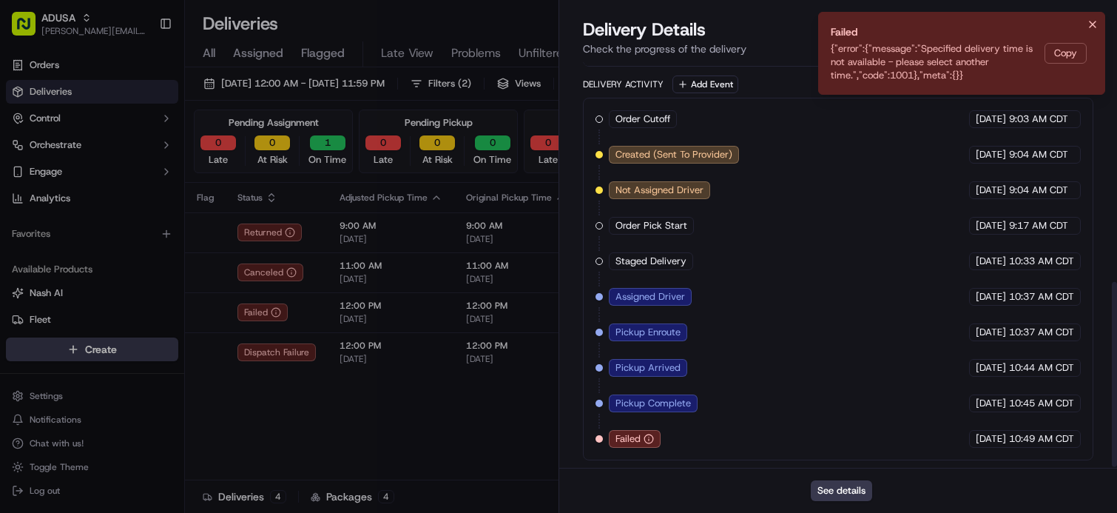
scroll to position [482, 0]
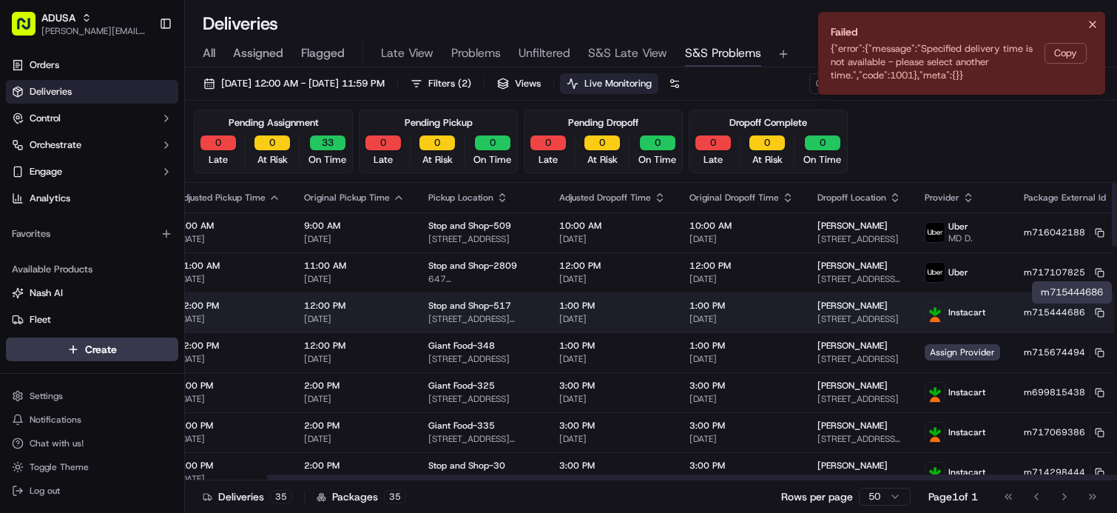
drag, startPoint x: 968, startPoint y: 328, endPoint x: 1072, endPoint y: 314, distance: 104.5
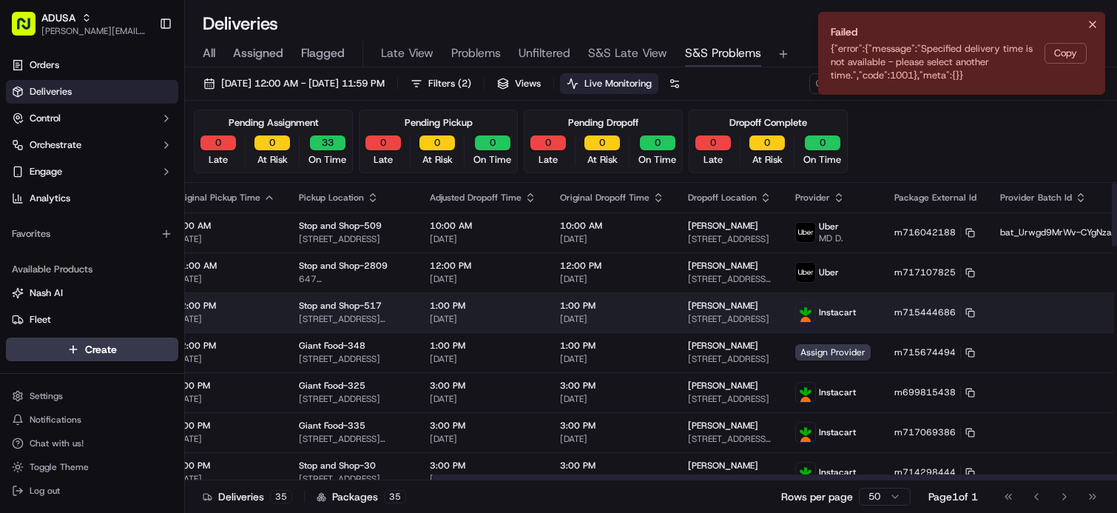
scroll to position [0, 357]
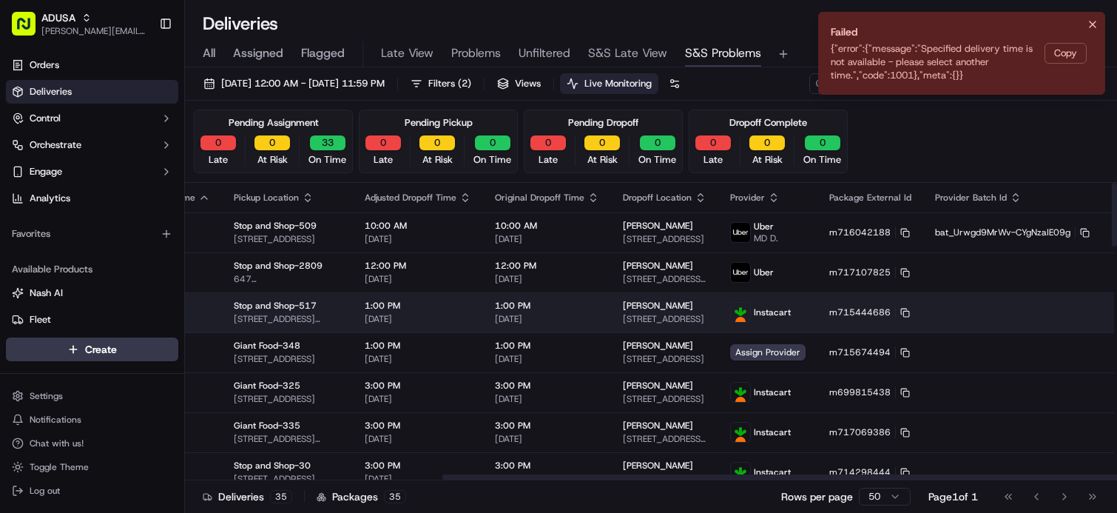
drag, startPoint x: 680, startPoint y: 297, endPoint x: 917, endPoint y: 301, distance: 237.5
click at [1078, 314] on html "ADUSA james.swiontek@adusa.com Toggle Sidebar Orders Deliveries Control Orchest…" at bounding box center [558, 256] width 1117 height 513
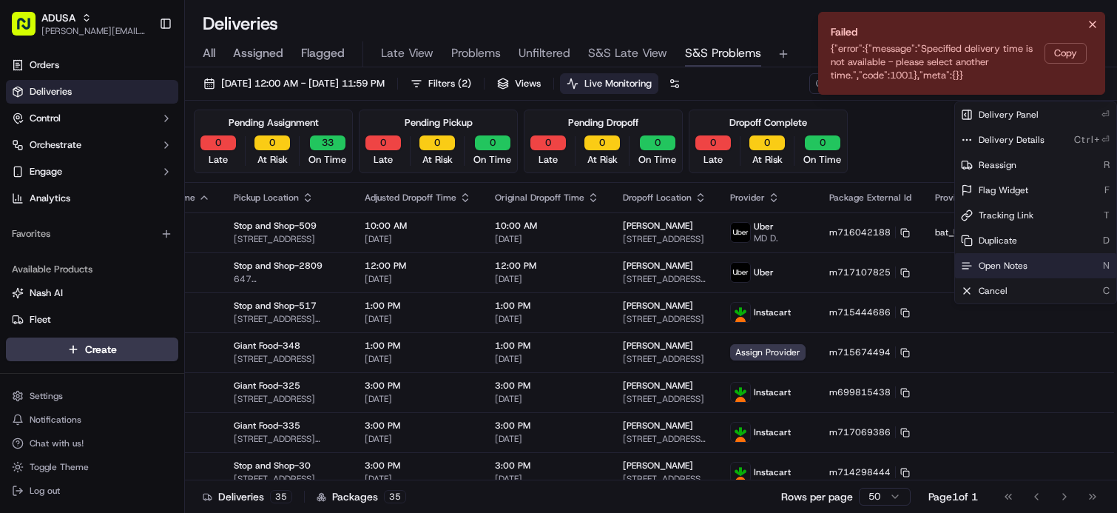
click at [1022, 267] on span "Open Notes" at bounding box center [1003, 266] width 49 height 12
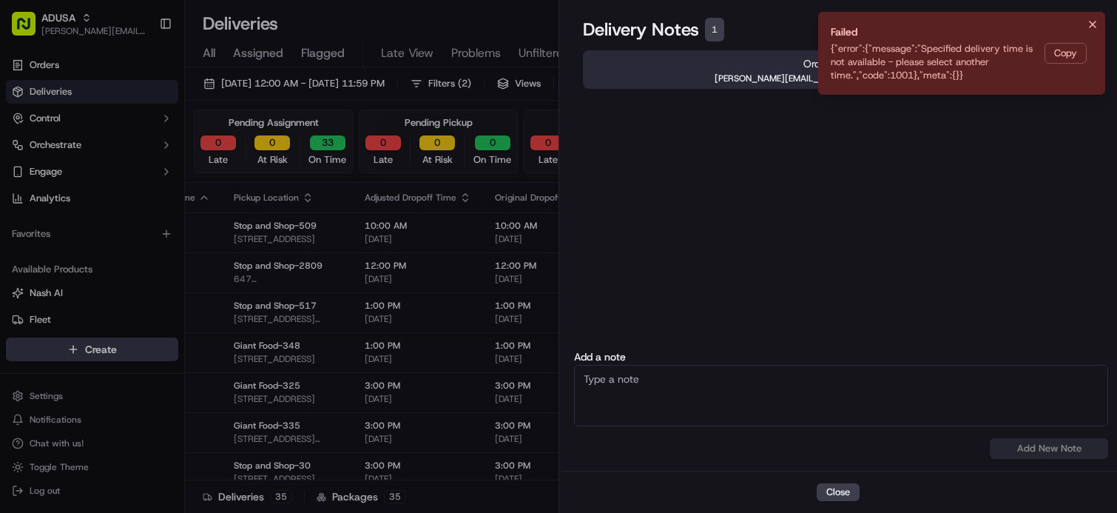
click at [1092, 23] on div "Delivery Notes 1" at bounding box center [838, 30] width 510 height 24
click at [1094, 19] on icon "button" at bounding box center [1099, 18] width 12 height 12
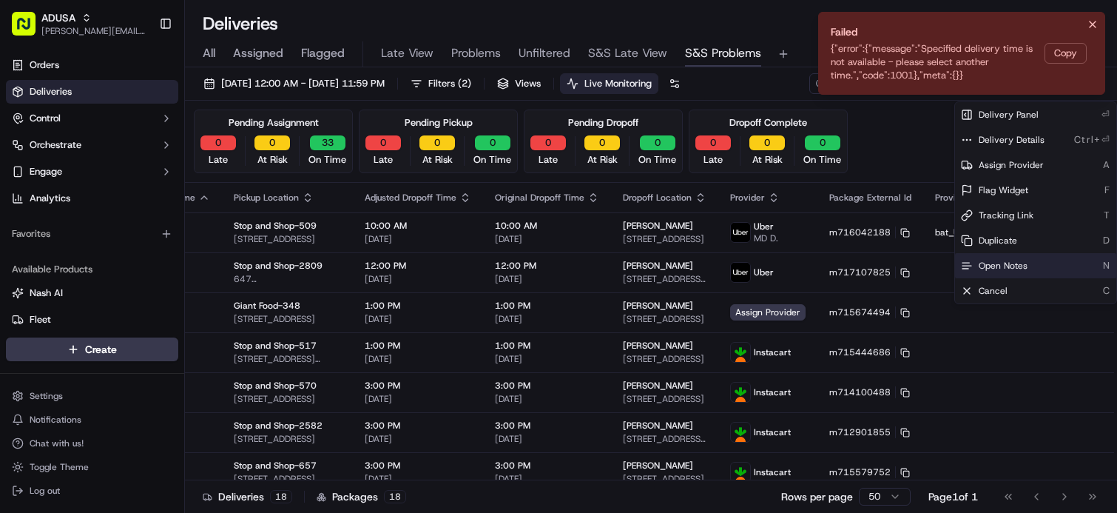
click at [1093, 22] on ol "Failed {"error":{"message":"Specified delivery time is not available - please s…" at bounding box center [961, 53] width 311 height 107
click at [1087, 24] on ol "Failed {"error":{"message":"Specified delivery time is not available - please s…" at bounding box center [961, 53] width 311 height 107
click at [1094, 27] on ol "Failed {"error":{"message":"Specified delivery time is not available - please s…" at bounding box center [961, 53] width 311 height 107
click at [1090, 30] on ol "Failed {"error":{"message":"Specified delivery time is not available - please s…" at bounding box center [961, 53] width 311 height 107
click at [1080, 16] on ol "Failed {"error":{"message":"Specified delivery time is not available - please s…" at bounding box center [961, 53] width 311 height 107
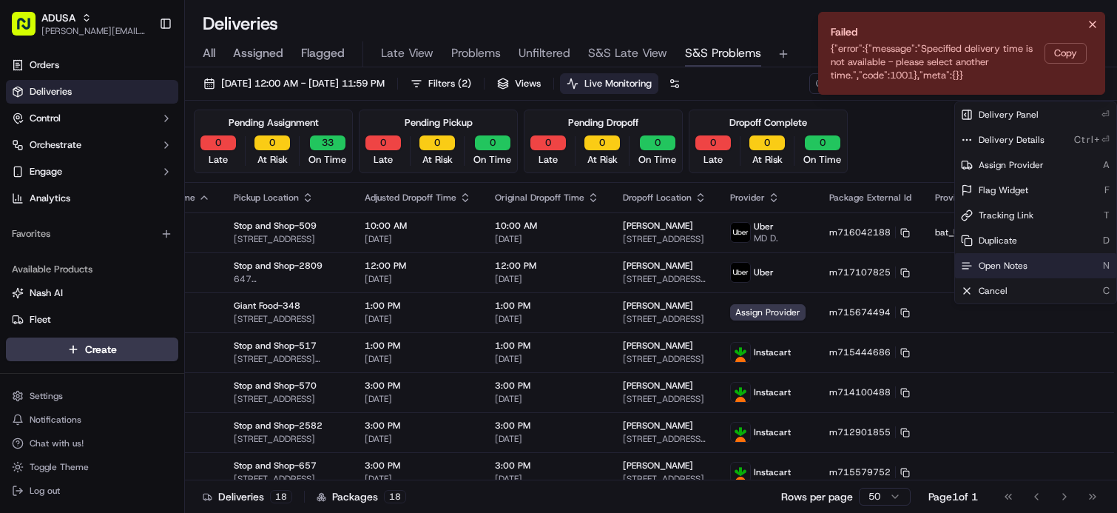
click at [1089, 21] on ol "Failed {"error":{"message":"Specified delivery time is not available - please s…" at bounding box center [961, 53] width 311 height 107
click at [785, 24] on div "Deliveries All times are displayed using EDT timezone" at bounding box center [651, 24] width 932 height 24
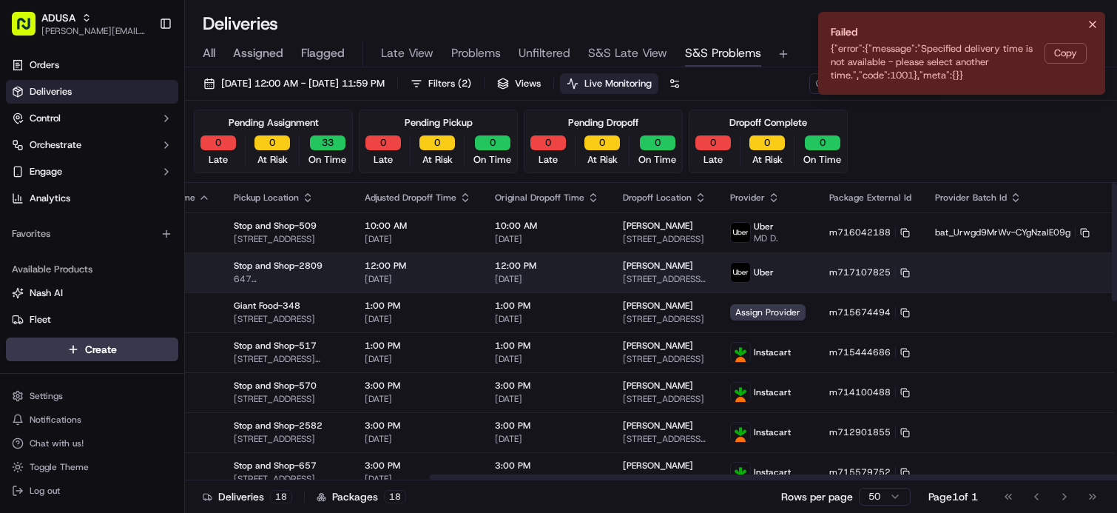
drag, startPoint x: 928, startPoint y: 283, endPoint x: 1045, endPoint y: 291, distance: 116.4
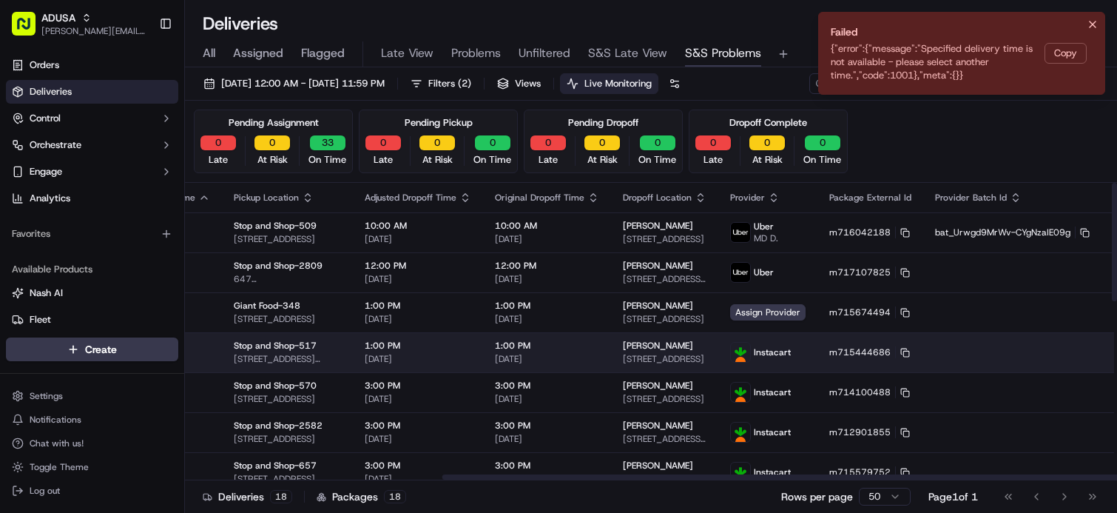
click at [1077, 351] on html "ADUSA james.swiontek@adusa.com Toggle Sidebar Orders Deliveries Control Orchest…" at bounding box center [558, 256] width 1117 height 513
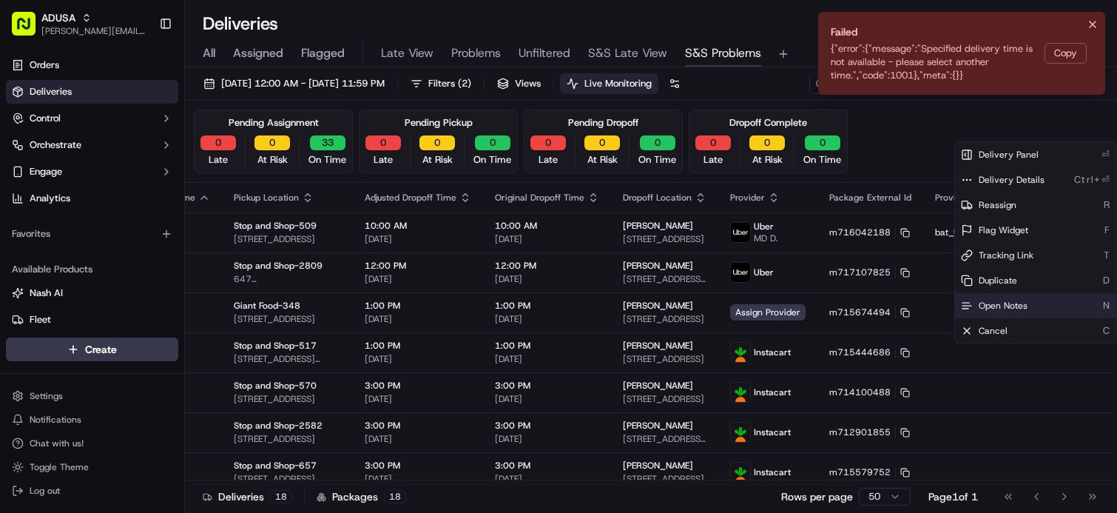
click at [1026, 313] on div "Open Notes N" at bounding box center [1035, 305] width 161 height 25
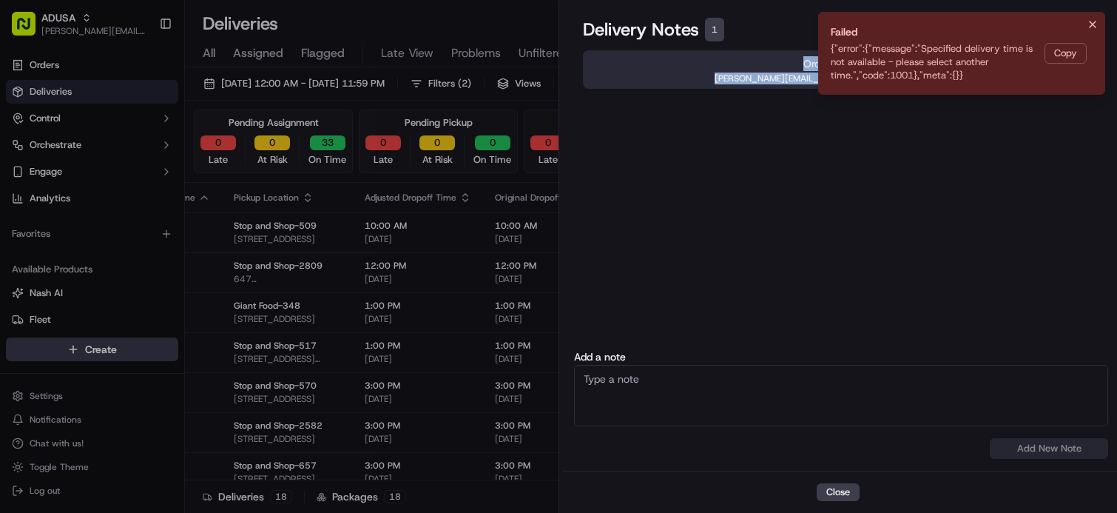
drag, startPoint x: 1024, startPoint y: 28, endPoint x: 960, endPoint y: 81, distance: 82.5
click at [960, 81] on div "Delivery Notes 1 Order is unable to be shopped due to an issue at the store. ja…" at bounding box center [838, 265] width 558 height 495
click at [956, 124] on div "Order is unable to be shopped due to an issue at the store. james.swiontek@adus…" at bounding box center [838, 199] width 558 height 304
click at [1067, 58] on span "Order is unable to be shopped due to an issue at the store." at bounding box center [838, 63] width 487 height 15
drag, startPoint x: 851, startPoint y: 23, endPoint x: 858, endPoint y: 37, distance: 15.6
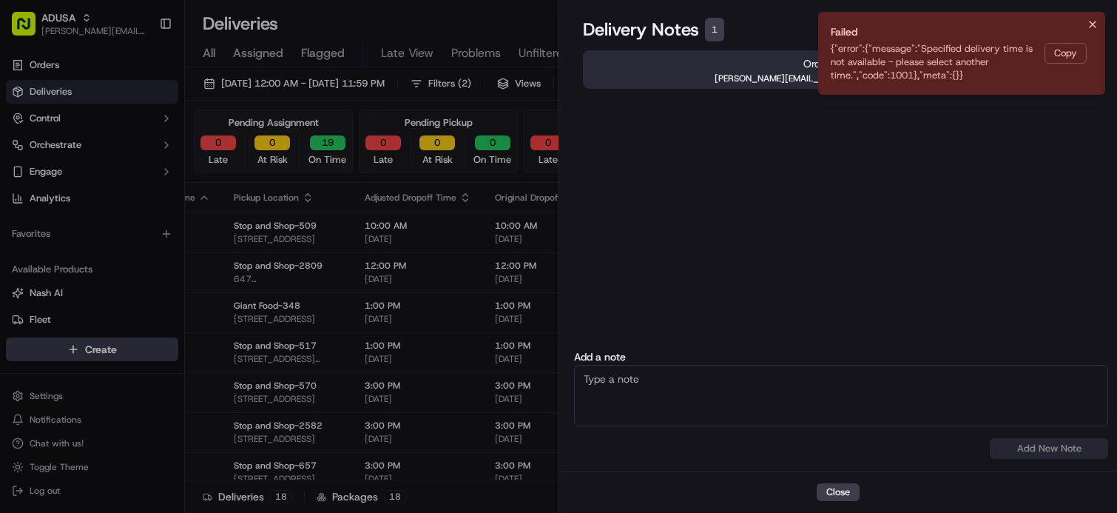
click at [856, 37] on div "Delivery Notes 1" at bounding box center [838, 30] width 510 height 24
click at [857, 28] on div "Delivery Notes 1" at bounding box center [838, 30] width 510 height 24
click at [783, 135] on div "Order is unable to be shopped due to an issue at the store. james.swiontek@adus…" at bounding box center [838, 199] width 558 height 304
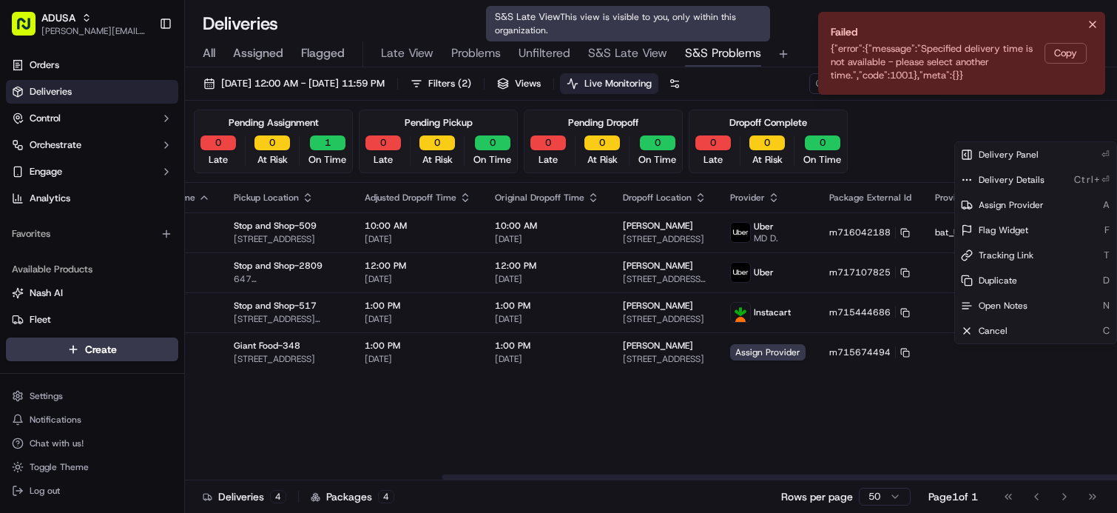
click at [622, 55] on span "S&S Late View" at bounding box center [627, 53] width 79 height 18
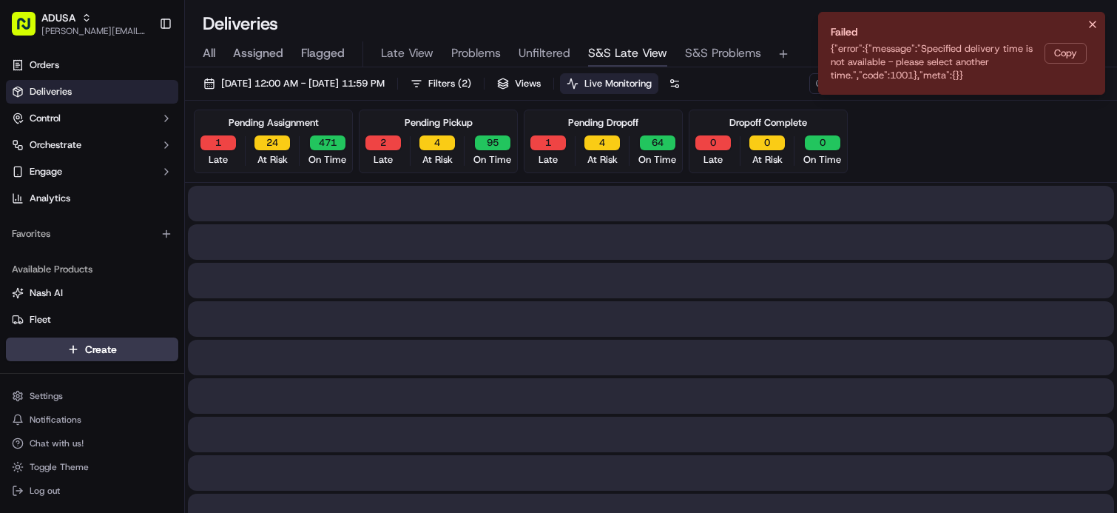
click at [652, 81] on span "Live Monitoring" at bounding box center [617, 83] width 67 height 13
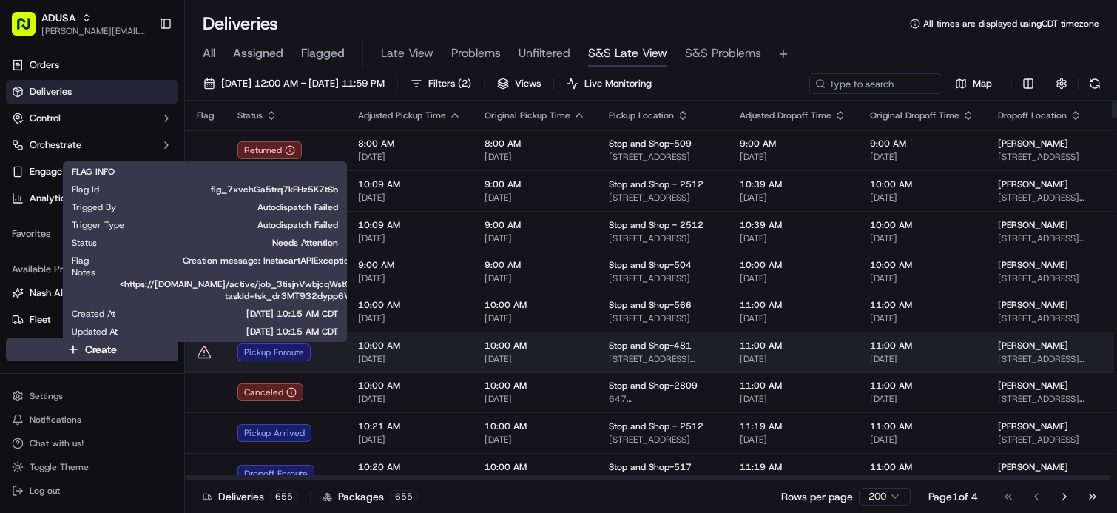
click at [208, 353] on icon at bounding box center [204, 352] width 15 height 15
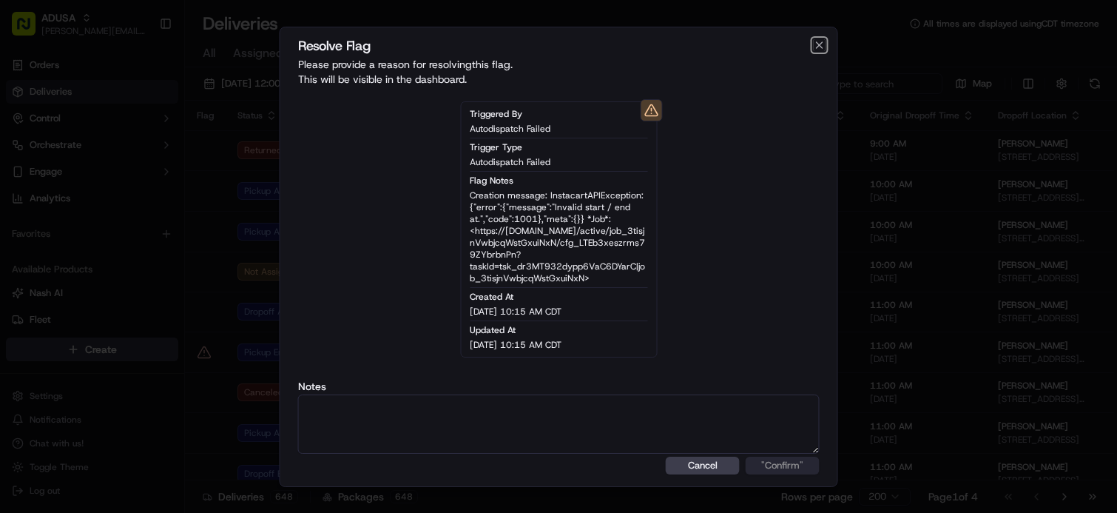
click at [821, 43] on icon "button" at bounding box center [820, 45] width 12 height 12
click at [817, 45] on div "All Assigned Flagged Late View Problems Unfiltered S&S Late View S&S Problems" at bounding box center [651, 54] width 932 height 26
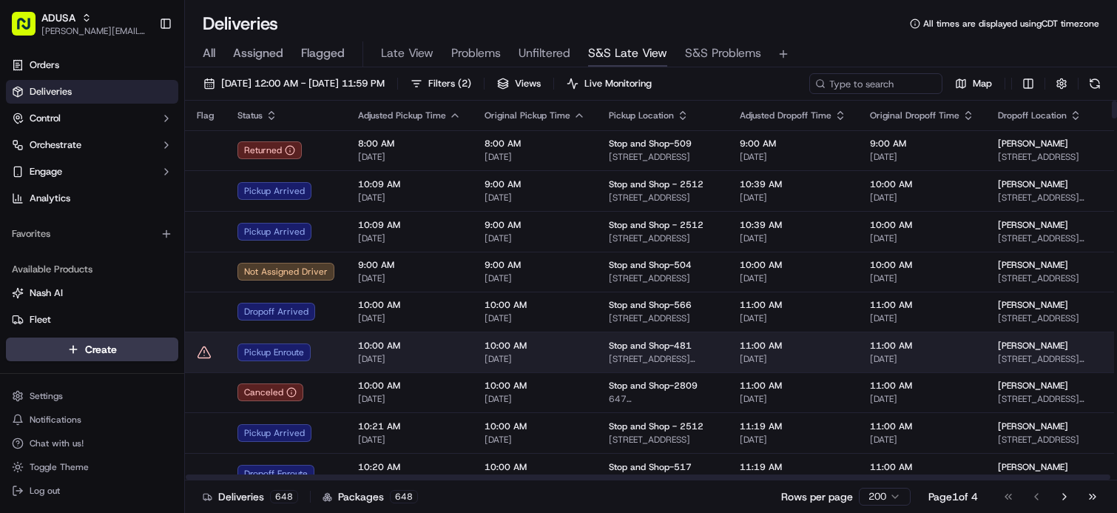
click at [870, 357] on span "[DATE]" at bounding box center [922, 359] width 104 height 12
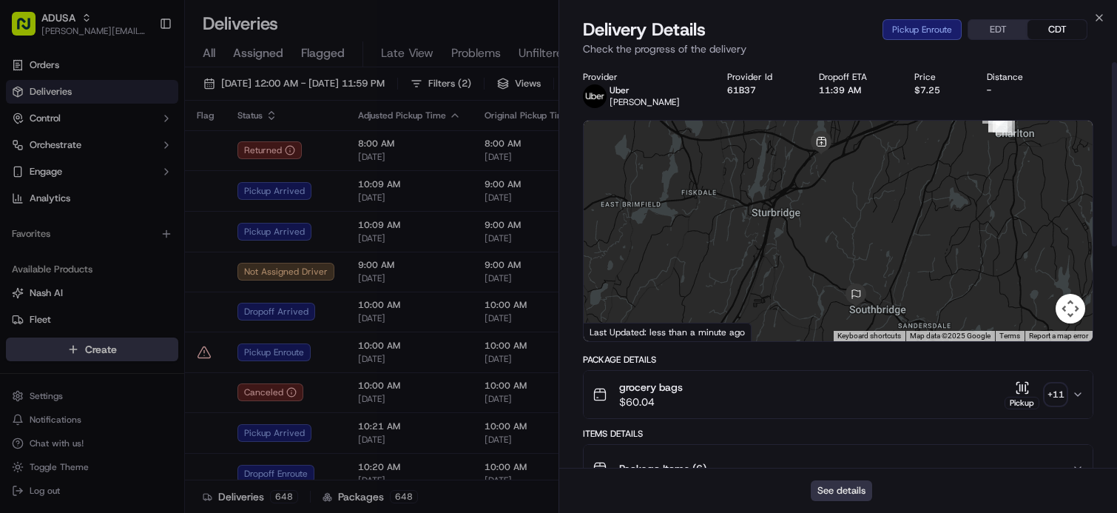
click at [855, 490] on button "See details" at bounding box center [841, 490] width 61 height 21
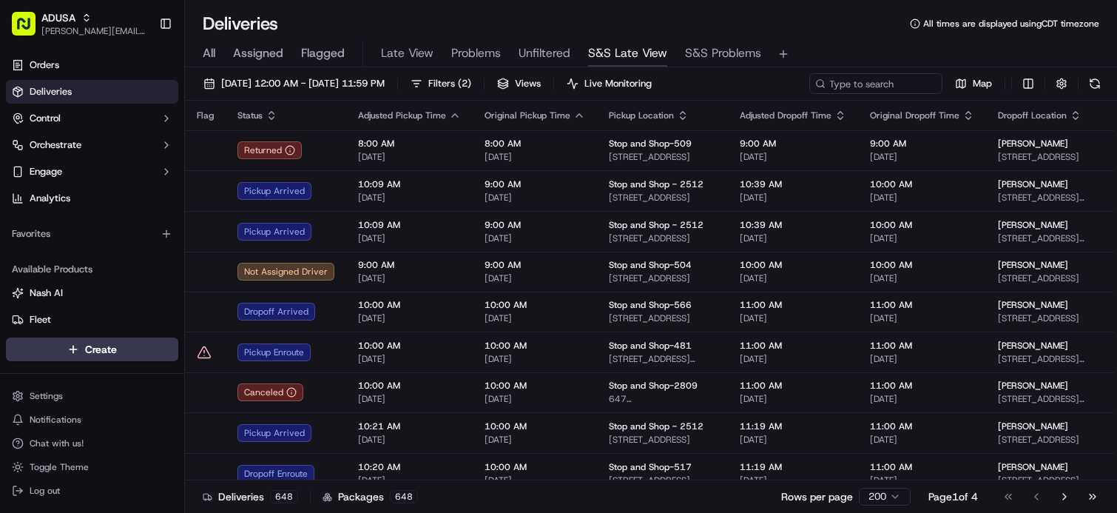
click at [490, 16] on div "Deliveries All times are displayed using CDT timezone" at bounding box center [651, 24] width 932 height 24
click at [704, 52] on span "S&S Problems" at bounding box center [723, 53] width 76 height 18
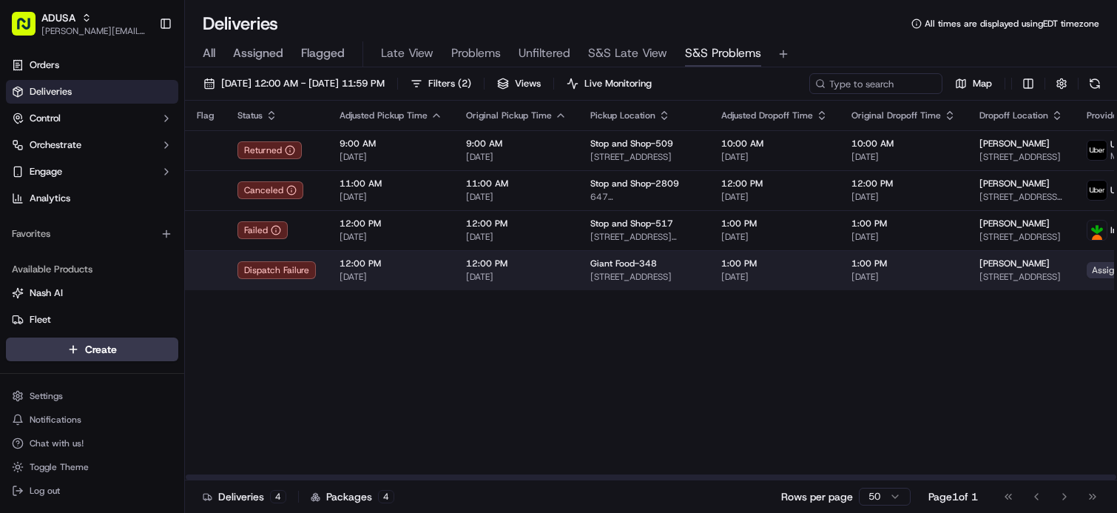
click at [1087, 277] on span "Assign Provider" at bounding box center [1124, 270] width 75 height 16
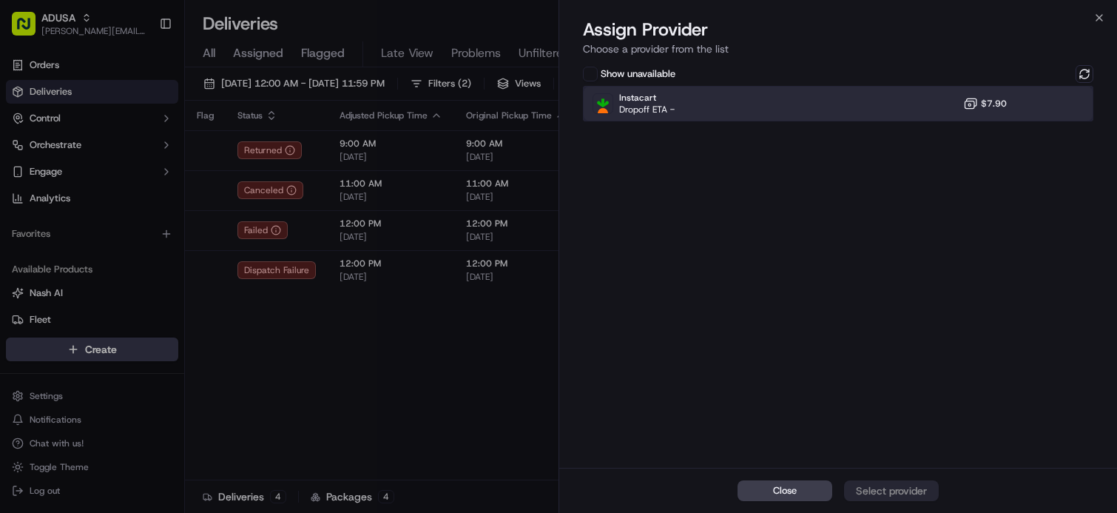
click at [916, 106] on div "Instacart Dropoff ETA - $7.90" at bounding box center [838, 104] width 510 height 36
click at [886, 485] on div "Assign Provider" at bounding box center [891, 490] width 72 height 15
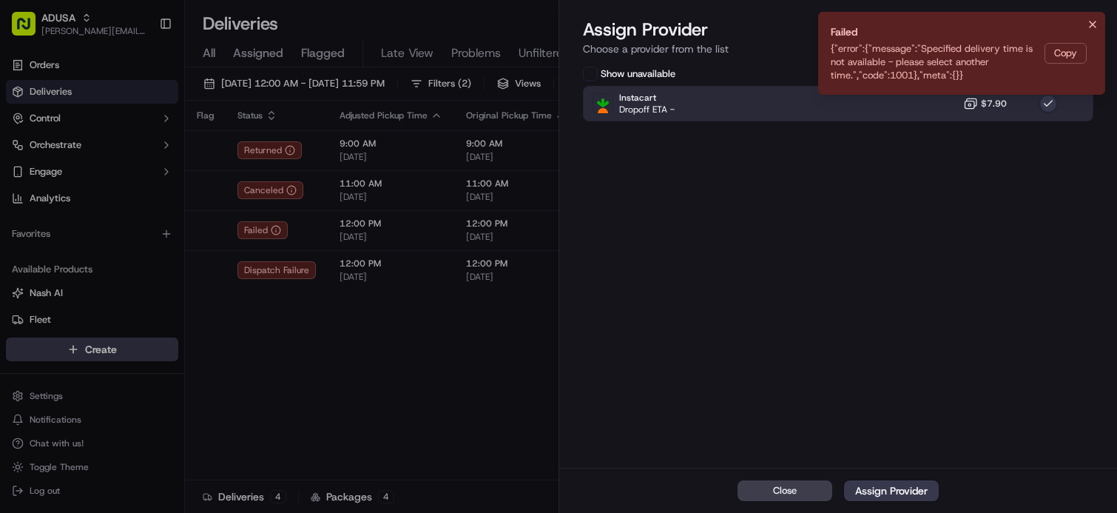
click at [1090, 21] on icon "Notifications (F8)" at bounding box center [1093, 24] width 12 height 12
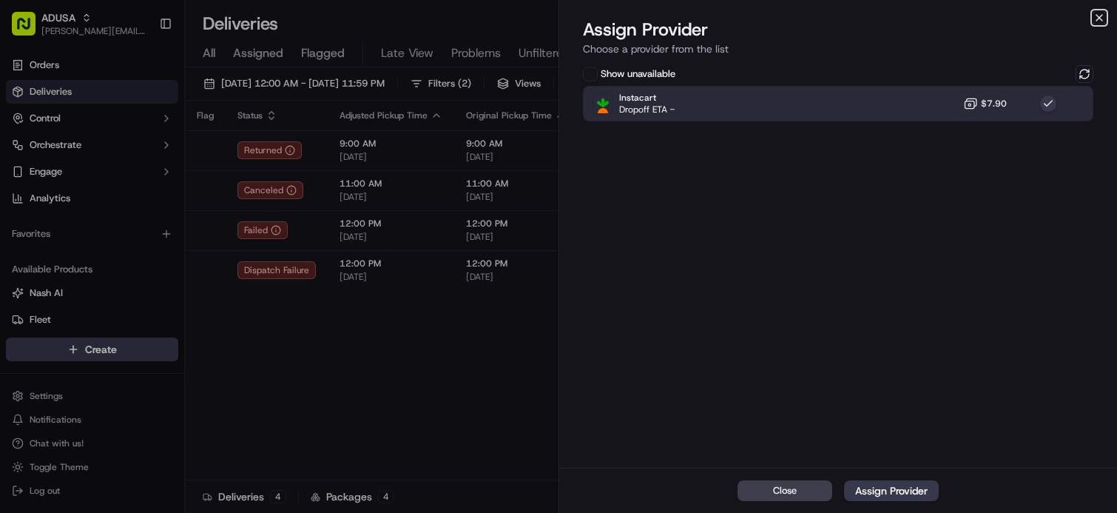
click at [1099, 13] on icon "button" at bounding box center [1099, 18] width 12 height 12
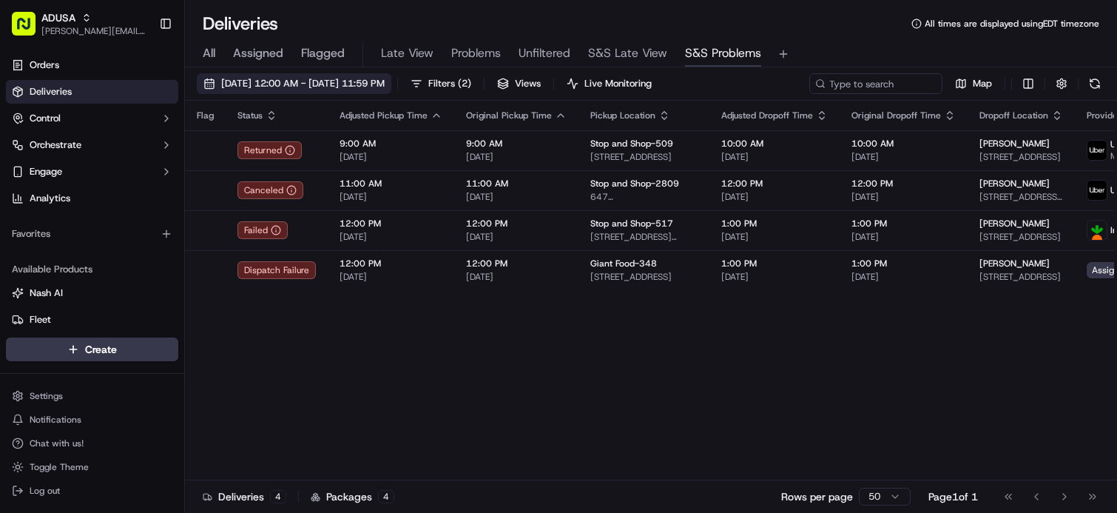
click at [302, 78] on span "[DATE] 12:00 AM - [DATE] 11:59 PM" at bounding box center [302, 83] width 163 height 13
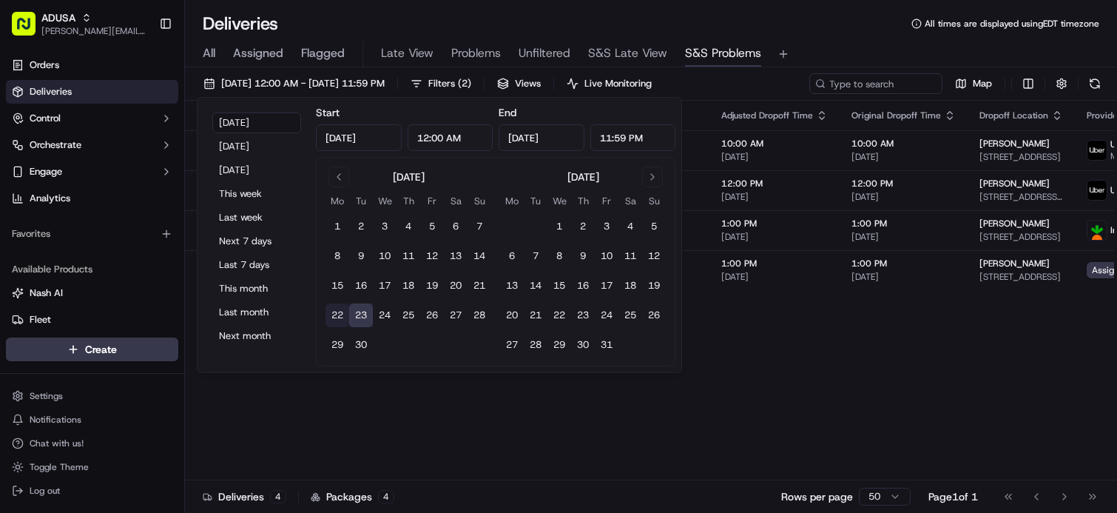
click at [340, 318] on button "22" at bounding box center [337, 315] width 24 height 24
type input "[DATE]"
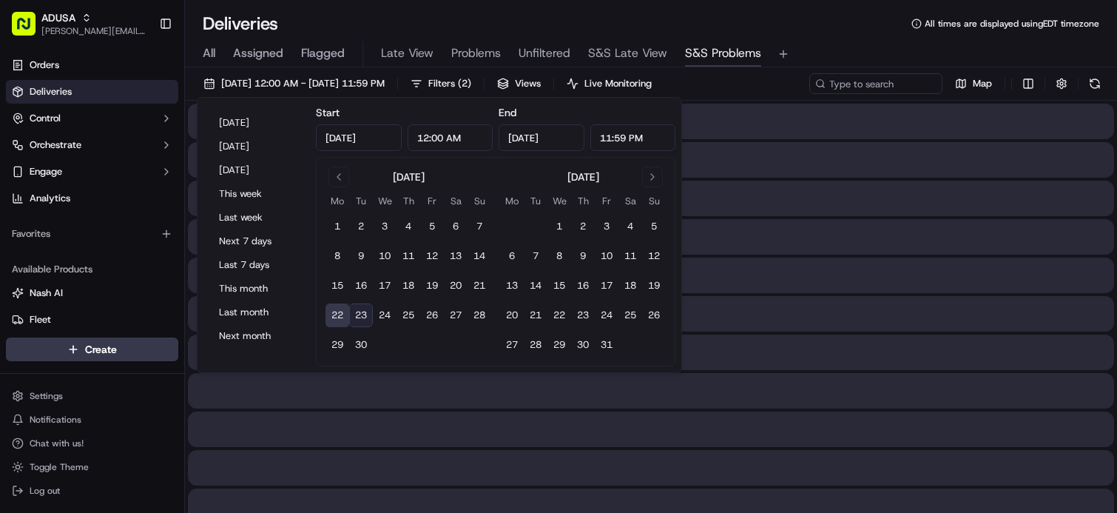
click at [833, 50] on div "All Assigned Flagged Late View Problems Unfiltered S&S Late View S&S Problems" at bounding box center [651, 54] width 932 height 26
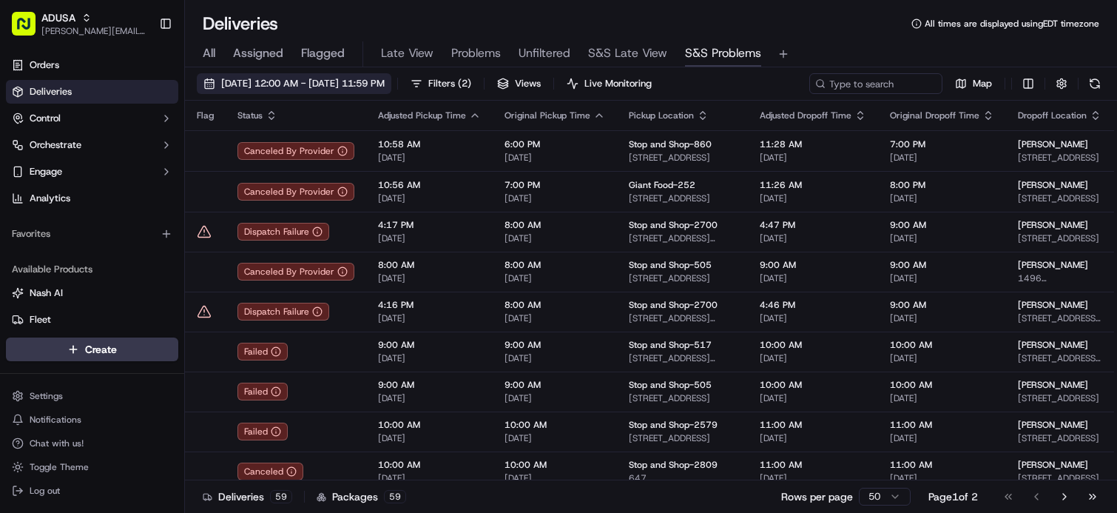
click at [385, 82] on span "[DATE] 12:00 AM - [DATE] 11:59 PM" at bounding box center [302, 83] width 163 height 13
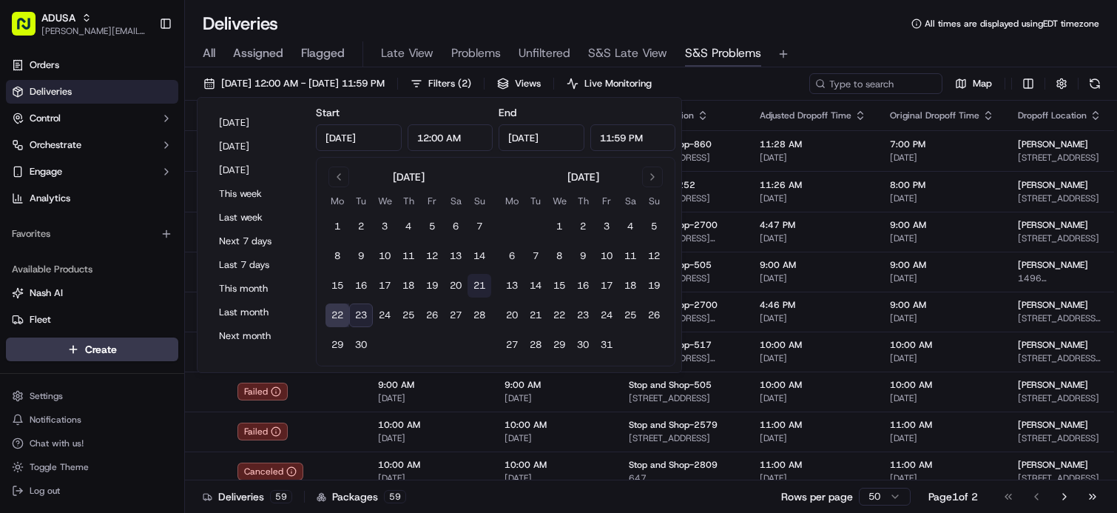
click at [479, 286] on button "21" at bounding box center [480, 286] width 24 height 24
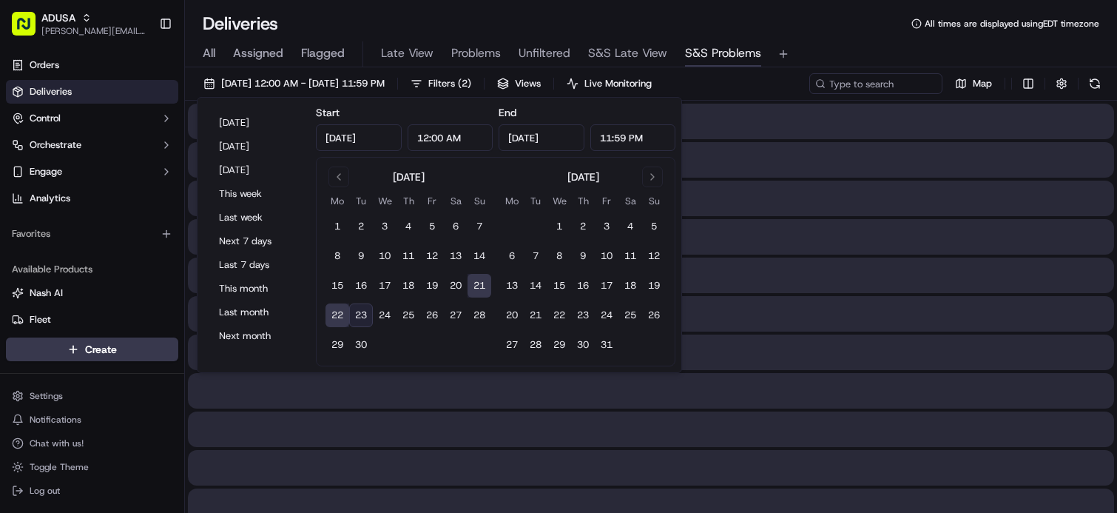
type input "[DATE]"
click at [842, 38] on div "All Assigned Flagged Late View Problems Unfiltered S&S Late View S&S Problems" at bounding box center [651, 52] width 932 height 32
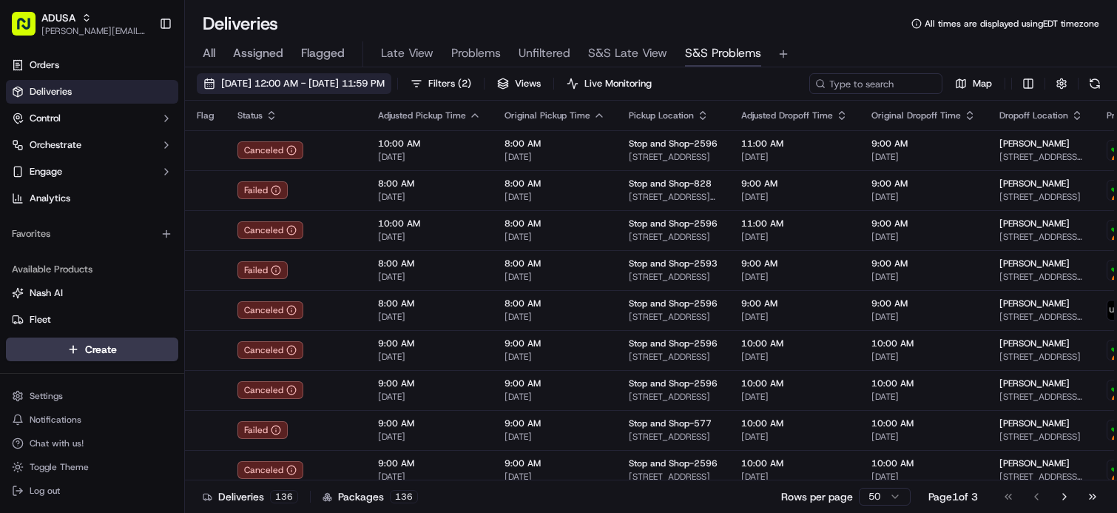
click at [385, 87] on span "[DATE] 12:00 AM - [DATE] 11:59 PM" at bounding box center [302, 83] width 163 height 13
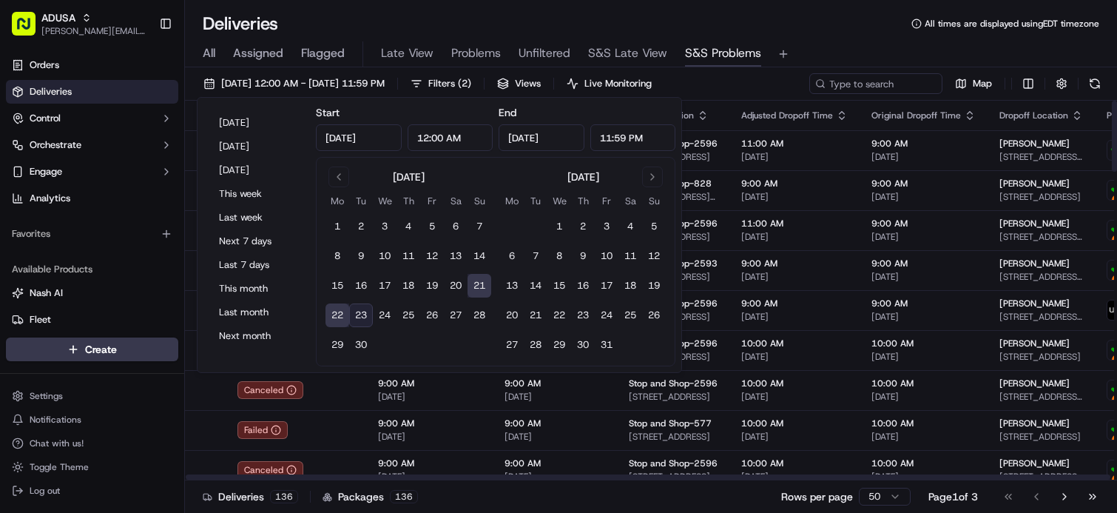
click at [837, 41] on div "All Assigned Flagged Late View Problems Unfiltered S&S Late View S&S Problems" at bounding box center [651, 54] width 932 height 26
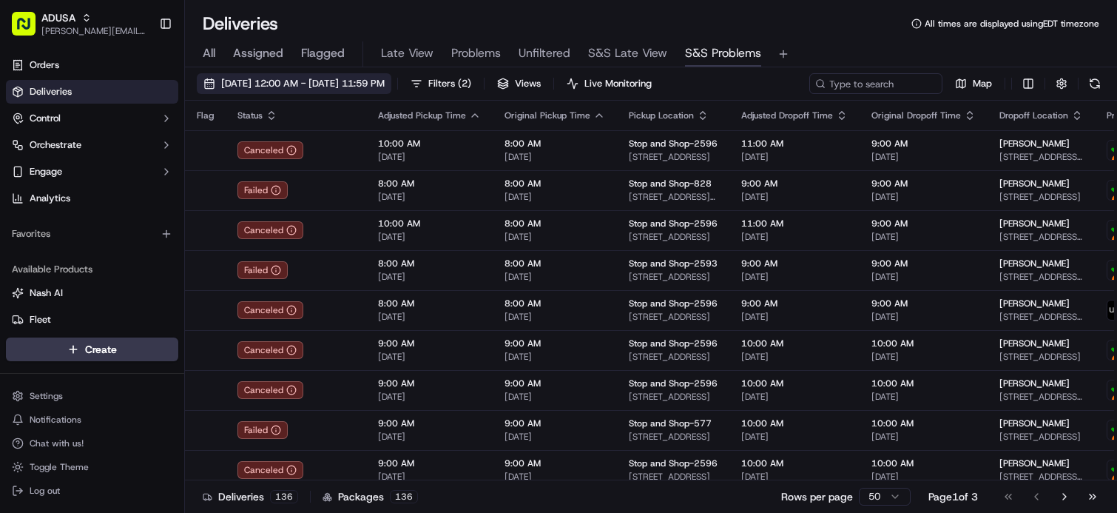
click at [360, 84] on span "[DATE] 12:00 AM - [DATE] 11:59 PM" at bounding box center [302, 83] width 163 height 13
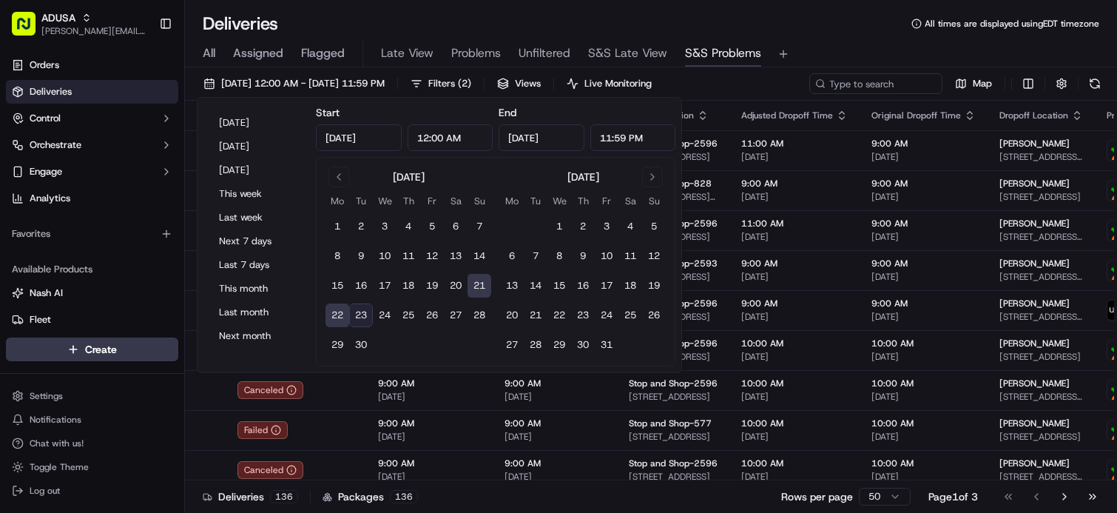
click at [365, 315] on button "23" at bounding box center [361, 315] width 24 height 24
type input "[DATE]"
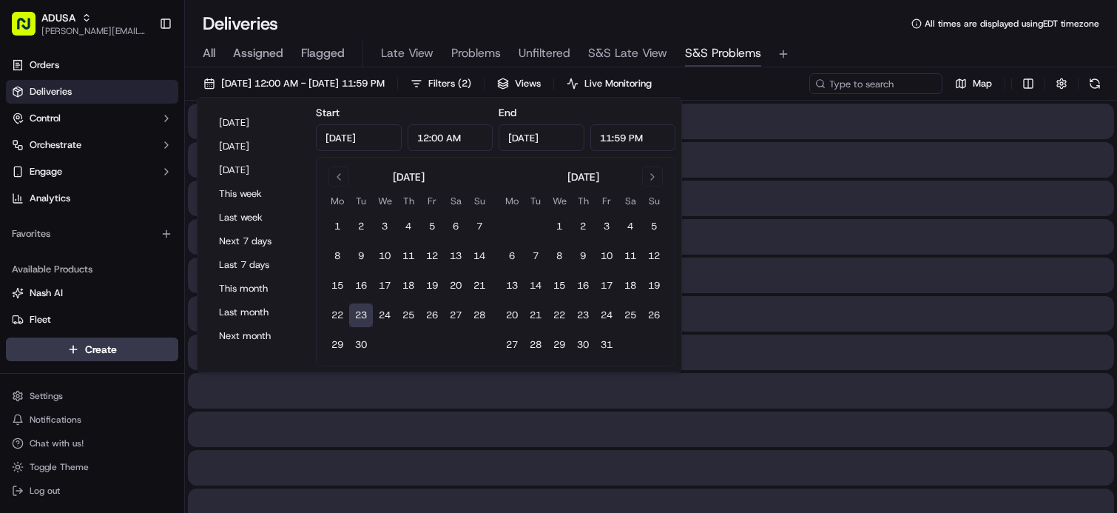
click at [838, 47] on div "All Assigned Flagged Late View Problems Unfiltered S&S Late View S&S Problems" at bounding box center [651, 54] width 932 height 26
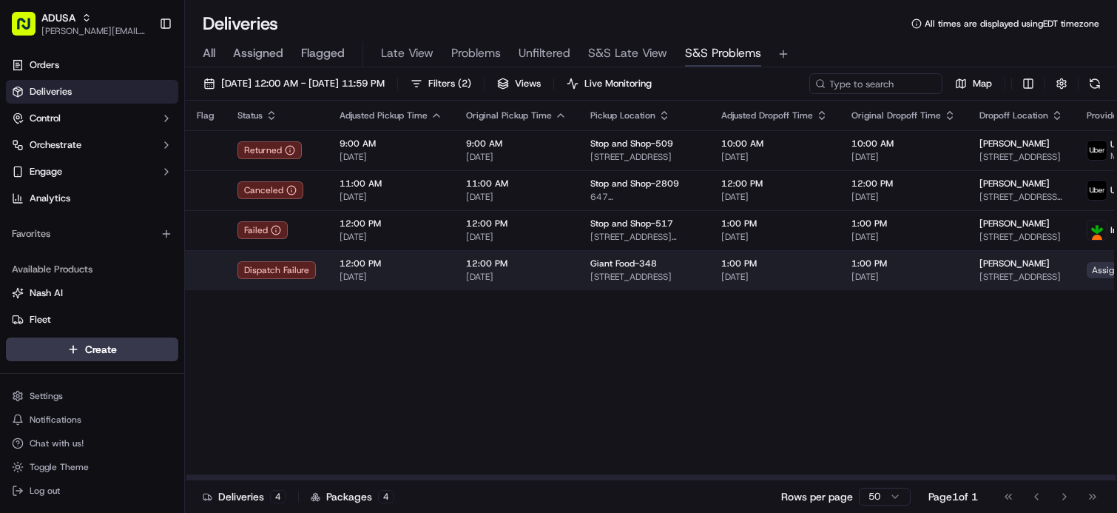
click at [1090, 274] on span "Assign Provider" at bounding box center [1124, 270] width 75 height 16
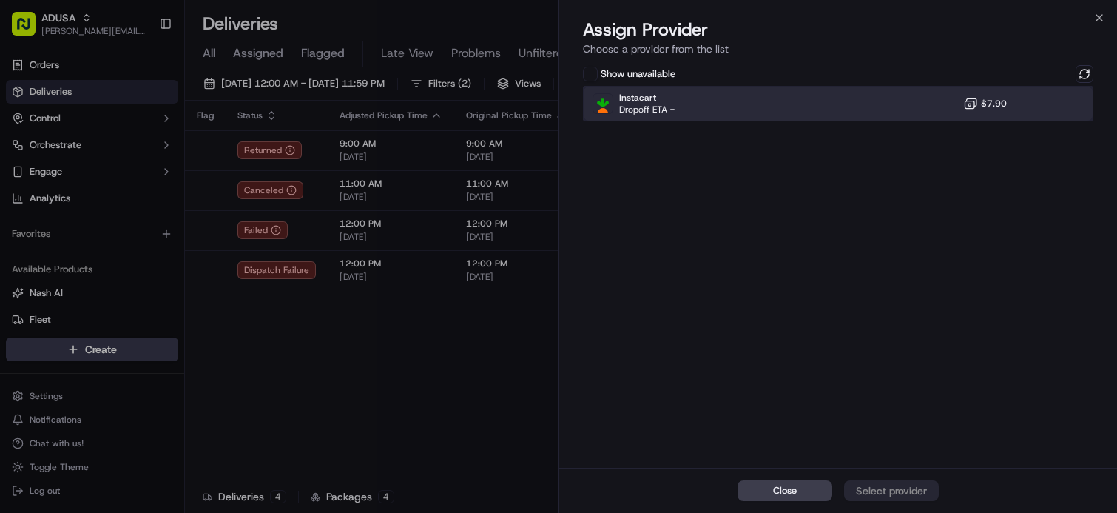
drag, startPoint x: 944, startPoint y: 98, endPoint x: 941, endPoint y: 106, distance: 8.0
click at [944, 102] on div "Instacart Dropoff ETA - $7.90" at bounding box center [838, 104] width 510 height 36
click at [896, 491] on div "Assign Provider" at bounding box center [891, 490] width 72 height 15
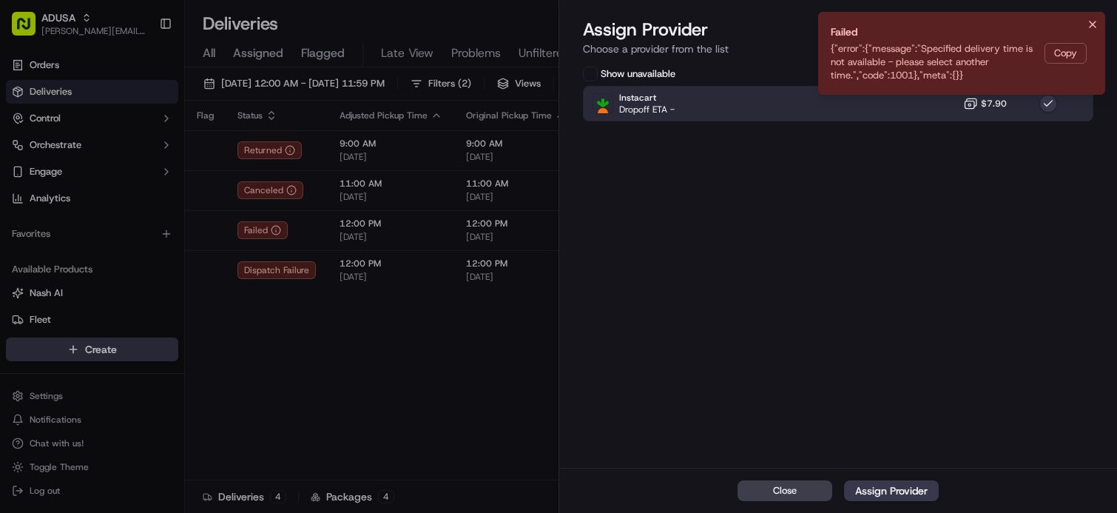
click at [1091, 23] on button "Notifications (F8)" at bounding box center [1093, 25] width 18 height 18
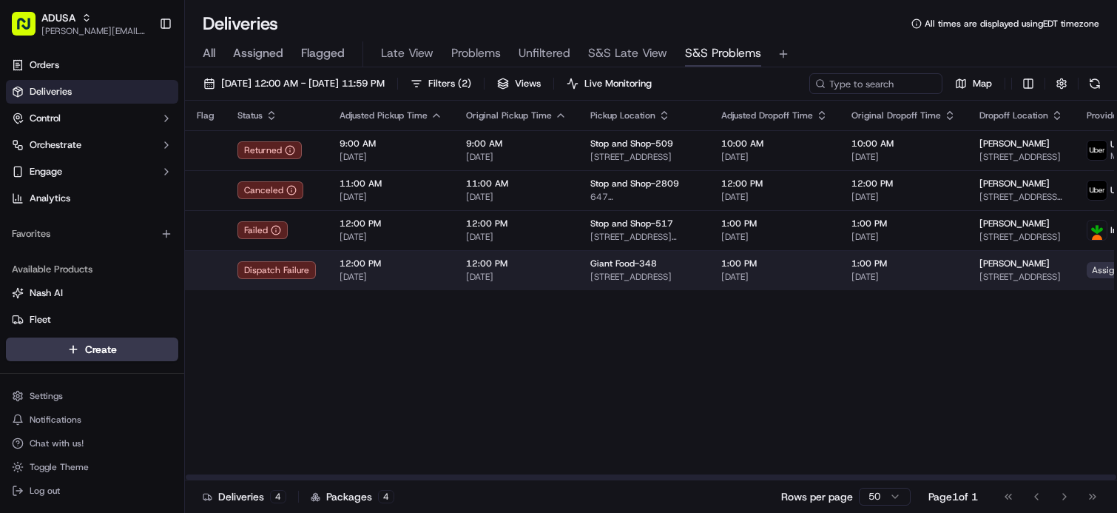
click at [1087, 270] on span "Assign Provider" at bounding box center [1124, 270] width 75 height 16
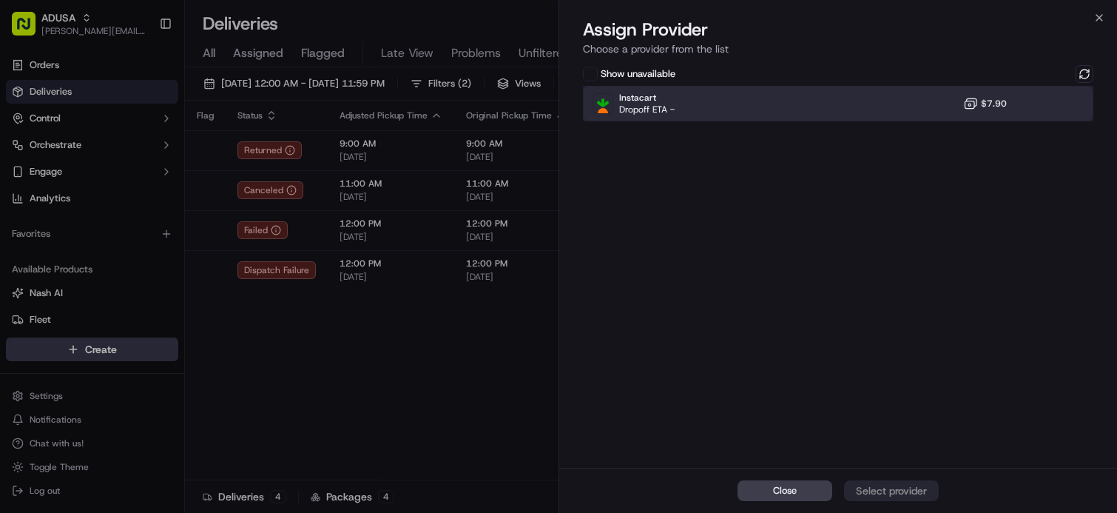
click at [753, 100] on div "Instacart Dropoff ETA - $7.90" at bounding box center [838, 104] width 510 height 36
click at [1082, 76] on button at bounding box center [1085, 74] width 18 height 18
click at [898, 99] on div "Instacart Dropoff ETA - $7.90" at bounding box center [838, 104] width 510 height 36
click at [921, 106] on div "Instacart Dropoff ETA - $7.90" at bounding box center [838, 104] width 510 height 36
click at [906, 482] on button "Assign Provider" at bounding box center [891, 490] width 95 height 21
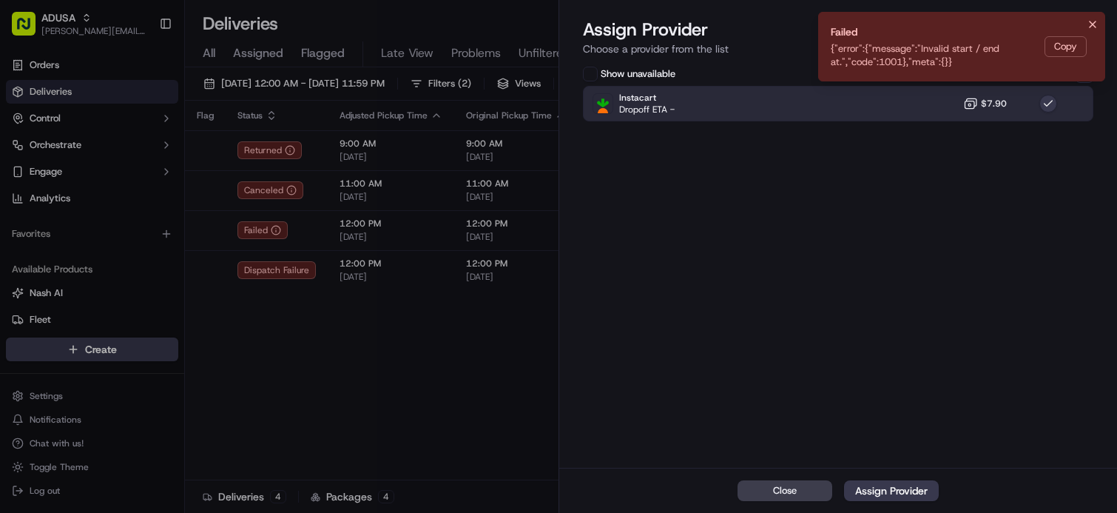
click at [1087, 27] on icon "Notifications (F8)" at bounding box center [1093, 24] width 12 height 12
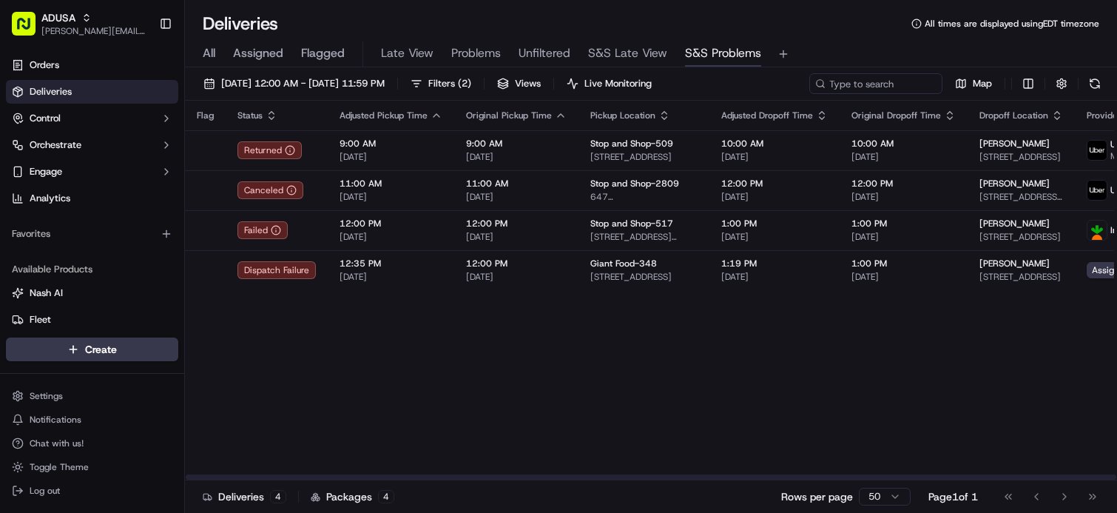
click at [527, 416] on div "Flag Status Adjusted Pickup Time Original Pickup Time Pickup Location Adjusted …" at bounding box center [849, 290] width 1328 height 379
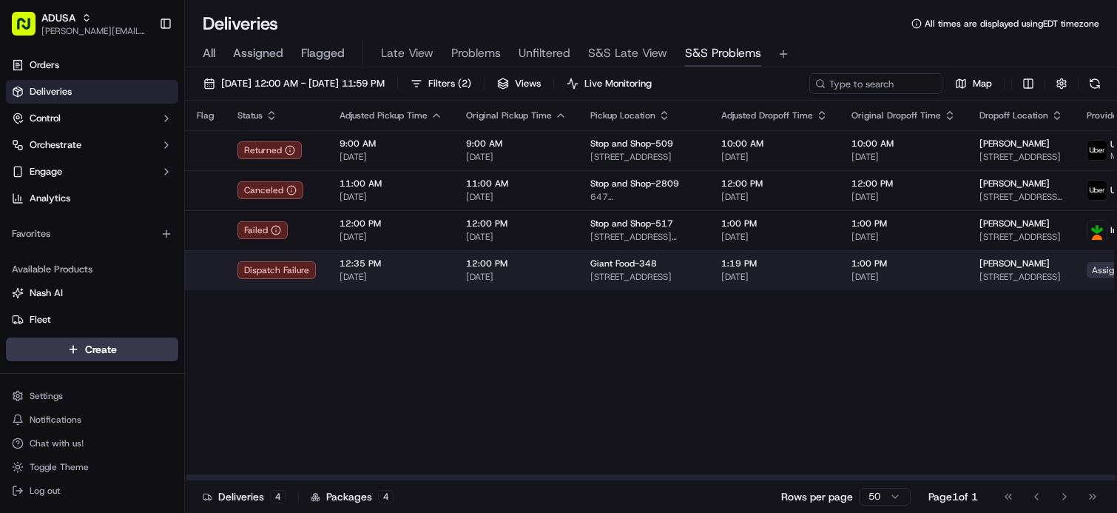
click at [1087, 271] on span "Assign Provider" at bounding box center [1124, 270] width 75 height 16
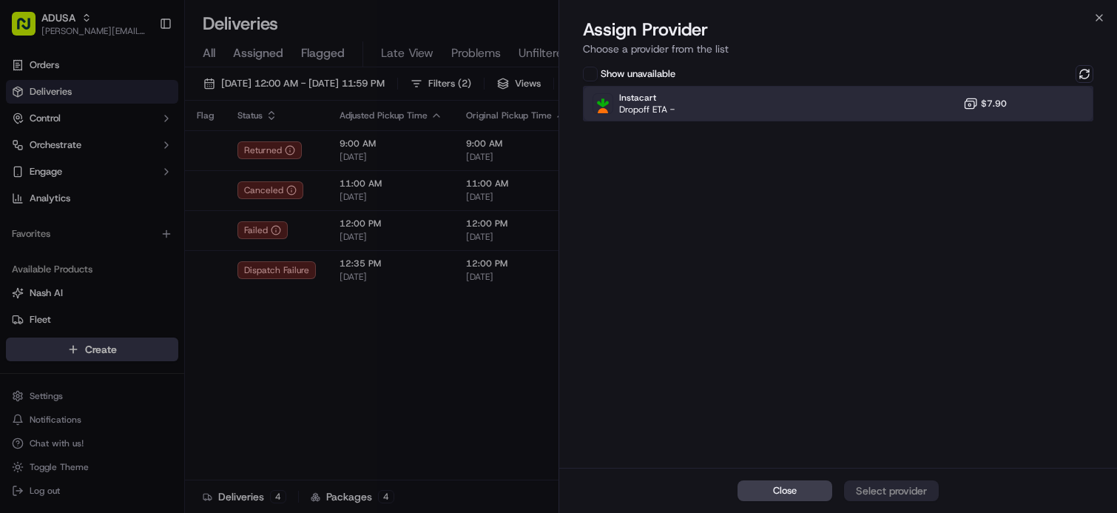
click at [788, 112] on div "Instacart Dropoff ETA - $7.90" at bounding box center [838, 104] width 510 height 36
click at [1082, 73] on button at bounding box center [1085, 74] width 18 height 18
click at [860, 107] on div "Instacart Dropoff ETA - $7.90" at bounding box center [838, 104] width 510 height 36
click at [859, 108] on div "Instacart Dropoff ETA - $7.90" at bounding box center [838, 104] width 510 height 36
click at [897, 495] on div "Assign Provider" at bounding box center [891, 490] width 72 height 15
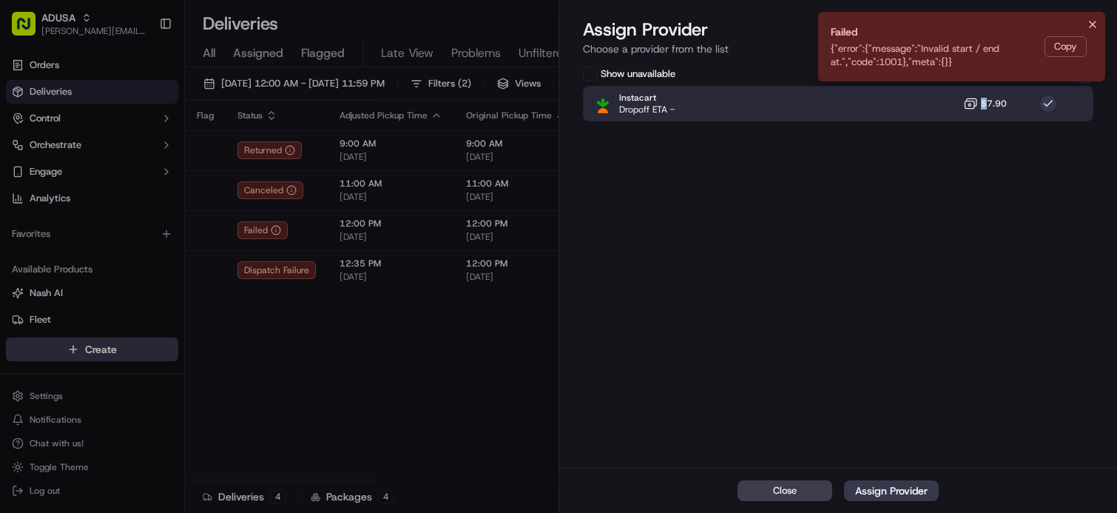
click at [1091, 24] on icon "Notifications (F8)" at bounding box center [1093, 24] width 12 height 12
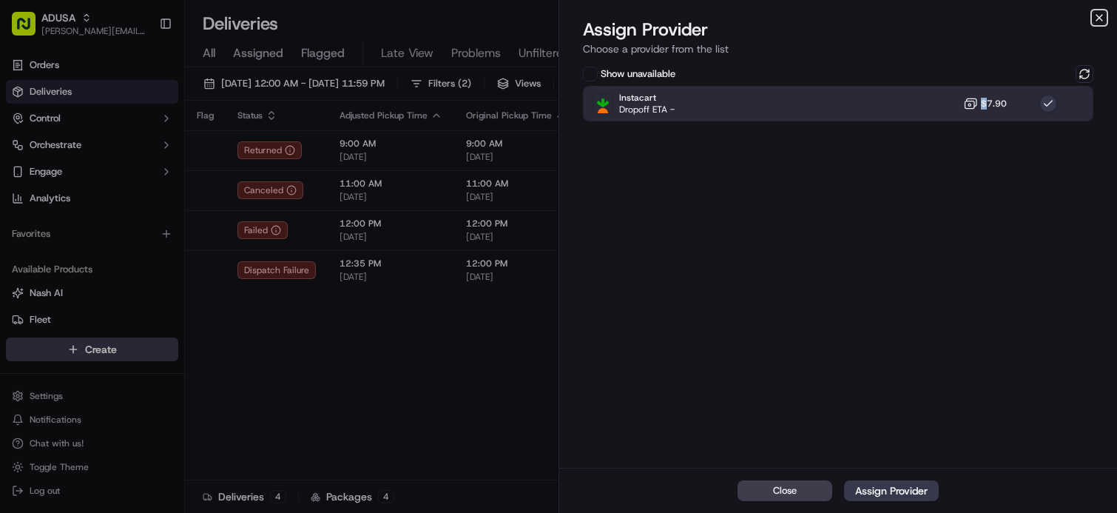
click at [1099, 18] on icon "button" at bounding box center [1099, 18] width 6 height 6
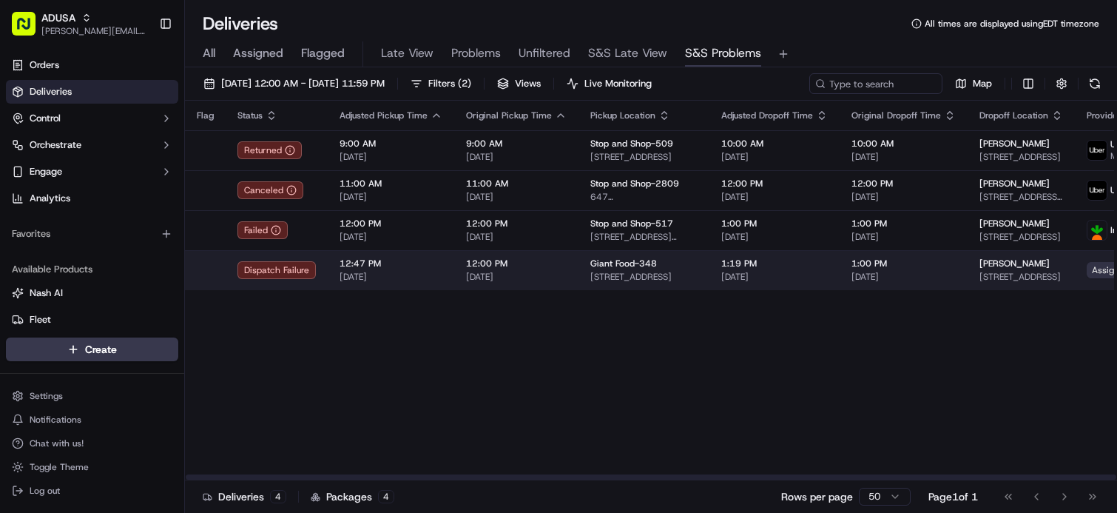
click at [1093, 268] on span "Assign Provider" at bounding box center [1124, 270] width 75 height 16
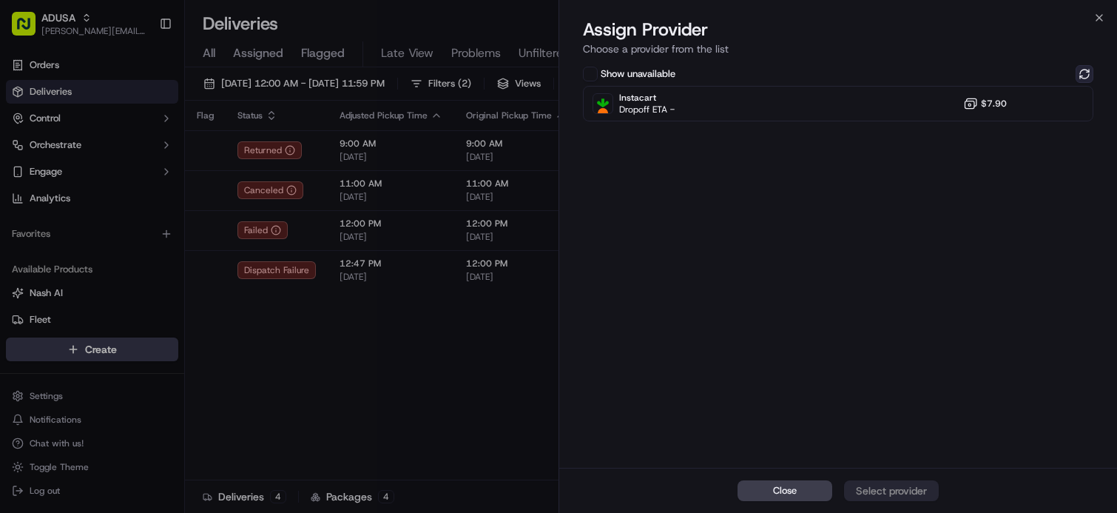
click at [1084, 69] on button at bounding box center [1085, 74] width 18 height 18
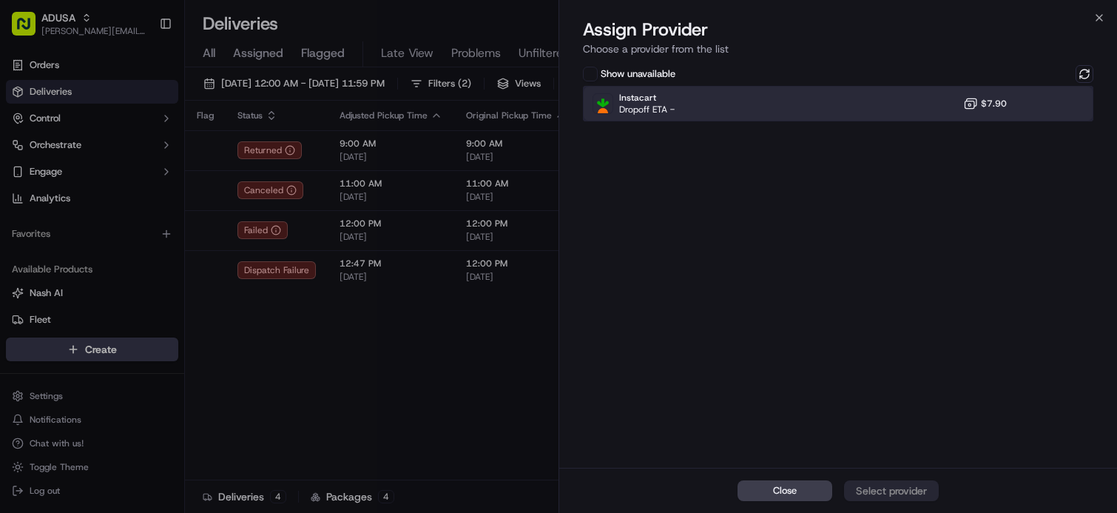
click at [831, 109] on div "Instacart Dropoff ETA - $7.90" at bounding box center [838, 104] width 510 height 36
click at [900, 487] on div "Assign Provider" at bounding box center [891, 490] width 72 height 15
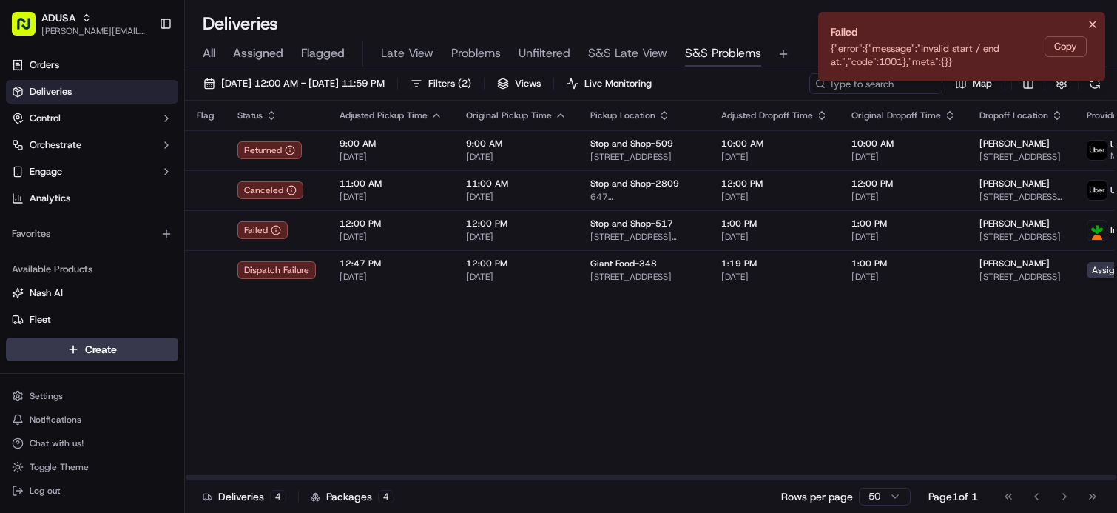
drag, startPoint x: 512, startPoint y: 408, endPoint x: 477, endPoint y: 408, distance: 34.8
click at [477, 408] on div "Flag Status Adjusted Pickup Time Original Pickup Time Pickup Location Adjusted …" at bounding box center [849, 290] width 1328 height 379
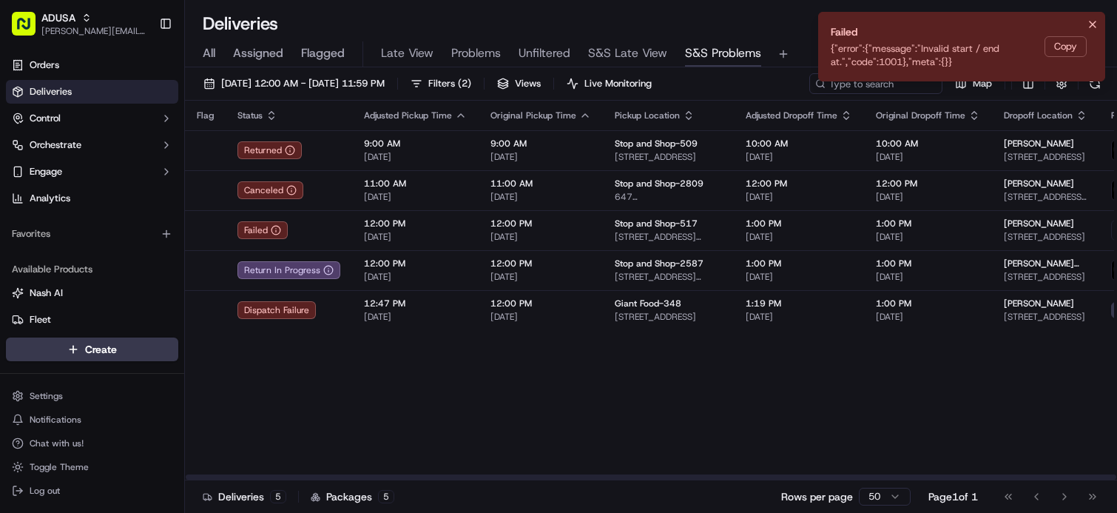
click at [283, 392] on div "Flag Status Adjusted Pickup Time Original Pickup Time Pickup Location Adjusted …" at bounding box center [863, 290] width 1356 height 379
click at [1091, 21] on icon "Notifications (F8)" at bounding box center [1093, 24] width 12 height 12
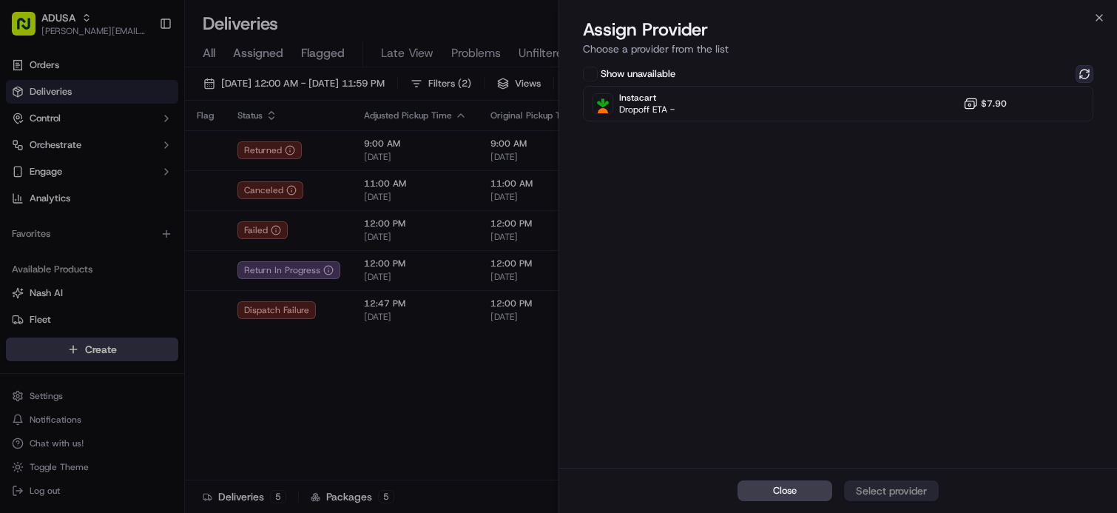
click at [1084, 70] on button at bounding box center [1085, 74] width 18 height 18
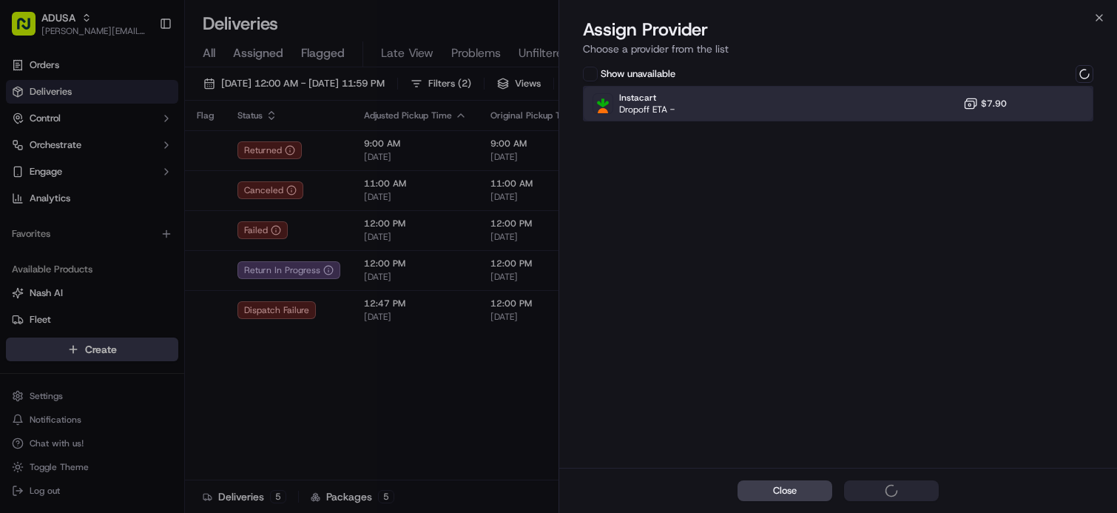
click at [857, 109] on div "Instacart Dropoff ETA - $7.90" at bounding box center [838, 104] width 510 height 36
click at [886, 112] on div "Instacart Dropoff ETA - $7.90" at bounding box center [838, 104] width 510 height 36
click at [885, 490] on div "Assign Provider" at bounding box center [891, 490] width 72 height 15
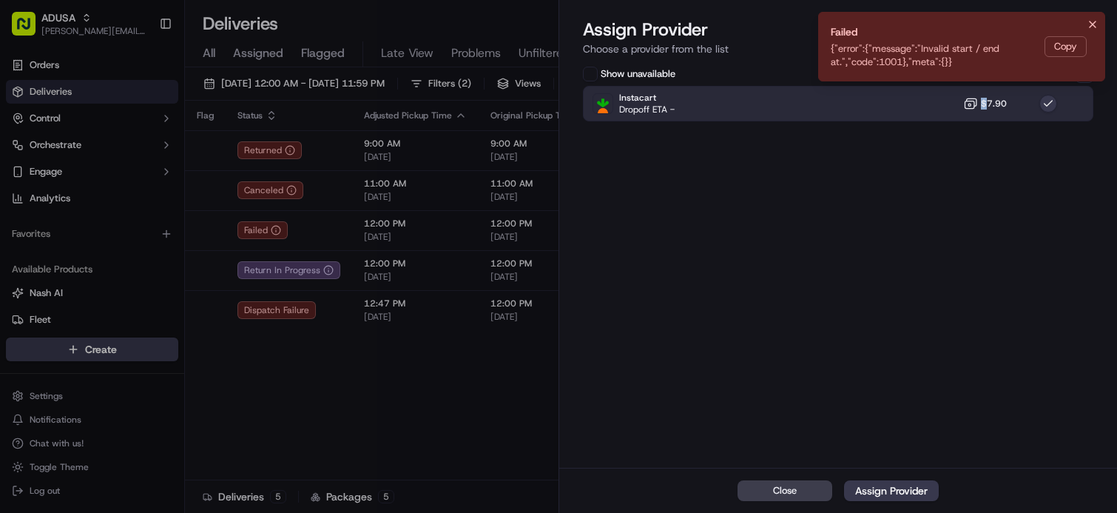
click at [1089, 20] on button "Notifications (F8)" at bounding box center [1093, 25] width 18 height 18
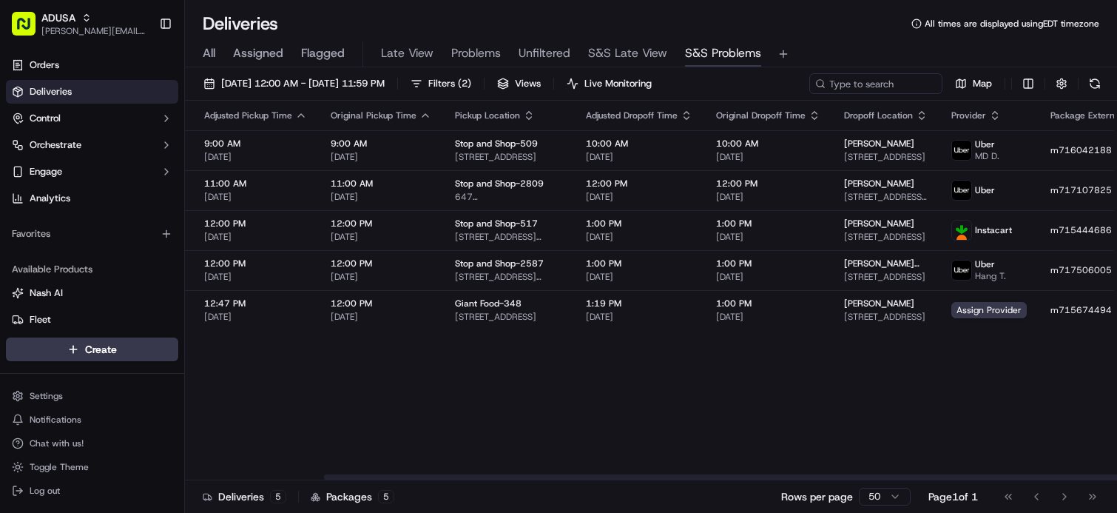
drag, startPoint x: 498, startPoint y: 382, endPoint x: 587, endPoint y: 377, distance: 89.7
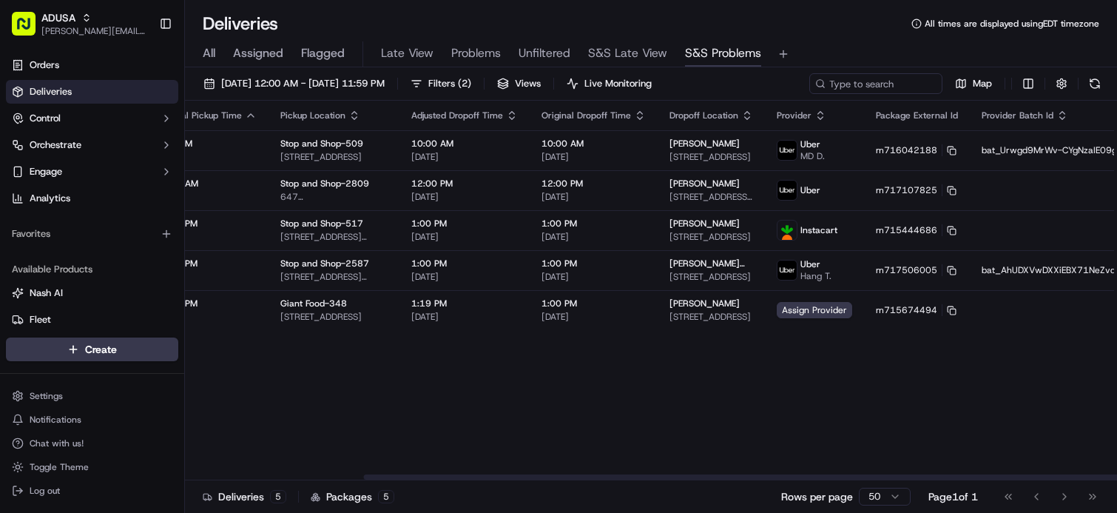
drag, startPoint x: 592, startPoint y: 374, endPoint x: 736, endPoint y: 373, distance: 144.3
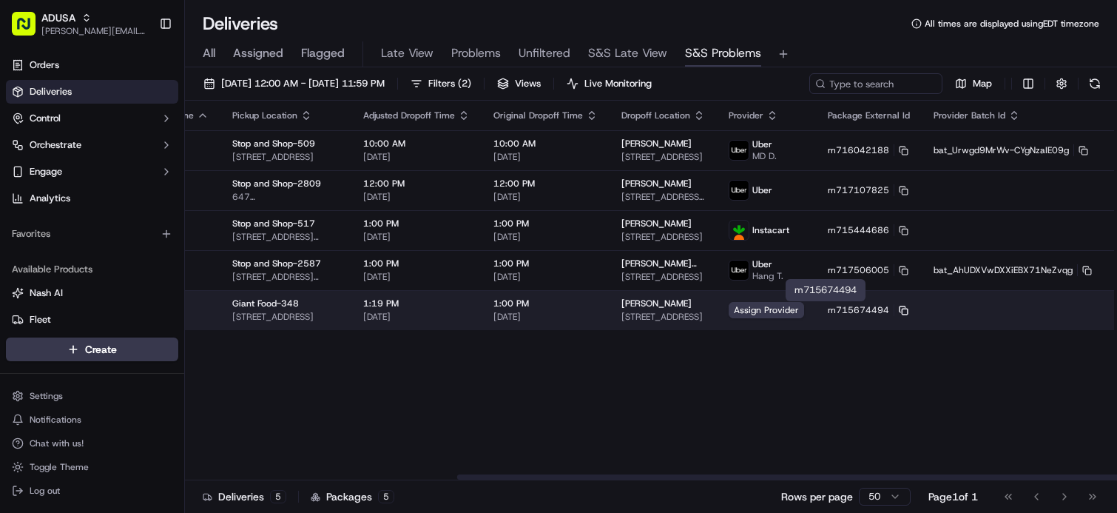
click at [899, 308] on icon at bounding box center [904, 311] width 10 height 10
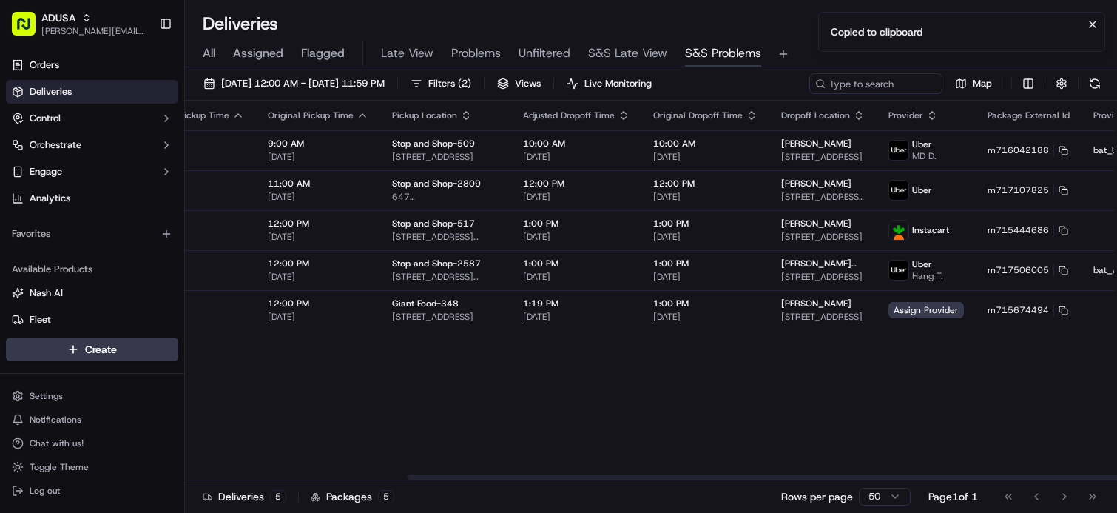
scroll to position [0, 0]
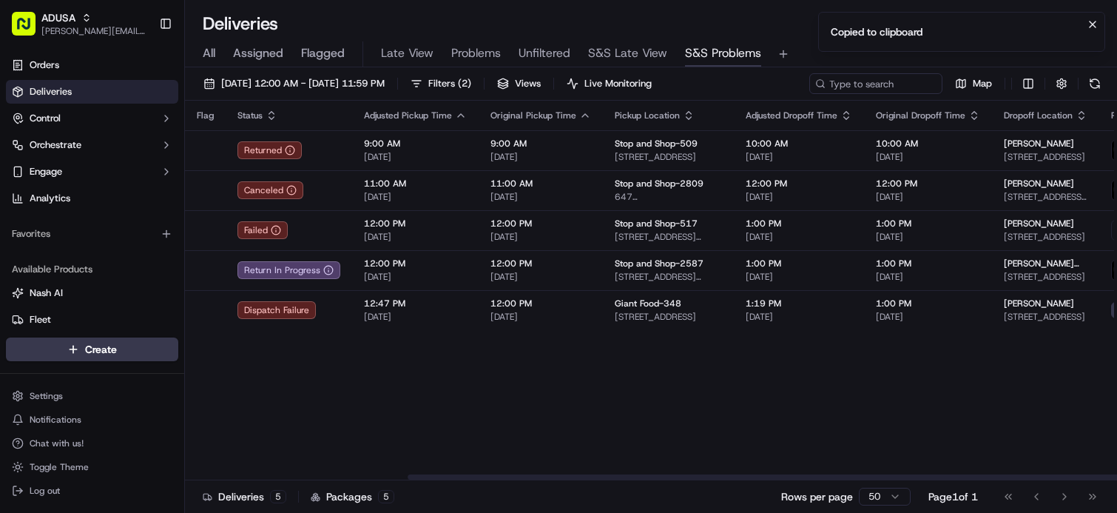
drag, startPoint x: 852, startPoint y: 372, endPoint x: 701, endPoint y: 381, distance: 151.2
click at [496, 365] on div "Flag Status Adjusted Pickup Time Original Pickup Time Pickup Location Adjusted …" at bounding box center [863, 290] width 1356 height 379
click at [408, 412] on div "Flag Status Adjusted Pickup Time Original Pickup Time Pickup Location Adjusted …" at bounding box center [863, 290] width 1356 height 379
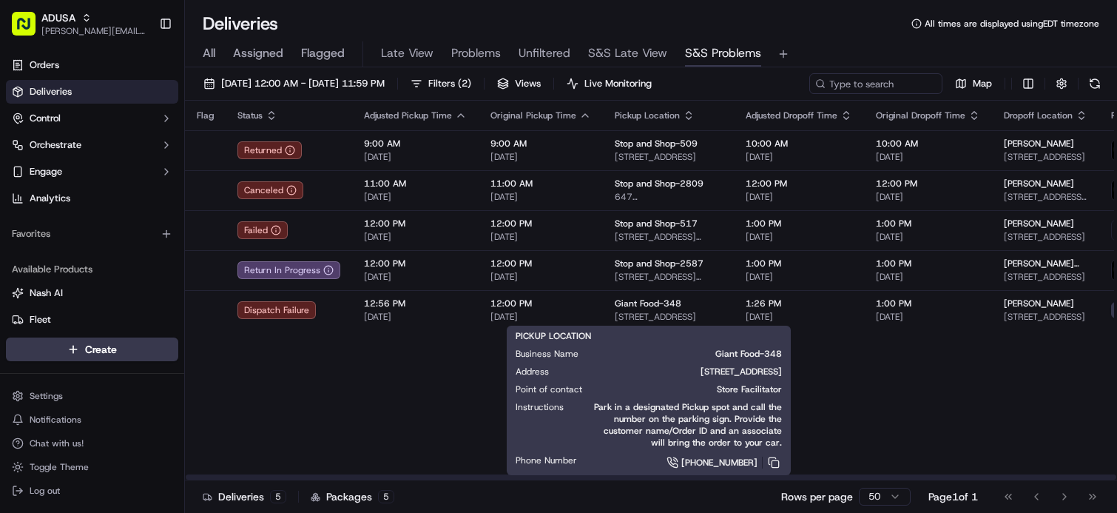
drag, startPoint x: 615, startPoint y: 355, endPoint x: 812, endPoint y: 357, distance: 196.8
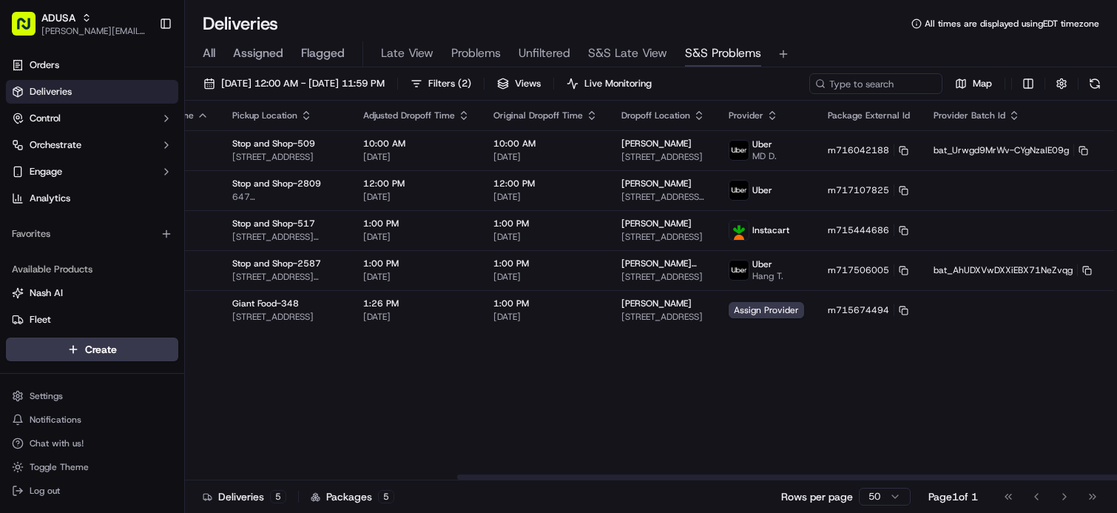
drag, startPoint x: 680, startPoint y: 408, endPoint x: 838, endPoint y: 402, distance: 158.4
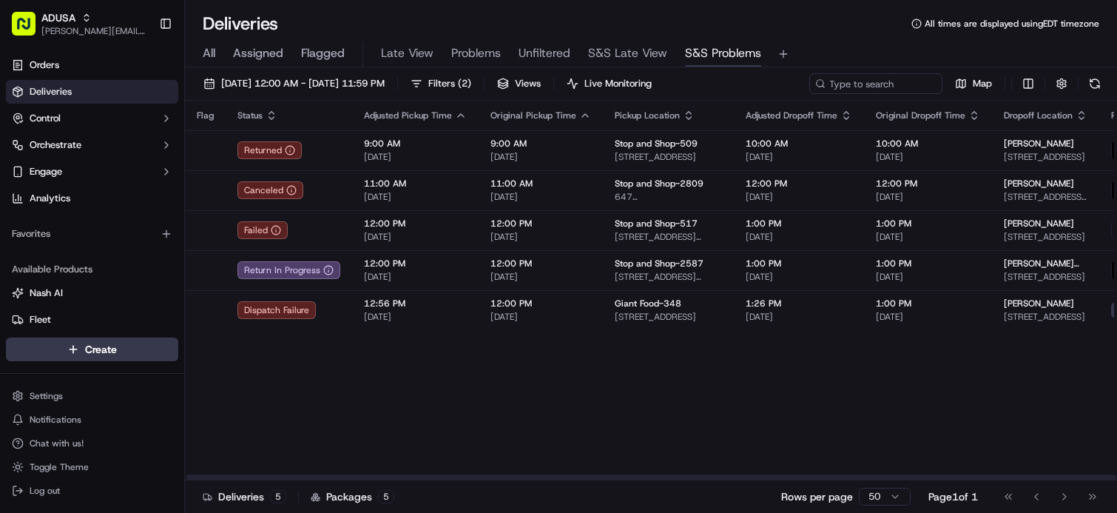
drag, startPoint x: 757, startPoint y: 394, endPoint x: 616, endPoint y: 383, distance: 140.9
drag, startPoint x: 342, startPoint y: 394, endPoint x: 342, endPoint y: 385, distance: 8.1
click at [342, 394] on div "Flag Status Adjusted Pickup Time Original Pickup Time Pickup Location Adjusted …" at bounding box center [863, 290] width 1356 height 379
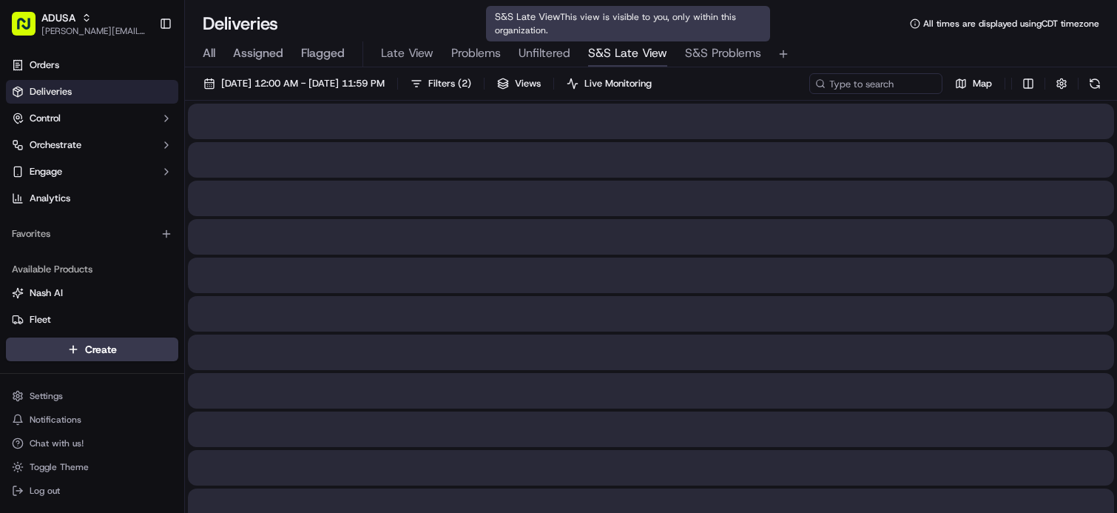
click at [632, 58] on span "S&S Late View" at bounding box center [627, 53] width 79 height 18
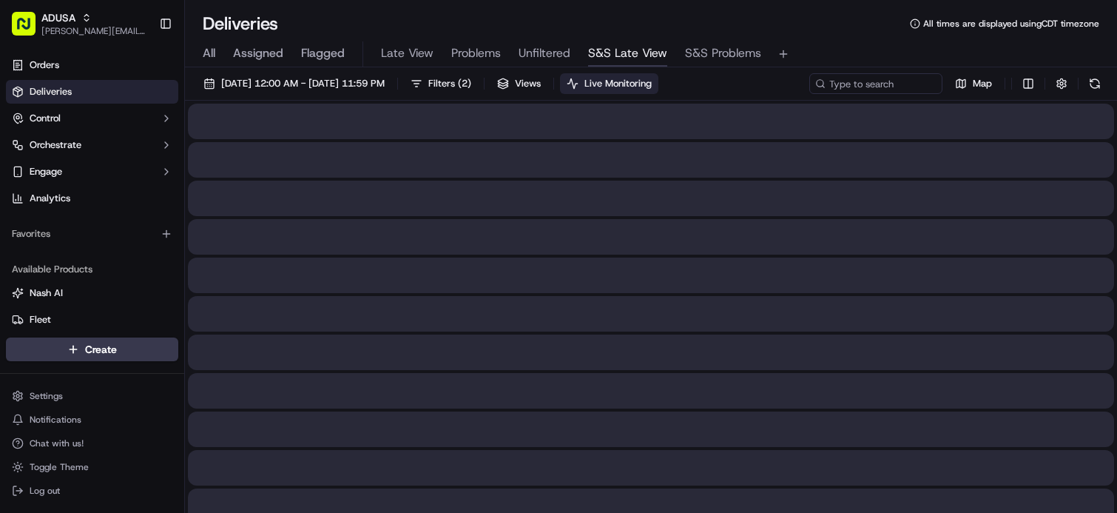
click at [652, 87] on span "Live Monitoring" at bounding box center [617, 83] width 67 height 13
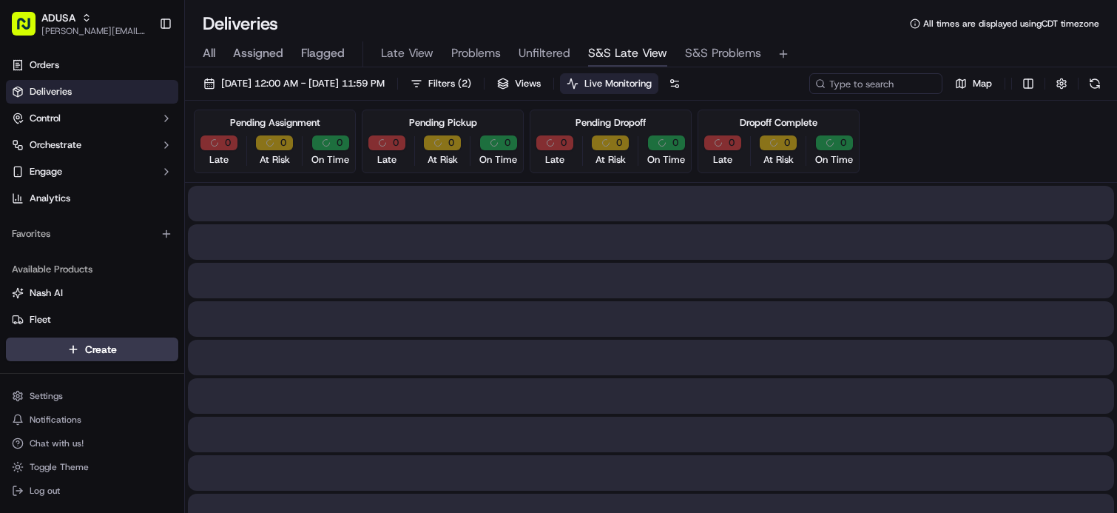
click at [723, 54] on span "S&S Problems" at bounding box center [723, 53] width 76 height 18
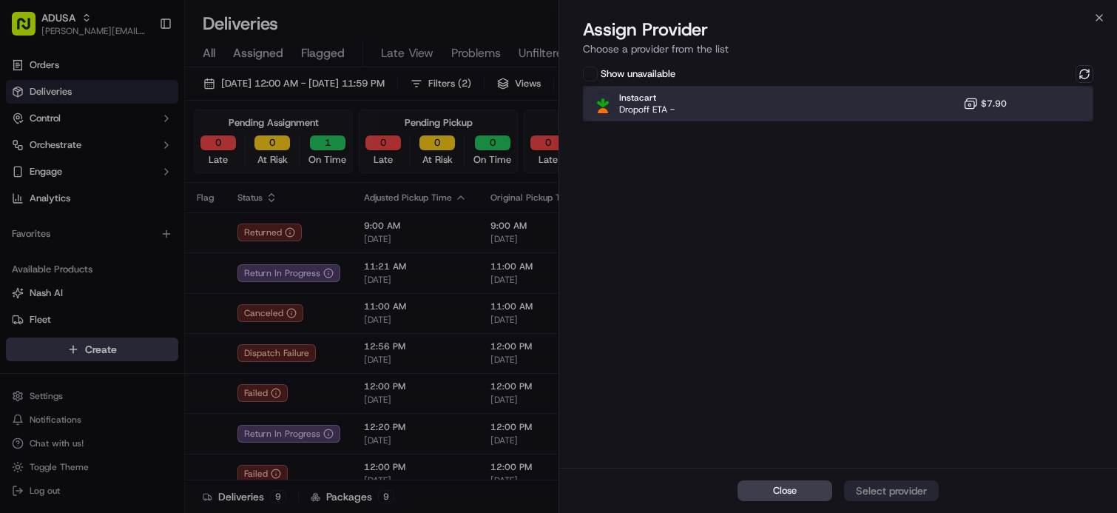
click at [771, 113] on div "Instacart Dropoff ETA - $7.90" at bounding box center [838, 104] width 510 height 36
click at [900, 494] on div "Assign Provider" at bounding box center [891, 490] width 72 height 15
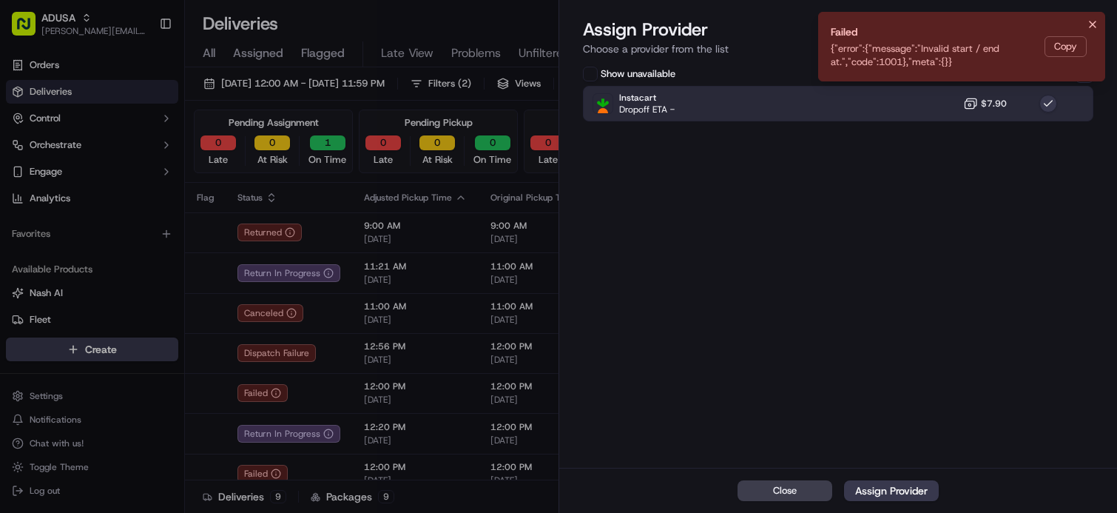
click at [1094, 21] on icon "Notifications (F8)" at bounding box center [1093, 24] width 12 height 12
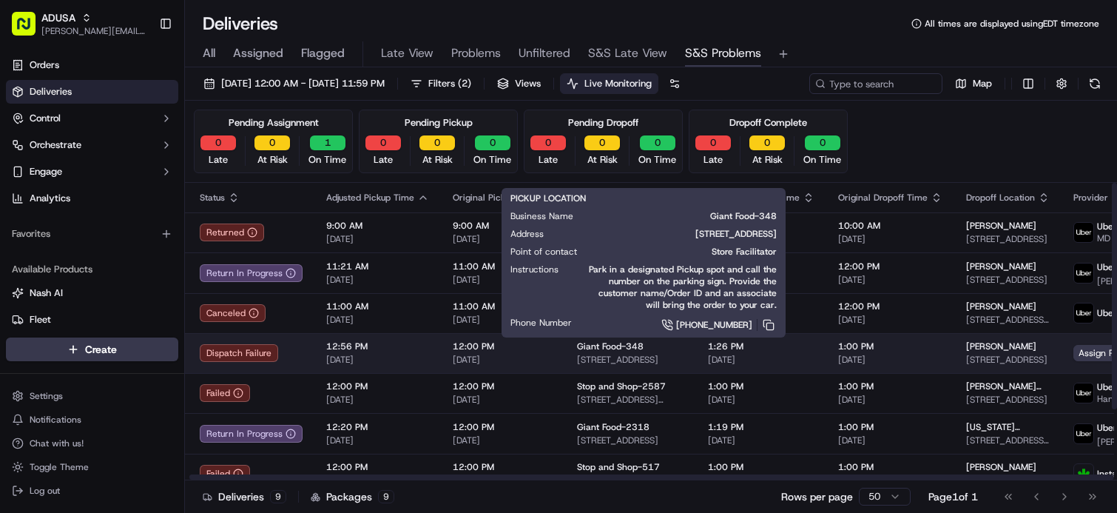
scroll to position [0, 389]
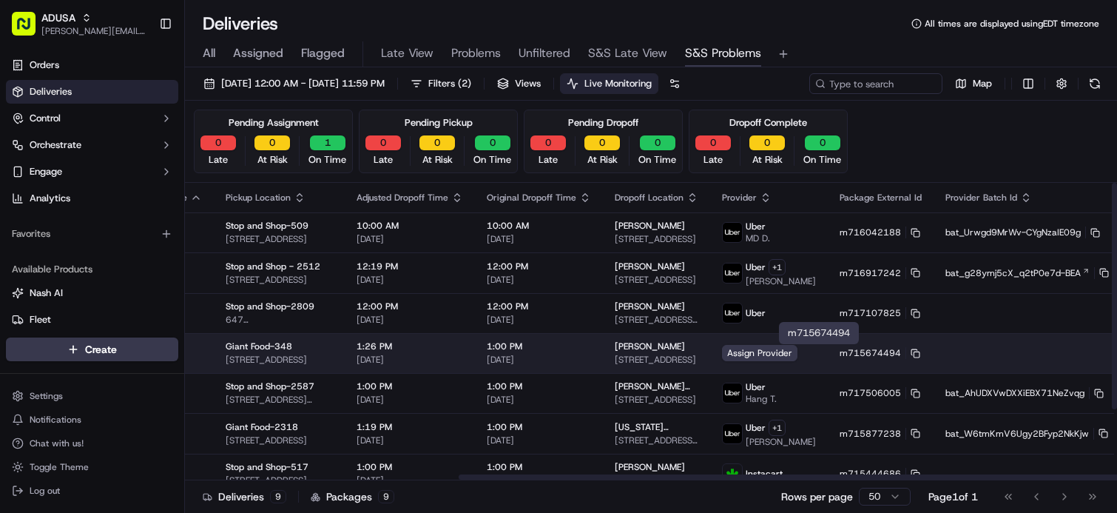
drag, startPoint x: 710, startPoint y: 353, endPoint x: 862, endPoint y: 339, distance: 152.3
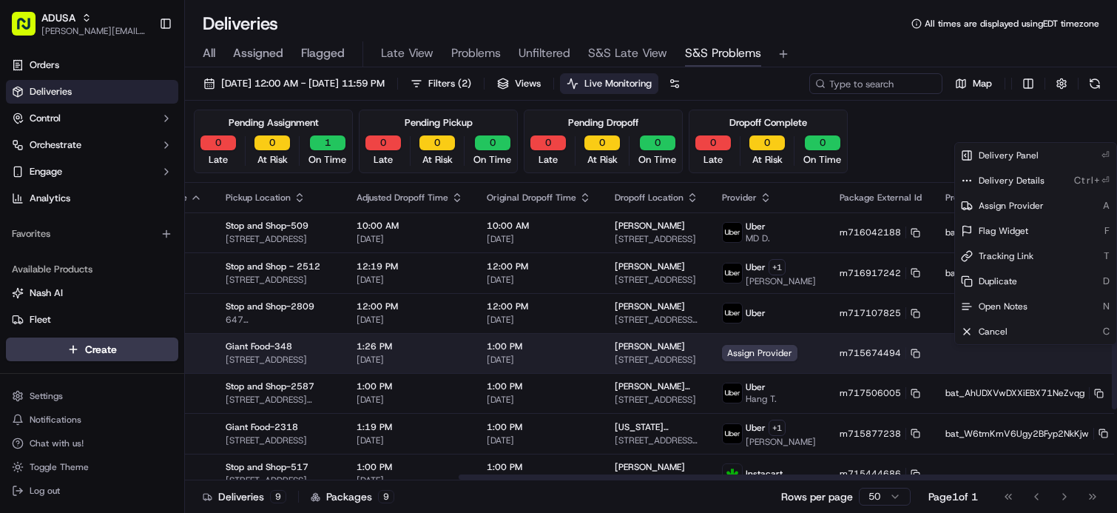
click at [1076, 351] on html "ADUSA james.swiontek@adusa.com Toggle Sidebar Orders Deliveries Control Orchest…" at bounding box center [558, 256] width 1117 height 513
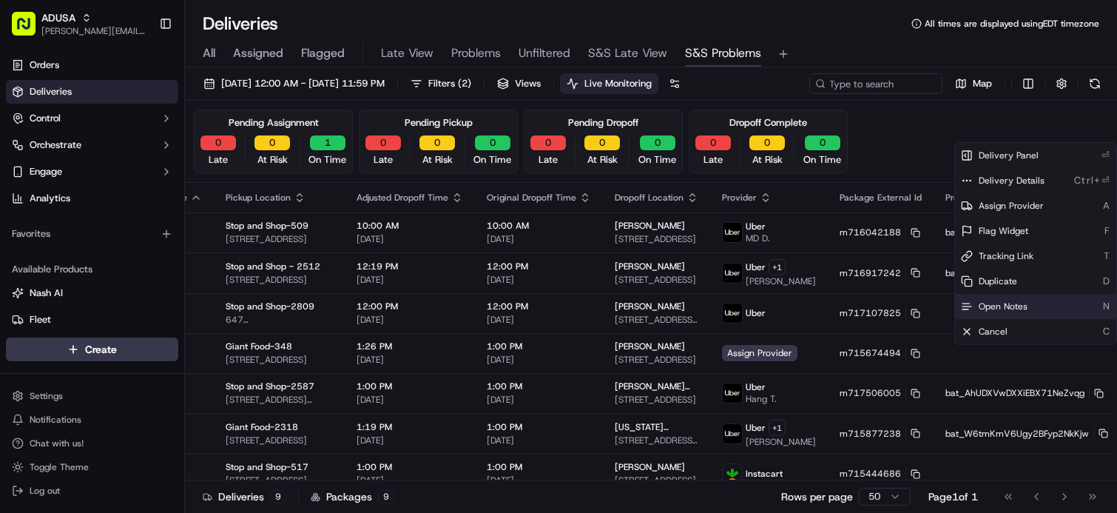
click at [1040, 305] on div "Open Notes N" at bounding box center [1035, 306] width 161 height 25
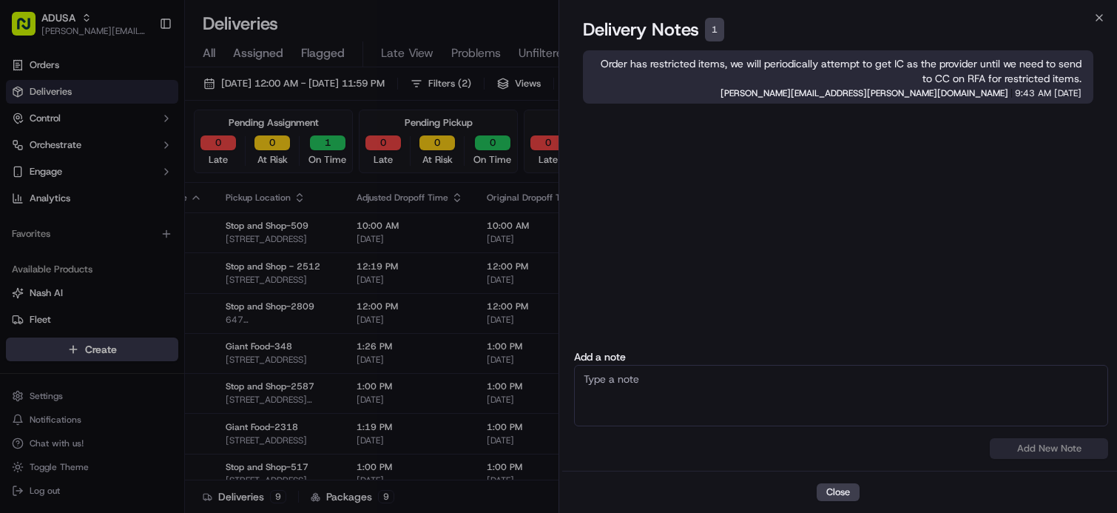
click at [886, 416] on textarea at bounding box center [841, 395] width 534 height 61
type textarea "RFA sent to CC because of lack of available certified driver."
click at [1040, 445] on button "Add New Note" at bounding box center [1049, 448] width 118 height 21
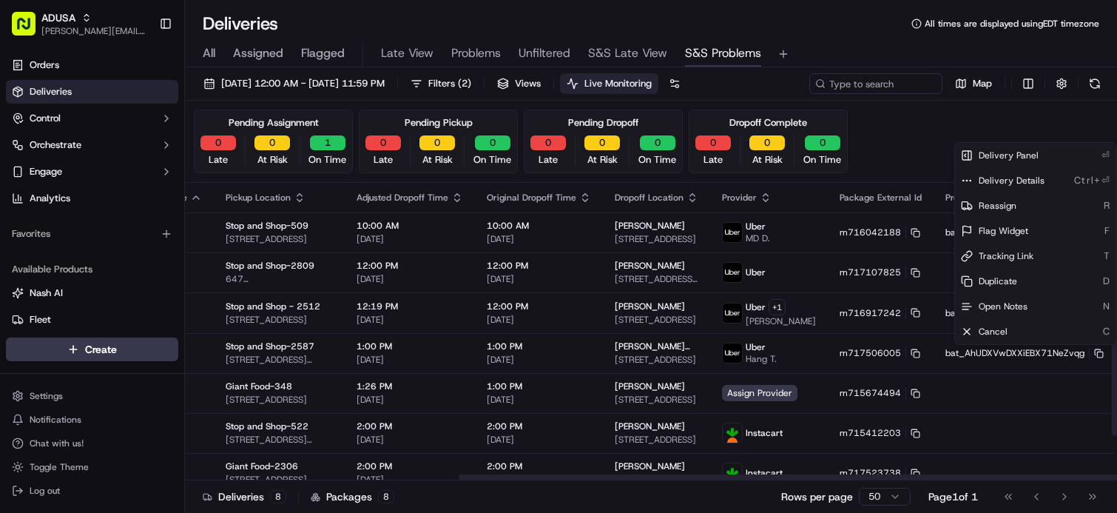
click at [871, 64] on div "All Assigned Flagged Late View Problems Unfiltered S&S Late View S&S Problems" at bounding box center [651, 54] width 932 height 26
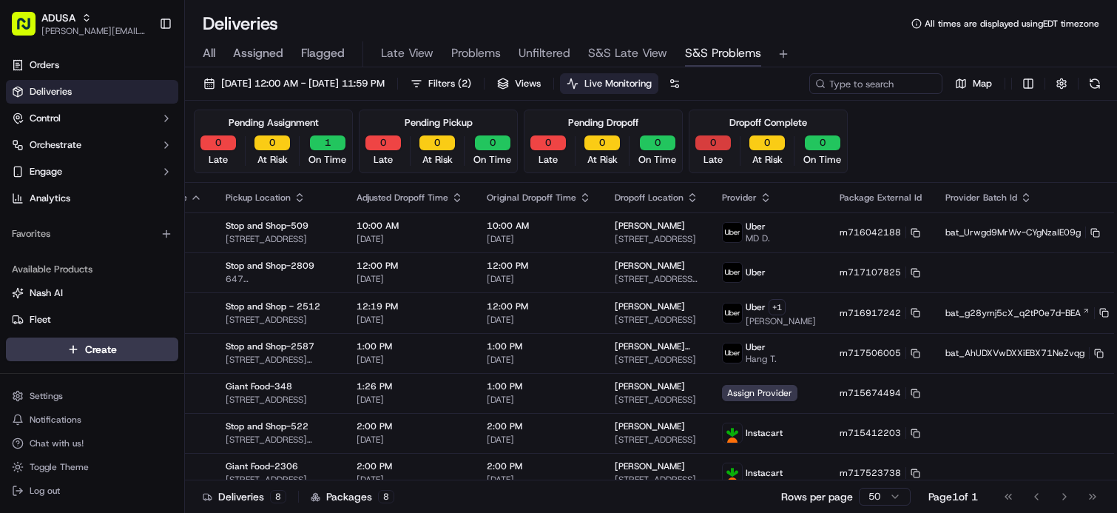
drag, startPoint x: 920, startPoint y: 148, endPoint x: 697, endPoint y: 163, distance: 223.2
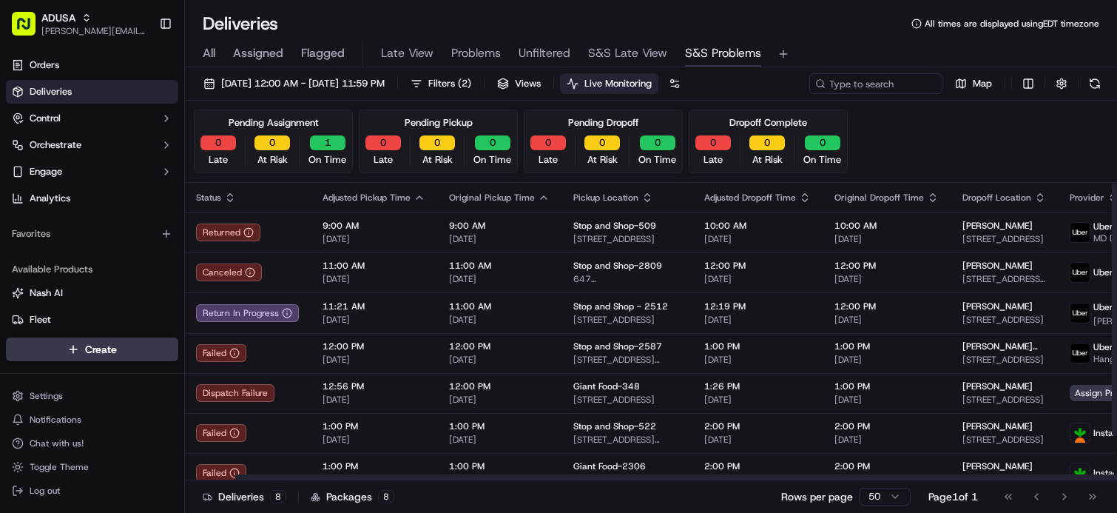
scroll to position [0, 0]
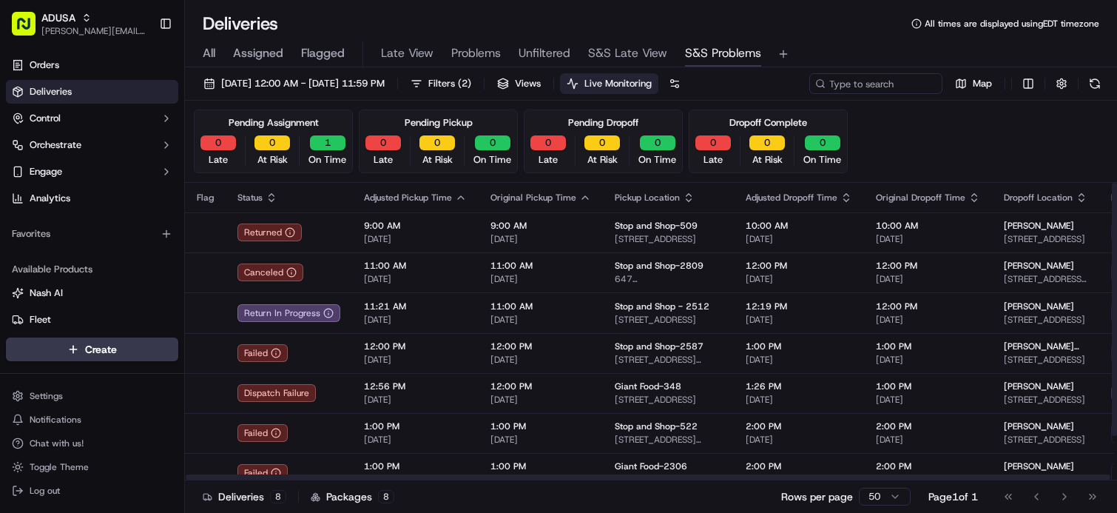
drag, startPoint x: 588, startPoint y: 478, endPoint x: 241, endPoint y: 477, distance: 346.9
click at [243, 479] on div at bounding box center [648, 476] width 925 height 5
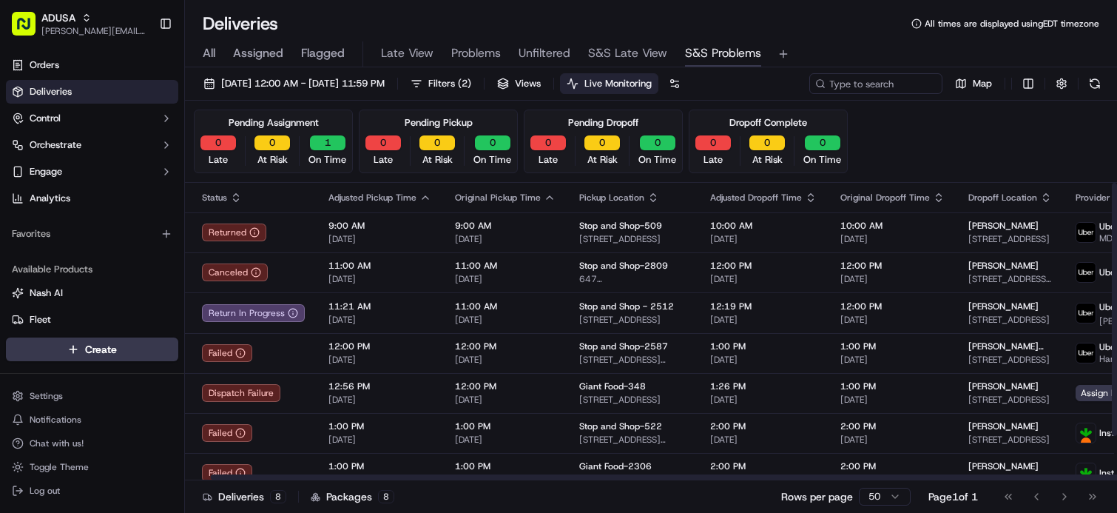
scroll to position [0, 389]
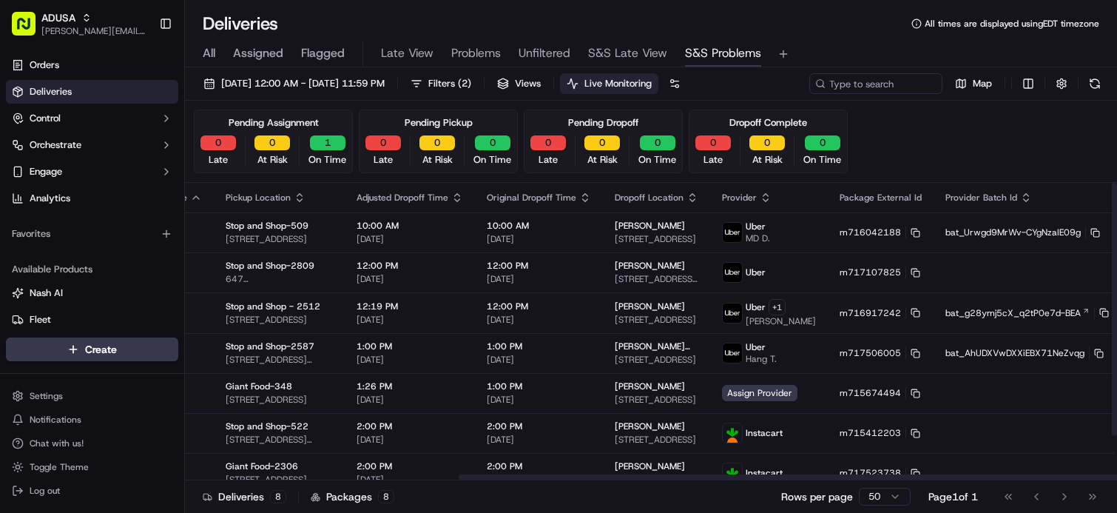
drag, startPoint x: 574, startPoint y: 477, endPoint x: 1053, endPoint y: 476, distance: 478.6
click at [1053, 476] on div at bounding box center [921, 476] width 925 height 5
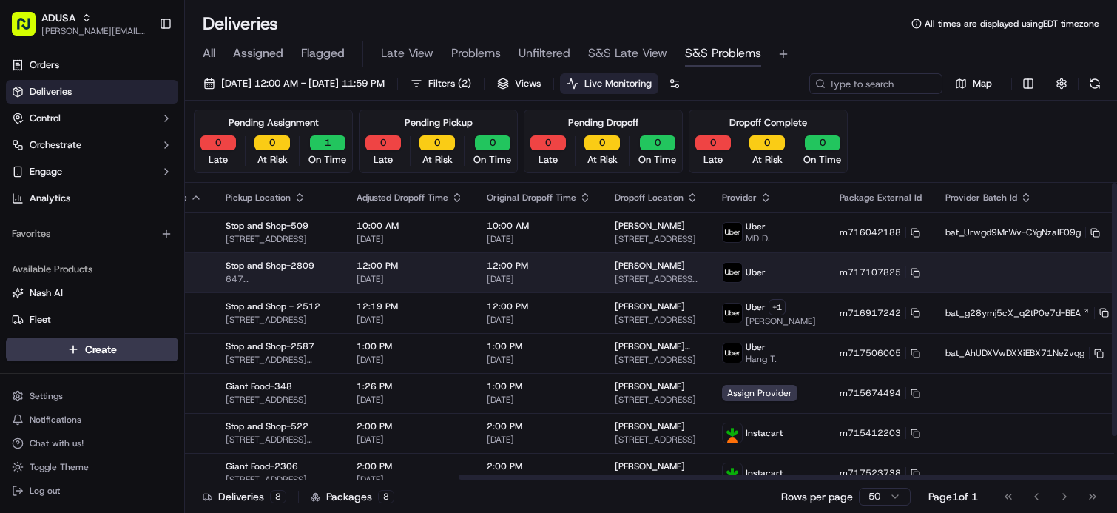
click at [1075, 269] on html "ADUSA james.swiontek@adusa.com Toggle Sidebar Orders Deliveries Control Orchest…" at bounding box center [558, 256] width 1117 height 513
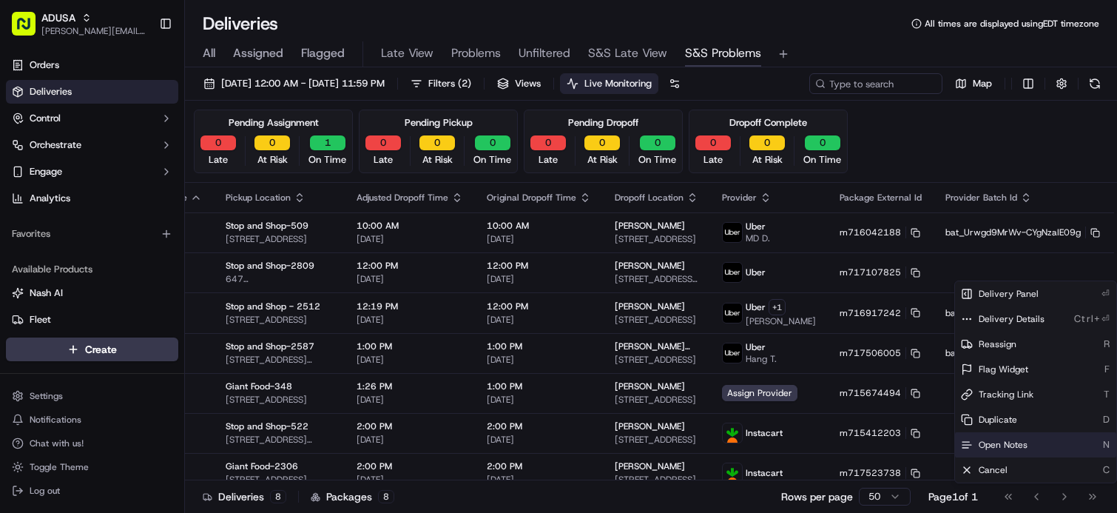
click at [993, 441] on span "Open Notes" at bounding box center [1003, 445] width 49 height 12
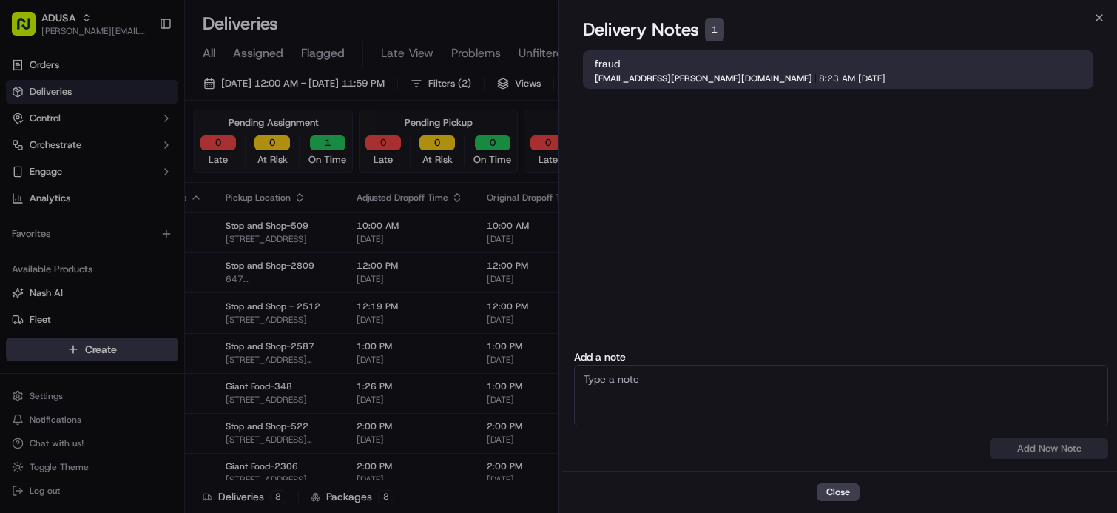
click at [1108, 13] on div "Close Delivery Notes 1 fraud nicolette.parchem@adusa.com 8:23 AM 09/23/2025 Clo…" at bounding box center [838, 256] width 559 height 513
click at [1100, 14] on icon "button" at bounding box center [1099, 18] width 12 height 12
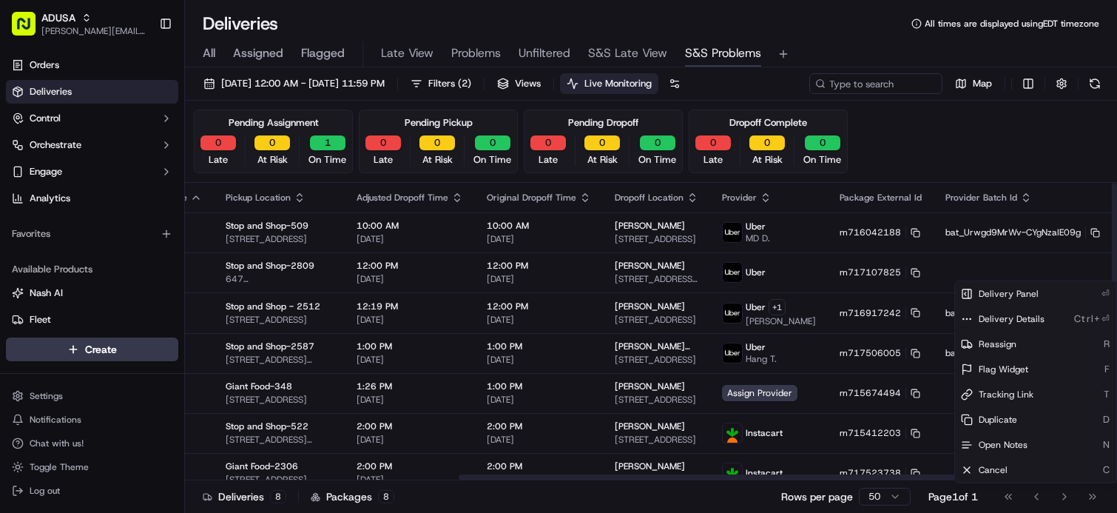
click at [974, 134] on div "Pending Assignment 0 Late 0 At Risk 1 On Time Pending Pickup 0 Late 0 At Risk 0…" at bounding box center [651, 141] width 914 height 64
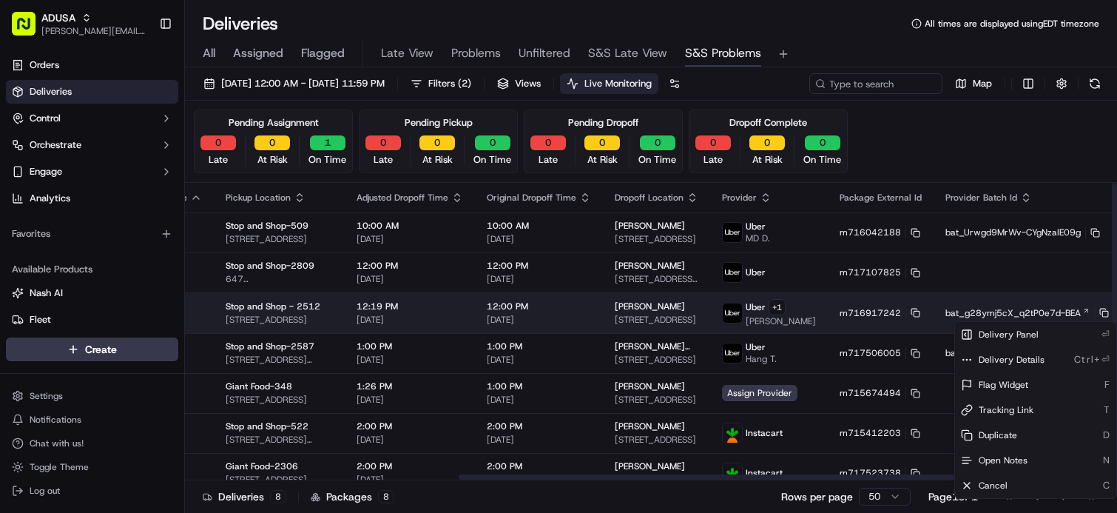
click at [1076, 317] on html "ADUSA james.swiontek@adusa.com Toggle Sidebar Orders Deliveries Control Orchest…" at bounding box center [558, 256] width 1117 height 513
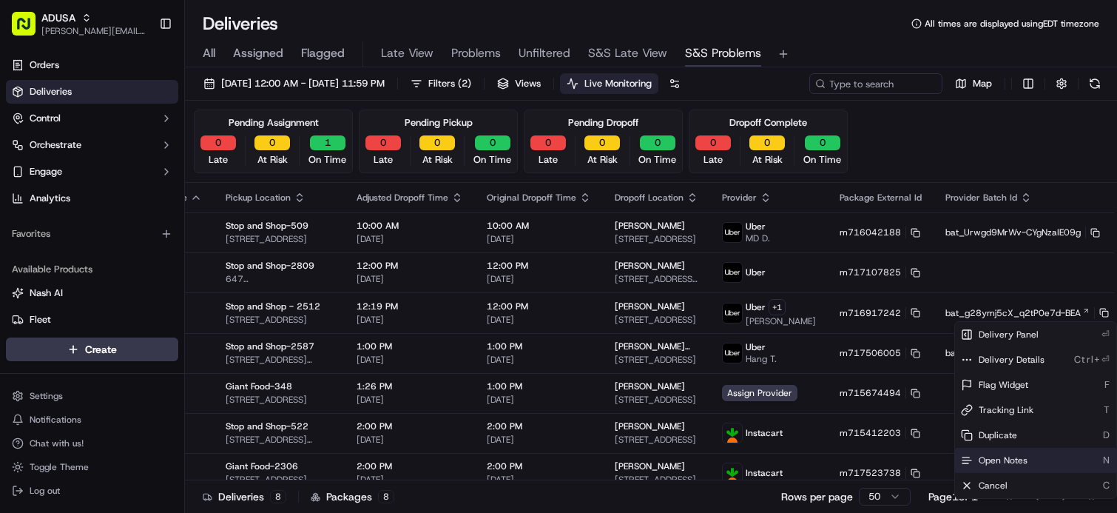
click at [989, 452] on div "Open Notes N" at bounding box center [1035, 460] width 161 height 25
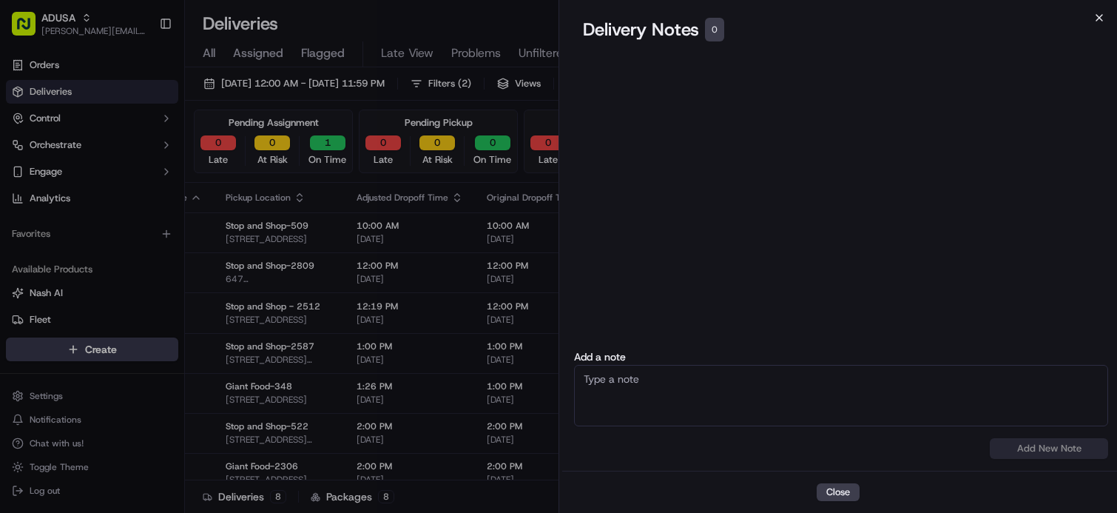
click at [1104, 16] on icon "button" at bounding box center [1099, 18] width 12 height 12
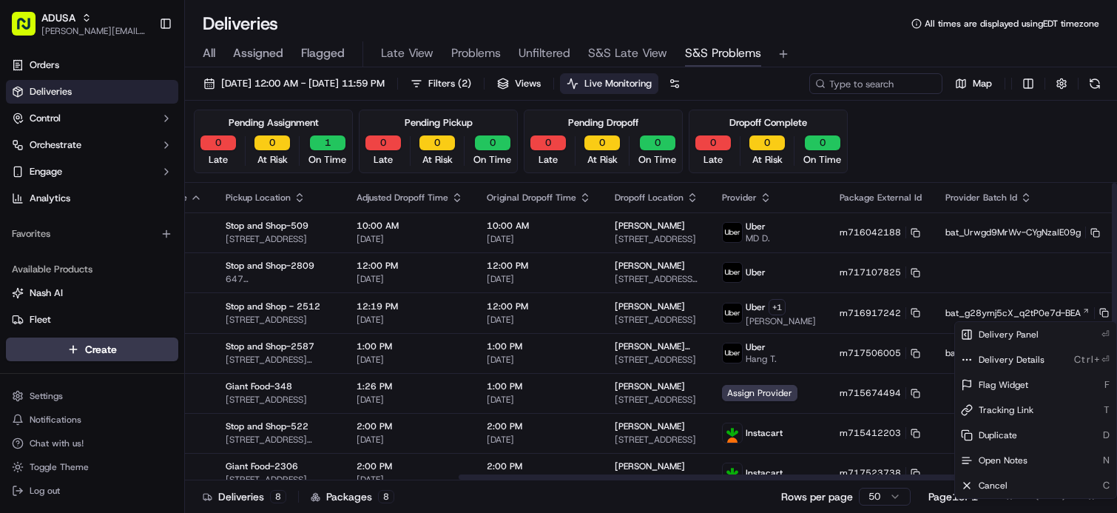
click at [982, 118] on div "Pending Assignment 0 Late 0 At Risk 1 On Time Pending Pickup 0 Late 0 At Risk 0…" at bounding box center [651, 141] width 914 height 64
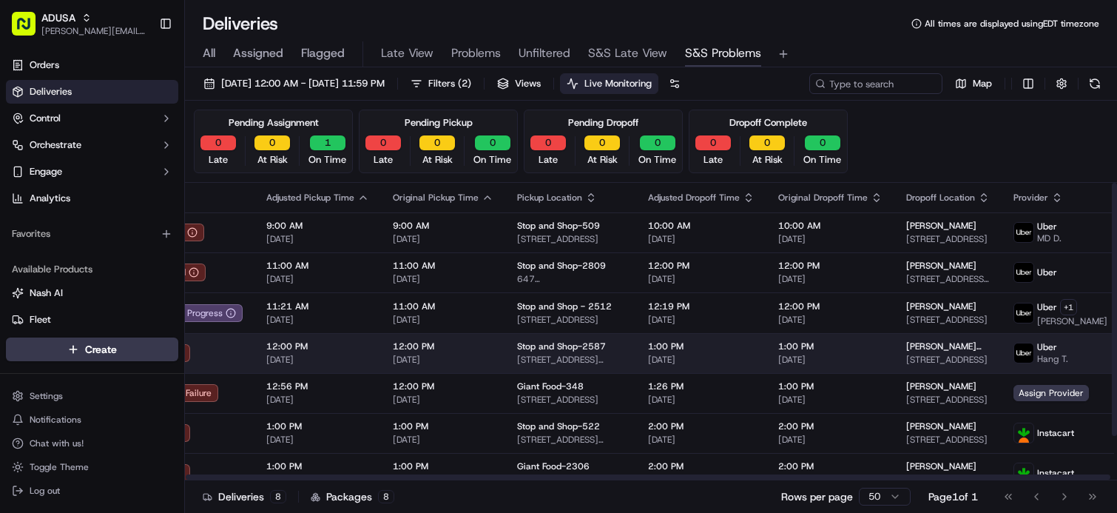
scroll to position [0, 0]
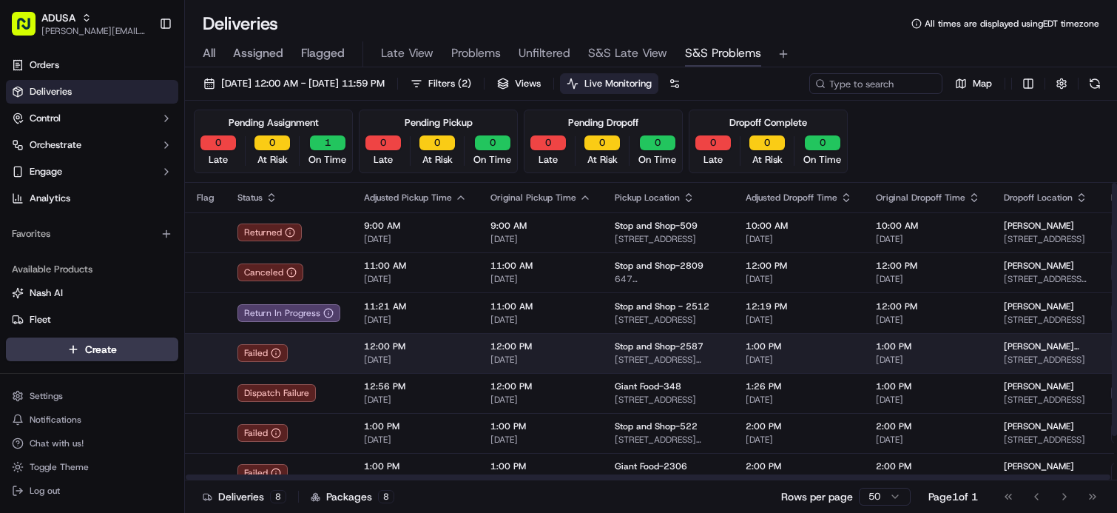
drag, startPoint x: 524, startPoint y: 339, endPoint x: 418, endPoint y: 338, distance: 105.8
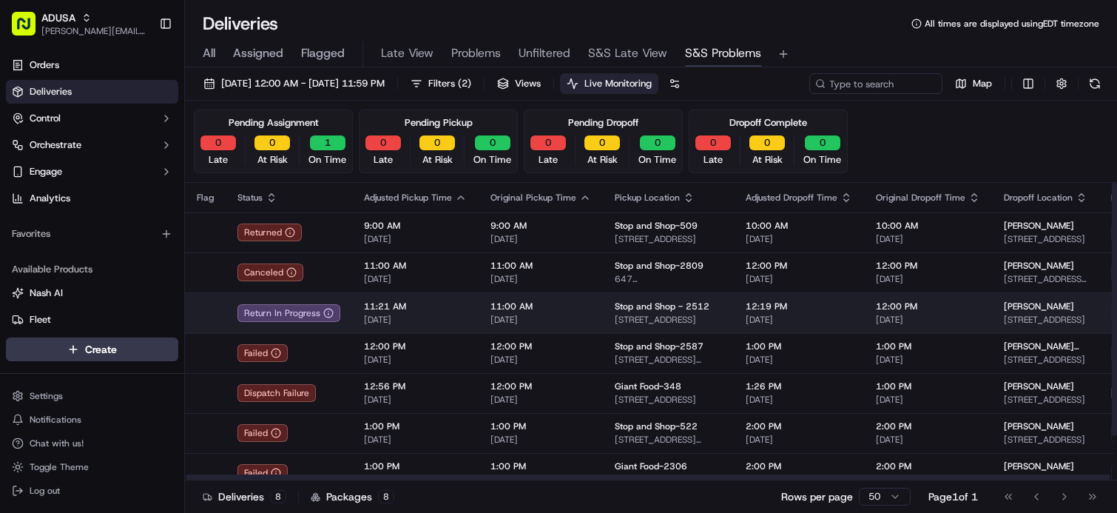
click at [439, 319] on span "[DATE]" at bounding box center [415, 320] width 103 height 12
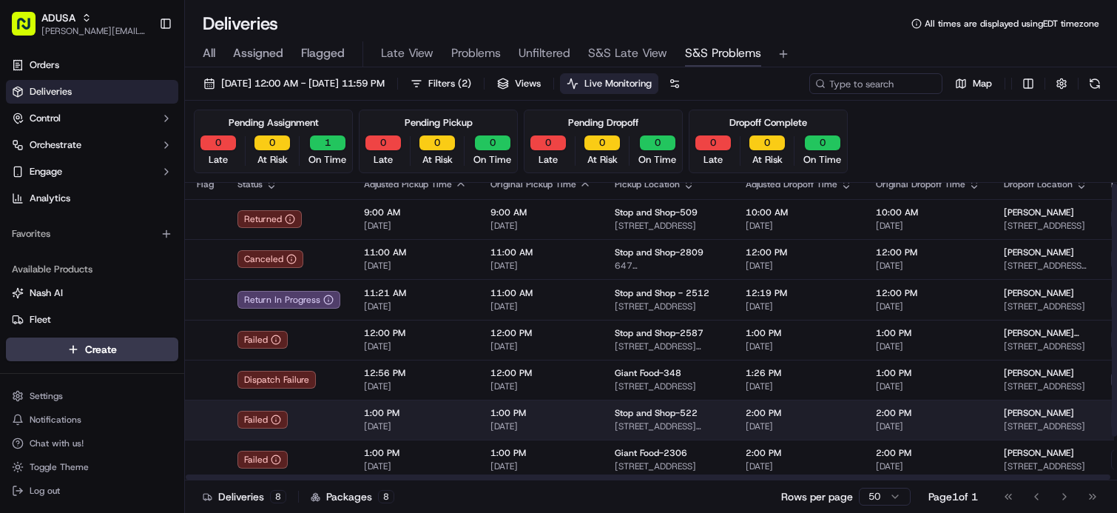
scroll to position [53, 0]
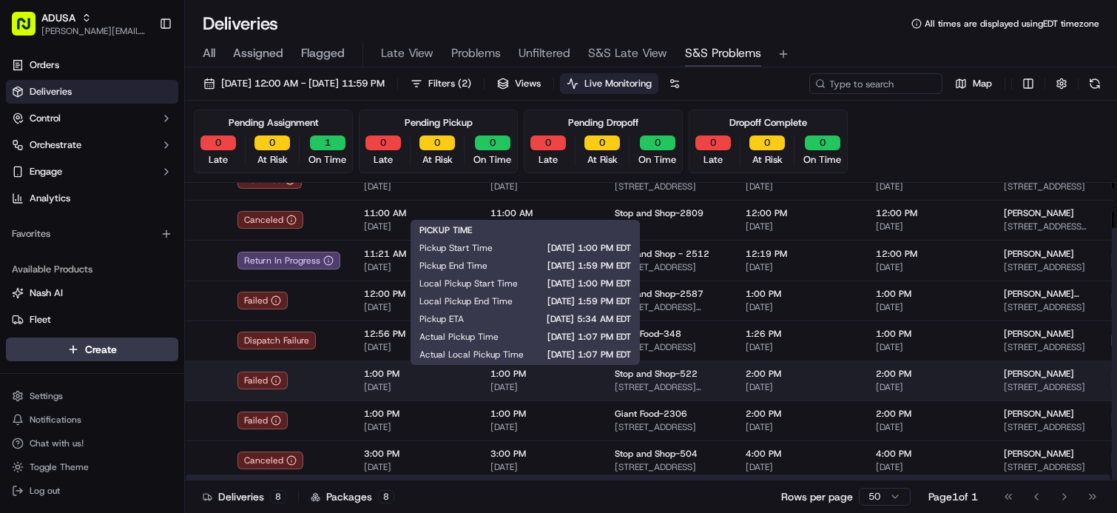
click at [580, 381] on span "[DATE]" at bounding box center [540, 387] width 101 height 12
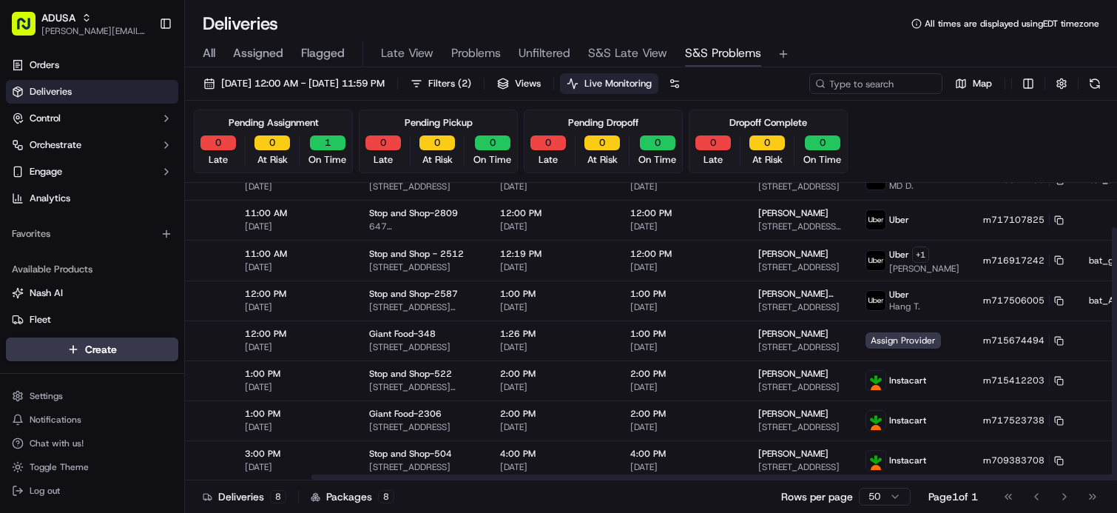
scroll to position [53, 389]
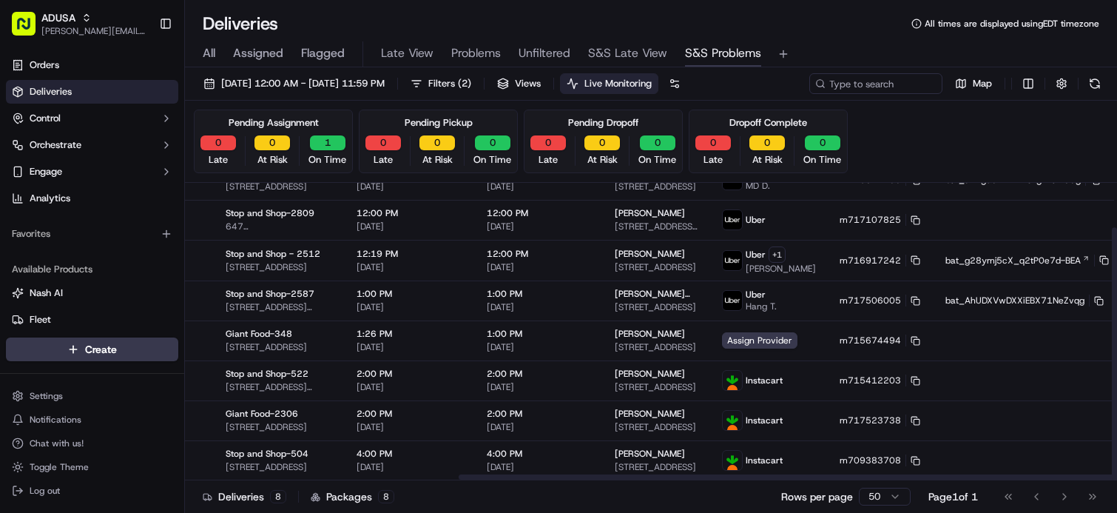
drag, startPoint x: 522, startPoint y: 476, endPoint x: 951, endPoint y: 476, distance: 429.1
click at [923, 479] on div at bounding box center [921, 476] width 925 height 5
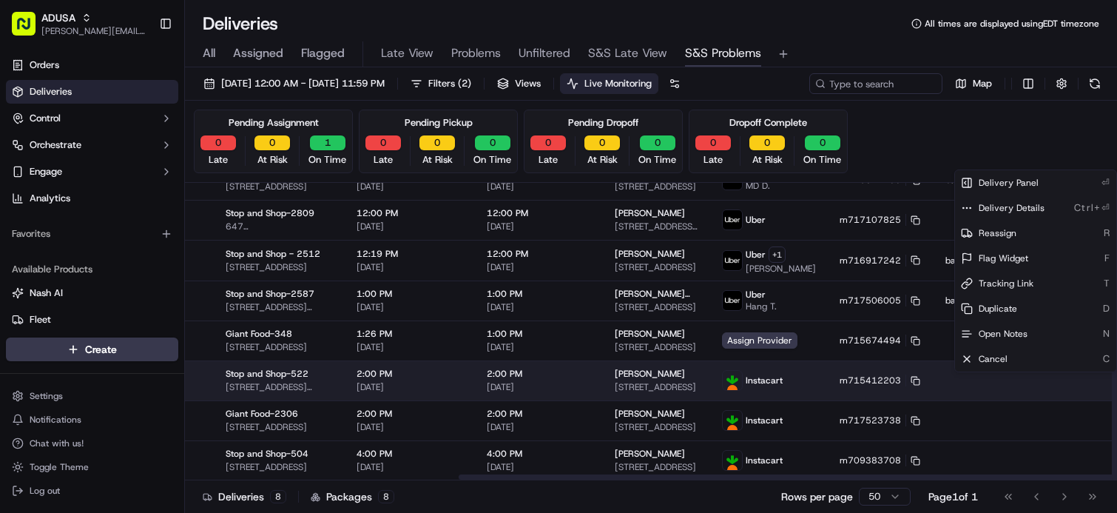
click at [1076, 379] on html "ADUSA james.swiontek@adusa.com Toggle Sidebar Orders Deliveries Control Orchest…" at bounding box center [558, 256] width 1117 height 513
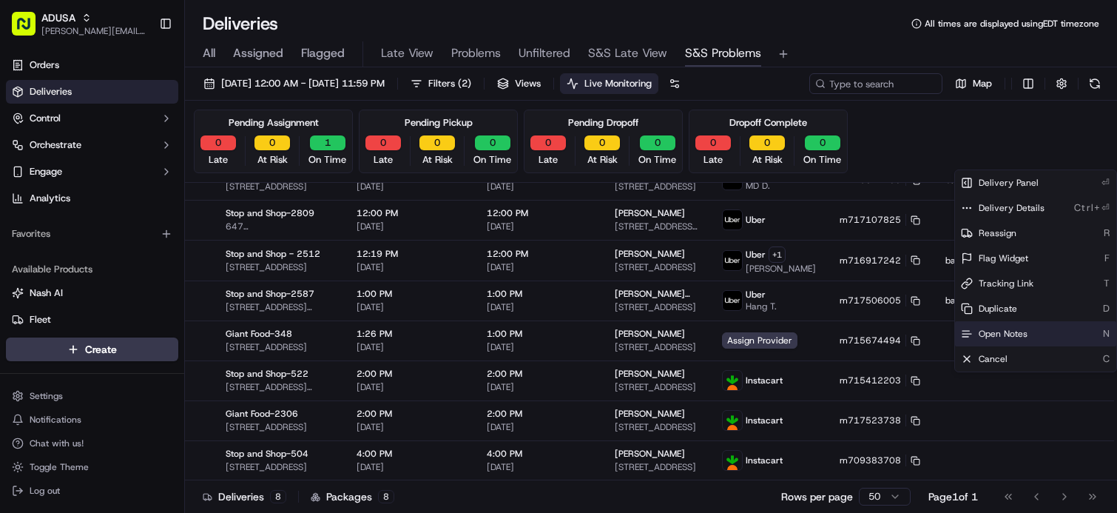
click at [1016, 333] on span "Open Notes" at bounding box center [1003, 334] width 49 height 12
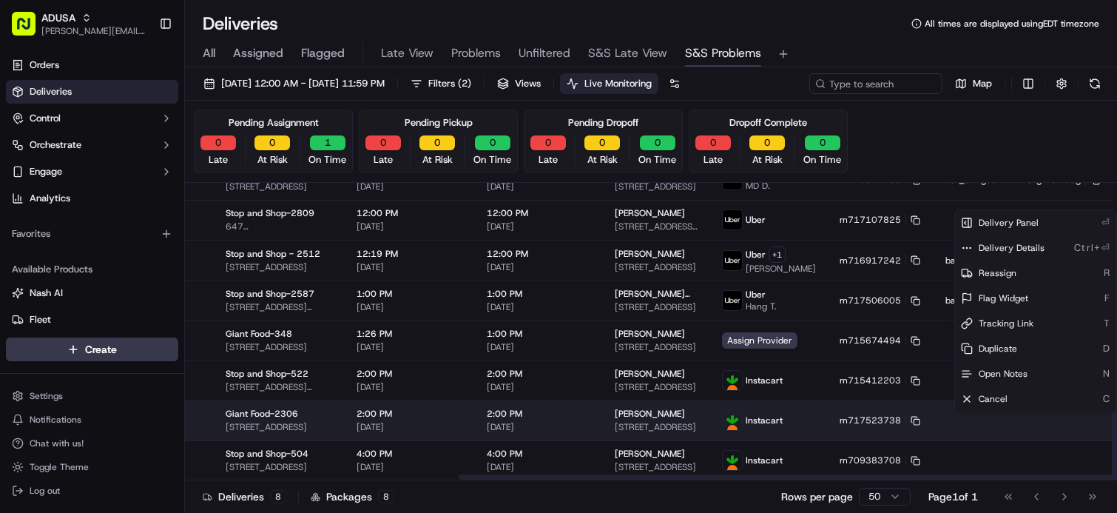
click at [1076, 421] on html "ADUSA james.swiontek@adusa.com Toggle Sidebar Orders Deliveries Control Orchest…" at bounding box center [558, 256] width 1117 height 513
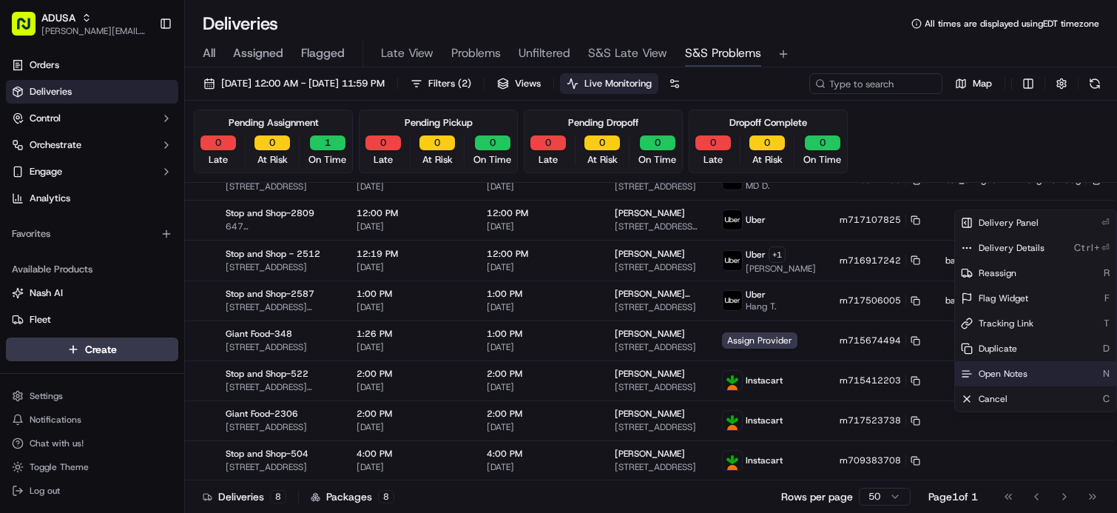
click at [1014, 376] on span "Open Notes" at bounding box center [1003, 374] width 49 height 12
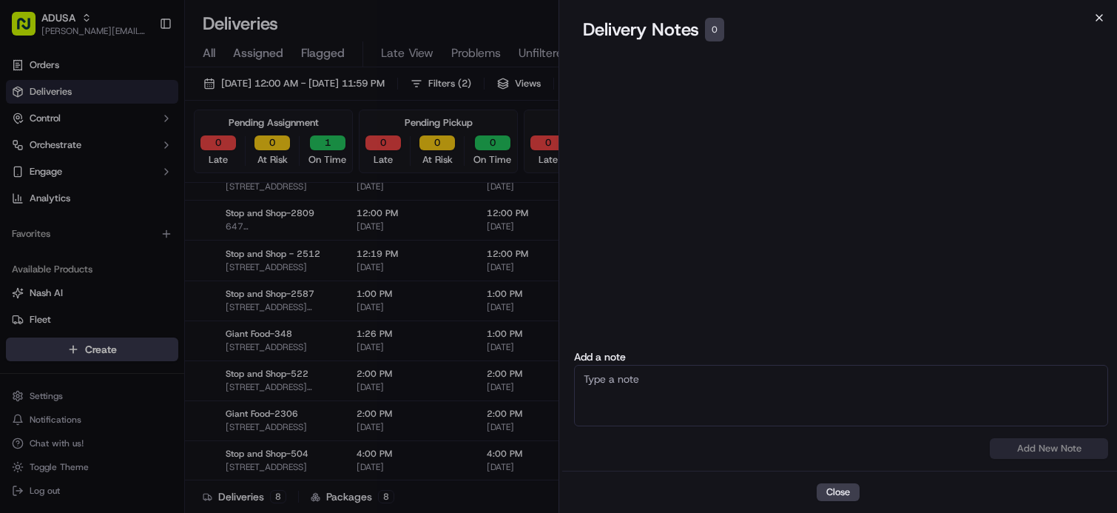
click at [1099, 23] on icon "button" at bounding box center [1099, 18] width 12 height 12
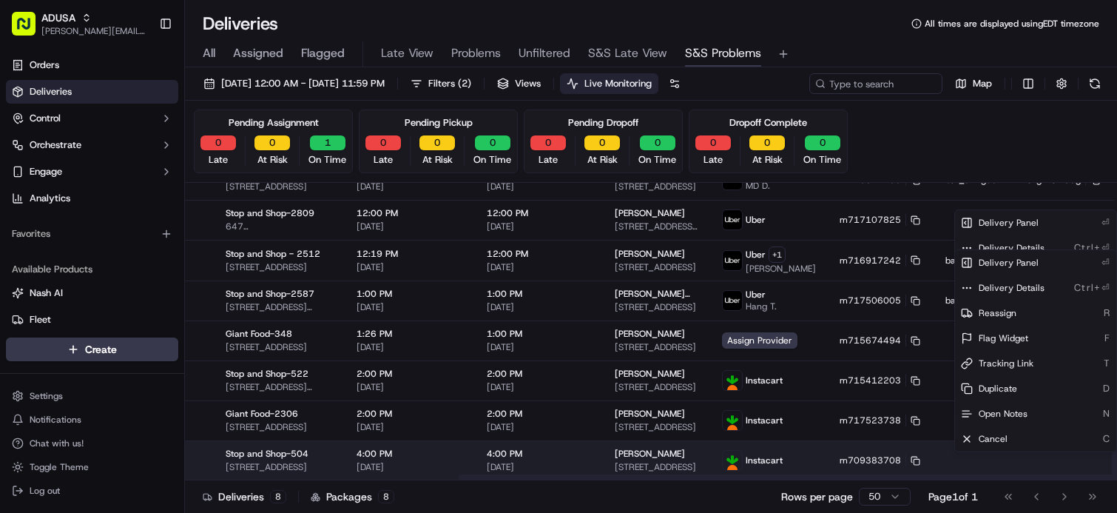
click at [1116, 458] on icon "button" at bounding box center [1138, 460] width 10 height 10
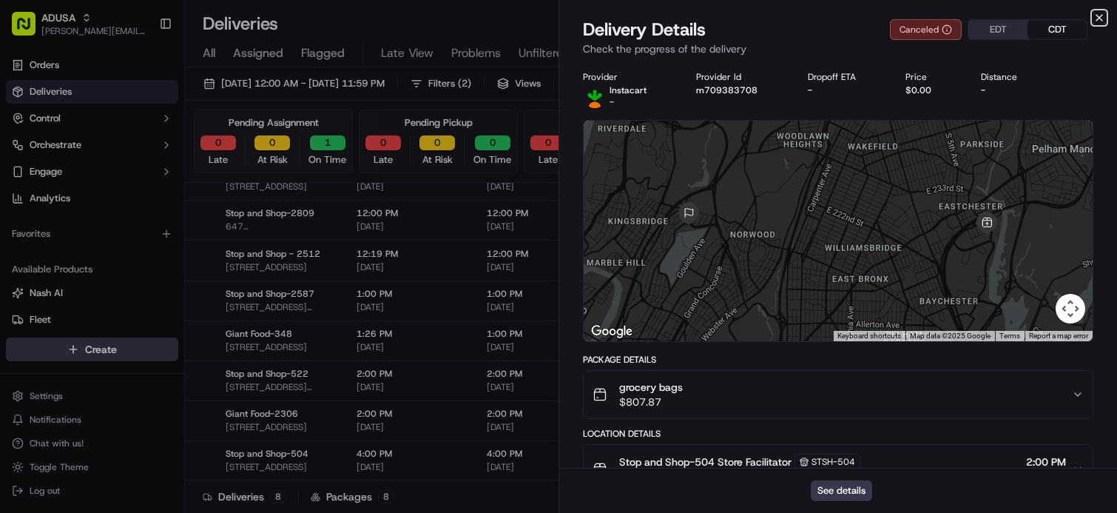
click at [1099, 17] on icon "button" at bounding box center [1099, 18] width 12 height 12
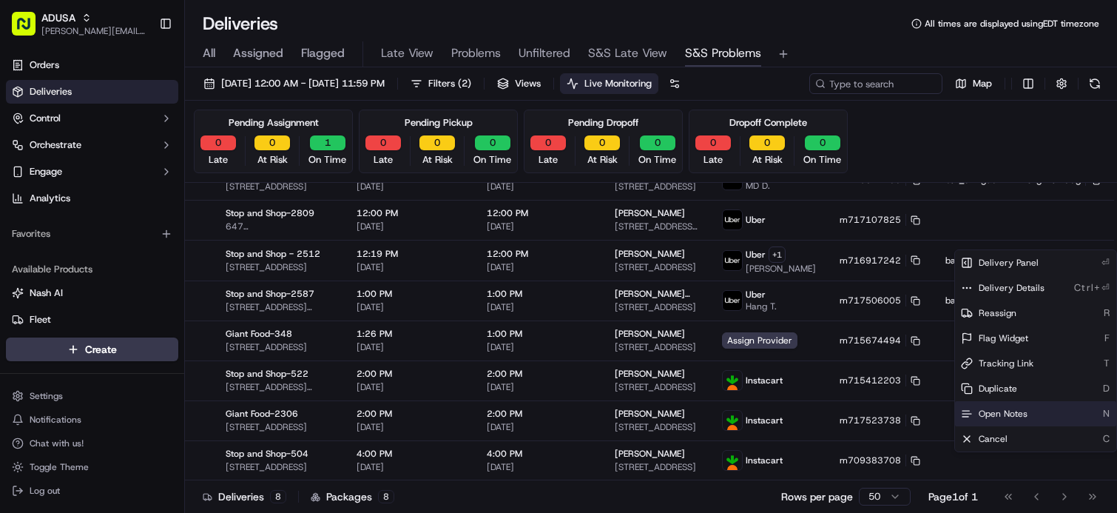
click at [1020, 416] on span "Open Notes" at bounding box center [1003, 414] width 49 height 12
click at [718, 499] on div "Deliveries 8 Packages 8 Rows per page 50 Page 1 of 1 Go to first page Go to pre…" at bounding box center [651, 495] width 932 height 33
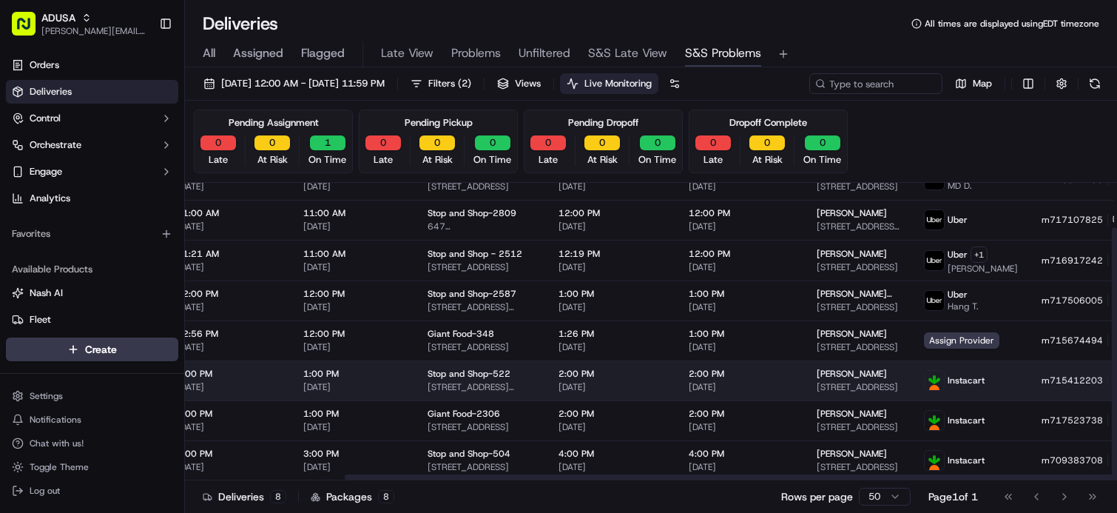
scroll to position [53, 50]
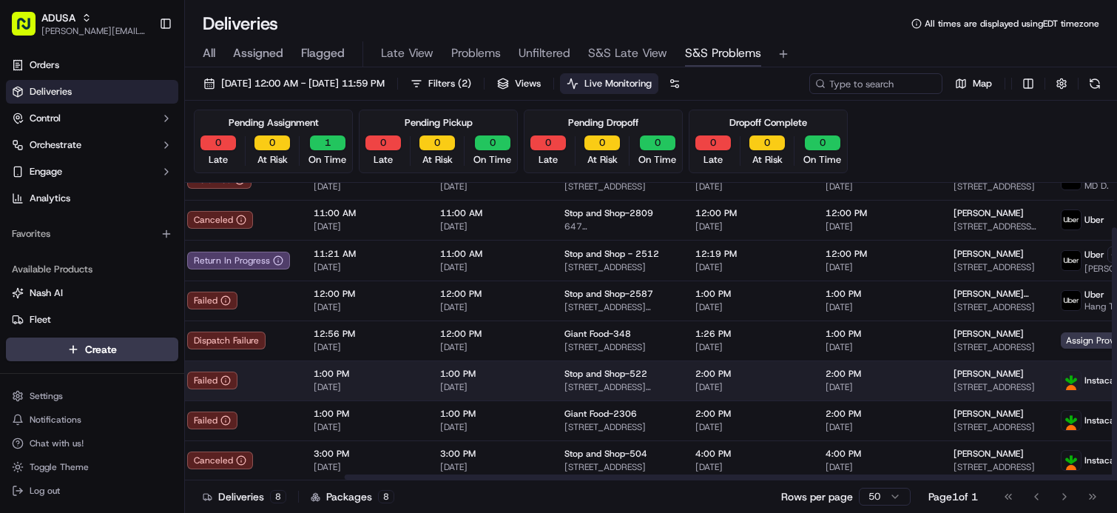
drag, startPoint x: 914, startPoint y: 397, endPoint x: 851, endPoint y: 397, distance: 62.9
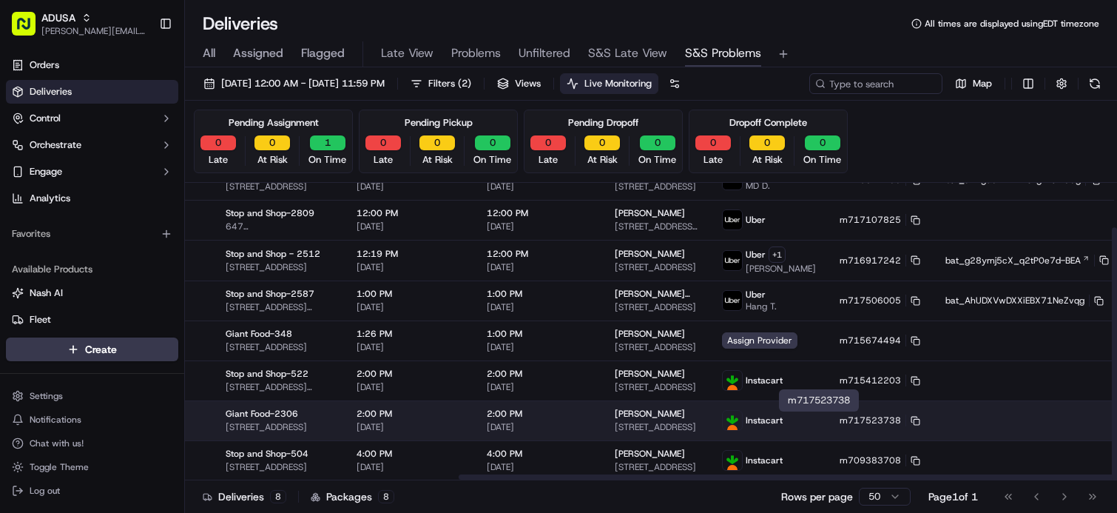
drag, startPoint x: 885, startPoint y: 422, endPoint x: 996, endPoint y: 424, distance: 111.0
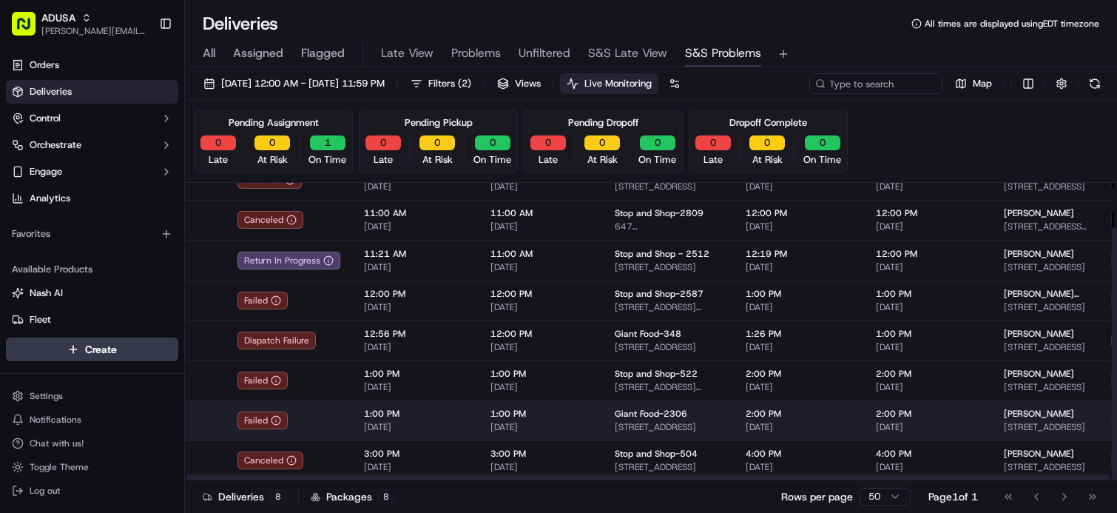
drag, startPoint x: 661, startPoint y: 416, endPoint x: 583, endPoint y: 410, distance: 78.0
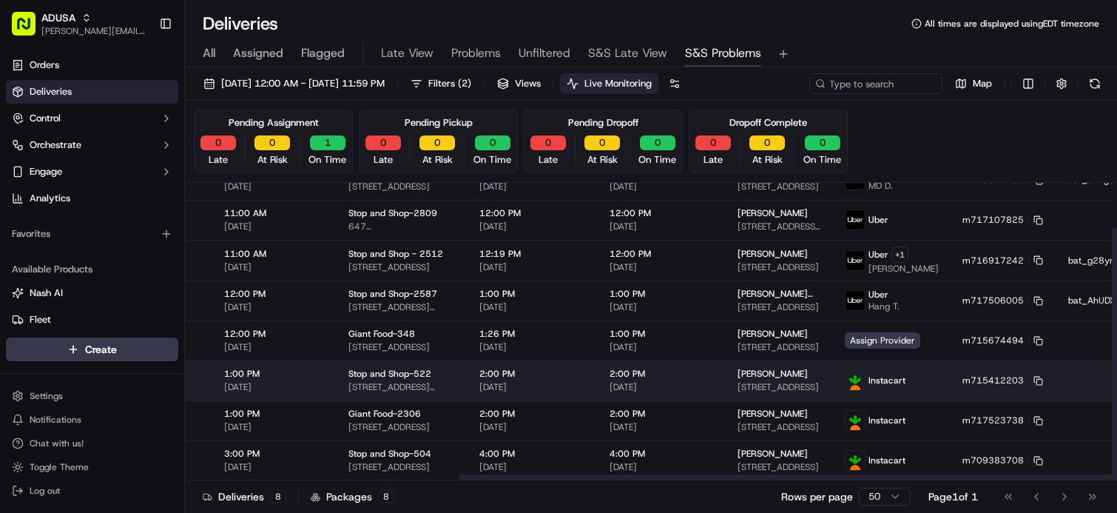
scroll to position [53, 389]
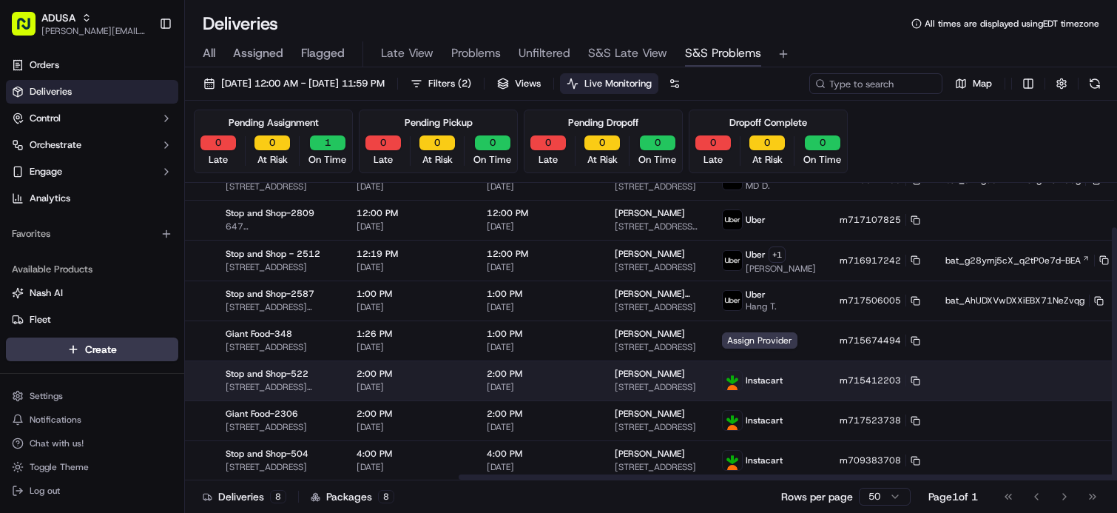
drag, startPoint x: 767, startPoint y: 390, endPoint x: 878, endPoint y: 399, distance: 111.4
click at [911, 377] on icon at bounding box center [916, 381] width 10 height 10
click at [416, 383] on span "[DATE]" at bounding box center [410, 387] width 107 height 12
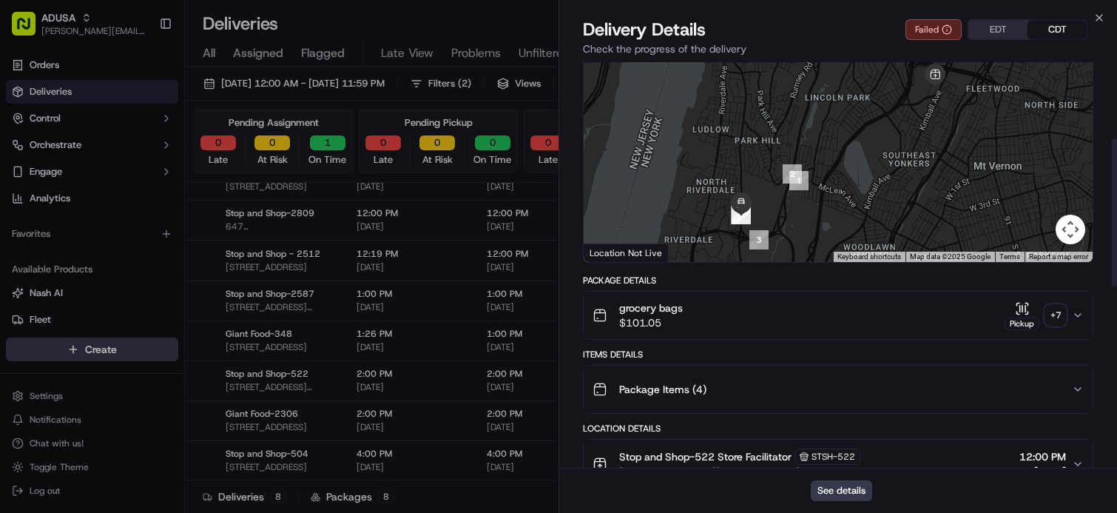
scroll to position [296, 0]
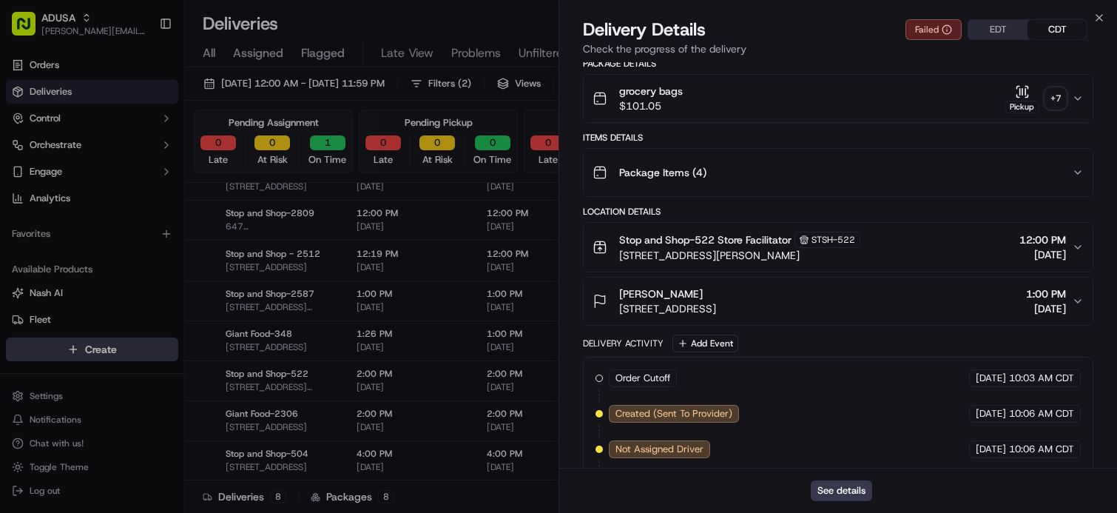
click at [936, 308] on div "Robert Levy 6469 Broadway, Bronx, NY 10471, US 1:00 PM 09/23/2025" at bounding box center [832, 301] width 479 height 30
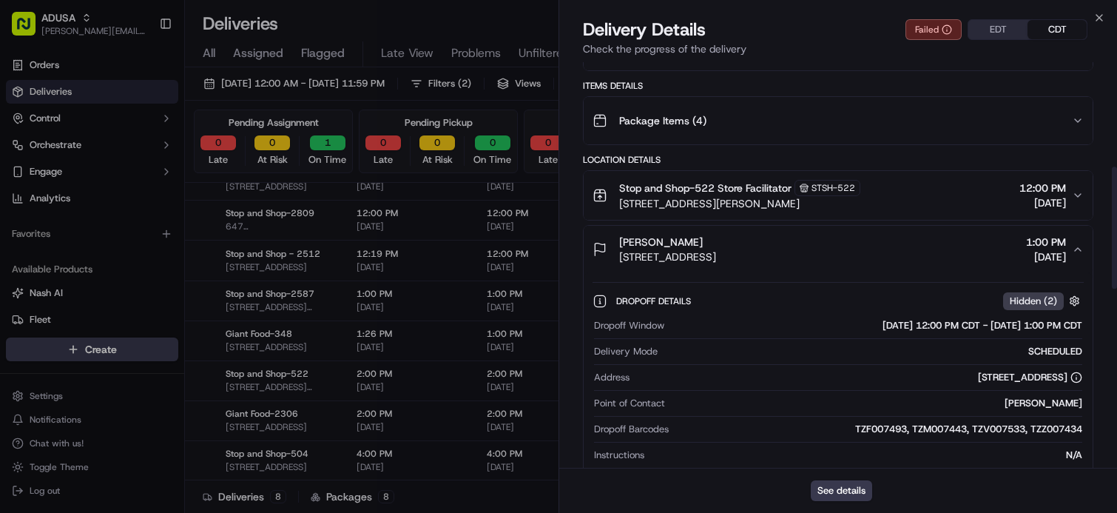
scroll to position [370, 0]
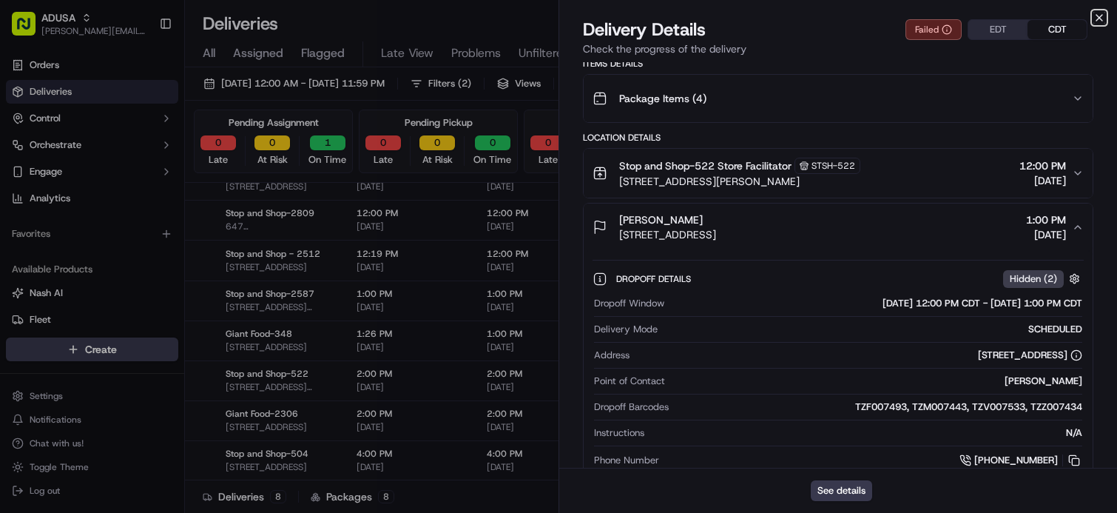
click at [1097, 21] on icon "button" at bounding box center [1099, 18] width 12 height 12
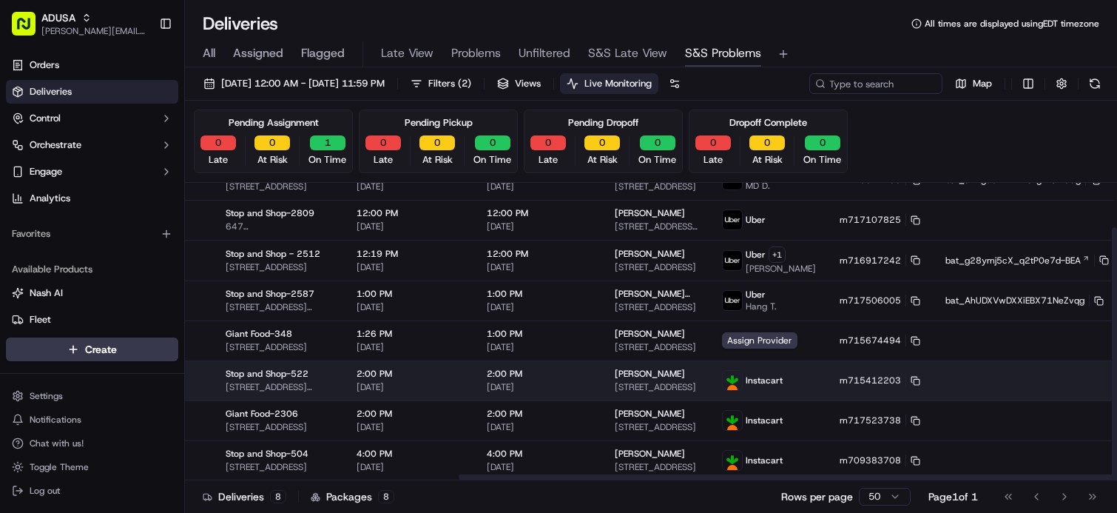
click at [1076, 380] on html "ADUSA james.swiontek@adusa.com Toggle Sidebar Orders Deliveries Control Orchest…" at bounding box center [558, 256] width 1117 height 513
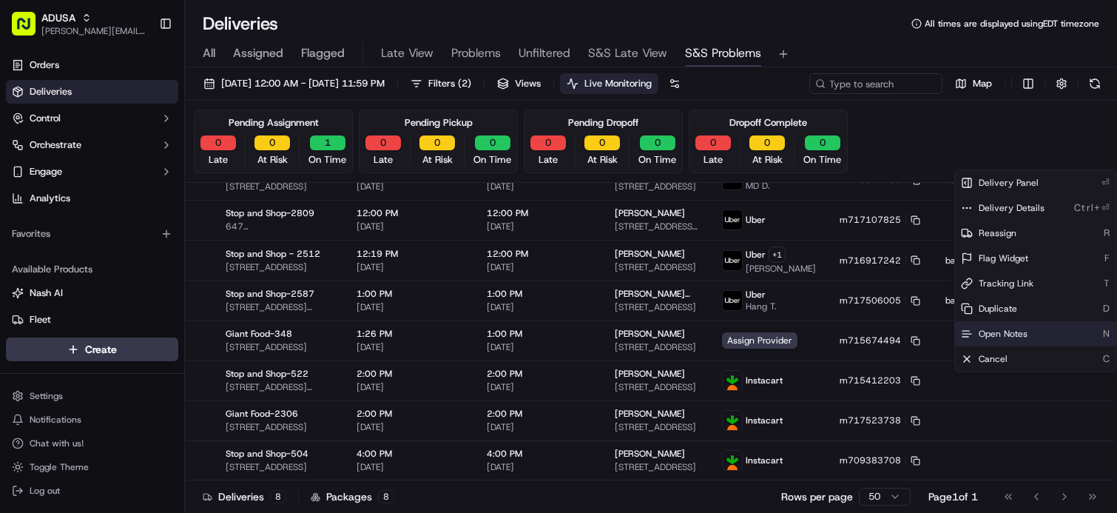
click at [1024, 331] on span "Open Notes" at bounding box center [1003, 334] width 49 height 12
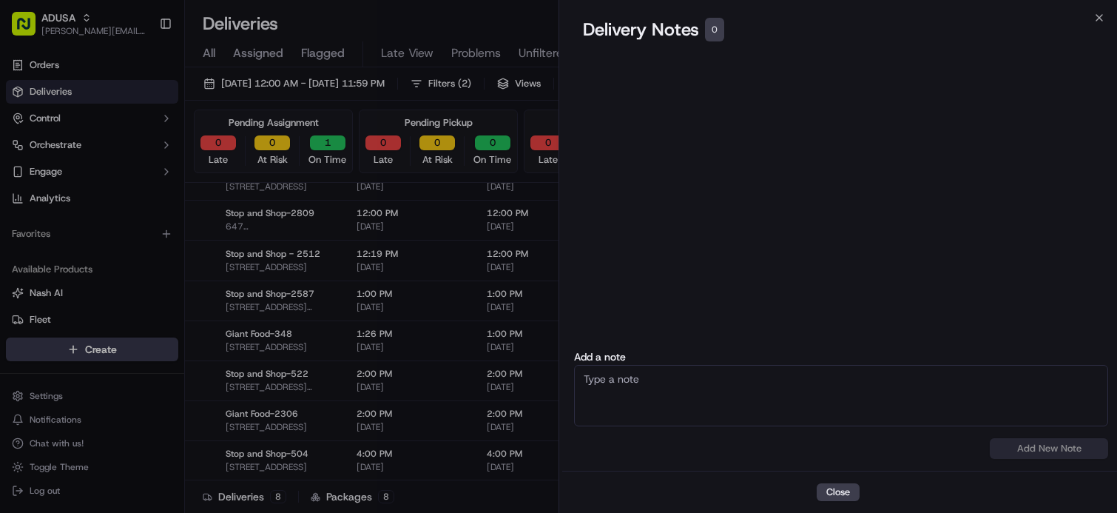
click at [710, 400] on textarea at bounding box center [841, 395] width 534 height 61
type textarea "O"
click at [882, 378] on textarea "Cancelled by IC, driver was unable to contact customer" at bounding box center [841, 395] width 534 height 61
type textarea "Cancelled by IC, driver was unable to contact customer from the lobby."
click at [1025, 452] on button "Add New Note" at bounding box center [1049, 448] width 118 height 21
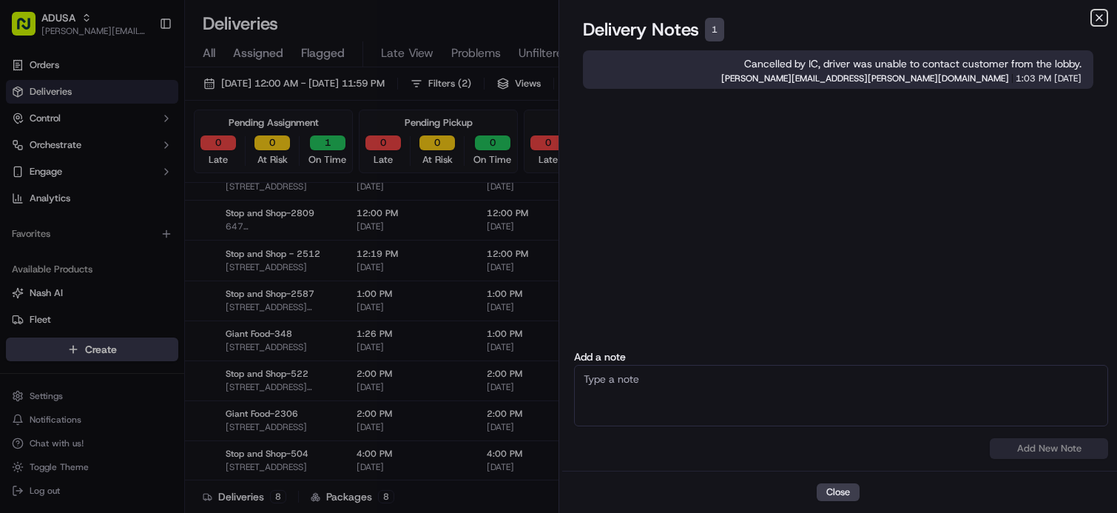
click at [1099, 18] on icon "button" at bounding box center [1099, 18] width 6 height 6
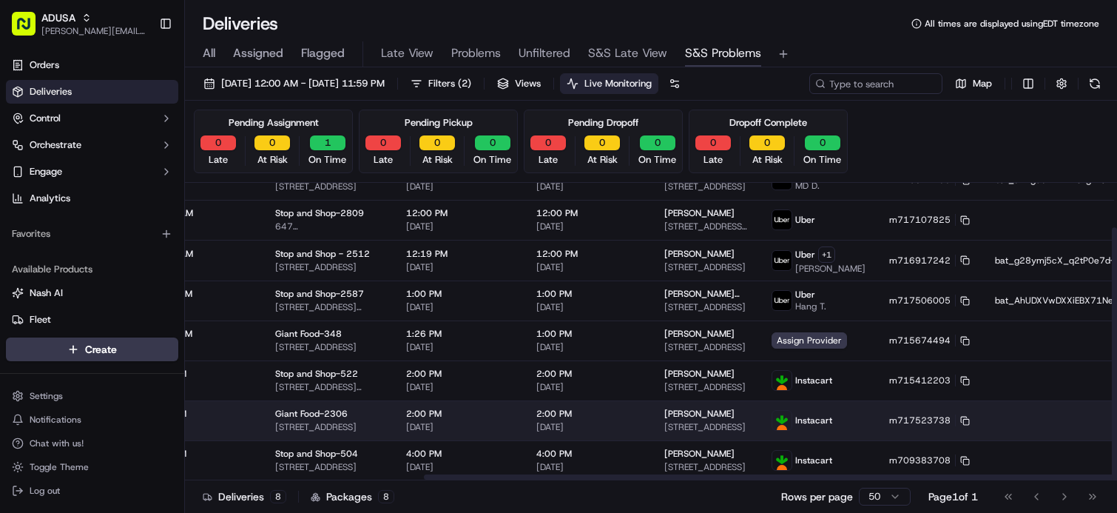
scroll to position [53, 389]
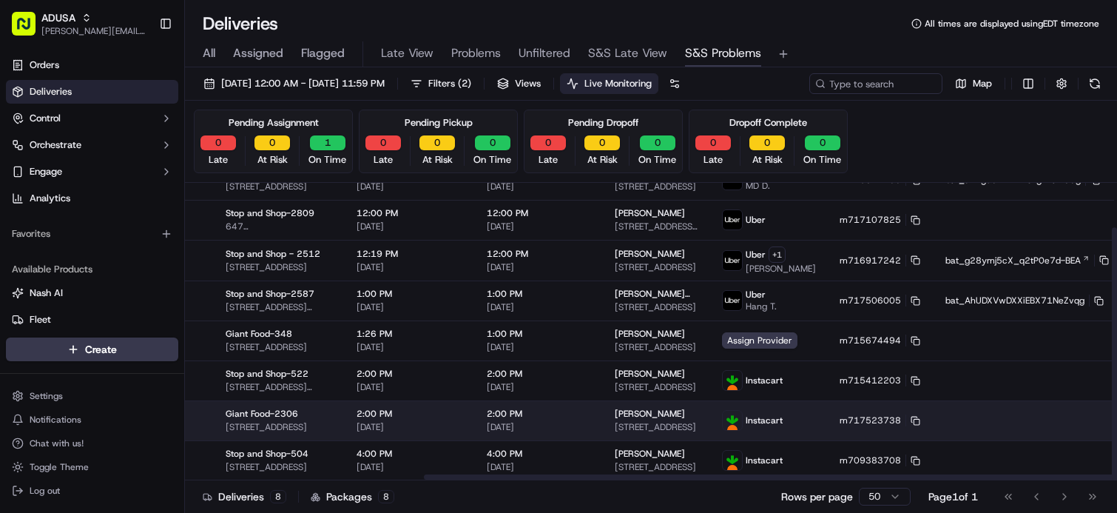
drag, startPoint x: 986, startPoint y: 423, endPoint x: 1077, endPoint y: 422, distance: 91.0
click at [911, 418] on icon at bounding box center [916, 421] width 10 height 10
click at [1076, 417] on html "ADUSA james.swiontek@adusa.com Toggle Sidebar Orders Deliveries Control Orchest…" at bounding box center [558, 256] width 1117 height 513
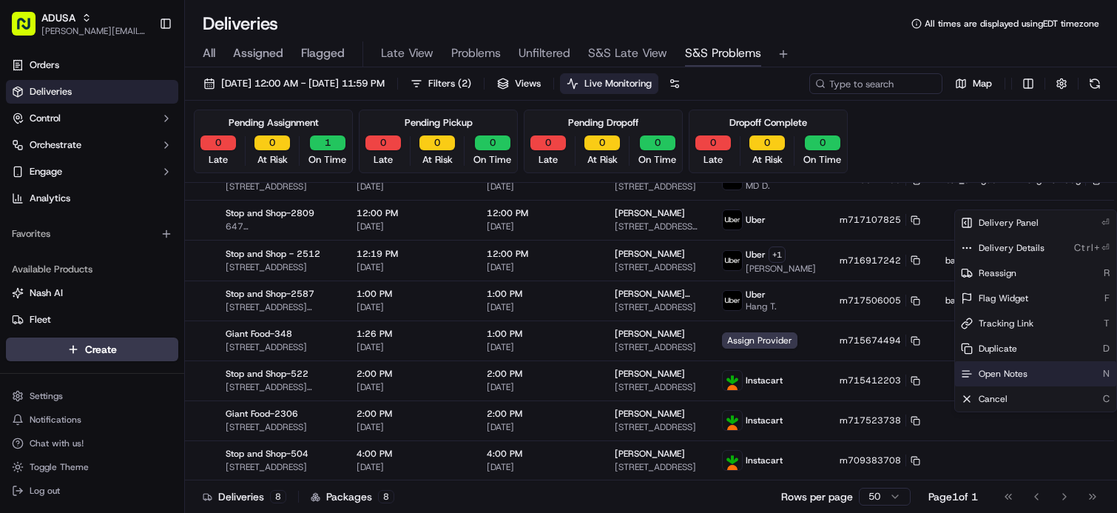
click at [985, 369] on span "Open Notes" at bounding box center [1003, 374] width 49 height 12
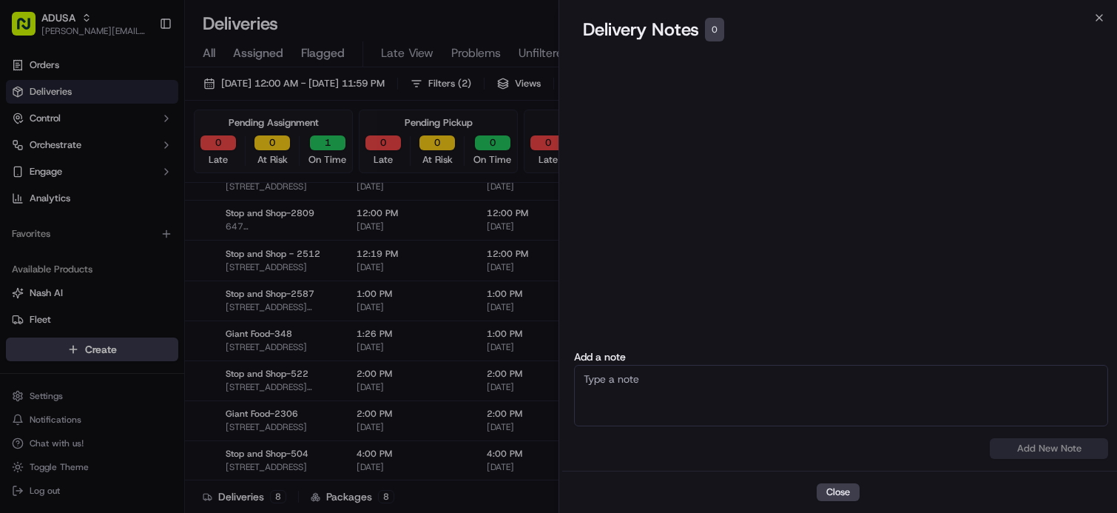
click at [656, 373] on textarea at bounding box center [841, 395] width 534 height 61
type textarea "N"
type textarea "Customer was NAH for delivery."
click at [1010, 441] on button "Add New Note" at bounding box center [1049, 448] width 118 height 21
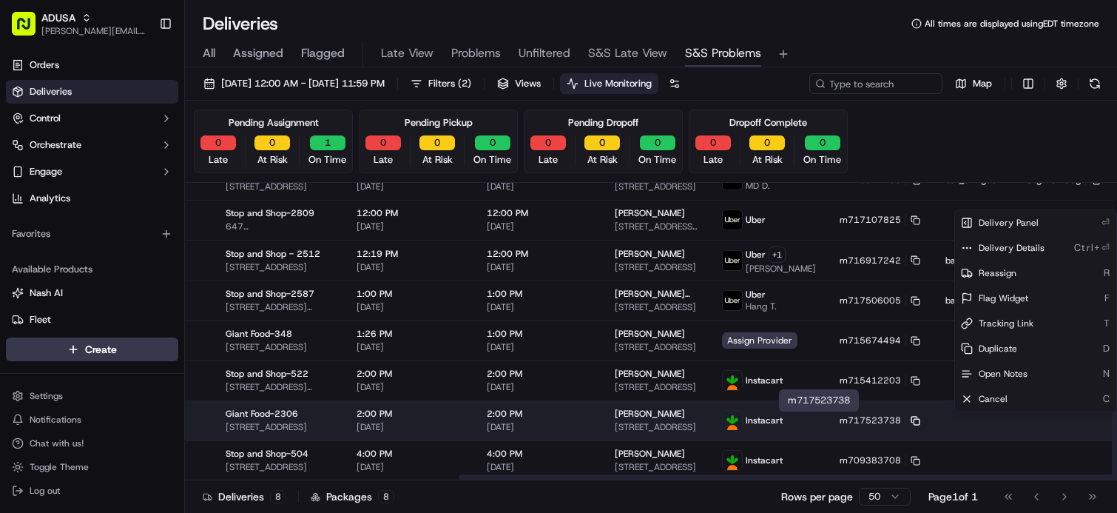
click at [911, 418] on icon at bounding box center [916, 421] width 10 height 10
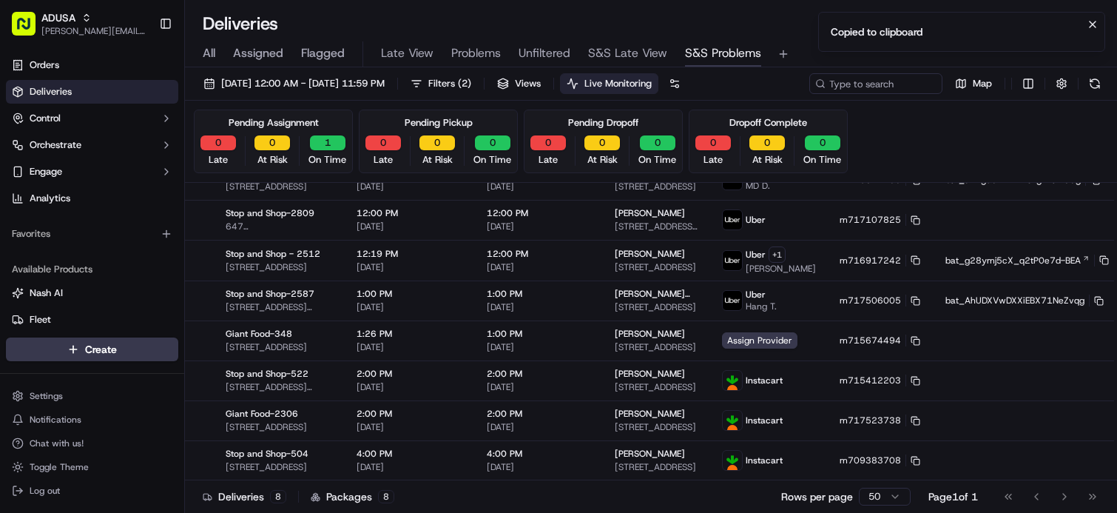
click at [461, 500] on div "Deliveries 8 Packages 8 Rows per page 50 Page 1 of 1 Go to first page Go to pre…" at bounding box center [651, 495] width 932 height 33
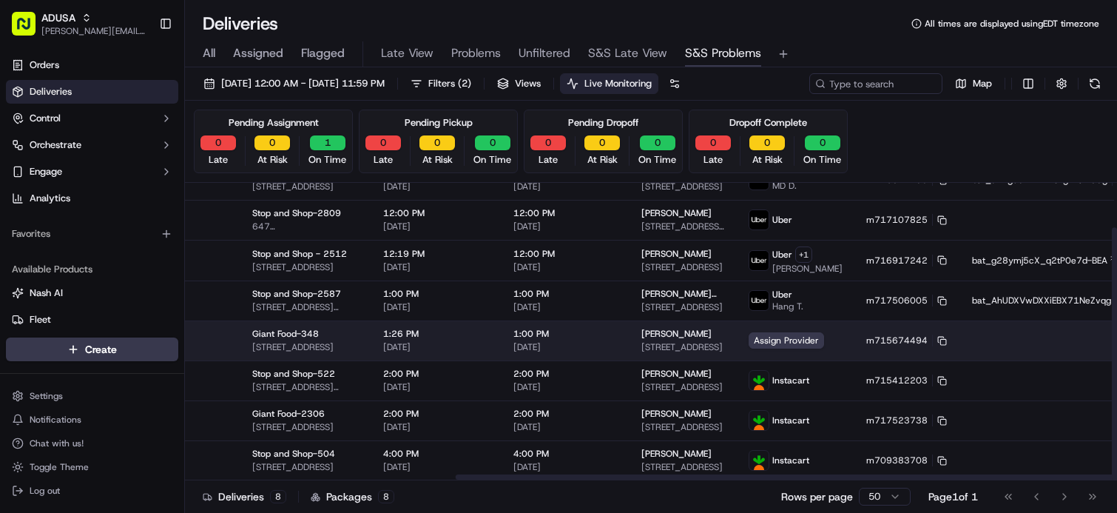
scroll to position [53, 217]
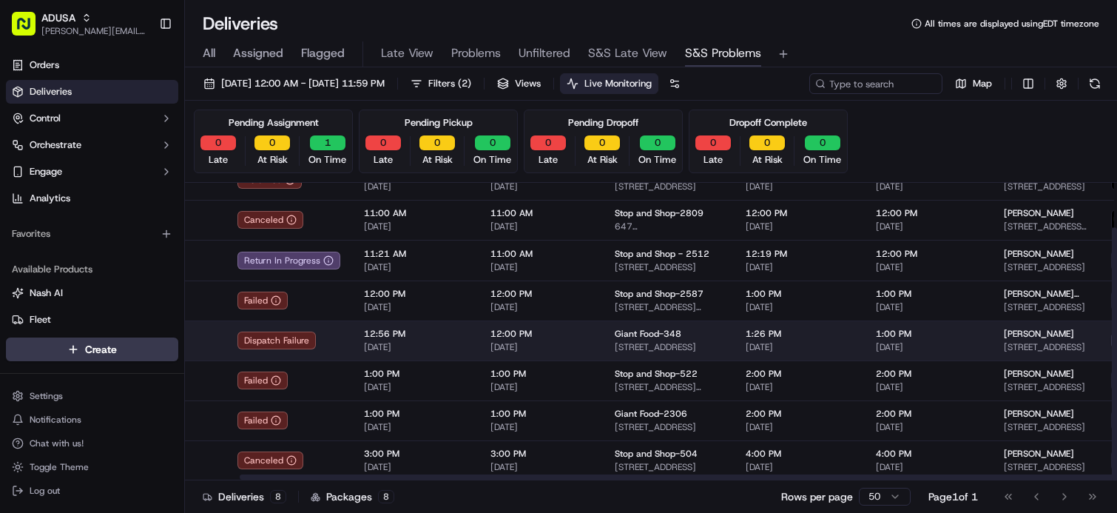
drag, startPoint x: 648, startPoint y: 353, endPoint x: 524, endPoint y: 348, distance: 123.6
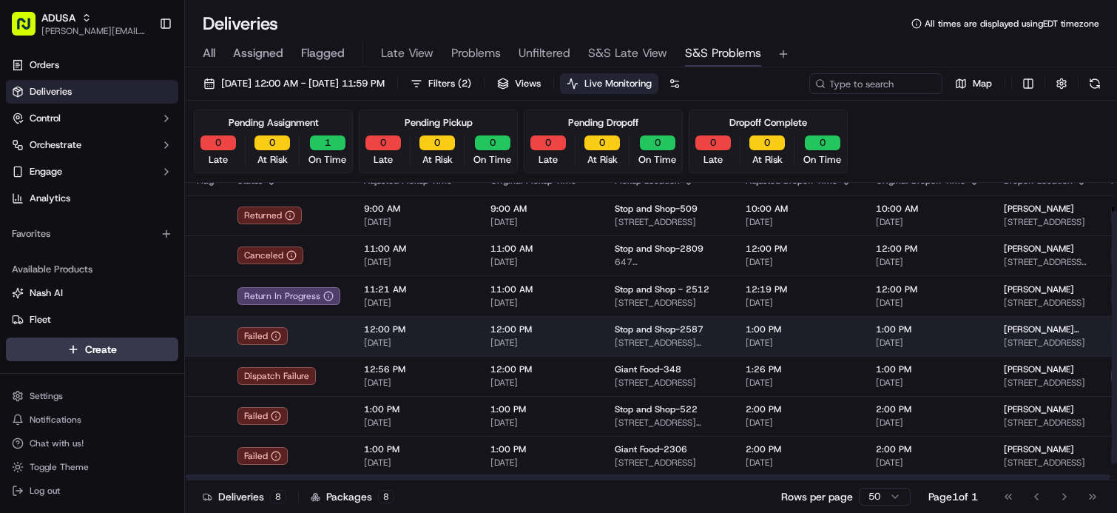
scroll to position [0, 0]
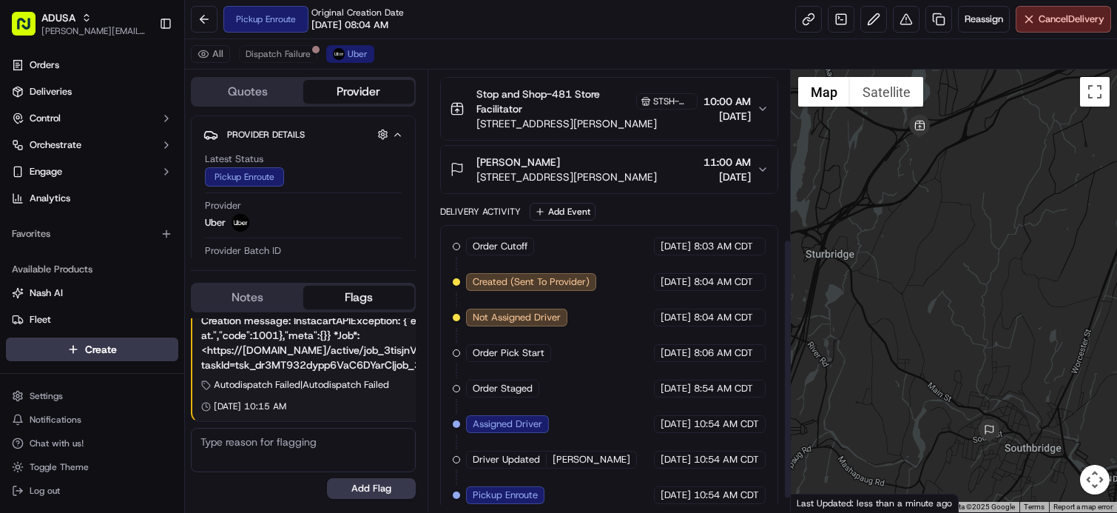
scroll to position [309, 0]
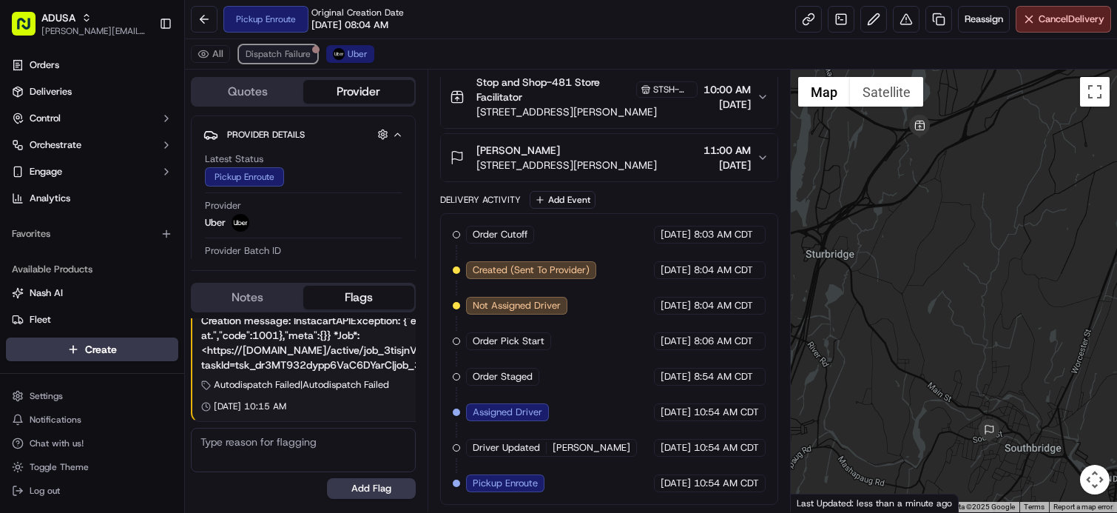
click at [291, 55] on span "Dispatch Failure" at bounding box center [278, 54] width 65 height 12
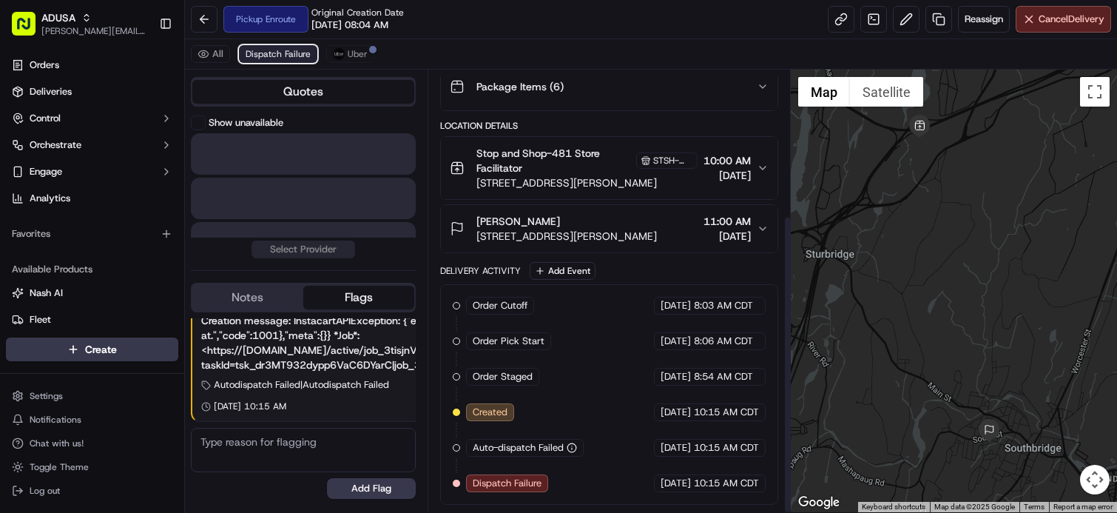
scroll to position [215, 0]
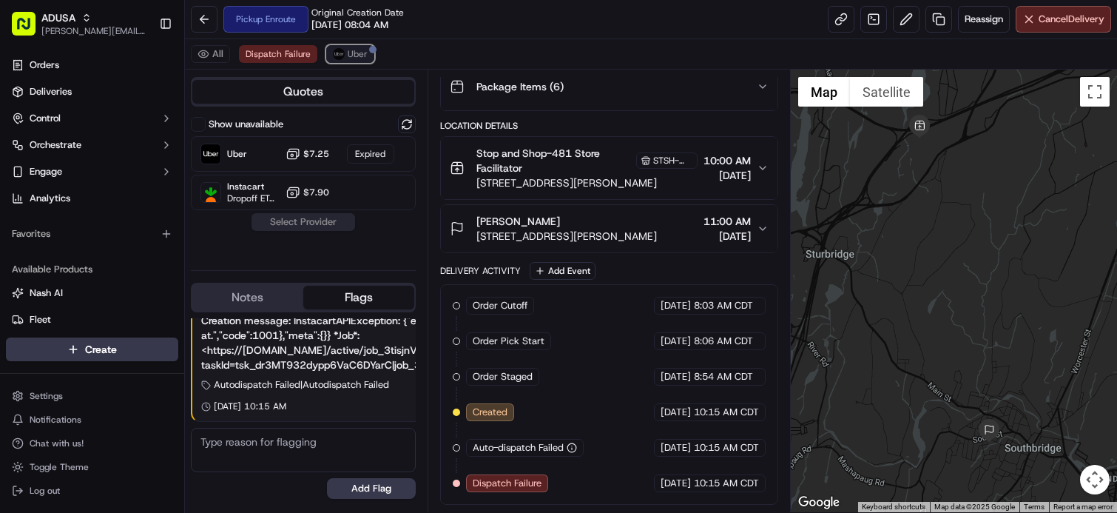
click at [358, 55] on span "Uber" at bounding box center [358, 54] width 20 height 12
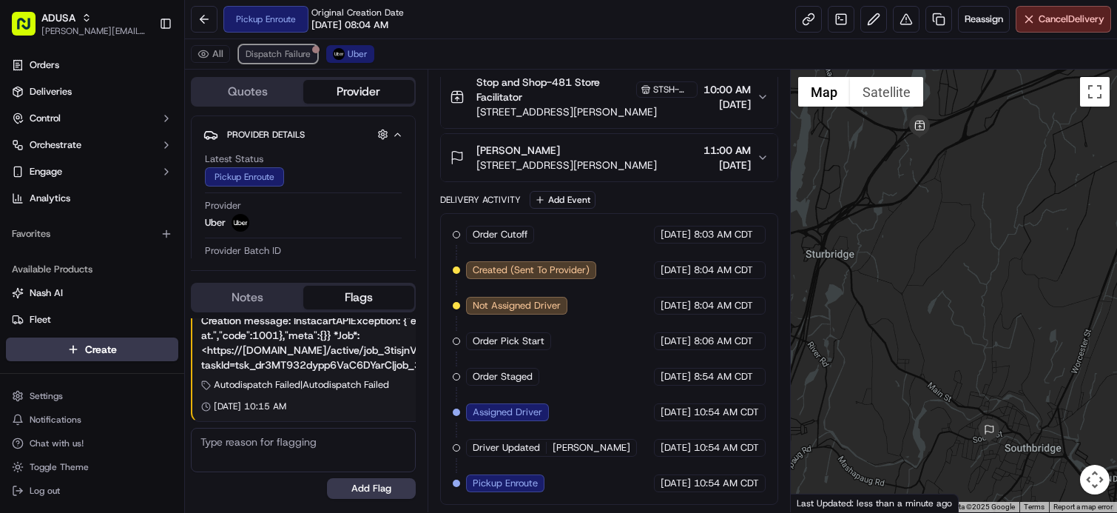
click at [285, 53] on span "Dispatch Failure" at bounding box center [278, 54] width 65 height 12
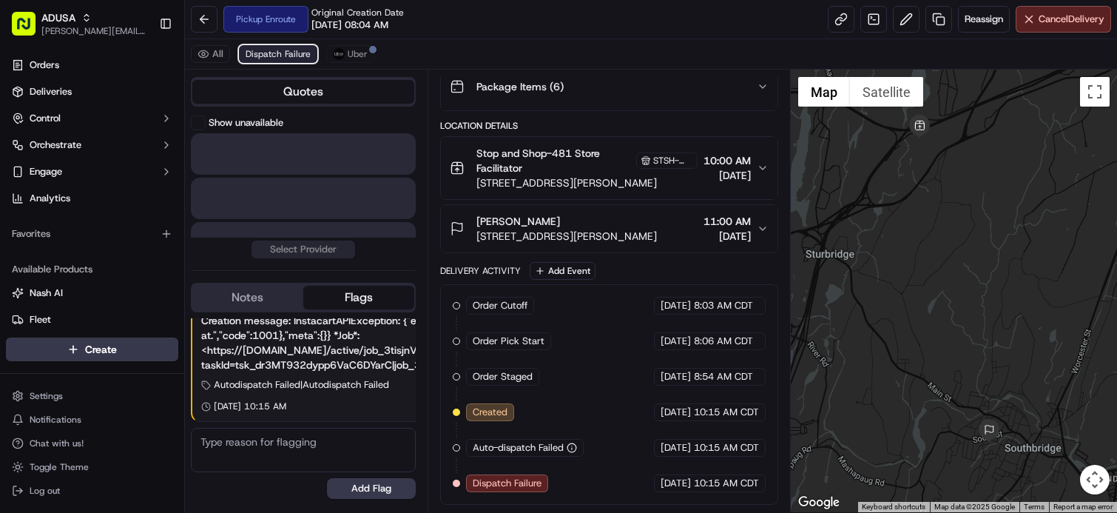
scroll to position [215, 0]
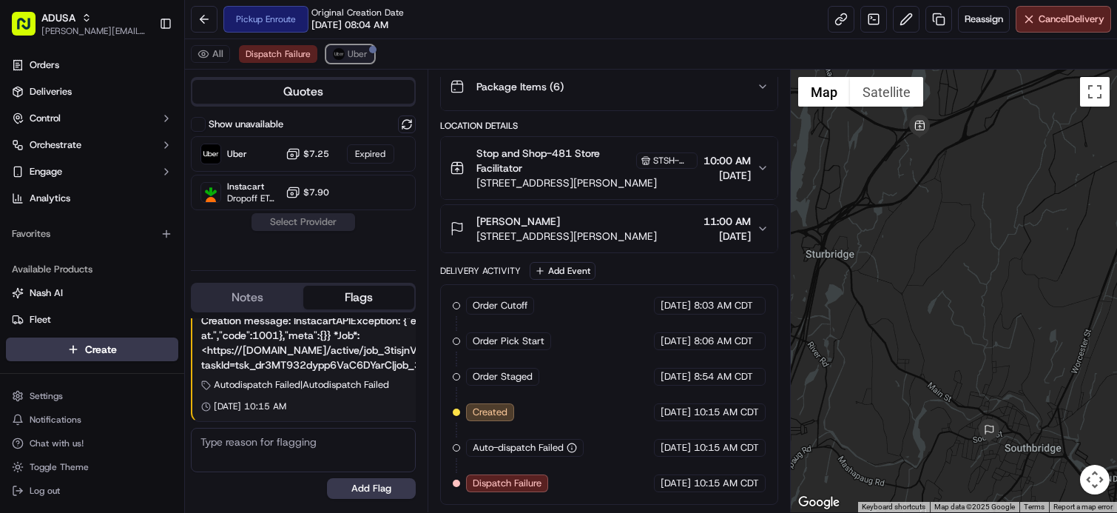
click at [333, 55] on img at bounding box center [339, 54] width 12 height 12
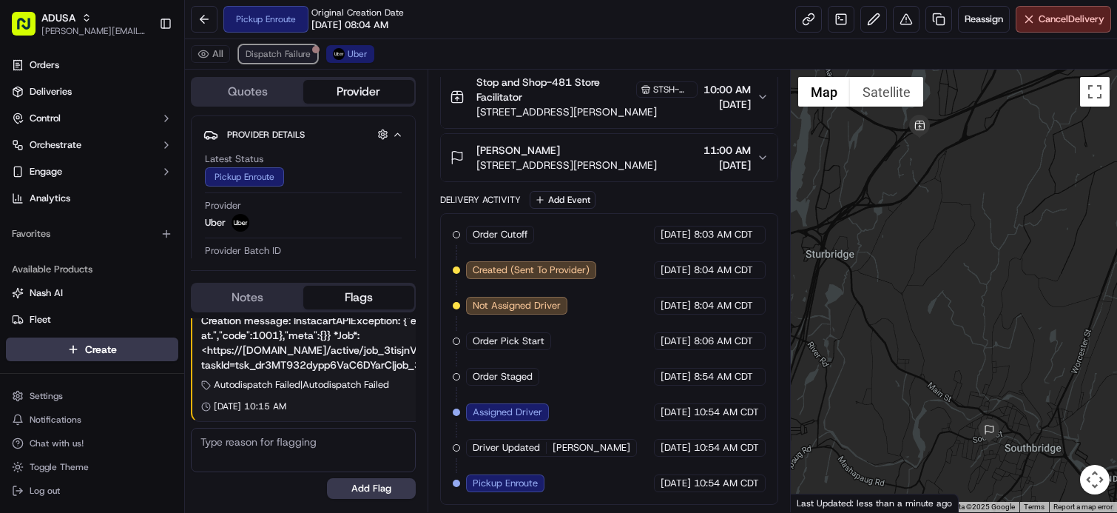
click at [285, 56] on span "Dispatch Failure" at bounding box center [278, 54] width 65 height 12
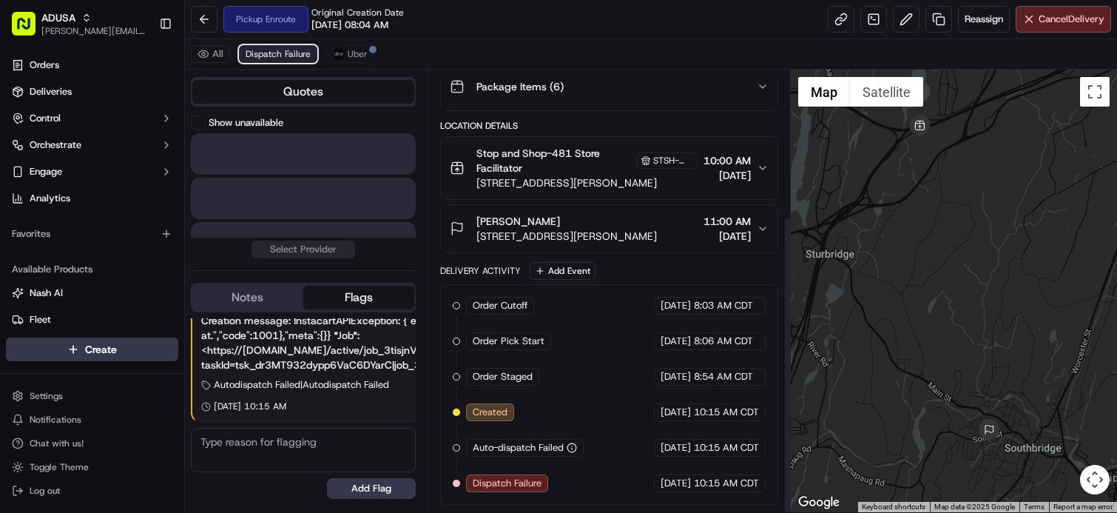
scroll to position [215, 0]
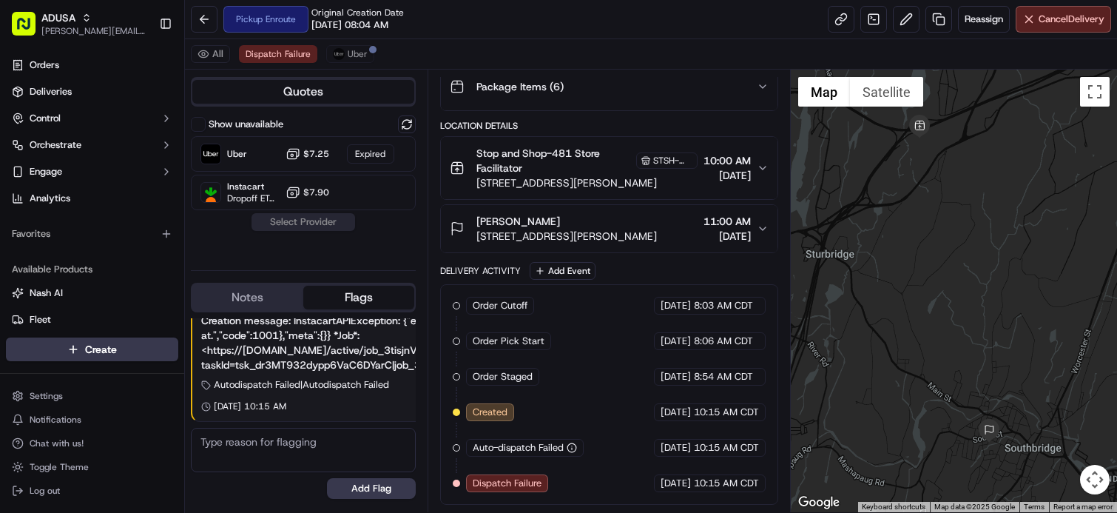
drag, startPoint x: 285, startPoint y: 56, endPoint x: 422, endPoint y: 45, distance: 137.3
click at [422, 45] on div "All Dispatch Failure Uber" at bounding box center [651, 54] width 932 height 30
click at [348, 57] on span "Uber" at bounding box center [358, 54] width 20 height 12
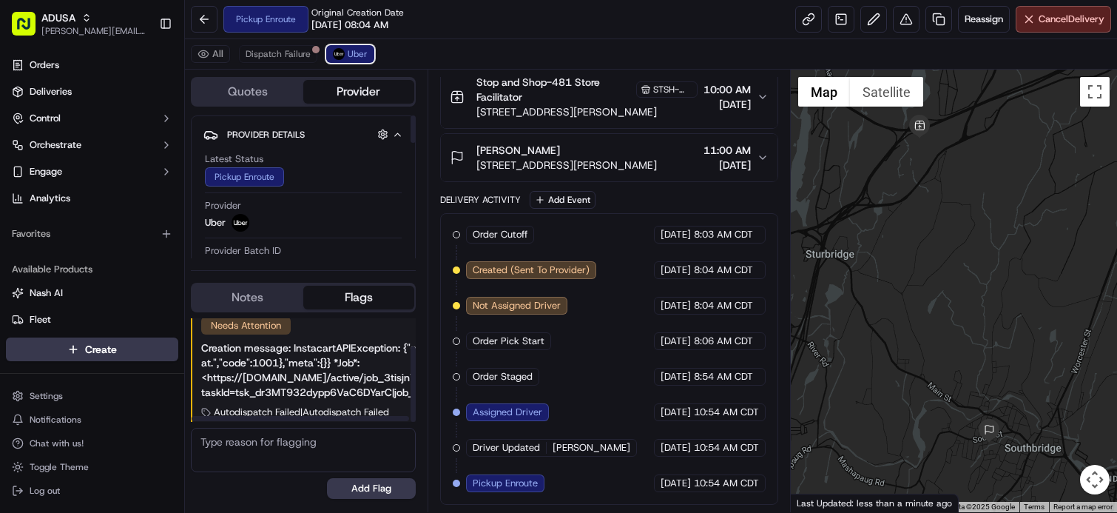
scroll to position [0, 0]
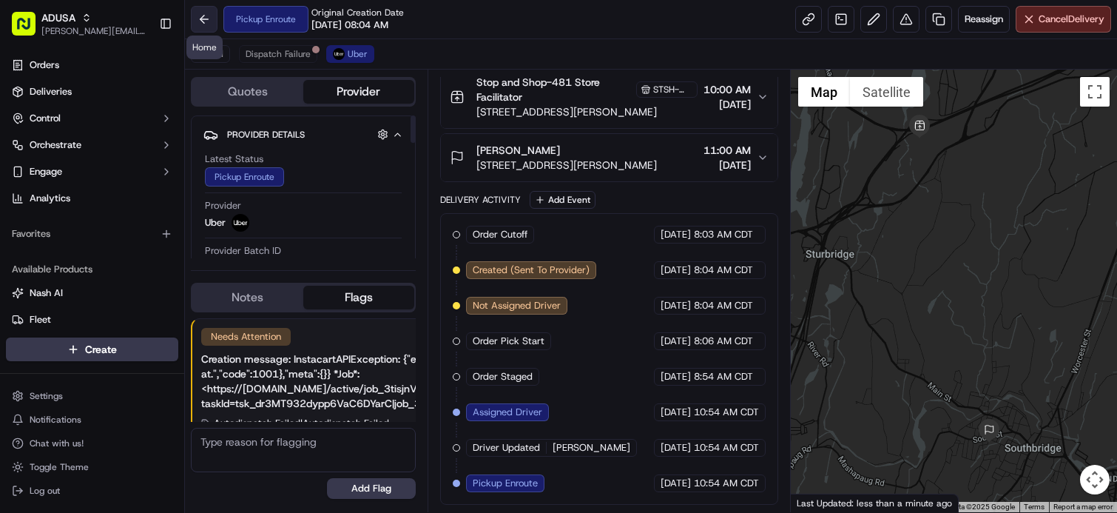
click at [206, 19] on button at bounding box center [204, 19] width 27 height 27
